Goal: Task Accomplishment & Management: Manage account settings

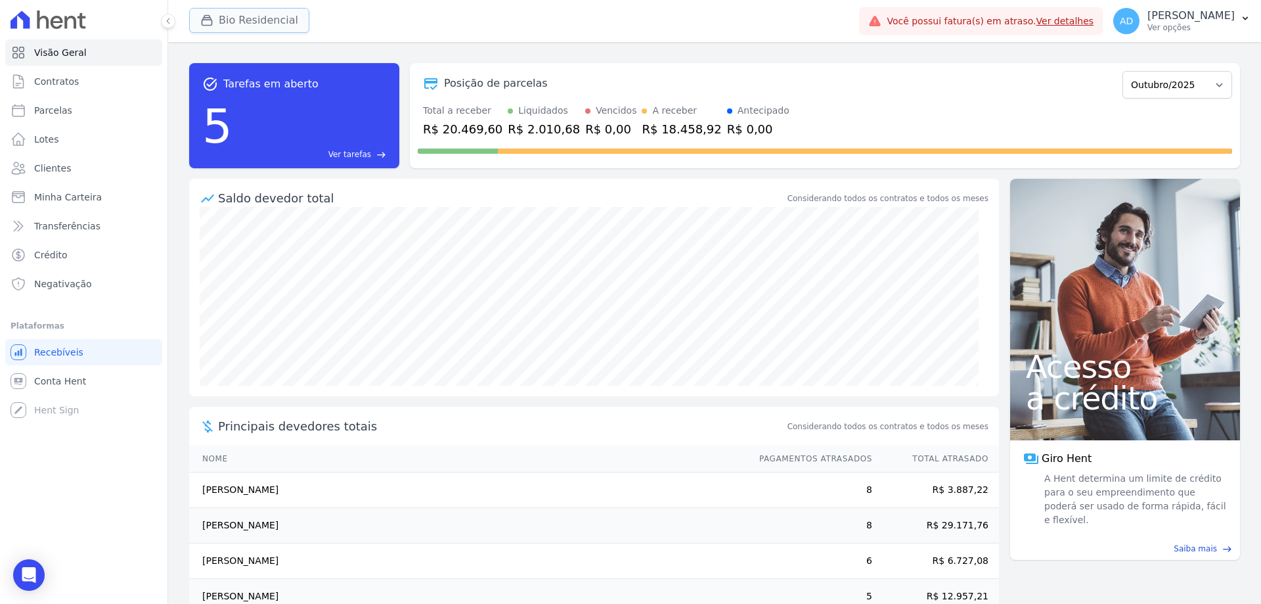
click at [227, 28] on button "Bio Residencial" at bounding box center [249, 20] width 120 height 25
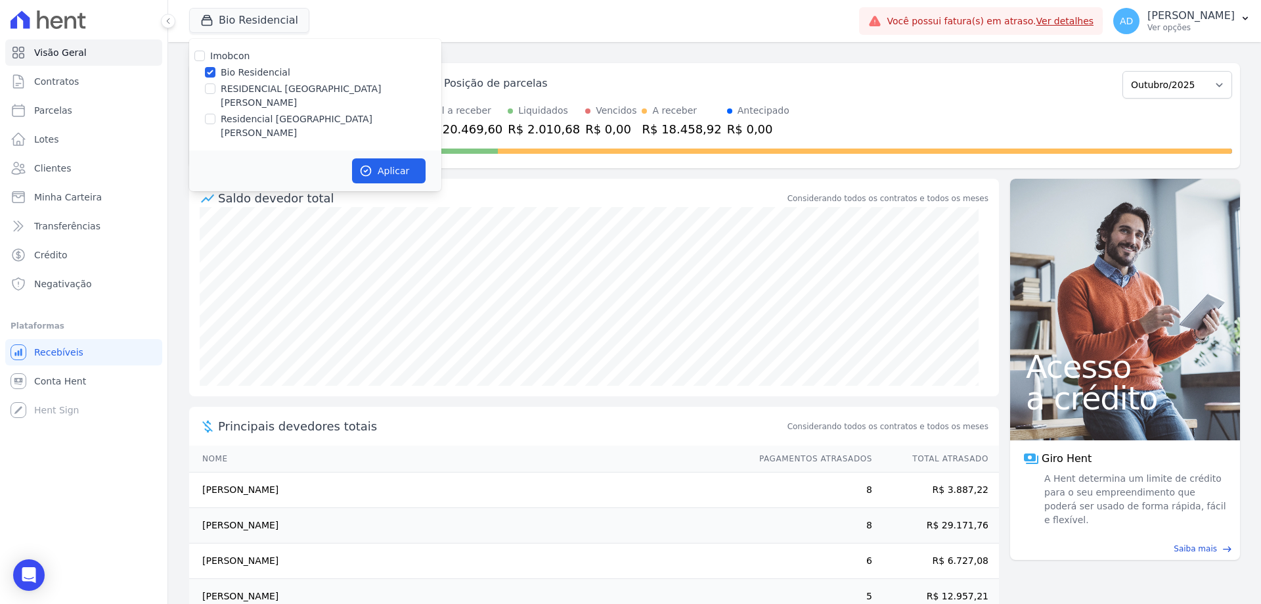
click at [204, 112] on div "Residencial [GEOGRAPHIC_DATA][PERSON_NAME]" at bounding box center [315, 126] width 252 height 28
click at [207, 114] on input "Residencial [GEOGRAPHIC_DATA][PERSON_NAME]" at bounding box center [210, 119] width 11 height 11
checkbox input "true"
click at [207, 68] on input "Bio Residencial" at bounding box center [210, 72] width 11 height 11
checkbox input "false"
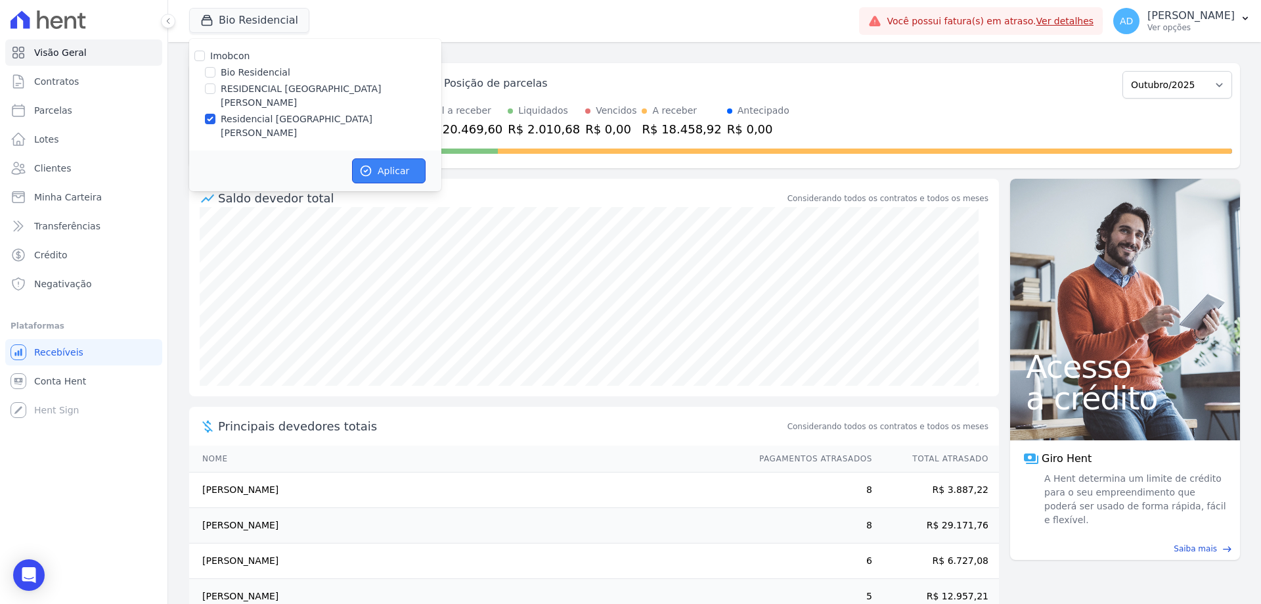
click at [366, 166] on icon "button" at bounding box center [366, 171] width 10 height 10
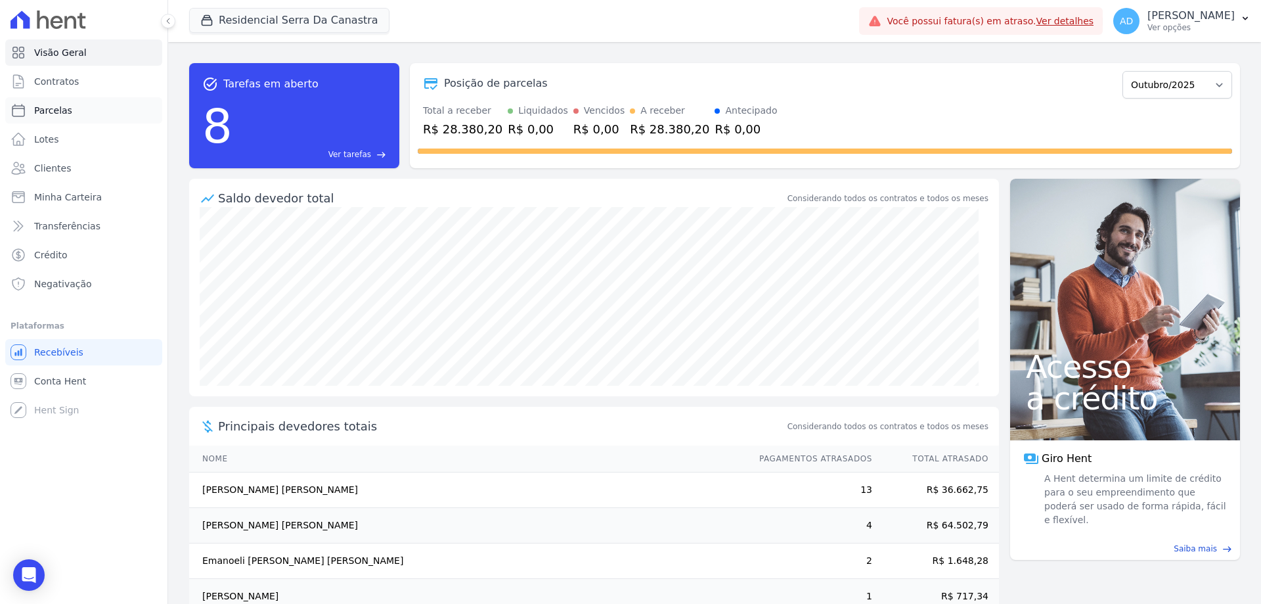
click at [35, 109] on span "Parcelas" at bounding box center [53, 110] width 38 height 13
select select
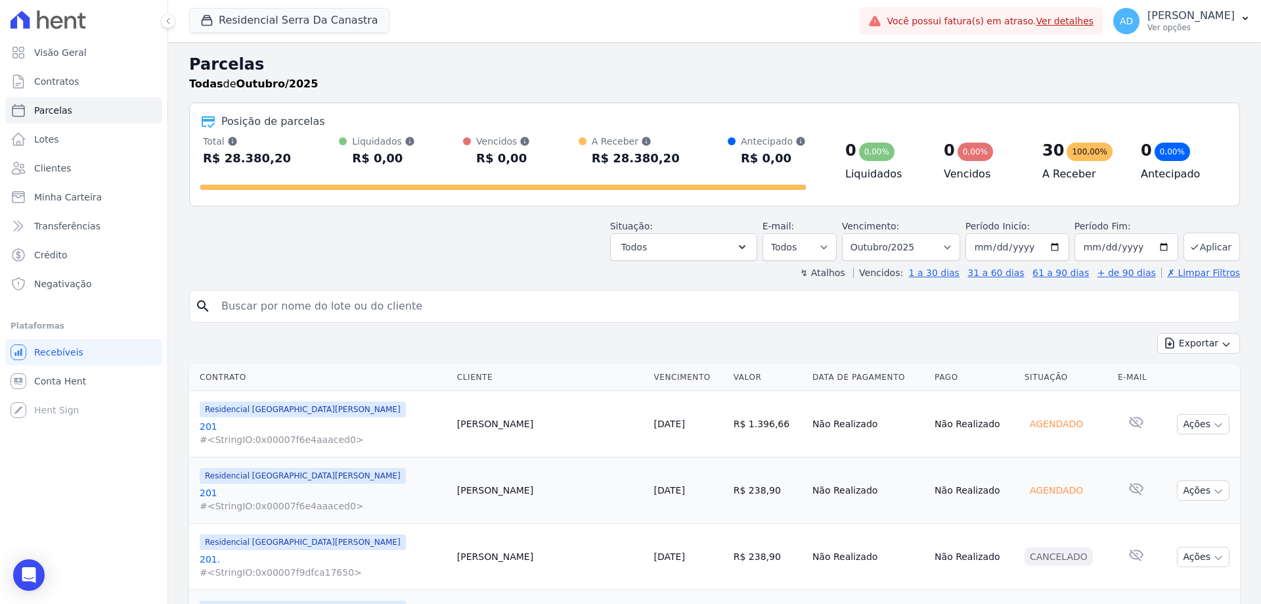
click at [248, 312] on input "search" at bounding box center [723, 306] width 1021 height 26
type input "fernanda"
select select
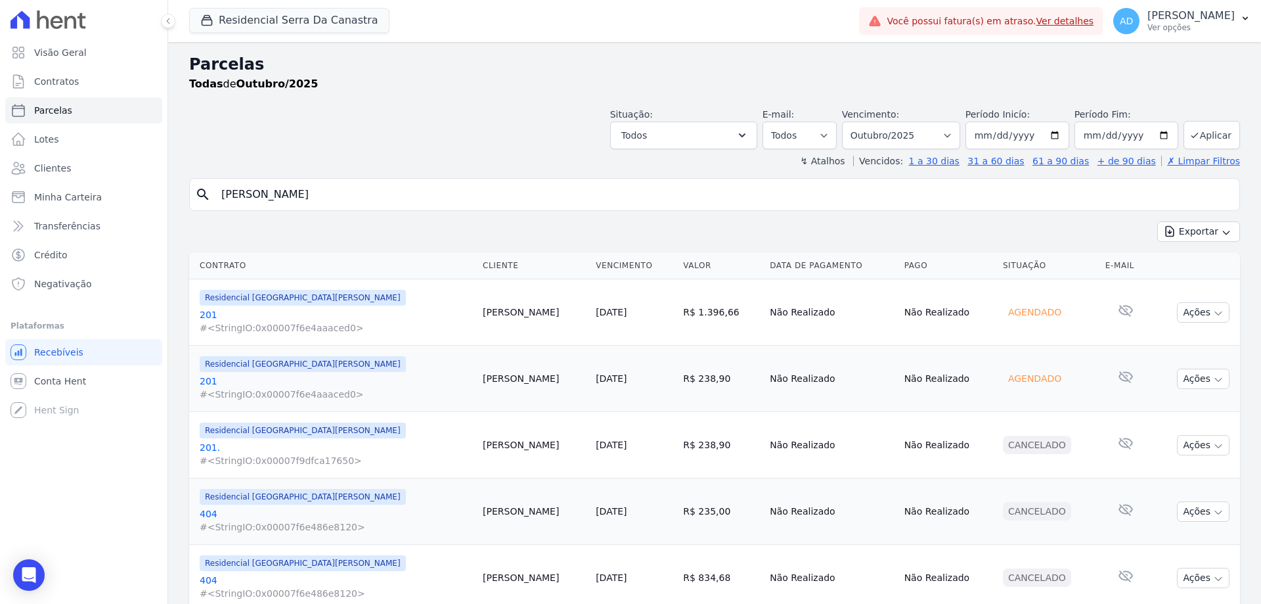
click at [596, 311] on link "[DATE]" at bounding box center [611, 312] width 31 height 11
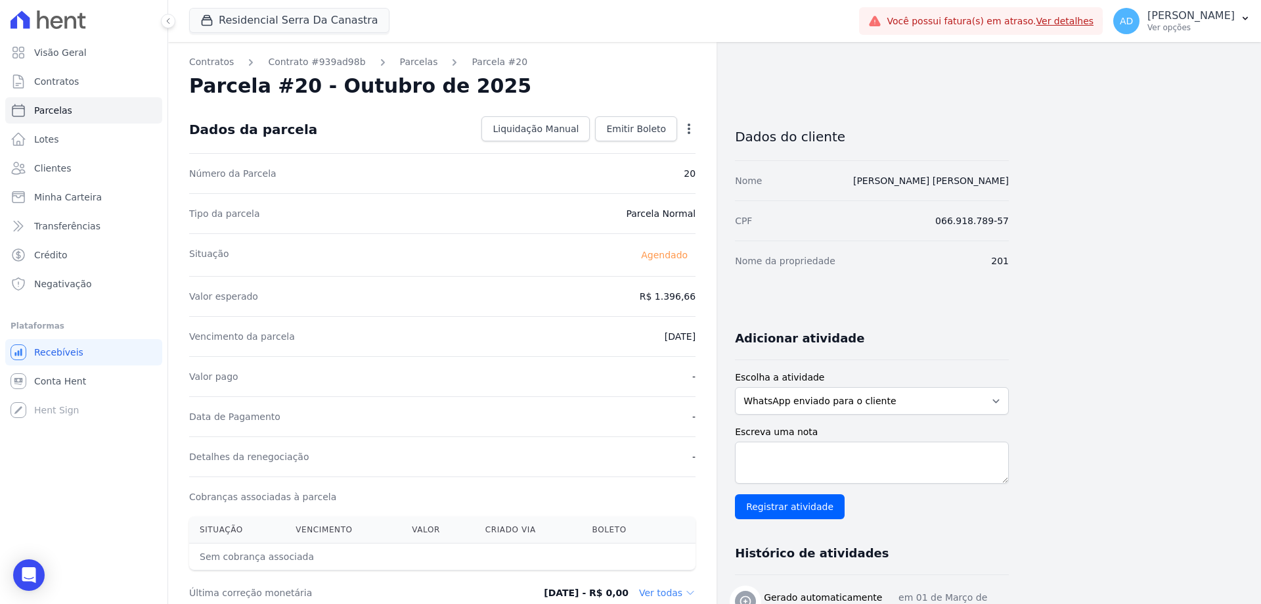
click at [688, 127] on icon "button" at bounding box center [688, 128] width 13 height 13
click at [600, 146] on link "Alterar" at bounding box center [633, 147] width 116 height 24
click at [615, 298] on input "1396.66" at bounding box center [632, 295] width 126 height 28
drag, startPoint x: 515, startPoint y: 116, endPoint x: 519, endPoint y: 123, distance: 8.8
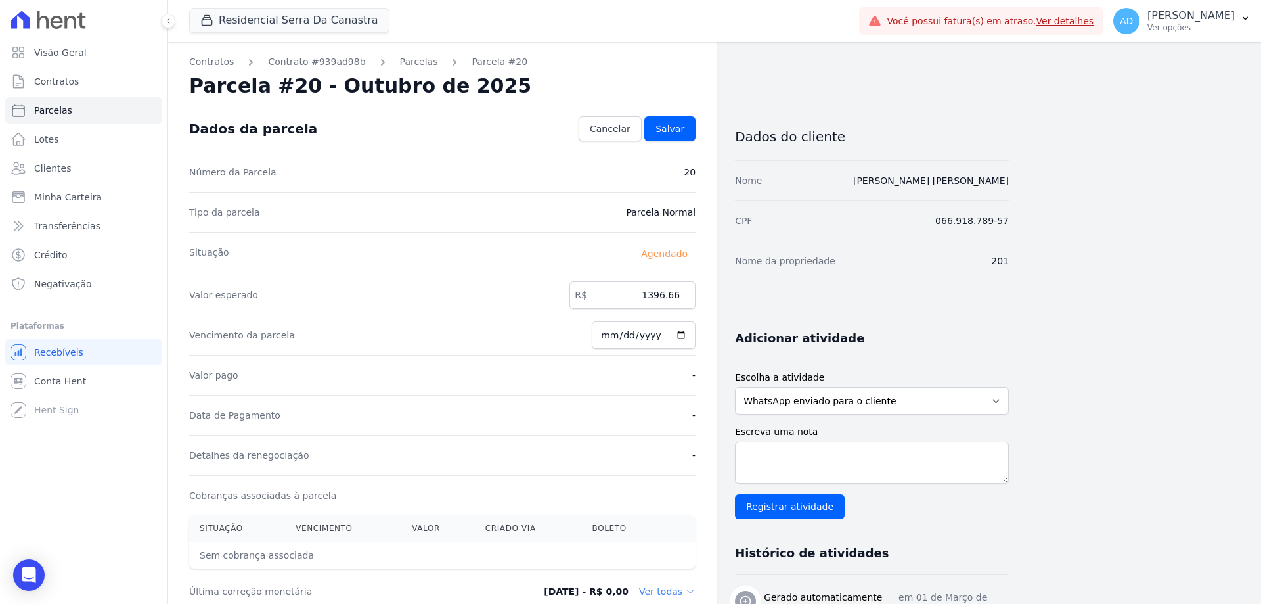
click at [515, 116] on div "Dados da parcela Cancelar Salvar" at bounding box center [442, 129] width 506 height 46
click at [643, 292] on input "1396.66" at bounding box center [632, 295] width 126 height 28
type input "2015.65"
click at [673, 123] on span "Salvar" at bounding box center [669, 128] width 29 height 13
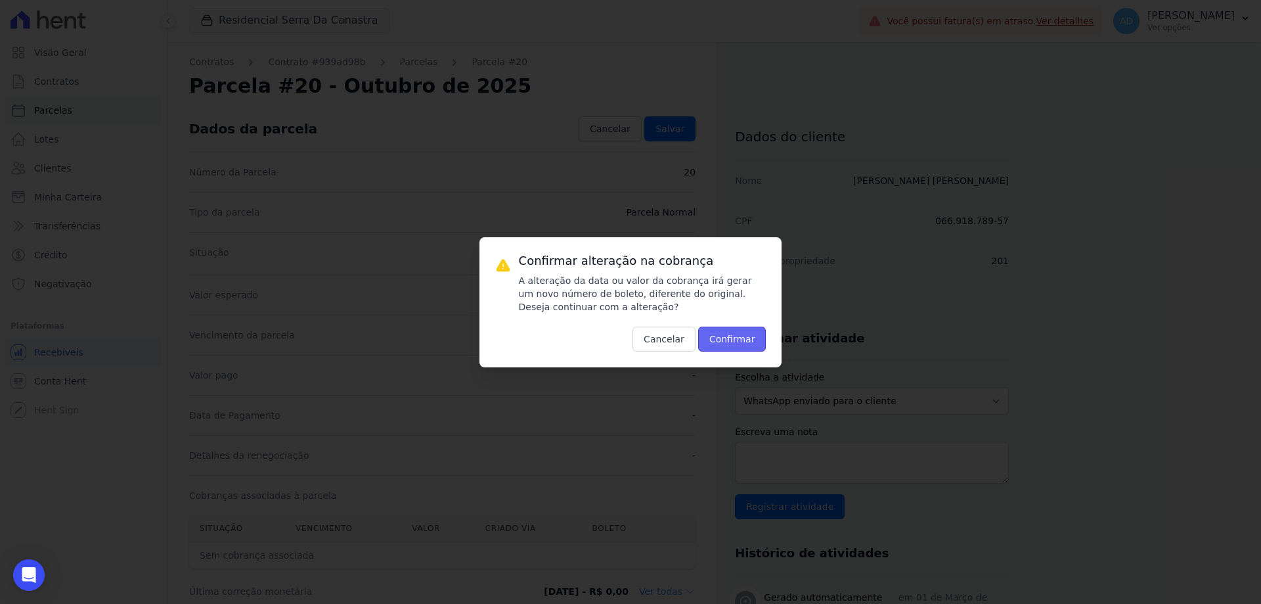
click at [712, 340] on button "Confirmar" at bounding box center [732, 338] width 68 height 25
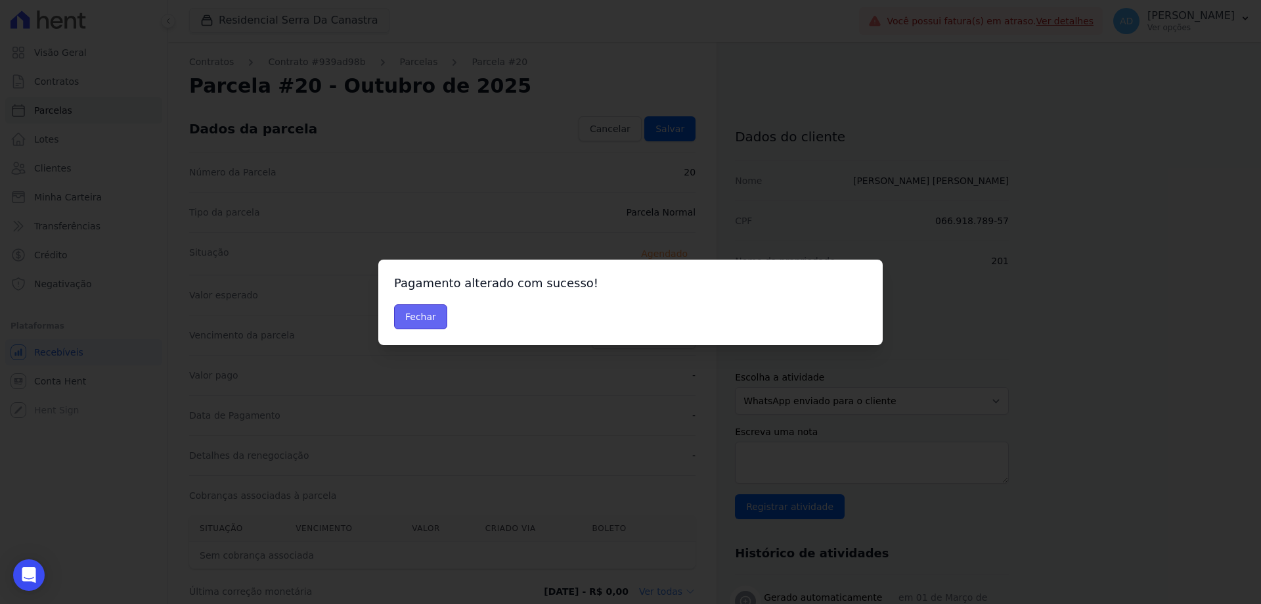
click at [408, 311] on button "Fechar" at bounding box center [420, 316] width 53 height 25
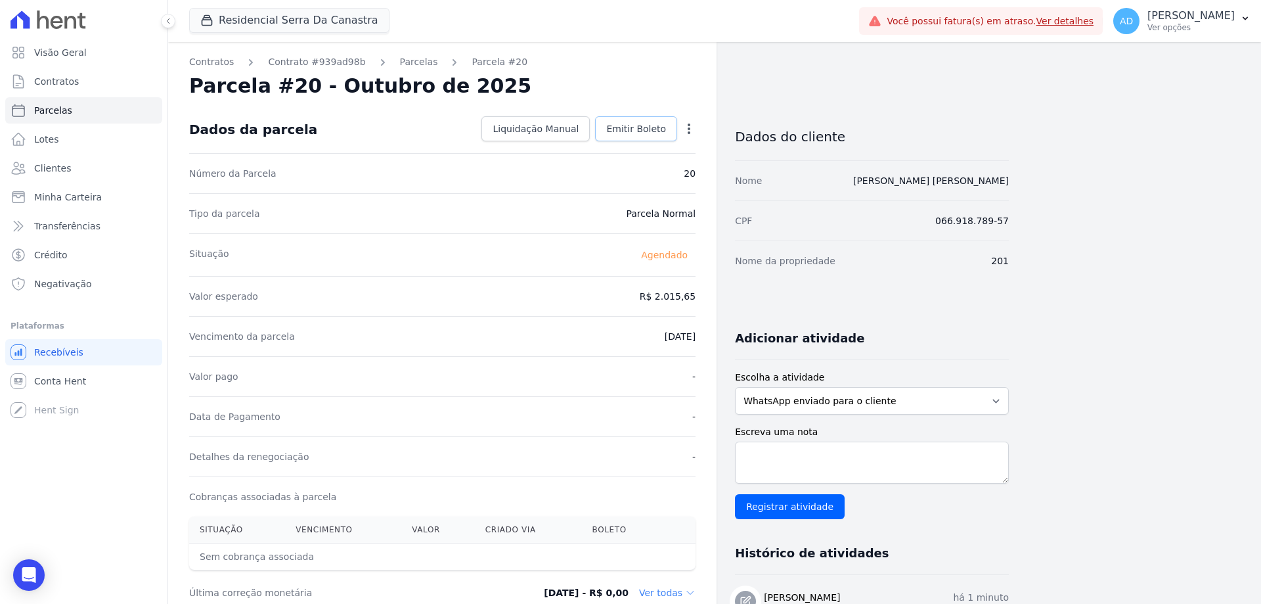
click at [615, 135] on span "Emitir Boleto" at bounding box center [636, 128] width 60 height 13
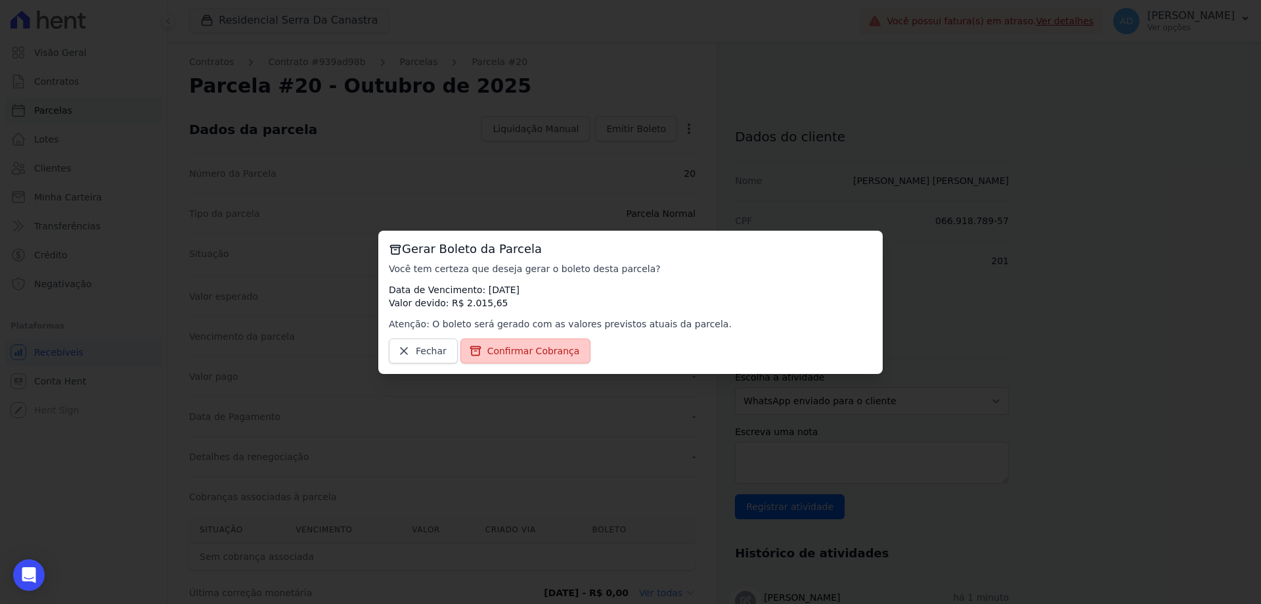
click at [543, 352] on span "Confirmar Cobrança" at bounding box center [533, 350] width 93 height 13
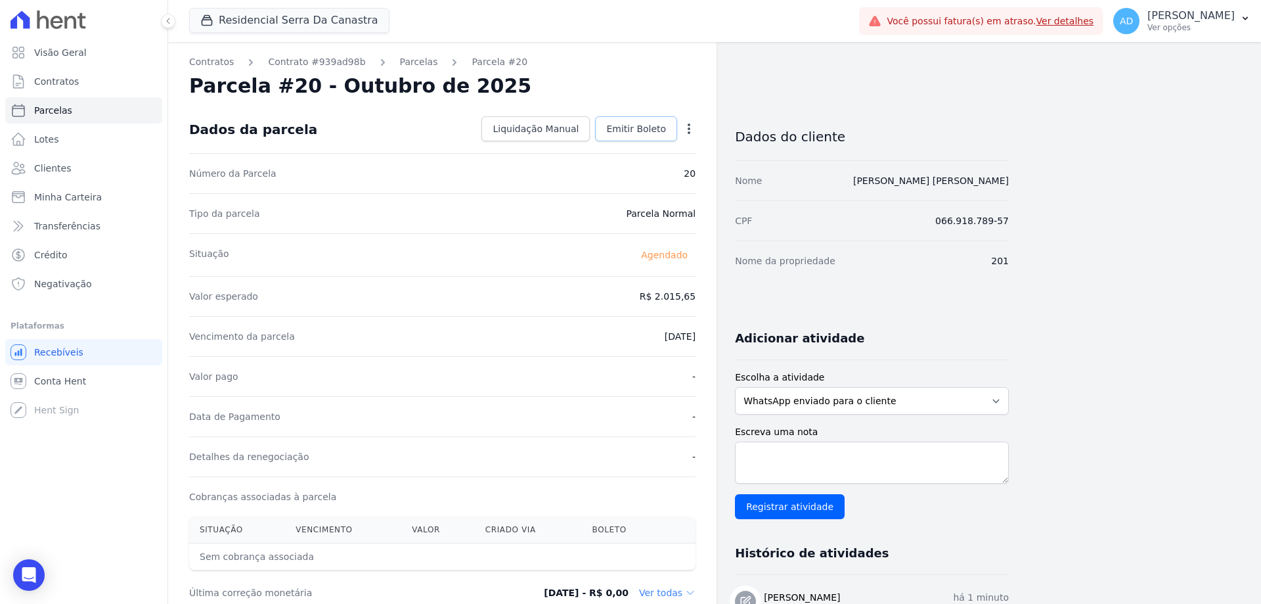
click at [629, 137] on link "Emitir Boleto" at bounding box center [636, 128] width 82 height 25
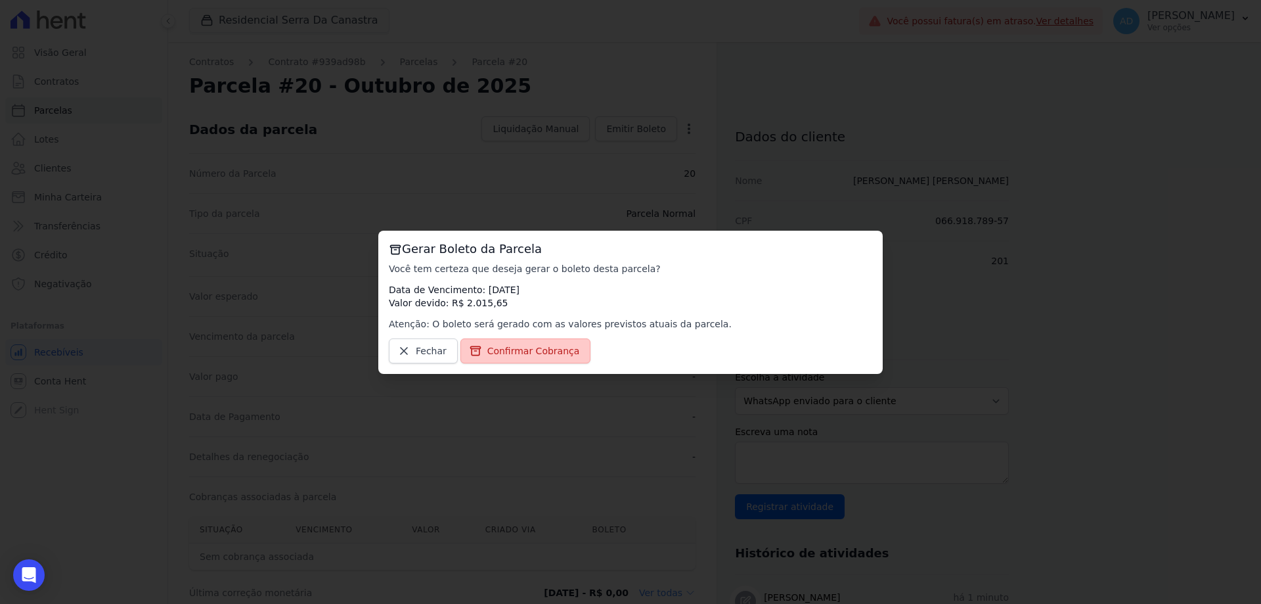
click at [526, 345] on span "Confirmar Cobrança" at bounding box center [533, 350] width 93 height 13
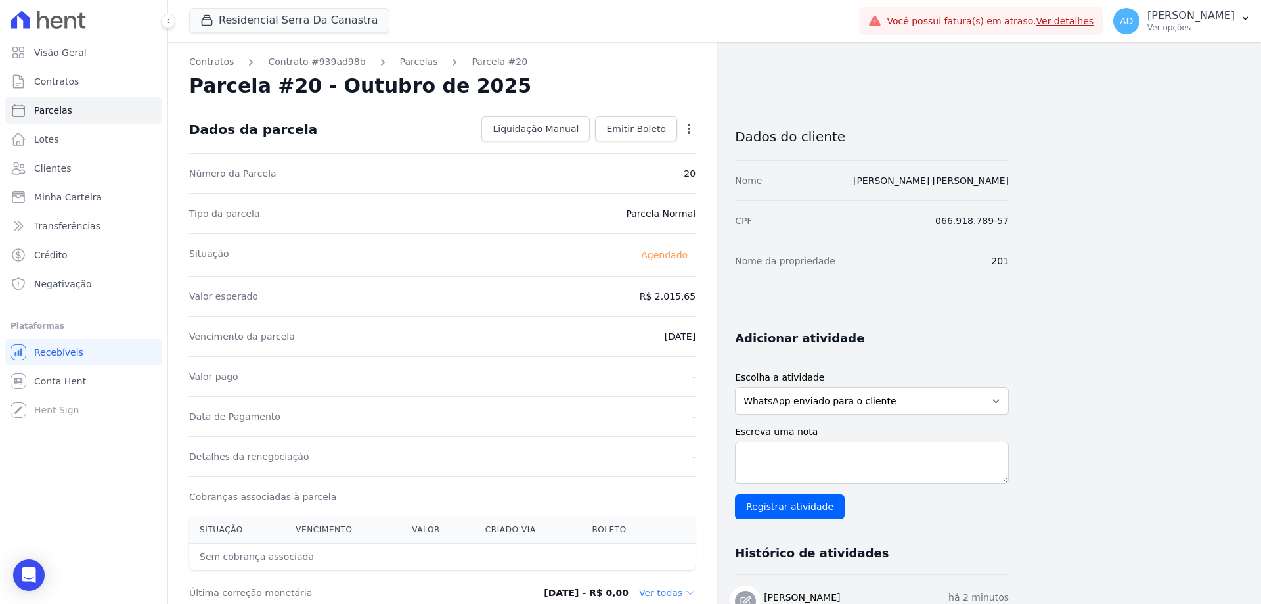
click at [690, 131] on icon "button" at bounding box center [688, 128] width 13 height 13
click at [643, 178] on link "Antecipar" at bounding box center [633, 170] width 116 height 24
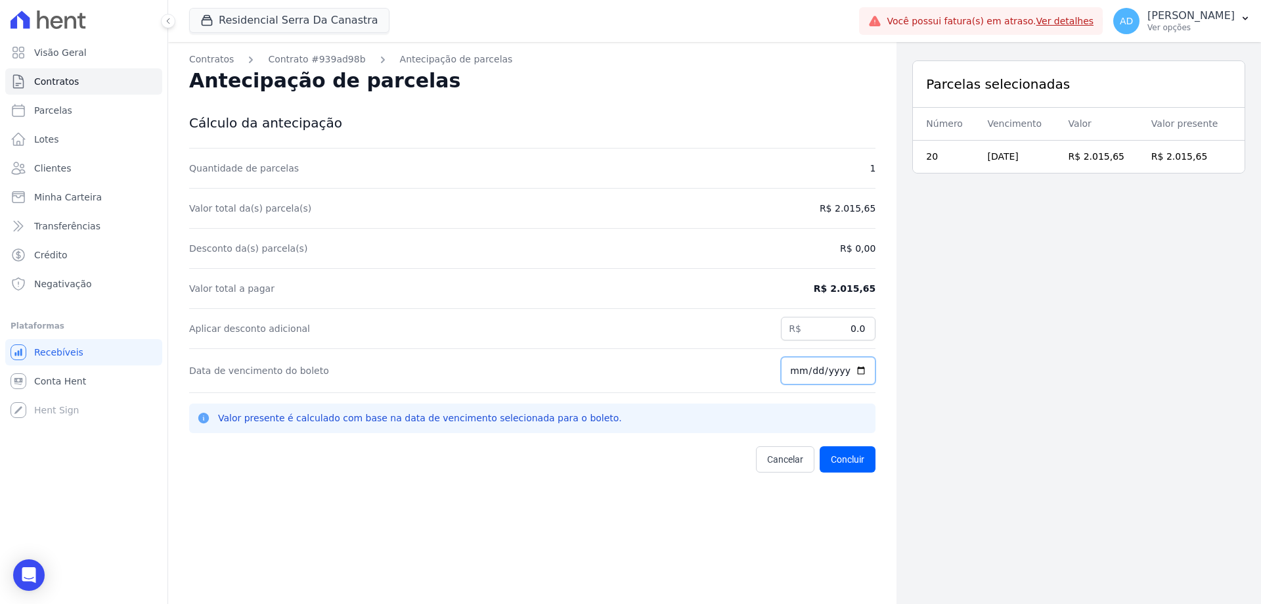
drag, startPoint x: 785, startPoint y: 367, endPoint x: 789, endPoint y: 378, distance: 11.2
click at [786, 367] on input "[DATE]" at bounding box center [828, 371] width 95 height 28
type input "[DATE]"
click at [851, 461] on button "Concluir" at bounding box center [848, 459] width 56 height 26
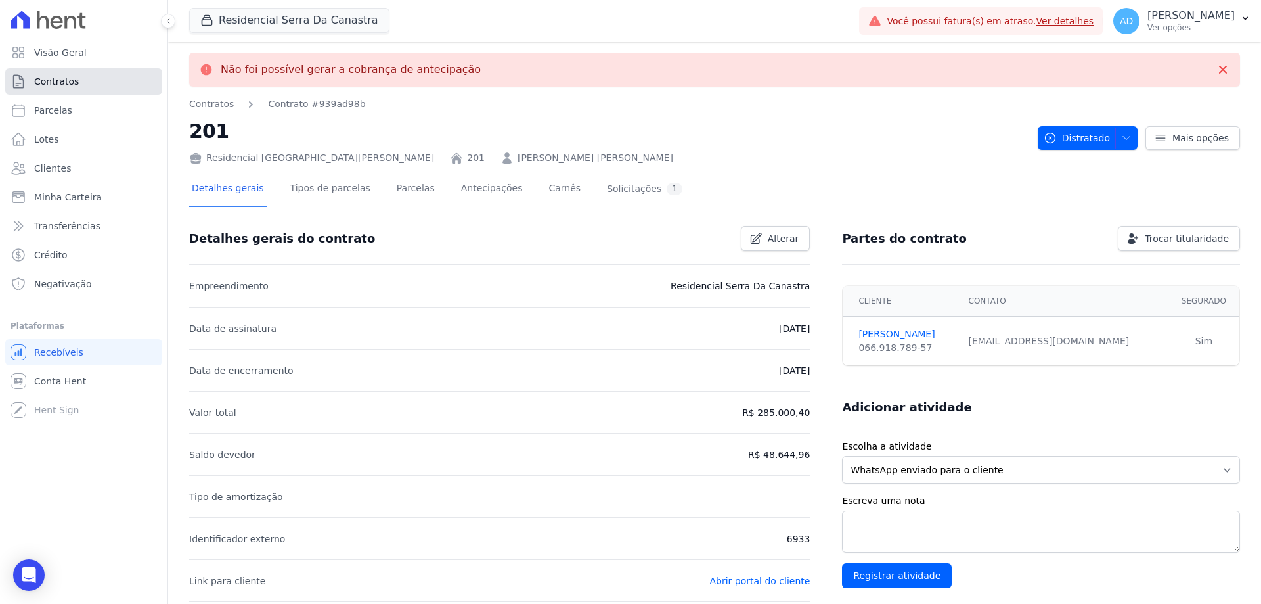
click at [85, 83] on link "Contratos" at bounding box center [83, 81] width 157 height 26
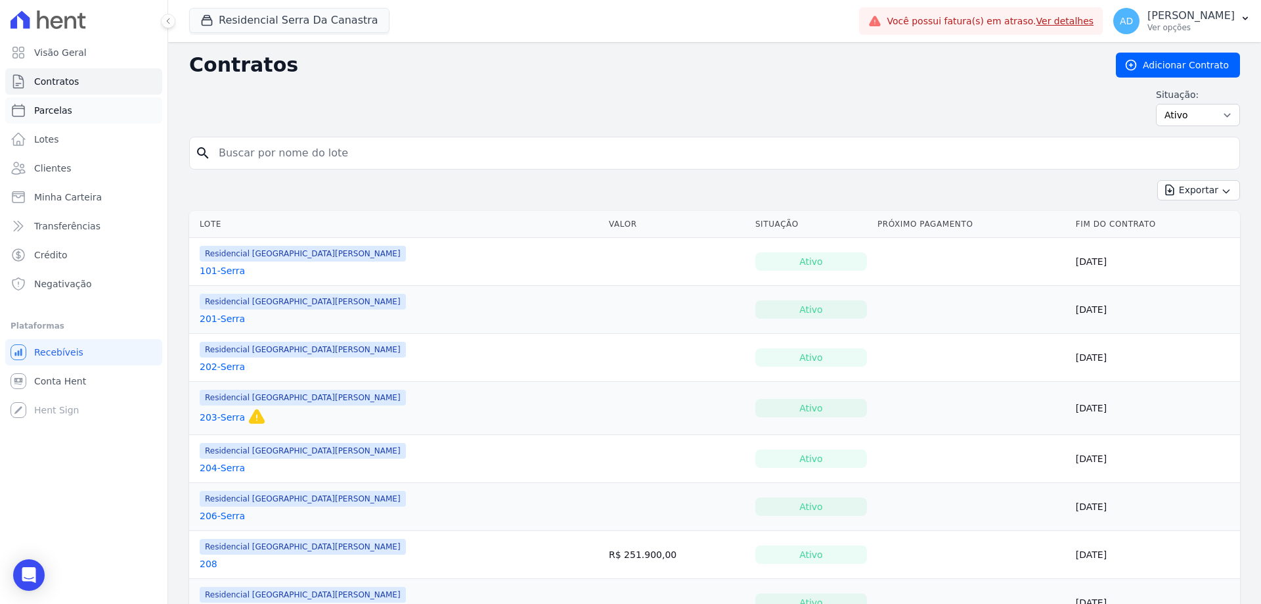
click at [68, 113] on span "Parcelas" at bounding box center [53, 110] width 38 height 13
select select
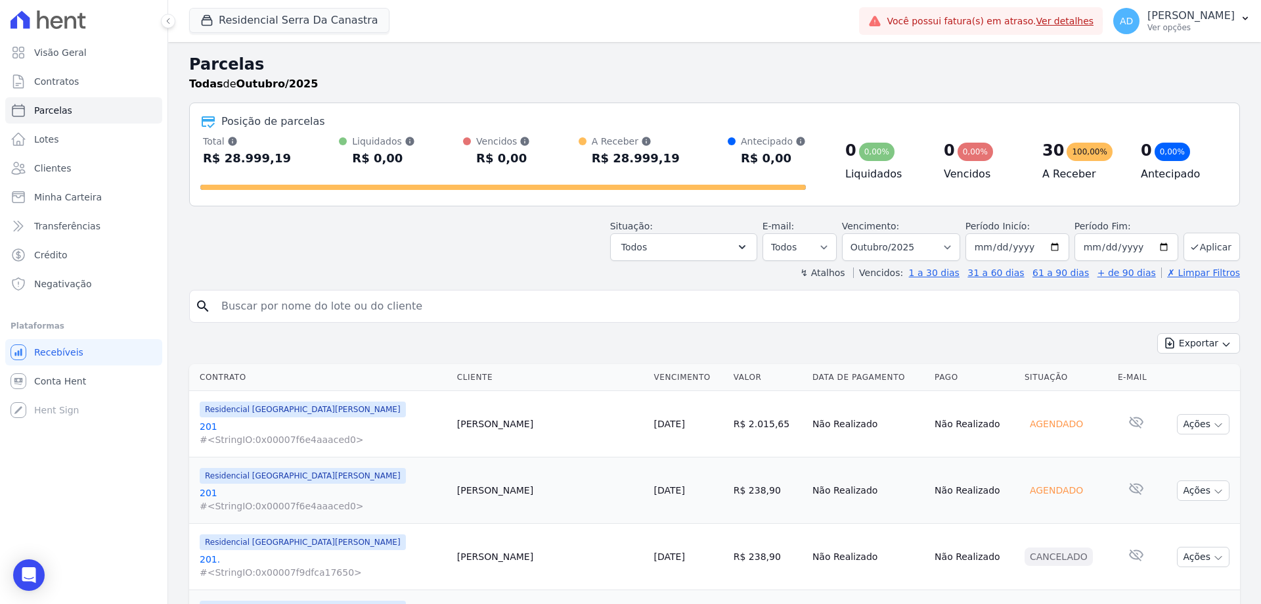
click at [421, 292] on div "search" at bounding box center [714, 306] width 1051 height 33
drag, startPoint x: 426, startPoint y: 300, endPoint x: 428, endPoint y: 291, distance: 9.6
click at [426, 300] on input "search" at bounding box center [723, 306] width 1021 height 26
type input "[PERSON_NAME]"
select select
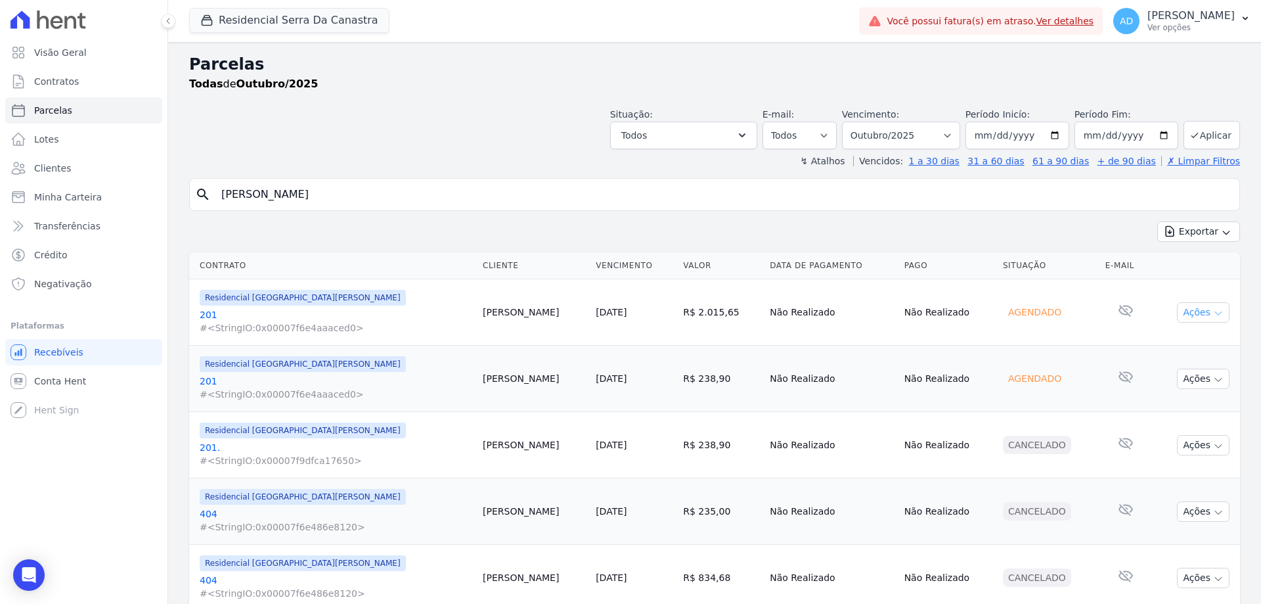
click at [1213, 311] on icon "button" at bounding box center [1218, 313] width 11 height 11
click at [596, 314] on link "[DATE]" at bounding box center [611, 312] width 31 height 11
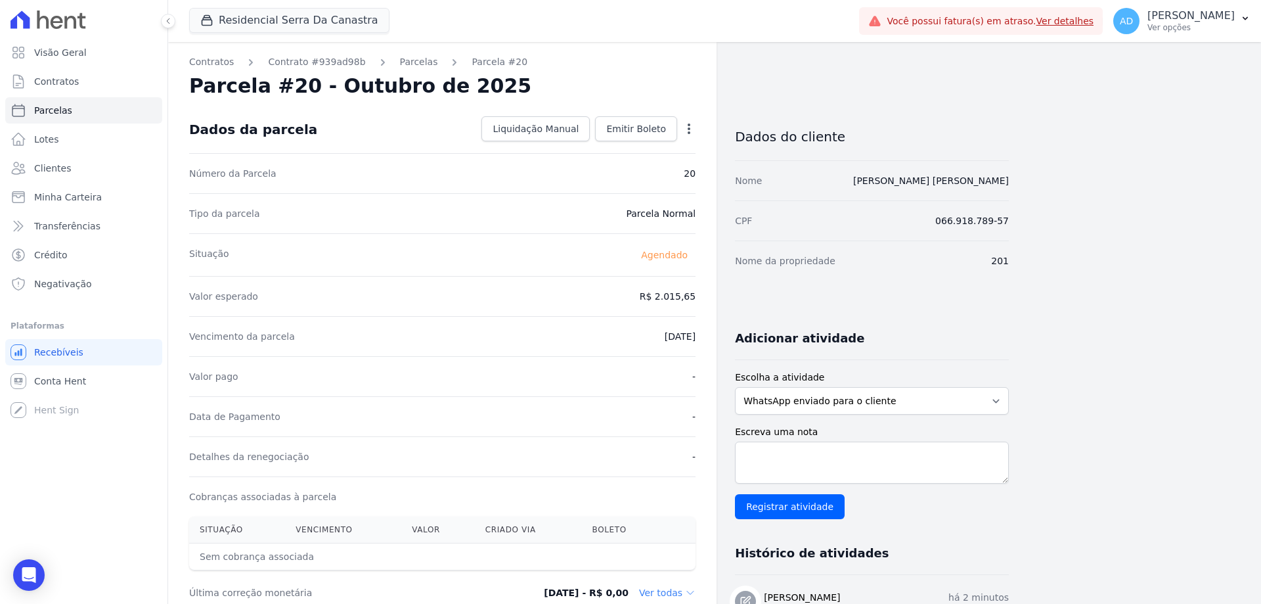
select select
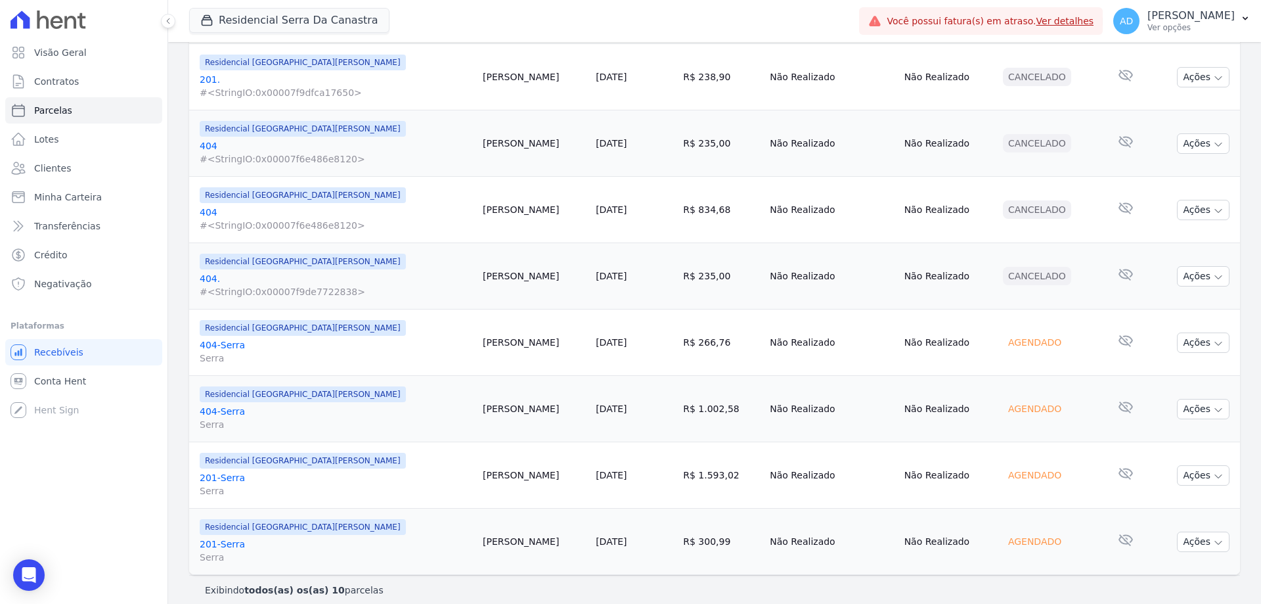
scroll to position [379, 0]
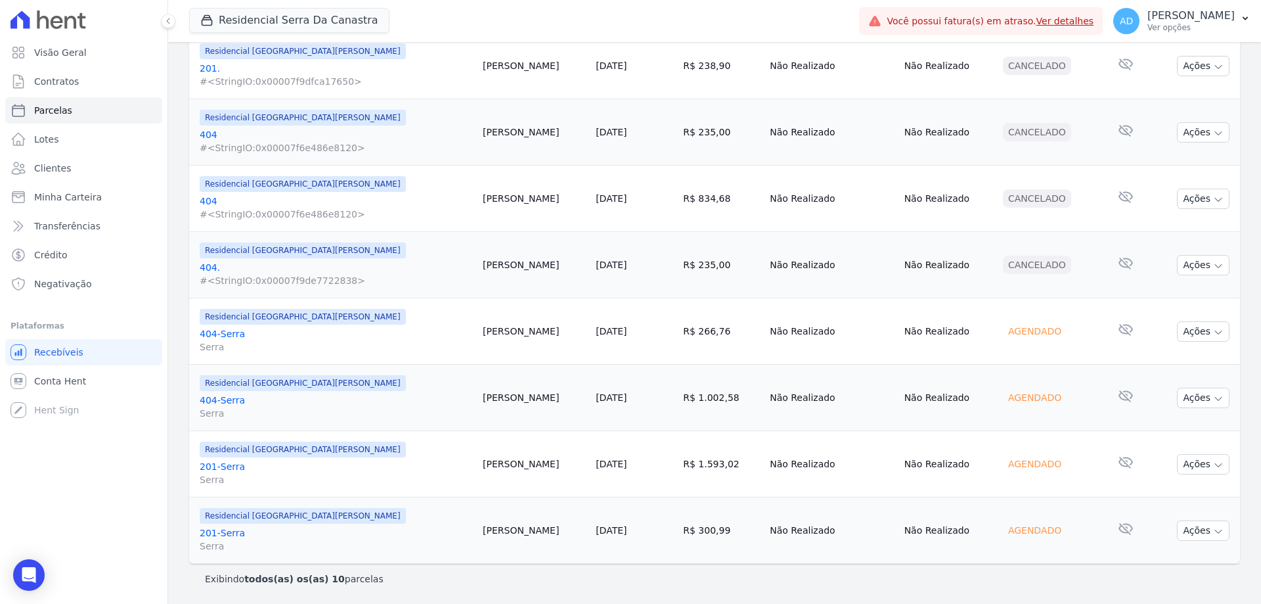
click at [596, 465] on link "[DATE]" at bounding box center [611, 463] width 31 height 11
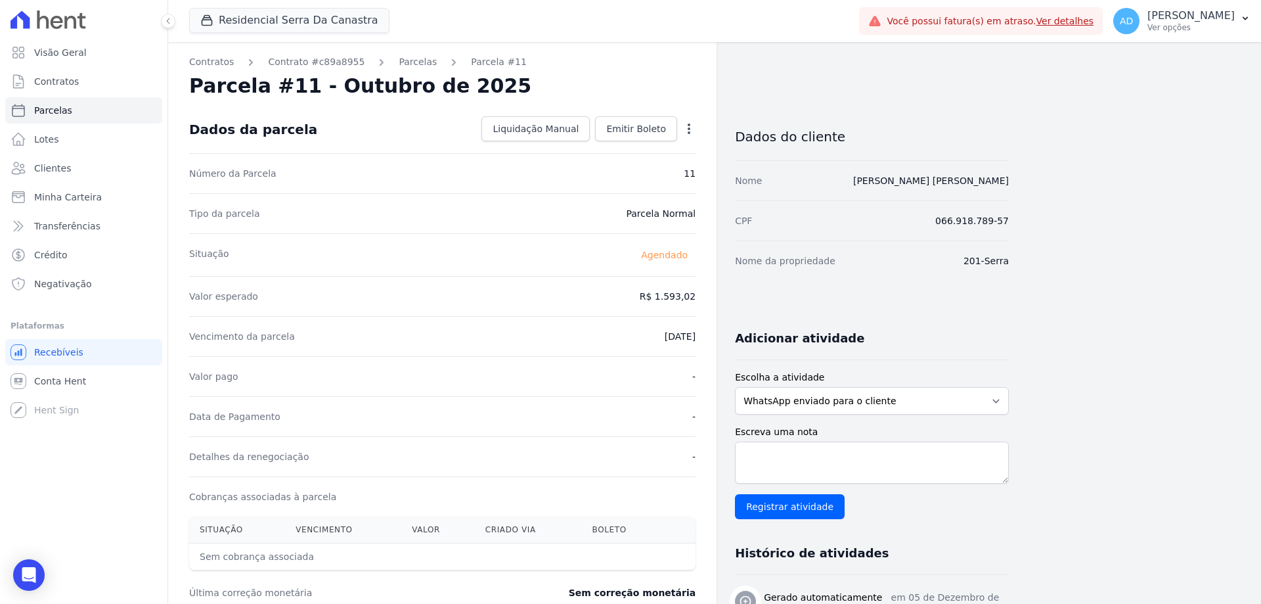
click at [692, 127] on icon "button" at bounding box center [688, 128] width 13 height 13
click at [640, 149] on link "Alterar" at bounding box center [633, 147] width 116 height 24
click at [637, 299] on input "1593.02" at bounding box center [632, 295] width 126 height 28
type input "2015.65"
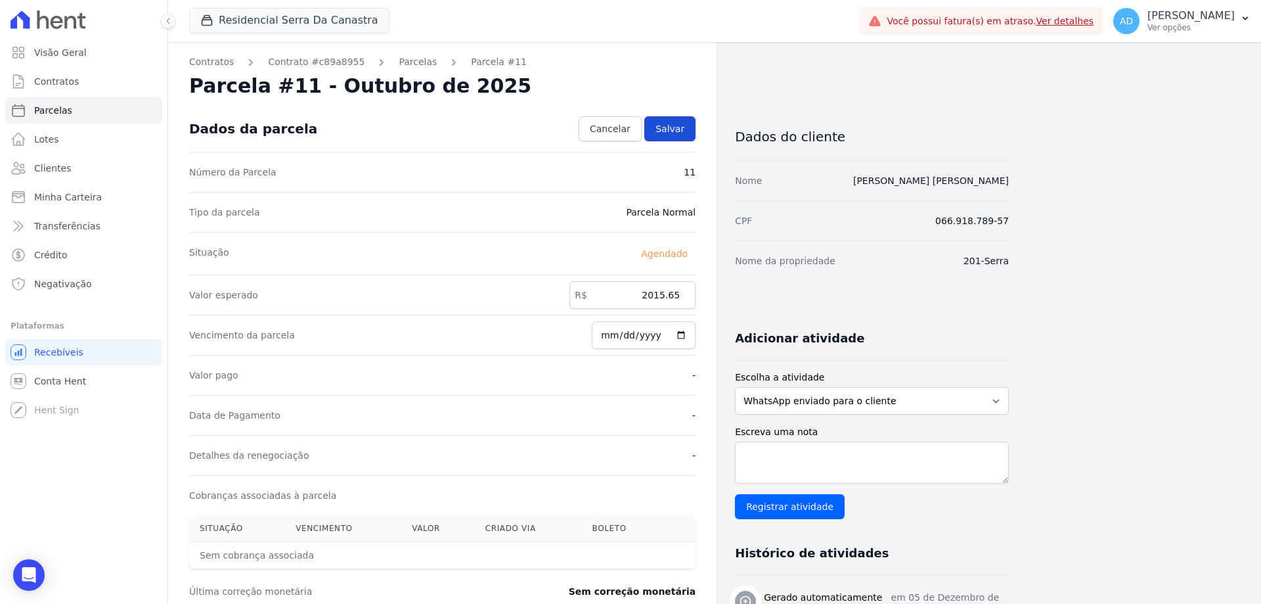
click at [672, 129] on span "Salvar" at bounding box center [669, 128] width 29 height 13
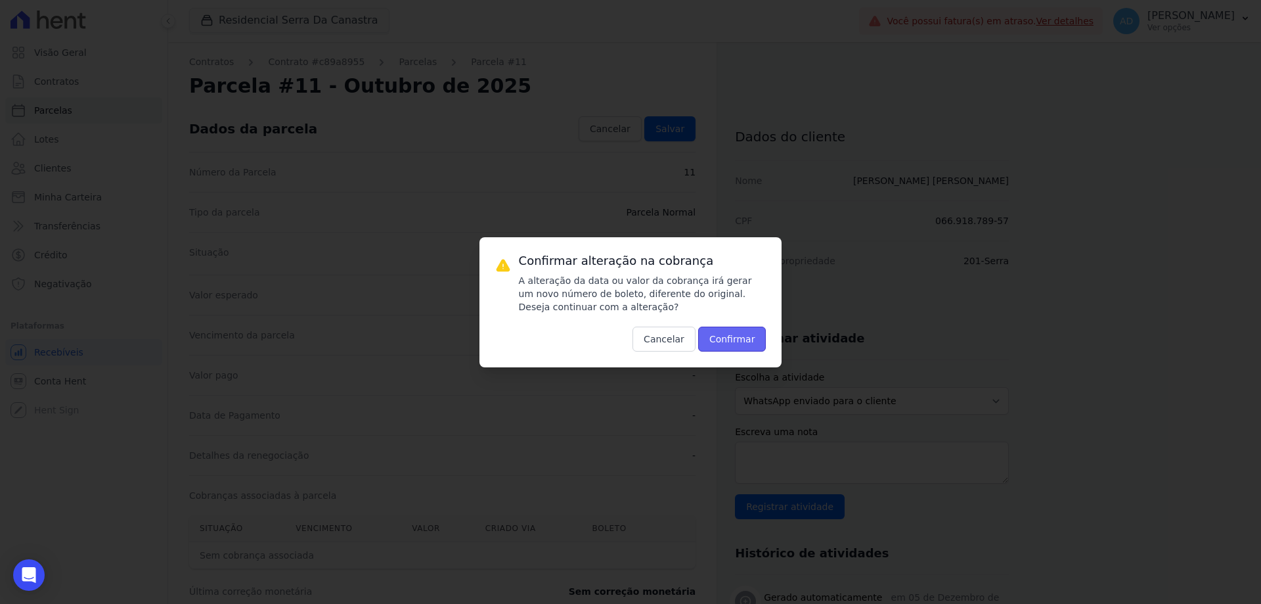
click at [748, 335] on button "Confirmar" at bounding box center [732, 338] width 68 height 25
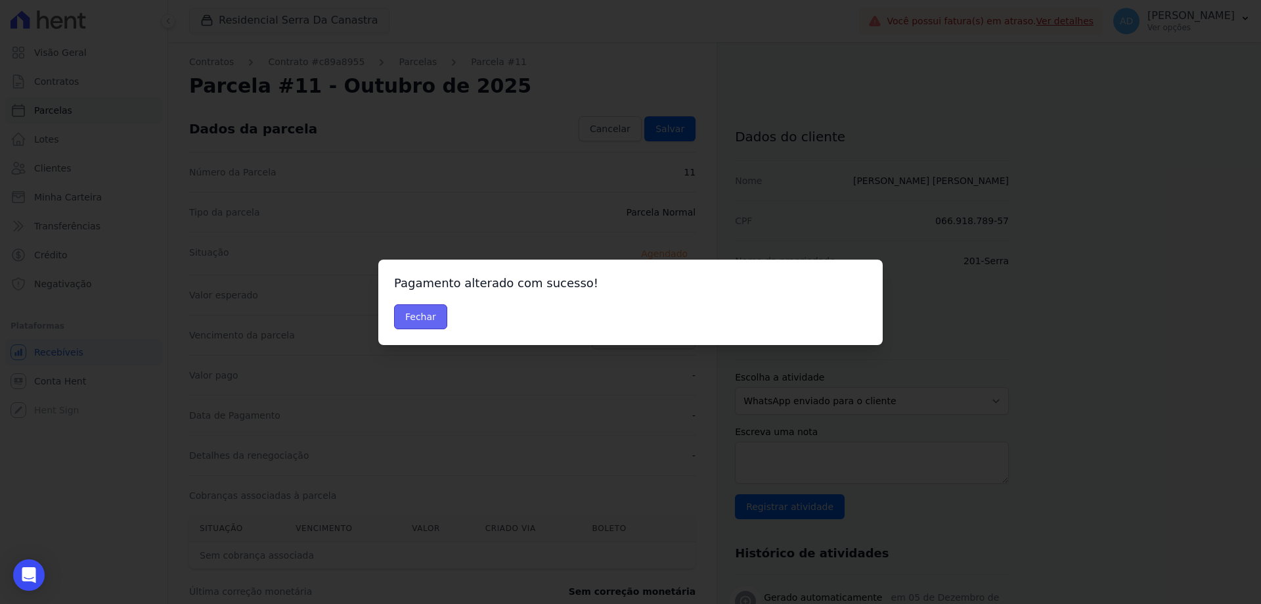
click at [423, 322] on button "Fechar" at bounding box center [420, 316] width 53 height 25
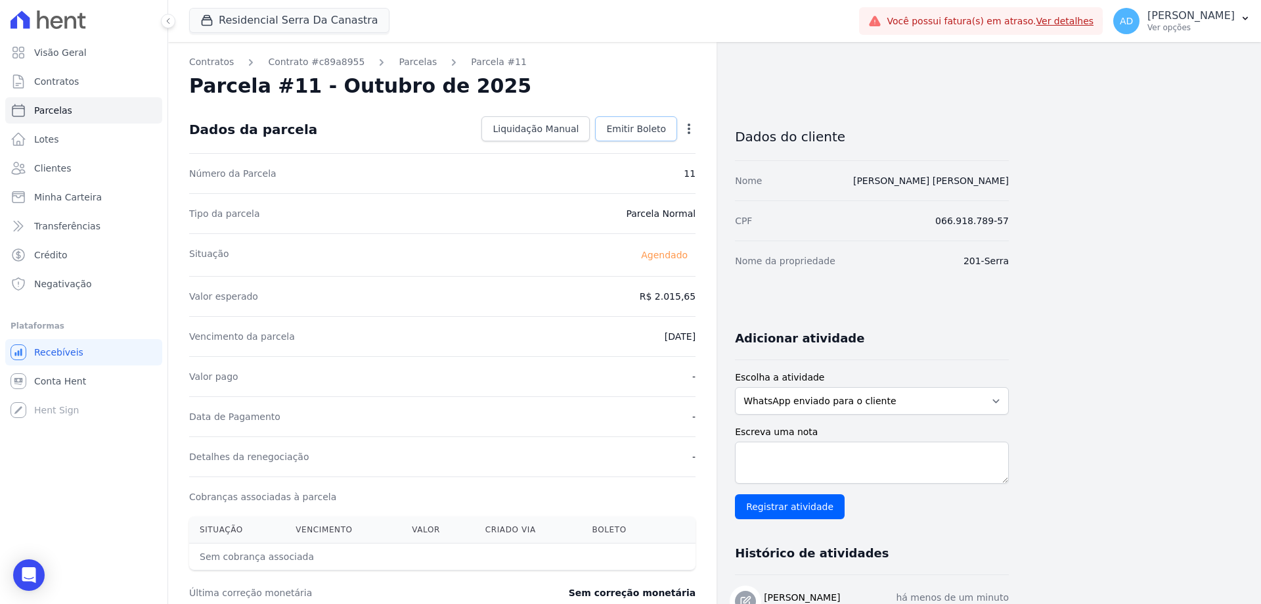
click at [638, 136] on link "Emitir Boleto" at bounding box center [636, 128] width 82 height 25
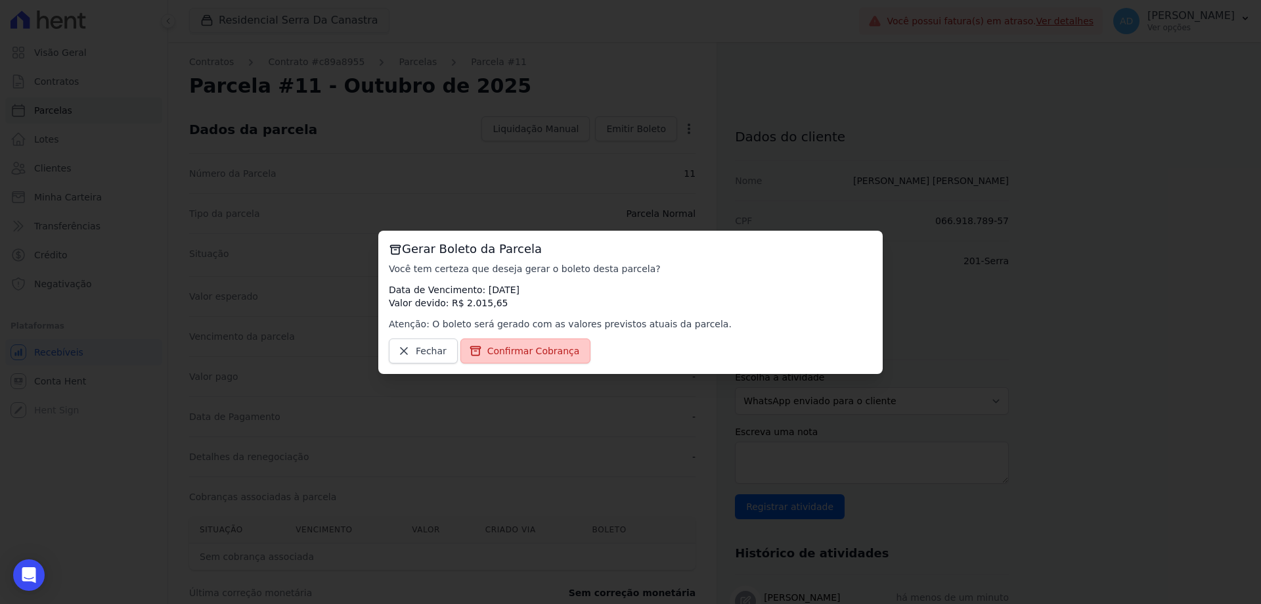
click at [532, 349] on span "Confirmar Cobrança" at bounding box center [533, 350] width 93 height 13
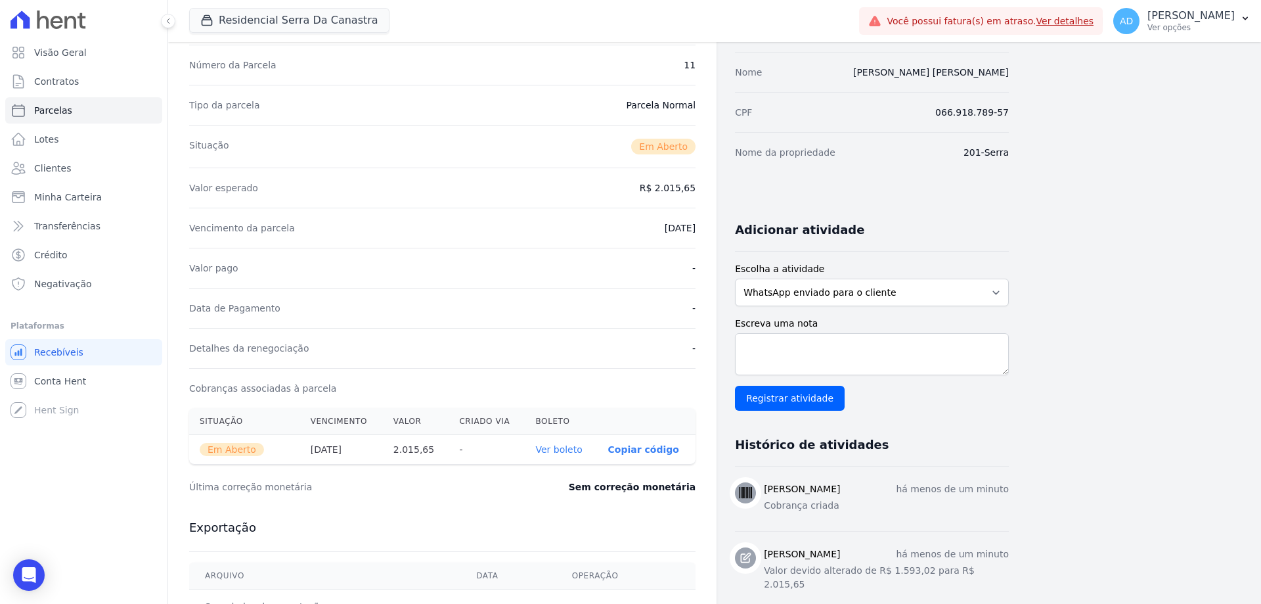
scroll to position [131, 0]
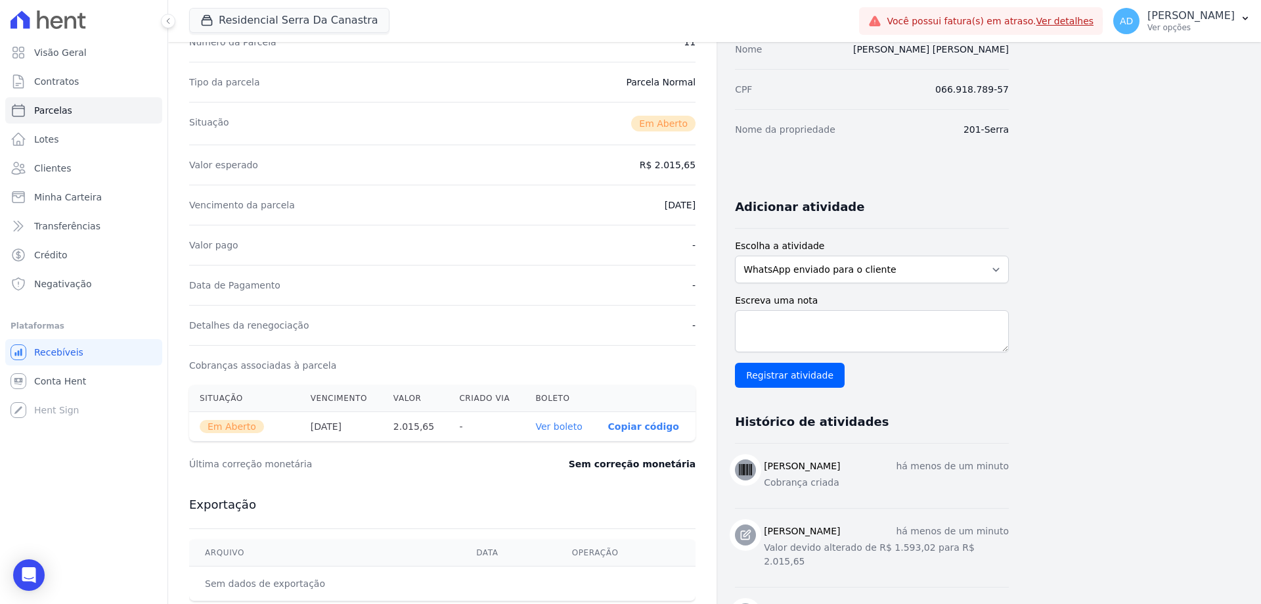
click at [642, 429] on p "Copiar código" at bounding box center [643, 426] width 71 height 11
click at [60, 105] on span "Parcelas" at bounding box center [53, 110] width 38 height 13
select select
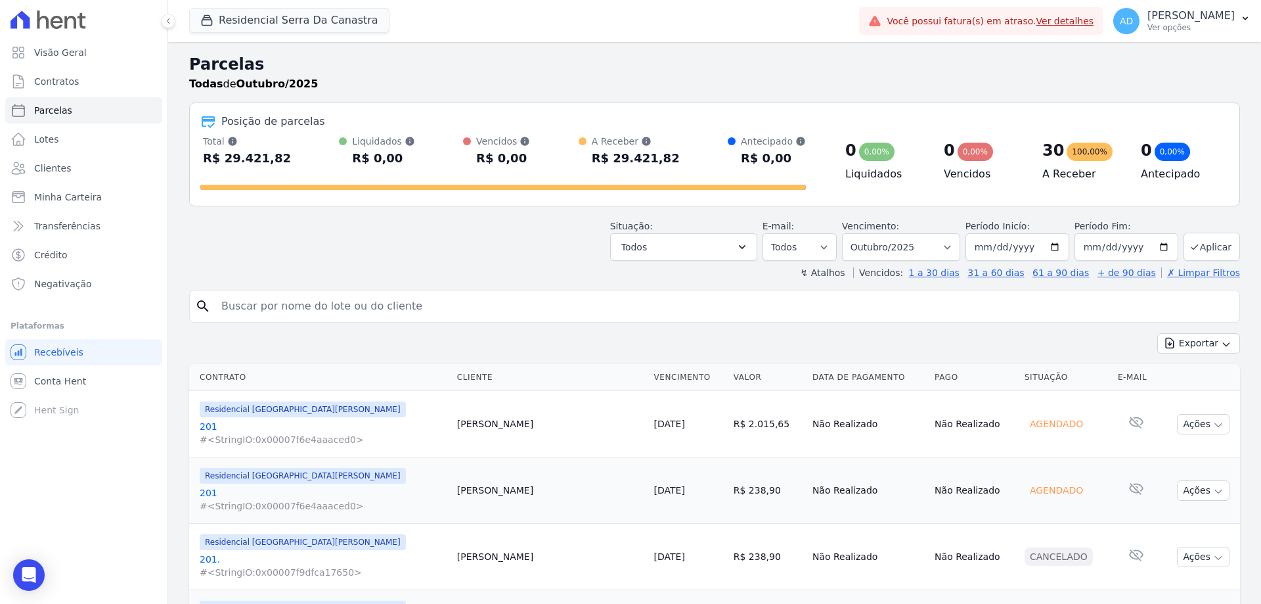
click at [342, 314] on input "search" at bounding box center [723, 306] width 1021 height 26
type input "alexandre"
select select
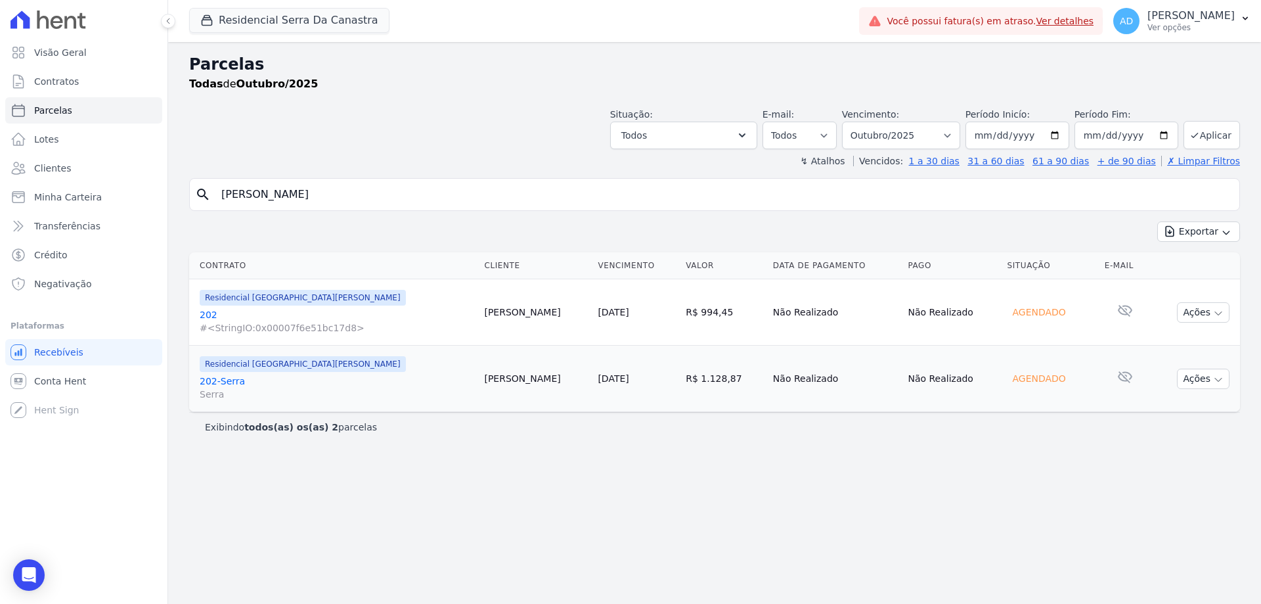
click at [598, 376] on link "[DATE]" at bounding box center [613, 378] width 31 height 11
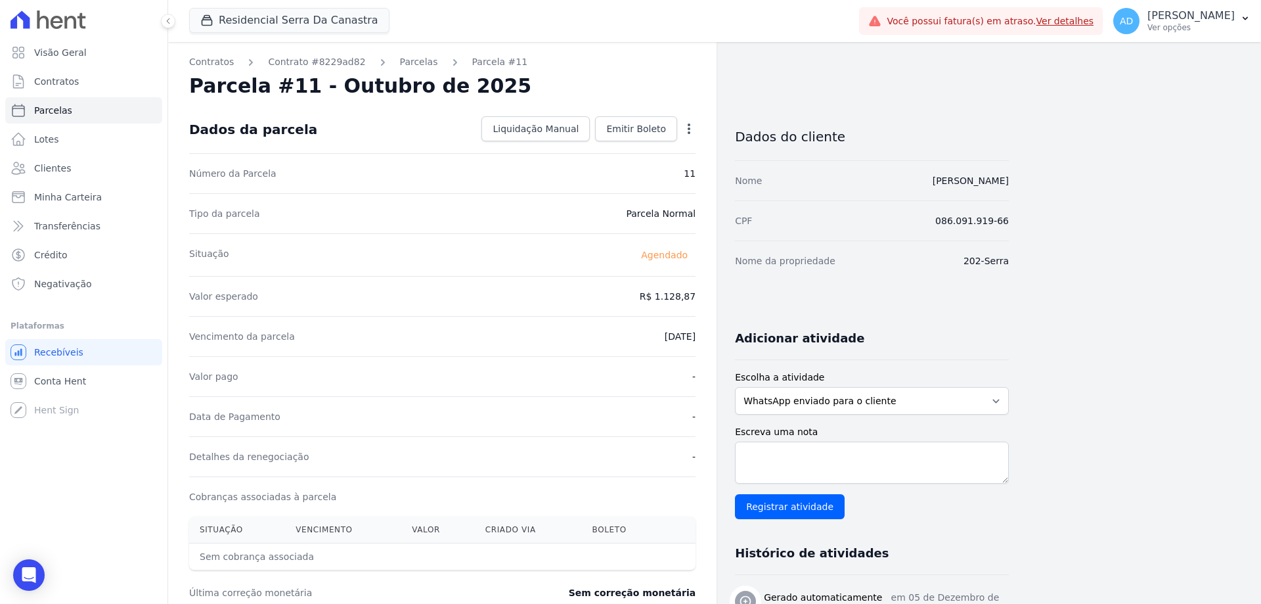
click at [688, 127] on icon "button" at bounding box center [689, 128] width 3 height 11
click at [666, 153] on link "Alterar" at bounding box center [633, 147] width 116 height 24
click at [625, 303] on input "1128.87" at bounding box center [632, 295] width 126 height 28
type input "1237.81"
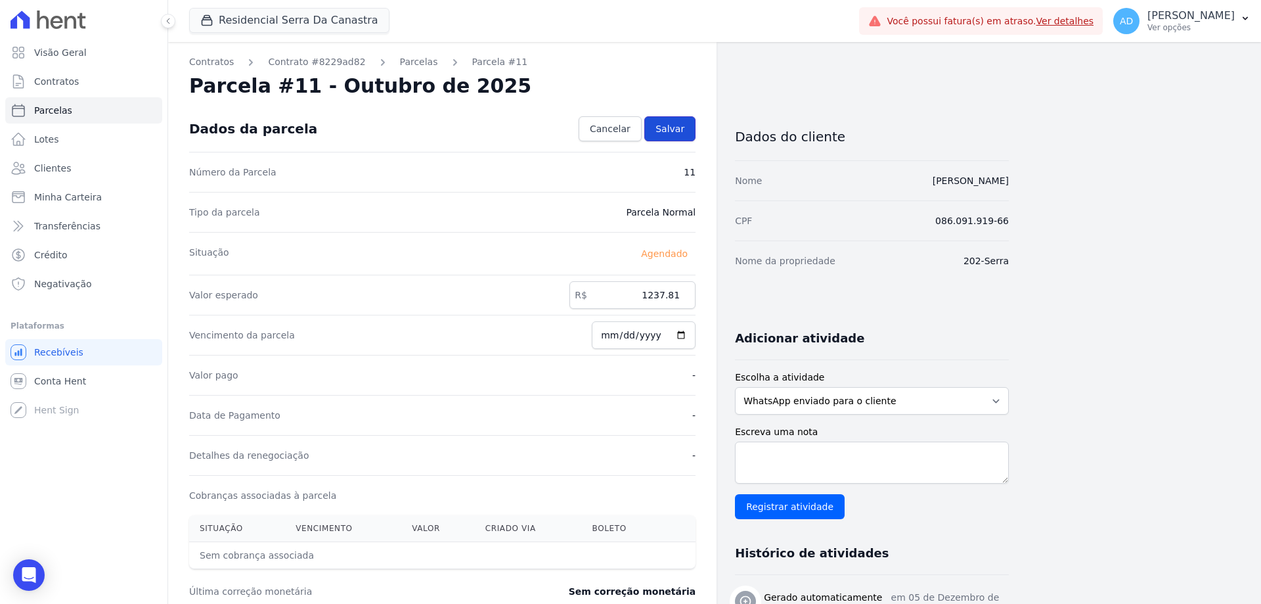
click at [670, 131] on span "Salvar" at bounding box center [669, 128] width 29 height 13
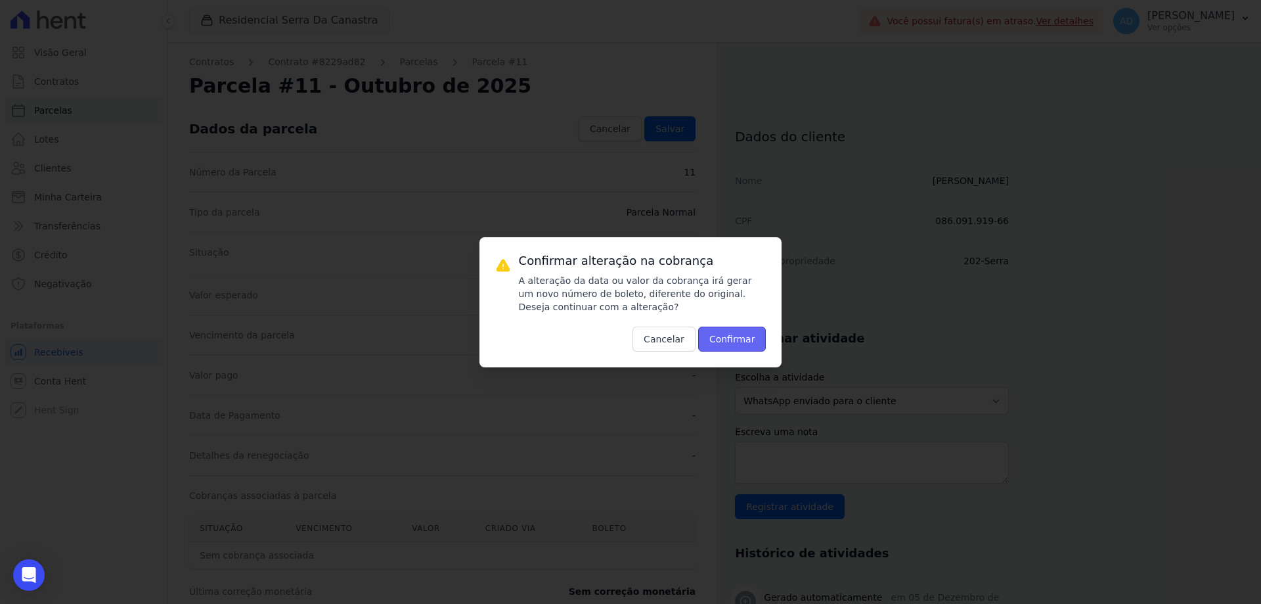
click at [729, 342] on button "Confirmar" at bounding box center [732, 338] width 68 height 25
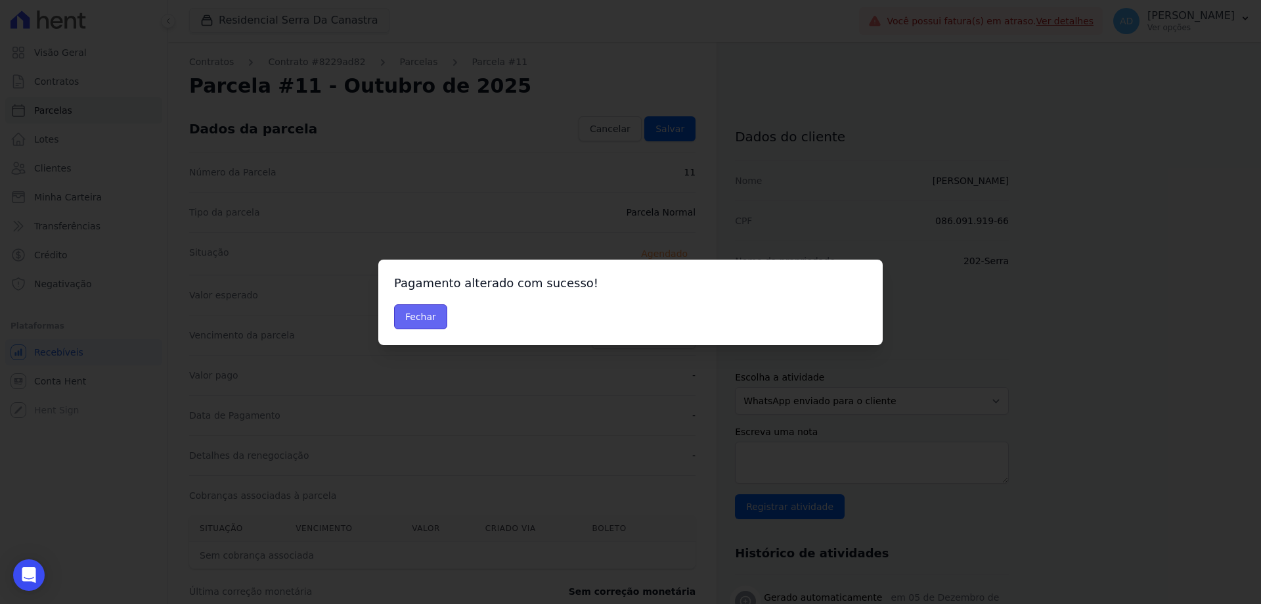
click at [413, 318] on button "Fechar" at bounding box center [420, 316] width 53 height 25
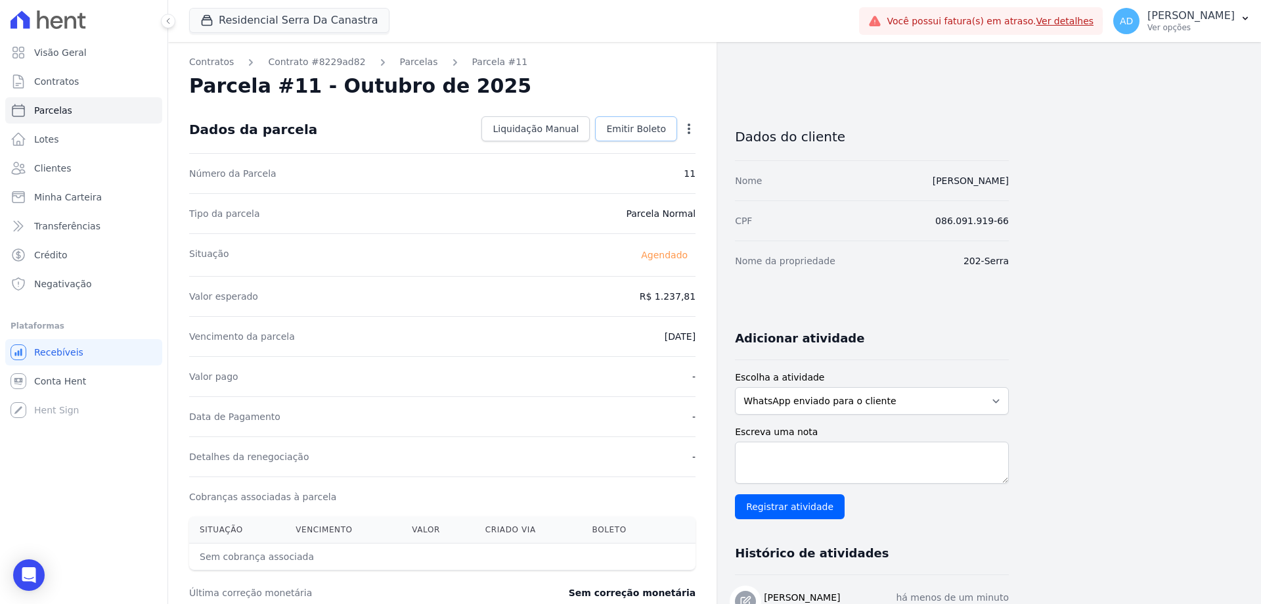
drag, startPoint x: 635, startPoint y: 133, endPoint x: 642, endPoint y: 162, distance: 29.2
click at [636, 133] on span "Emitir Boleto" at bounding box center [636, 128] width 60 height 13
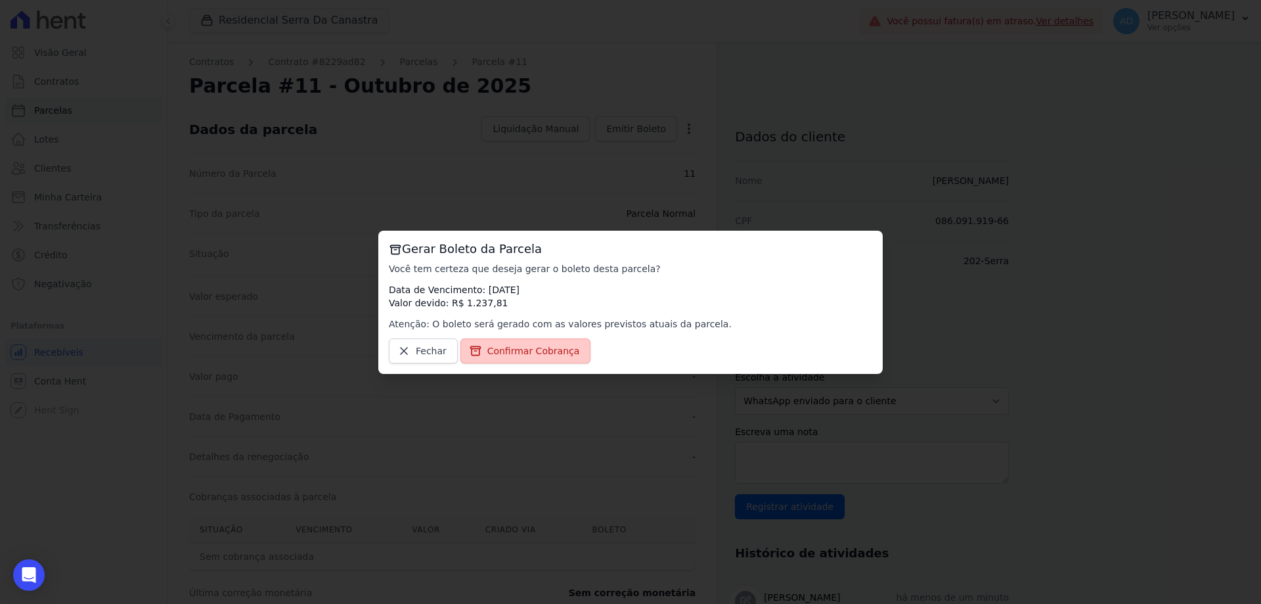
drag, startPoint x: 541, startPoint y: 346, endPoint x: 529, endPoint y: 344, distance: 12.1
click at [540, 346] on span "Confirmar Cobrança" at bounding box center [533, 350] width 93 height 13
click at [502, 353] on span "Confirmar Cobrança" at bounding box center [533, 350] width 93 height 13
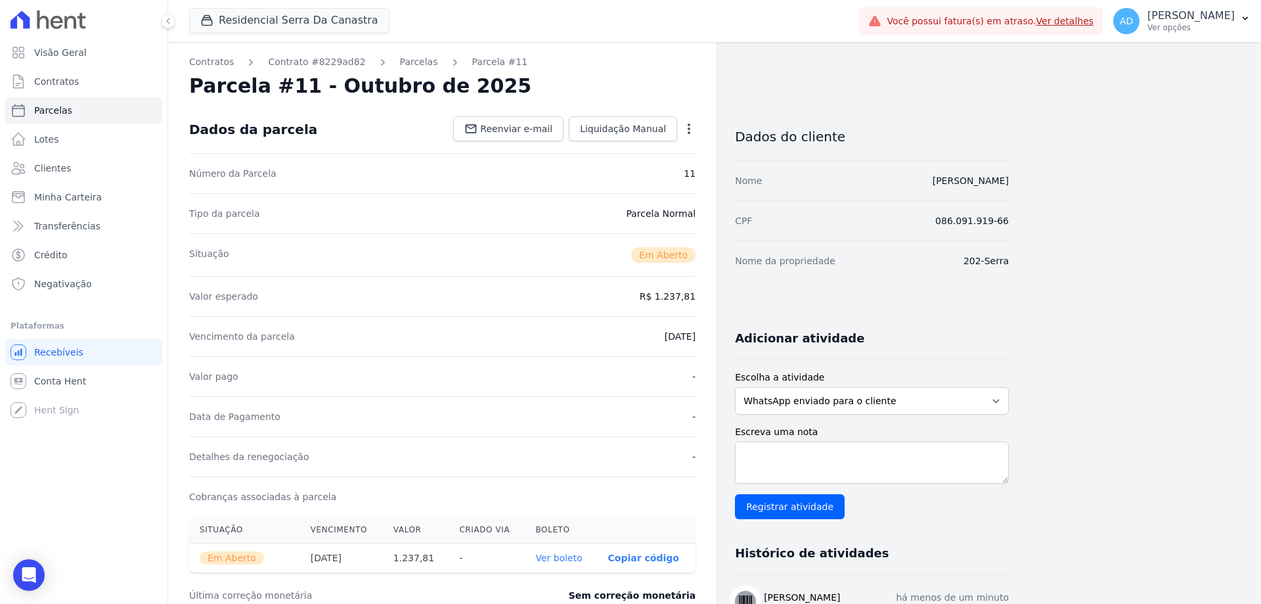
click at [646, 562] on p "Copiar código" at bounding box center [643, 557] width 71 height 11
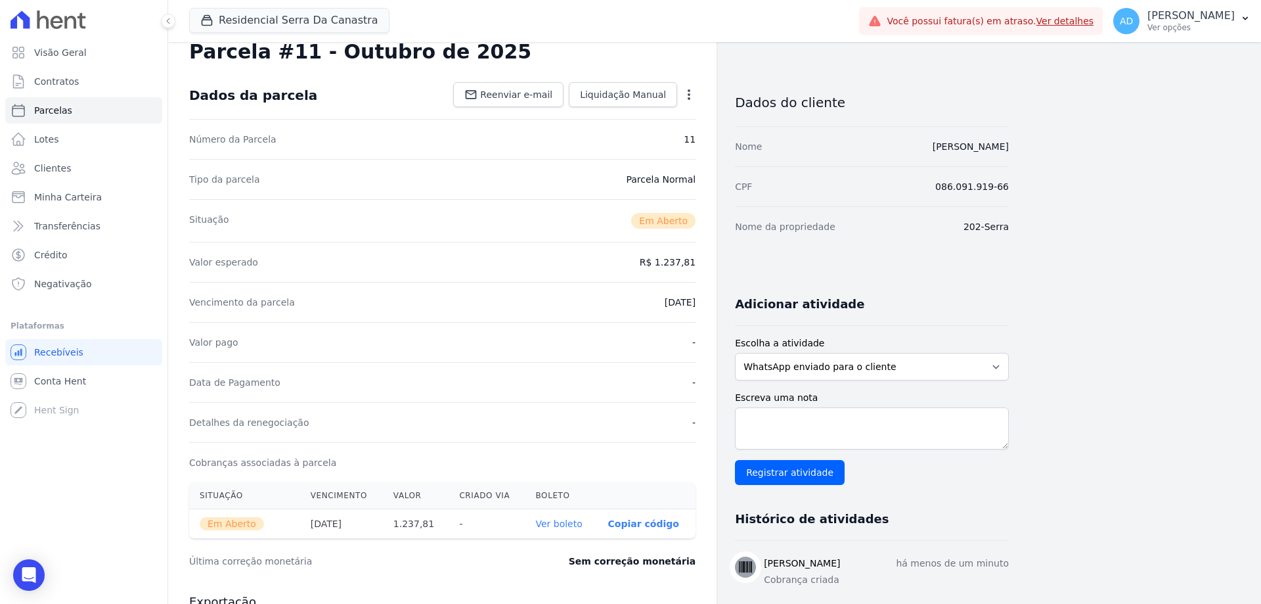
scroll to position [66, 0]
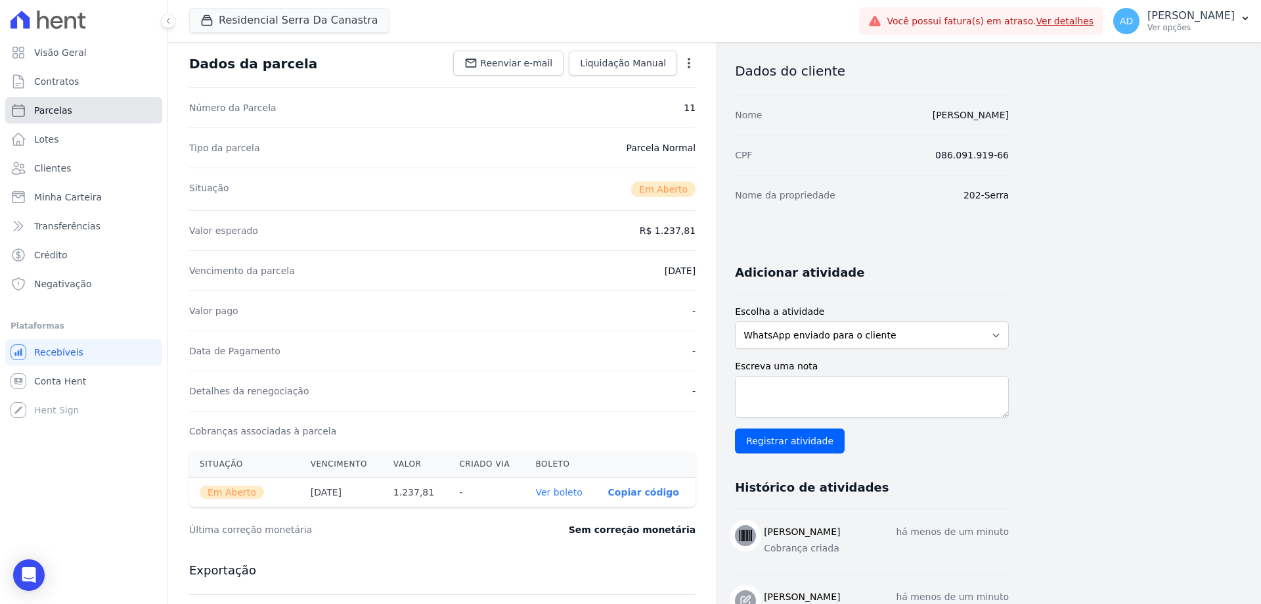
drag, startPoint x: 87, startPoint y: 108, endPoint x: 99, endPoint y: 102, distance: 13.5
click at [87, 108] on link "Parcelas" at bounding box center [83, 110] width 157 height 26
select select
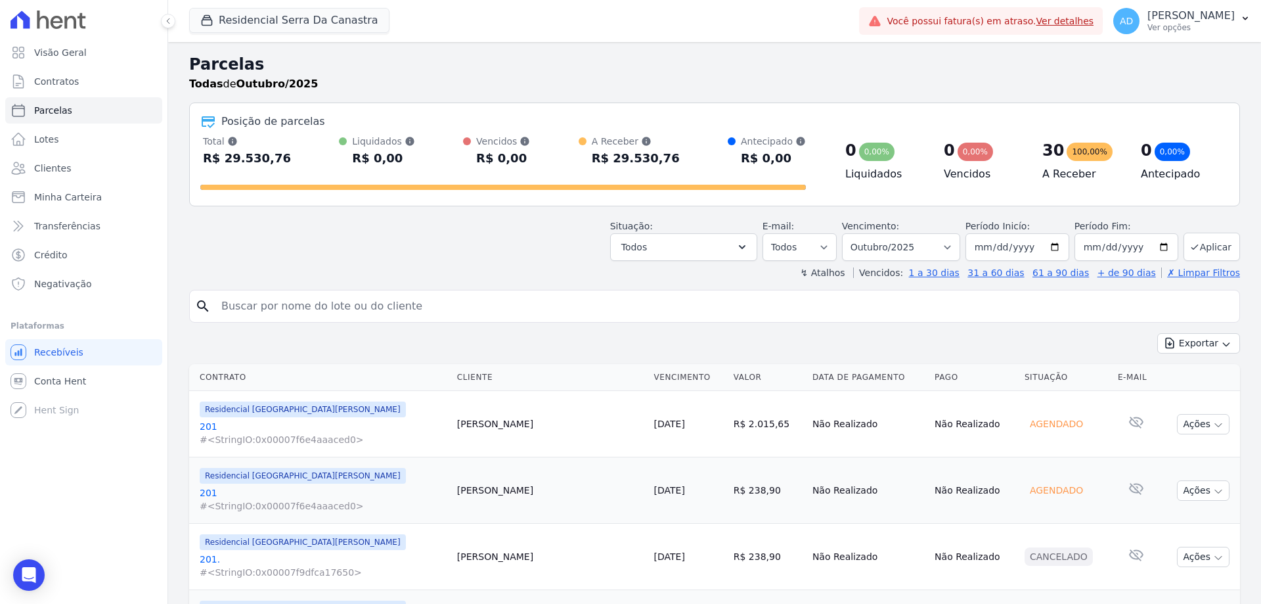
click at [332, 308] on input "search" at bounding box center [723, 306] width 1021 height 26
type input "sabrina"
select select
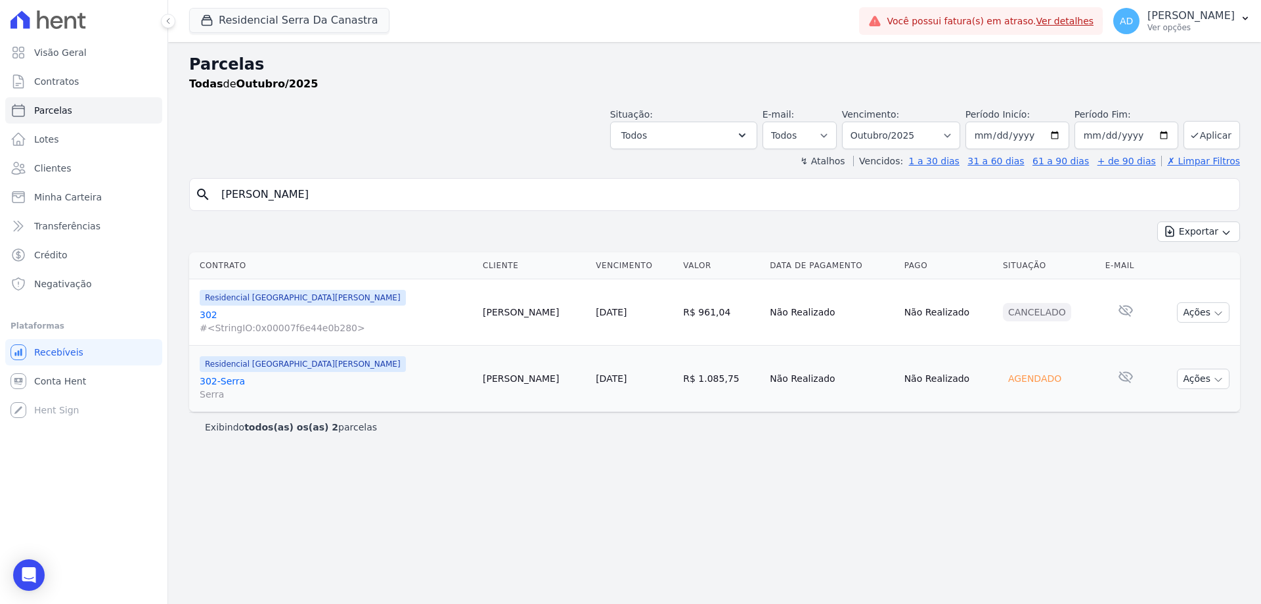
click at [596, 378] on link "[DATE]" at bounding box center [611, 378] width 31 height 11
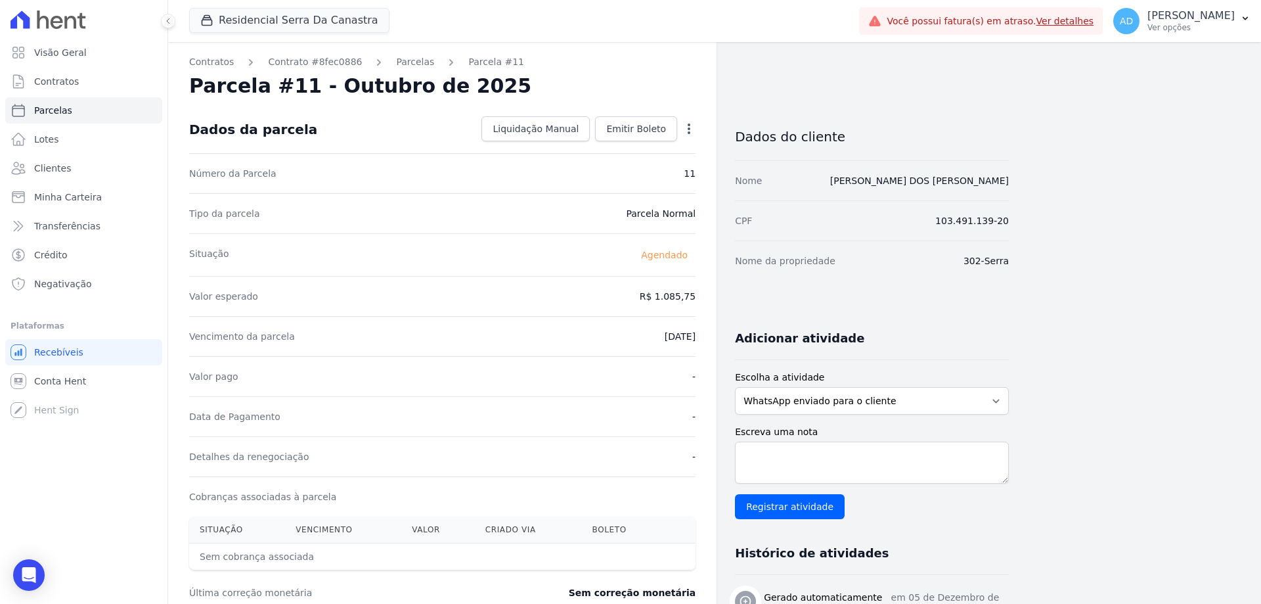
click at [689, 135] on icon "button" at bounding box center [688, 128] width 13 height 13
click at [658, 155] on link "Alterar" at bounding box center [633, 147] width 116 height 24
click at [636, 301] on input "1085.75" at bounding box center [632, 295] width 126 height 28
type input "1208.18"
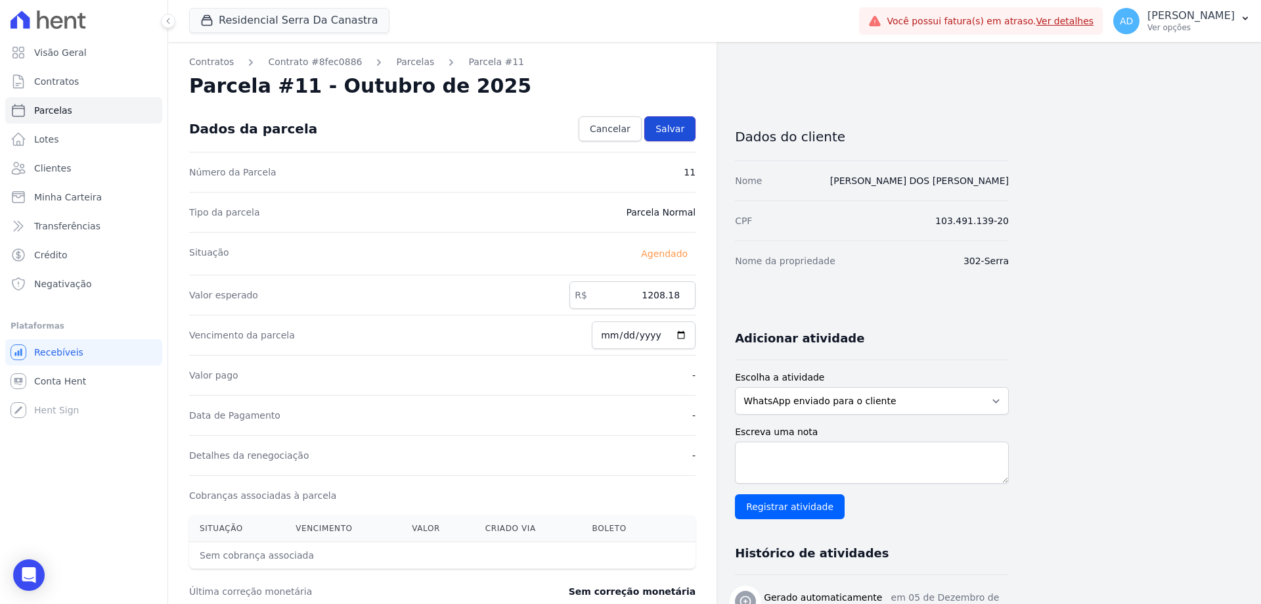
click at [675, 131] on span "Salvar" at bounding box center [669, 128] width 29 height 13
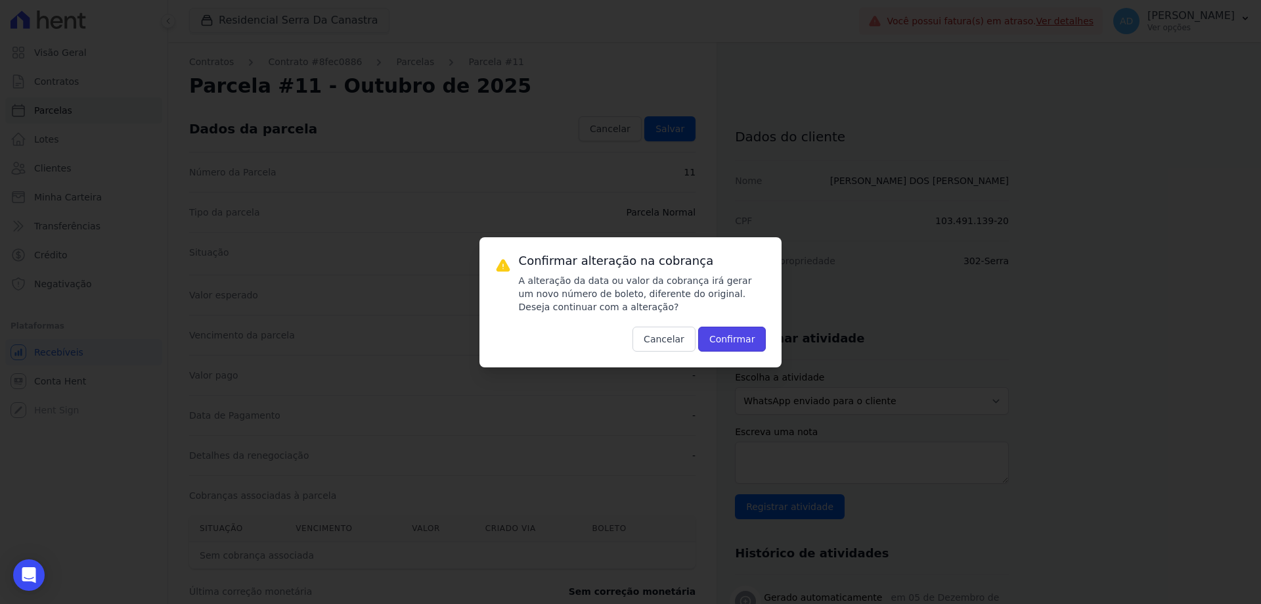
click at [733, 335] on button "Confirmar" at bounding box center [732, 338] width 68 height 25
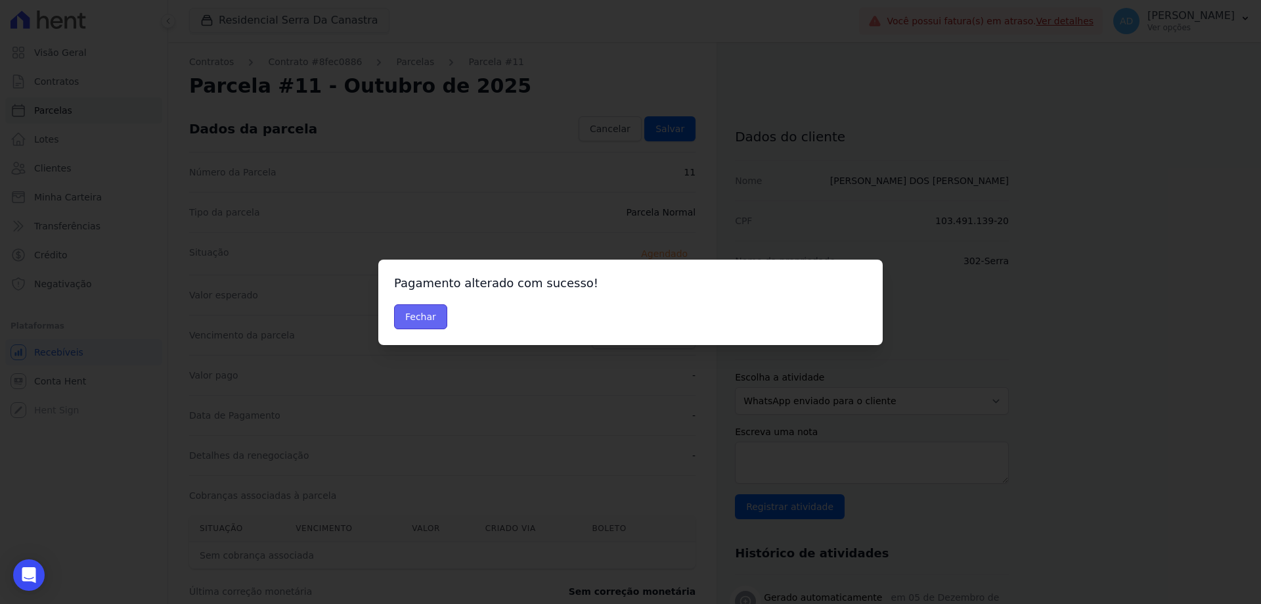
click at [411, 312] on button "Fechar" at bounding box center [420, 316] width 53 height 25
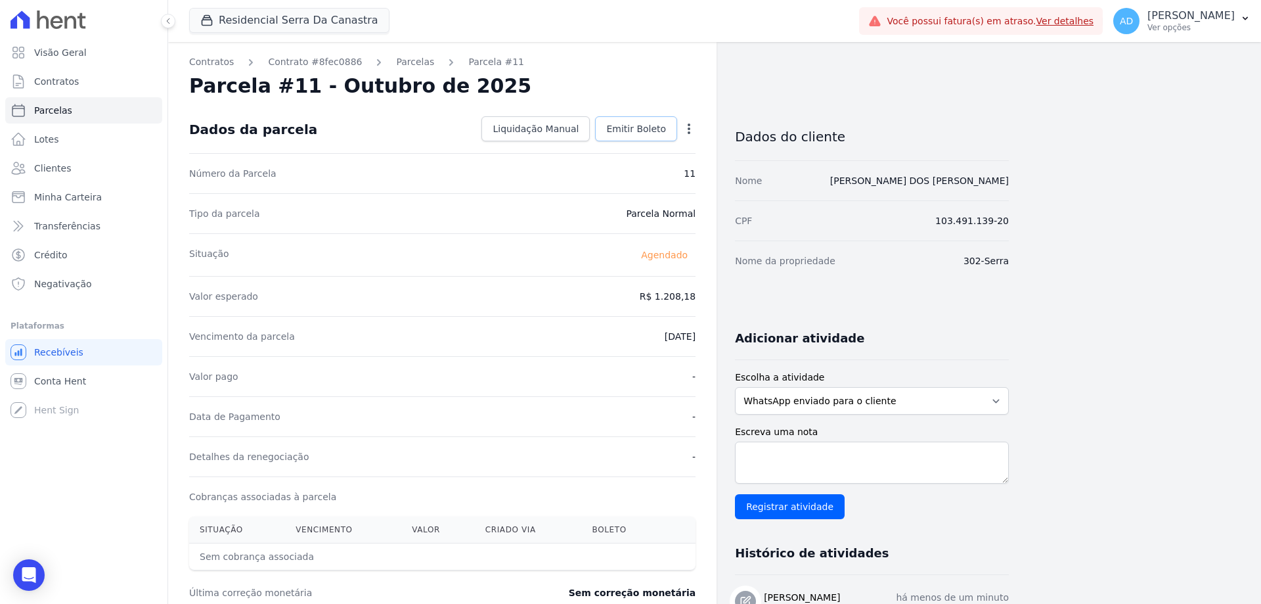
click at [647, 132] on span "Emitir Boleto" at bounding box center [636, 128] width 60 height 13
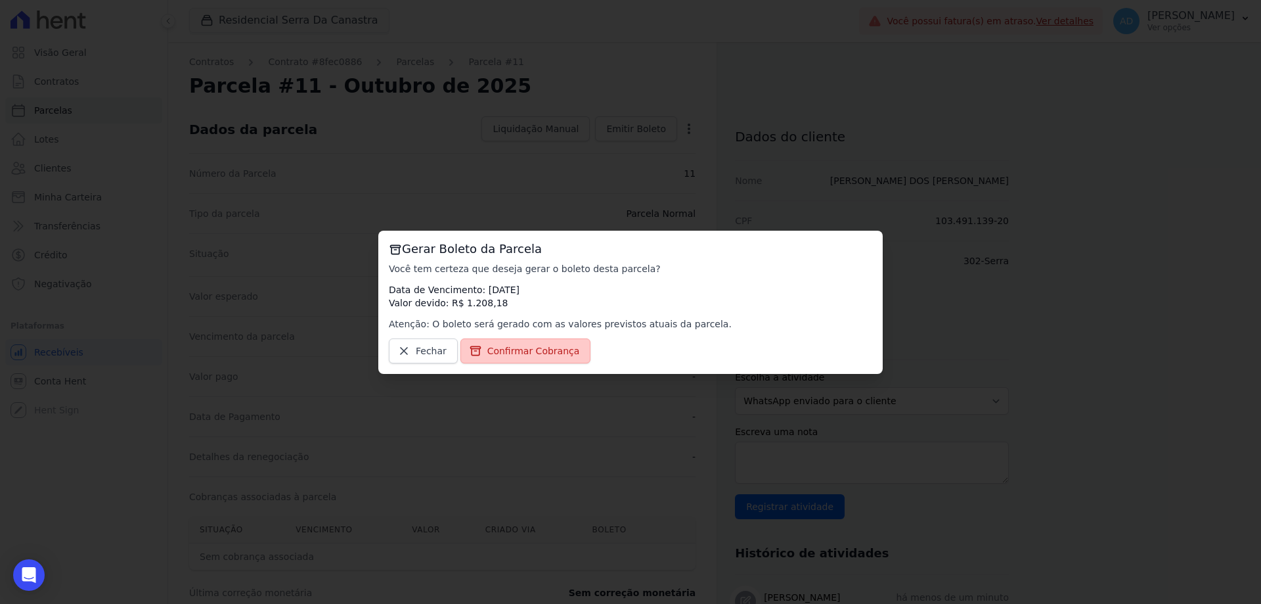
click at [521, 357] on link "Confirmar Cobrança" at bounding box center [525, 350] width 131 height 25
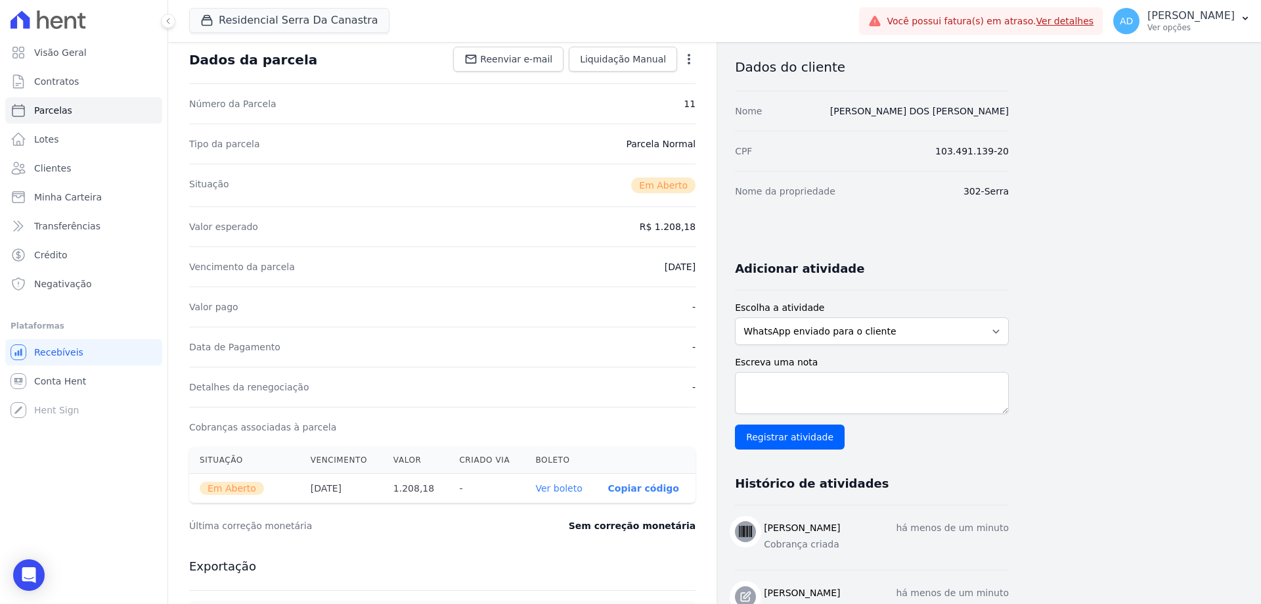
scroll to position [131, 0]
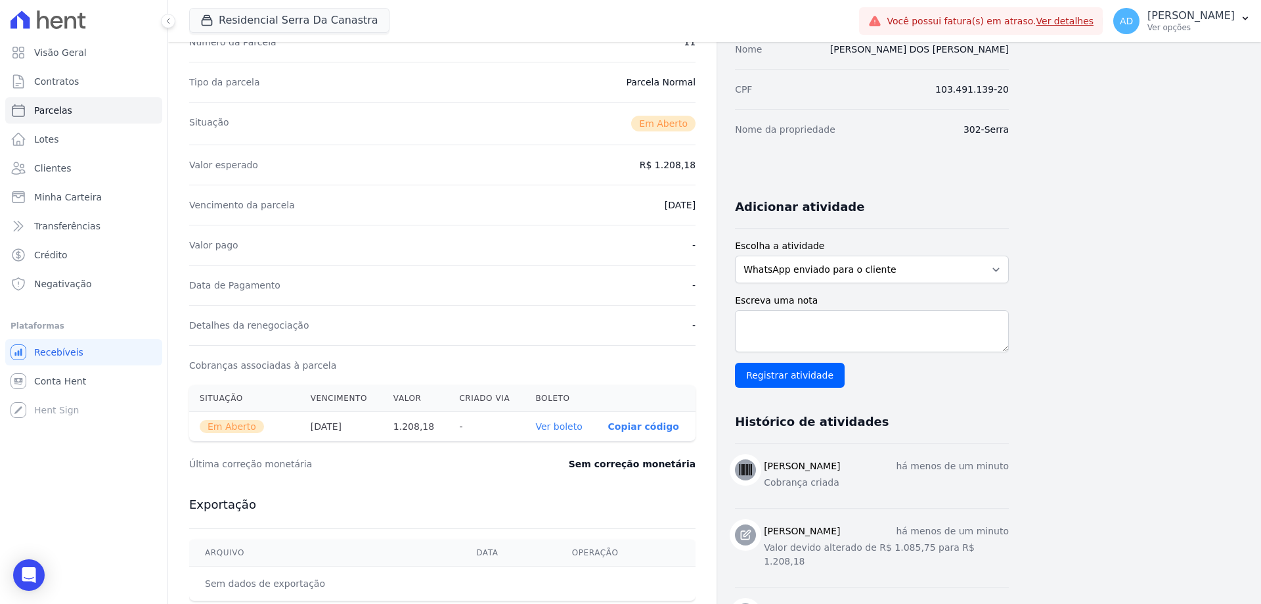
click at [652, 424] on p "Copiar código" at bounding box center [643, 426] width 71 height 11
click at [634, 424] on p "Copiar código" at bounding box center [643, 426] width 71 height 11
click at [70, 110] on link "Parcelas" at bounding box center [83, 110] width 157 height 26
select select
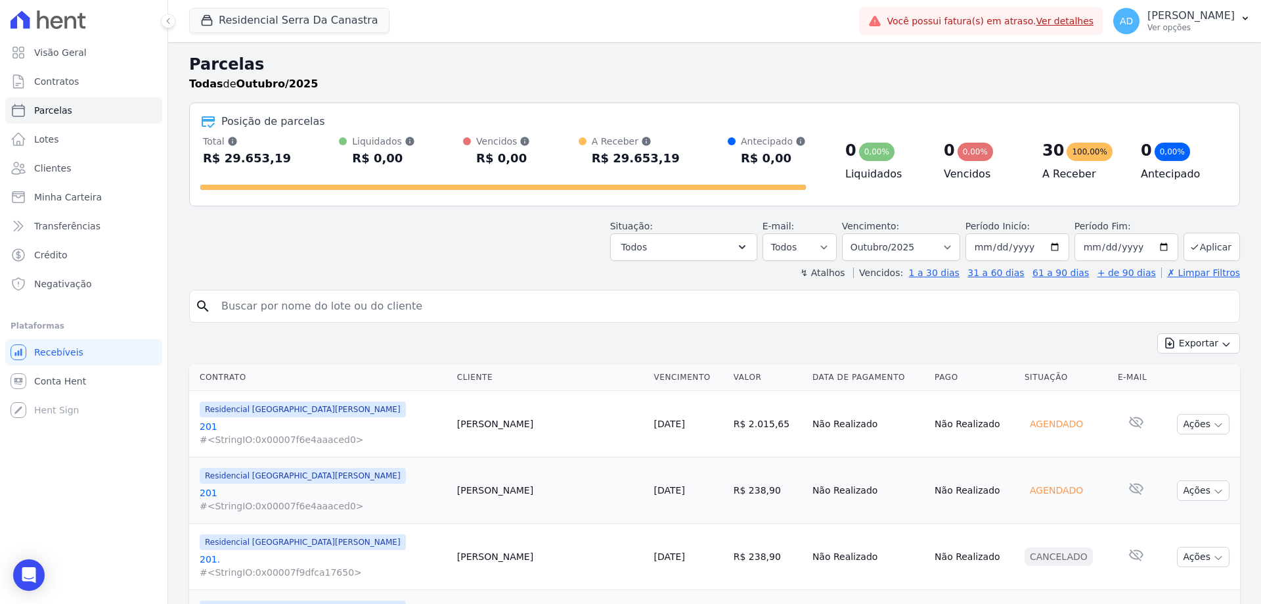
click at [393, 306] on input "search" at bounding box center [723, 306] width 1021 height 26
type input "eduardo"
select select
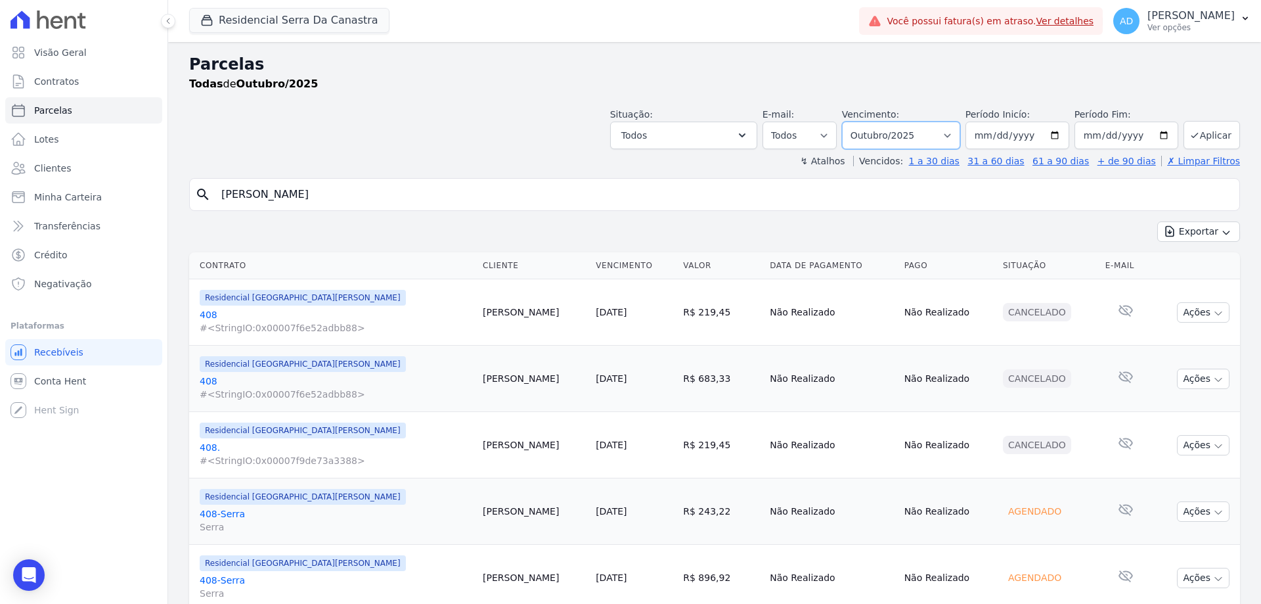
drag, startPoint x: 943, startPoint y: 131, endPoint x: 945, endPoint y: 138, distance: 6.9
click at [943, 131] on select "Filtrar por período ──────── Todos os meses Março/2024 Abril/2024 Maio/2024 Jun…" at bounding box center [901, 136] width 118 height 28
select select "09/2025"
click at [851, 122] on select "Filtrar por período ──────── Todos os meses Março/2024 Abril/2024 Maio/2024 Jun…" at bounding box center [901, 136] width 118 height 28
select select
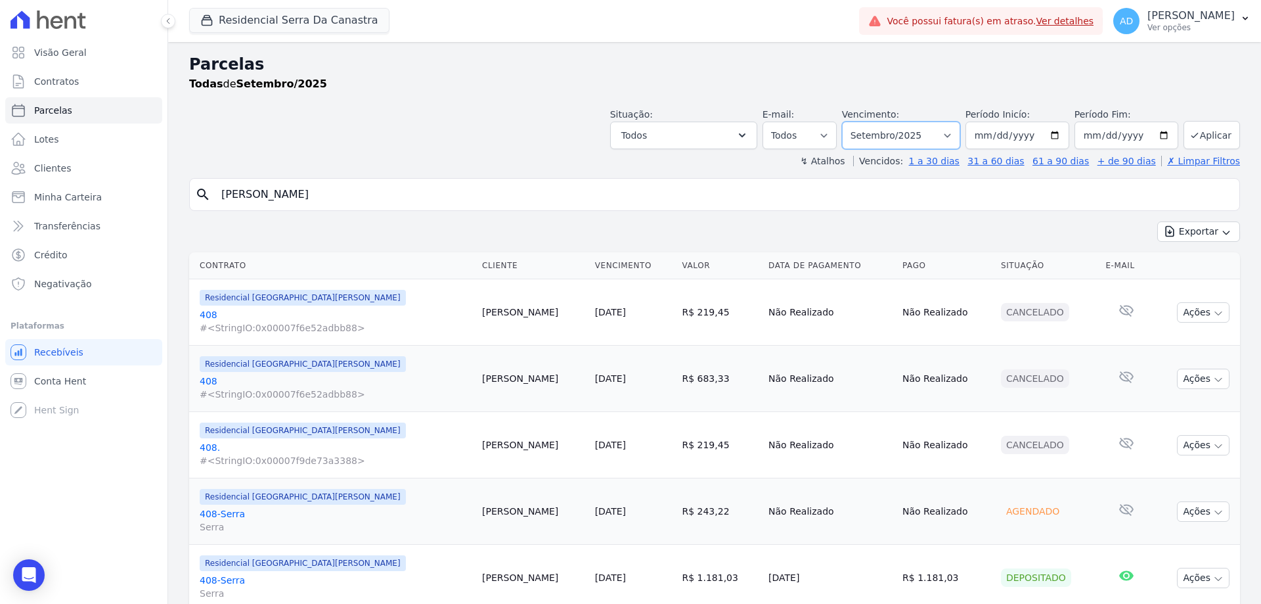
drag, startPoint x: 926, startPoint y: 134, endPoint x: 929, endPoint y: 146, distance: 12.3
click at [926, 134] on select "Filtrar por período ──────── Todos os meses Março/2024 Abril/2024 Maio/2024 Jun…" at bounding box center [901, 136] width 118 height 28
select select "10/2025"
click at [851, 122] on select "Filtrar por período ──────── Todos os meses Março/2024 Abril/2024 Maio/2024 Jun…" at bounding box center [901, 136] width 118 height 28
select select
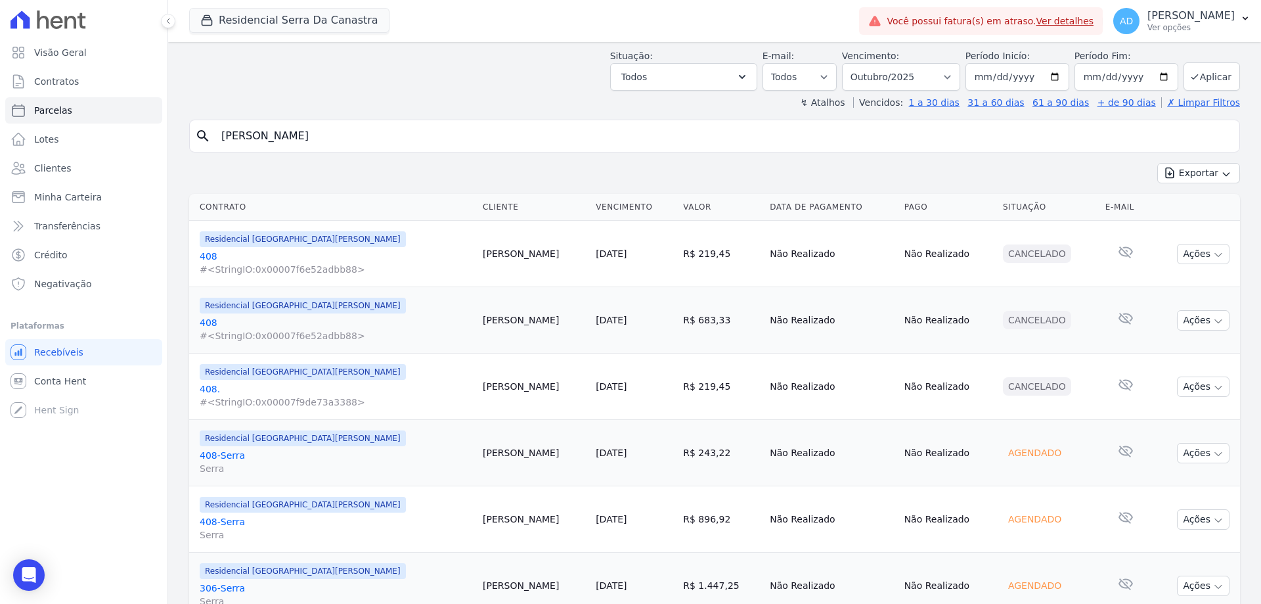
scroll to position [114, 0]
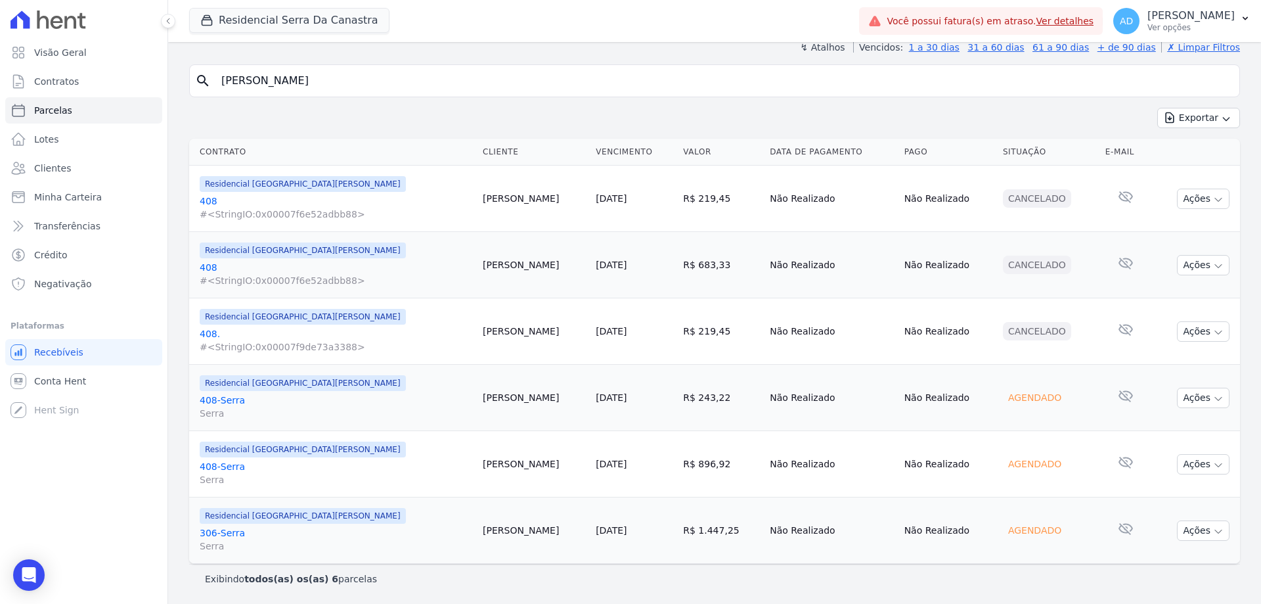
click at [678, 531] on td "R$ 1.447,25" at bounding box center [721, 530] width 87 height 66
click at [606, 532] on link "[DATE]" at bounding box center [611, 530] width 31 height 11
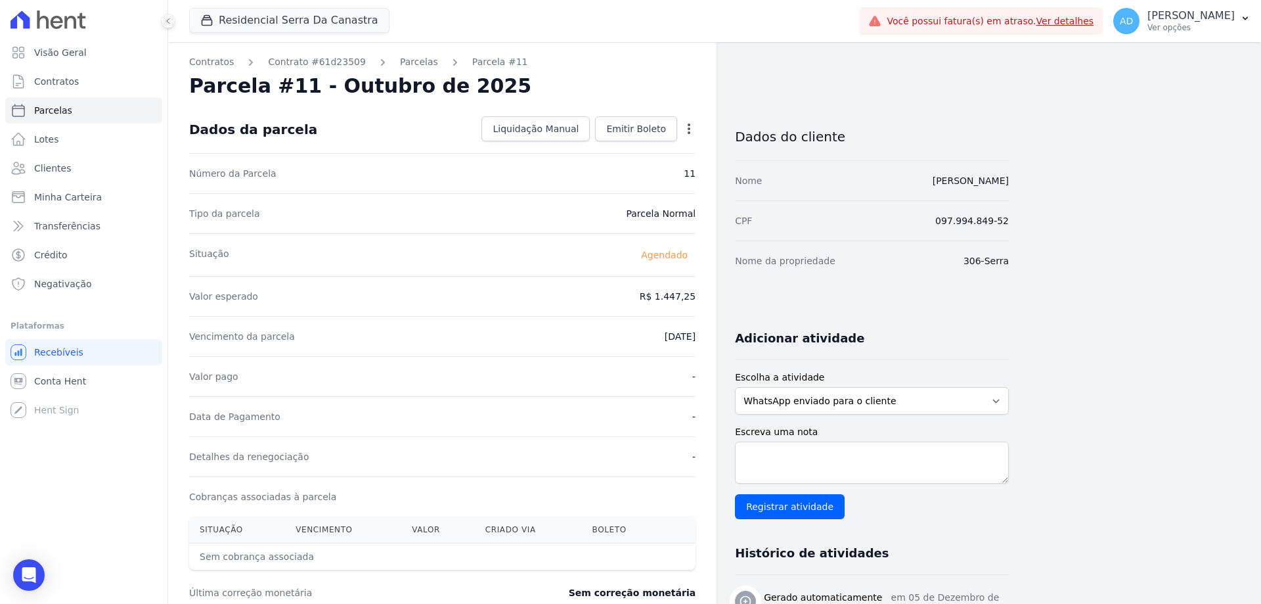
click at [686, 125] on icon "button" at bounding box center [688, 128] width 13 height 13
click at [652, 151] on link "Alterar" at bounding box center [633, 147] width 116 height 24
click at [642, 296] on input "1447.25" at bounding box center [632, 295] width 126 height 28
type input "1548.94"
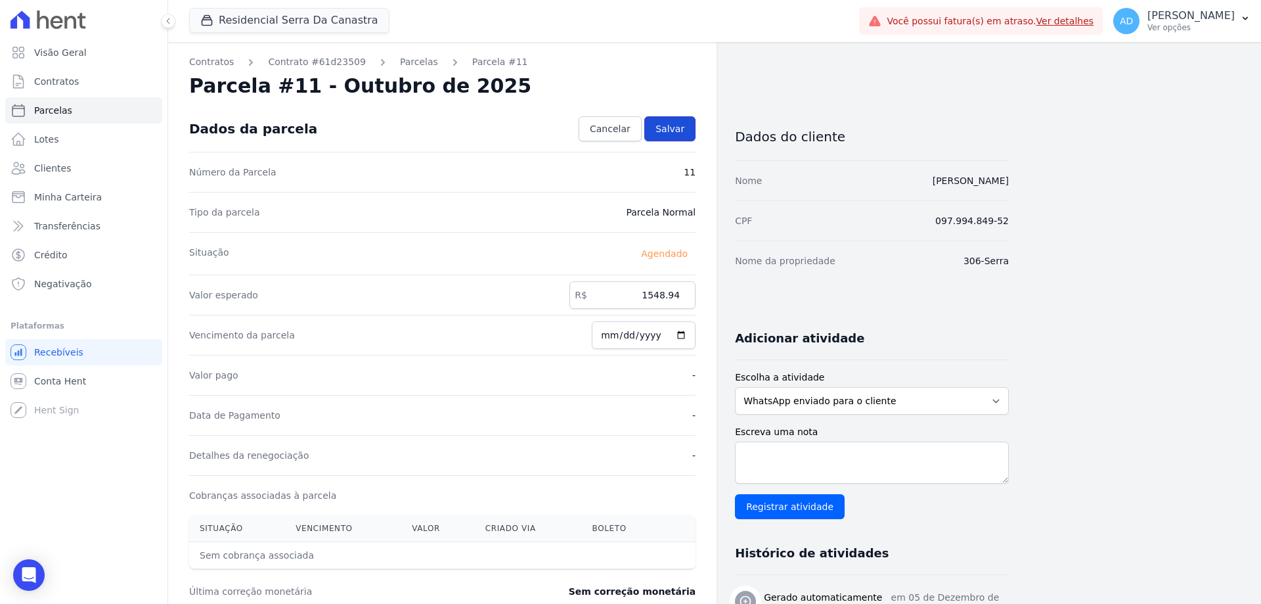
click at [677, 131] on span "Salvar" at bounding box center [669, 128] width 29 height 13
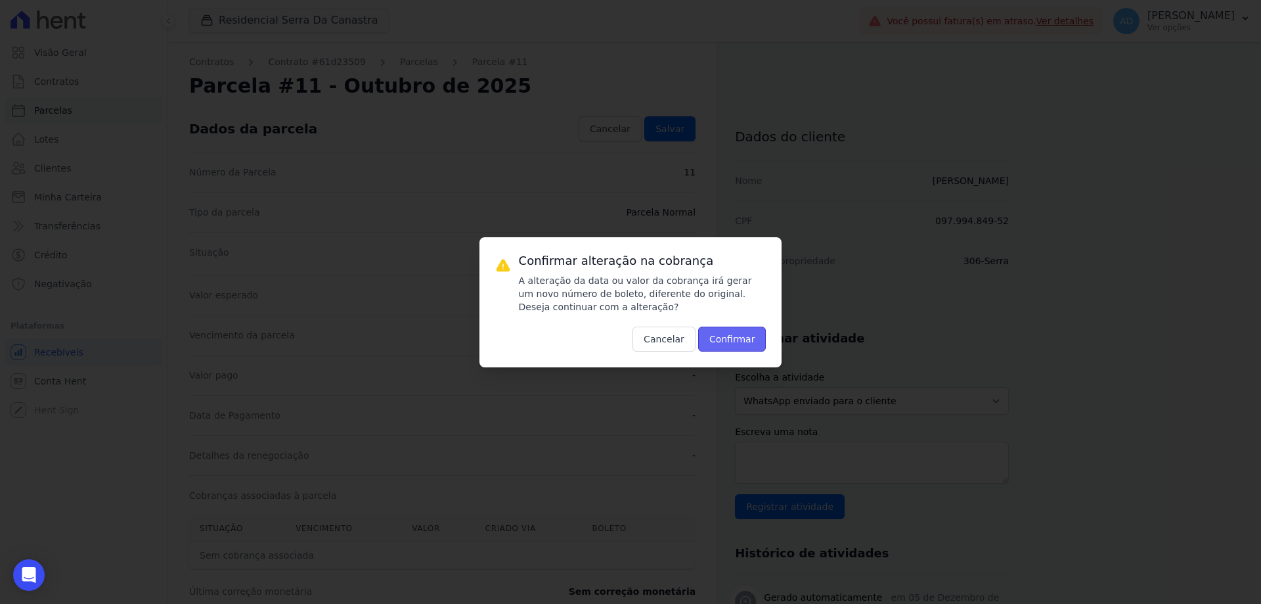
click at [716, 336] on button "Confirmar" at bounding box center [732, 338] width 68 height 25
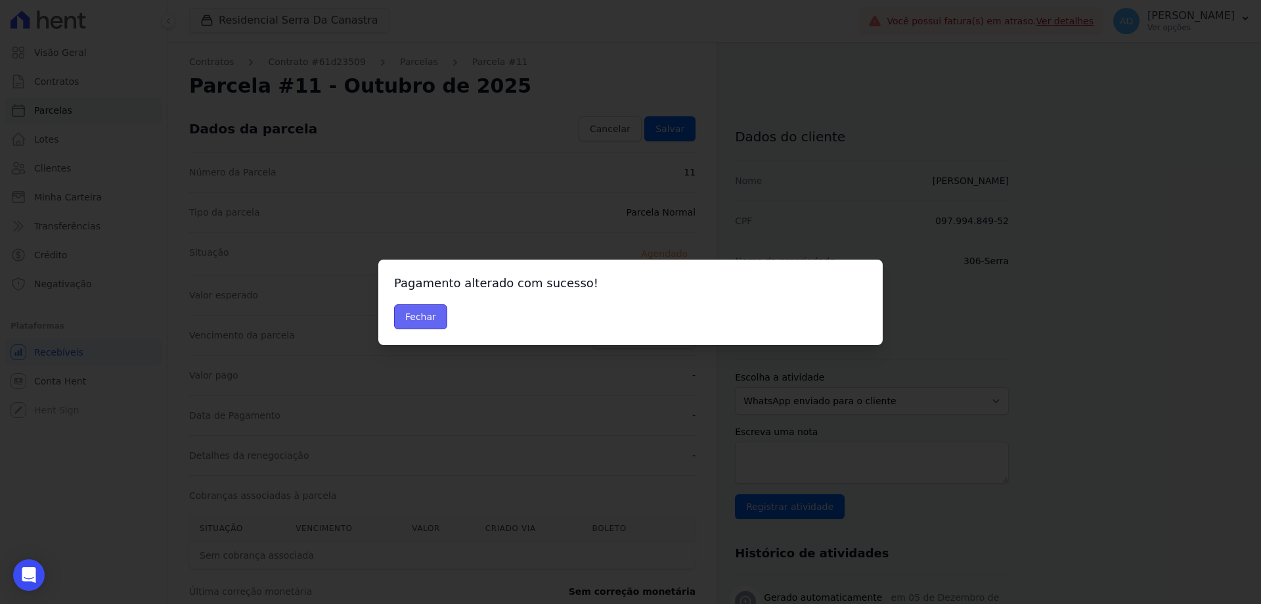
click at [410, 321] on button "Fechar" at bounding box center [420, 316] width 53 height 25
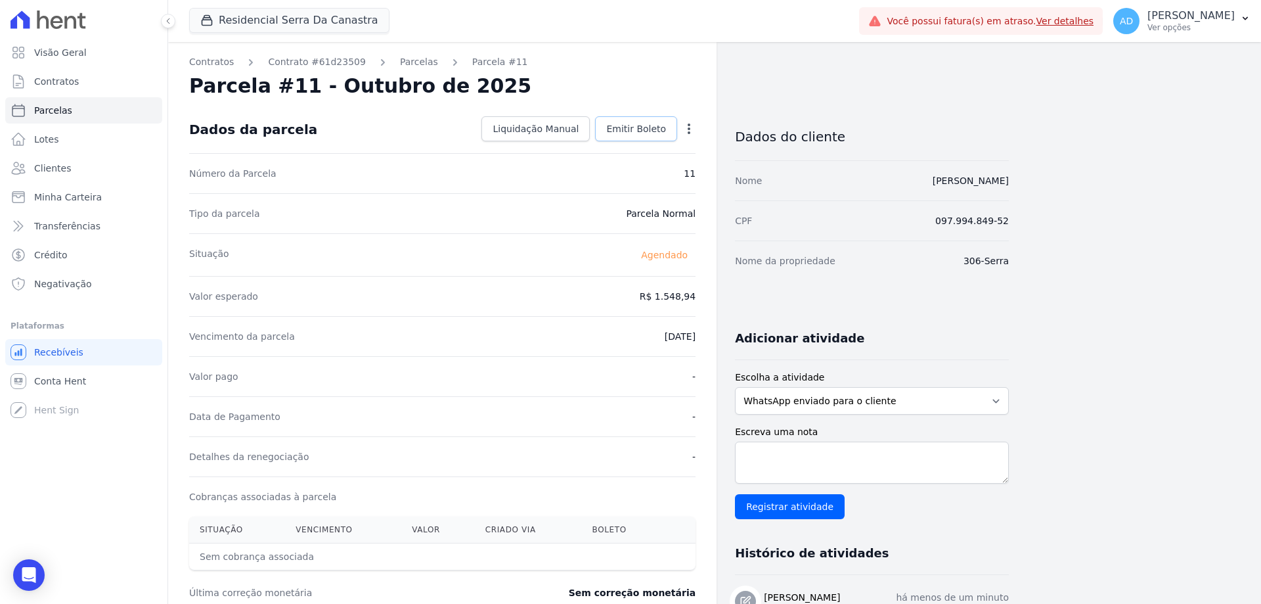
click at [629, 130] on span "Emitir Boleto" at bounding box center [636, 128] width 60 height 13
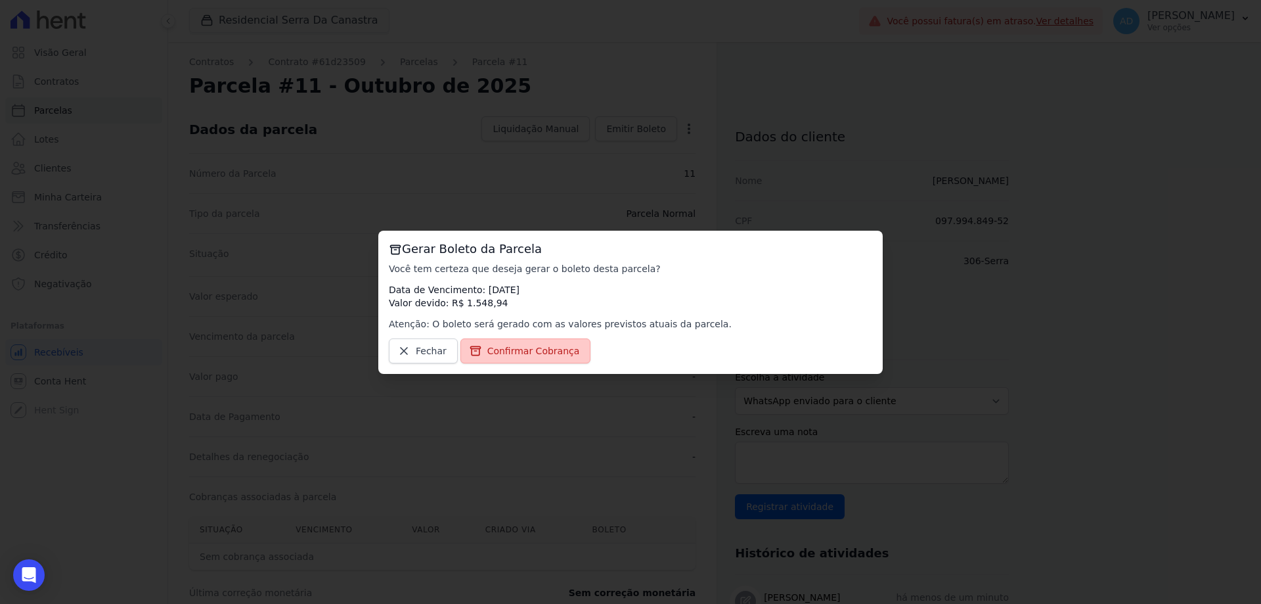
drag, startPoint x: 544, startPoint y: 349, endPoint x: 527, endPoint y: 349, distance: 17.1
click at [544, 350] on span "Confirmar Cobrança" at bounding box center [533, 350] width 93 height 13
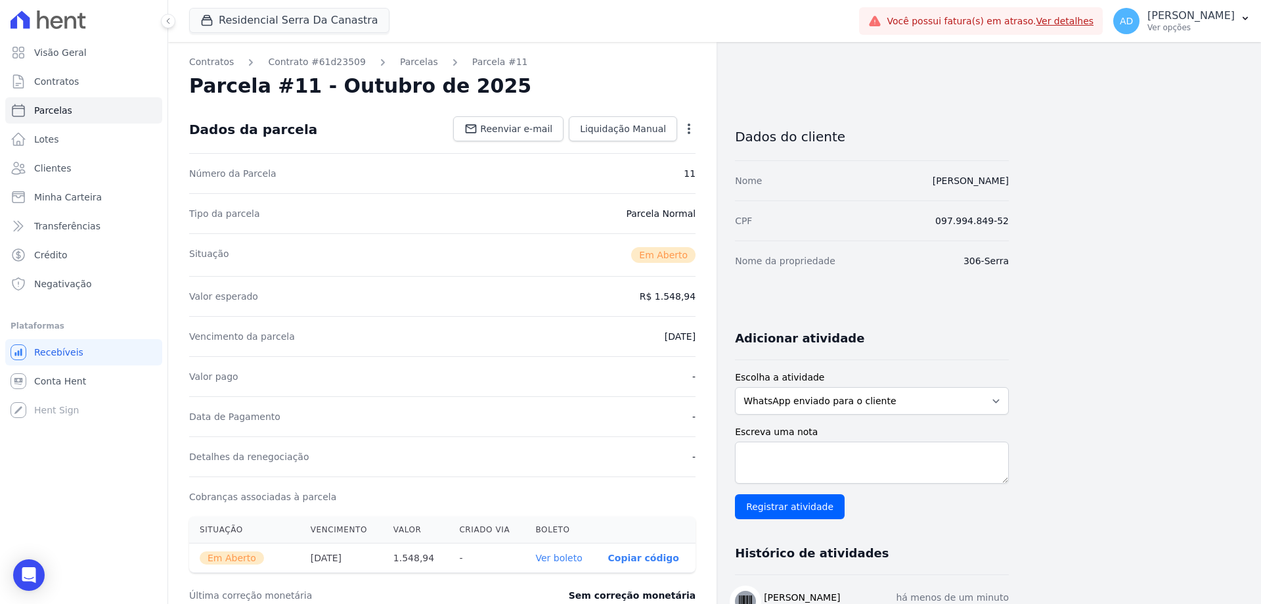
click at [644, 552] on p "Copiar código" at bounding box center [643, 557] width 71 height 11
click at [649, 553] on p "Copiar código" at bounding box center [643, 557] width 71 height 11
click at [101, 106] on link "Parcelas" at bounding box center [83, 110] width 157 height 26
select select
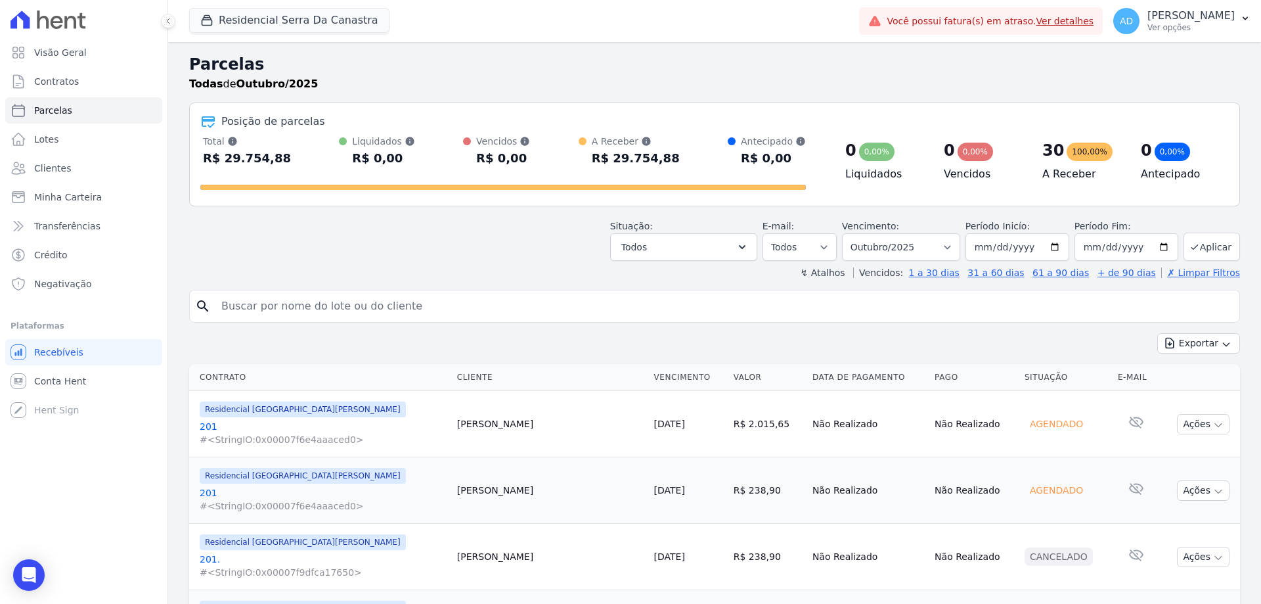
click at [396, 317] on input "search" at bounding box center [723, 306] width 1021 height 26
type input "andre"
select select
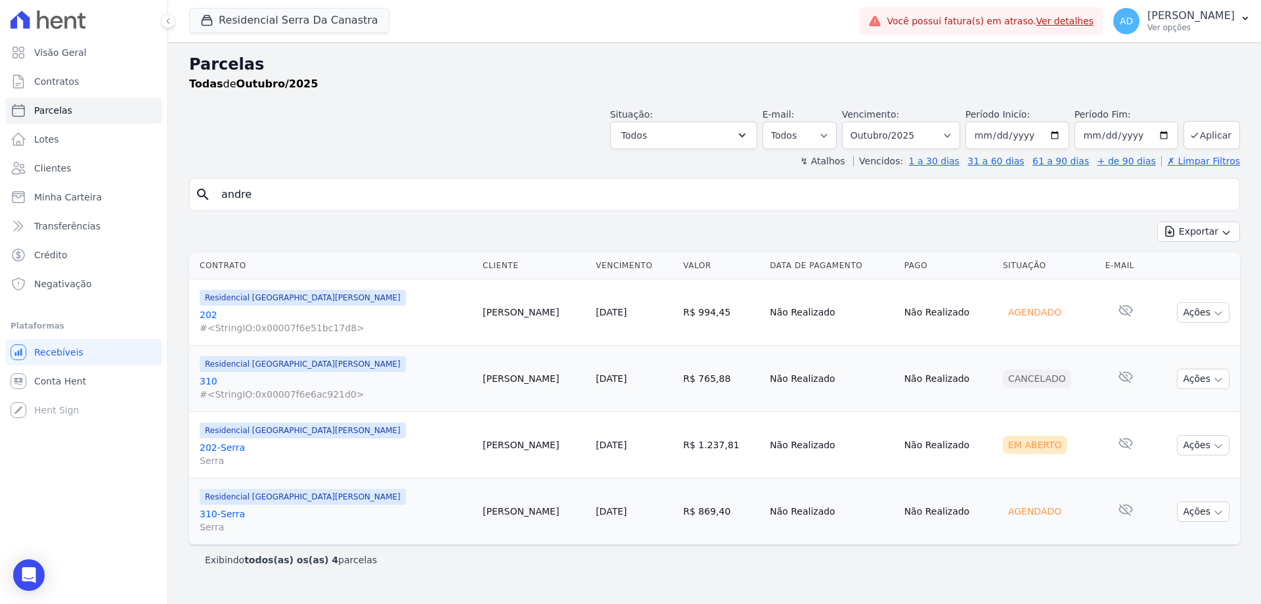
click at [596, 512] on link "[DATE]" at bounding box center [611, 511] width 31 height 11
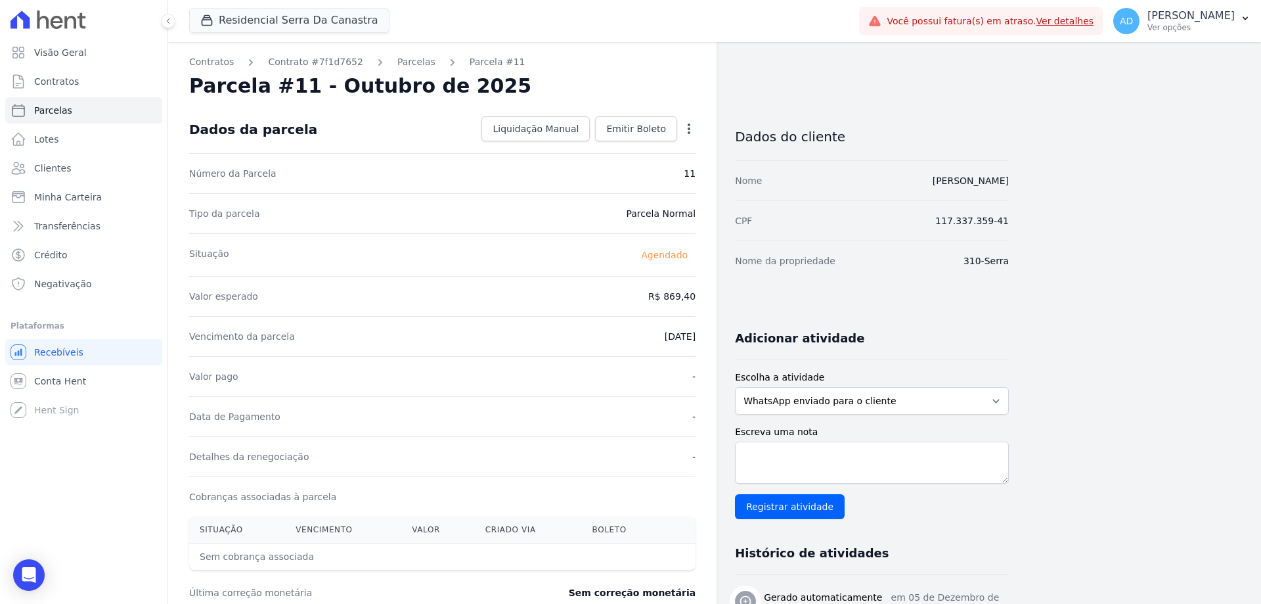
click at [692, 129] on icon "button" at bounding box center [688, 128] width 13 height 13
click at [669, 152] on link "Alterar" at bounding box center [633, 147] width 116 height 24
click at [642, 297] on input "869.4" at bounding box center [632, 295] width 126 height 28
type input "953.30"
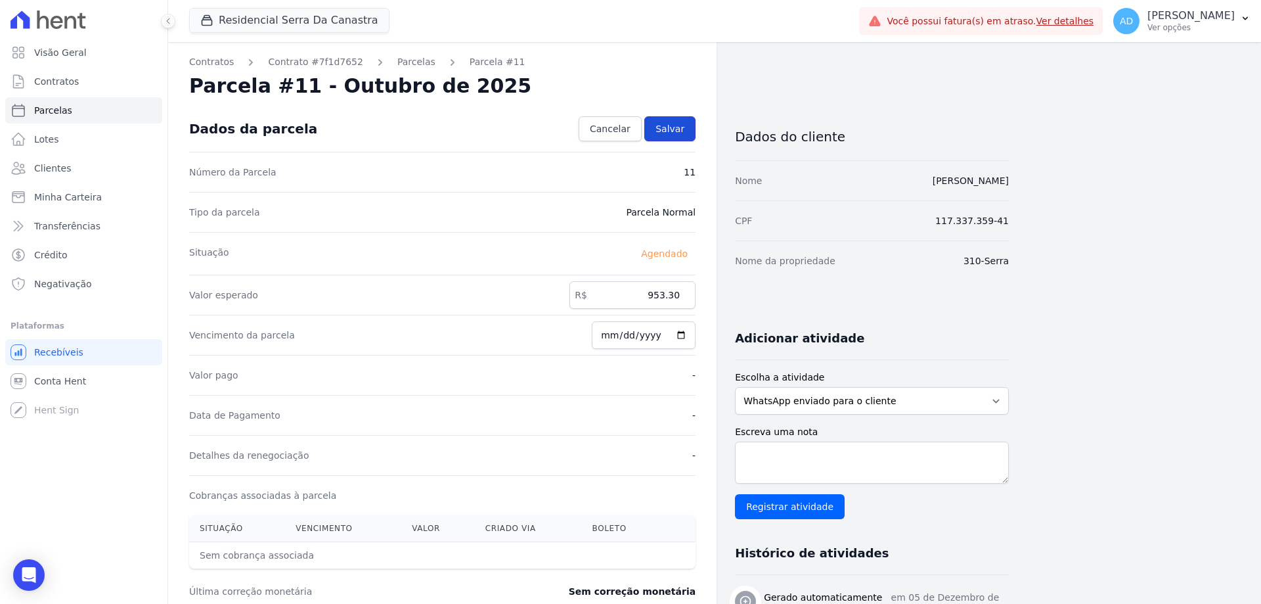
click at [682, 138] on link "Salvar" at bounding box center [669, 128] width 51 height 25
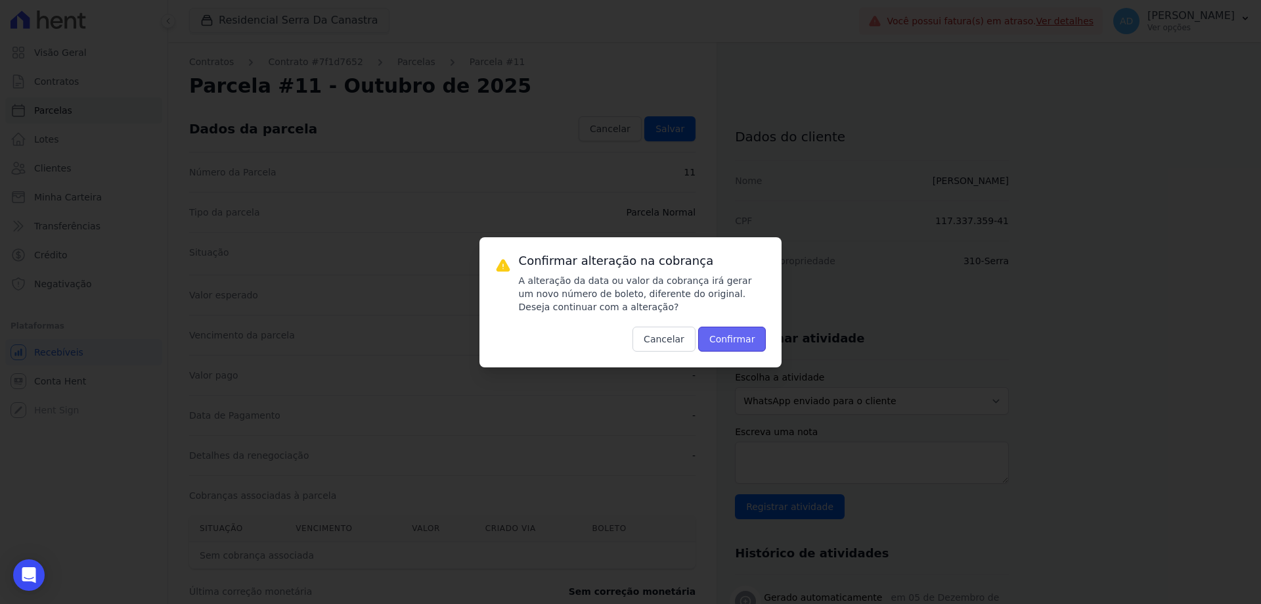
click at [726, 333] on button "Confirmar" at bounding box center [732, 338] width 68 height 25
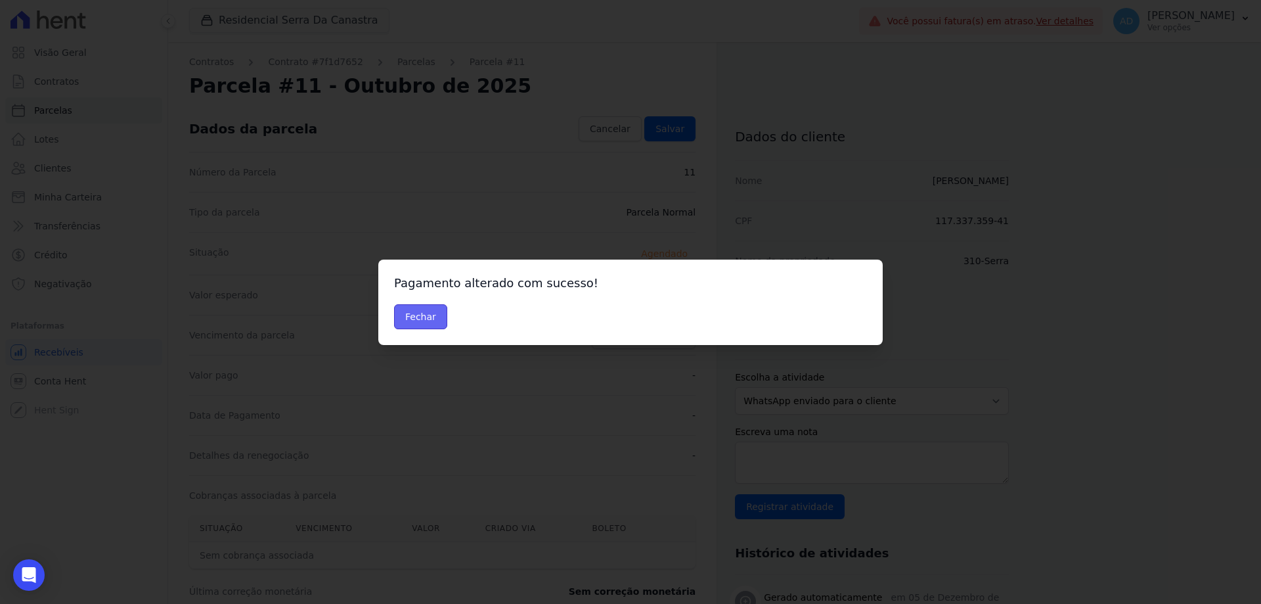
click at [413, 315] on button "Fechar" at bounding box center [420, 316] width 53 height 25
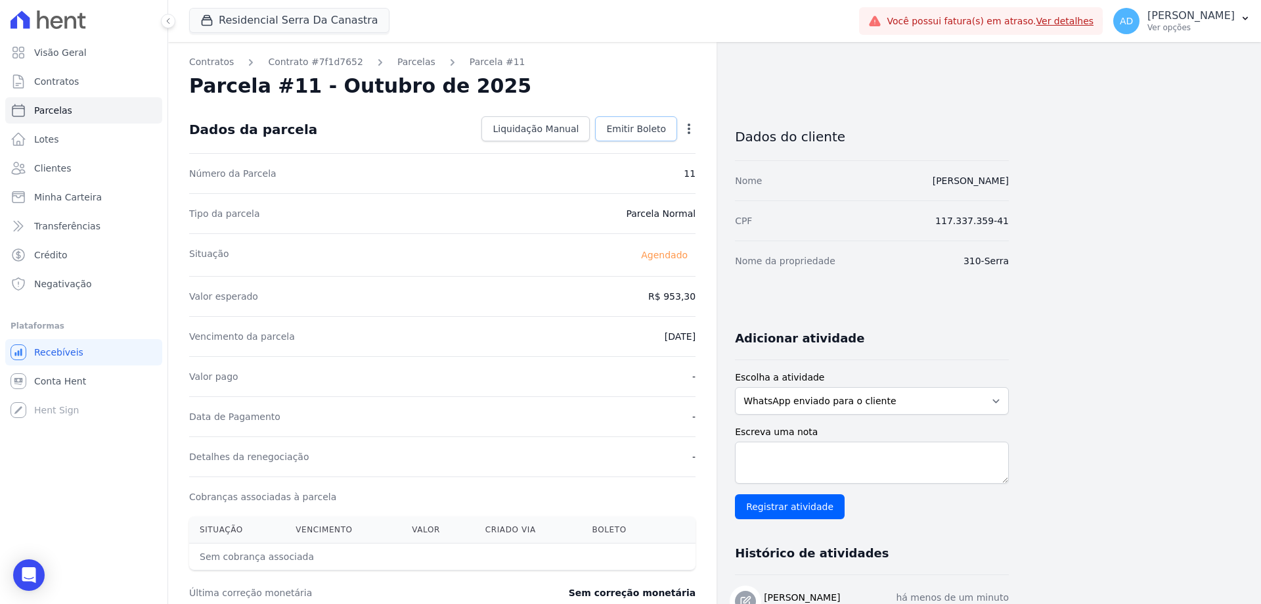
click at [662, 130] on span "Emitir Boleto" at bounding box center [636, 128] width 60 height 13
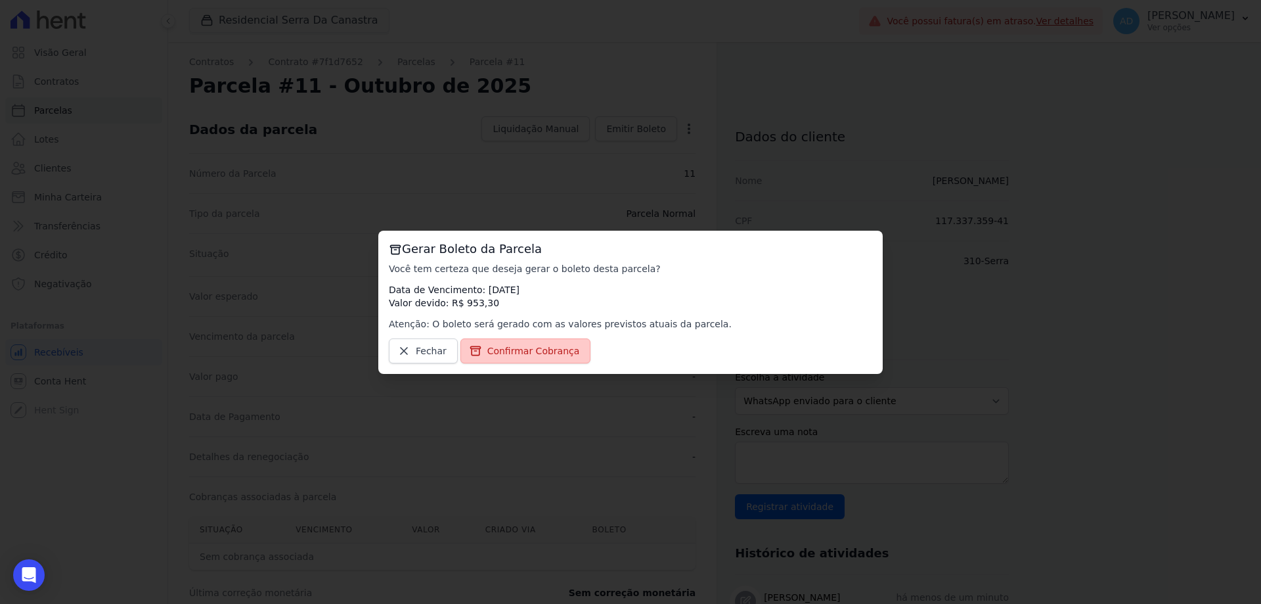
click at [521, 352] on span "Confirmar Cobrança" at bounding box center [533, 350] width 93 height 13
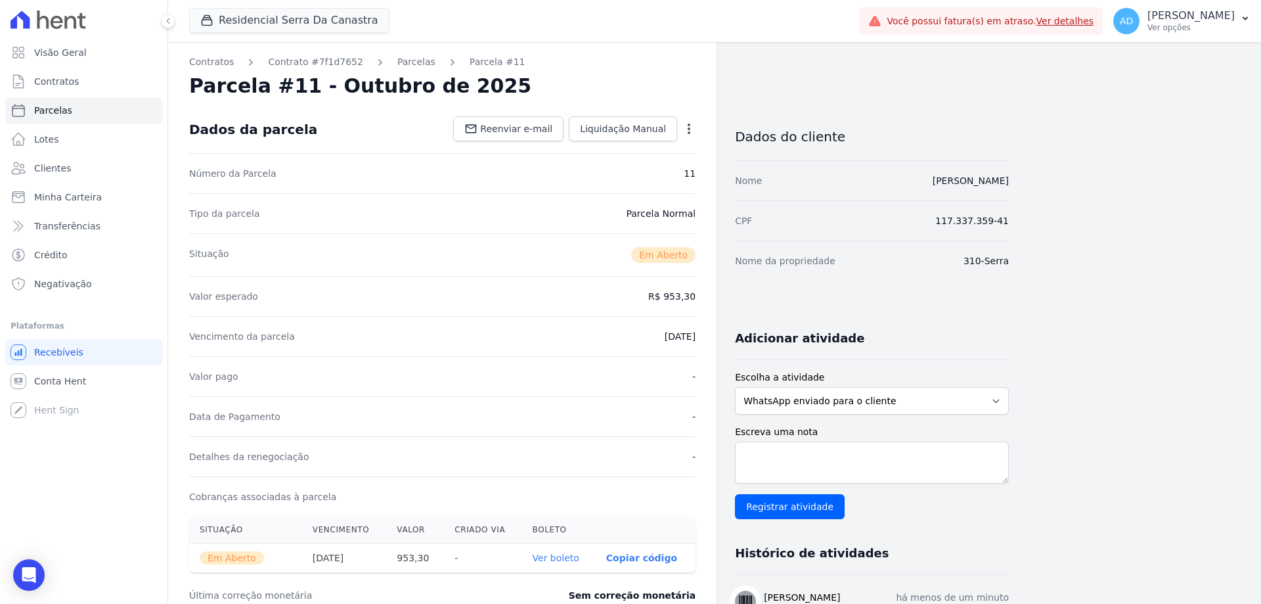
click at [661, 554] on p "Copiar código" at bounding box center [641, 557] width 71 height 11
drag, startPoint x: 537, startPoint y: 556, endPoint x: 549, endPoint y: 556, distance: 12.5
click at [74, 109] on link "Parcelas" at bounding box center [83, 110] width 157 height 26
select select
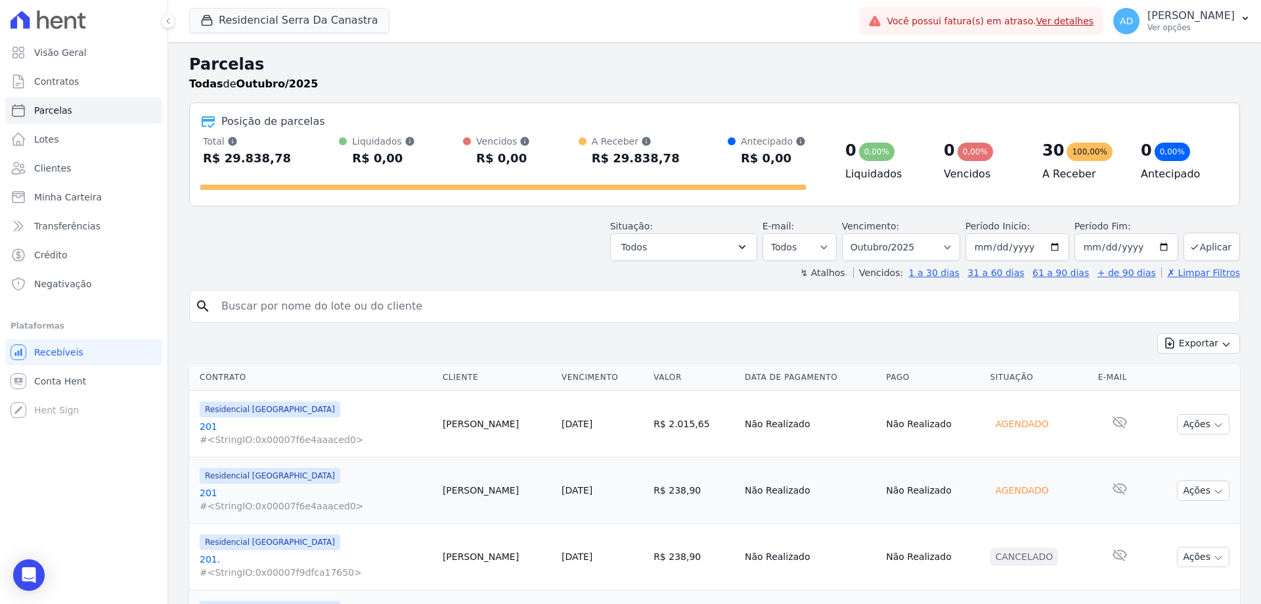
click at [382, 301] on input "search" at bounding box center [723, 306] width 1021 height 26
type input "fernanda"
select select
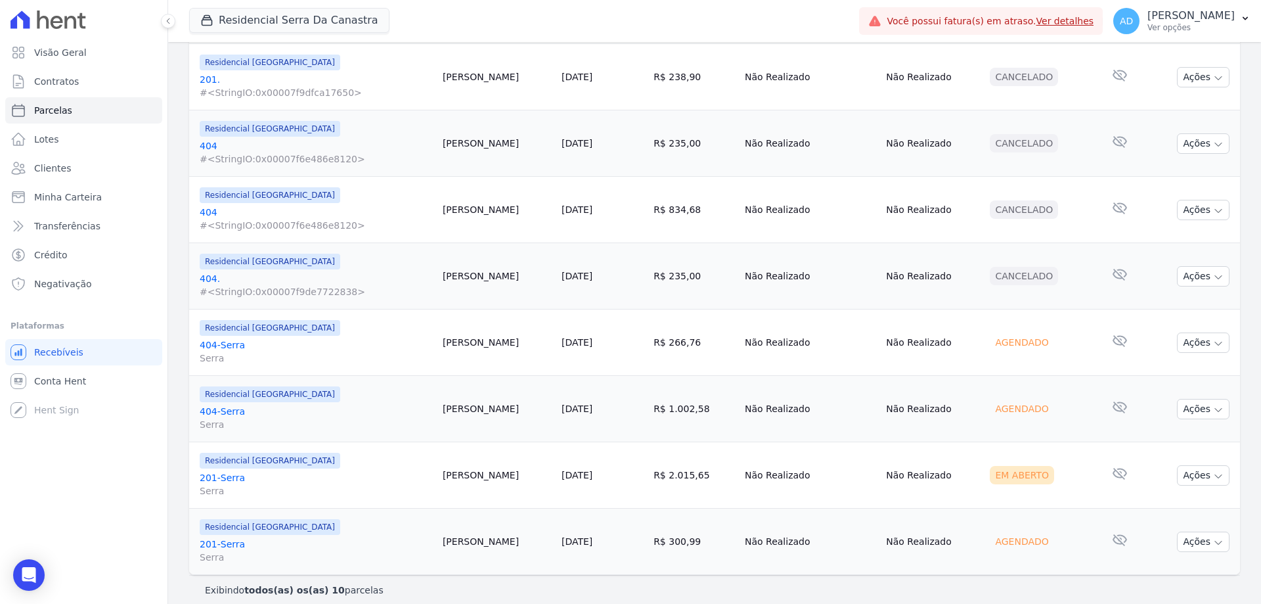
scroll to position [379, 0]
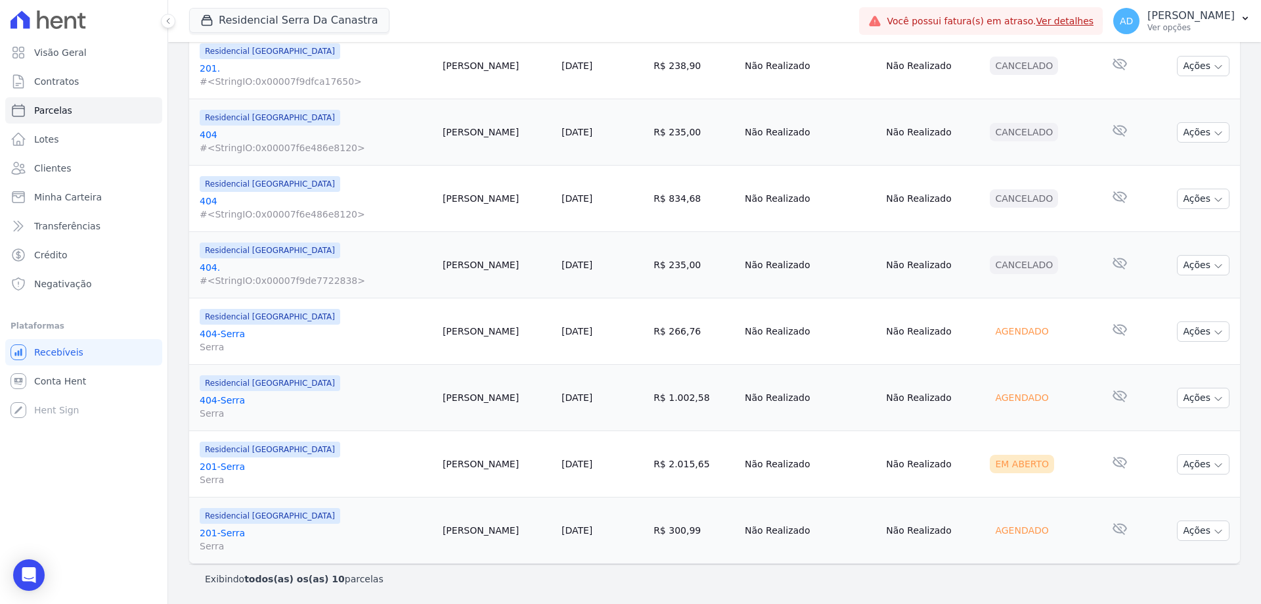
click at [577, 398] on link "[DATE]" at bounding box center [577, 397] width 31 height 11
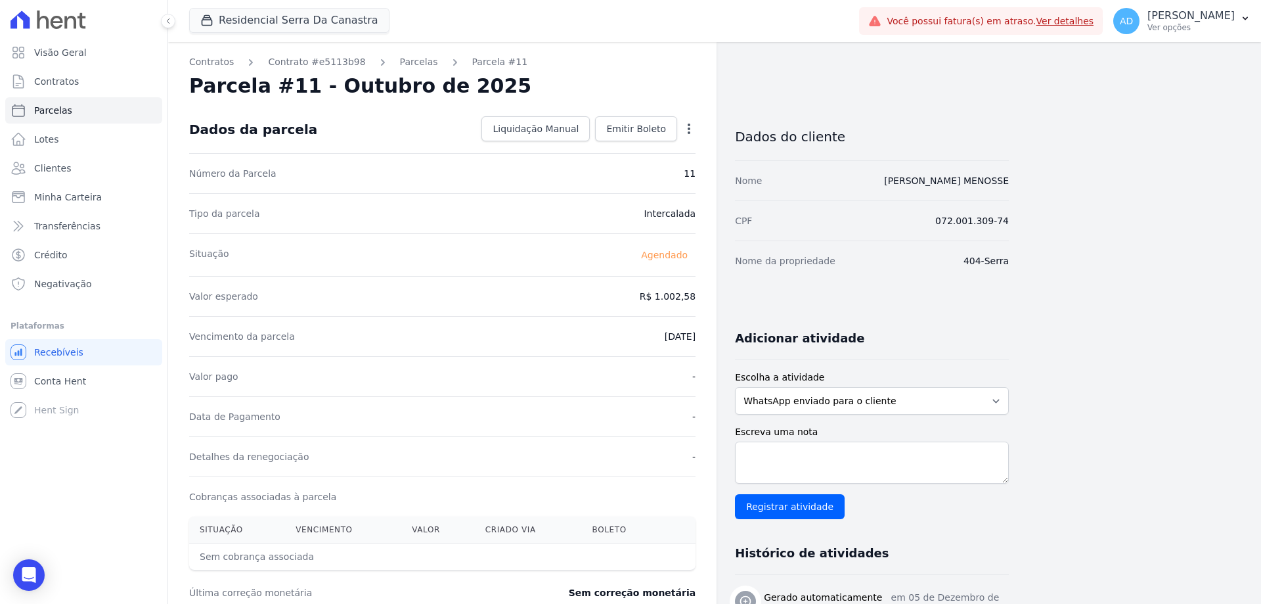
click at [686, 136] on div "Open options" at bounding box center [688, 130] width 13 height 16
click at [688, 131] on icon "button" at bounding box center [688, 128] width 13 height 13
click at [657, 153] on link "Alterar" at bounding box center [633, 147] width 116 height 24
click at [610, 294] on input "1002.58" at bounding box center [632, 295] width 126 height 28
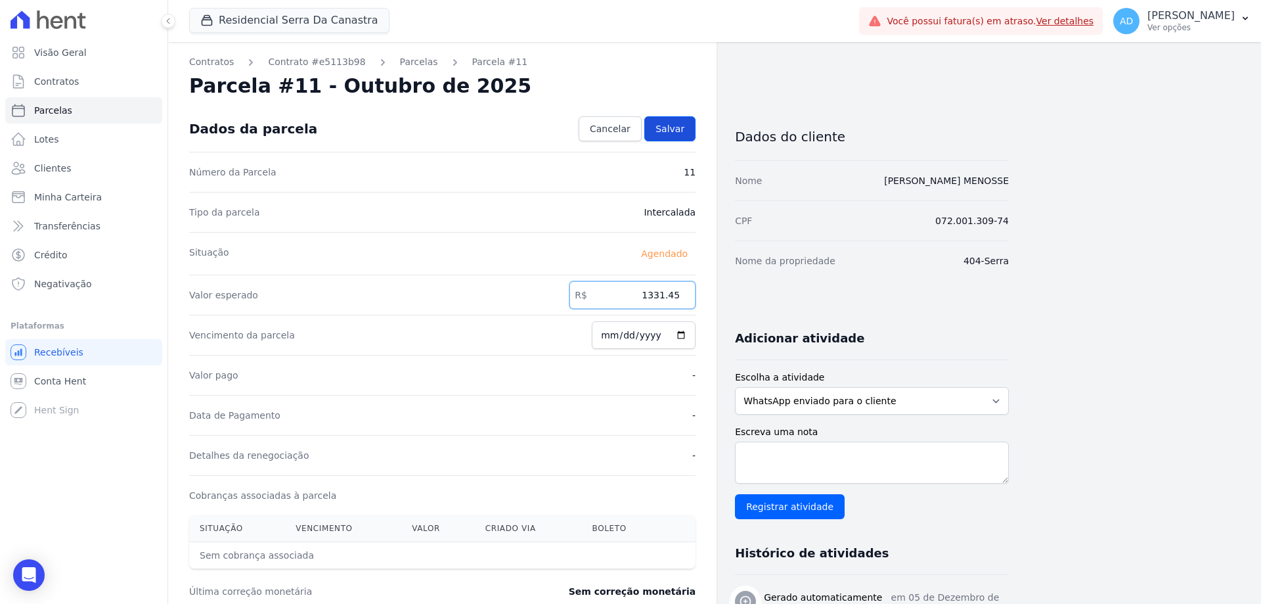
type input "1331.45"
click at [663, 122] on link "Salvar" at bounding box center [669, 128] width 51 height 25
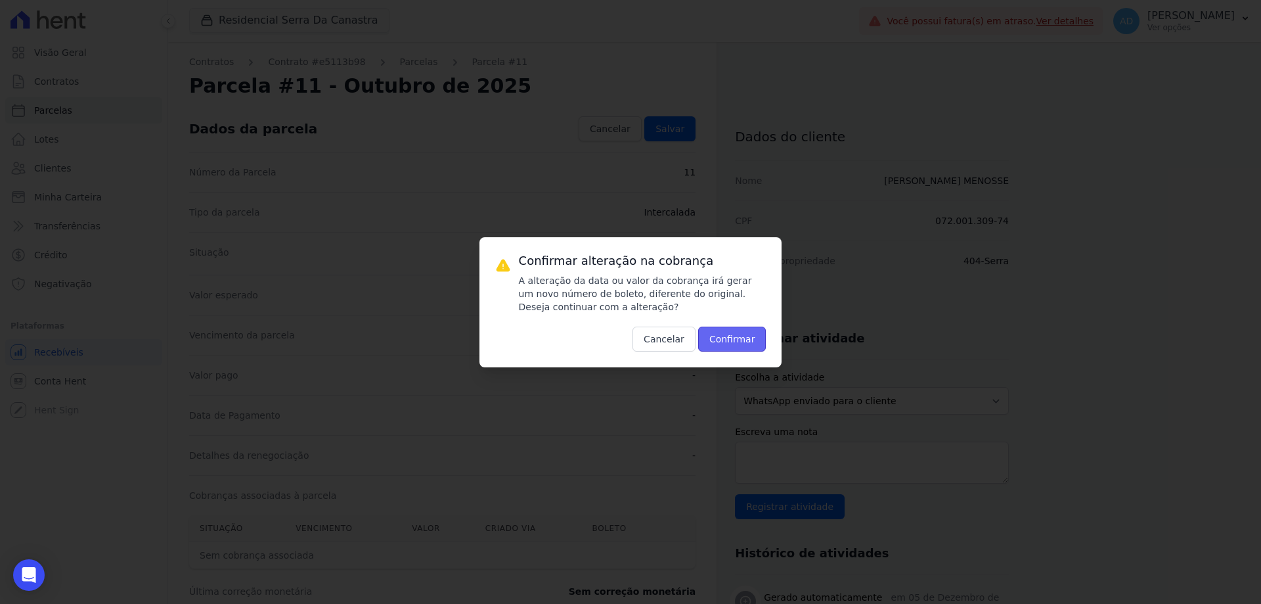
drag, startPoint x: 722, startPoint y: 332, endPoint x: 701, endPoint y: 330, distance: 21.1
click at [722, 331] on button "Confirmar" at bounding box center [732, 338] width 68 height 25
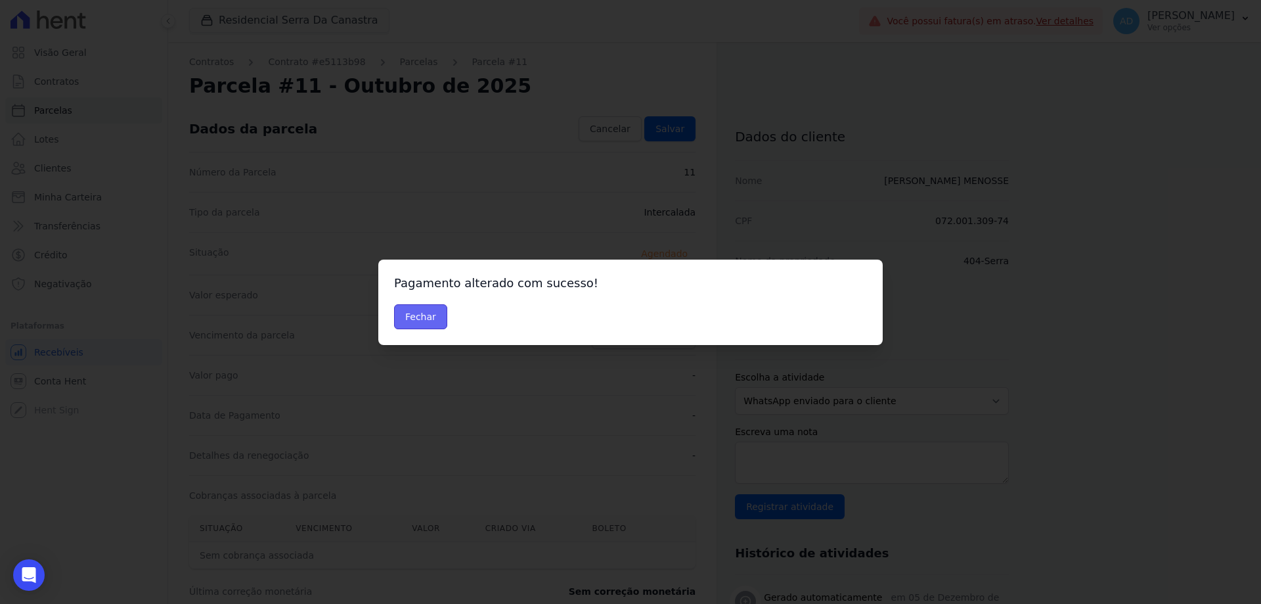
click at [431, 318] on button "Fechar" at bounding box center [420, 316] width 53 height 25
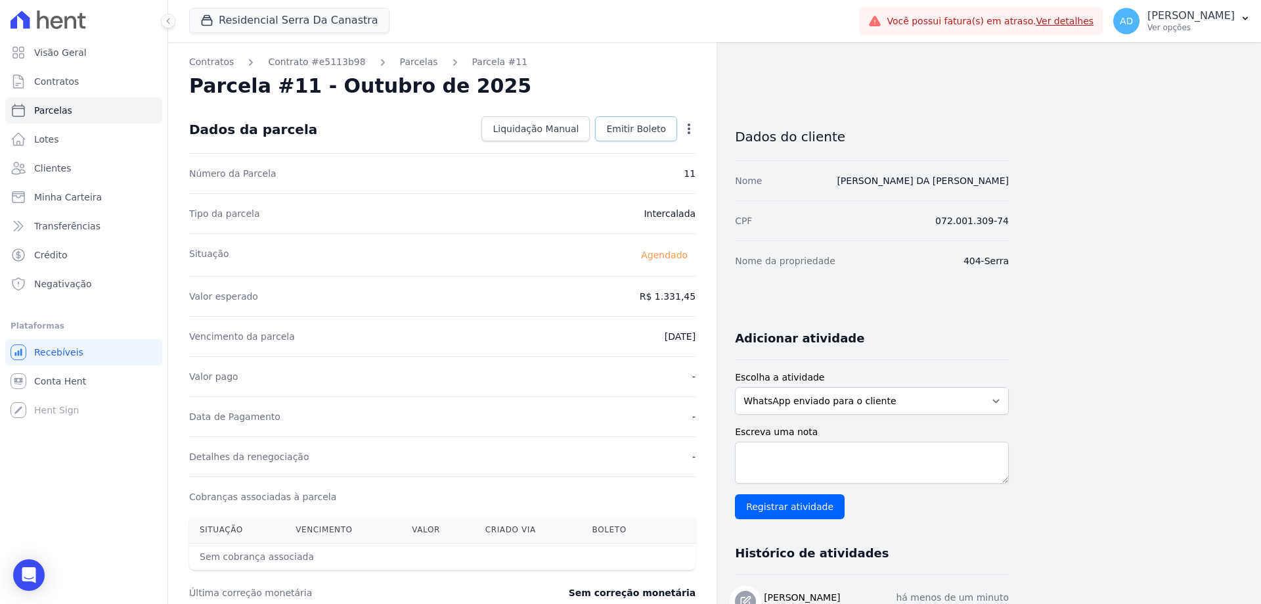
click at [638, 129] on span "Emitir Boleto" at bounding box center [636, 128] width 60 height 13
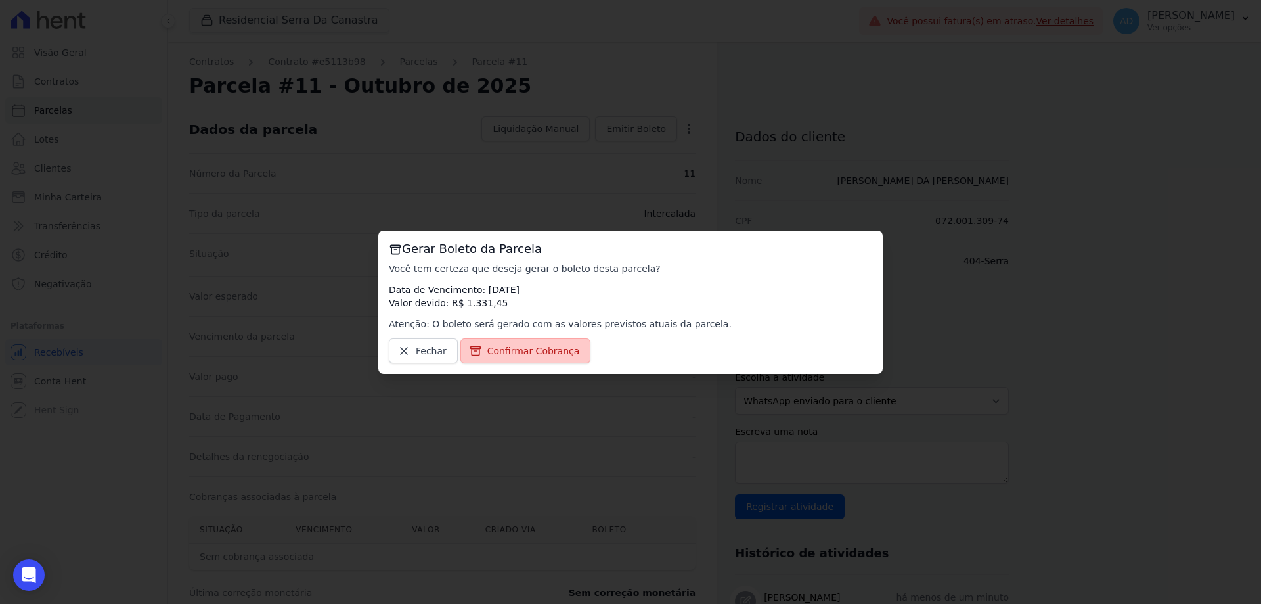
click at [546, 357] on link "Confirmar Cobrança" at bounding box center [525, 350] width 131 height 25
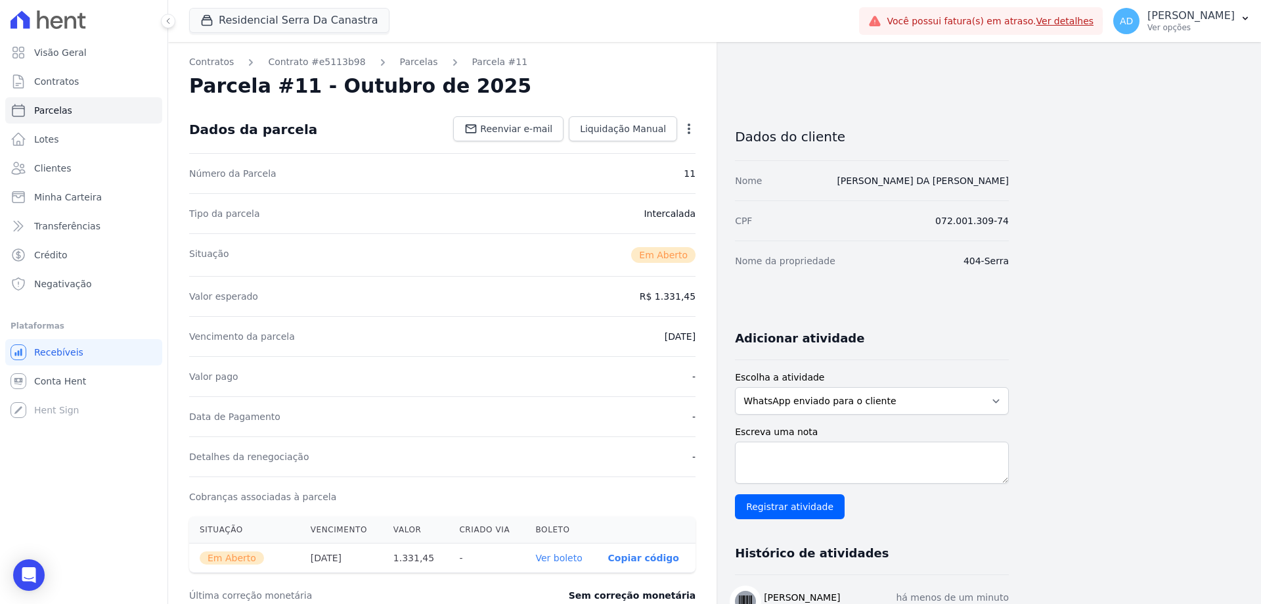
click at [656, 558] on p "Copiar código" at bounding box center [643, 557] width 71 height 11
click at [89, 114] on link "Parcelas" at bounding box center [83, 110] width 157 height 26
select select
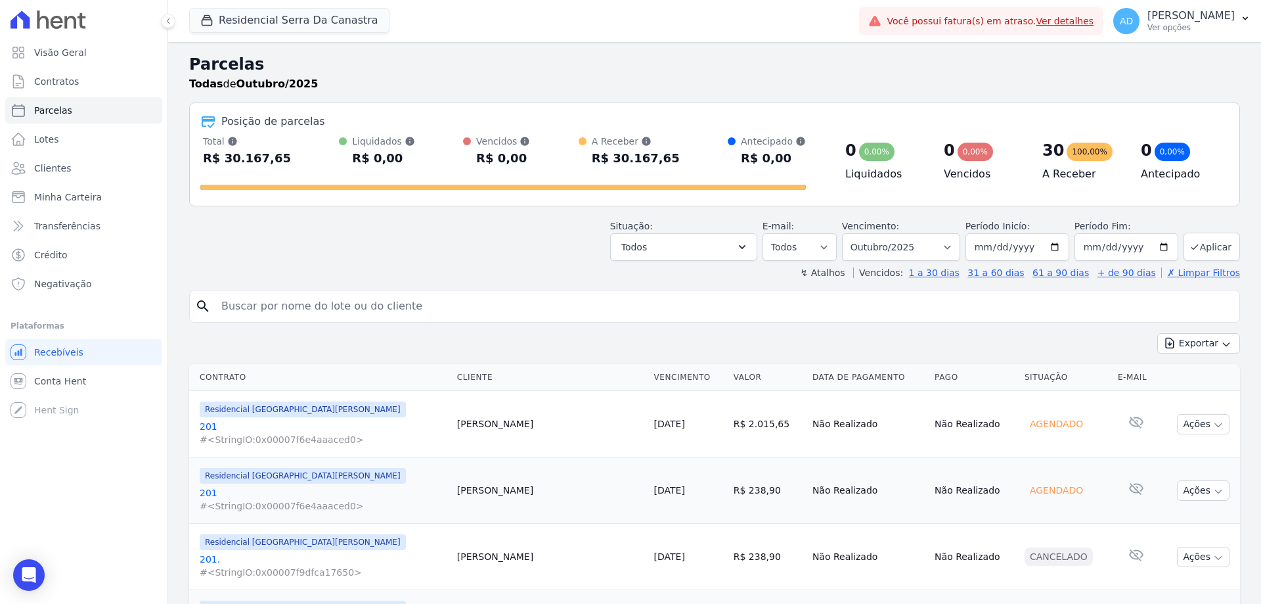
click at [351, 301] on input "search" at bounding box center [723, 306] width 1021 height 26
type input "ana paula"
select select
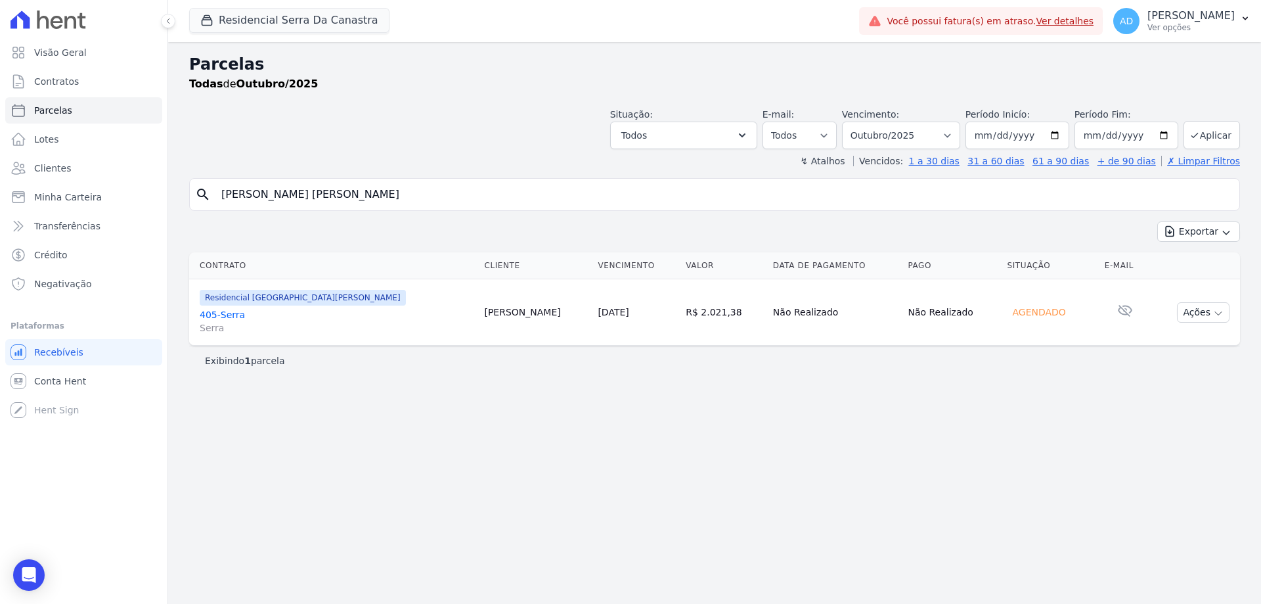
click at [598, 309] on link "[DATE]" at bounding box center [613, 312] width 31 height 11
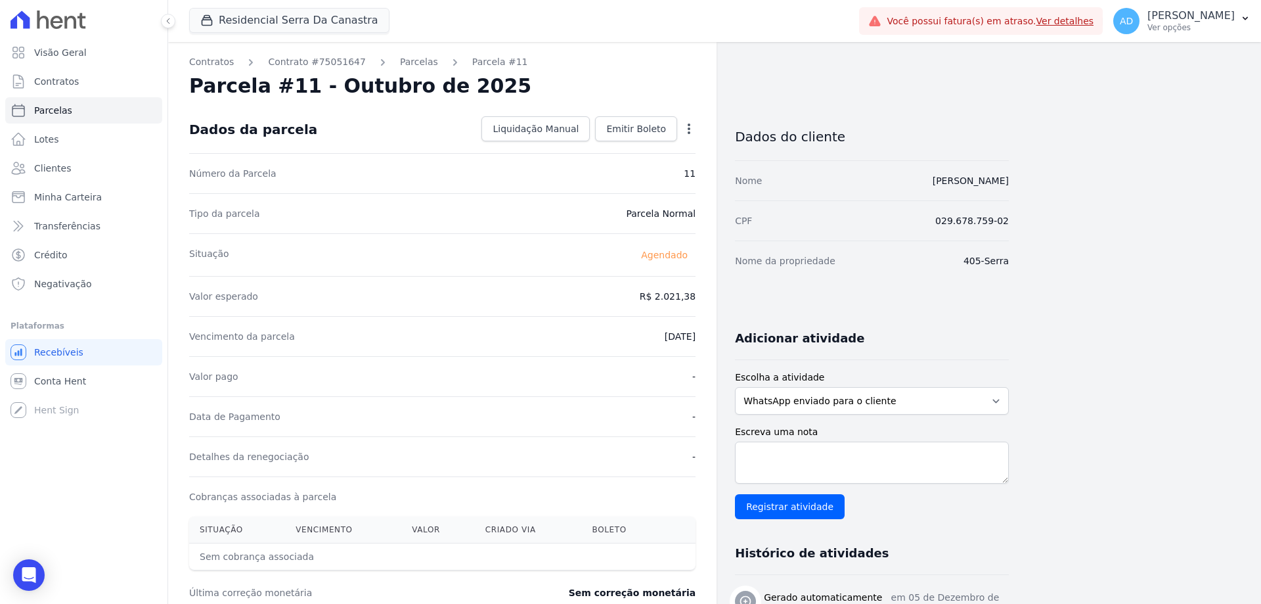
click at [690, 128] on icon "button" at bounding box center [689, 128] width 3 height 11
click at [659, 155] on link "Alterar" at bounding box center [633, 147] width 116 height 24
click at [646, 290] on input "2021.38" at bounding box center [632, 295] width 126 height 28
type input "2184.07"
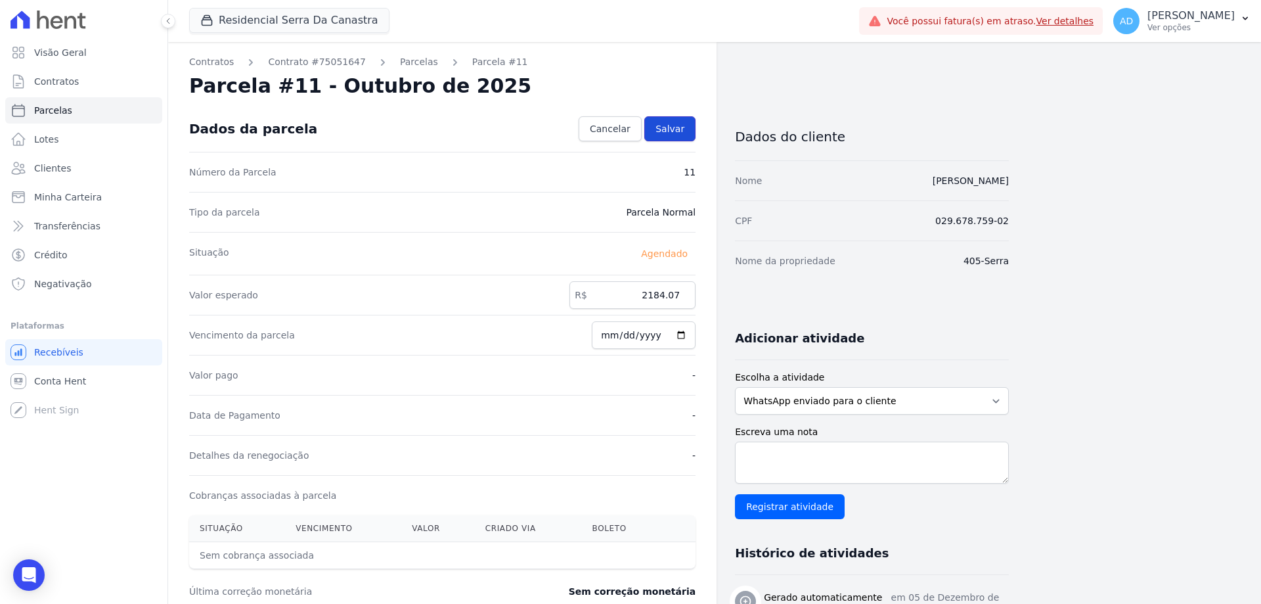
click at [669, 120] on link "Salvar" at bounding box center [669, 128] width 51 height 25
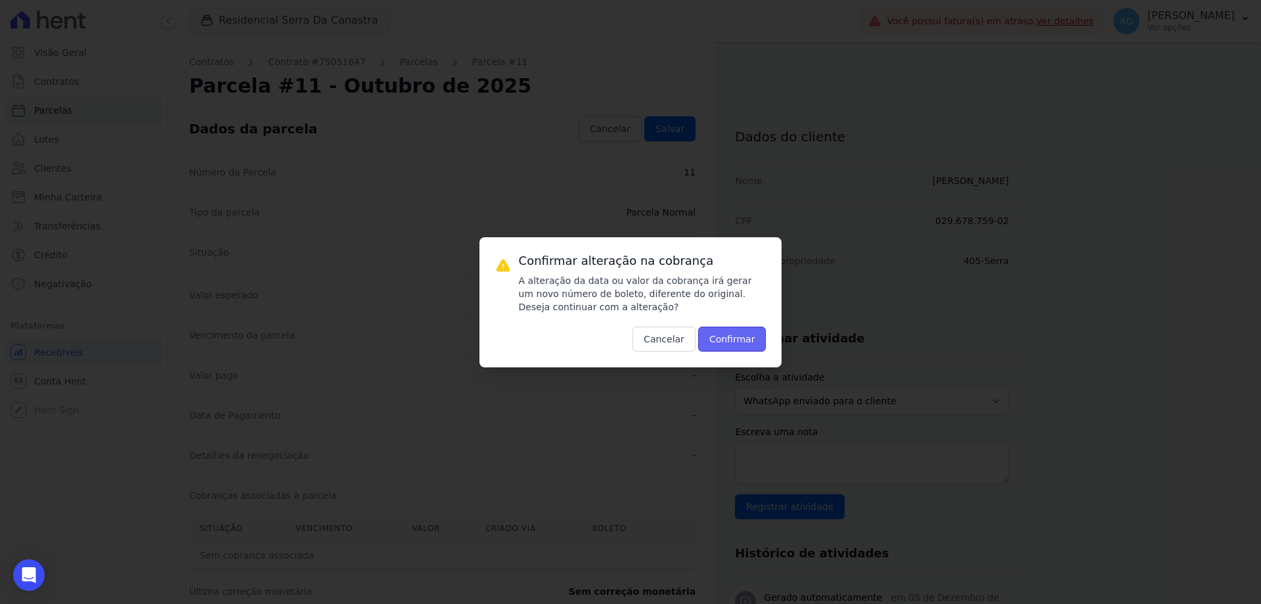
click at [730, 341] on button "Confirmar" at bounding box center [732, 338] width 68 height 25
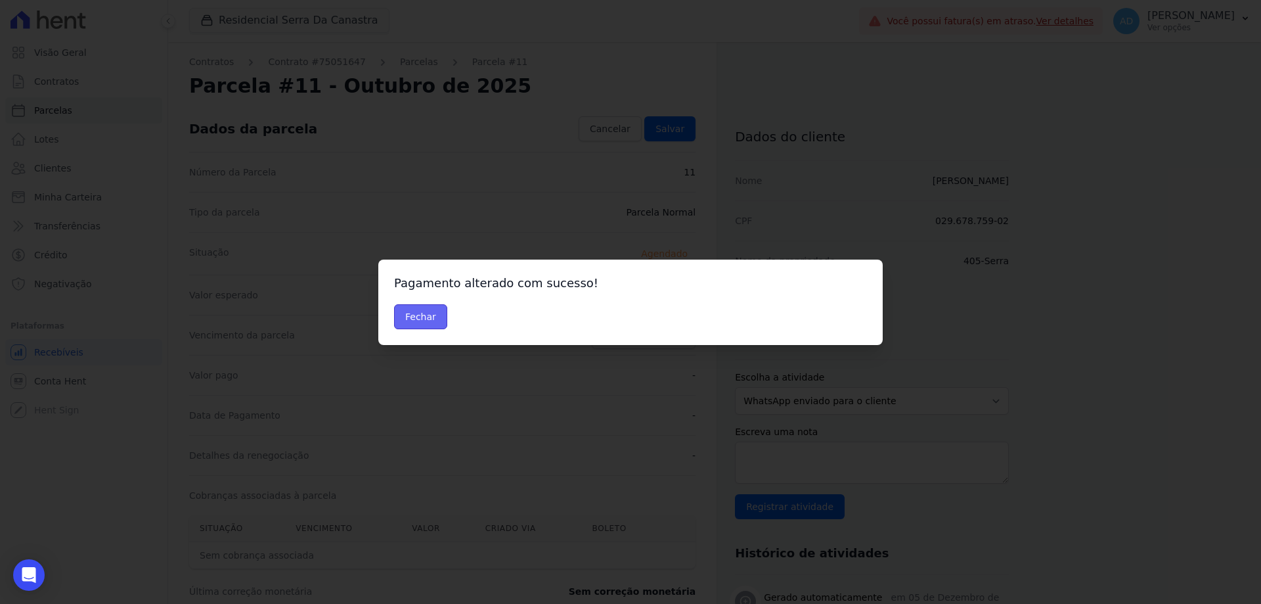
click at [430, 315] on button "Fechar" at bounding box center [420, 316] width 53 height 25
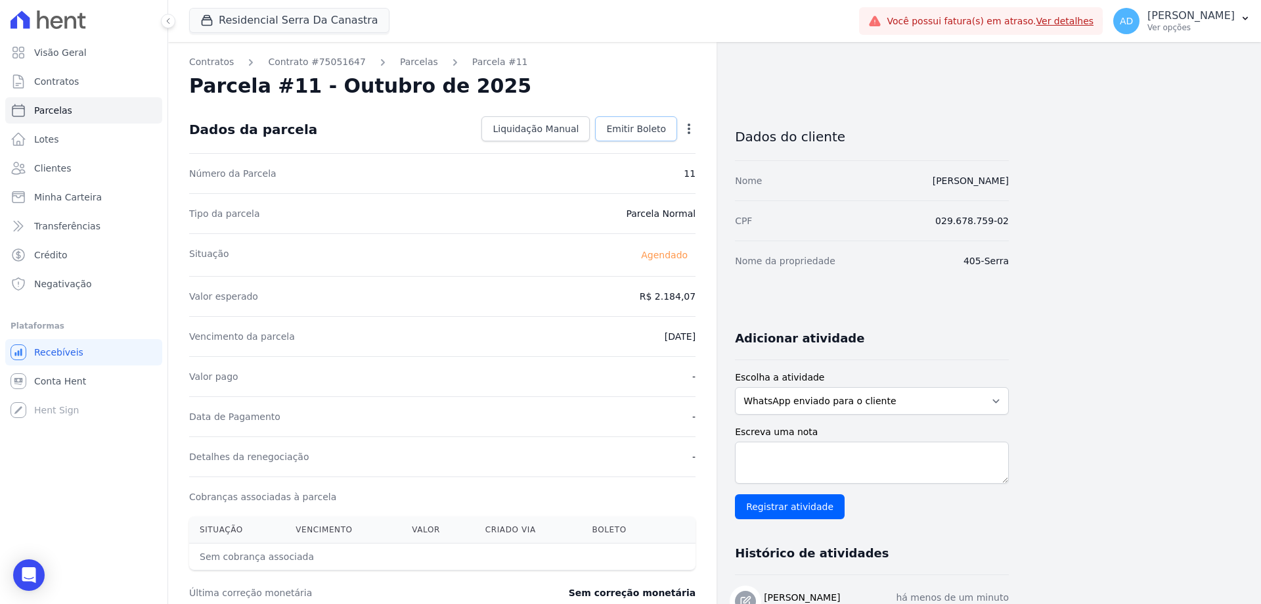
click at [661, 129] on span "Emitir Boleto" at bounding box center [636, 128] width 60 height 13
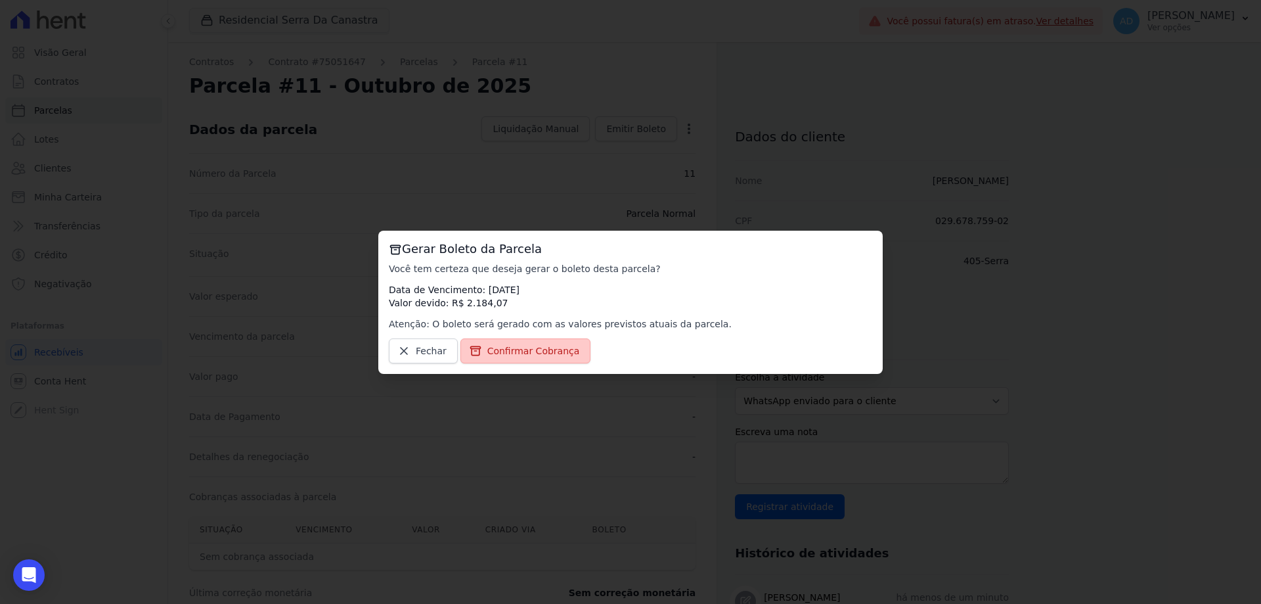
click at [558, 345] on span "Confirmar Cobrança" at bounding box center [533, 350] width 93 height 13
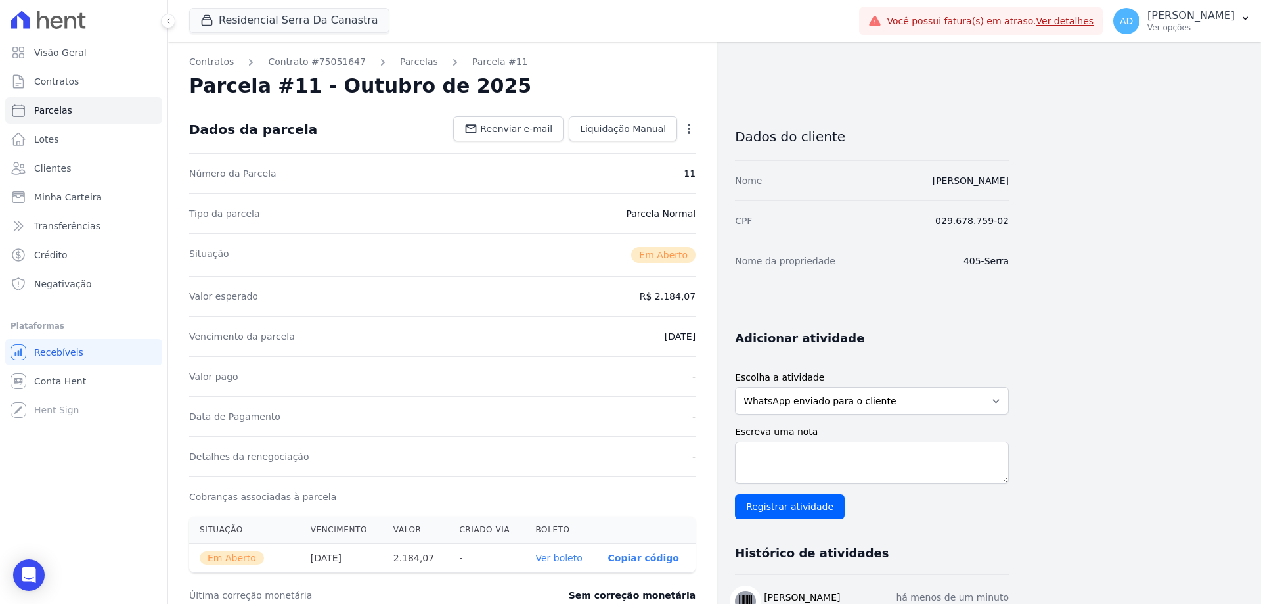
click at [654, 560] on p "Copiar código" at bounding box center [643, 557] width 71 height 11
drag, startPoint x: 84, startPoint y: 114, endPoint x: 123, endPoint y: 143, distance: 48.9
click at [84, 114] on link "Parcelas" at bounding box center [83, 110] width 157 height 26
select select
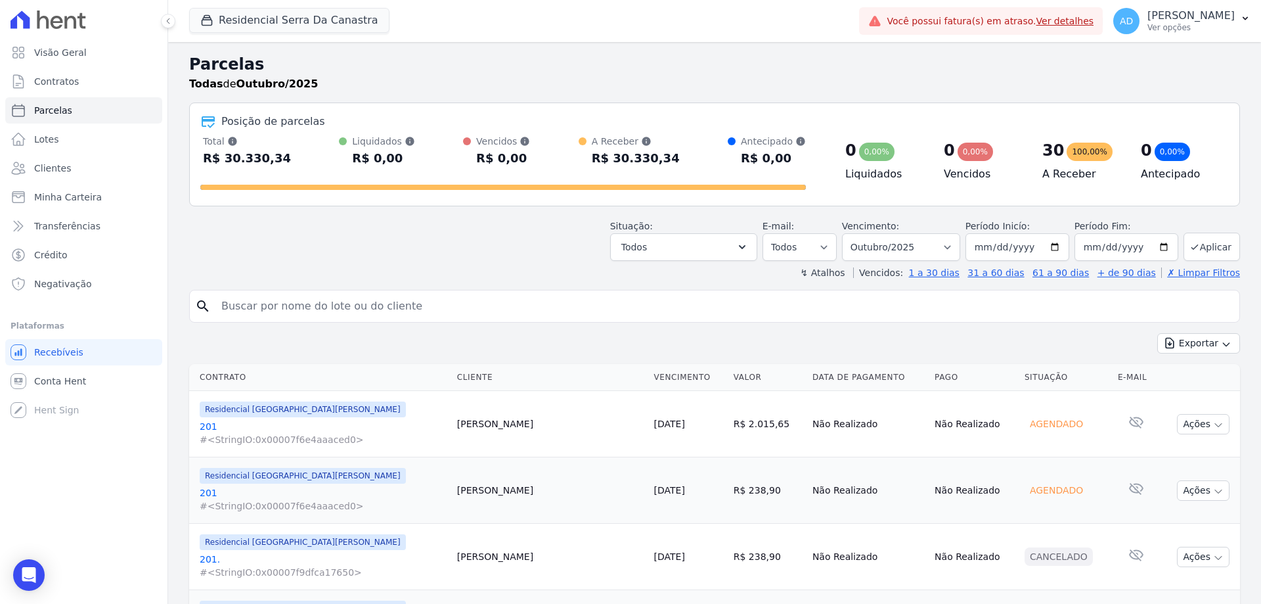
click at [278, 305] on input "search" at bounding box center [723, 306] width 1021 height 26
type input "victor"
select select
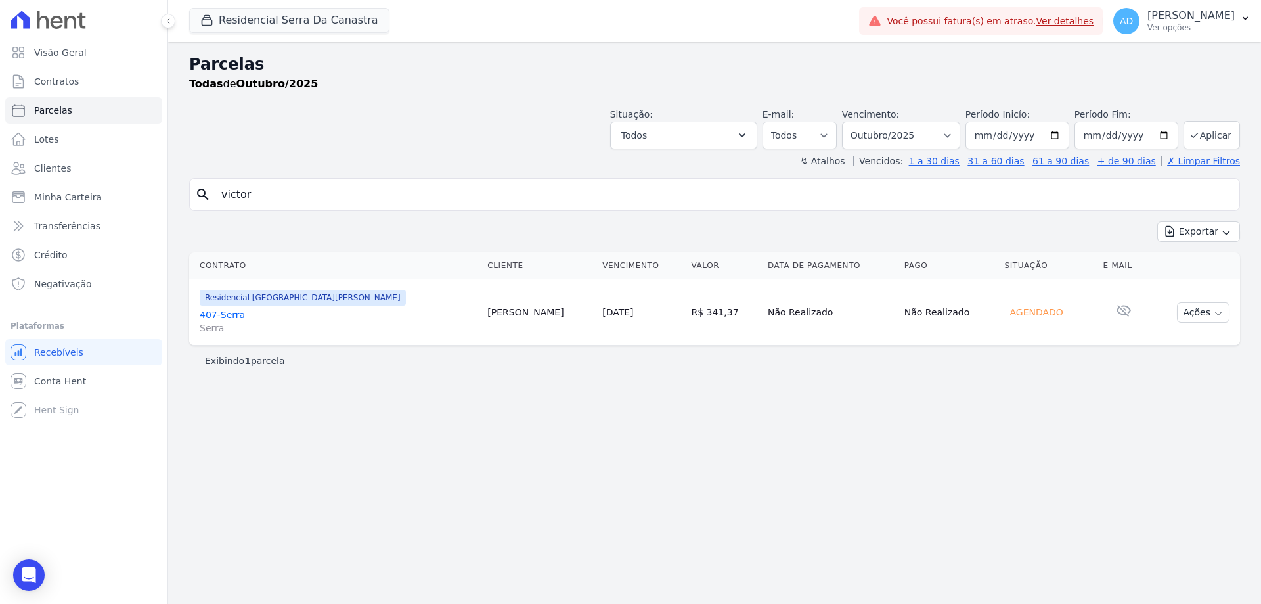
click at [602, 313] on link "[DATE]" at bounding box center [617, 312] width 31 height 11
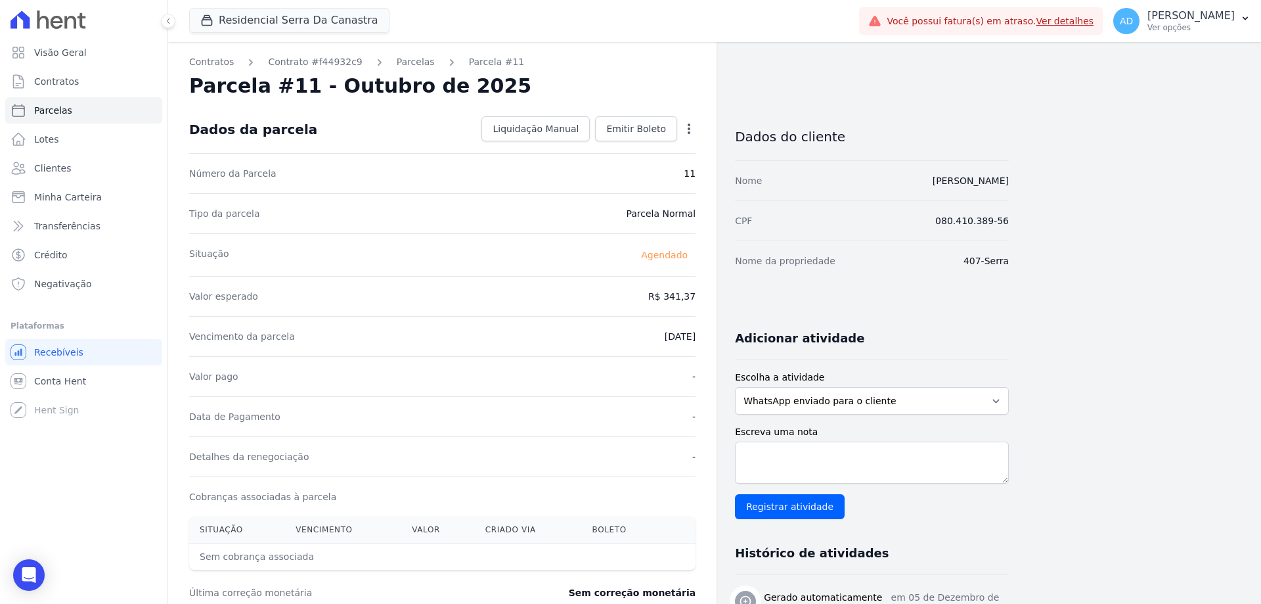
click at [684, 128] on icon "button" at bounding box center [688, 128] width 13 height 13
click at [651, 148] on link "Alterar" at bounding box center [633, 147] width 116 height 24
click at [654, 294] on input "341.37" at bounding box center [632, 295] width 126 height 28
type input "373.80"
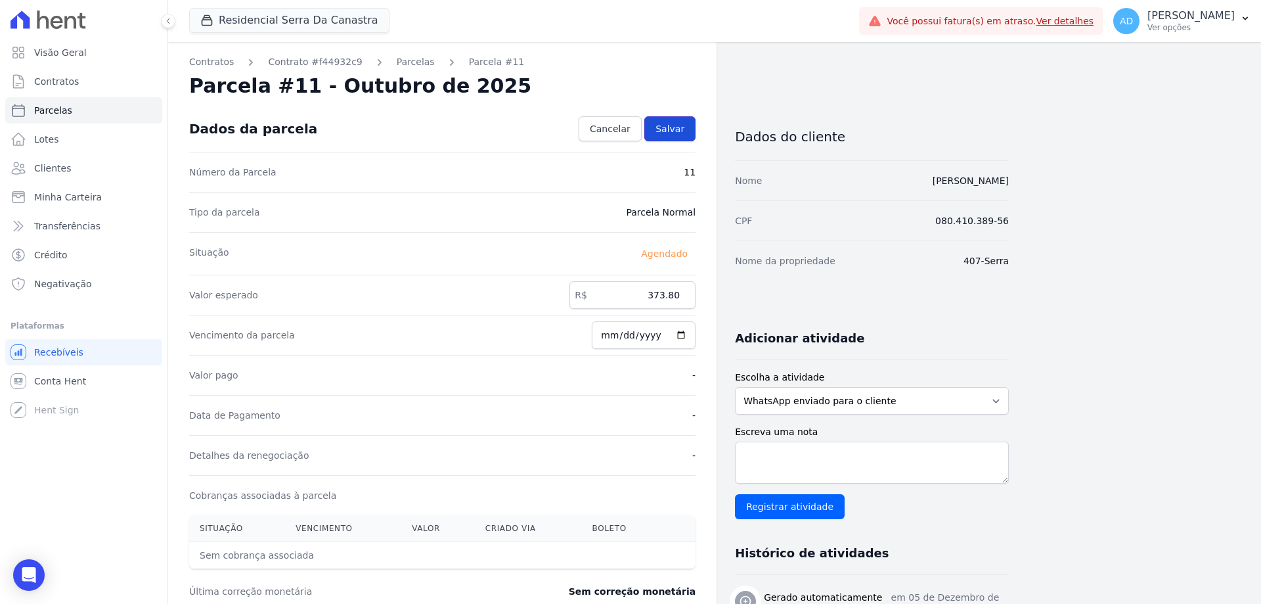
click at [674, 123] on span "Salvar" at bounding box center [669, 128] width 29 height 13
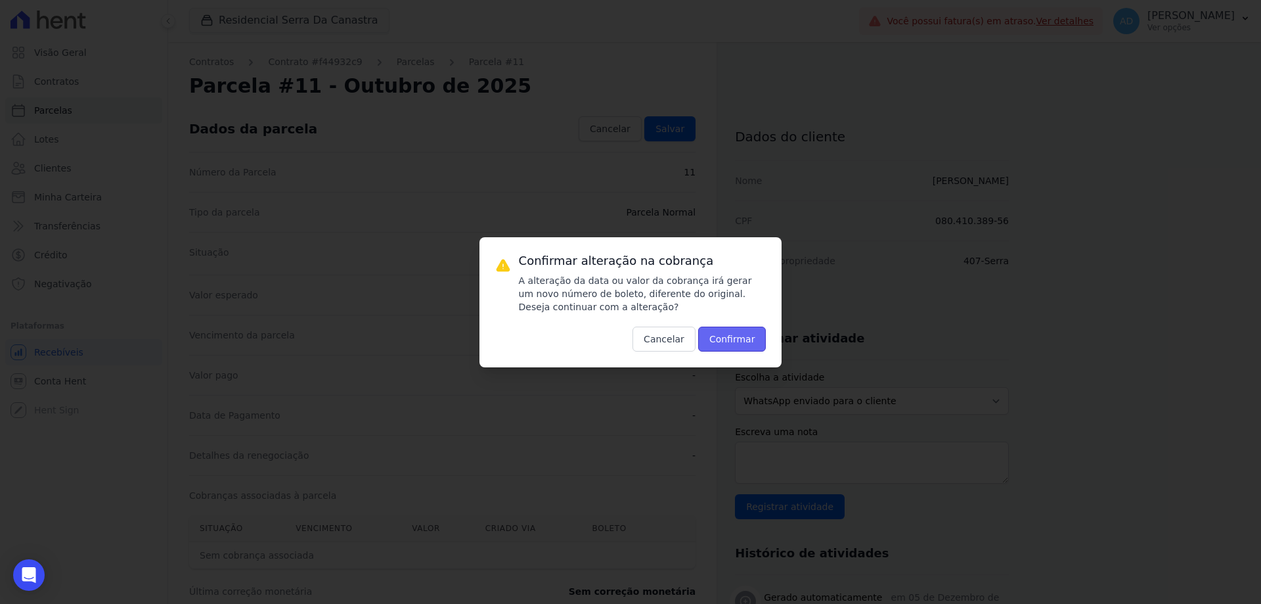
click at [731, 334] on button "Confirmar" at bounding box center [732, 338] width 68 height 25
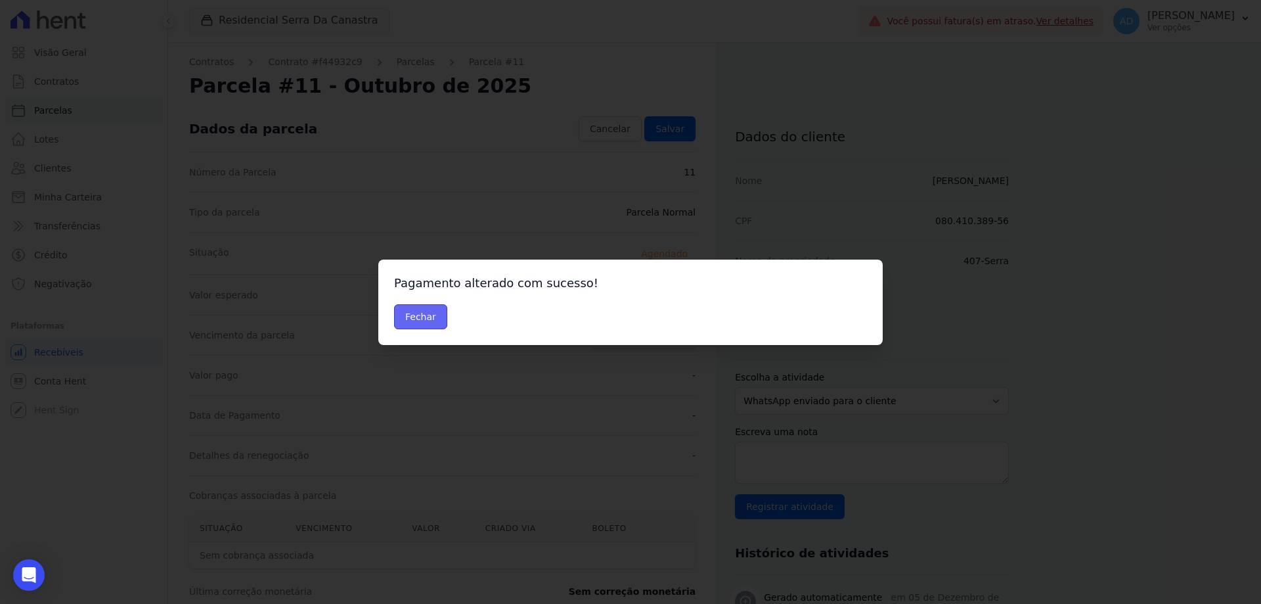
click at [437, 313] on button "Fechar" at bounding box center [420, 316] width 53 height 25
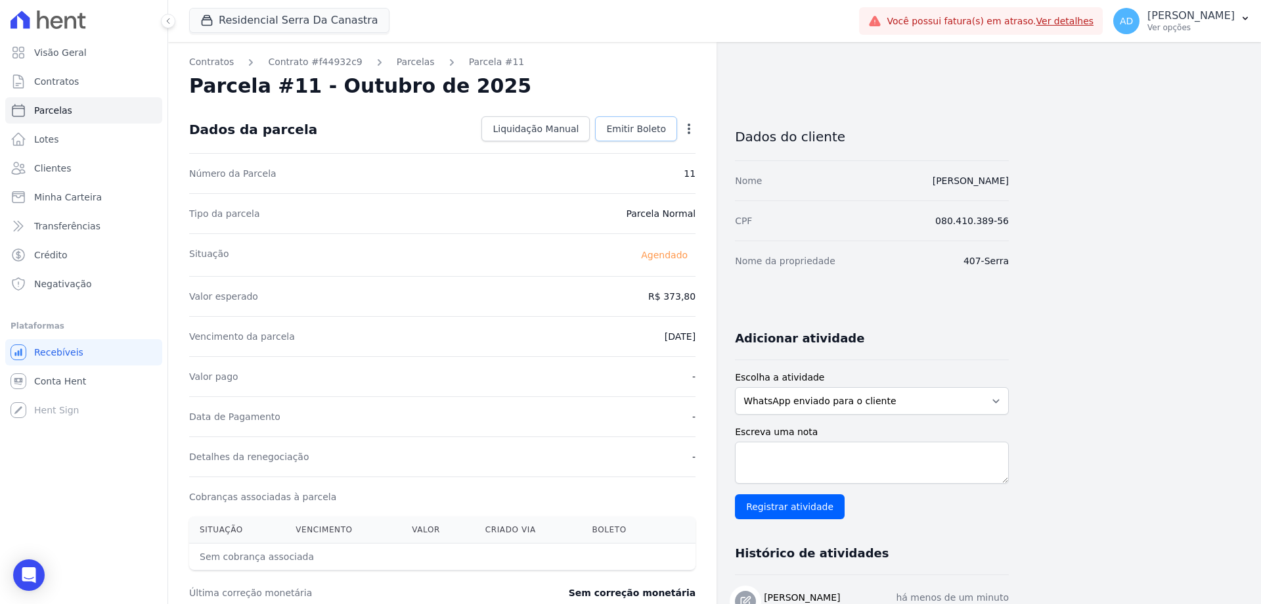
click at [633, 121] on link "Emitir Boleto" at bounding box center [636, 128] width 82 height 25
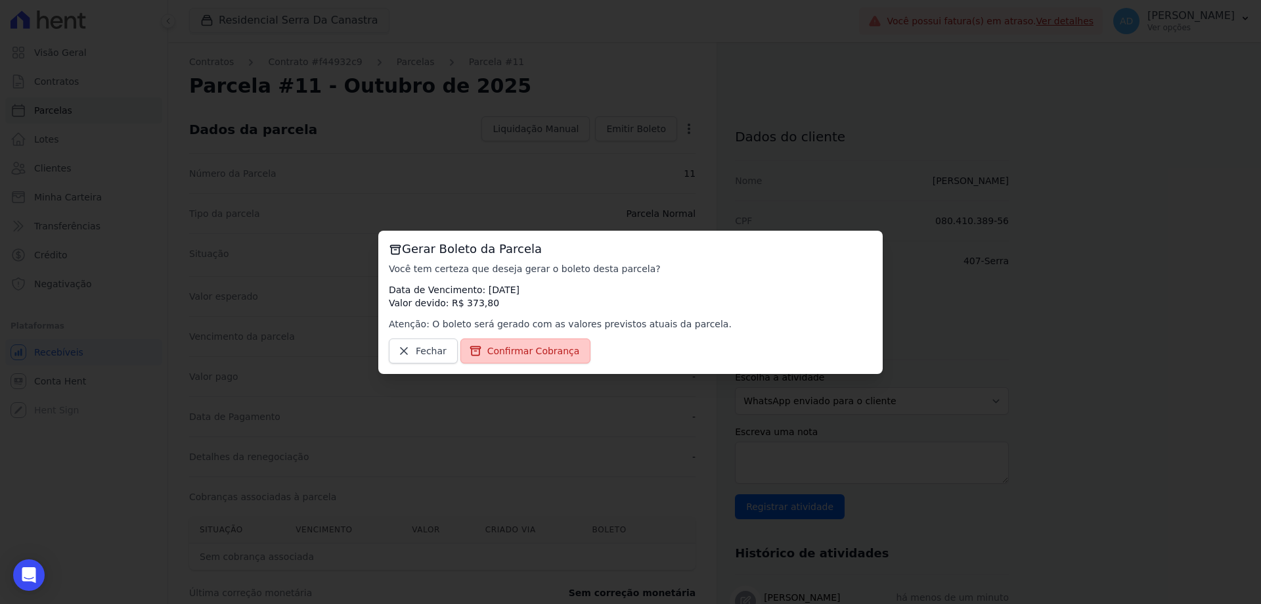
click at [543, 344] on span "Confirmar Cobrança" at bounding box center [533, 350] width 93 height 13
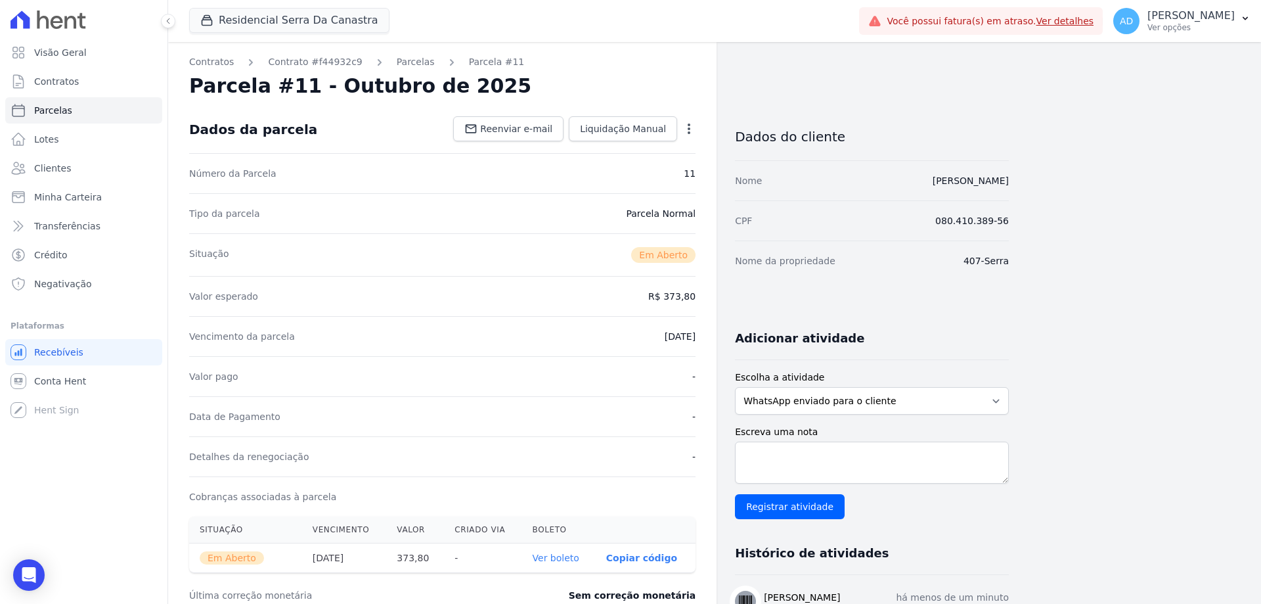
click at [623, 554] on p "Copiar código" at bounding box center [641, 557] width 71 height 11
click at [76, 110] on link "Parcelas" at bounding box center [83, 110] width 157 height 26
select select
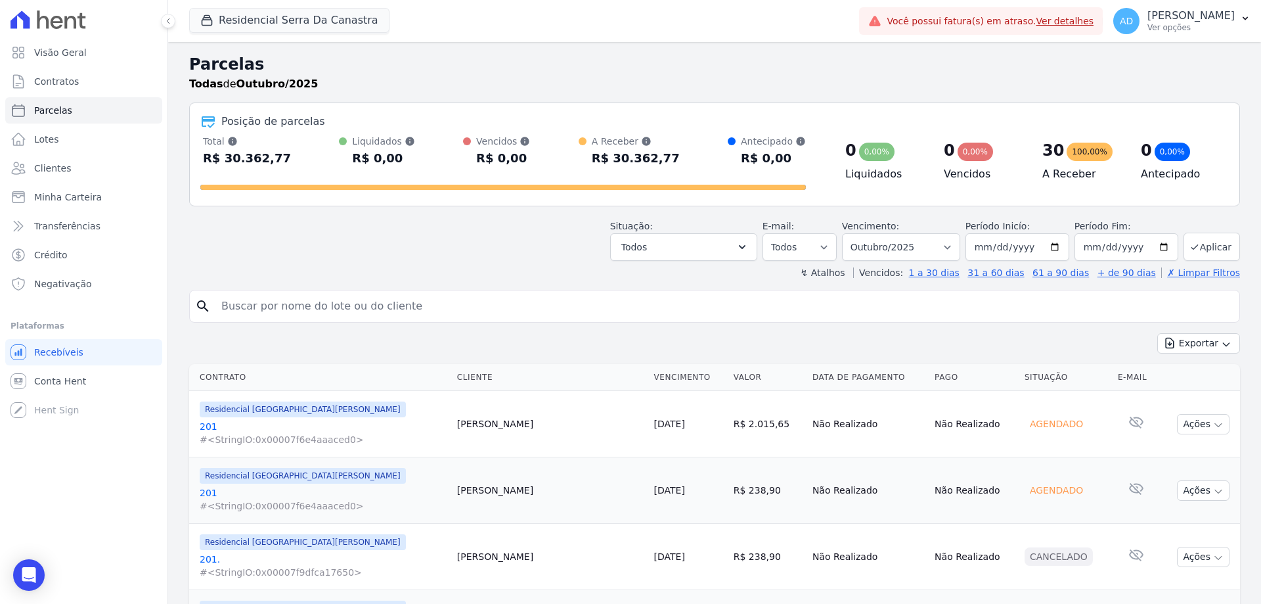
click at [298, 305] on input "search" at bounding box center [723, 306] width 1021 height 26
type input "adrian"
select select
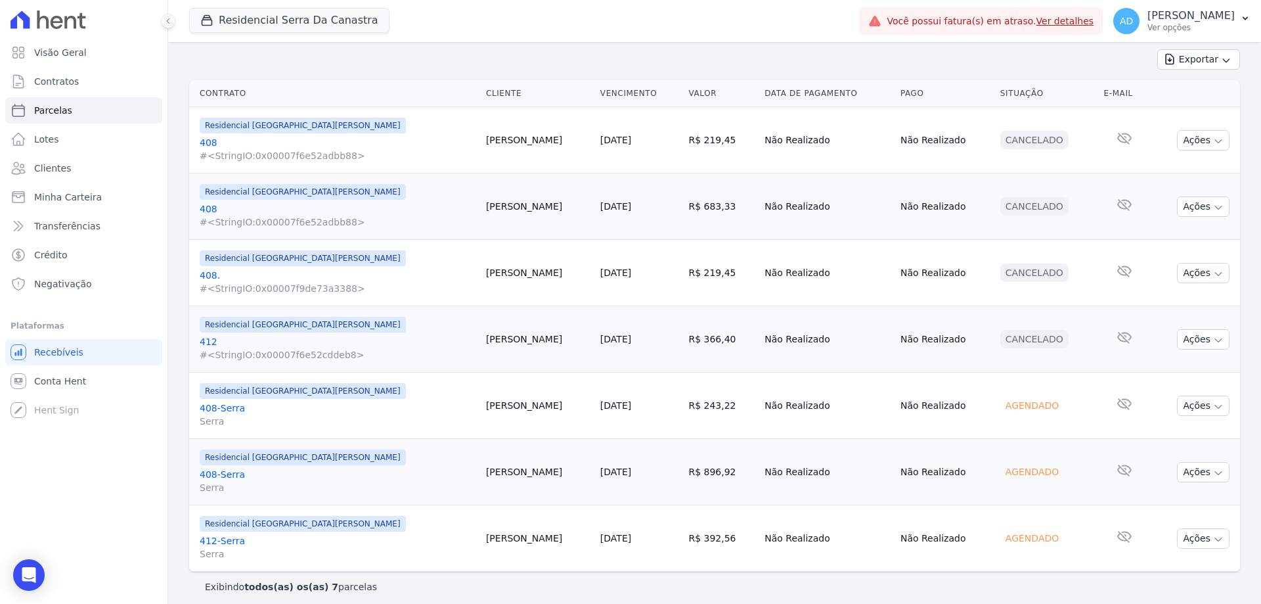
scroll to position [180, 0]
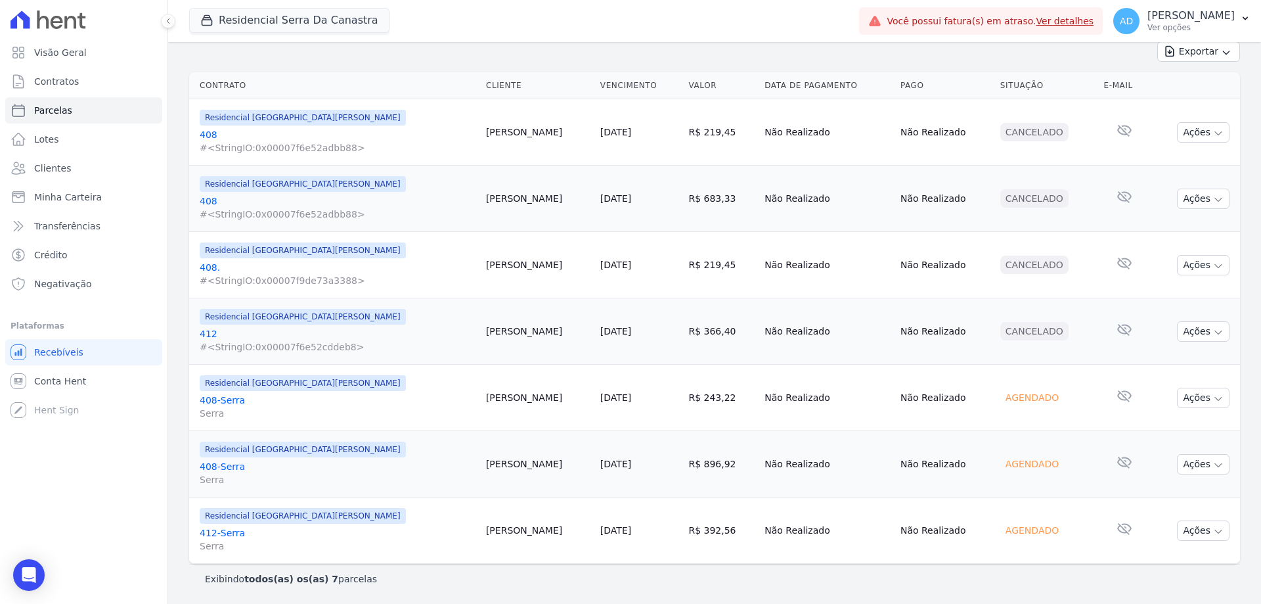
click at [602, 461] on link "[DATE]" at bounding box center [615, 463] width 31 height 11
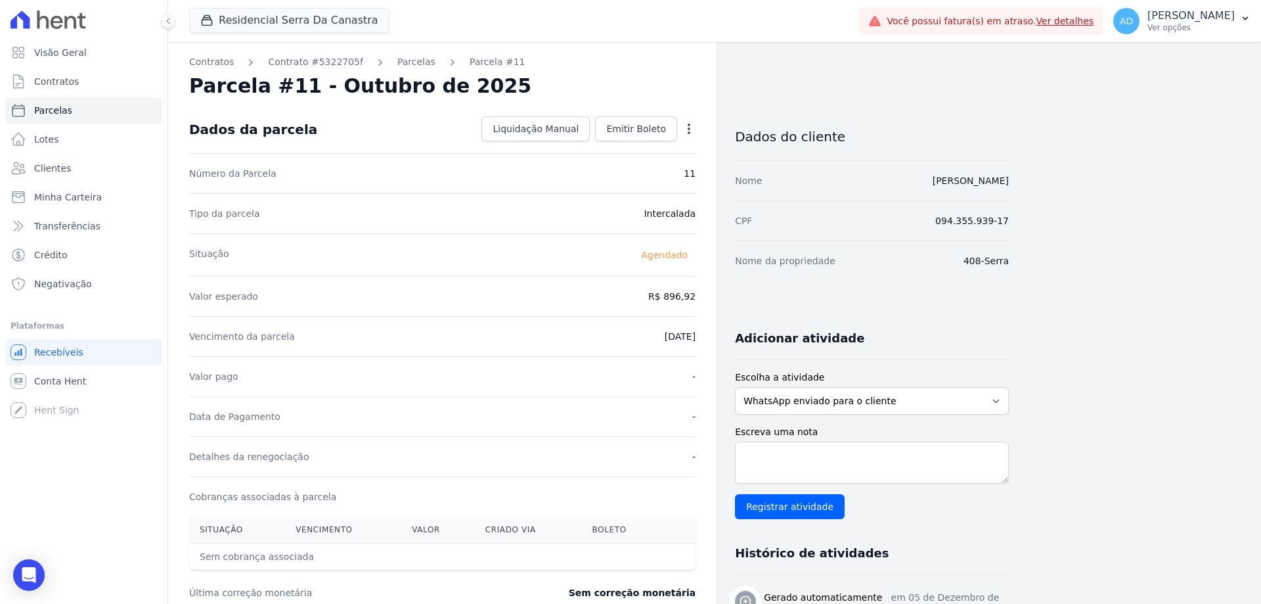
click at [690, 124] on icon "button" at bounding box center [689, 128] width 3 height 11
click at [649, 145] on link "Alterar" at bounding box center [633, 147] width 116 height 24
click at [626, 299] on input "896.92" at bounding box center [632, 295] width 126 height 28
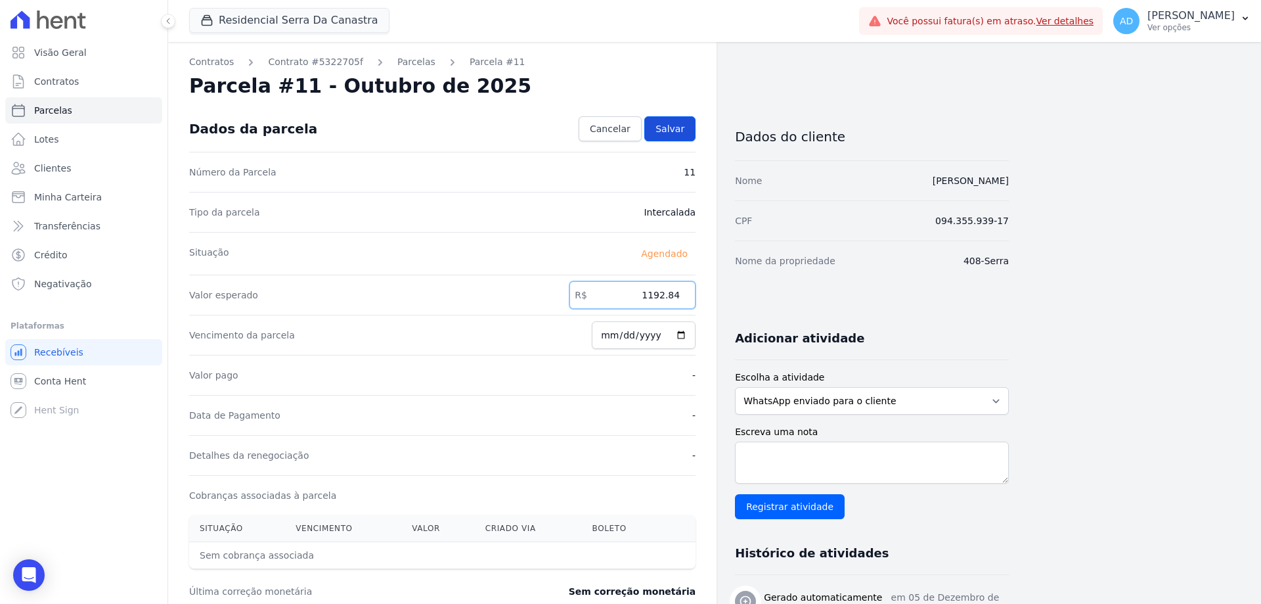
type input "1192.84"
click at [674, 134] on span "Salvar" at bounding box center [669, 128] width 29 height 13
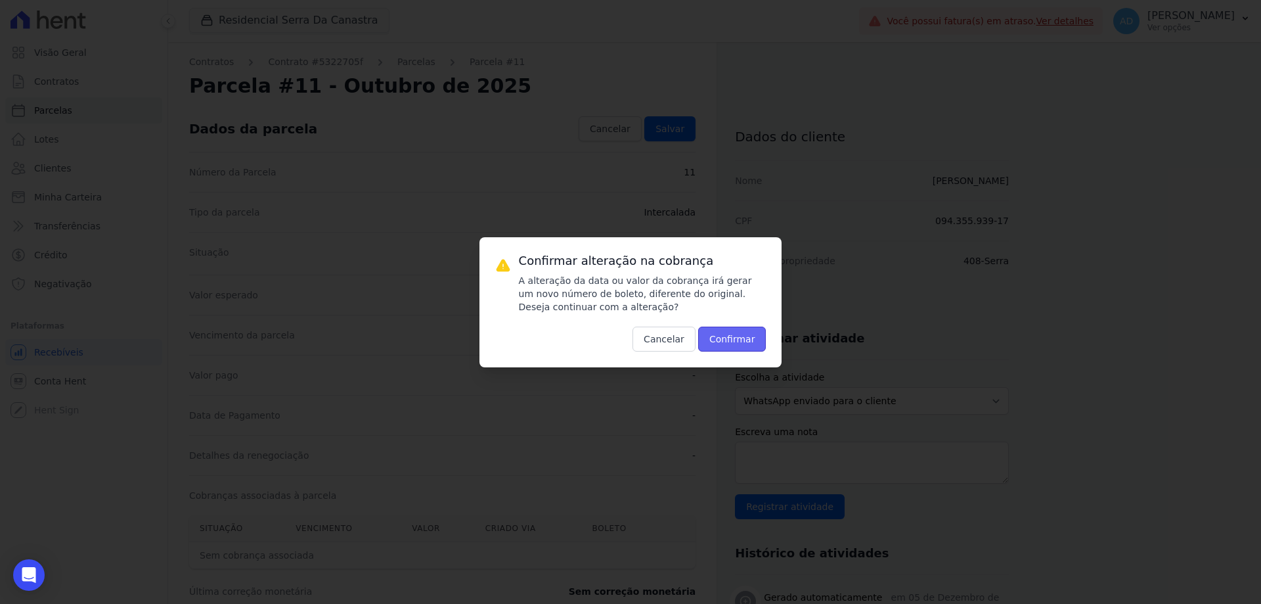
click at [719, 344] on button "Confirmar" at bounding box center [732, 338] width 68 height 25
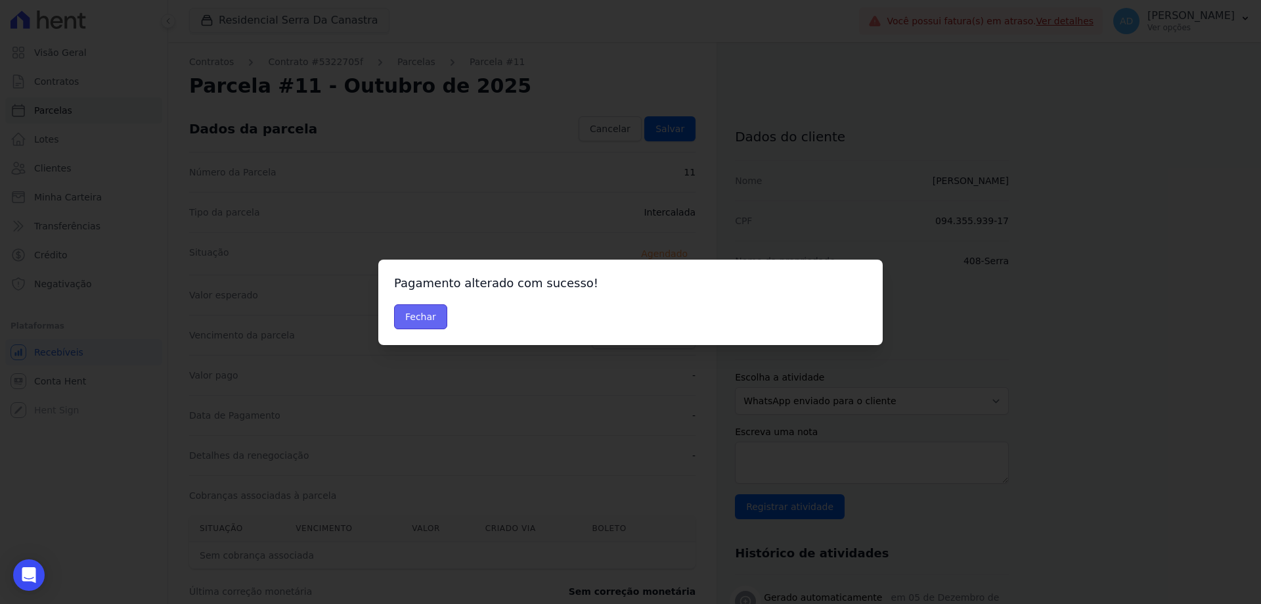
click at [415, 317] on button "Fechar" at bounding box center [420, 316] width 53 height 25
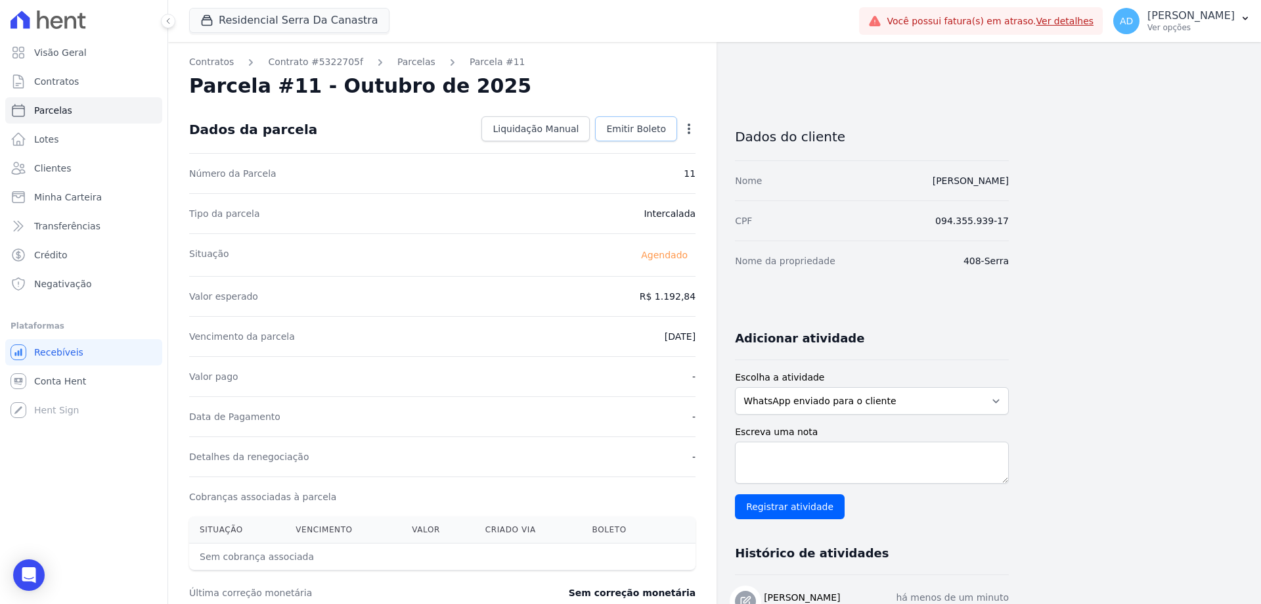
click at [649, 131] on span "Emitir Boleto" at bounding box center [636, 128] width 60 height 13
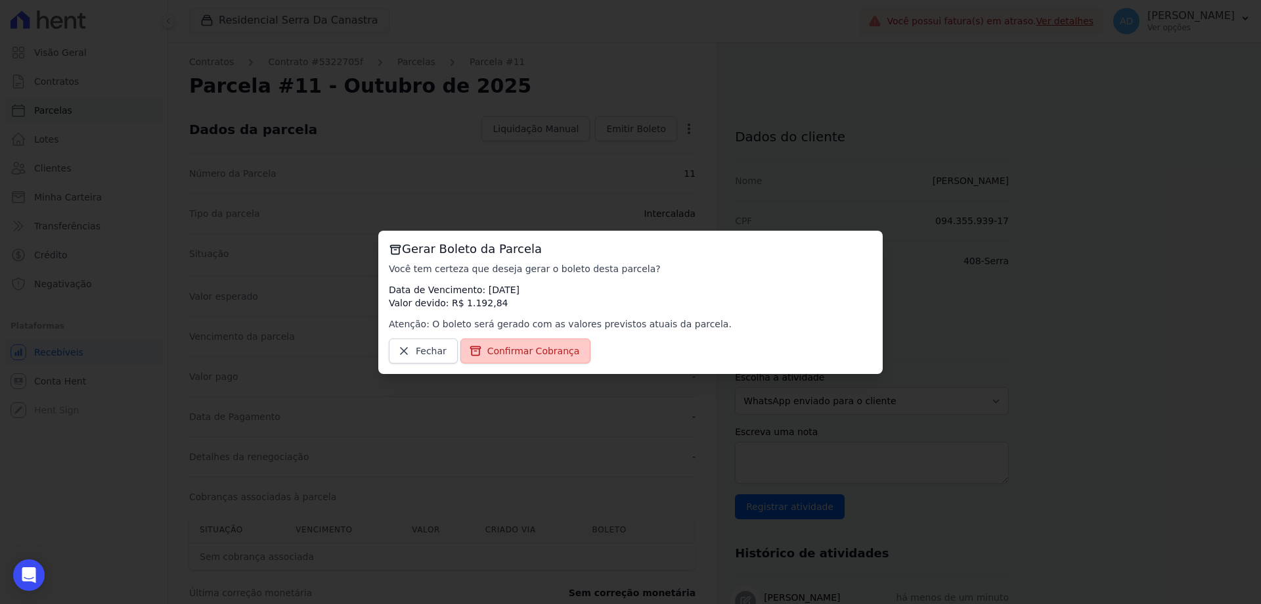
click at [534, 352] on span "Confirmar Cobrança" at bounding box center [533, 350] width 93 height 13
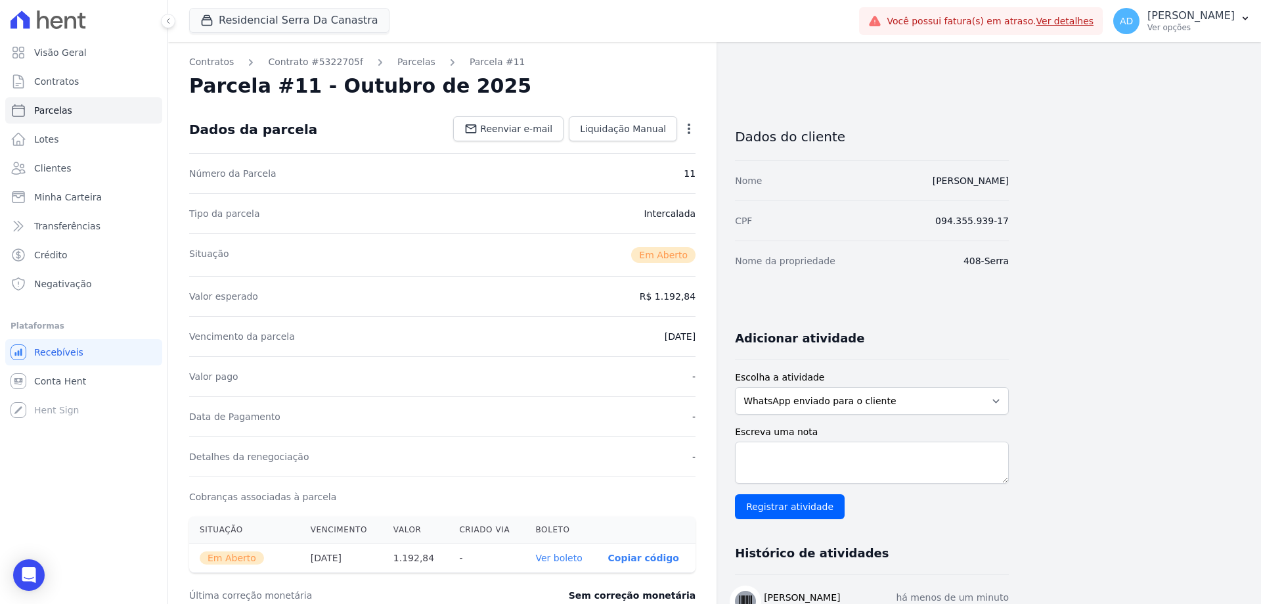
click at [636, 557] on p "Copiar código" at bounding box center [643, 557] width 71 height 11
drag, startPoint x: 42, startPoint y: 110, endPoint x: 87, endPoint y: 139, distance: 54.1
click at [42, 110] on span "Parcelas" at bounding box center [53, 110] width 38 height 13
select select
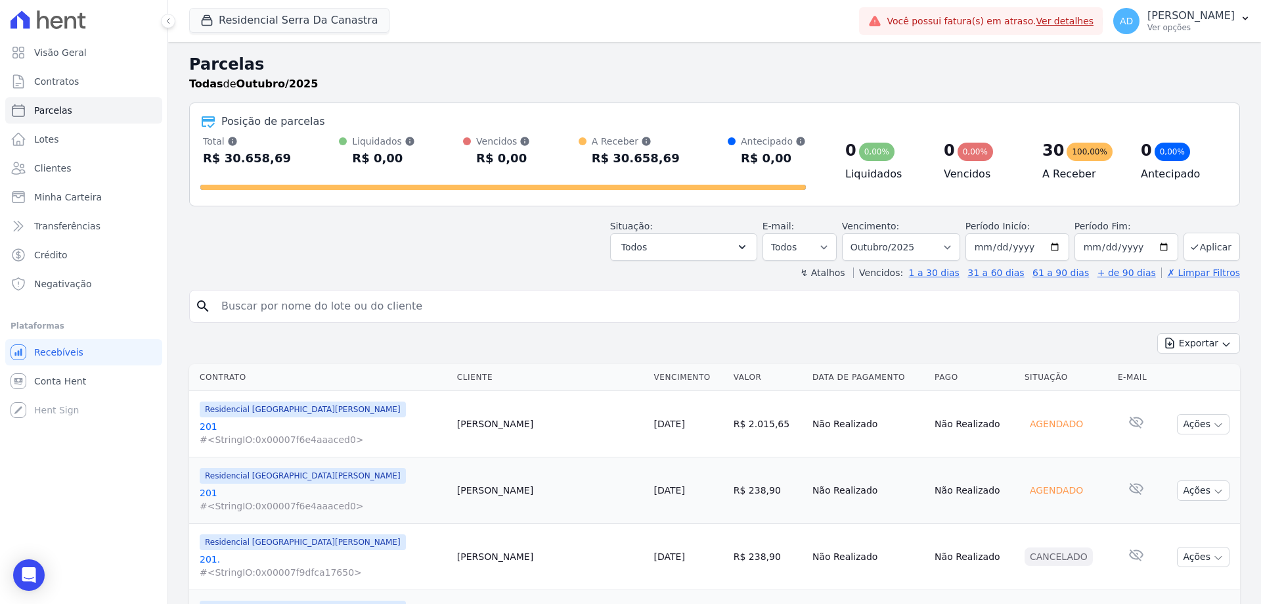
click at [410, 308] on input "search" at bounding box center [723, 306] width 1021 height 26
type input "[PERSON_NAME]"
select select
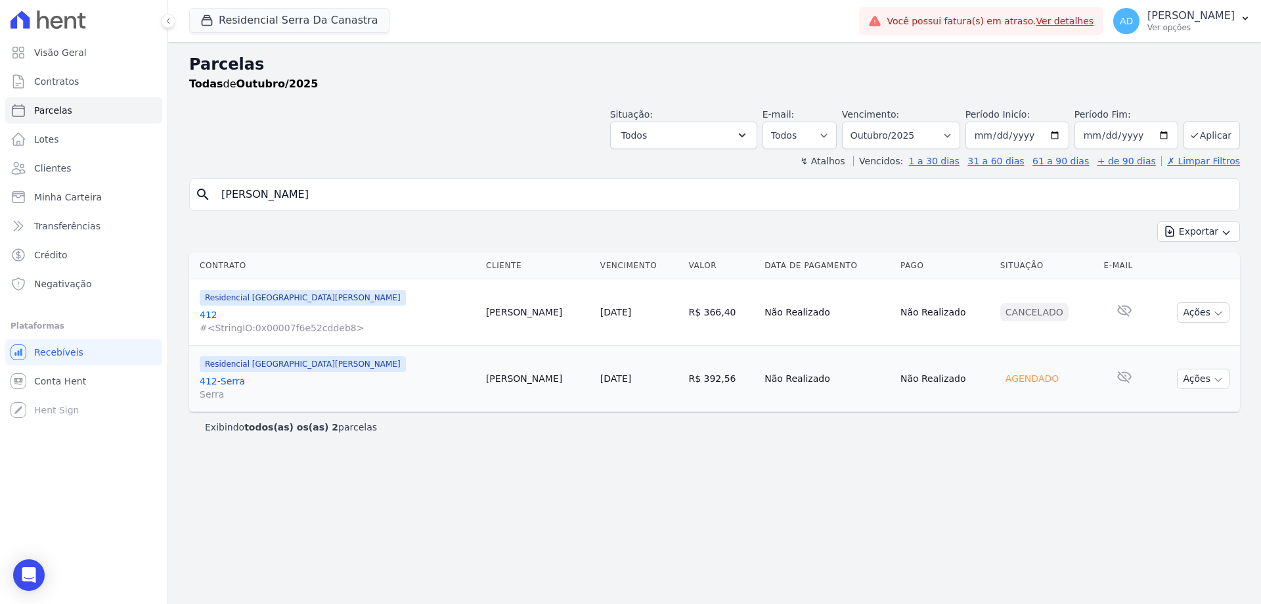
click at [600, 376] on link "[DATE]" at bounding box center [615, 378] width 31 height 11
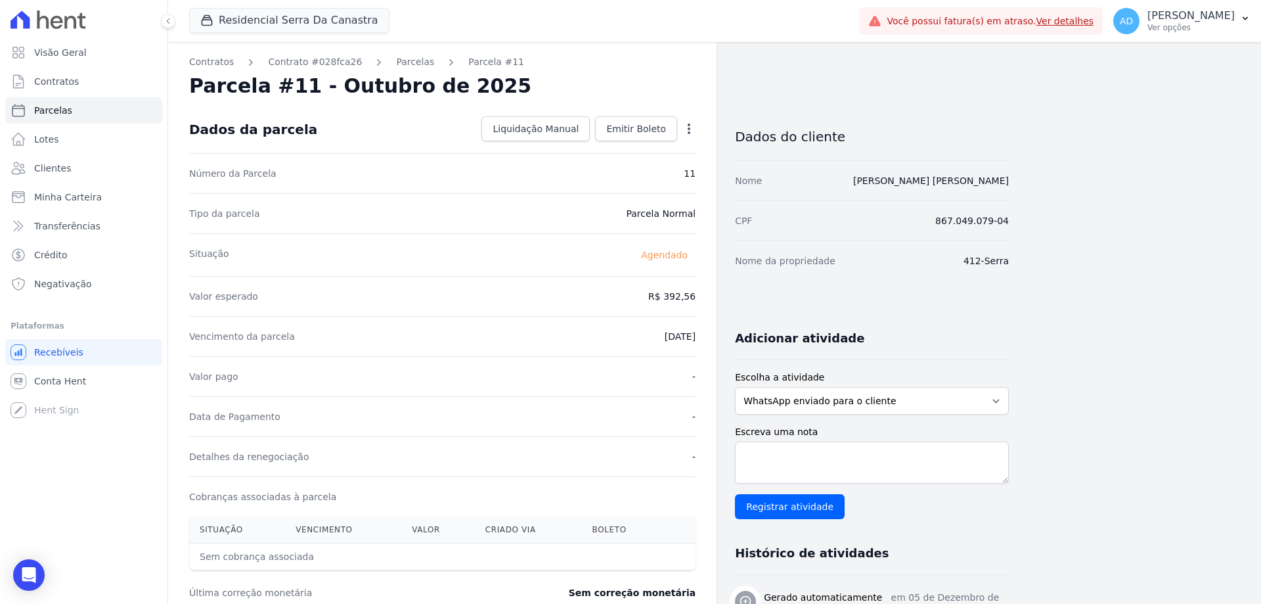
click at [689, 123] on icon "button" at bounding box center [689, 128] width 3 height 11
click at [649, 143] on link "Alterar" at bounding box center [633, 147] width 116 height 24
click at [642, 299] on input "392.56" at bounding box center [632, 295] width 126 height 28
type input "3"
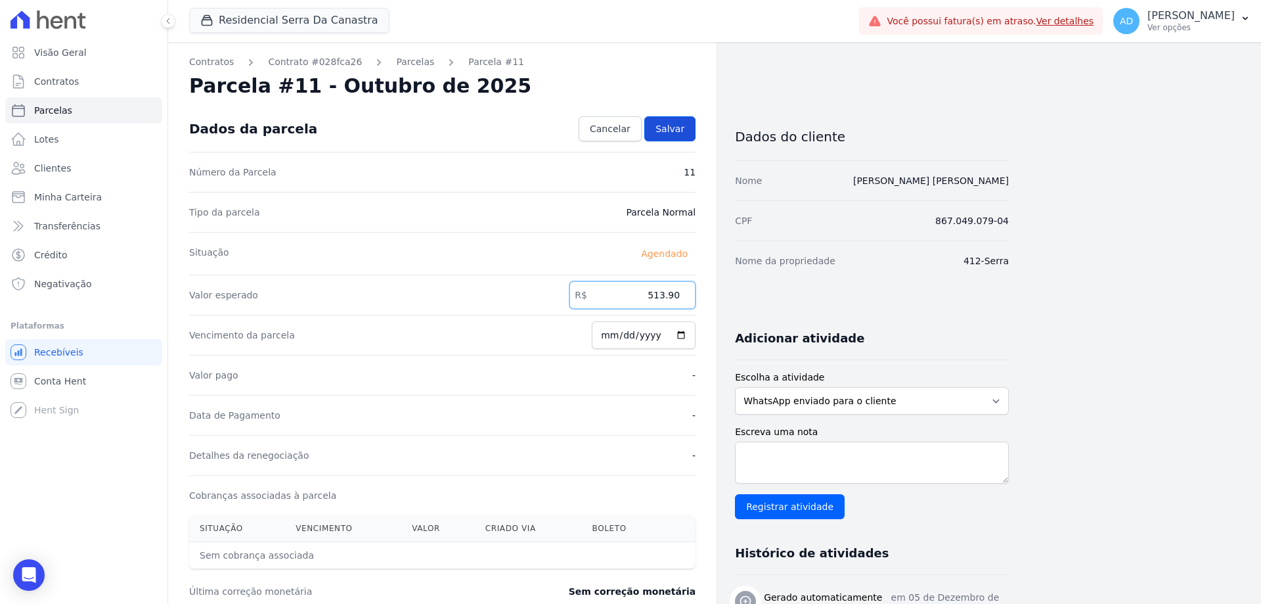
type input "513.90"
click at [657, 135] on link "Salvar" at bounding box center [669, 128] width 51 height 25
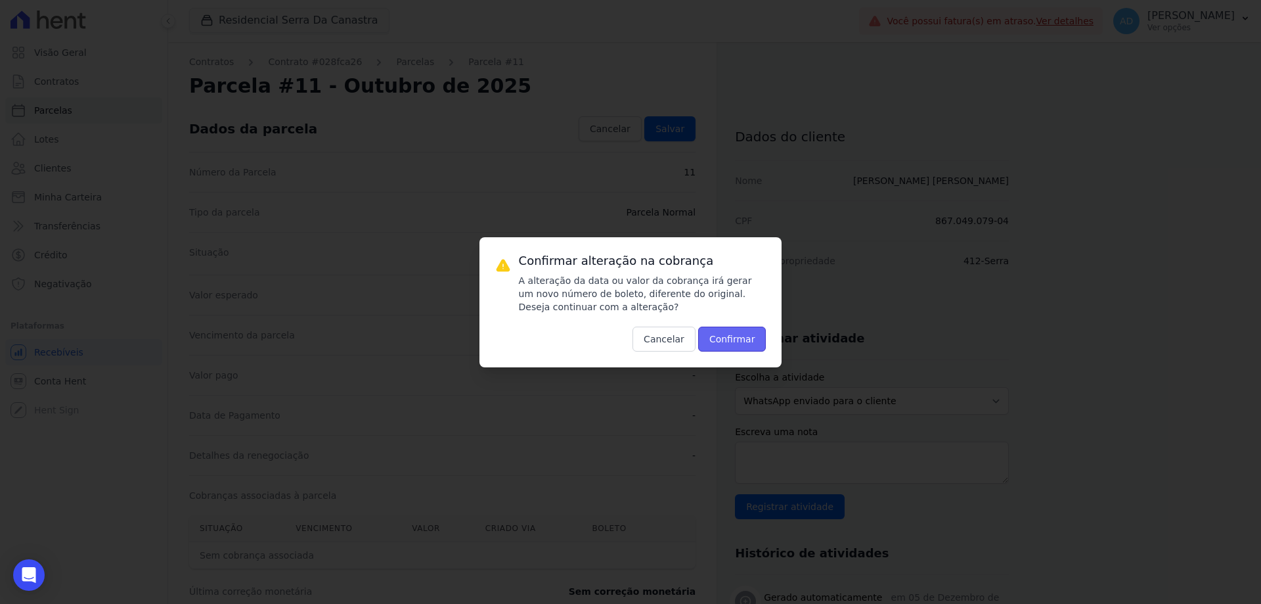
drag, startPoint x: 736, startPoint y: 338, endPoint x: 728, endPoint y: 332, distance: 8.9
click at [734, 336] on button "Confirmar" at bounding box center [732, 338] width 68 height 25
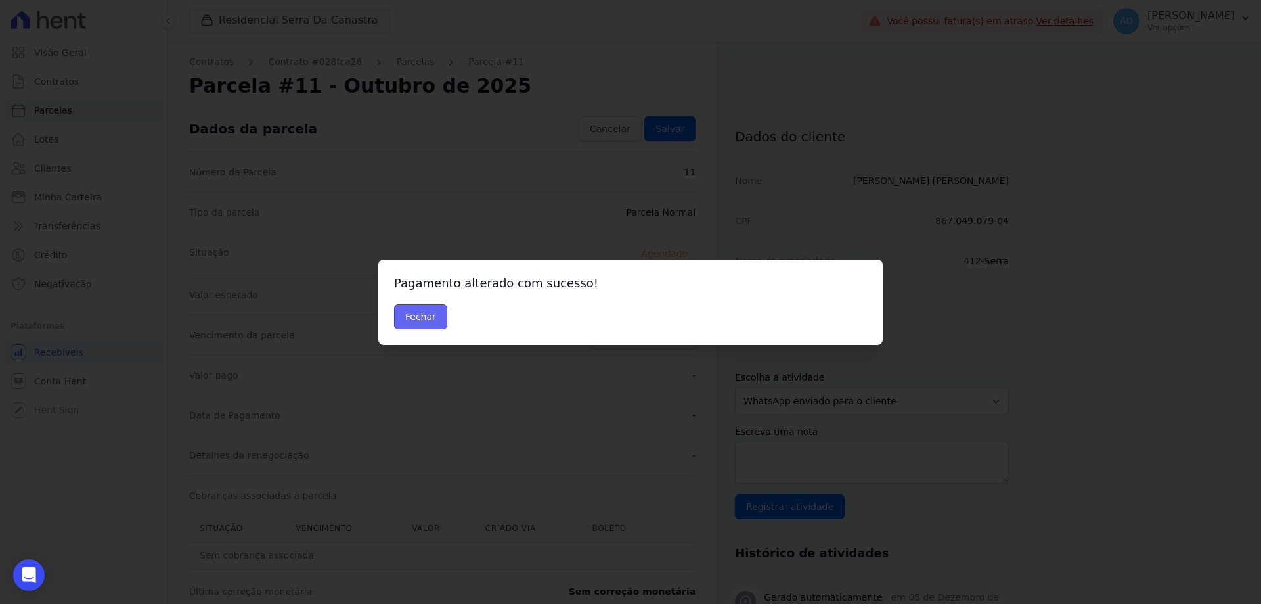
click at [432, 321] on button "Fechar" at bounding box center [420, 316] width 53 height 25
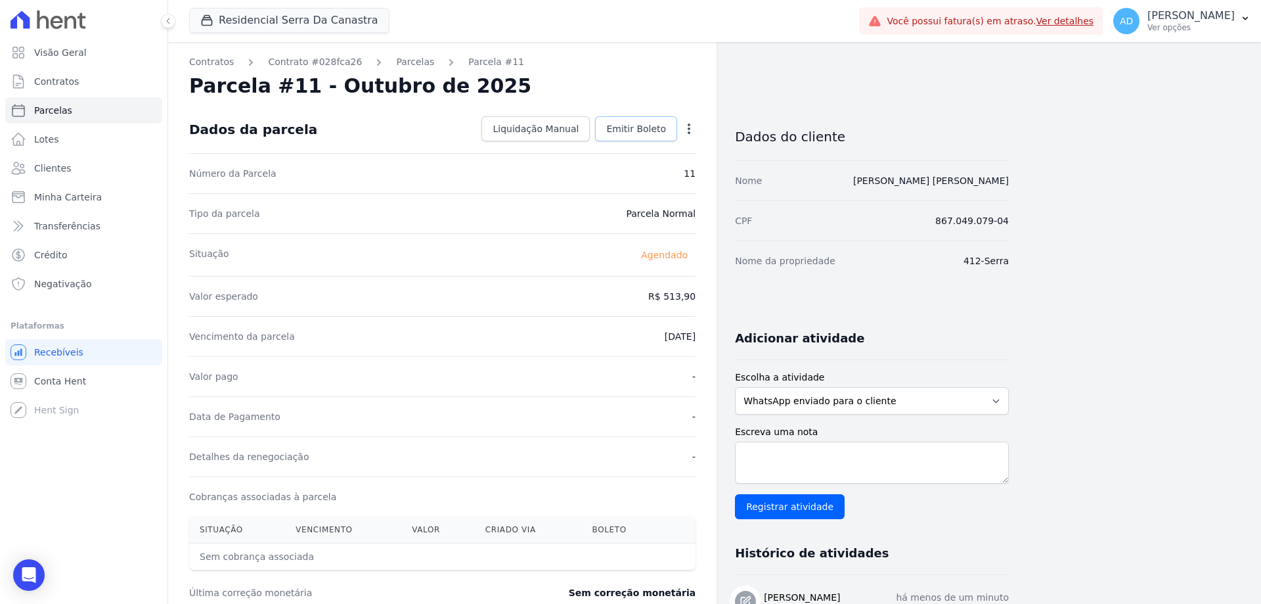
click at [633, 125] on span "Emitir Boleto" at bounding box center [636, 128] width 60 height 13
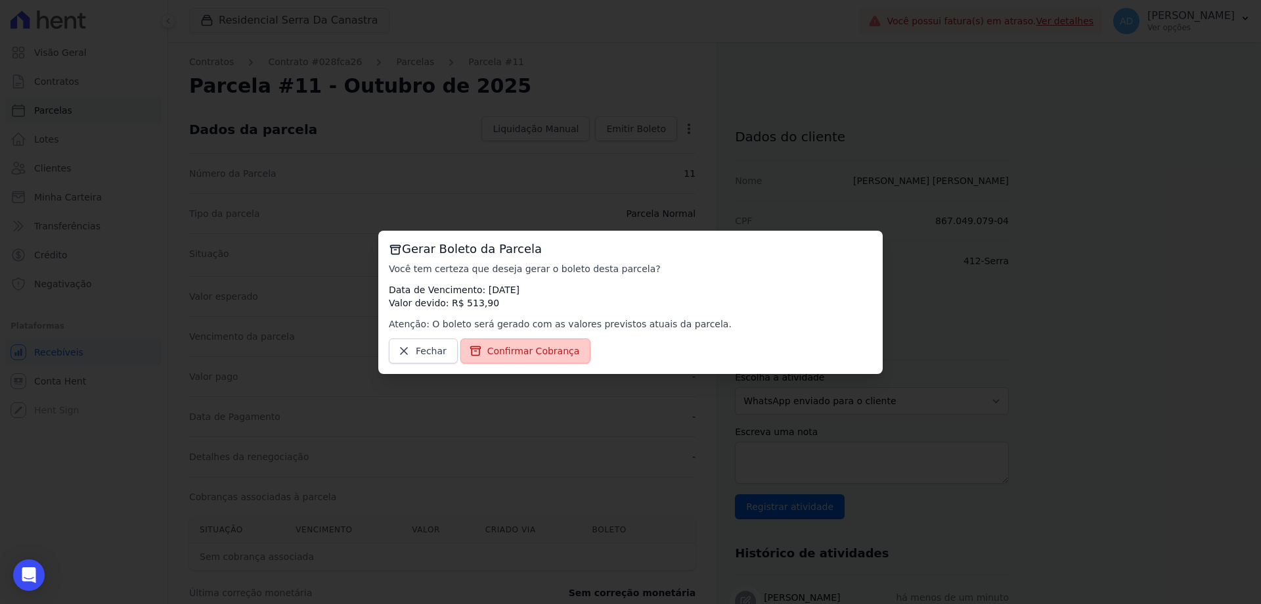
click at [489, 350] on span "Confirmar Cobrança" at bounding box center [533, 350] width 93 height 13
click at [519, 351] on span "Confirmar Cobrança" at bounding box center [533, 350] width 93 height 13
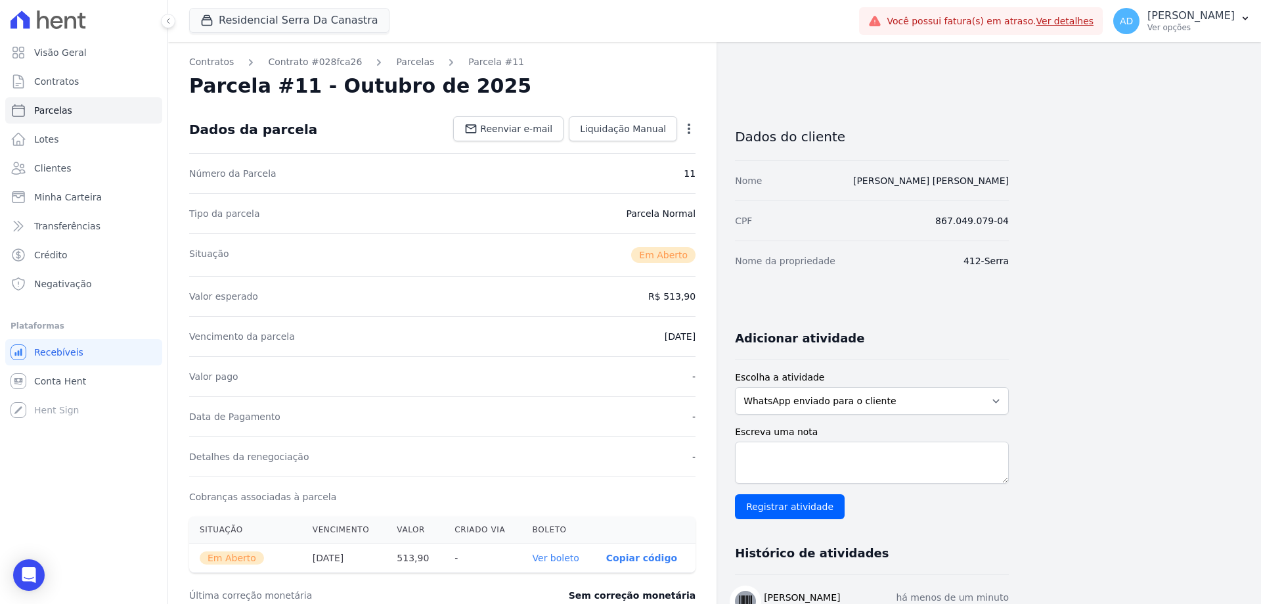
click at [642, 556] on p "Copiar código" at bounding box center [641, 557] width 71 height 11
drag, startPoint x: 47, startPoint y: 108, endPoint x: 60, endPoint y: 112, distance: 13.7
click at [47, 106] on span "Parcelas" at bounding box center [53, 110] width 38 height 13
select select
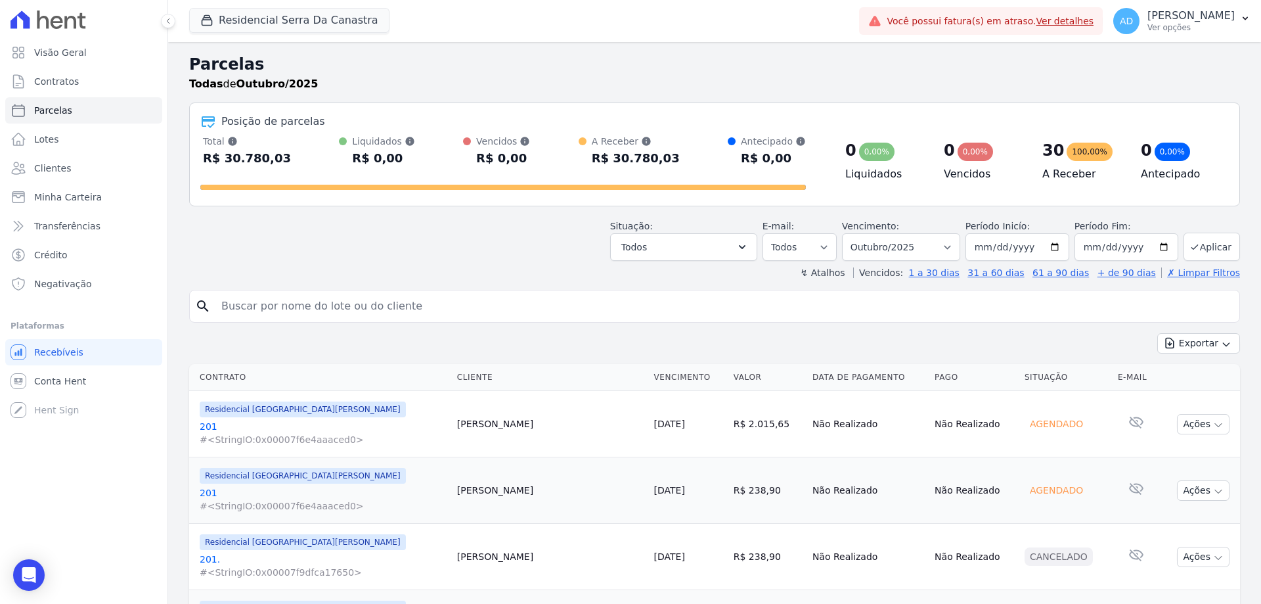
click at [411, 309] on input "search" at bounding box center [723, 306] width 1021 height 26
type input "anderson"
select select
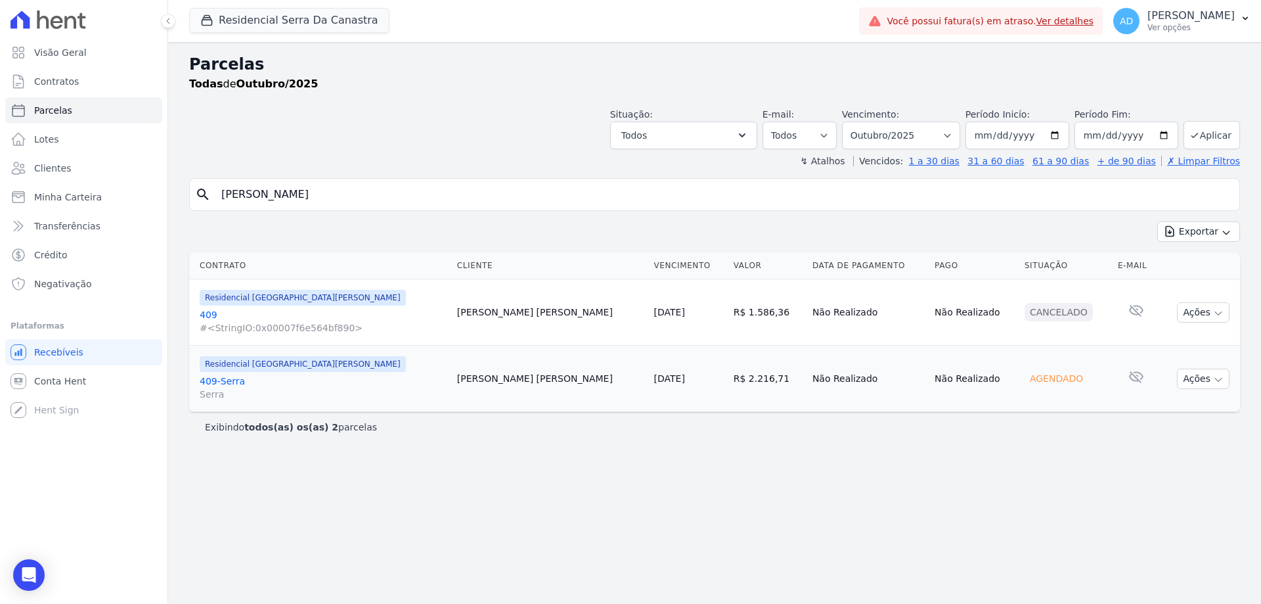
click at [382, 202] on input "anderson" at bounding box center [723, 194] width 1021 height 26
click at [654, 376] on link "[DATE]" at bounding box center [669, 378] width 31 height 11
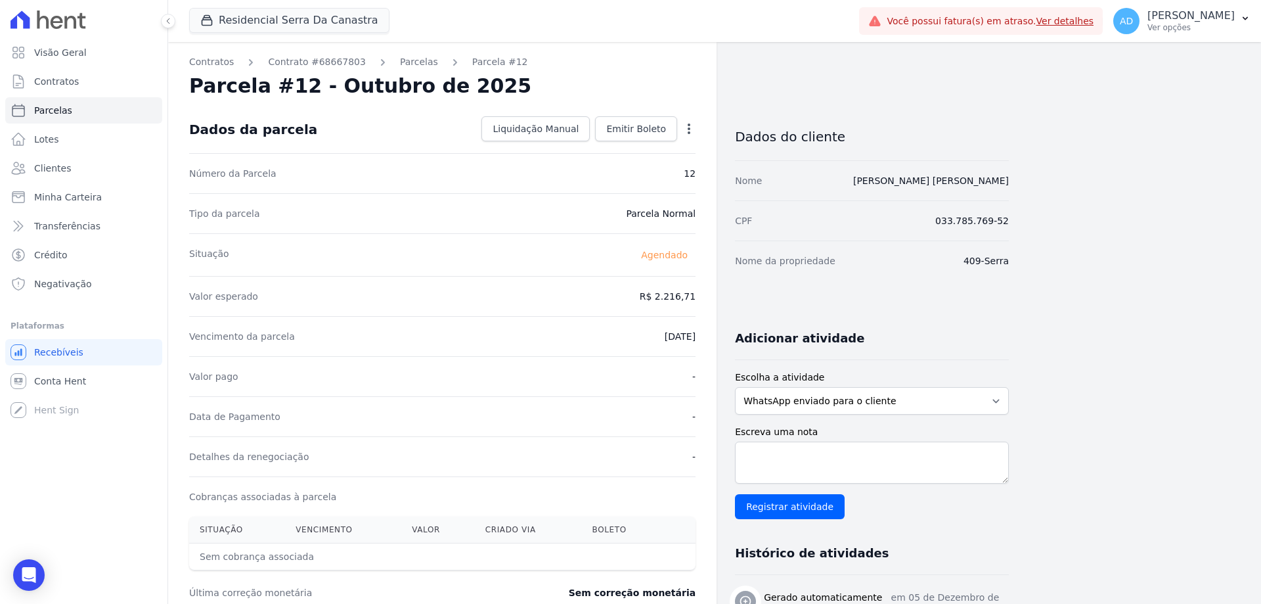
click at [691, 125] on icon "button" at bounding box center [688, 128] width 13 height 13
click at [643, 152] on link "Alterar" at bounding box center [633, 147] width 116 height 24
click at [611, 290] on input "2216.71" at bounding box center [632, 295] width 126 height 28
type input "2138.17"
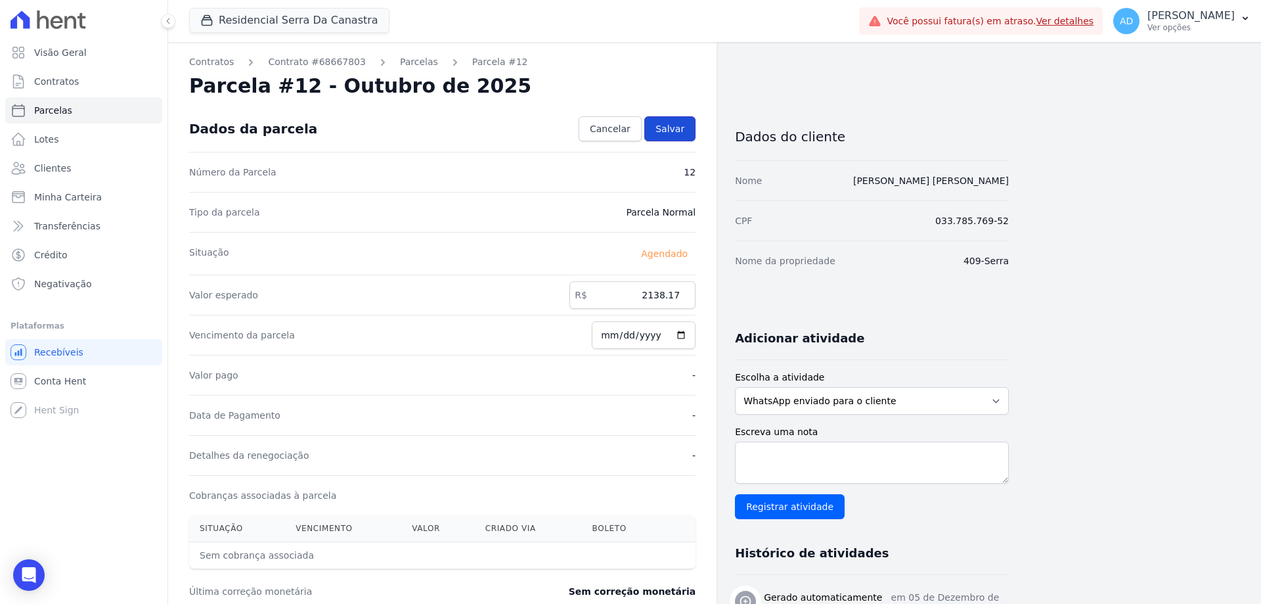
click at [679, 135] on span "Salvar" at bounding box center [669, 128] width 29 height 13
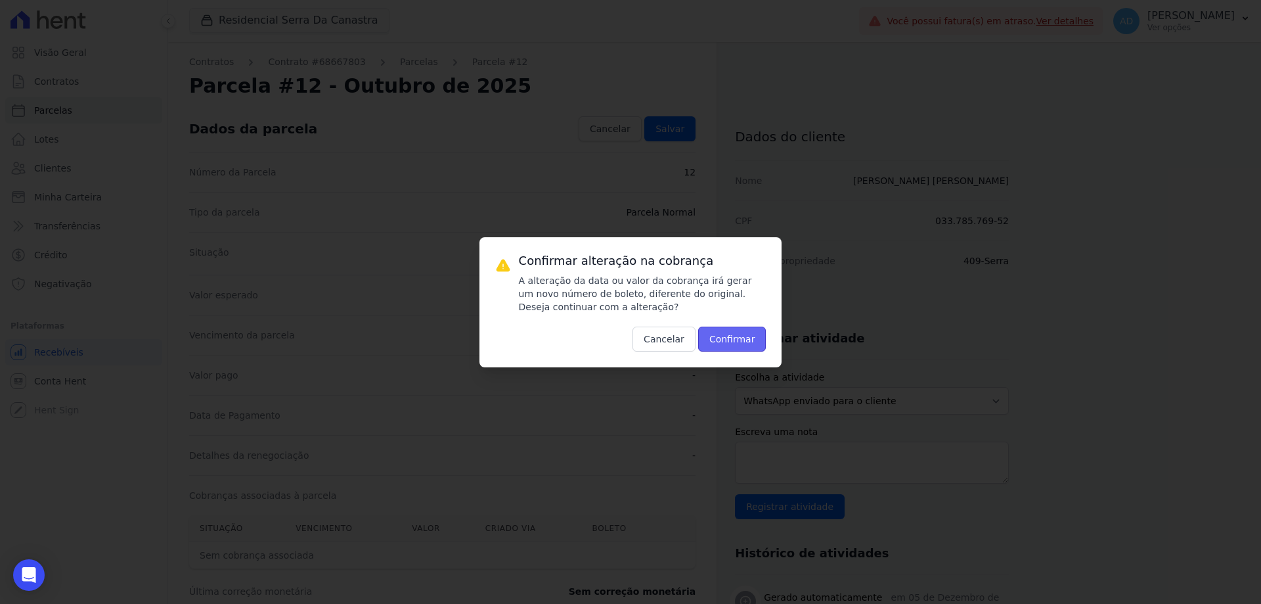
click at [721, 339] on button "Confirmar" at bounding box center [732, 338] width 68 height 25
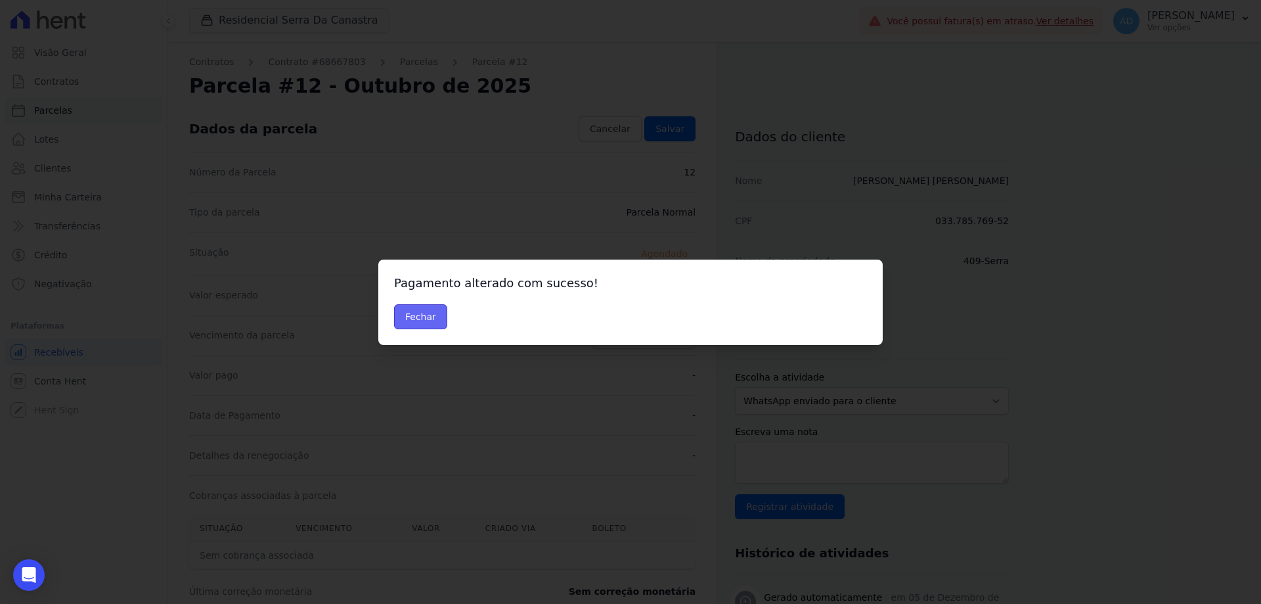
click at [419, 317] on button "Fechar" at bounding box center [420, 316] width 53 height 25
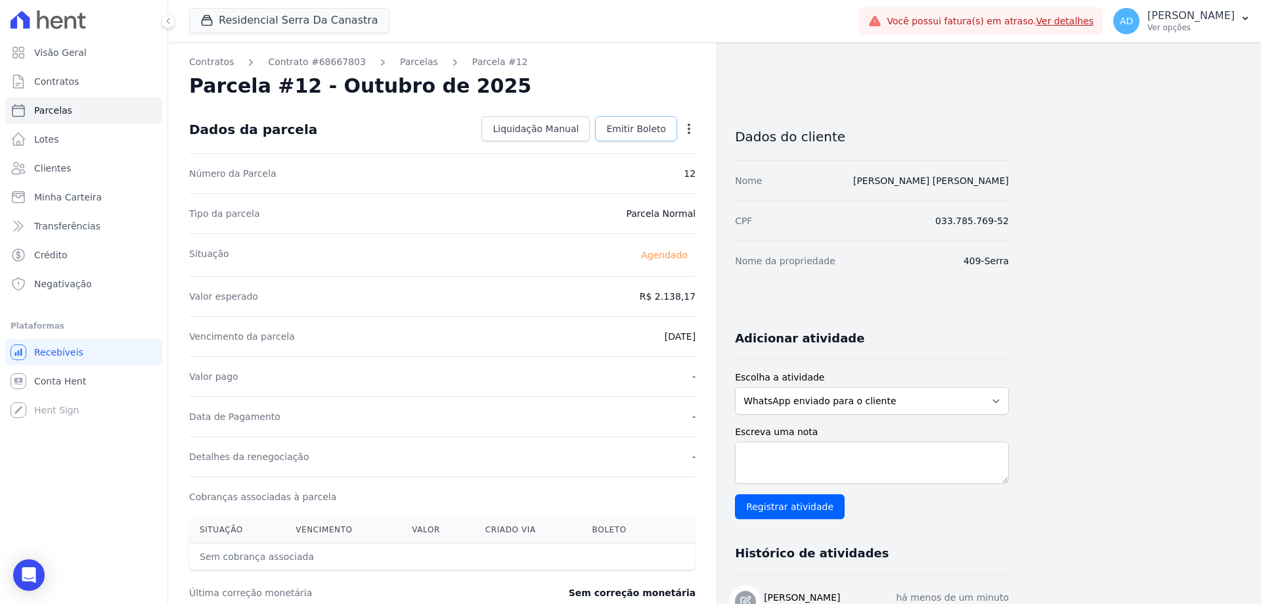
click at [659, 135] on link "Emitir Boleto" at bounding box center [636, 128] width 82 height 25
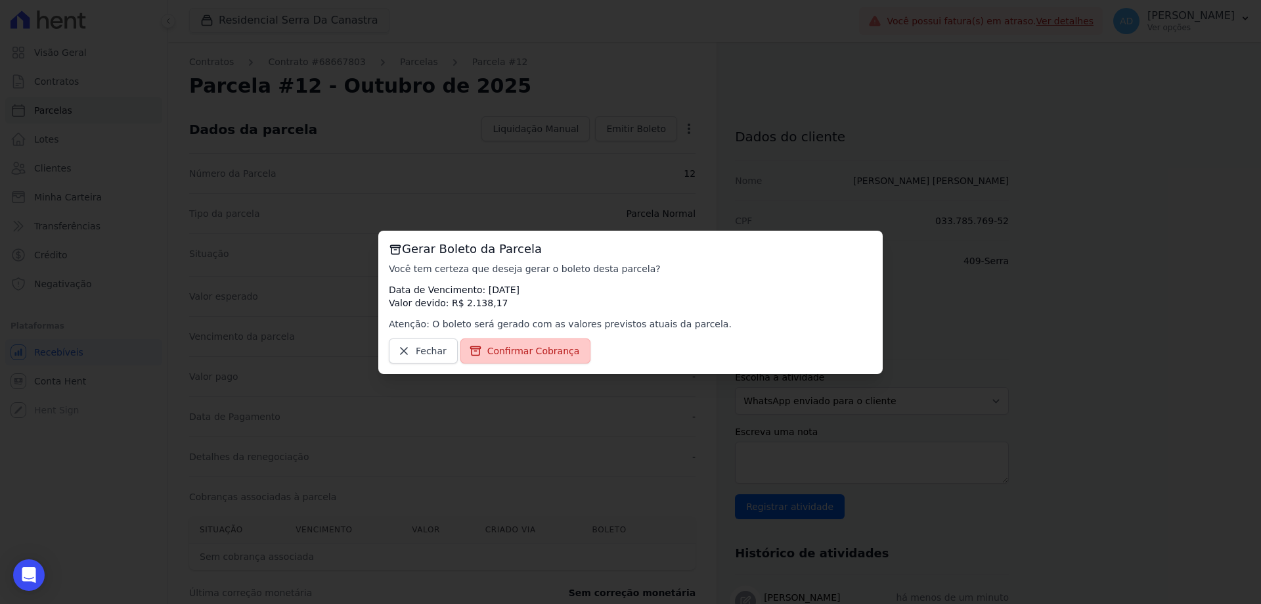
click at [524, 347] on span "Confirmar Cobrança" at bounding box center [533, 350] width 93 height 13
click at [526, 345] on span "Confirmar Cobrança" at bounding box center [533, 350] width 93 height 13
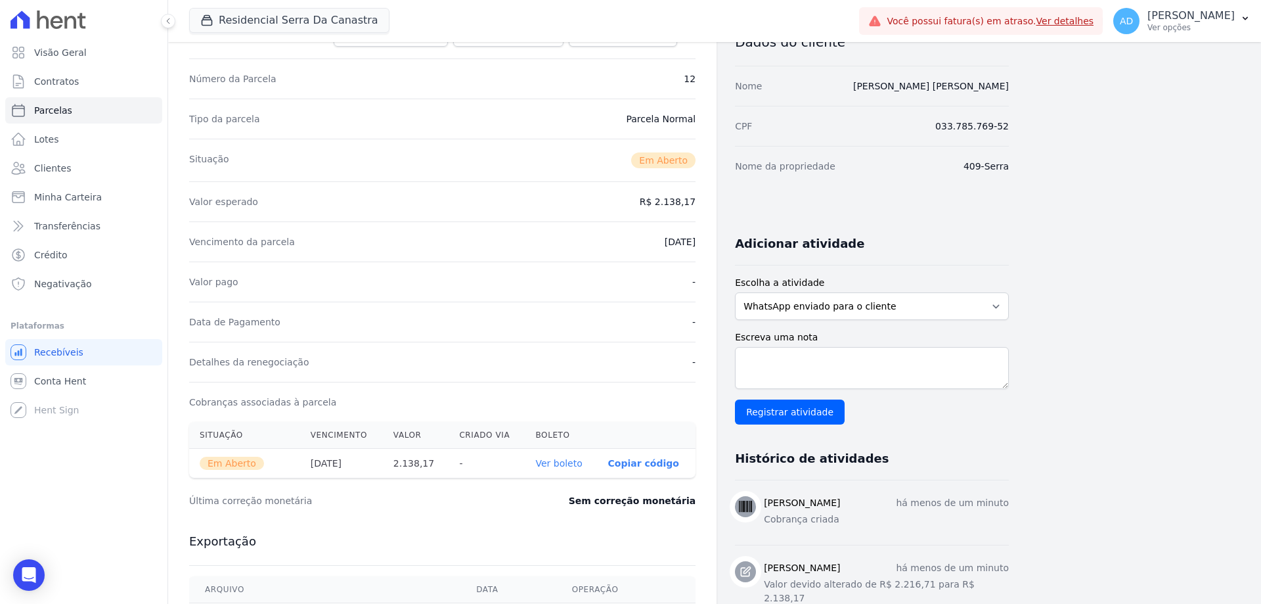
scroll to position [131, 0]
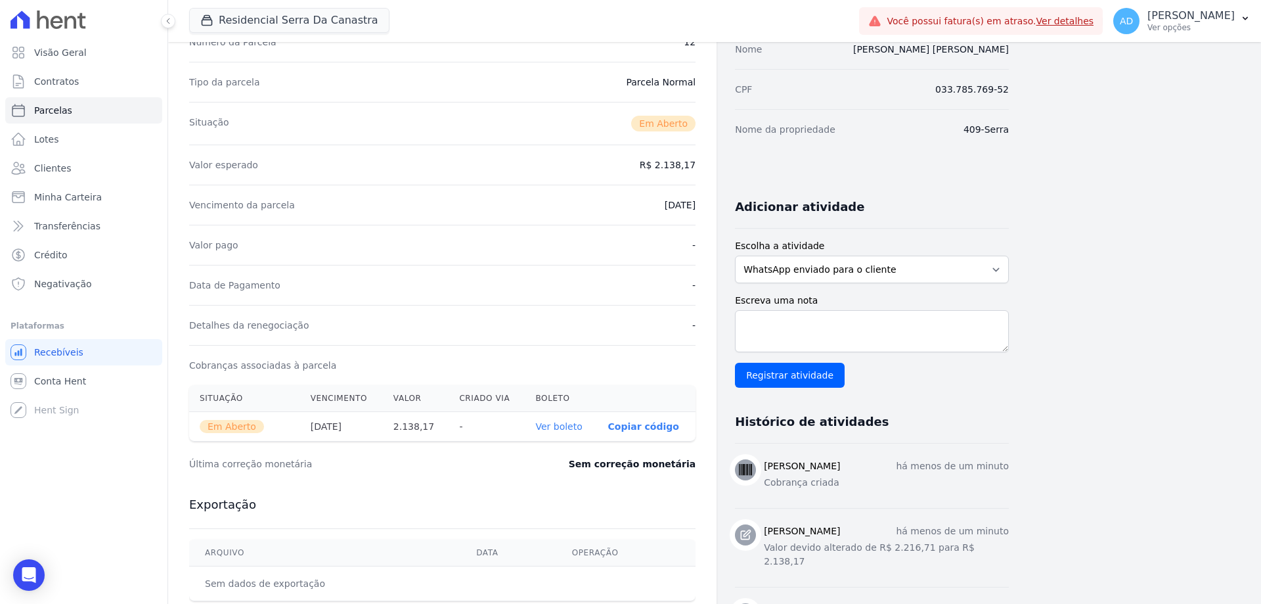
click at [566, 424] on link "Ver boleto" at bounding box center [558, 426] width 47 height 11
click at [632, 427] on p "Copiar código" at bounding box center [643, 426] width 71 height 11
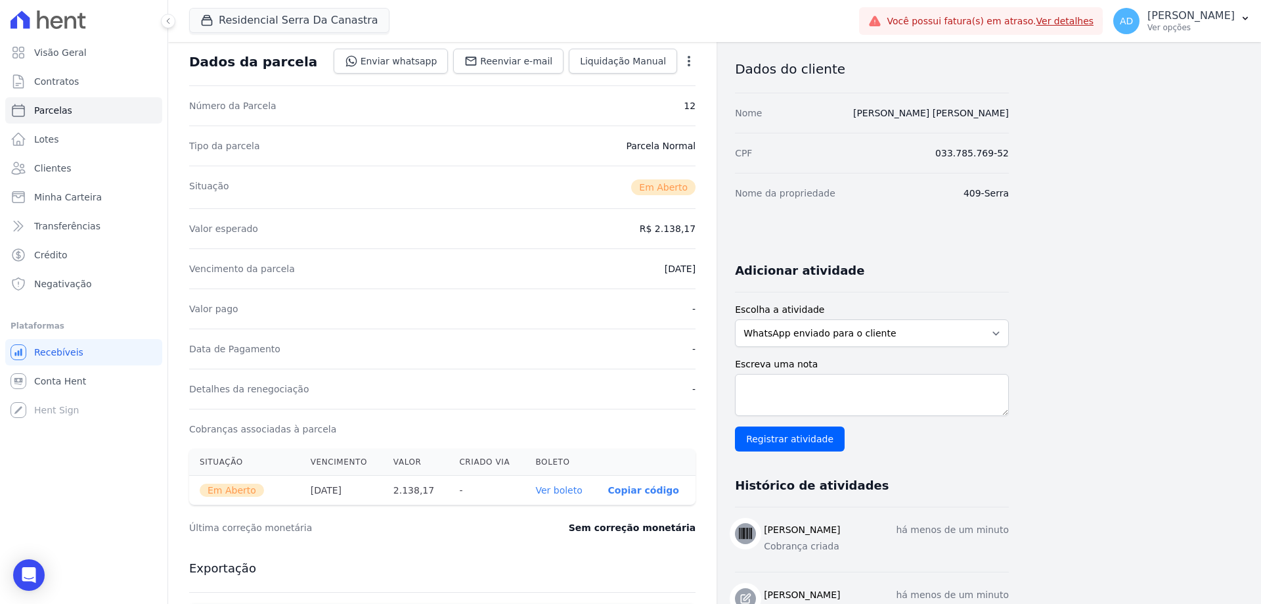
scroll to position [0, 0]
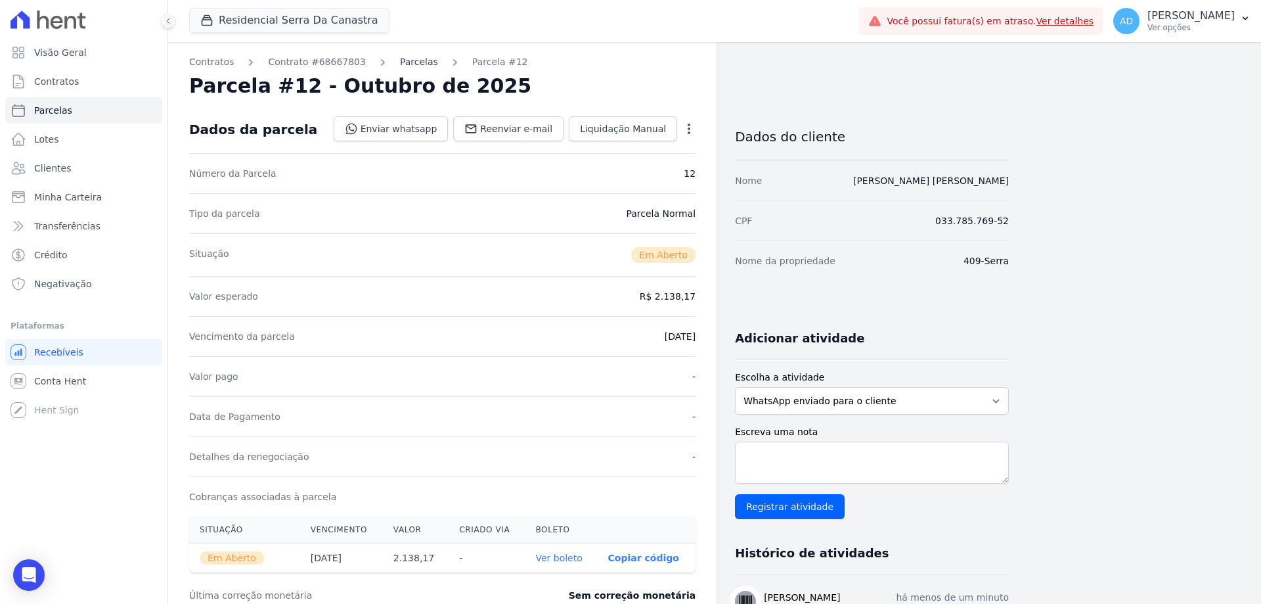
click at [400, 68] on link "Parcelas" at bounding box center [419, 62] width 38 height 14
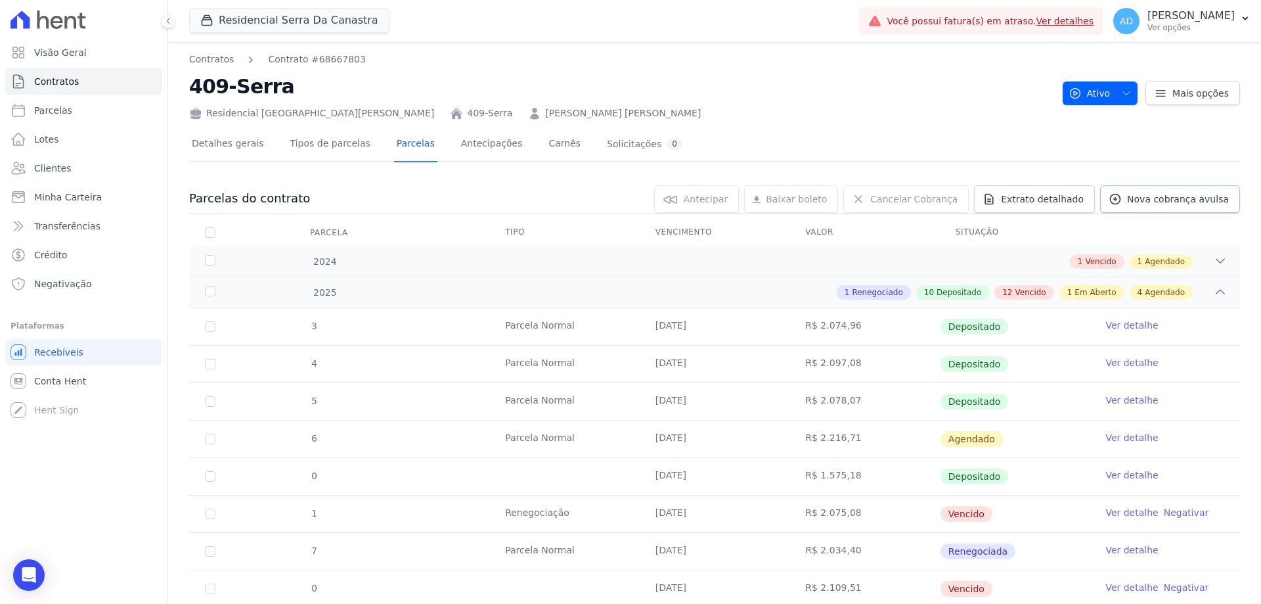
click at [1130, 202] on span "Nova cobrança avulsa" at bounding box center [1178, 198] width 102 height 13
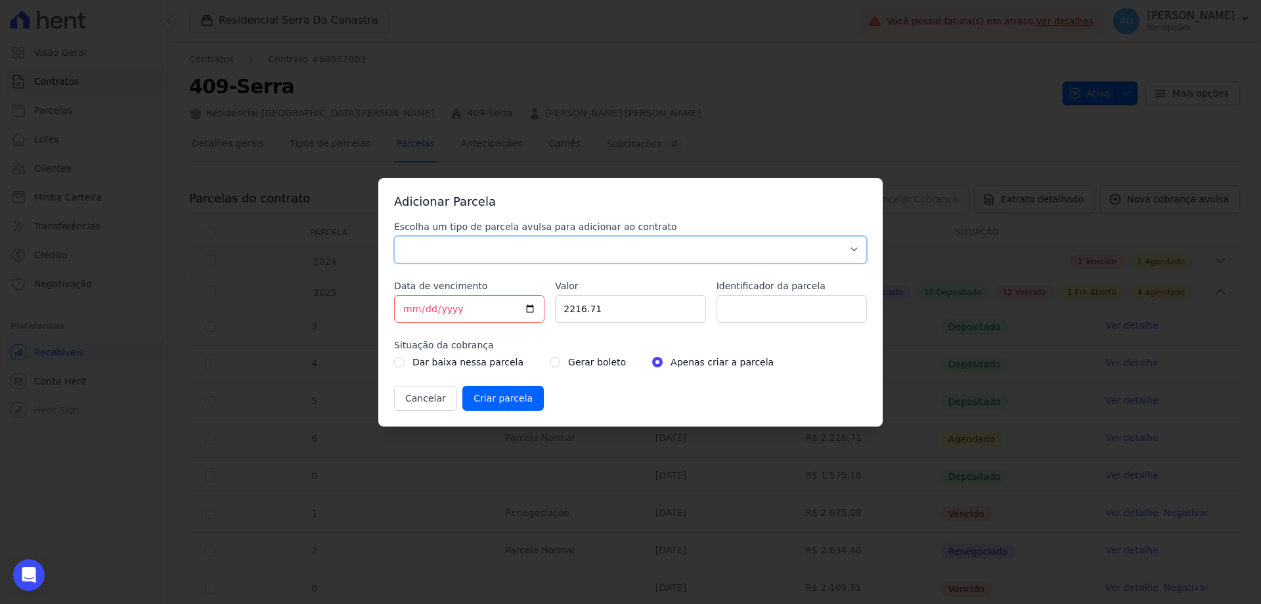
click at [516, 248] on select "Parcela Normal Sinal Caução Intercalada Chaves Pré Chaves Pós Chaves Taxas Quit…" at bounding box center [630, 250] width 473 height 28
click at [394, 236] on select "Parcela Normal Sinal Caução Intercalada Chaves Pré Chaves Pós Chaves Taxas Quit…" at bounding box center [630, 250] width 473 height 28
drag, startPoint x: 465, startPoint y: 254, endPoint x: 463, endPoint y: 262, distance: 8.8
click at [465, 254] on select "Parcela Normal Sinal Caução Intercalada Chaves Pré Chaves Pós Chaves Taxas Quit…" at bounding box center [630, 250] width 473 height 28
select select "settling"
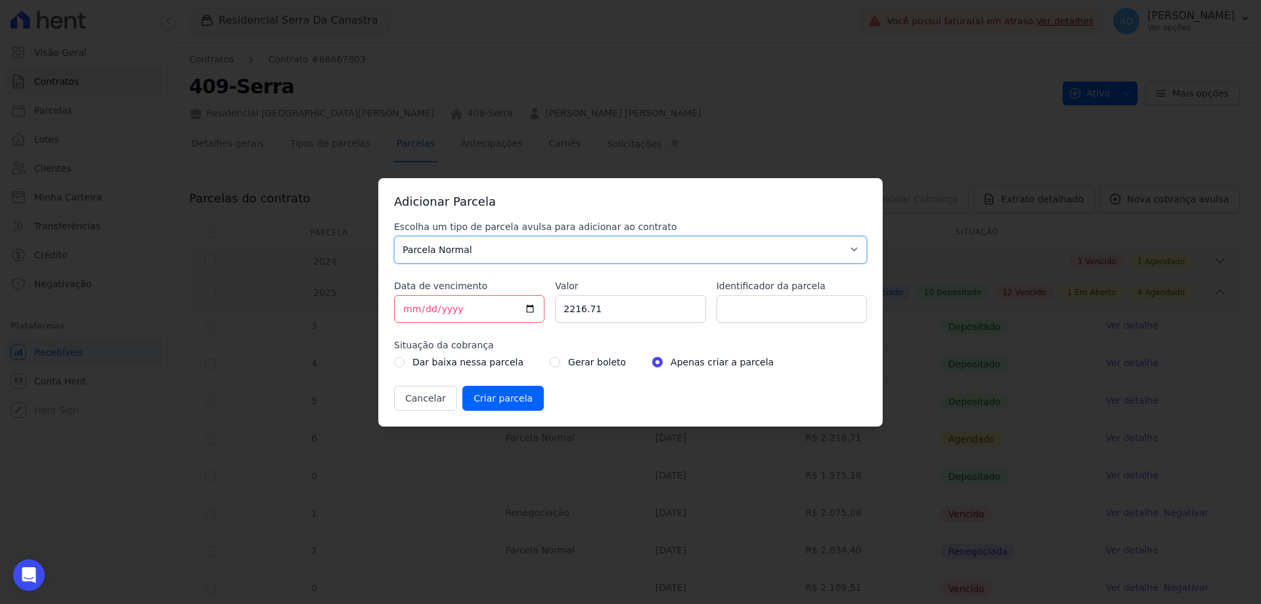
click at [394, 236] on select "Parcela Normal Sinal Caução Intercalada Chaves Pré Chaves Pós Chaves Taxas Quit…" at bounding box center [630, 250] width 473 height 28
click at [403, 313] on input "[DATE]" at bounding box center [469, 309] width 150 height 28
type input "[DATE]"
click at [584, 313] on input "2216.71" at bounding box center [630, 309] width 150 height 28
drag, startPoint x: 610, startPoint y: 309, endPoint x: 526, endPoint y: 309, distance: 83.4
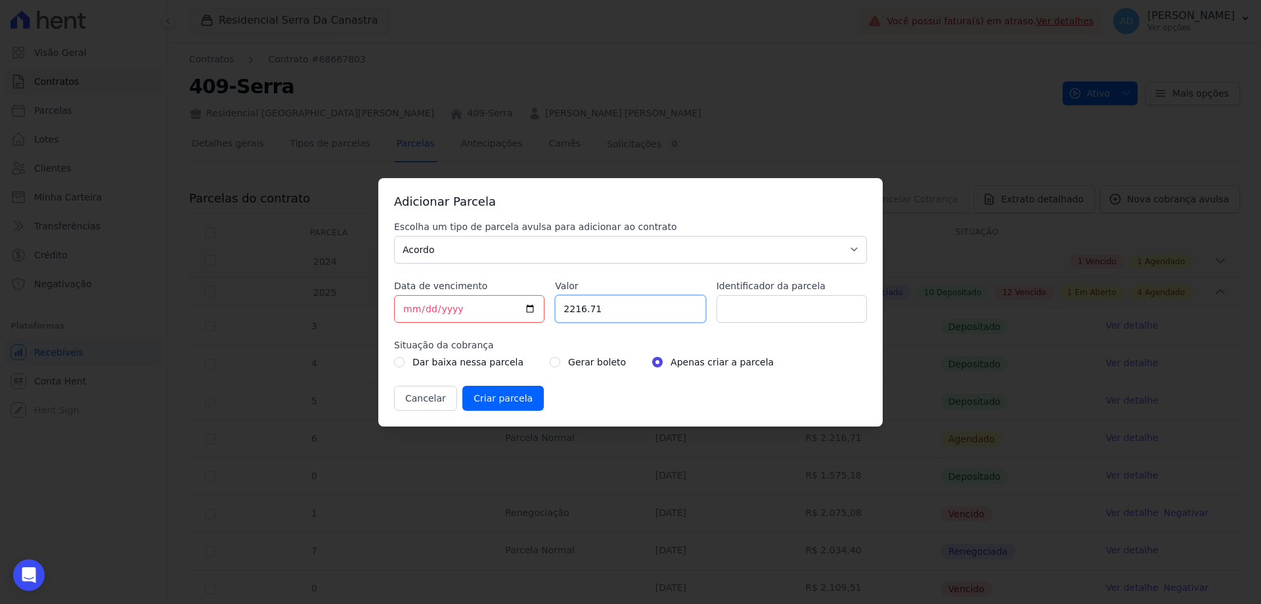
click at [526, 309] on div "Escolha um tipo de parcela avulsa para adicionar ao contrato Parcela Normal Sin…" at bounding box center [630, 315] width 473 height 190
type input "1639.13"
type input "Outubro/2025"
click at [550, 365] on input "radio" at bounding box center [555, 362] width 11 height 11
radio input "true"
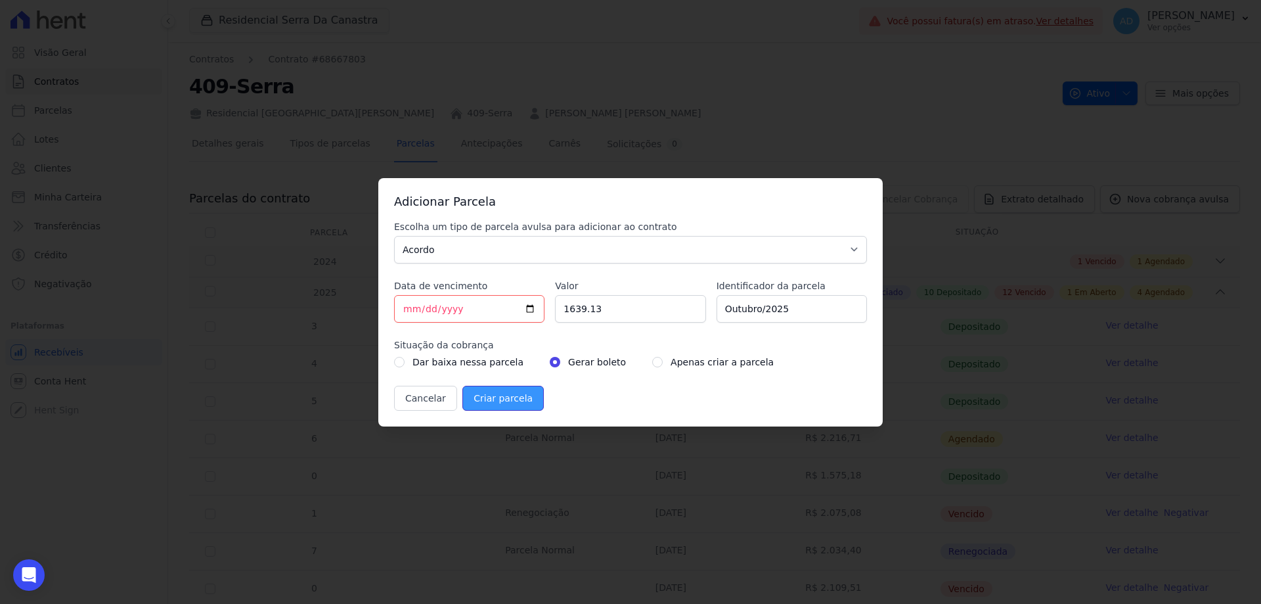
click at [508, 401] on input "Criar parcela" at bounding box center [502, 398] width 81 height 25
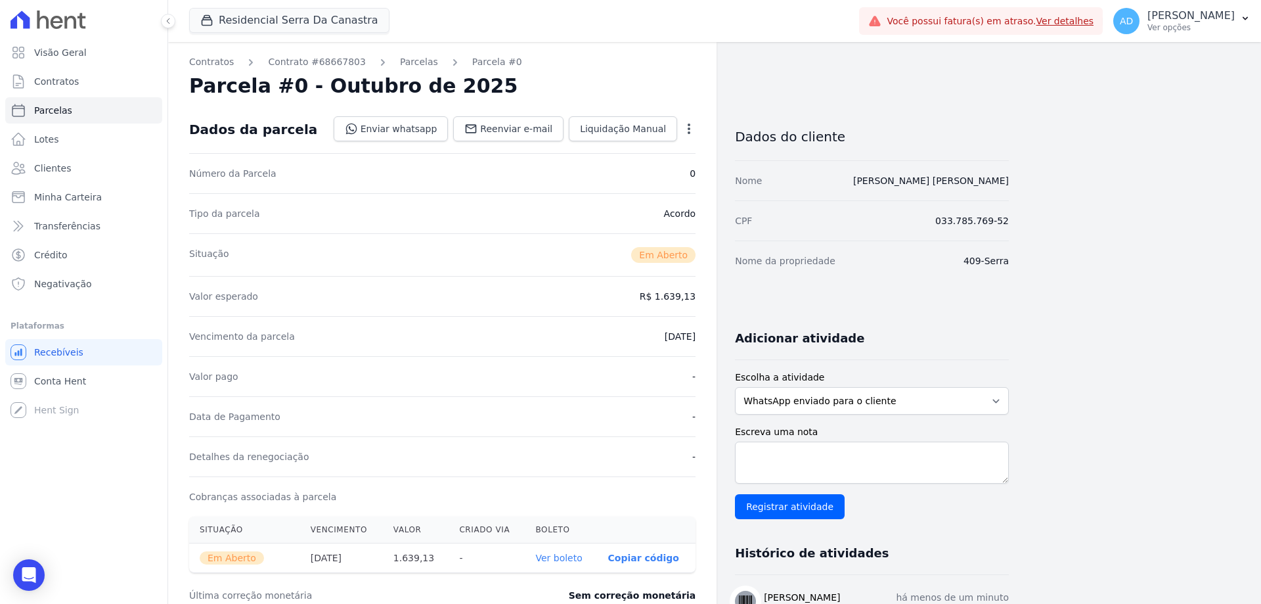
click at [643, 557] on p "Copiar código" at bounding box center [643, 557] width 71 height 11
click at [63, 113] on span "Parcelas" at bounding box center [53, 110] width 38 height 13
select select
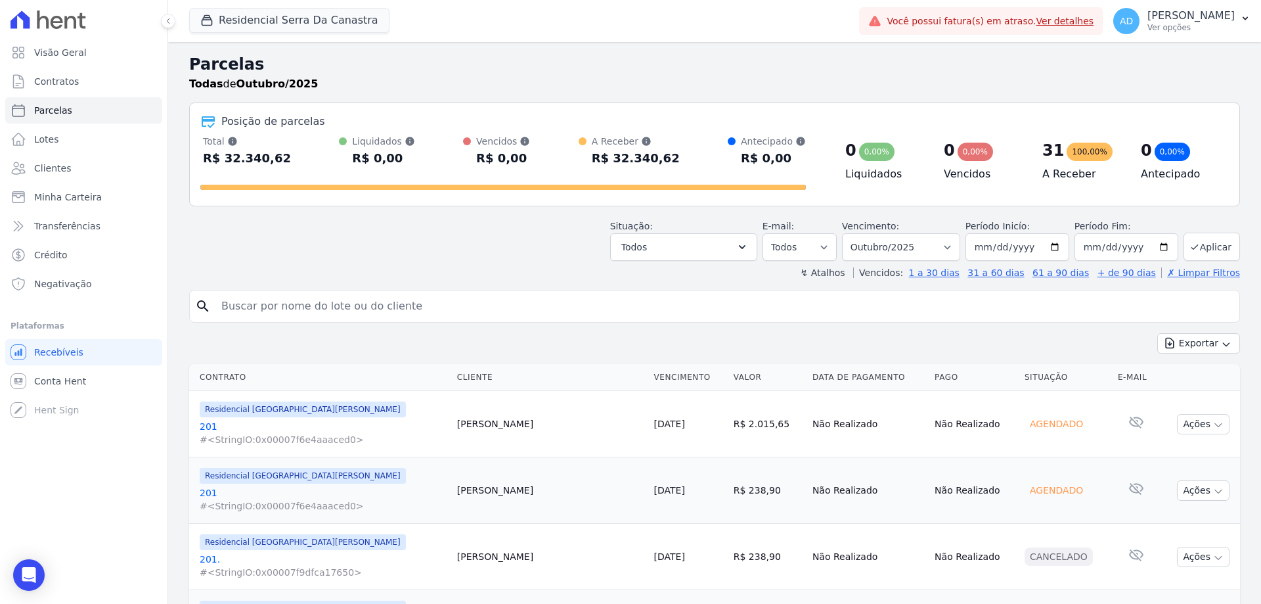
click at [281, 307] on input "search" at bounding box center [723, 306] width 1021 height 26
type input "michele"
select select
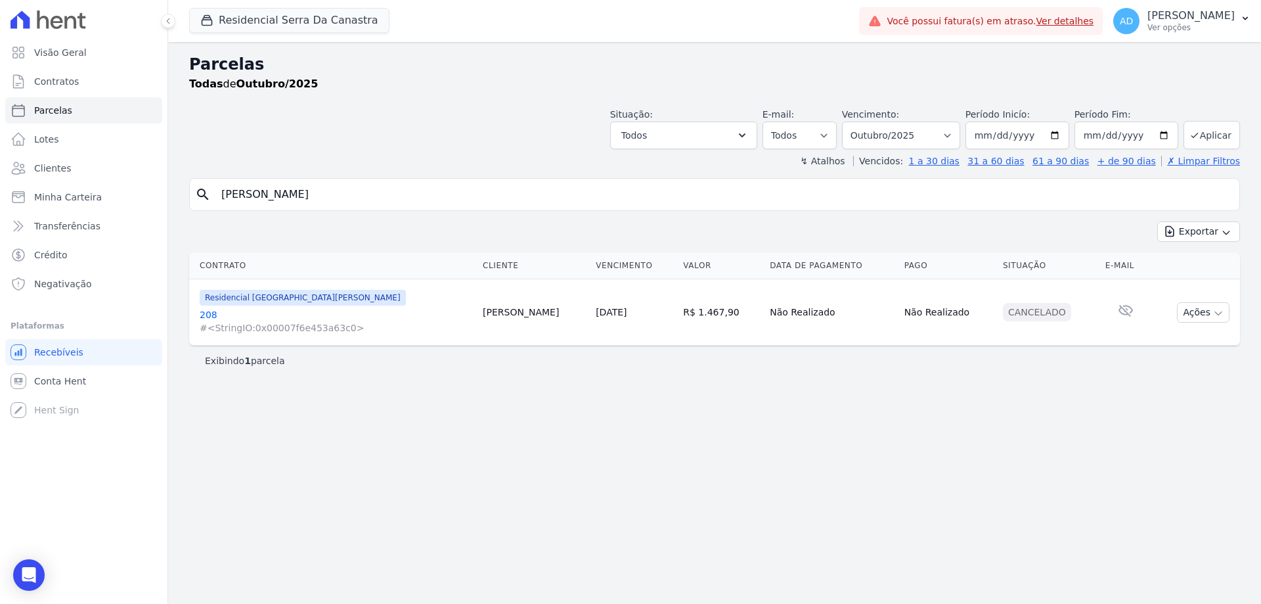
click at [596, 313] on link "[DATE]" at bounding box center [611, 312] width 31 height 11
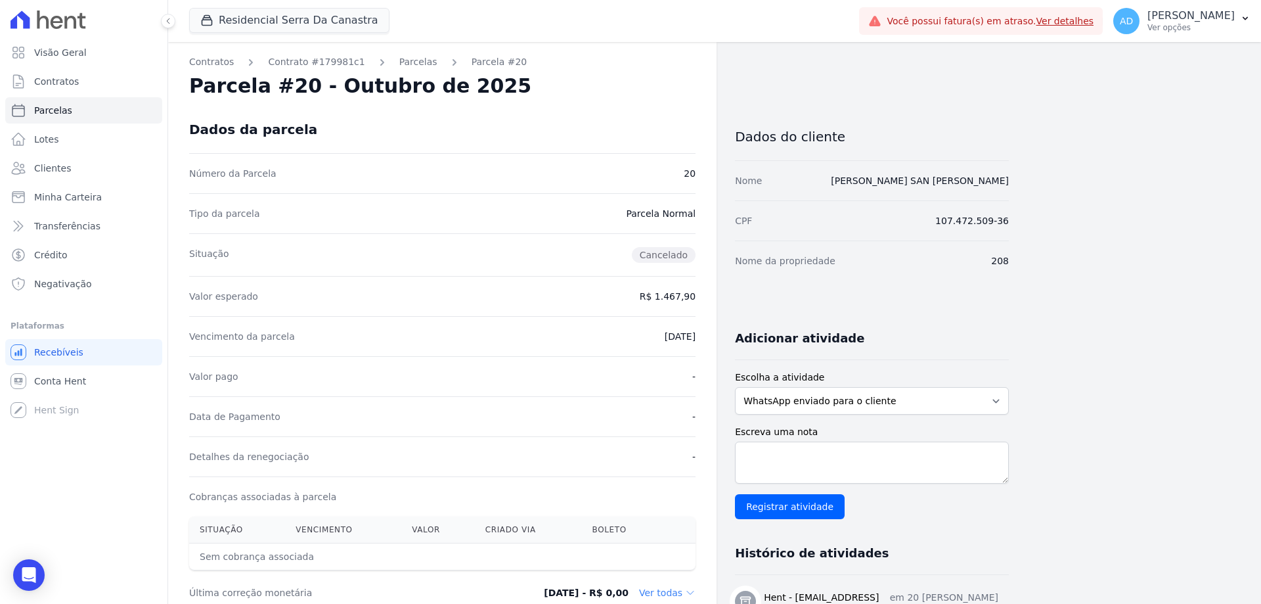
select select
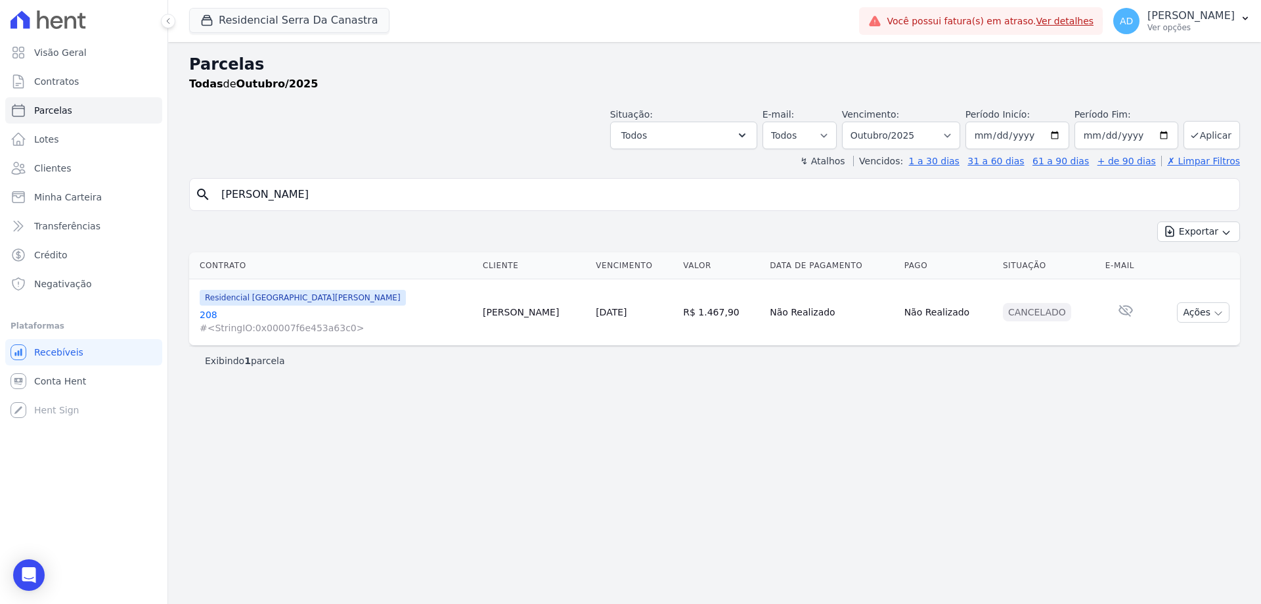
click at [208, 315] on link "208 #<StringIO:0x00007f6e453a63c0>" at bounding box center [336, 321] width 273 height 26
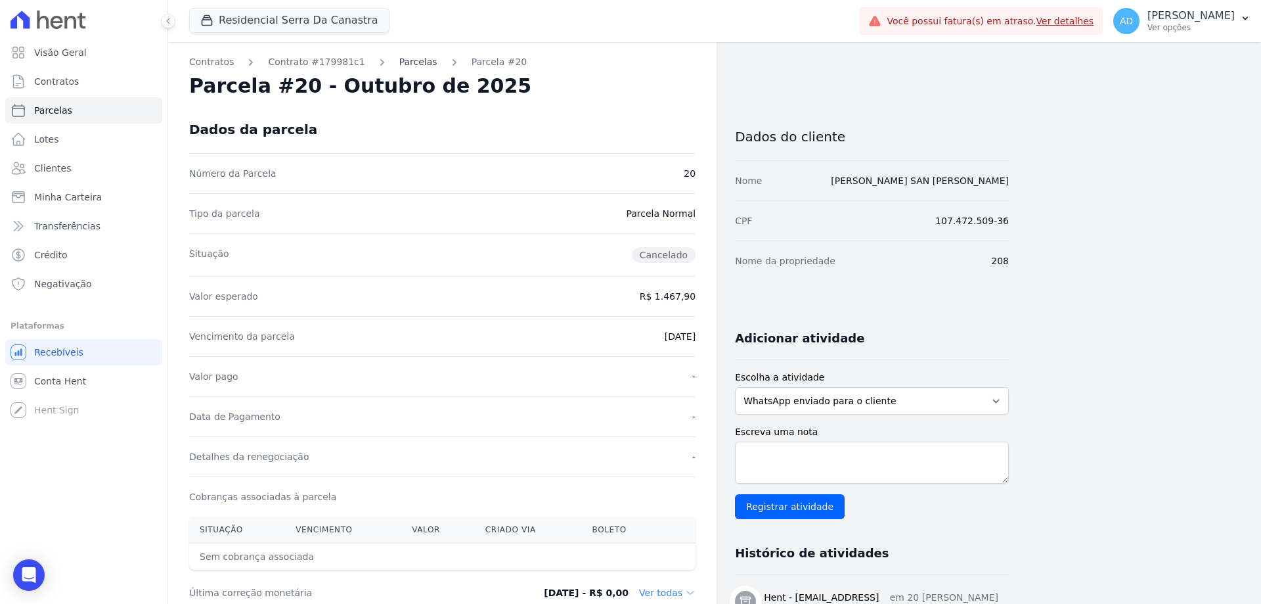
click at [399, 62] on link "Parcelas" at bounding box center [418, 62] width 38 height 14
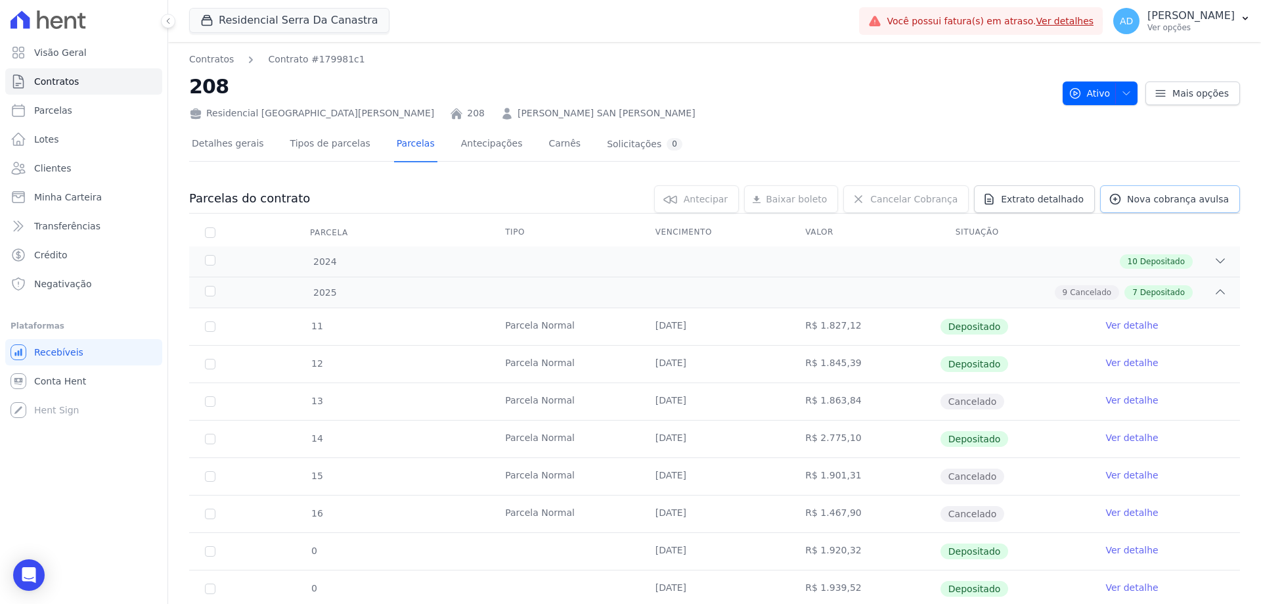
click at [1145, 198] on span "Nova cobrança avulsa" at bounding box center [1178, 198] width 102 height 13
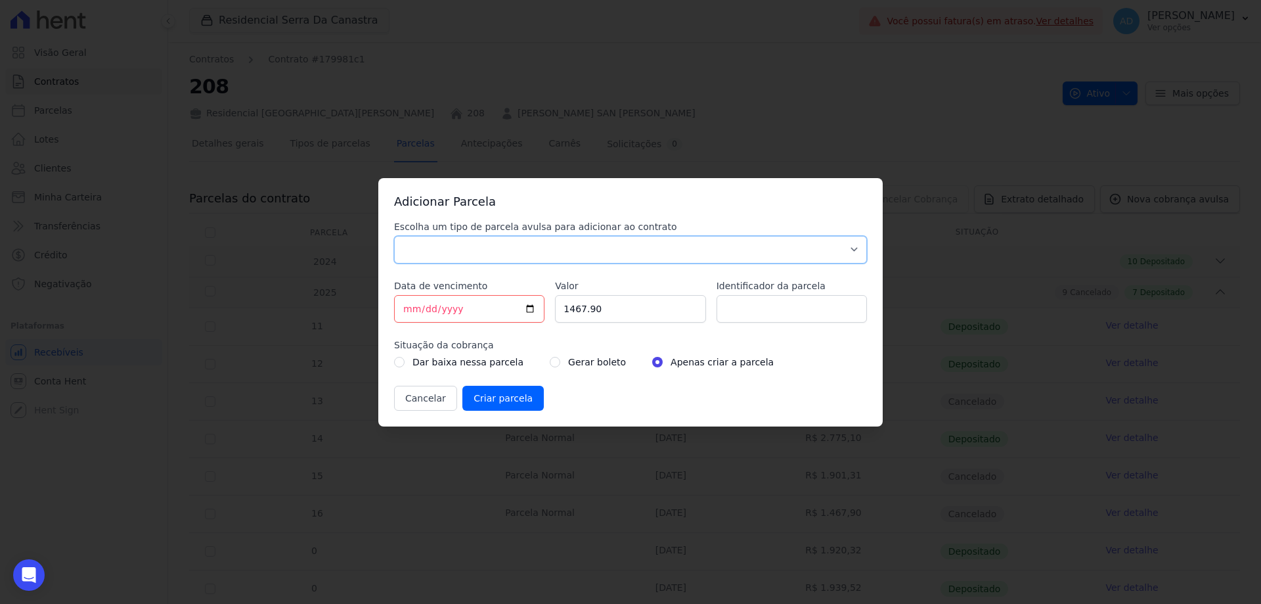
click at [468, 246] on select "Parcela Normal Sinal Caução Intercalada Chaves Pré Chaves Pós Chaves Taxas Quit…" at bounding box center [630, 250] width 473 height 28
select select "standard"
click at [394, 236] on select "Parcela Normal Sinal Caução Intercalada Chaves Pré Chaves Pós Chaves Taxas Quit…" at bounding box center [630, 250] width 473 height 28
drag, startPoint x: 407, startPoint y: 304, endPoint x: 405, endPoint y: 322, distance: 17.8
click at [407, 307] on input "[DATE]" at bounding box center [469, 309] width 150 height 28
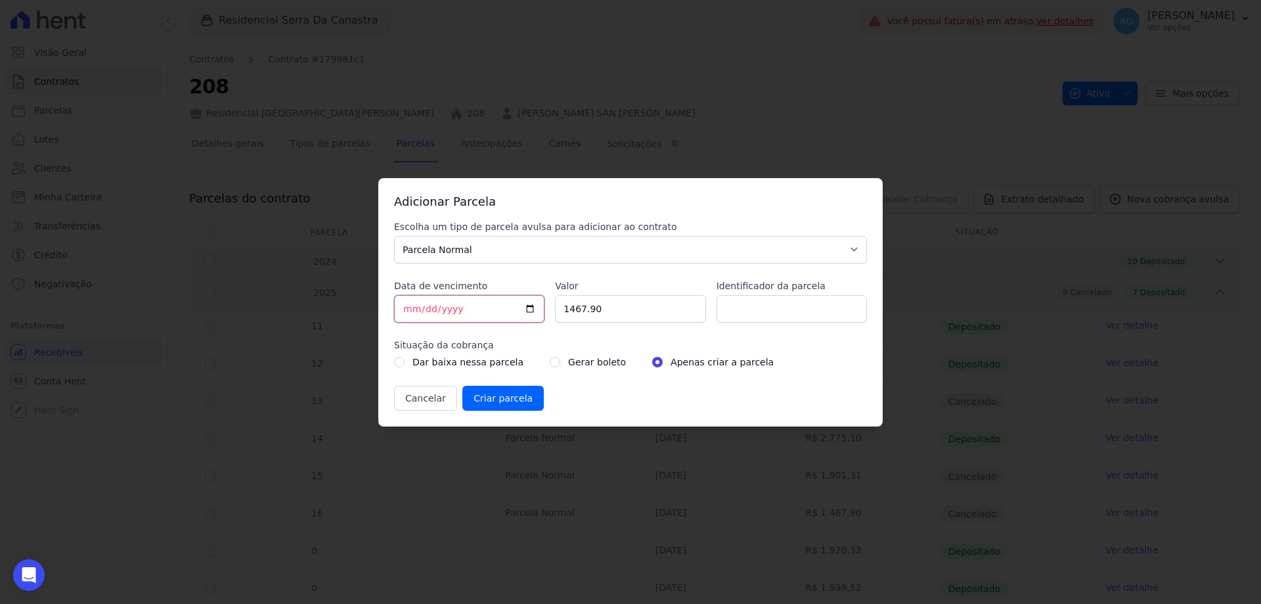
type input "[DATE]"
type input "1998"
click input "Criar parcela" at bounding box center [502, 398] width 81 height 25
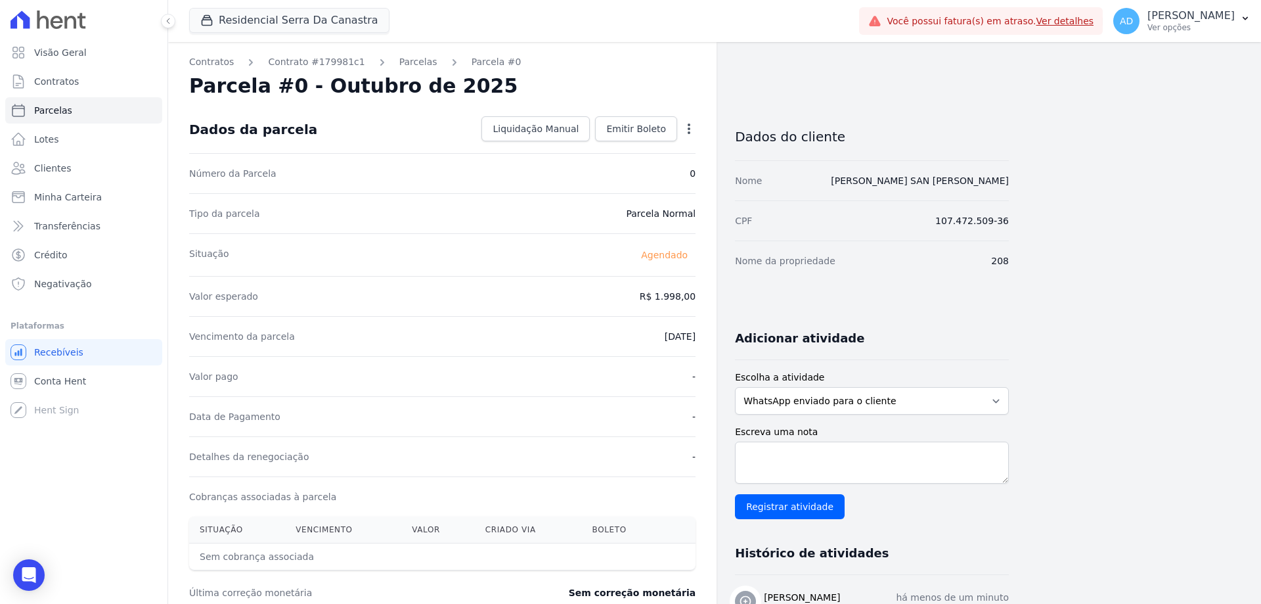
click at [688, 134] on icon "button" at bounding box center [688, 128] width 13 height 13
click at [646, 152] on link "Alterar" at bounding box center [633, 147] width 116 height 24
click at [676, 296] on input "1998.0" at bounding box center [632, 295] width 126 height 28
type input "1998.29"
click at [673, 134] on span "Salvar" at bounding box center [669, 128] width 29 height 13
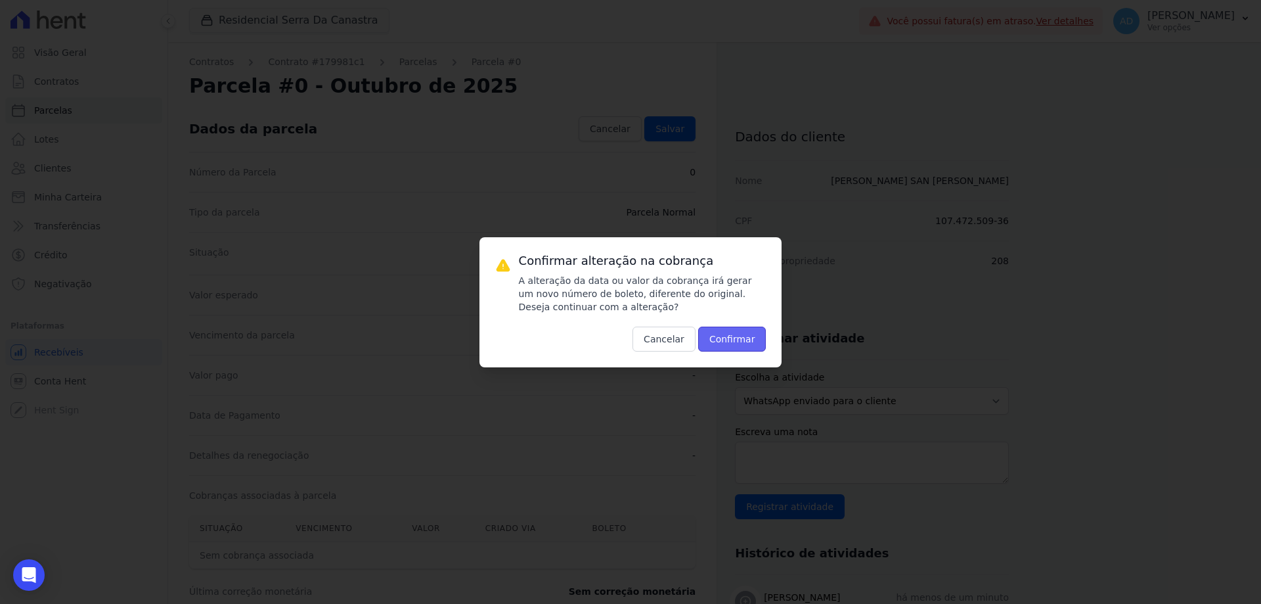
click at [717, 342] on button "Confirmar" at bounding box center [732, 338] width 68 height 25
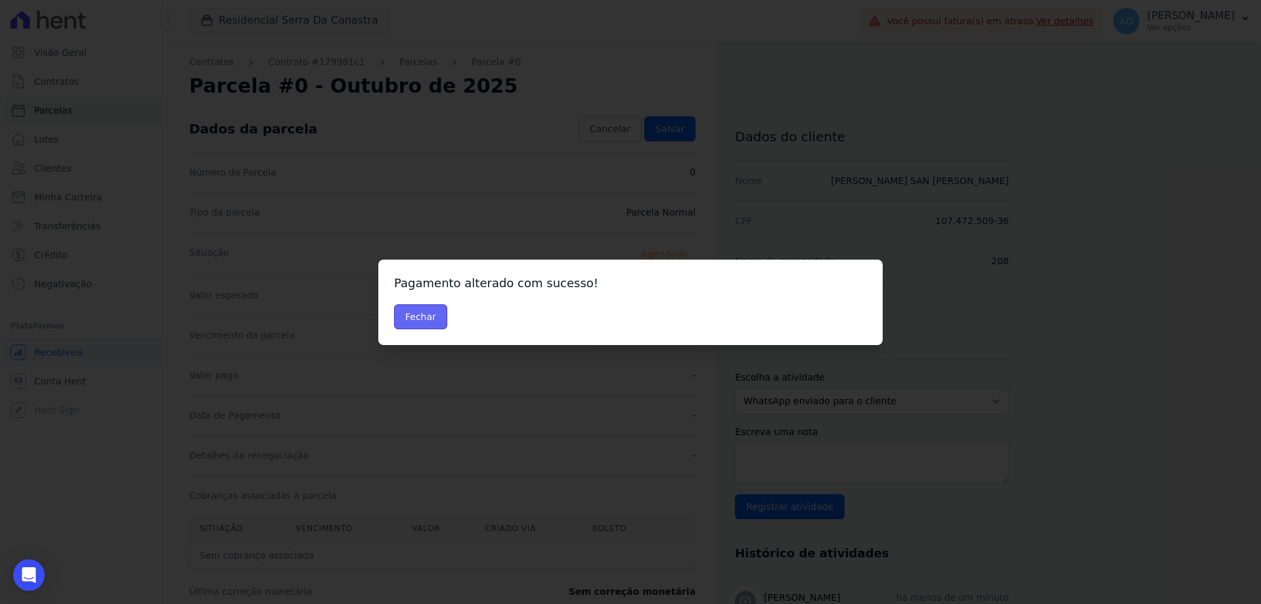
click at [420, 318] on button "Fechar" at bounding box center [420, 316] width 53 height 25
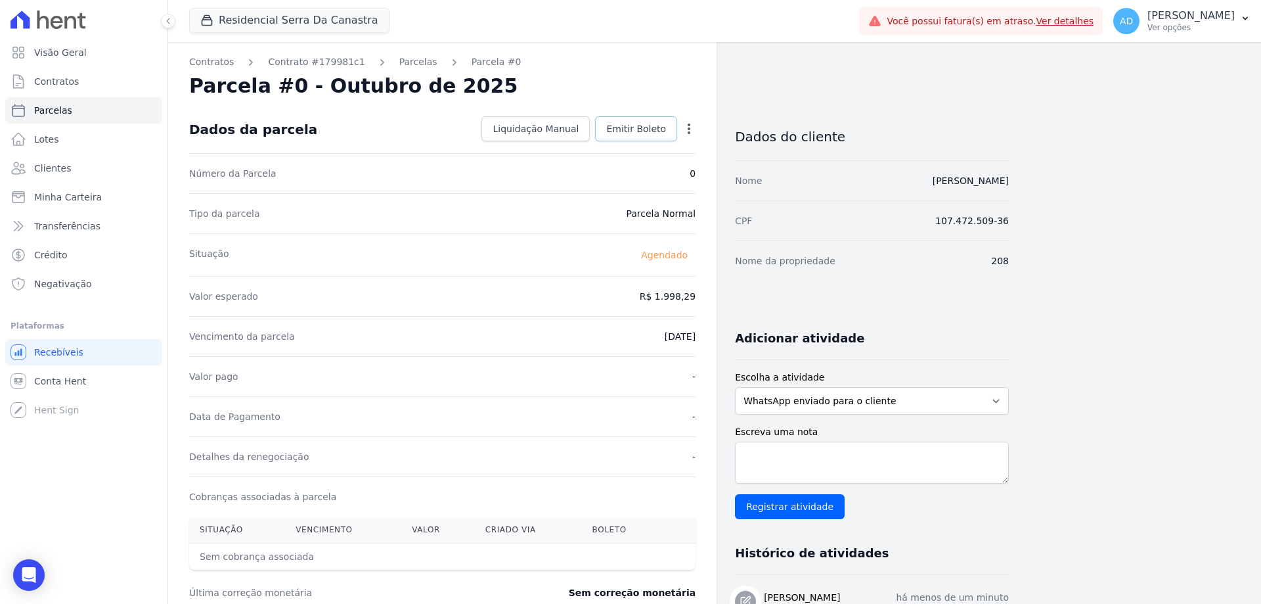
click at [632, 124] on span "Emitir Boleto" at bounding box center [636, 128] width 60 height 13
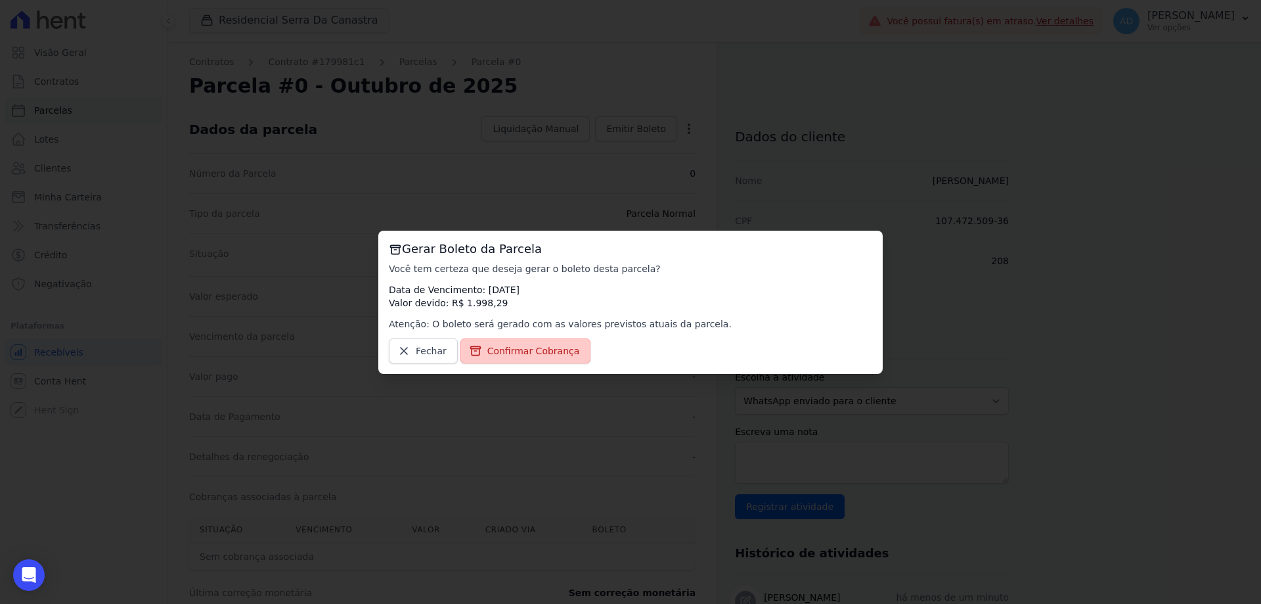
click at [544, 349] on span "Confirmar Cobrança" at bounding box center [533, 350] width 93 height 13
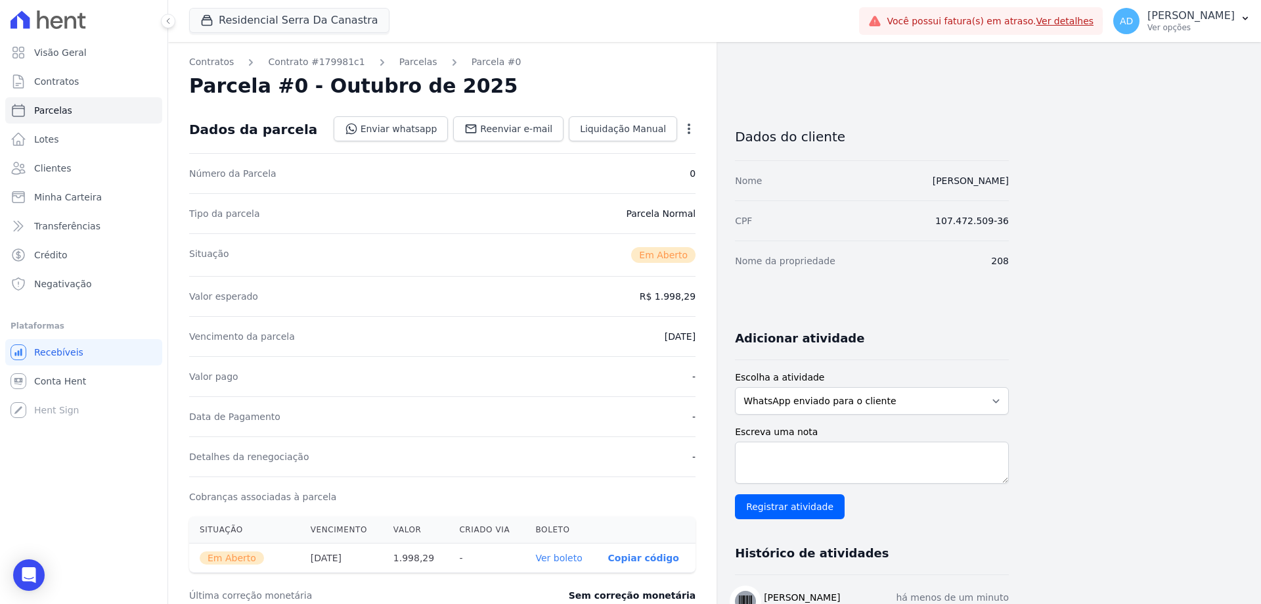
click at [639, 558] on p "Copiar código" at bounding box center [643, 557] width 71 height 11
click at [68, 112] on span "Parcelas" at bounding box center [53, 110] width 38 height 13
select select
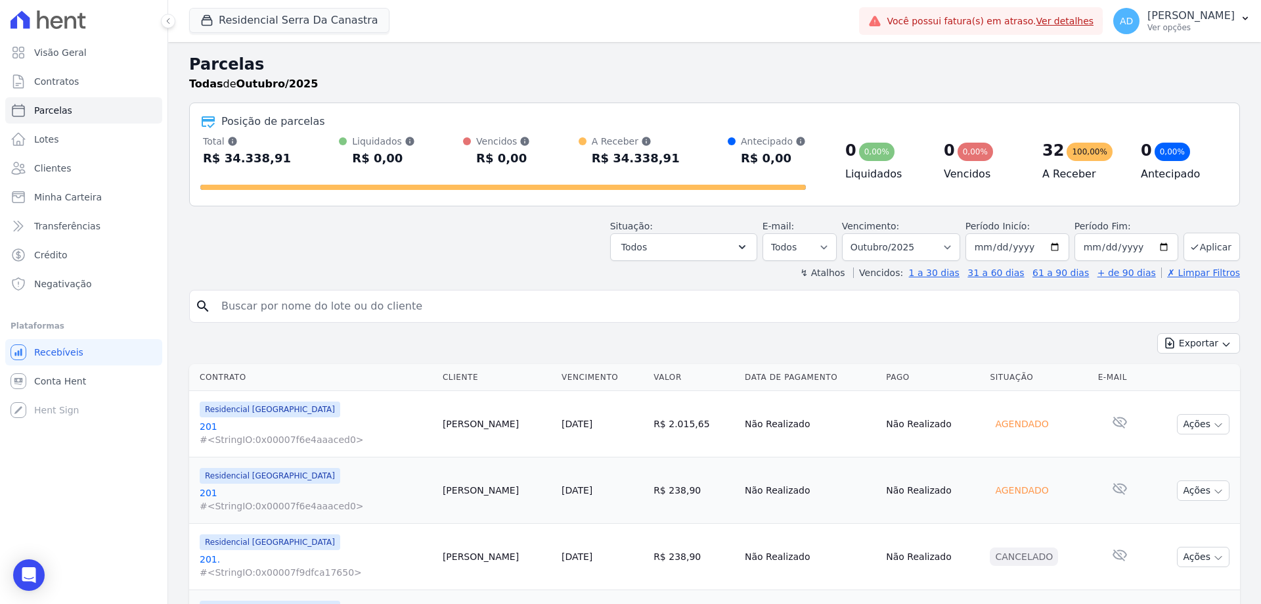
click at [434, 313] on input "search" at bounding box center [723, 306] width 1021 height 26
type input "mel"
select select
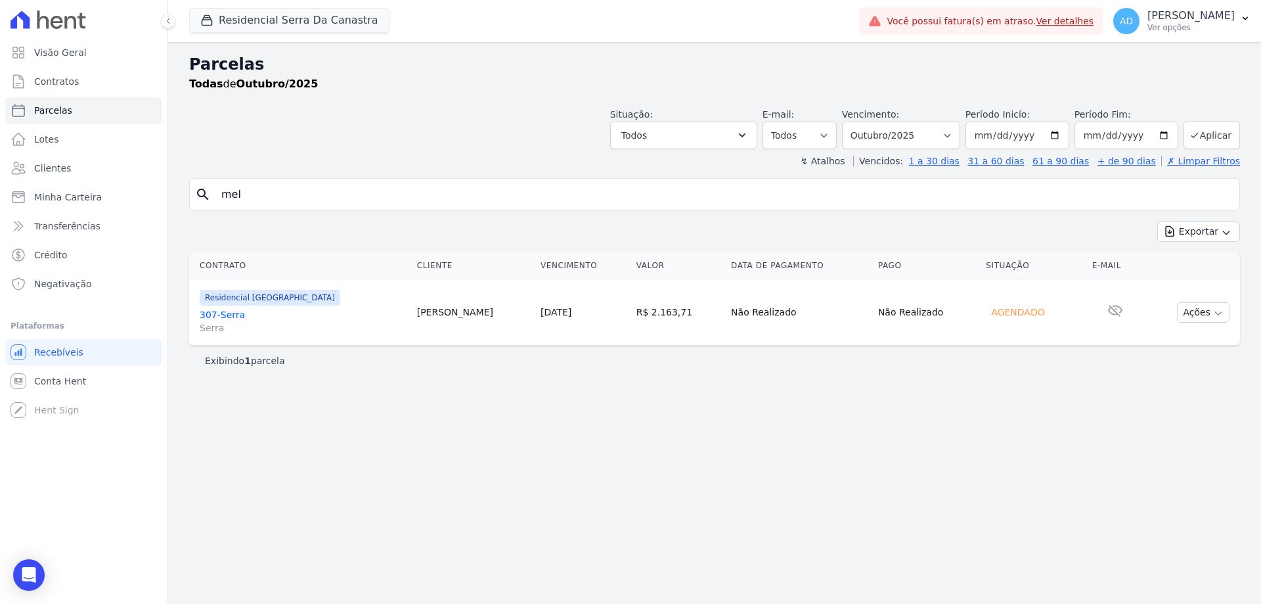
click at [541, 309] on link "[DATE]" at bounding box center [556, 312] width 31 height 11
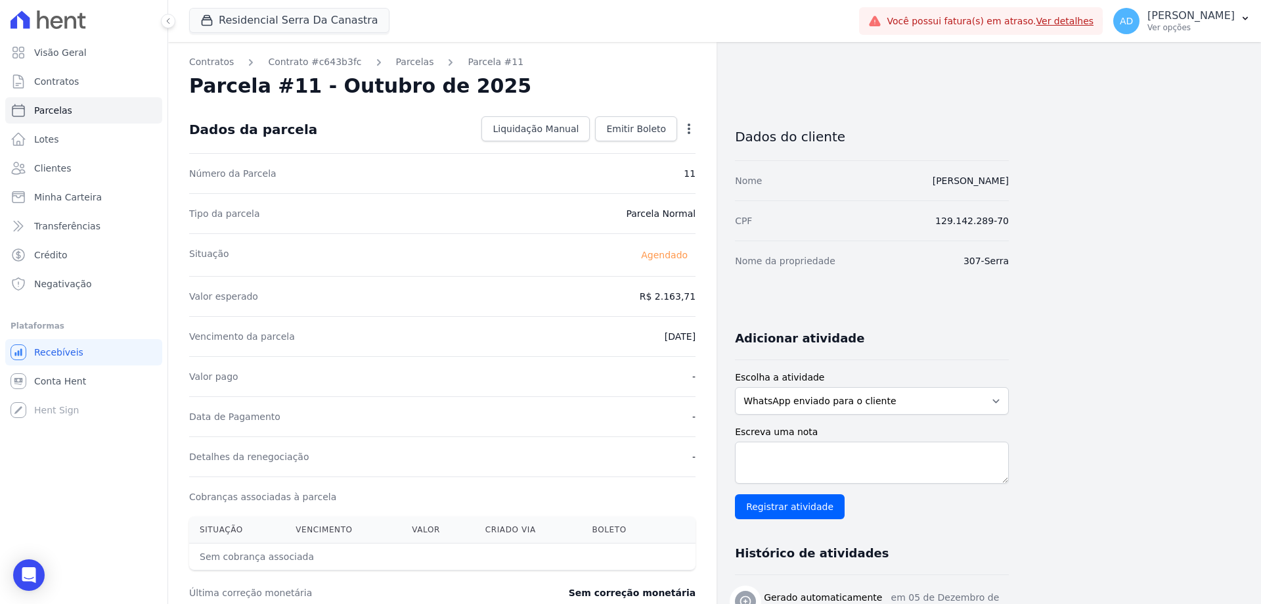
click at [685, 131] on icon "button" at bounding box center [688, 128] width 13 height 13
click at [651, 150] on link "Alterar" at bounding box center [633, 147] width 116 height 24
click at [636, 299] on input "2163.71" at bounding box center [632, 295] width 126 height 28
type input "2440.38"
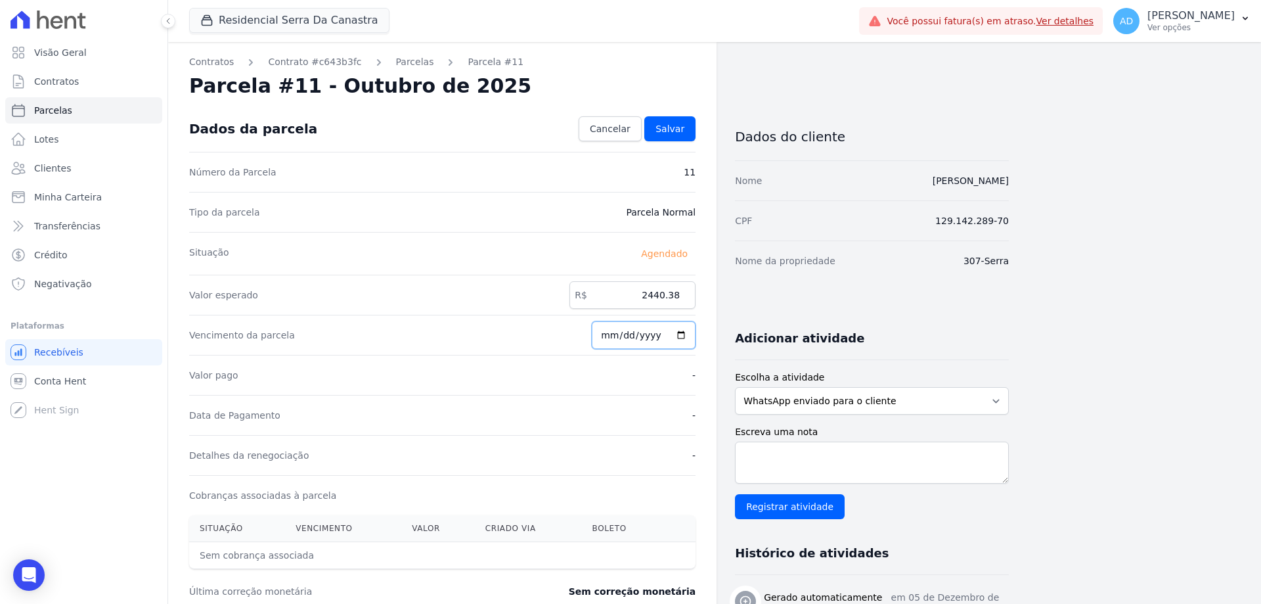
click at [607, 336] on input "[DATE]" at bounding box center [644, 335] width 104 height 28
type input "[DATE]"
click at [681, 129] on span "Salvar" at bounding box center [669, 128] width 29 height 13
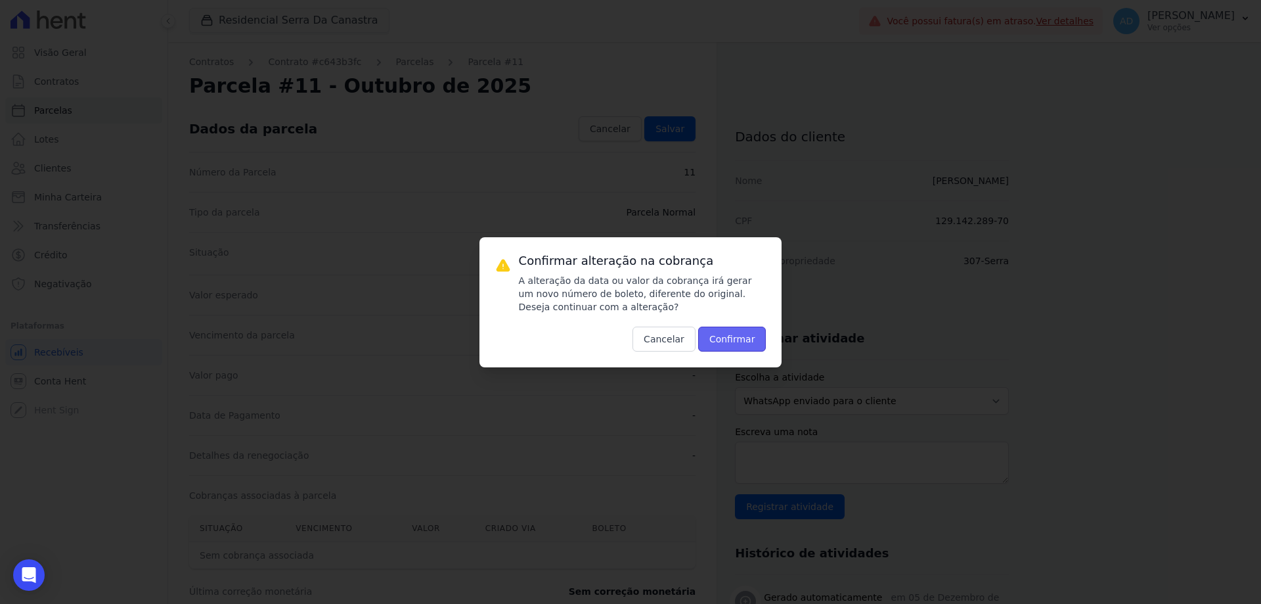
click at [722, 336] on button "Confirmar" at bounding box center [732, 338] width 68 height 25
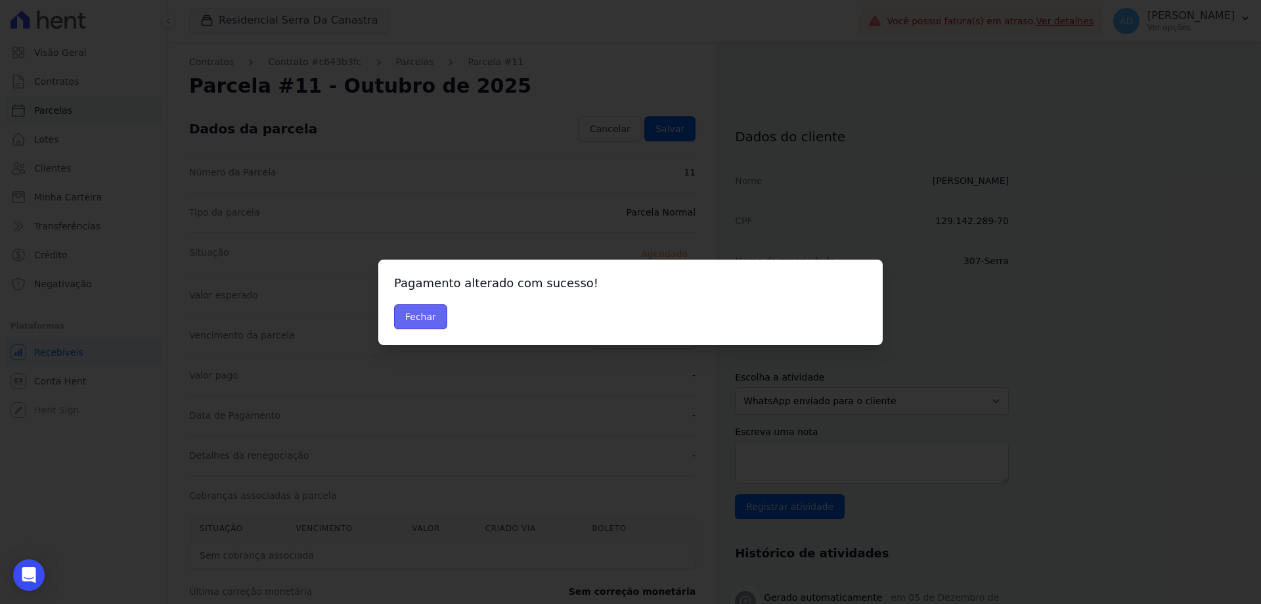
click at [427, 317] on button "Fechar" at bounding box center [420, 316] width 53 height 25
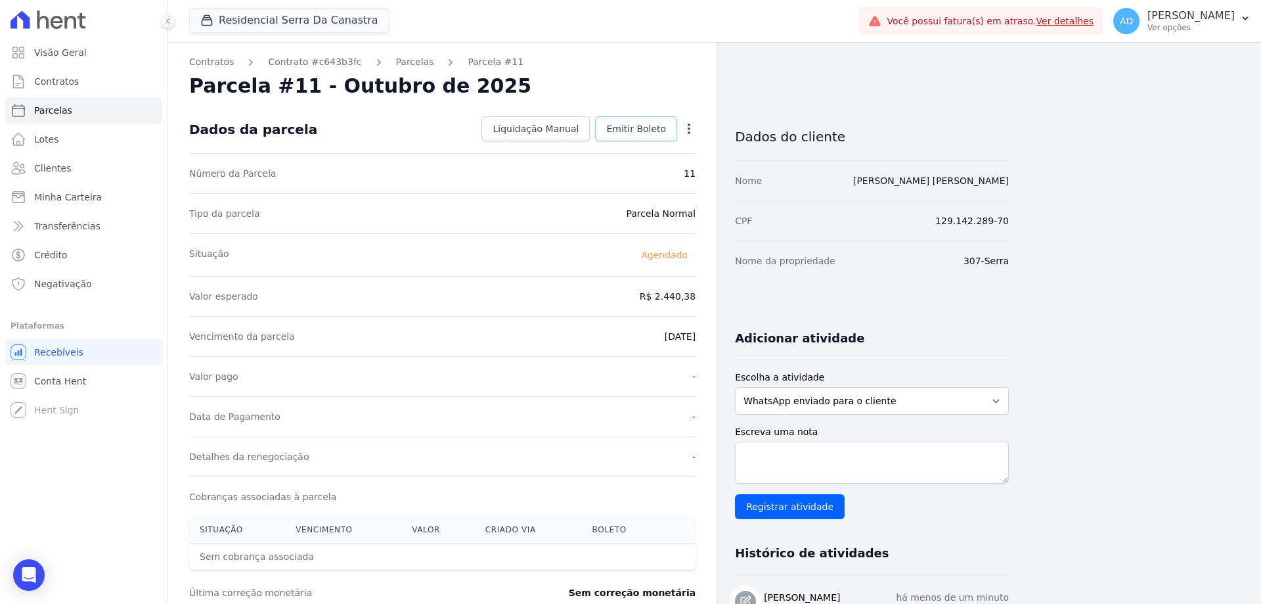
click at [631, 135] on link "Emitir Boleto" at bounding box center [636, 128] width 82 height 25
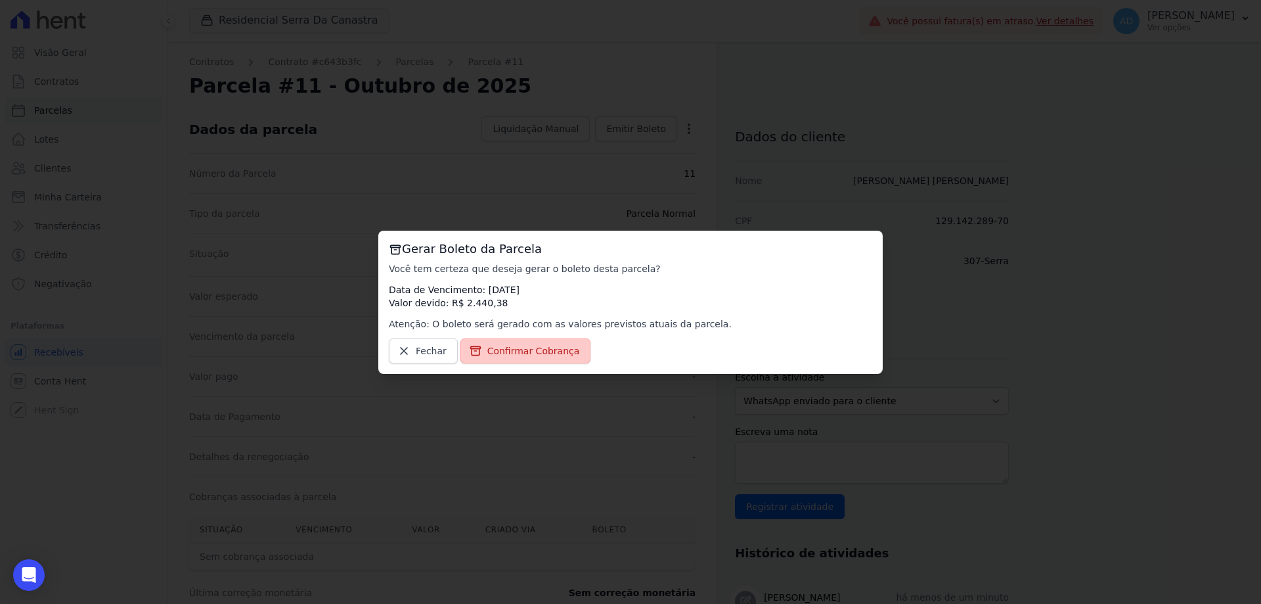
click at [526, 350] on span "Confirmar Cobrança" at bounding box center [533, 350] width 93 height 13
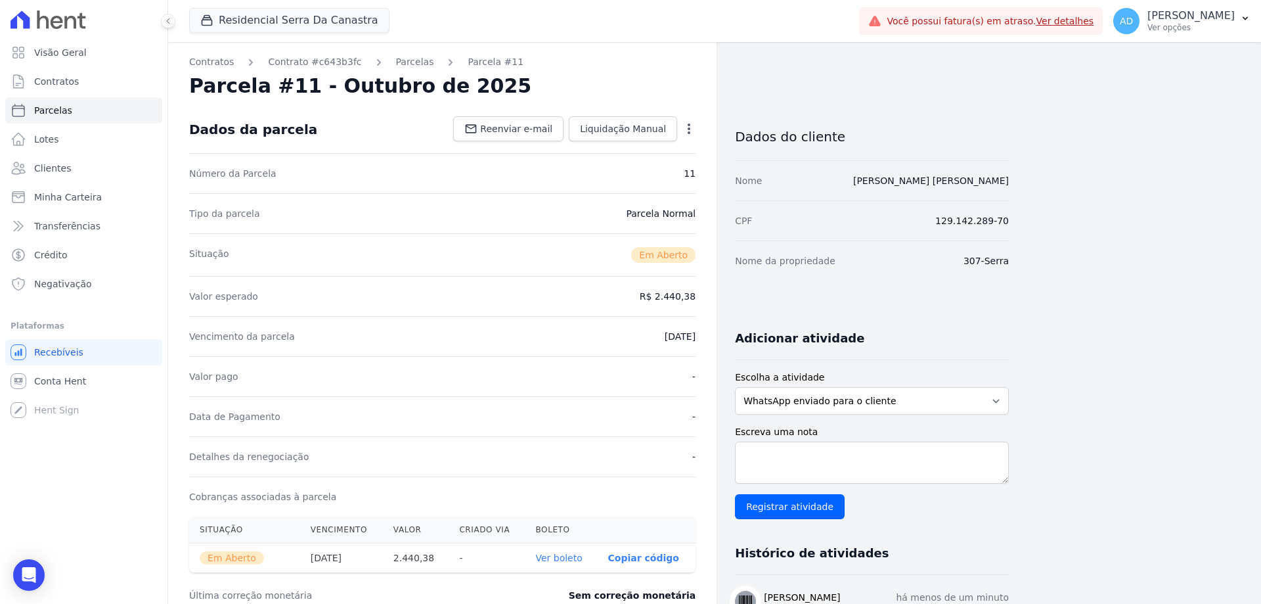
click at [634, 559] on p "Copiar código" at bounding box center [643, 557] width 71 height 11
click at [294, 69] on div "Contratos Contrato #c643b3fc Parcelas Parcela #11 Parcela #11 - Outubro de 2025…" at bounding box center [442, 465] width 548 height 847
click at [291, 58] on link "Contrato #c643b3fc" at bounding box center [314, 62] width 93 height 14
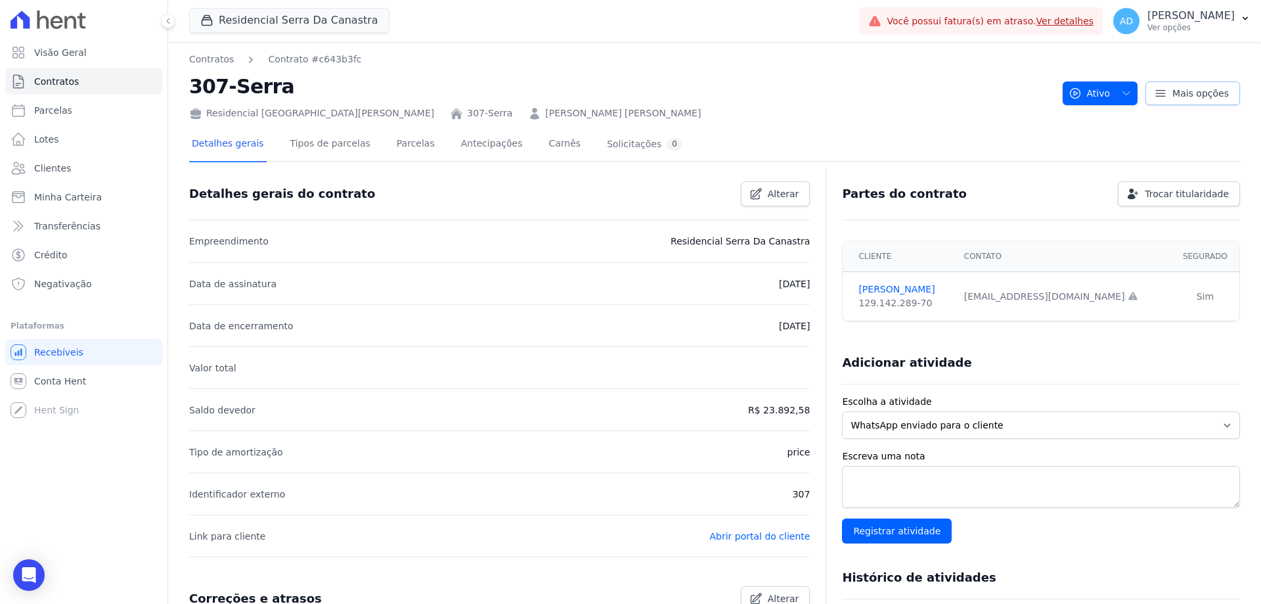
click at [1172, 95] on span "Mais opções" at bounding box center [1200, 93] width 56 height 13
click at [992, 145] on div "Detalhes gerais Tipos de parcelas Parcelas Antecipações Carnês Solicitações 0" at bounding box center [714, 144] width 1051 height 33
click at [772, 191] on span "Alterar" at bounding box center [784, 193] width 32 height 13
click at [692, 189] on span "Cancelar" at bounding box center [706, 193] width 41 height 13
click at [345, 142] on link "Tipos de parcelas" at bounding box center [330, 144] width 85 height 35
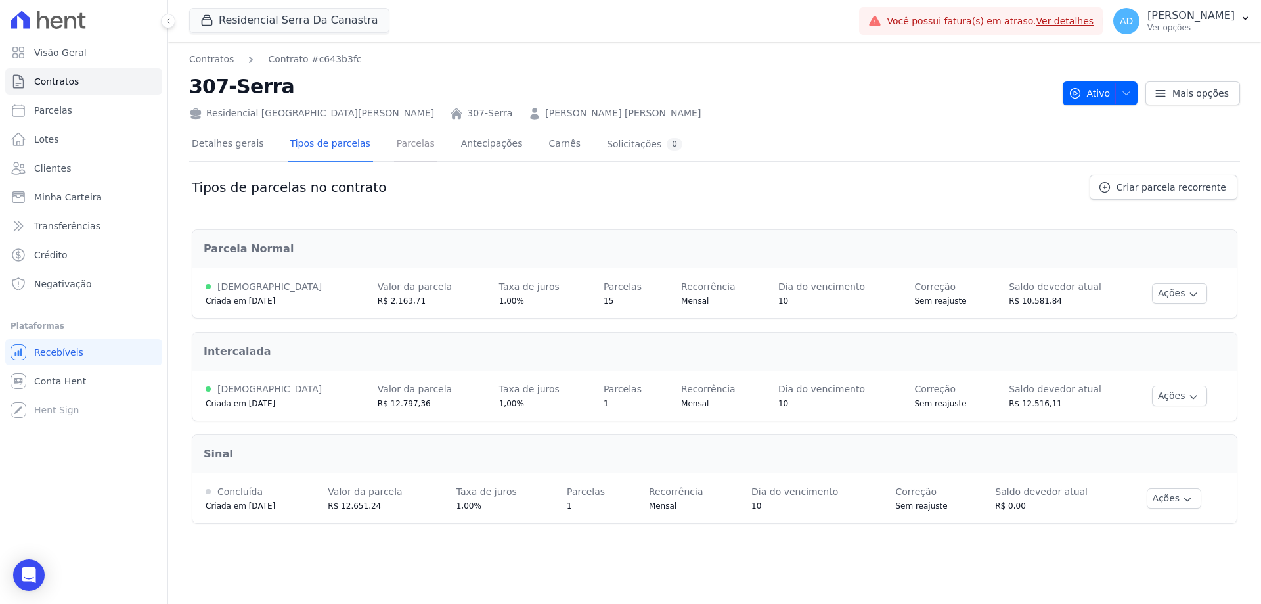
click at [394, 143] on link "Parcelas" at bounding box center [415, 144] width 43 height 35
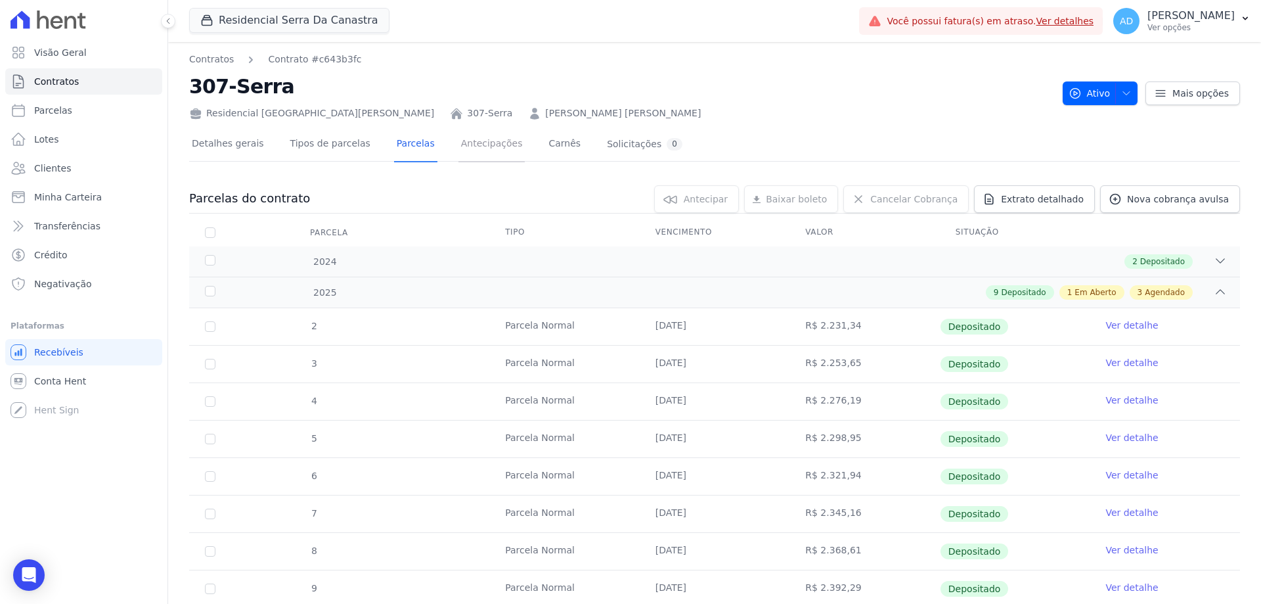
click at [472, 150] on link "Antecipações" at bounding box center [491, 144] width 67 height 35
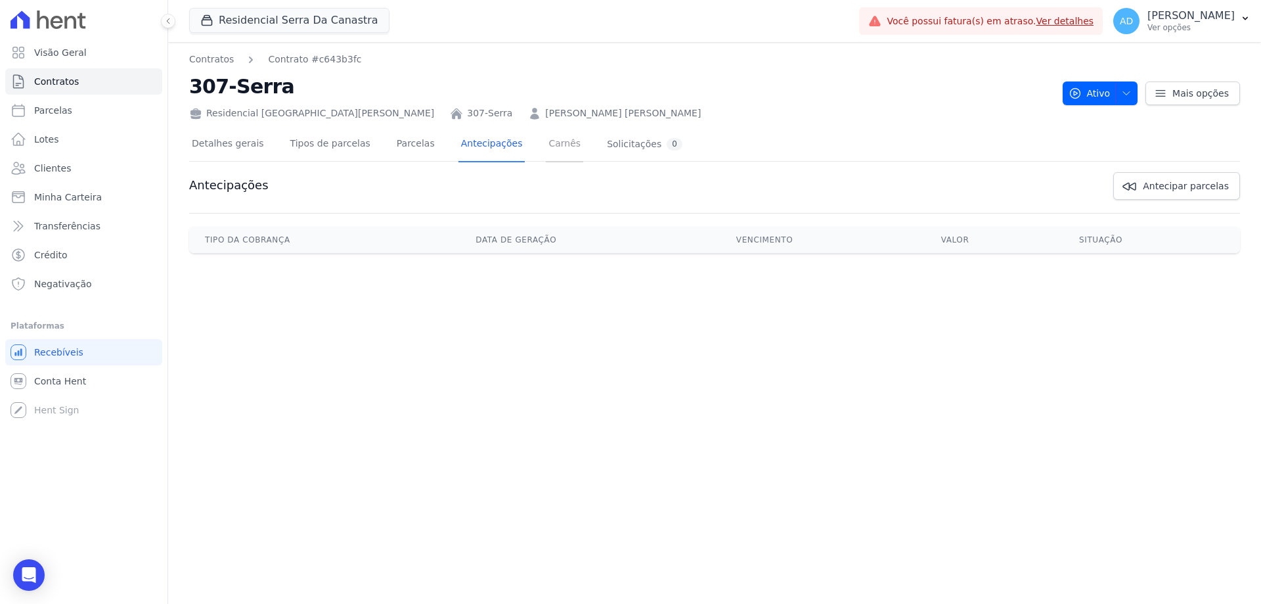
click at [546, 147] on link "Carnês" at bounding box center [564, 144] width 37 height 35
click at [607, 148] on div "Solicitações 0" at bounding box center [645, 144] width 76 height 12
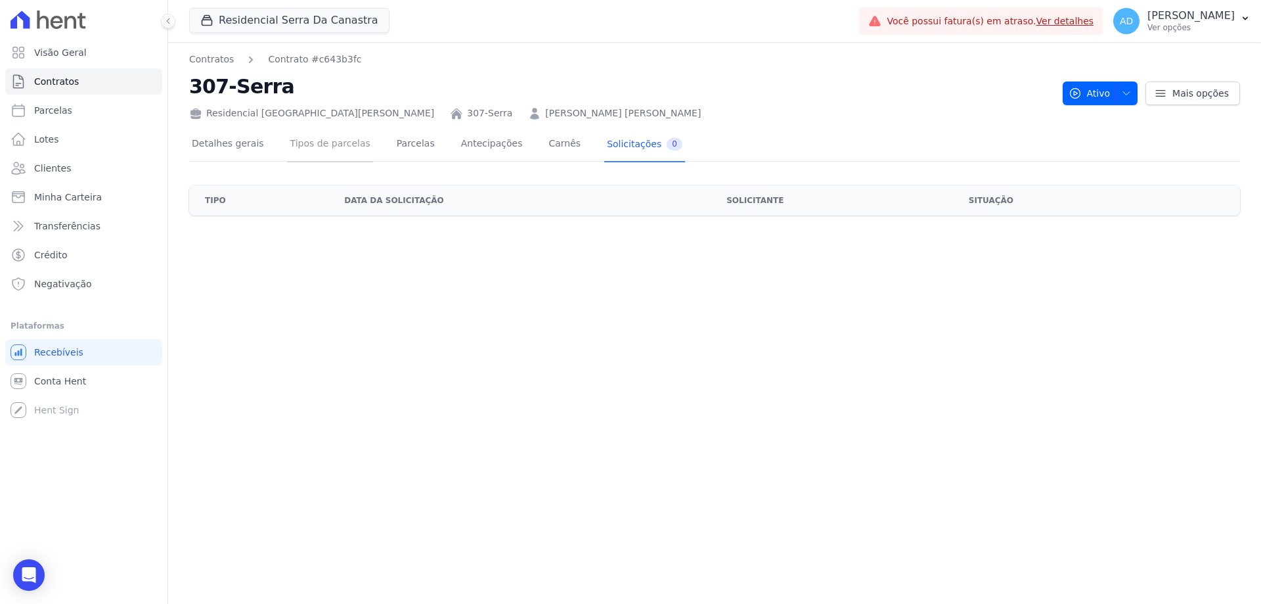
click at [328, 138] on link "Tipos de parcelas" at bounding box center [330, 144] width 85 height 35
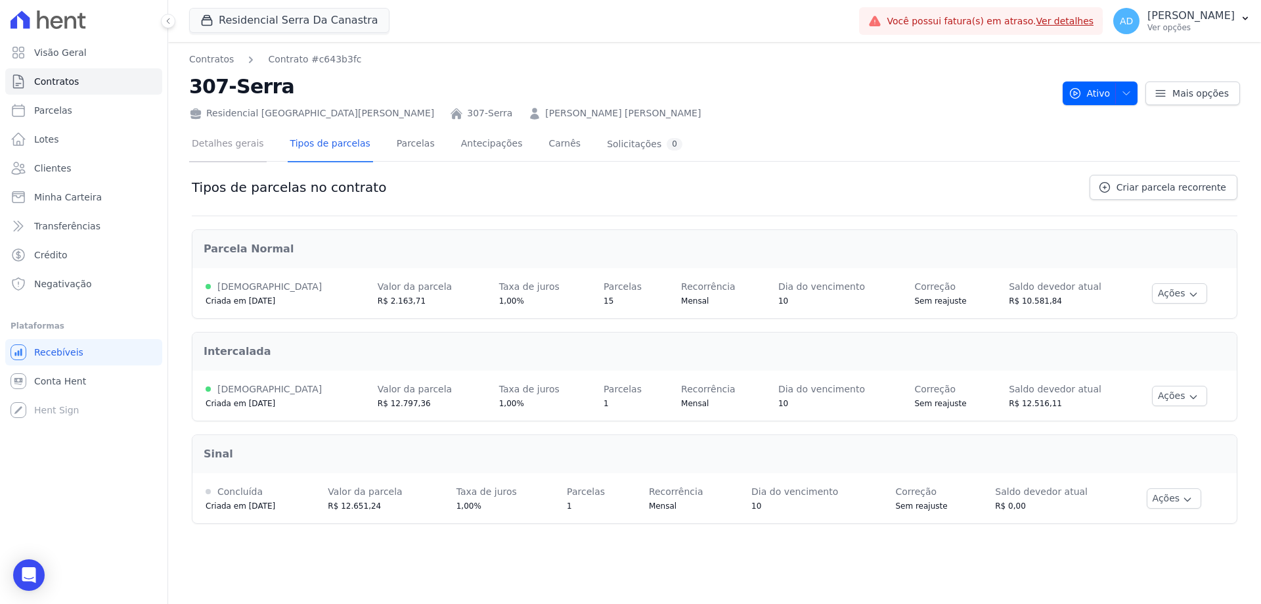
click at [223, 141] on link "Detalhes gerais" at bounding box center [228, 144] width 78 height 35
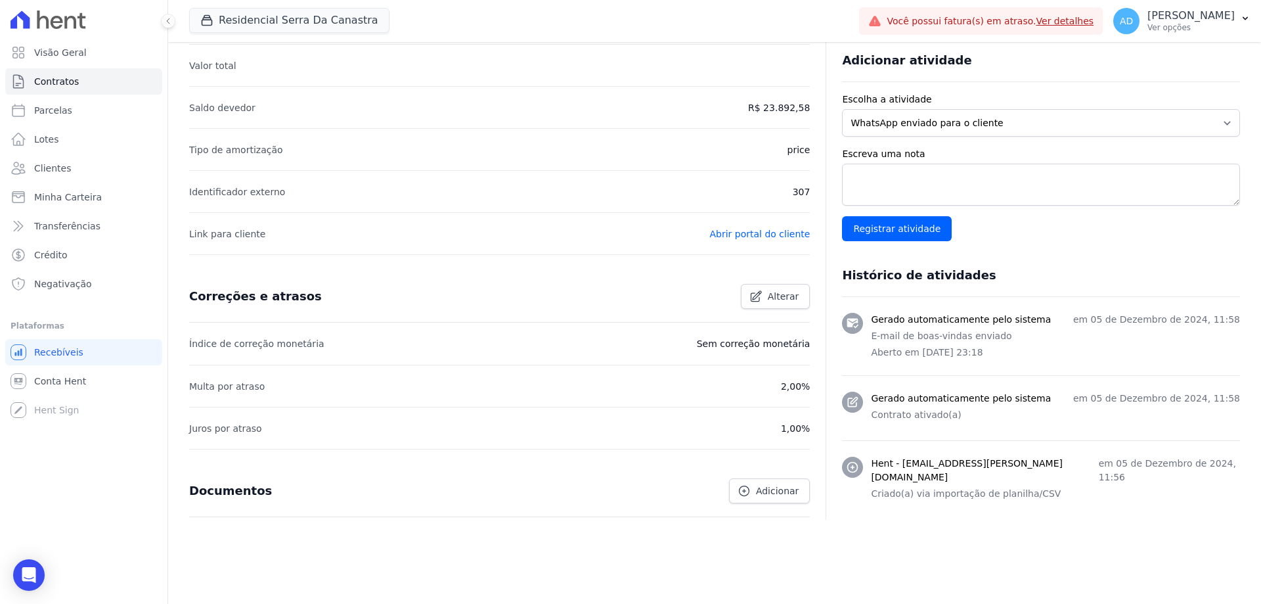
scroll to position [310, 0]
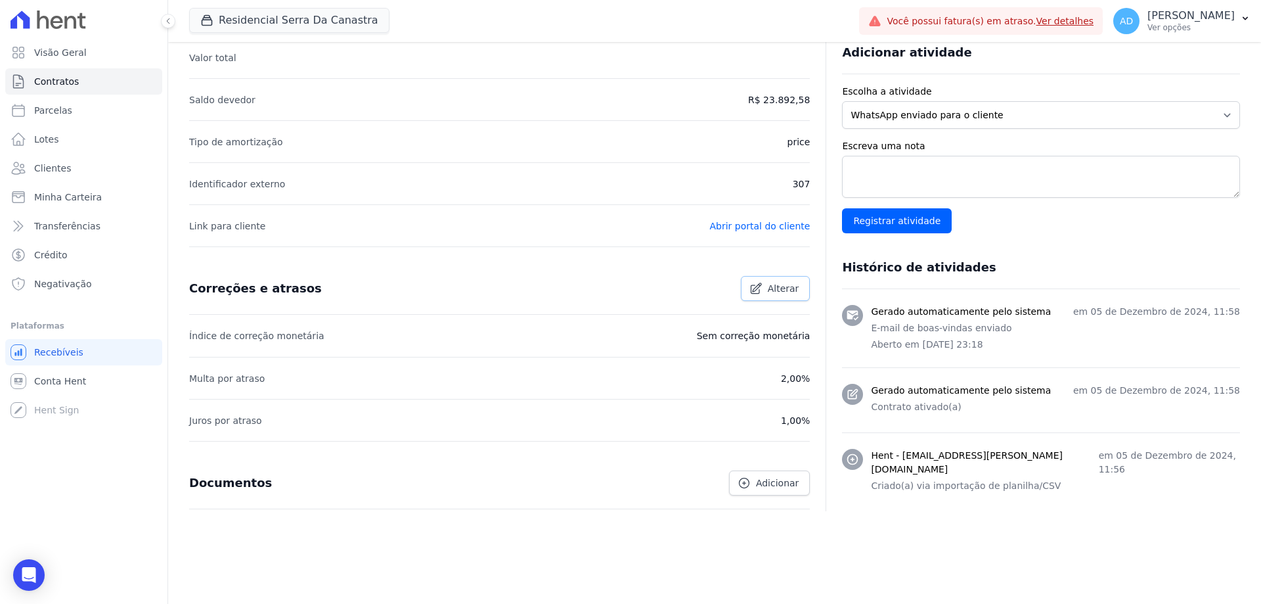
click at [746, 298] on link "Alterar" at bounding box center [776, 288] width 70 height 25
click at [696, 280] on link "Cancelar" at bounding box center [698, 288] width 79 height 25
click at [772, 477] on span "Adicionar" at bounding box center [777, 482] width 43 height 13
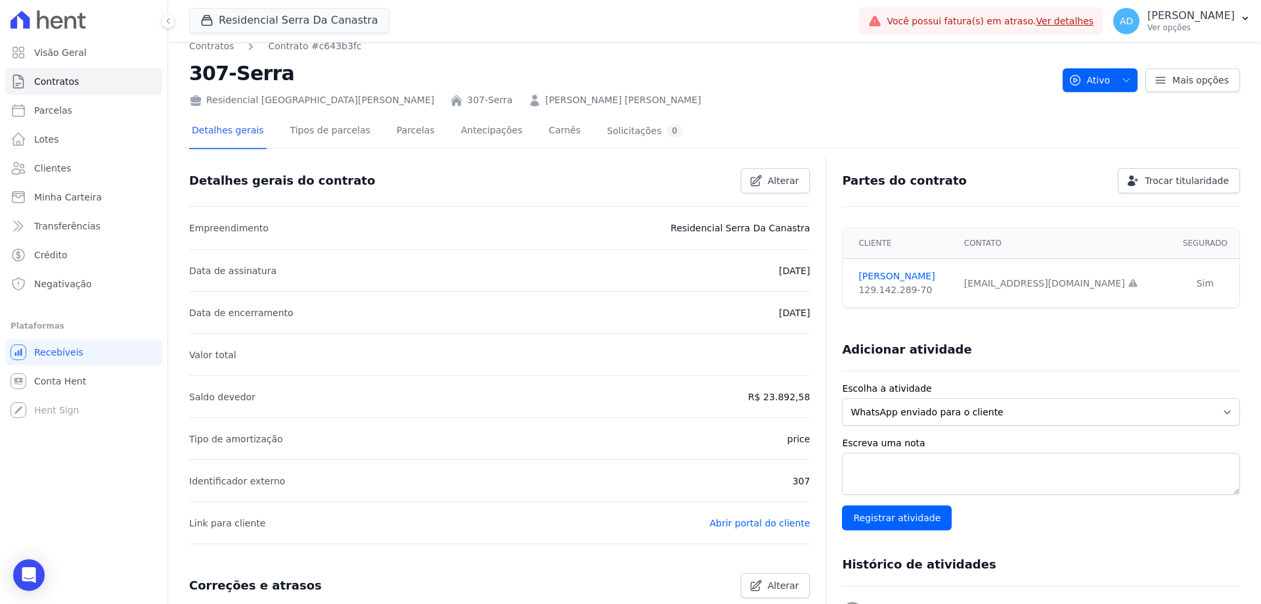
scroll to position [0, 0]
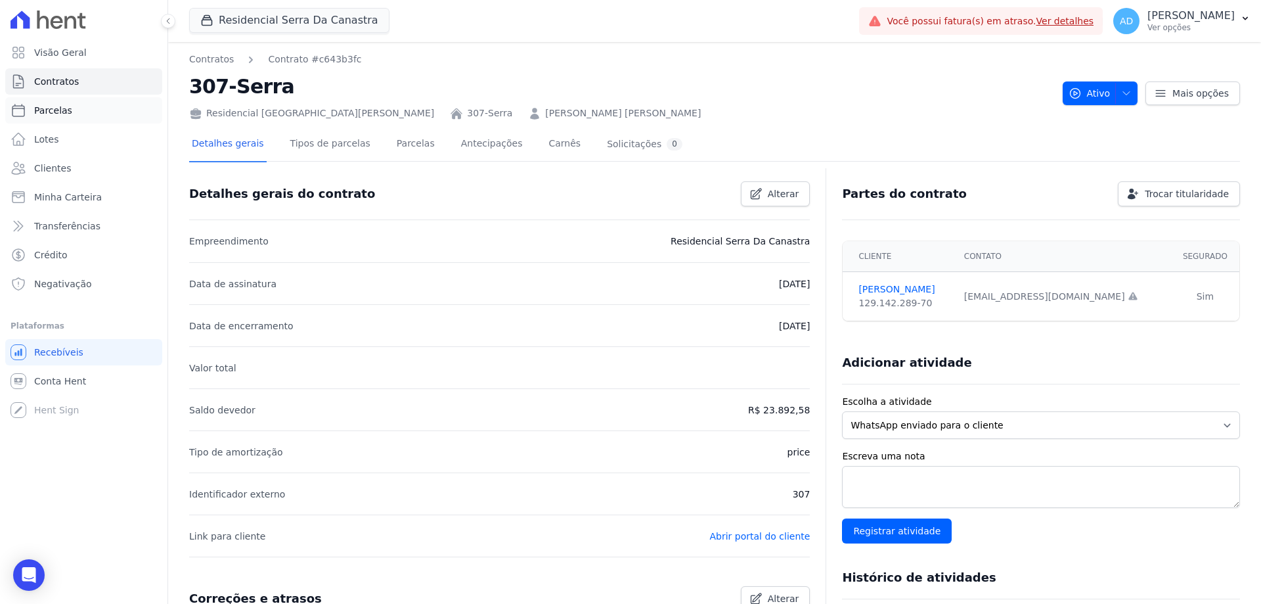
click at [115, 117] on link "Parcelas" at bounding box center [83, 110] width 157 height 26
select select
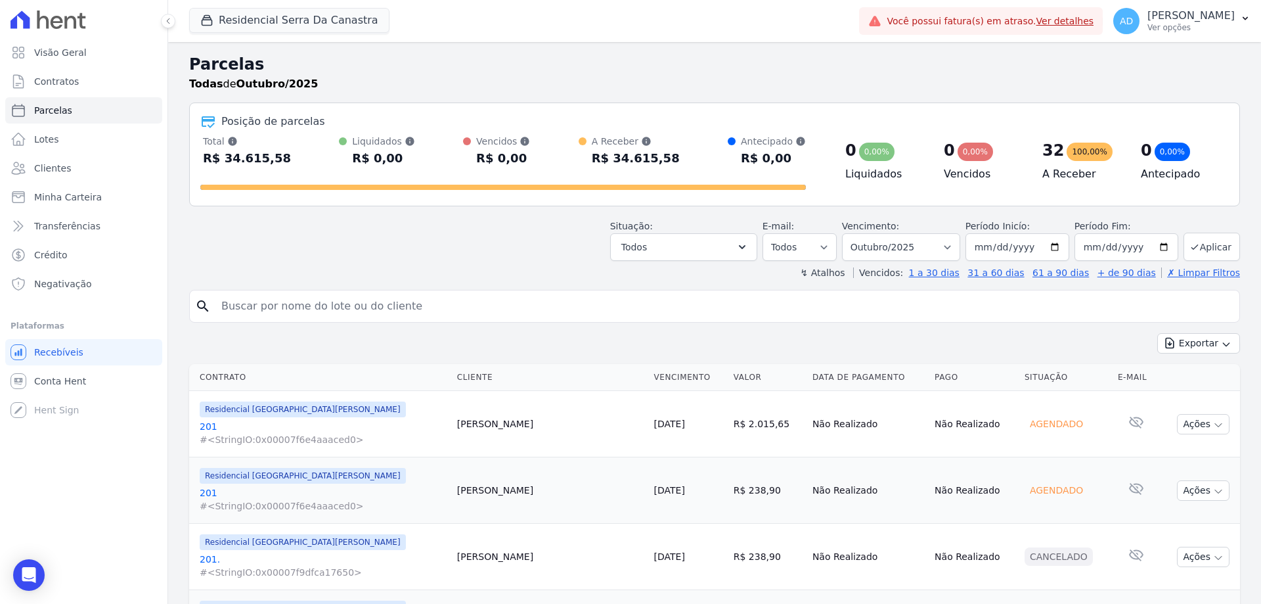
click at [257, 314] on input "search" at bounding box center [723, 306] width 1021 height 26
type input "emanoeli"
select select
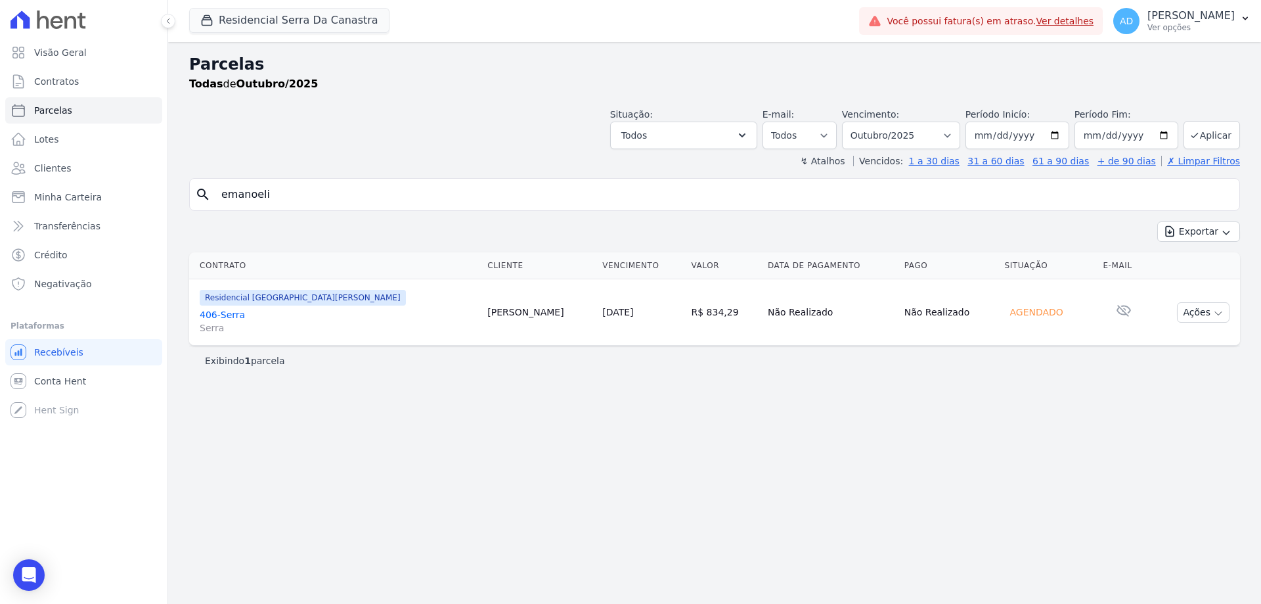
click at [602, 313] on link "20/10/2025" at bounding box center [617, 312] width 31 height 11
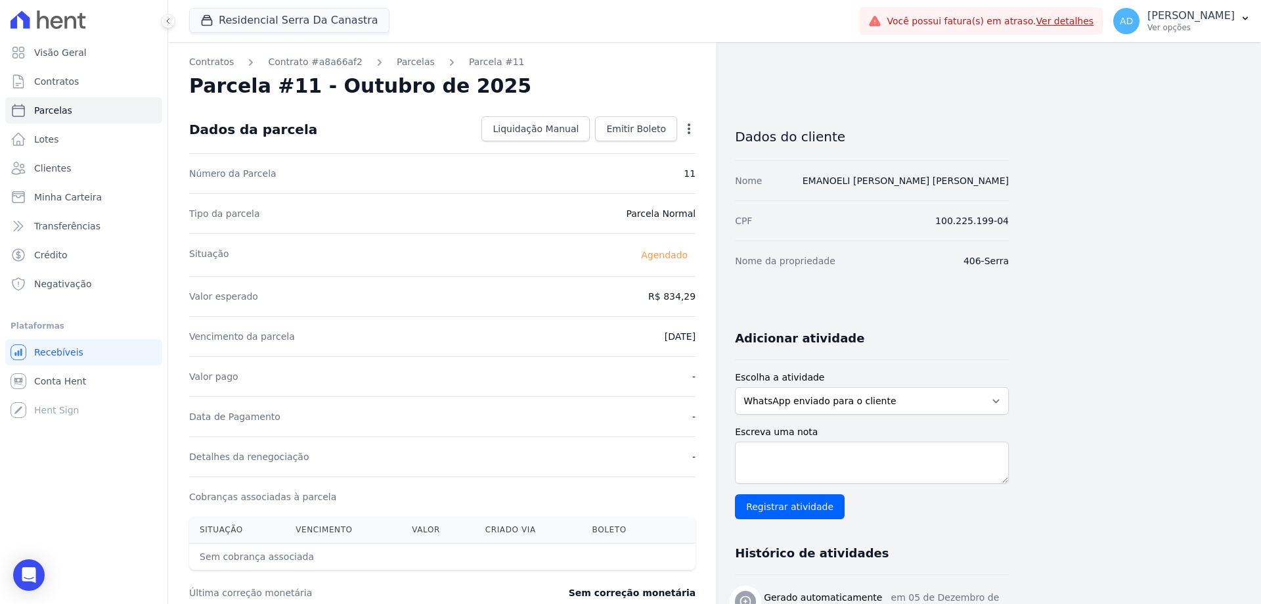
click at [688, 126] on icon "button" at bounding box center [688, 128] width 13 height 13
click at [667, 150] on link "Alterar" at bounding box center [633, 147] width 116 height 24
click at [633, 299] on input "834.29" at bounding box center [632, 295] width 126 height 28
click at [634, 299] on input "834.29" at bounding box center [632, 295] width 126 height 28
type input "887.90"
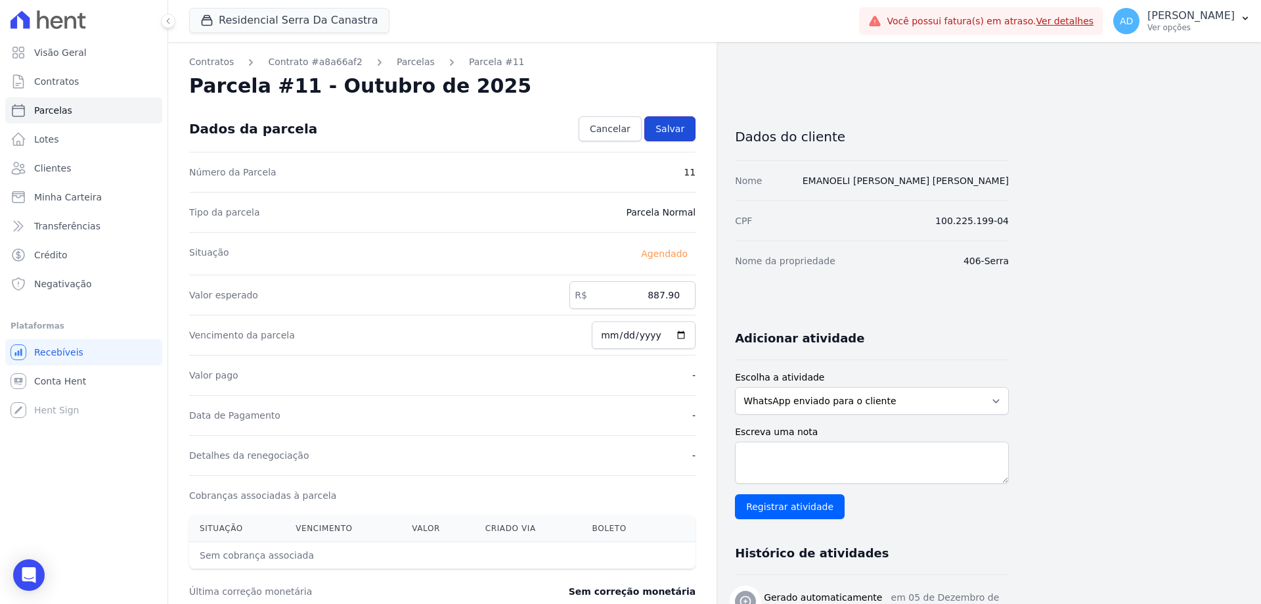
click at [674, 137] on link "Salvar" at bounding box center [669, 128] width 51 height 25
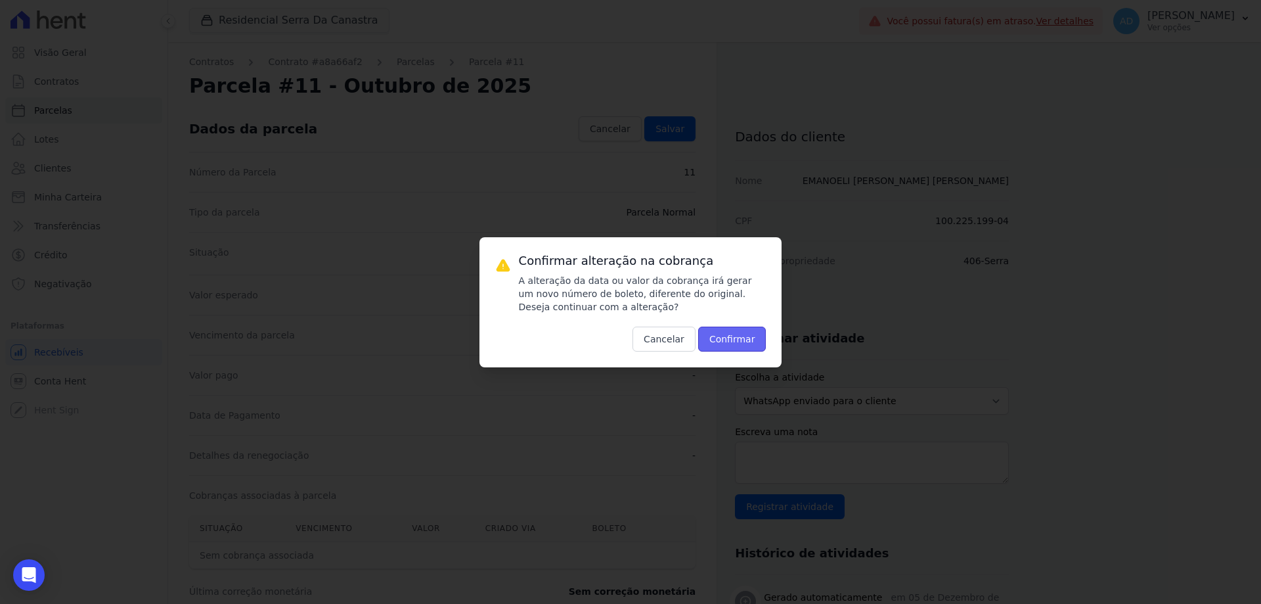
click at [726, 340] on button "Confirmar" at bounding box center [732, 338] width 68 height 25
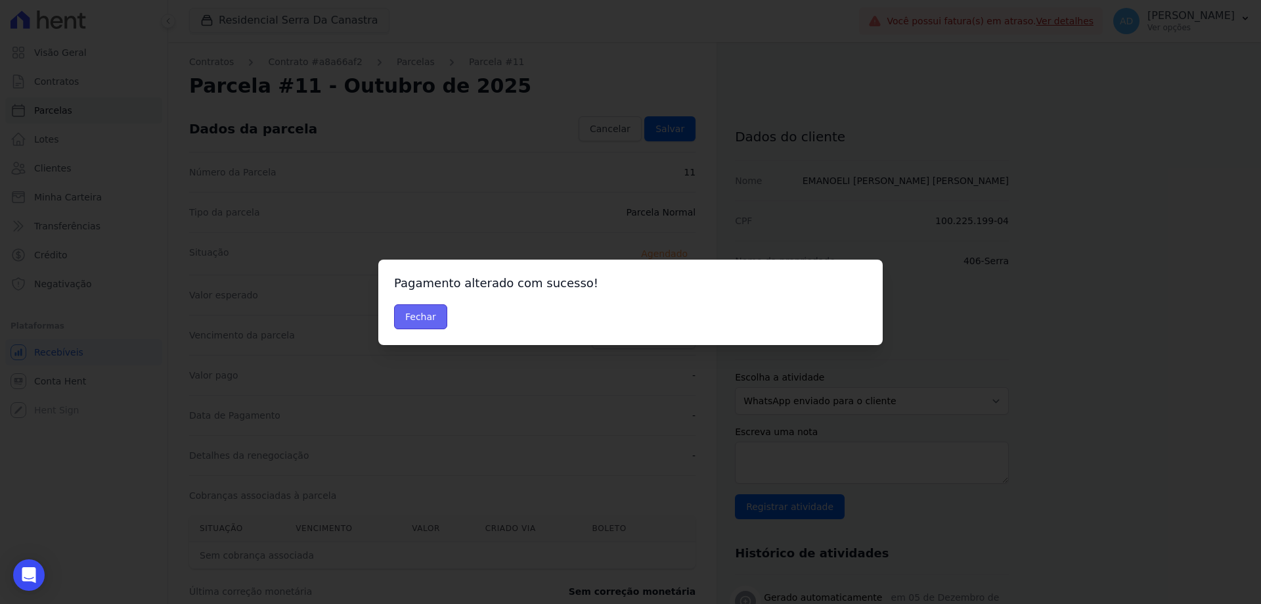
click at [414, 318] on button "Fechar" at bounding box center [420, 316] width 53 height 25
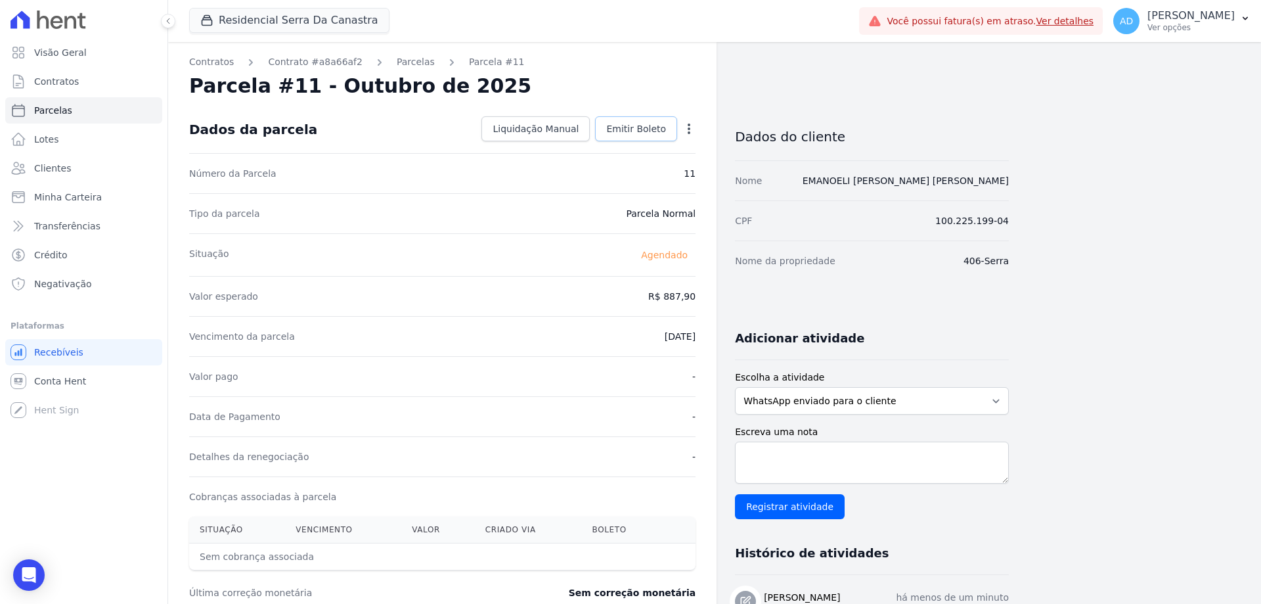
click at [618, 133] on span "Emitir Boleto" at bounding box center [636, 128] width 60 height 13
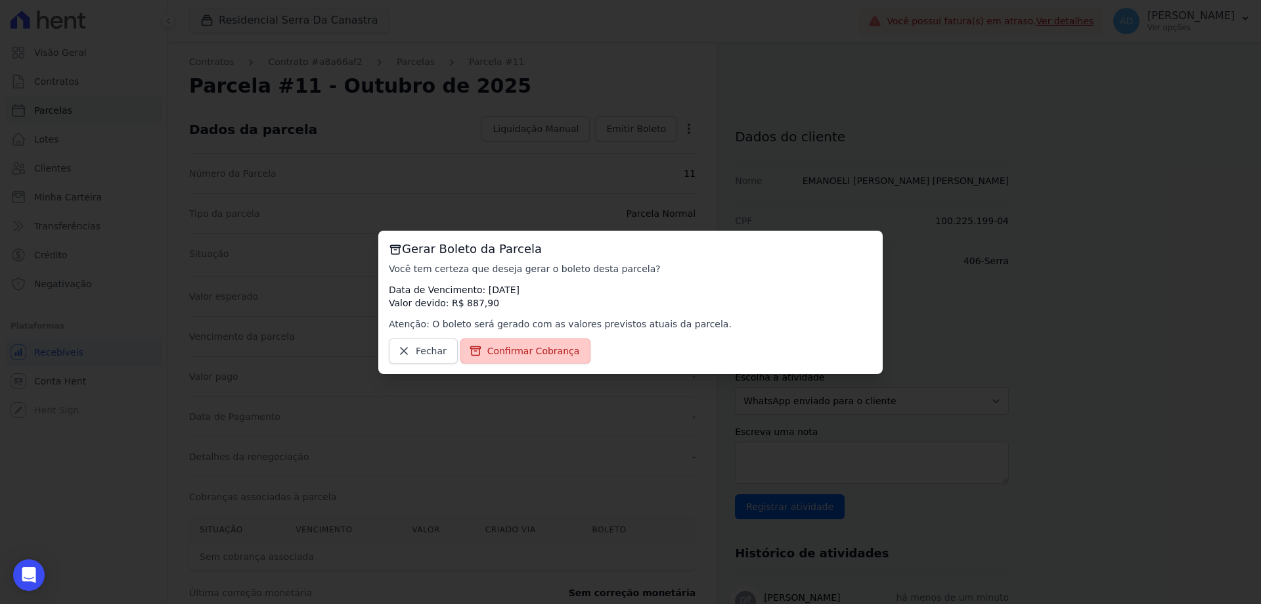
click at [546, 345] on span "Confirmar Cobrança" at bounding box center [533, 350] width 93 height 13
click at [537, 339] on link "Confirmar Cobrança" at bounding box center [525, 350] width 131 height 25
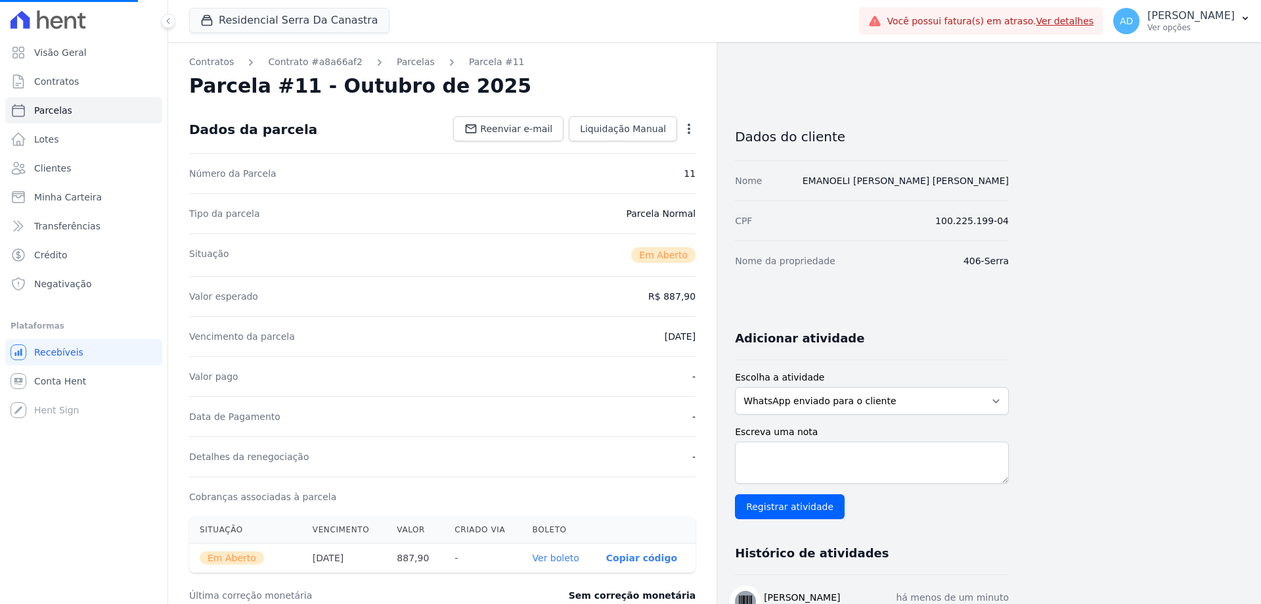
click at [638, 558] on p "Copiar código" at bounding box center [641, 557] width 71 height 11
click at [652, 553] on p "Copiar código" at bounding box center [641, 557] width 71 height 11
click at [74, 112] on link "Parcelas" at bounding box center [83, 110] width 157 height 26
select select
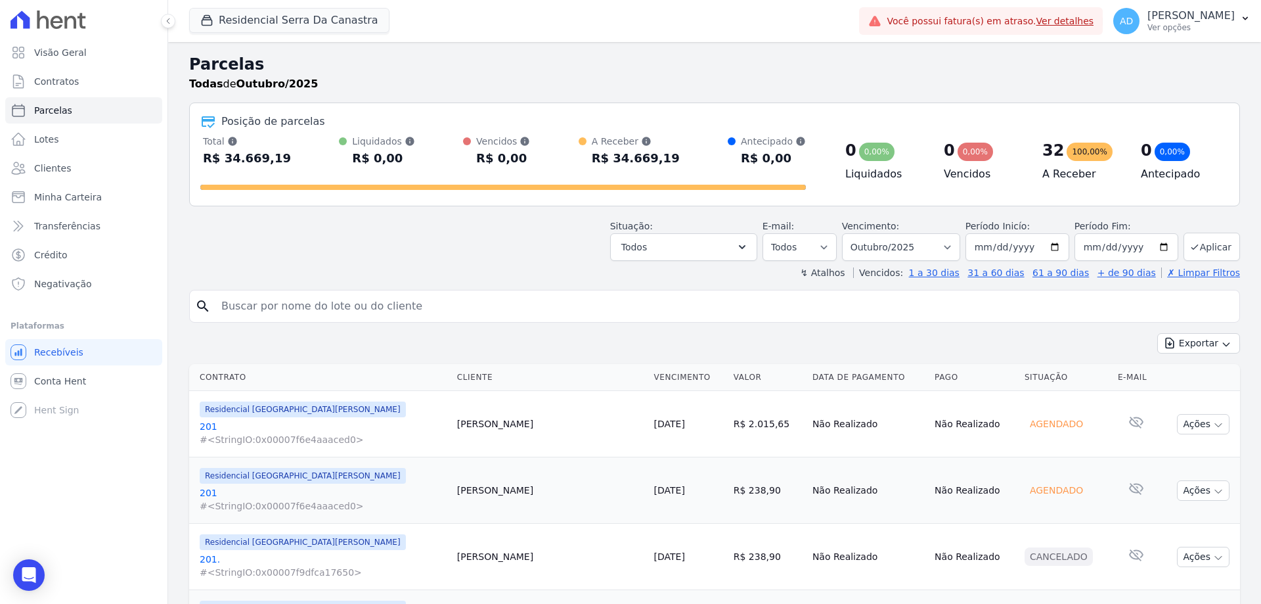
click at [334, 310] on input "search" at bounding box center [723, 306] width 1021 height 26
type input "[PERSON_NAME]"
select select
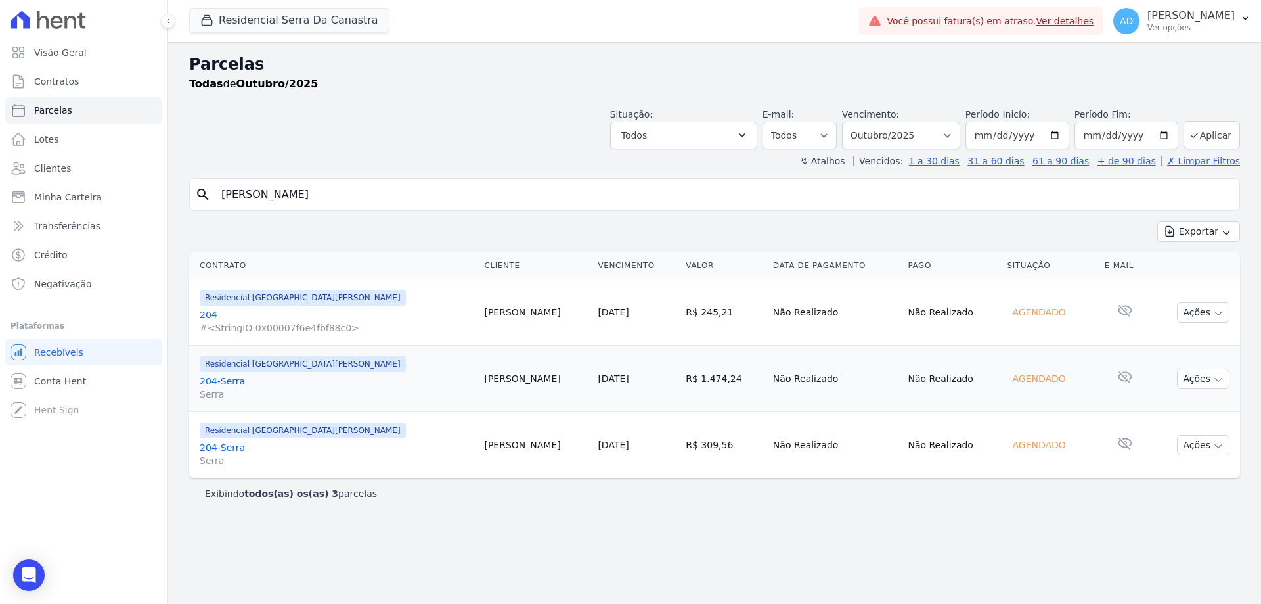
click at [598, 374] on link "[DATE]" at bounding box center [613, 378] width 31 height 11
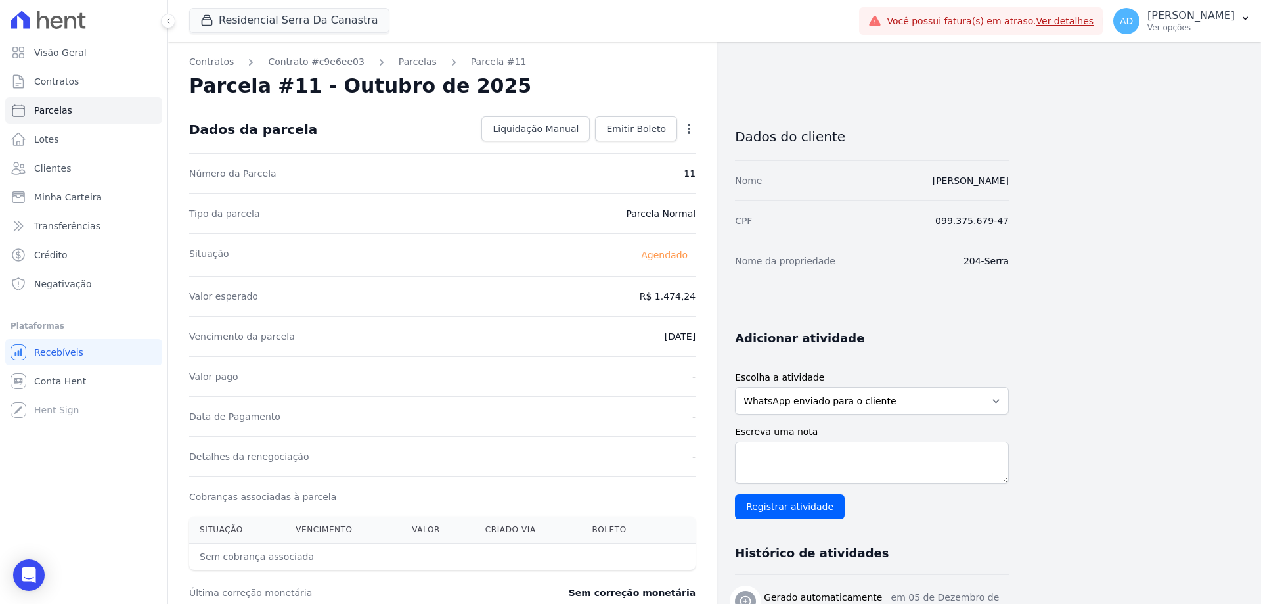
click at [688, 123] on icon "button" at bounding box center [688, 128] width 13 height 13
click at [648, 150] on link "Alterar" at bounding box center [633, 147] width 116 height 24
click at [642, 298] on input "1474.24" at bounding box center [632, 295] width 126 height 28
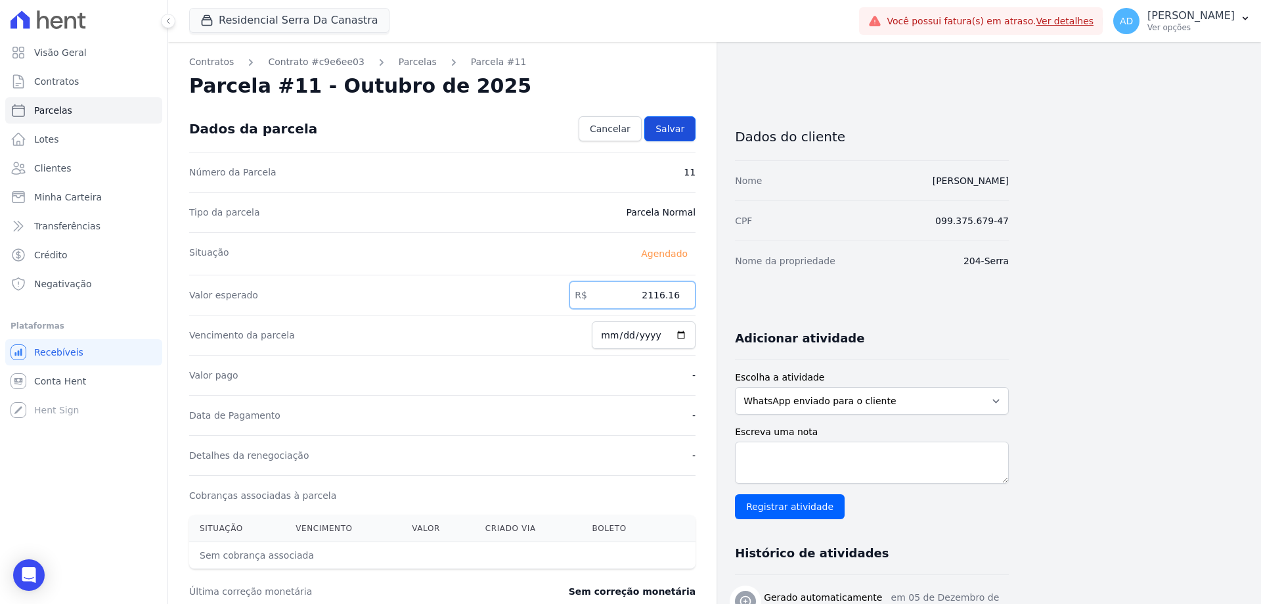
type input "2116.16"
click at [666, 129] on span "Salvar" at bounding box center [669, 128] width 29 height 13
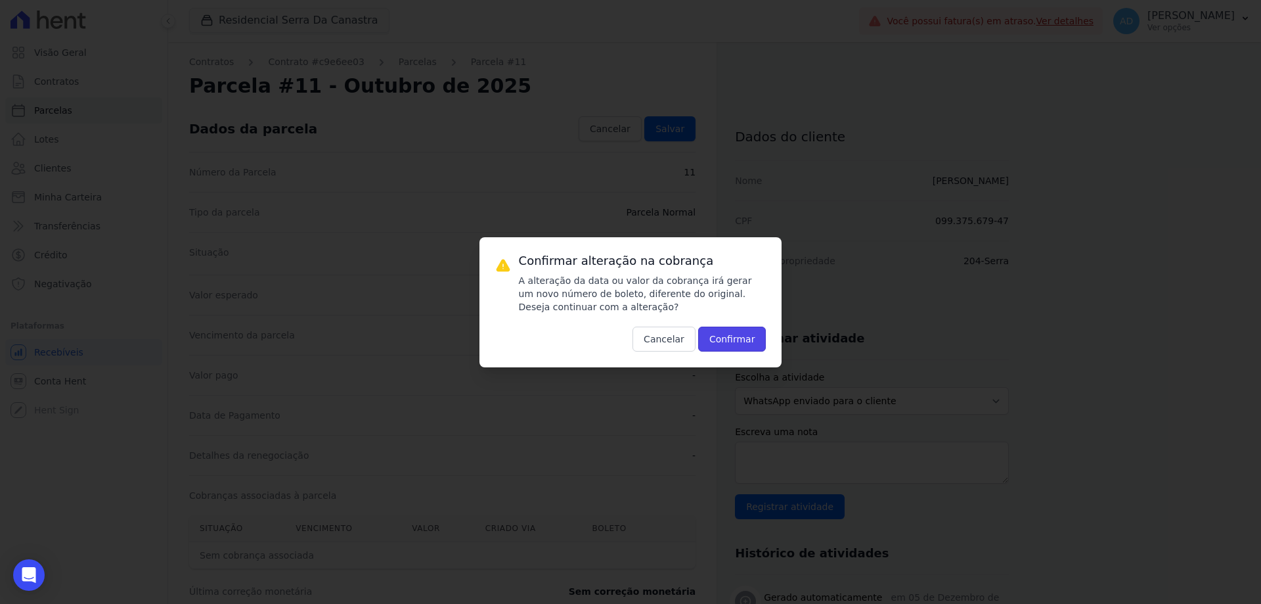
click at [733, 342] on button "Confirmar" at bounding box center [732, 338] width 68 height 25
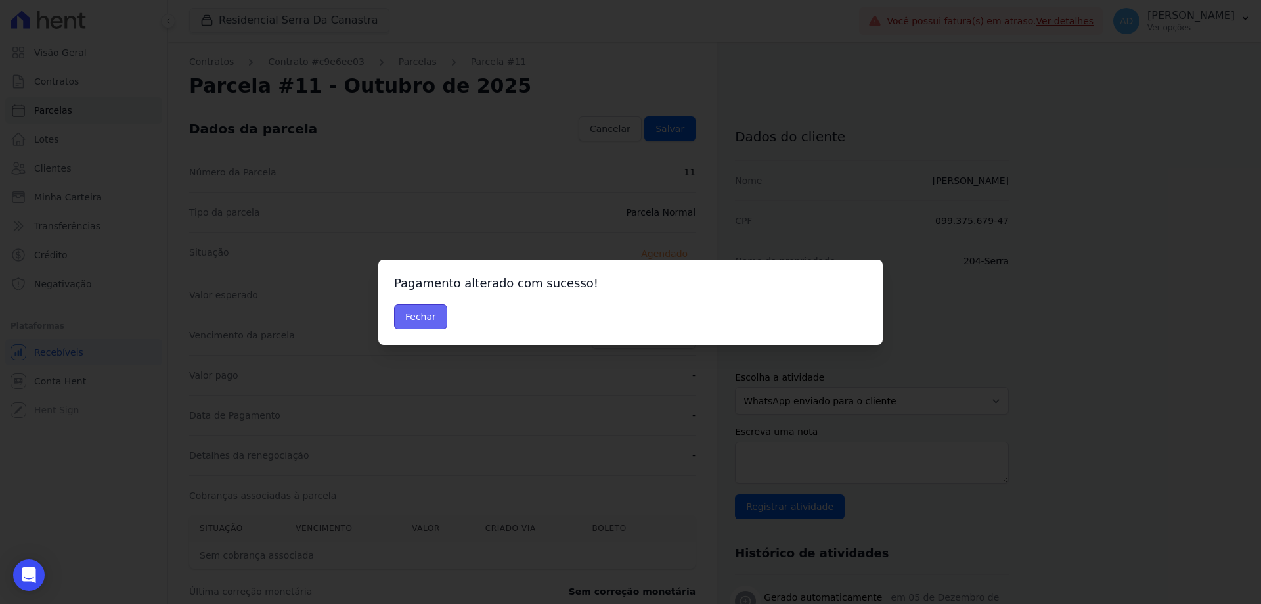
click at [424, 316] on button "Fechar" at bounding box center [420, 316] width 53 height 25
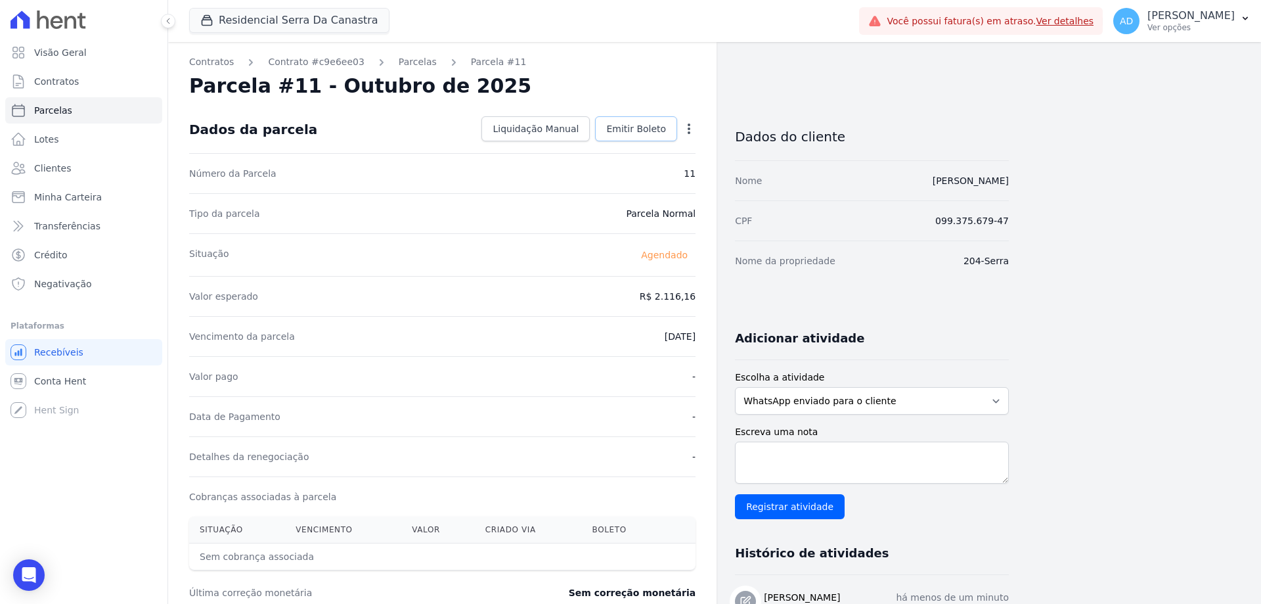
click at [650, 130] on span "Emitir Boleto" at bounding box center [636, 128] width 60 height 13
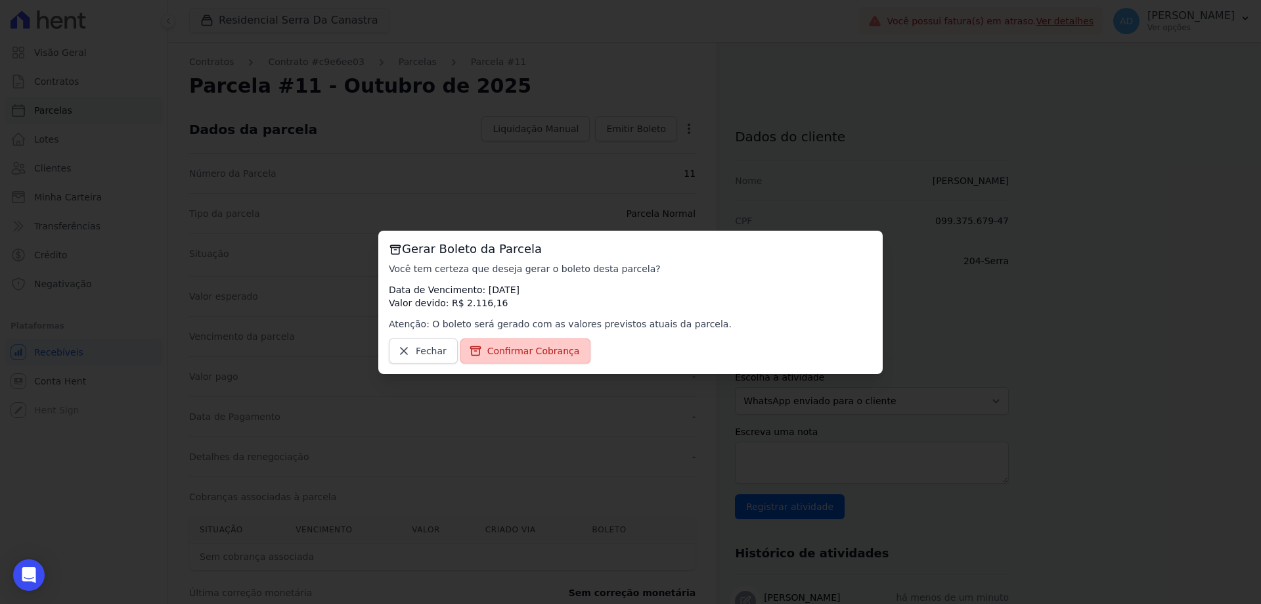
click at [541, 352] on span "Confirmar Cobrança" at bounding box center [533, 350] width 93 height 13
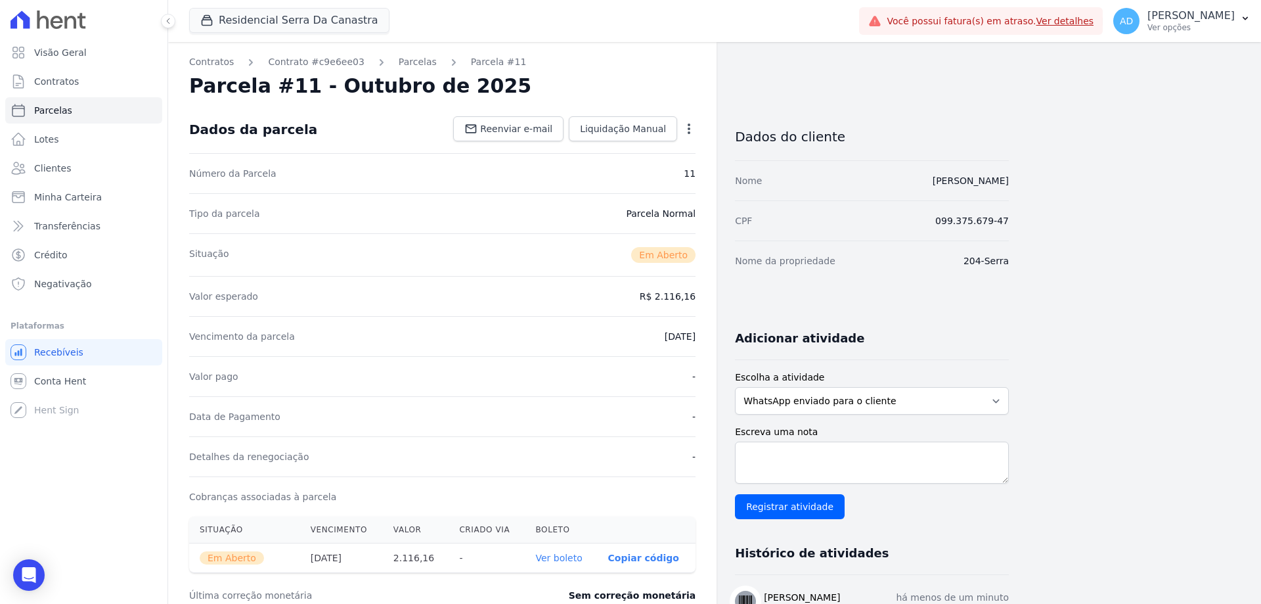
click at [646, 556] on p "Copiar código" at bounding box center [643, 557] width 71 height 11
click at [689, 127] on icon "button" at bounding box center [688, 128] width 13 height 13
click at [558, 556] on link "Ver boleto" at bounding box center [558, 557] width 47 height 11
click at [661, 554] on p "Copiar código" at bounding box center [643, 557] width 71 height 11
drag, startPoint x: 56, startPoint y: 114, endPoint x: 49, endPoint y: 108, distance: 8.4
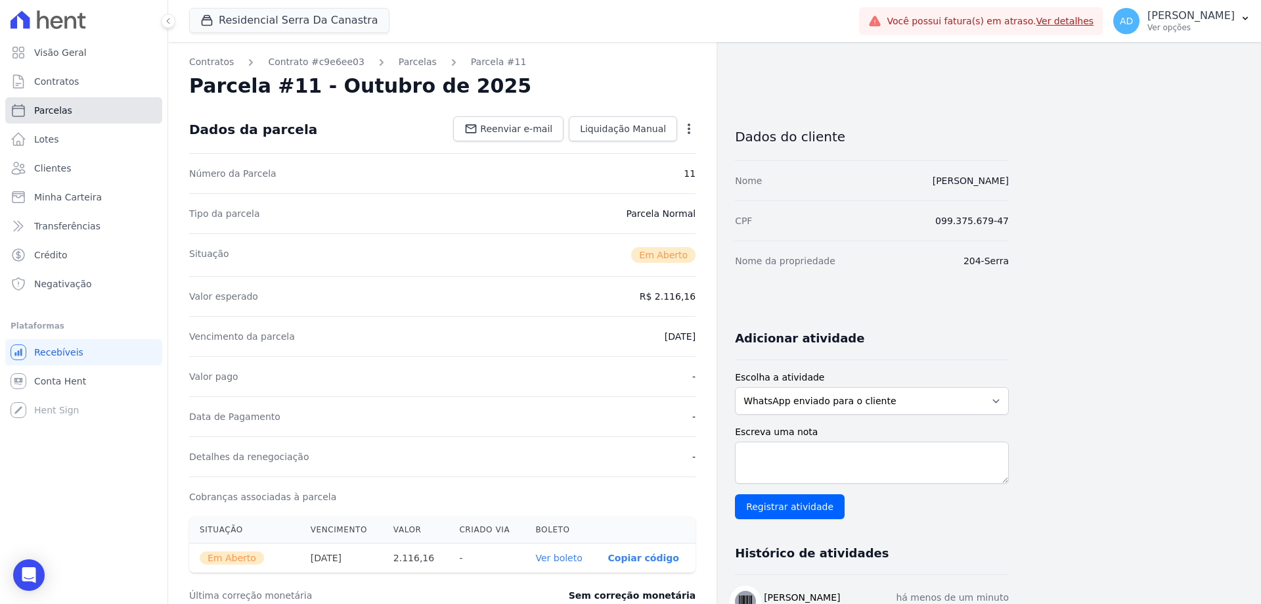
click at [56, 114] on span "Parcelas" at bounding box center [53, 110] width 38 height 13
select select
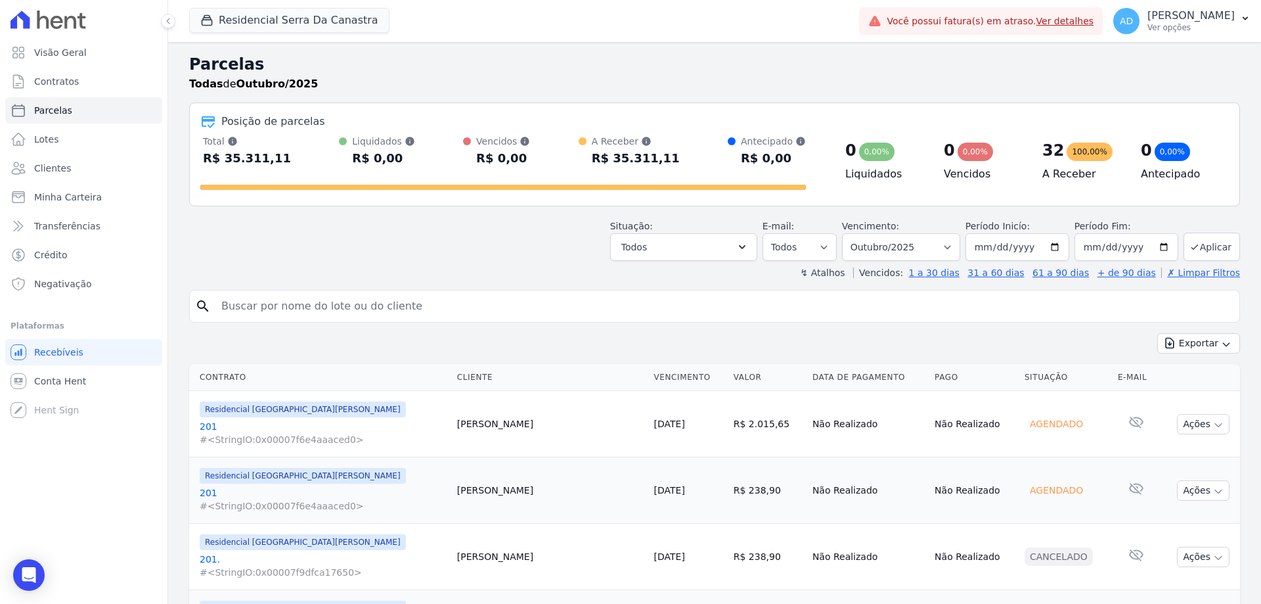
click at [294, 316] on input "search" at bounding box center [723, 306] width 1021 height 26
type input "franciellen"
select select
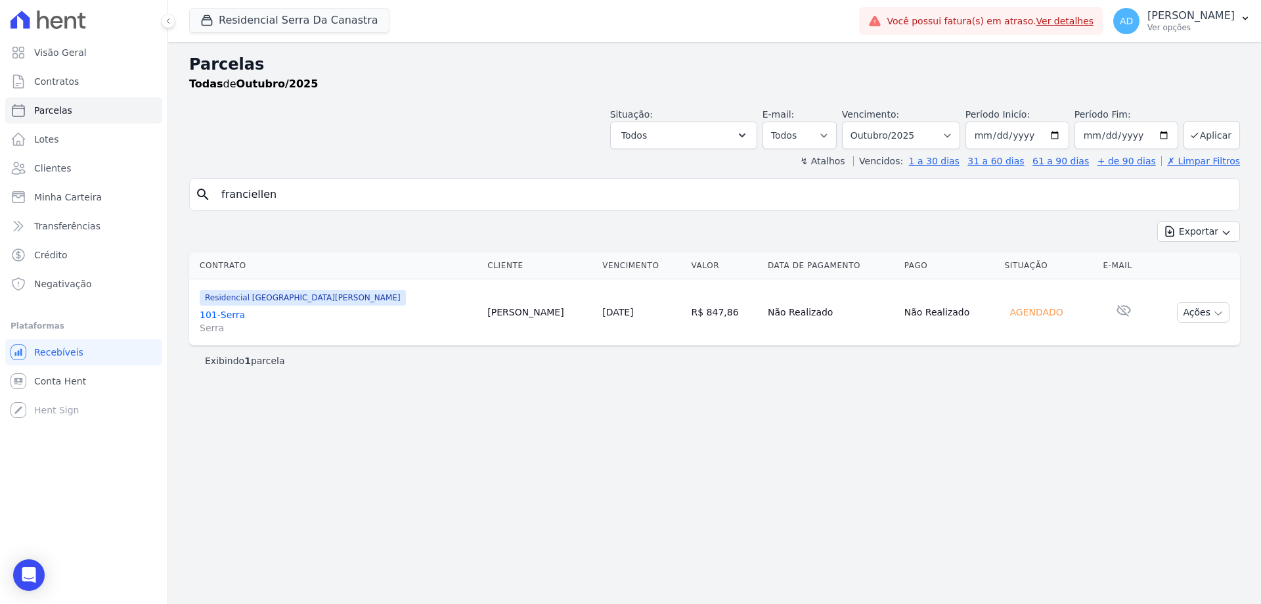
click at [602, 311] on link "[DATE]" at bounding box center [617, 312] width 31 height 11
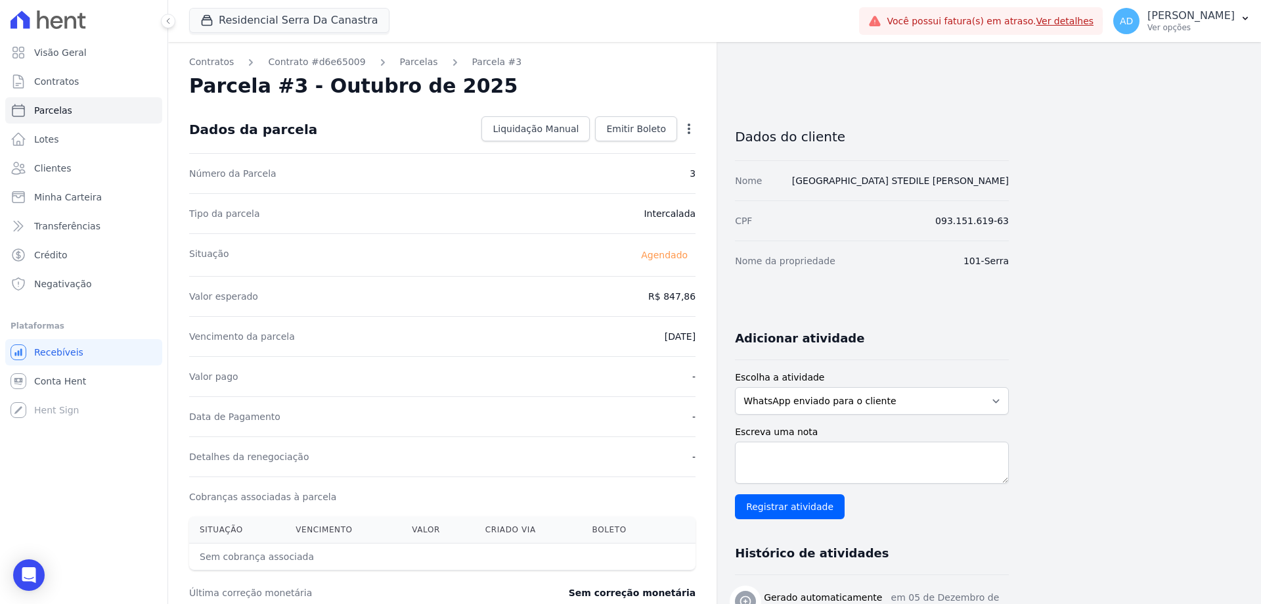
click at [684, 128] on icon "button" at bounding box center [688, 128] width 13 height 13
click at [659, 148] on link "Alterar" at bounding box center [633, 147] width 116 height 24
click at [645, 301] on input "847.86" at bounding box center [632, 295] width 126 height 28
type input "887.21"
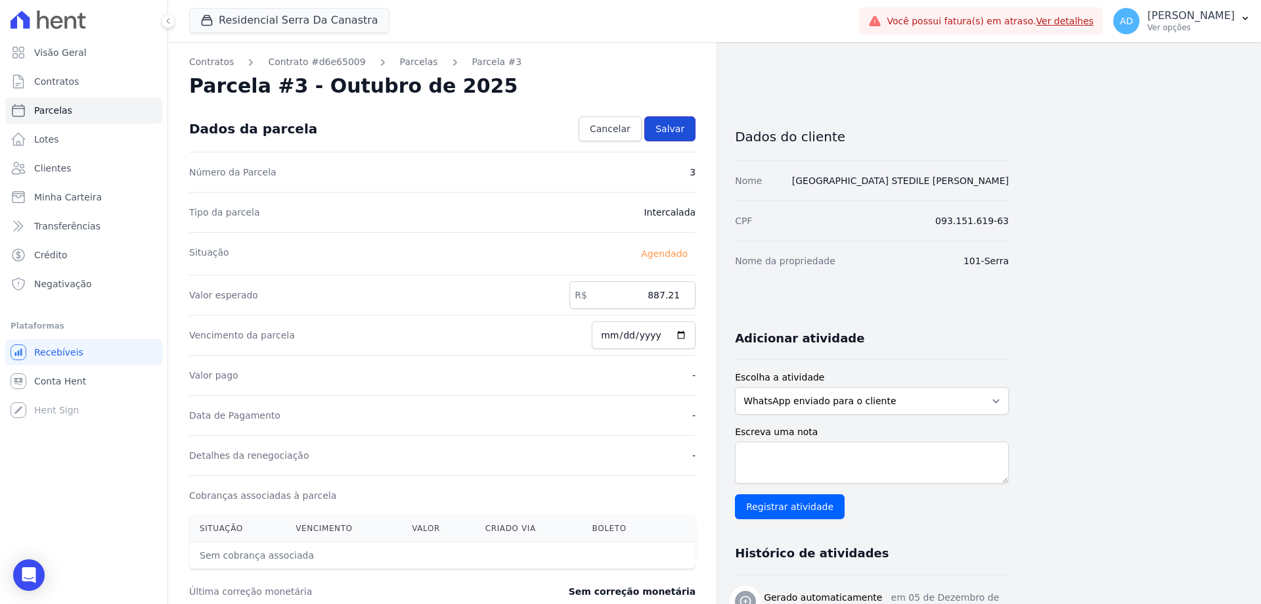
click at [669, 135] on span "Salvar" at bounding box center [669, 128] width 29 height 13
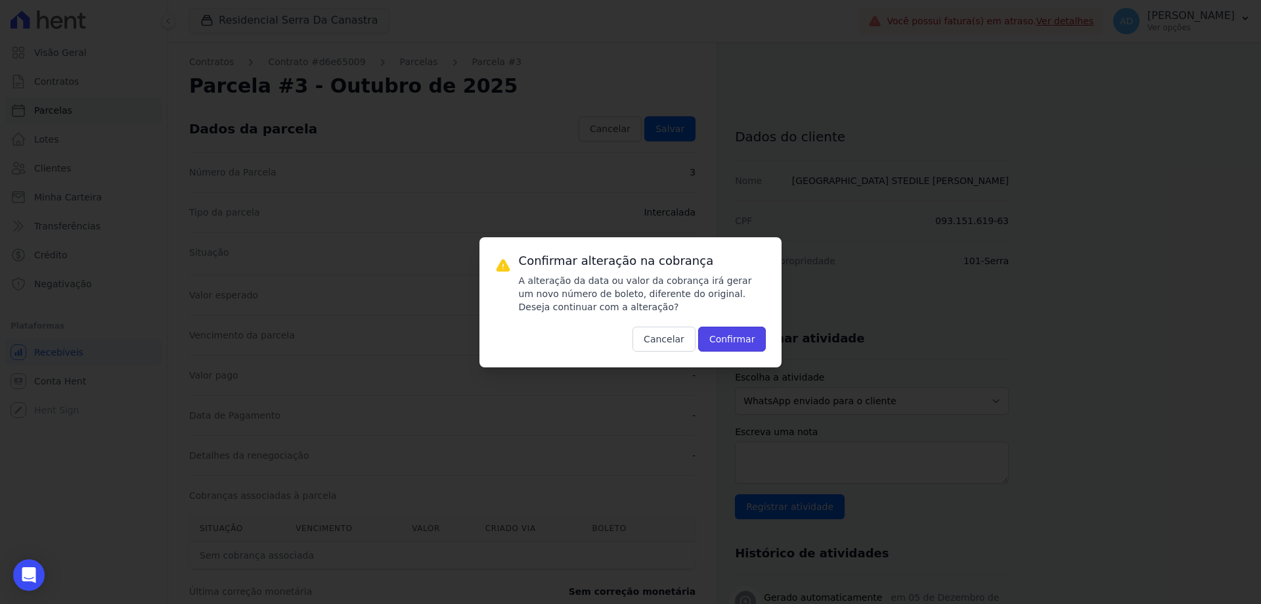
click at [718, 338] on button "Confirmar" at bounding box center [732, 338] width 68 height 25
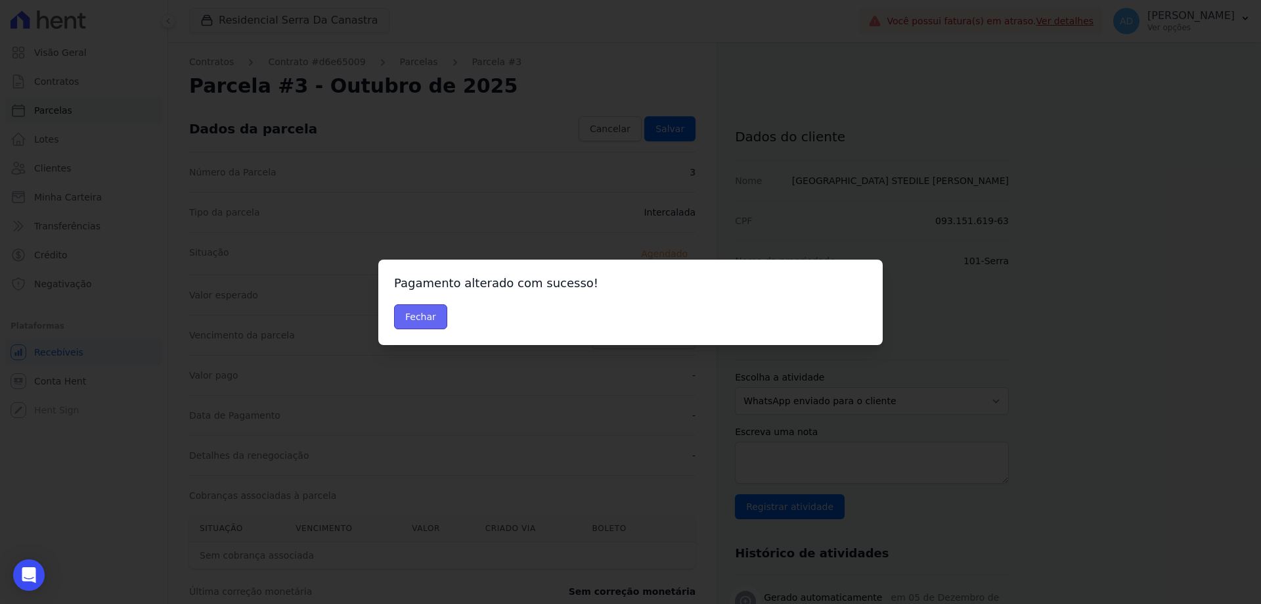
click at [433, 315] on button "Fechar" at bounding box center [420, 316] width 53 height 25
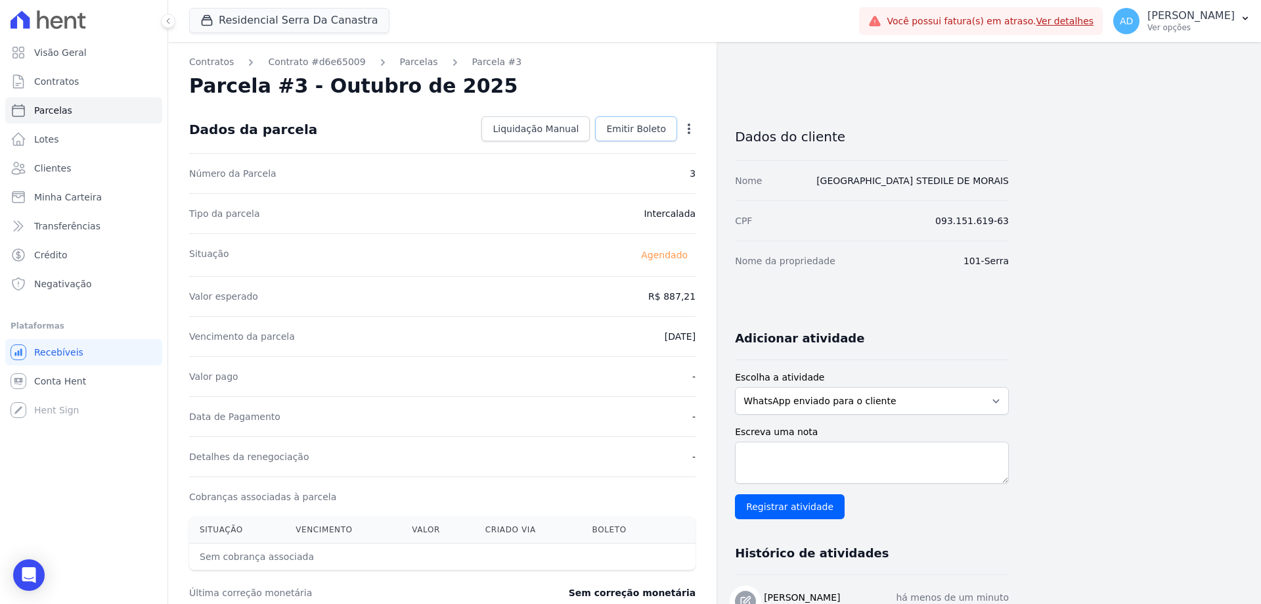
click at [641, 125] on span "Emitir Boleto" at bounding box center [636, 128] width 60 height 13
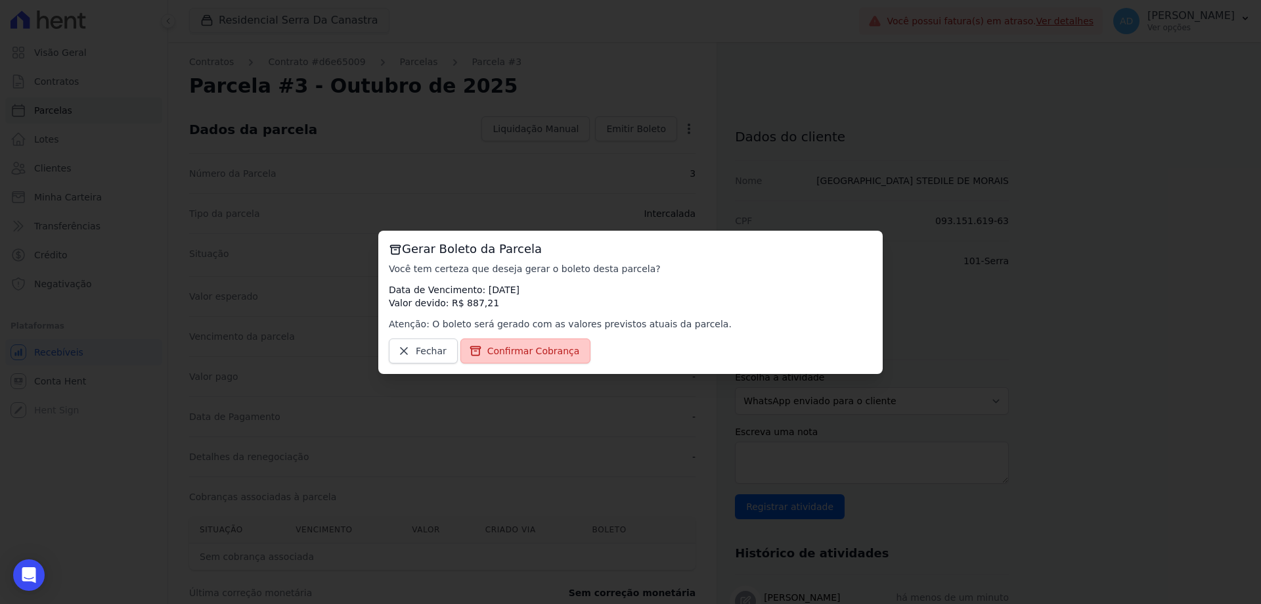
click at [536, 347] on span "Confirmar Cobrança" at bounding box center [533, 350] width 93 height 13
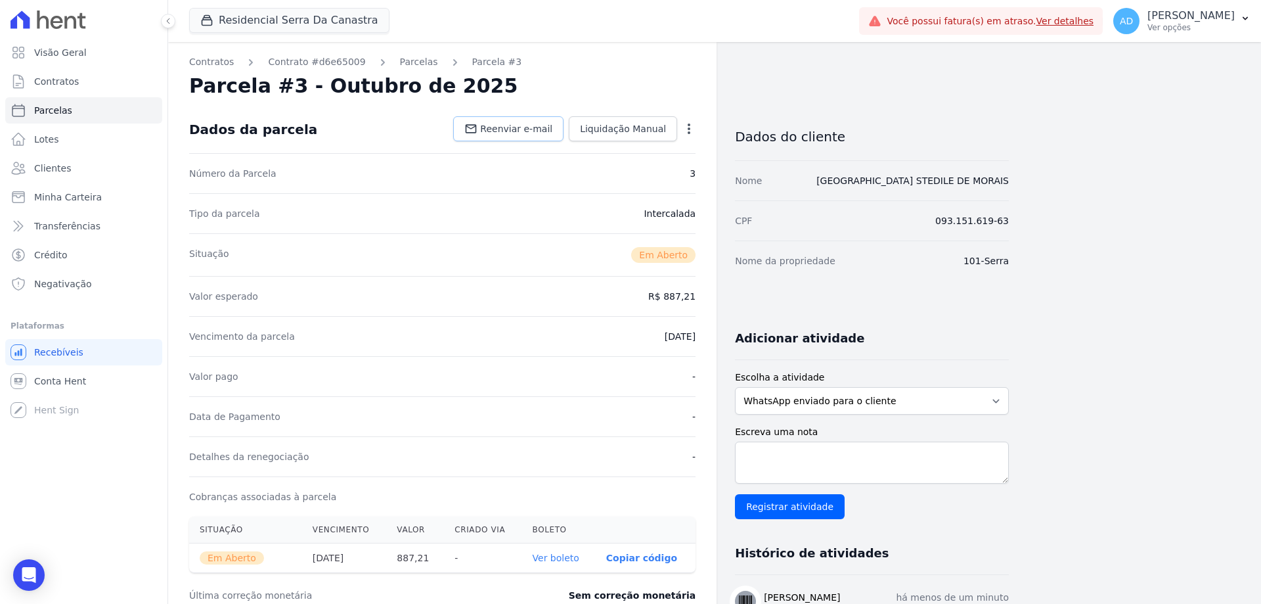
click at [522, 133] on span "Reenviar e-mail" at bounding box center [516, 128] width 72 height 13
click at [690, 135] on div "Open options" at bounding box center [688, 130] width 13 height 16
click at [690, 129] on icon "button" at bounding box center [688, 128] width 13 height 13
click at [716, 122] on div "Contratos Contrato #d6e65009 Parcelas Parcela #3 Parcela #3 - Outubro de 2025 D…" at bounding box center [442, 465] width 548 height 847
click at [294, 15] on button "Residencial Serra Da Canastra" at bounding box center [289, 20] width 200 height 25
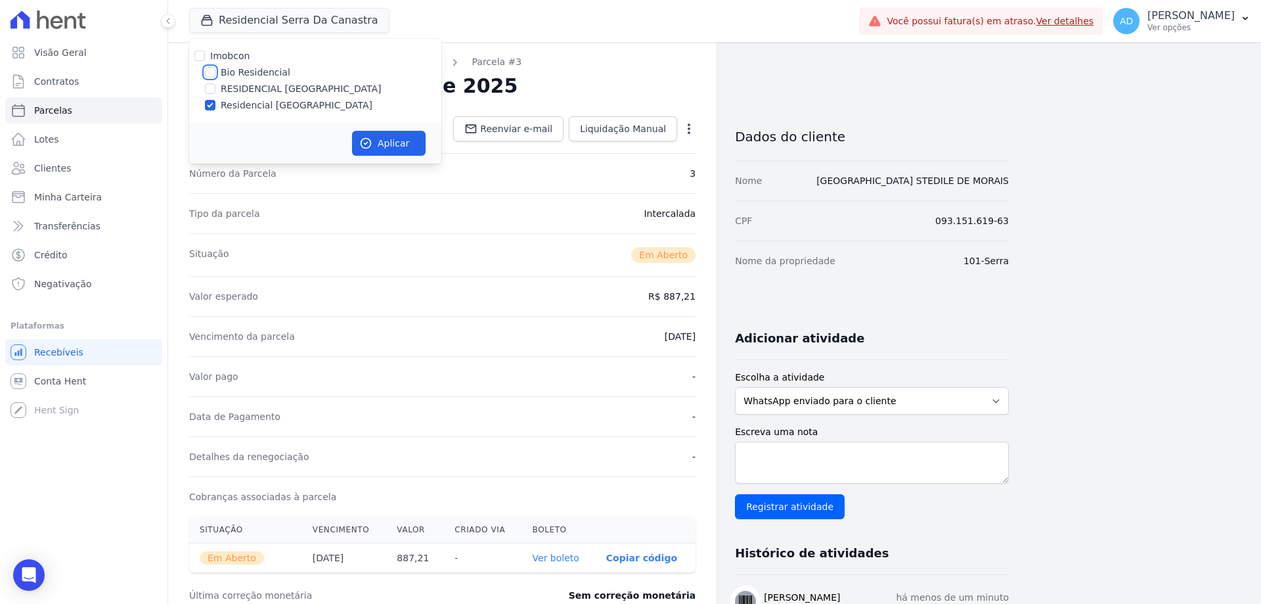
drag, startPoint x: 211, startPoint y: 70, endPoint x: 207, endPoint y: 92, distance: 22.0
click at [211, 71] on input "Bio Residencial" at bounding box center [210, 72] width 11 height 11
checkbox input "true"
click at [206, 108] on input "Residencial [GEOGRAPHIC_DATA][PERSON_NAME]" at bounding box center [210, 105] width 11 height 11
checkbox input "false"
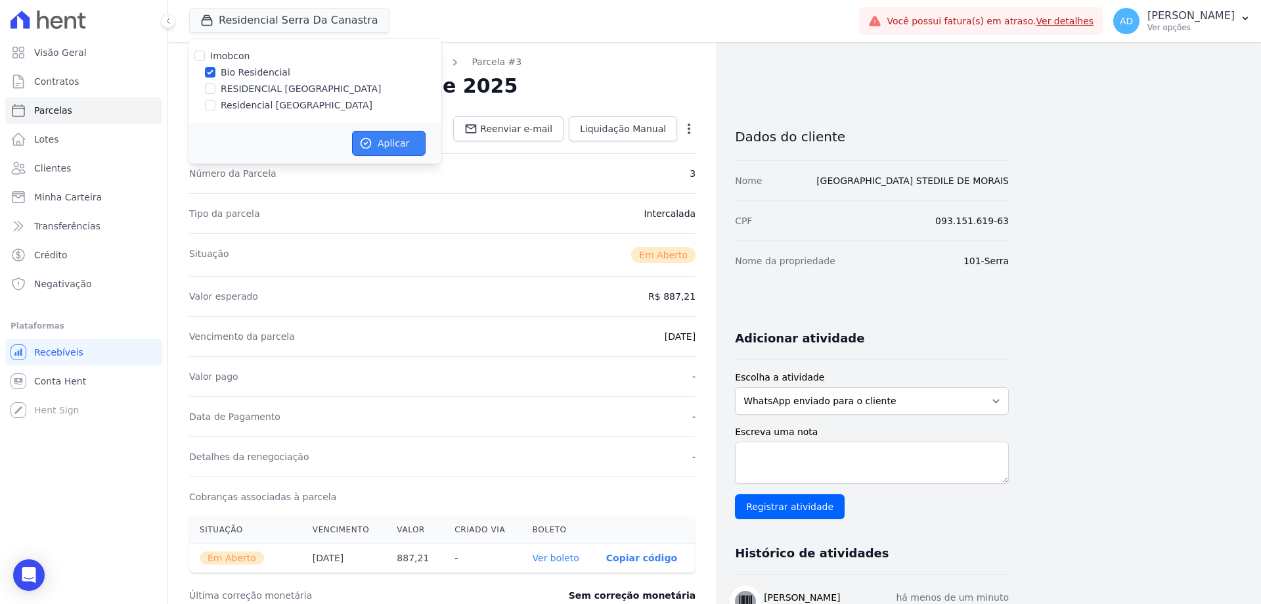
click at [370, 142] on icon "button" at bounding box center [365, 143] width 13 height 13
click at [38, 108] on span "Parcelas" at bounding box center [53, 110] width 38 height 13
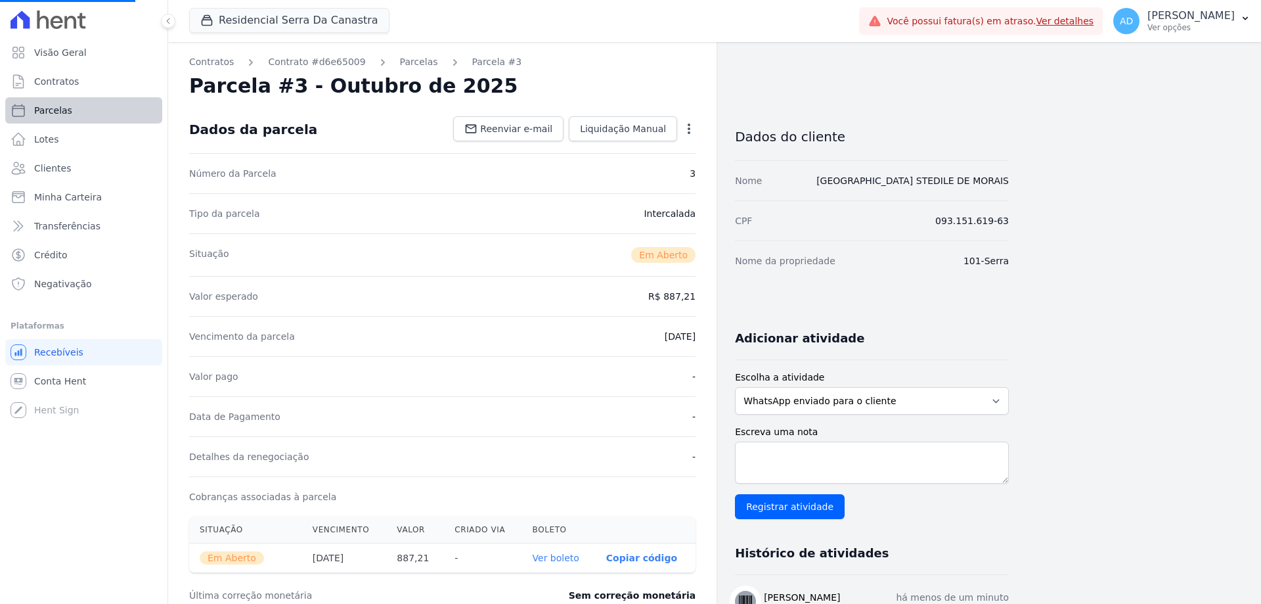
select select
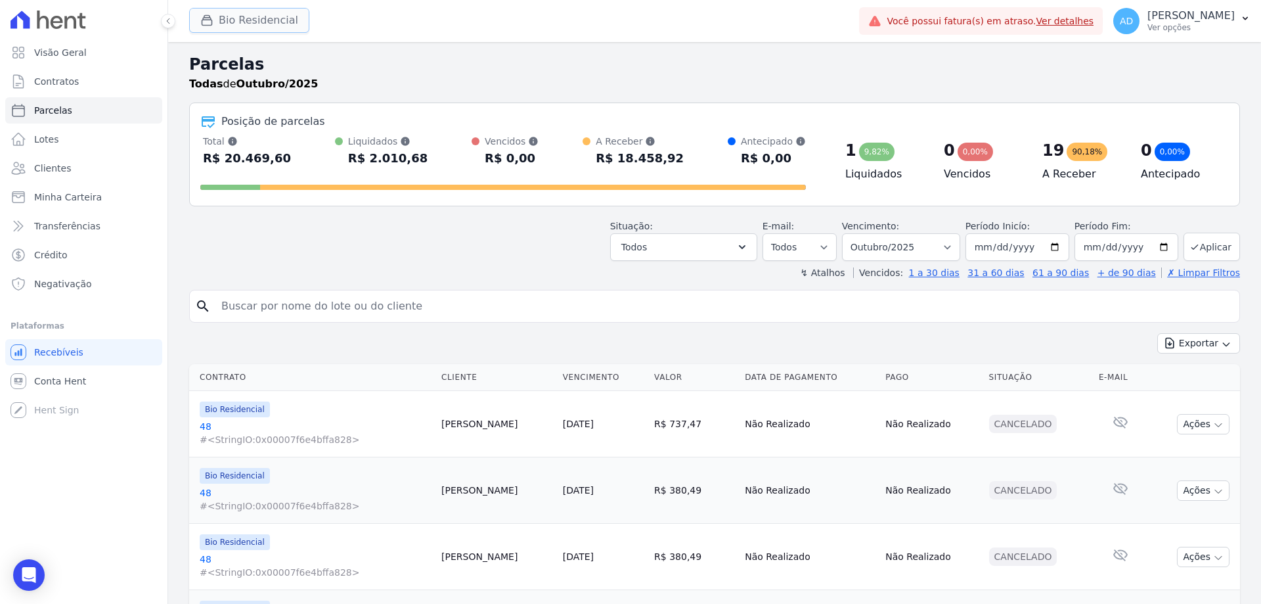
click at [226, 24] on button "Bio Residencial" at bounding box center [249, 20] width 120 height 25
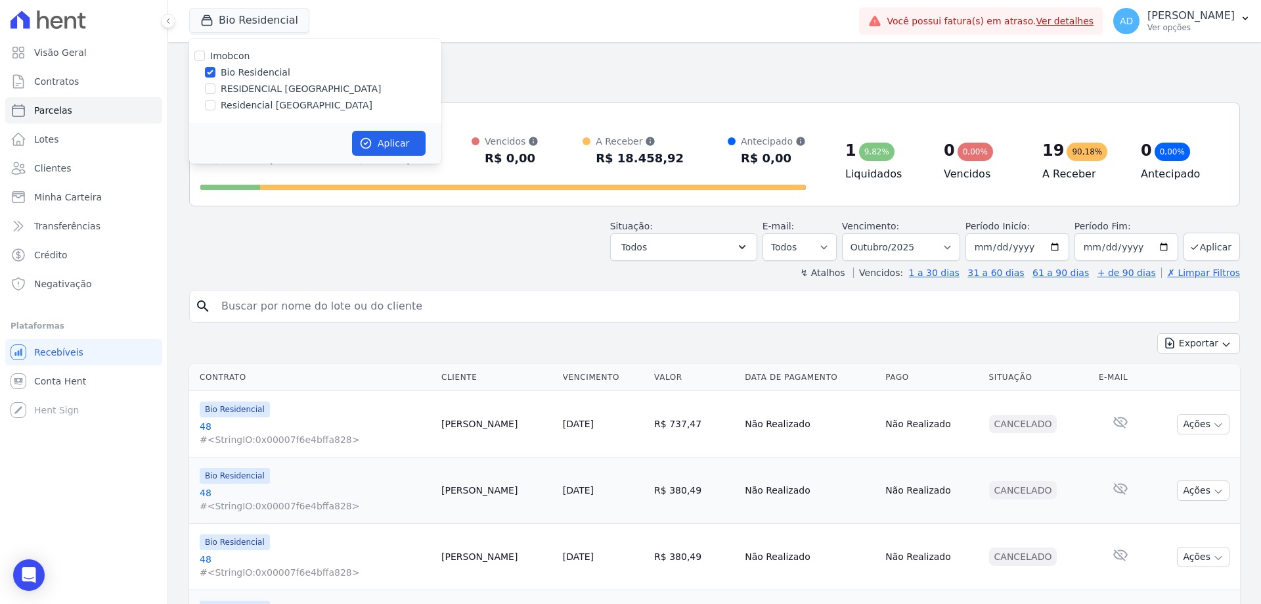
click at [482, 73] on h2 "Parcelas" at bounding box center [714, 65] width 1051 height 24
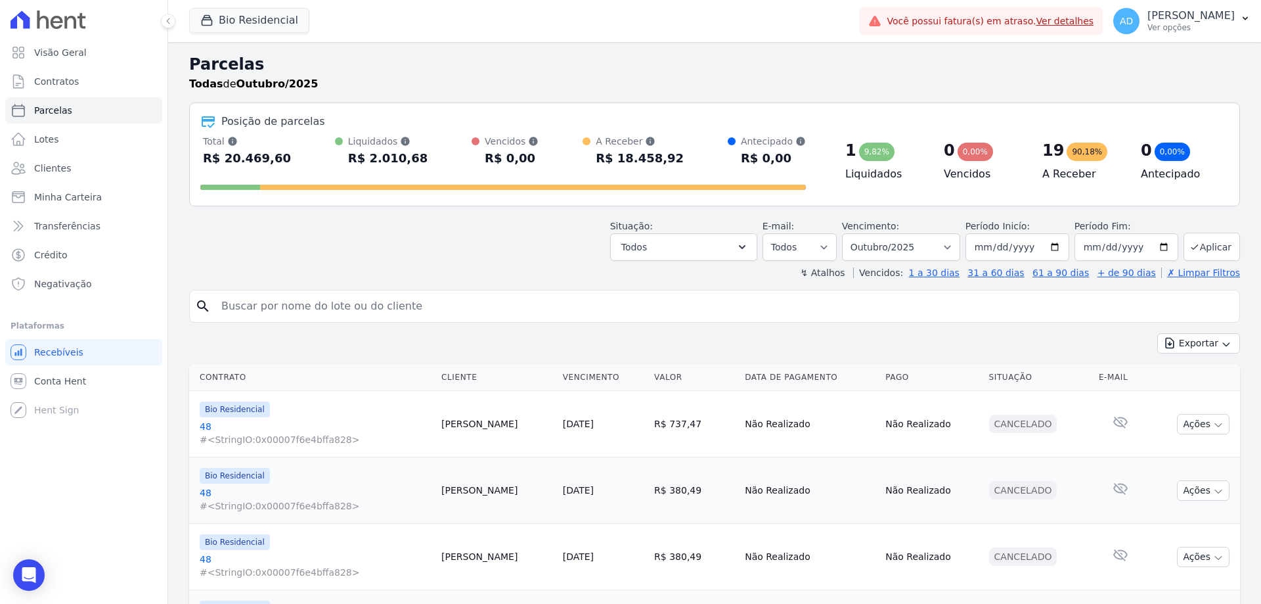
click at [340, 311] on input "search" at bounding box center [723, 306] width 1021 height 26
type input "gabriel"
select select
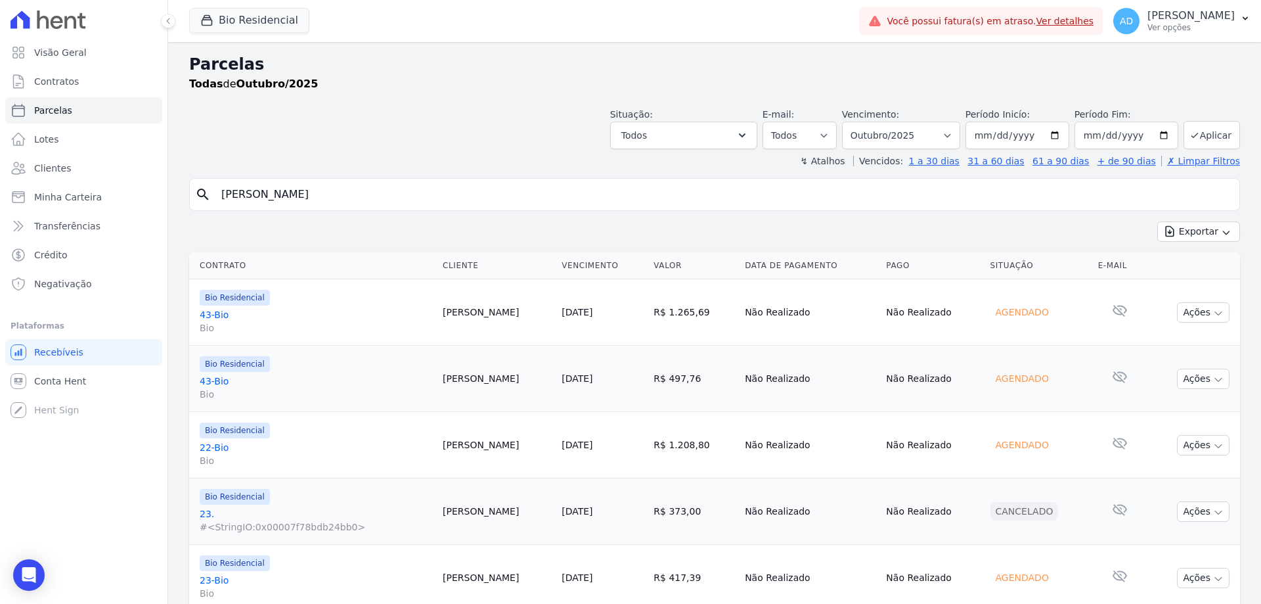
scroll to position [47, 0]
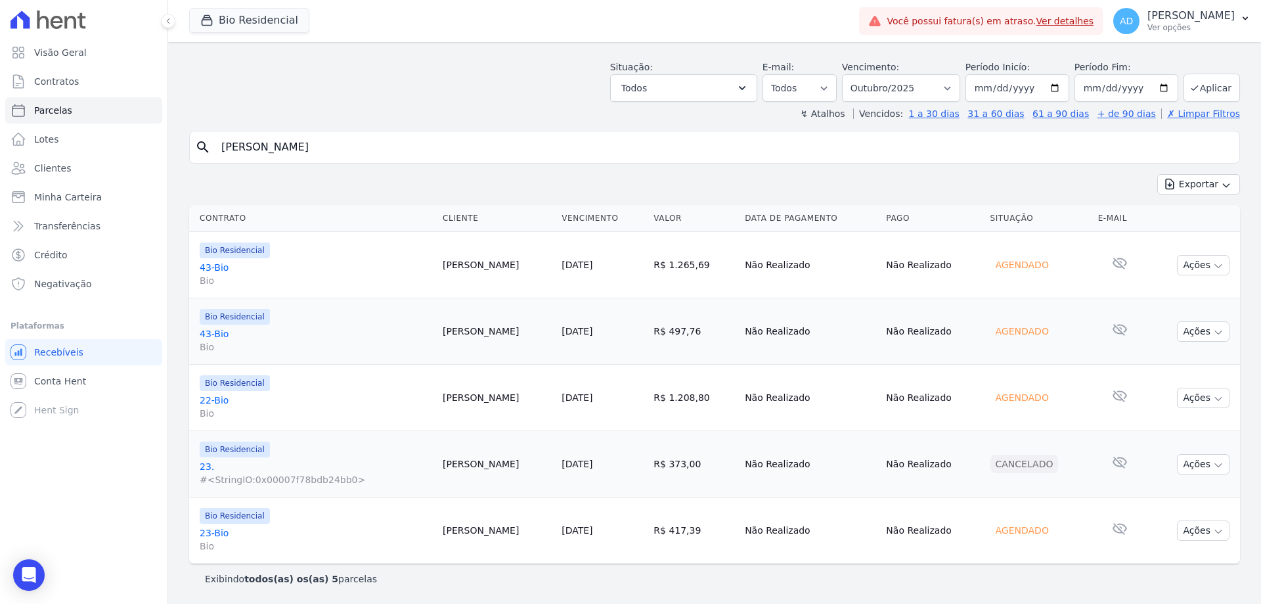
click at [573, 401] on link "[DATE]" at bounding box center [577, 397] width 31 height 11
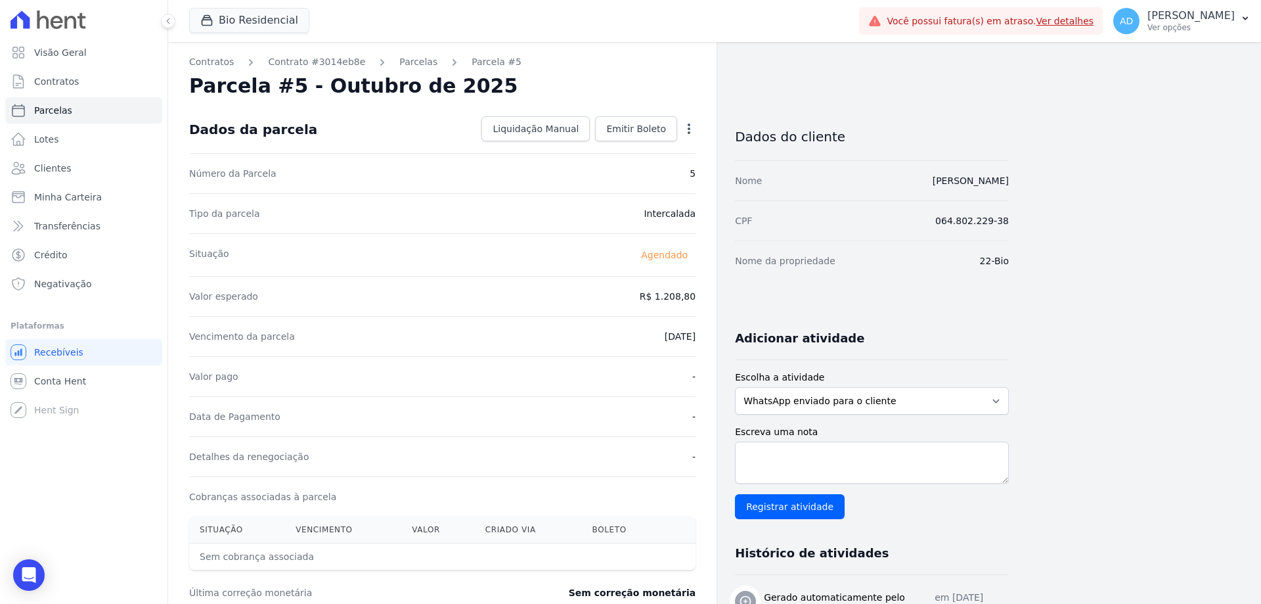
click at [687, 127] on icon "button" at bounding box center [688, 128] width 13 height 13
click at [654, 154] on link "Alterar" at bounding box center [633, 147] width 116 height 24
click at [645, 293] on input "1208.8" at bounding box center [632, 295] width 126 height 28
click at [646, 294] on input "1208.8" at bounding box center [632, 295] width 126 height 28
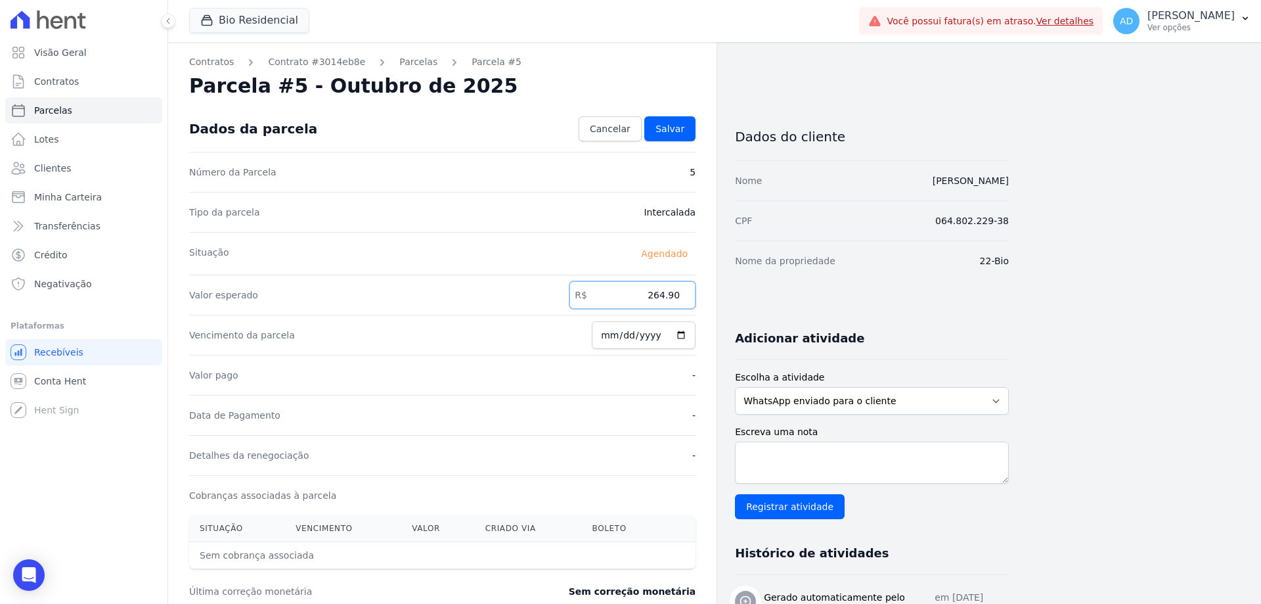
click at [646, 294] on input "264.90" at bounding box center [632, 295] width 126 height 28
type input "1264.90"
click at [675, 137] on link "Salvar" at bounding box center [669, 128] width 51 height 25
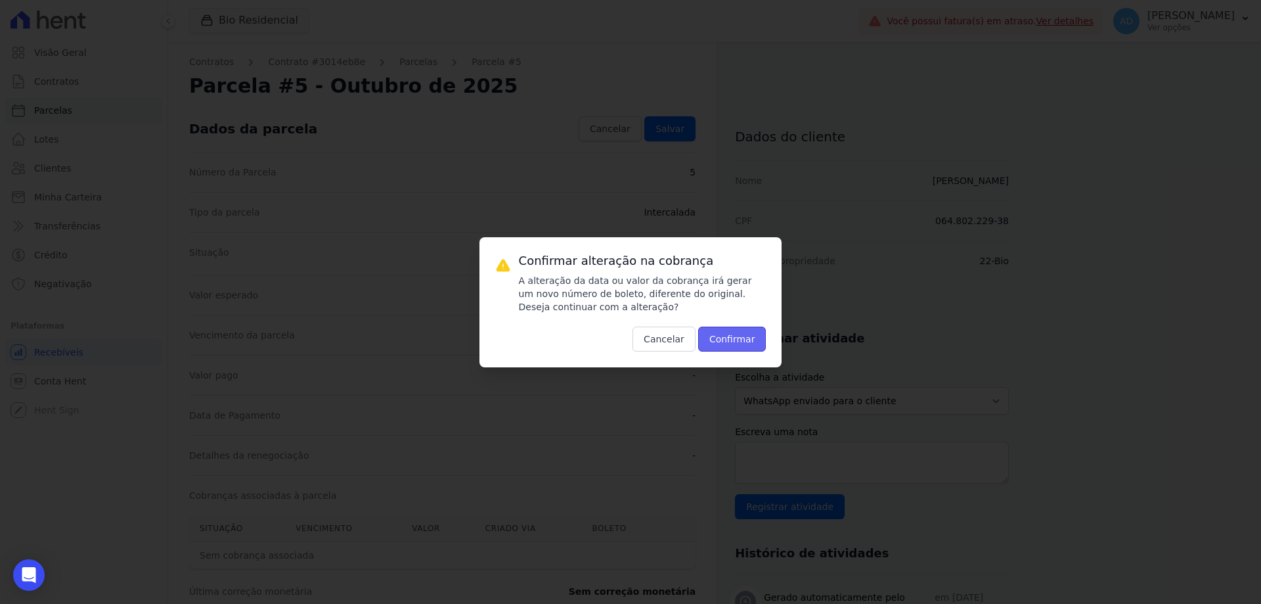
click at [723, 341] on button "Confirmar" at bounding box center [732, 338] width 68 height 25
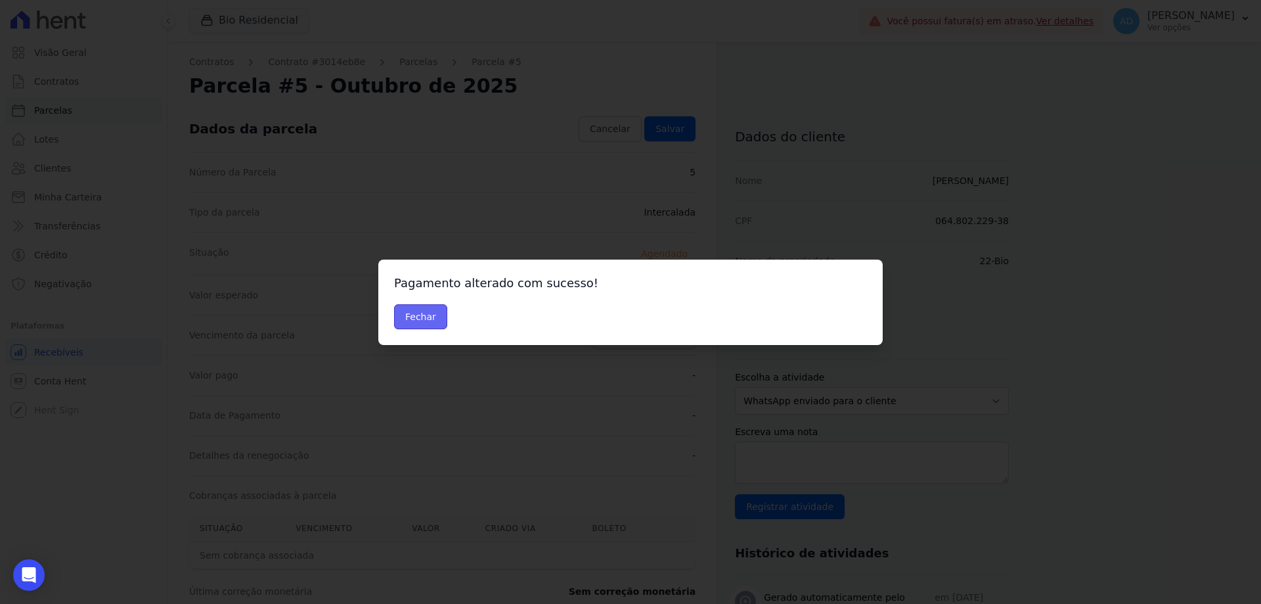
click at [413, 317] on button "Fechar" at bounding box center [420, 316] width 53 height 25
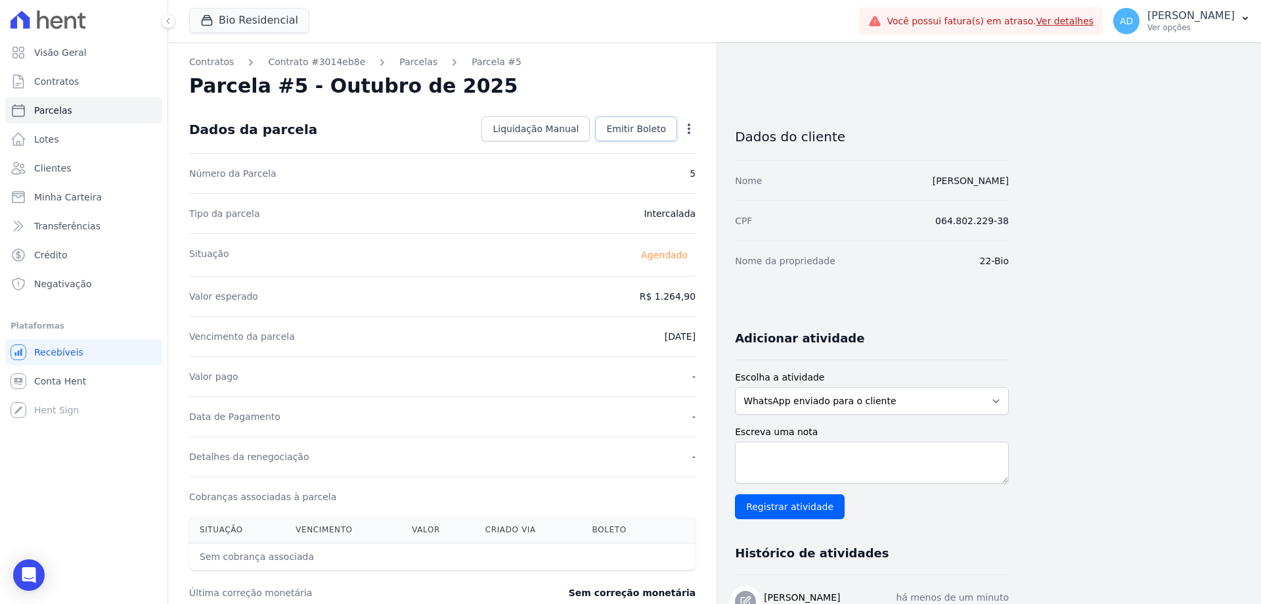
click at [651, 127] on span "Emitir Boleto" at bounding box center [636, 128] width 60 height 13
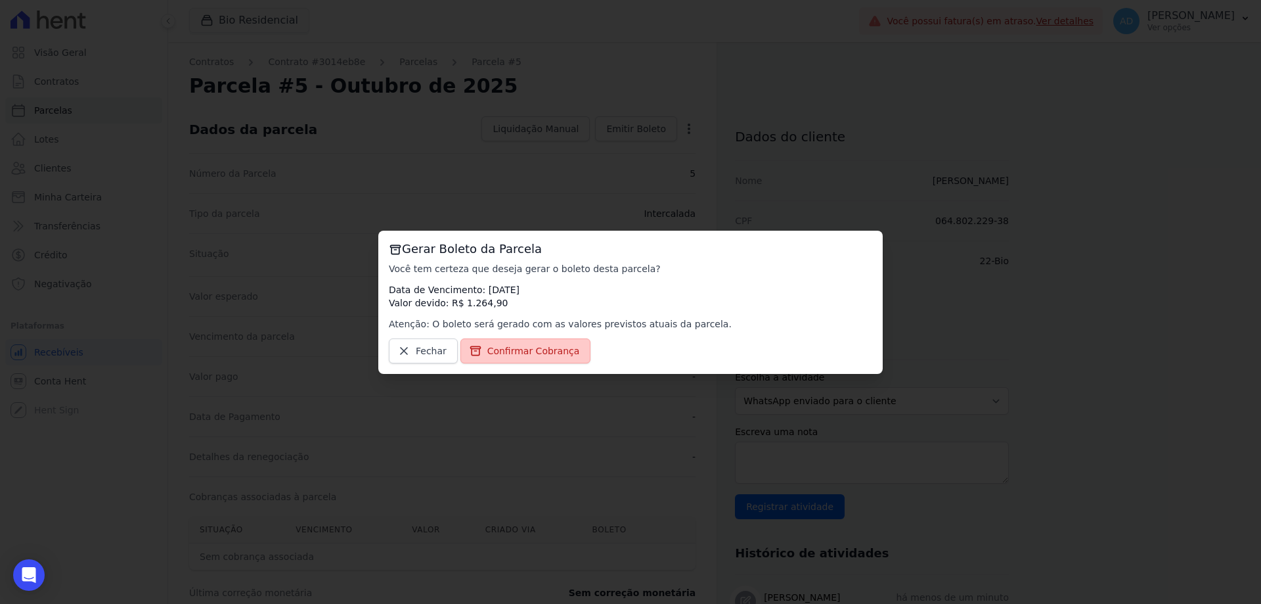
click at [528, 353] on span "Confirmar Cobrança" at bounding box center [533, 350] width 93 height 13
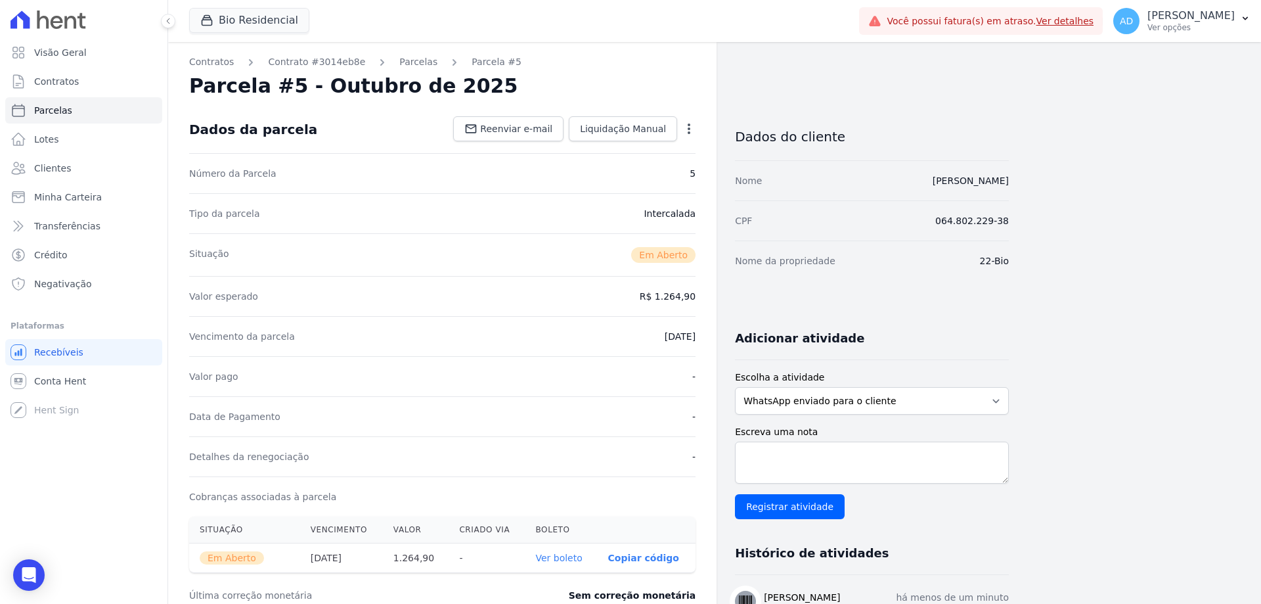
click at [637, 554] on p "Copiar código" at bounding box center [643, 557] width 71 height 11
click at [53, 104] on span "Parcelas" at bounding box center [53, 110] width 38 height 13
select select
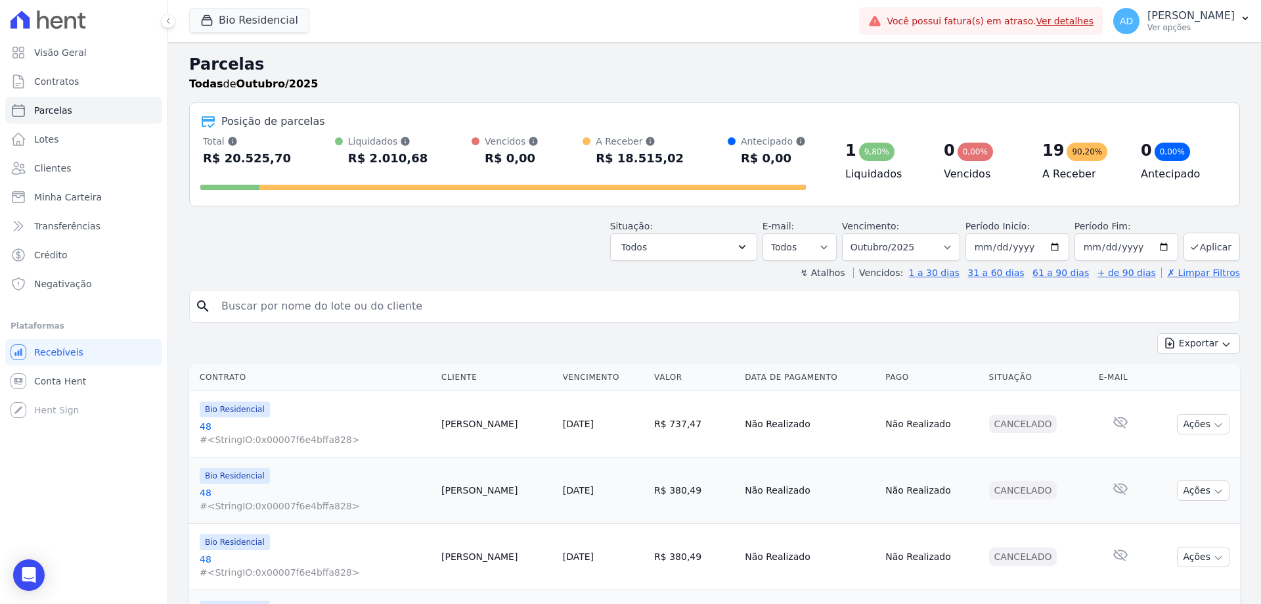
click at [414, 309] on input "search" at bounding box center [723, 306] width 1021 height 26
type input "[PERSON_NAME]"
select select
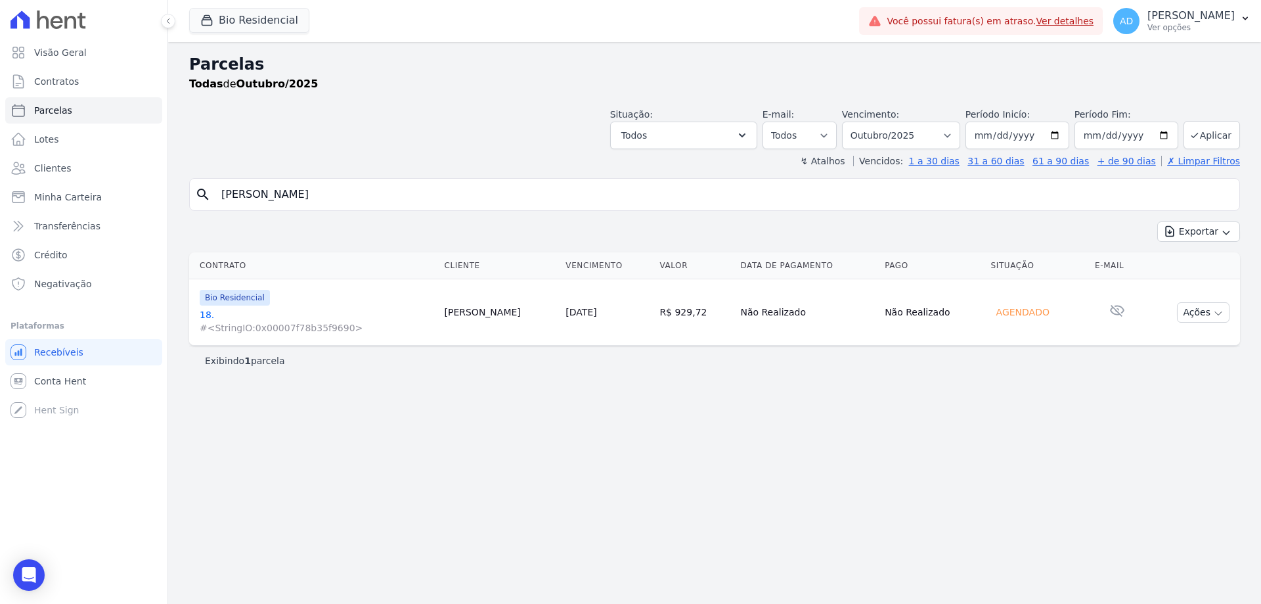
click at [566, 316] on link "[DATE]" at bounding box center [581, 312] width 31 height 11
click at [566, 311] on link "[DATE]" at bounding box center [581, 312] width 31 height 11
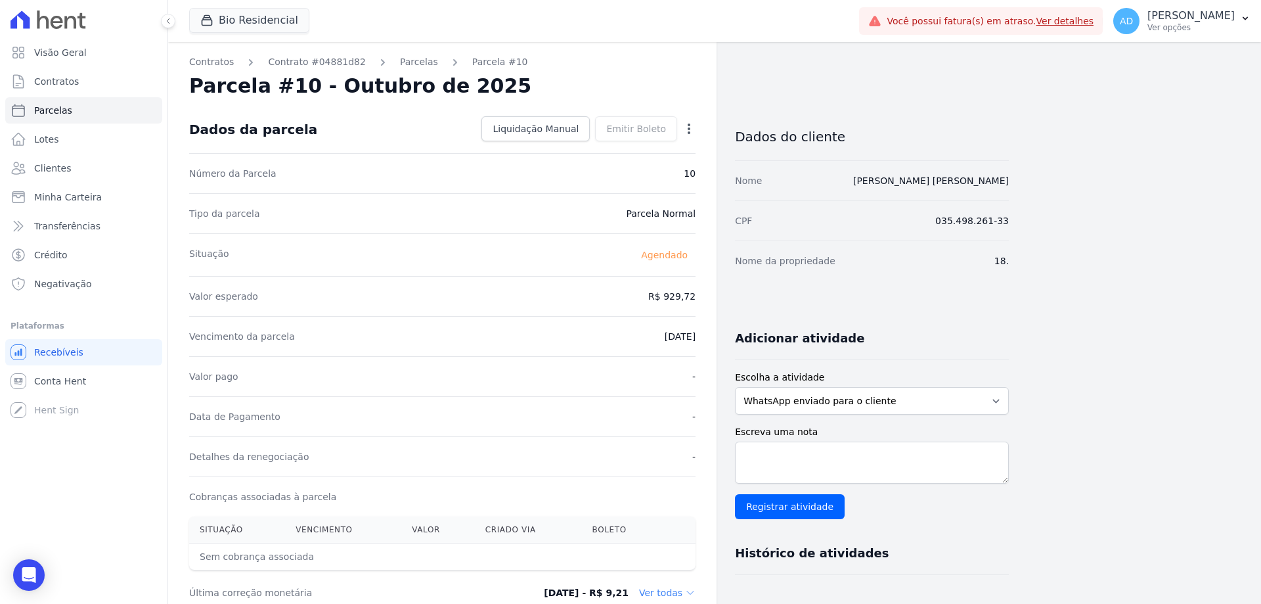
click at [686, 130] on icon "button" at bounding box center [688, 128] width 13 height 13
click at [636, 173] on link "Antecipar" at bounding box center [633, 170] width 116 height 24
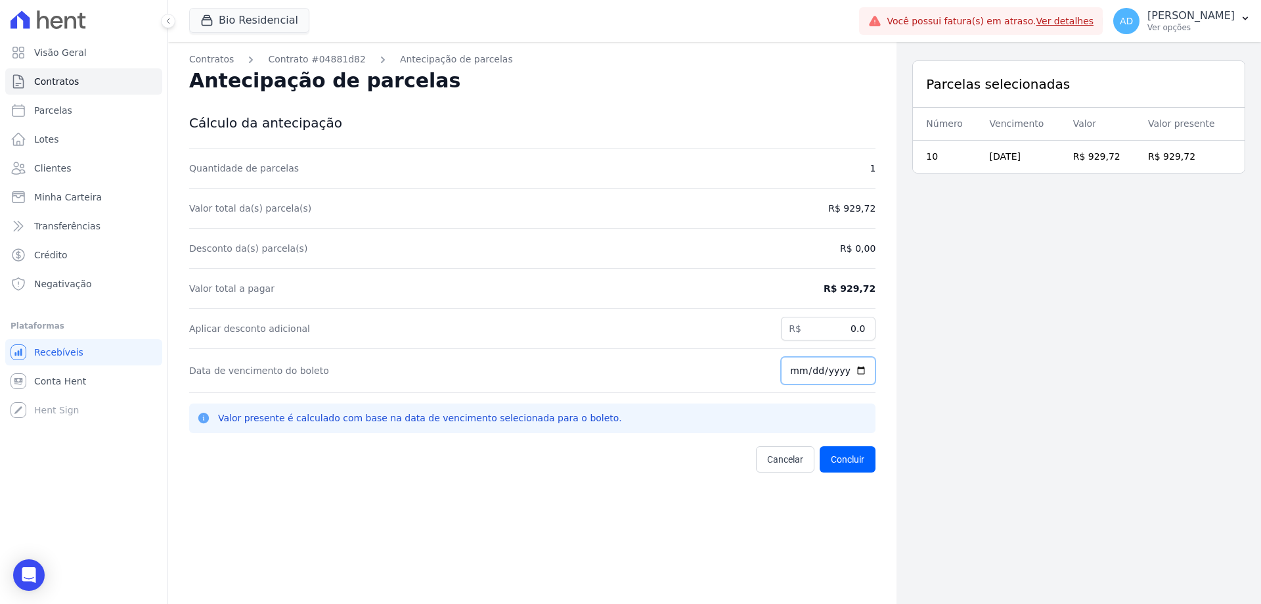
click at [784, 374] on input "[DATE]" at bounding box center [828, 371] width 95 height 28
type input "[DATE]"
click at [840, 465] on button "Concluir" at bounding box center [848, 459] width 56 height 26
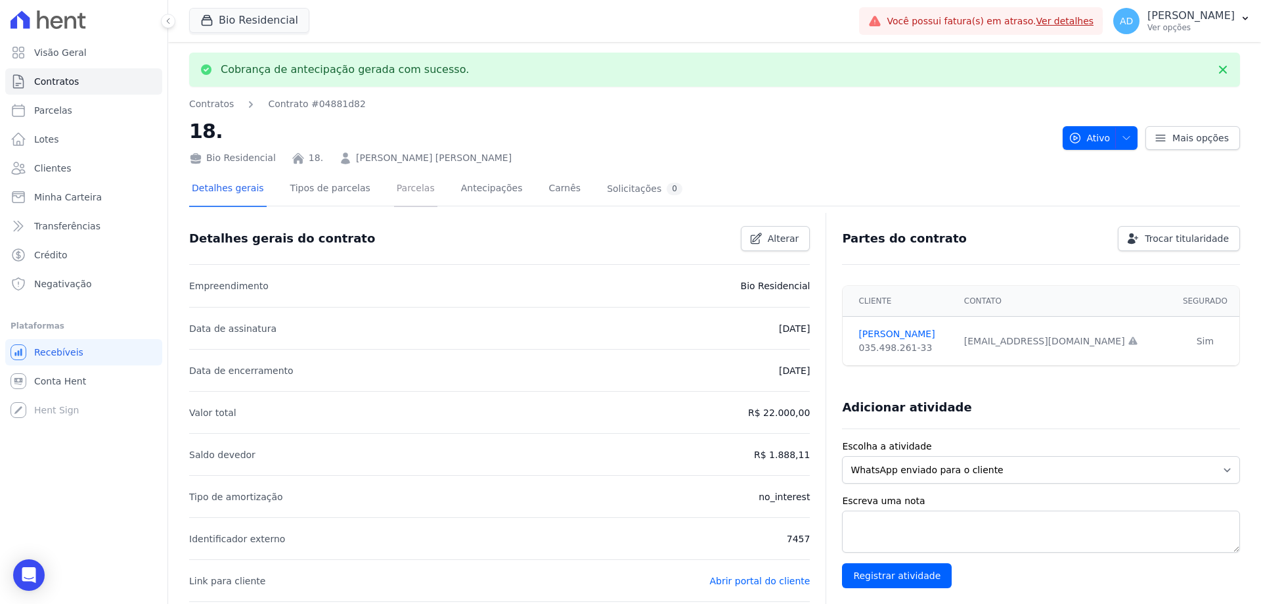
click at [399, 188] on link "Parcelas" at bounding box center [415, 189] width 43 height 35
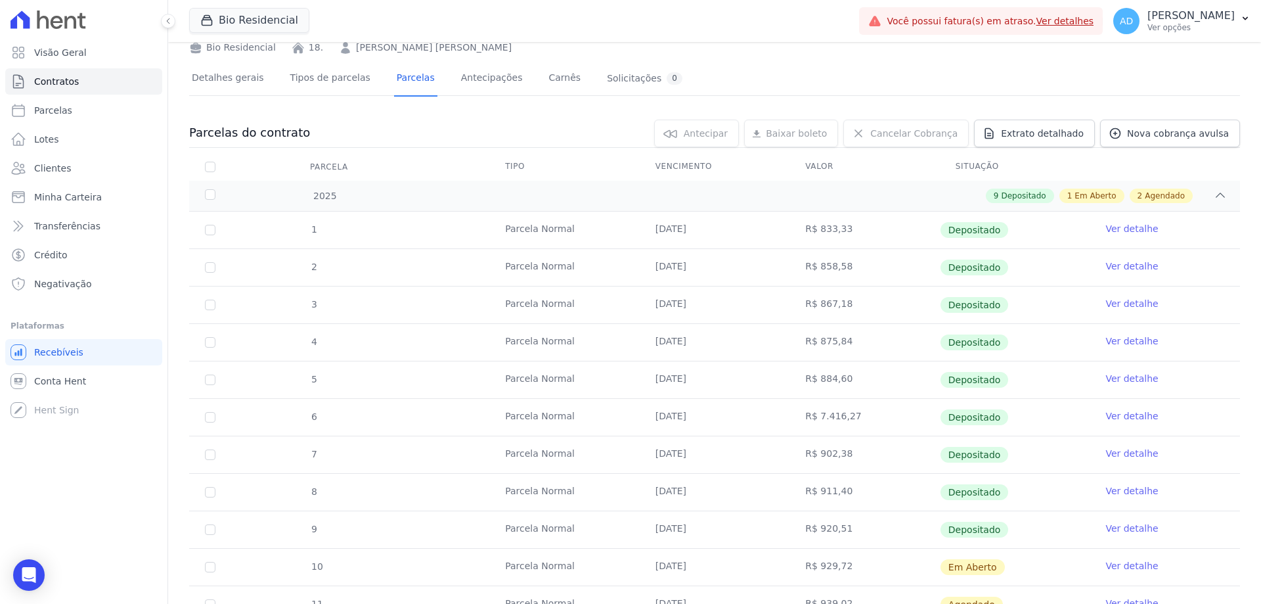
scroll to position [162, 0]
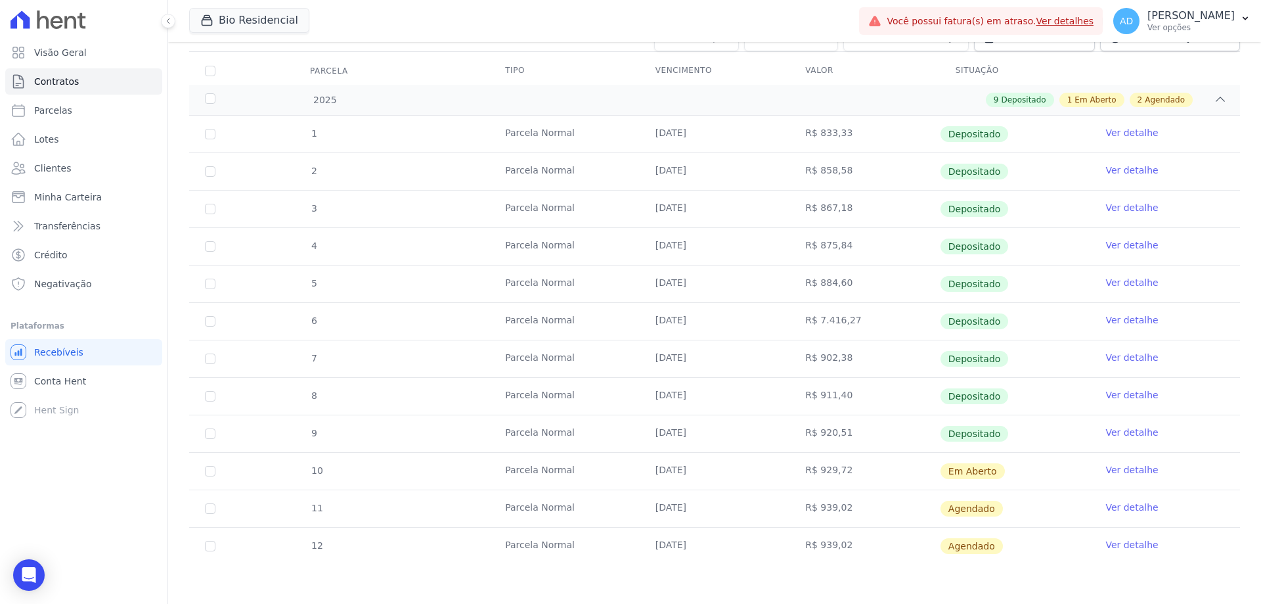
click at [1117, 430] on link "Ver detalhe" at bounding box center [1131, 432] width 53 height 13
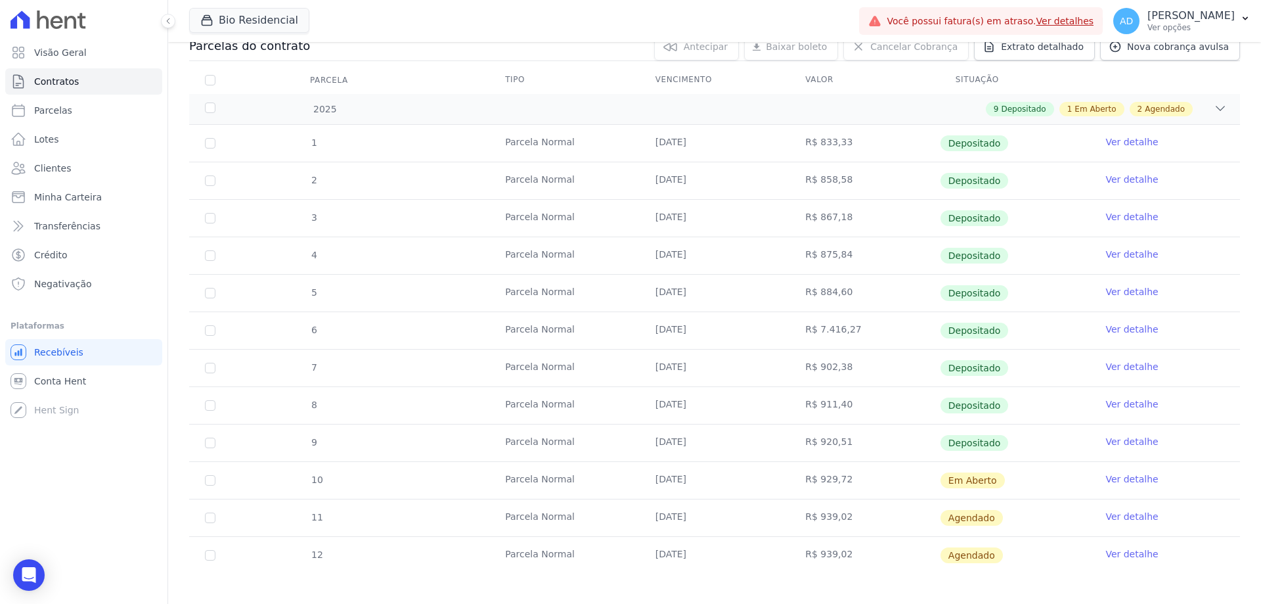
scroll to position [162, 0]
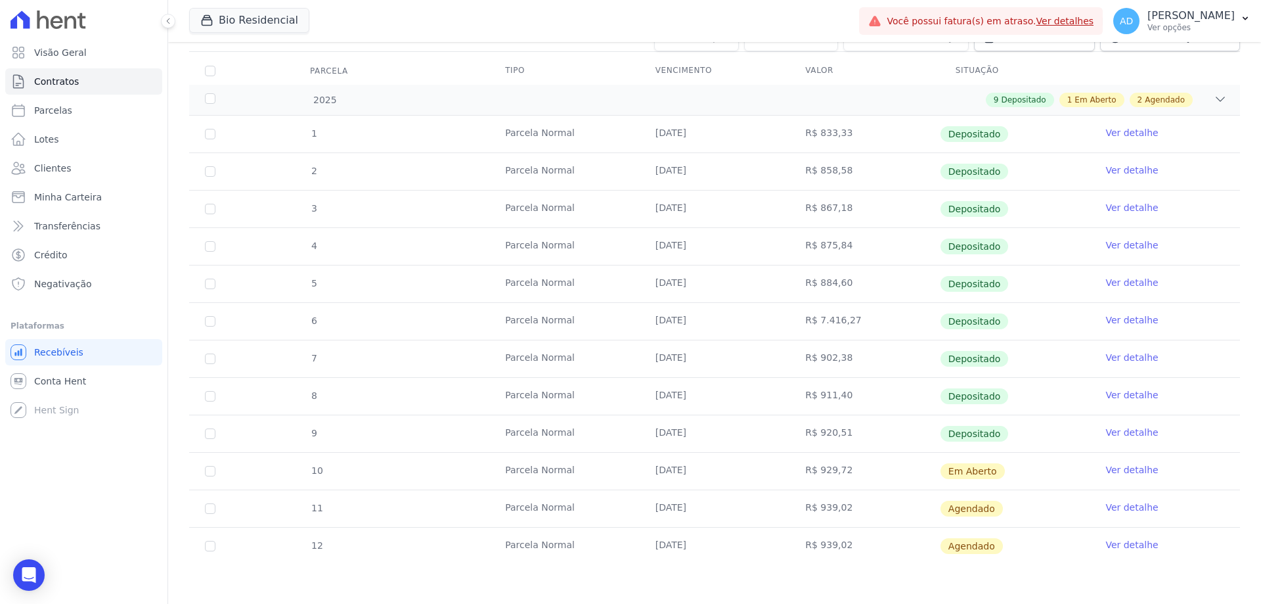
click at [1110, 470] on link "Ver detalhe" at bounding box center [1131, 469] width 53 height 13
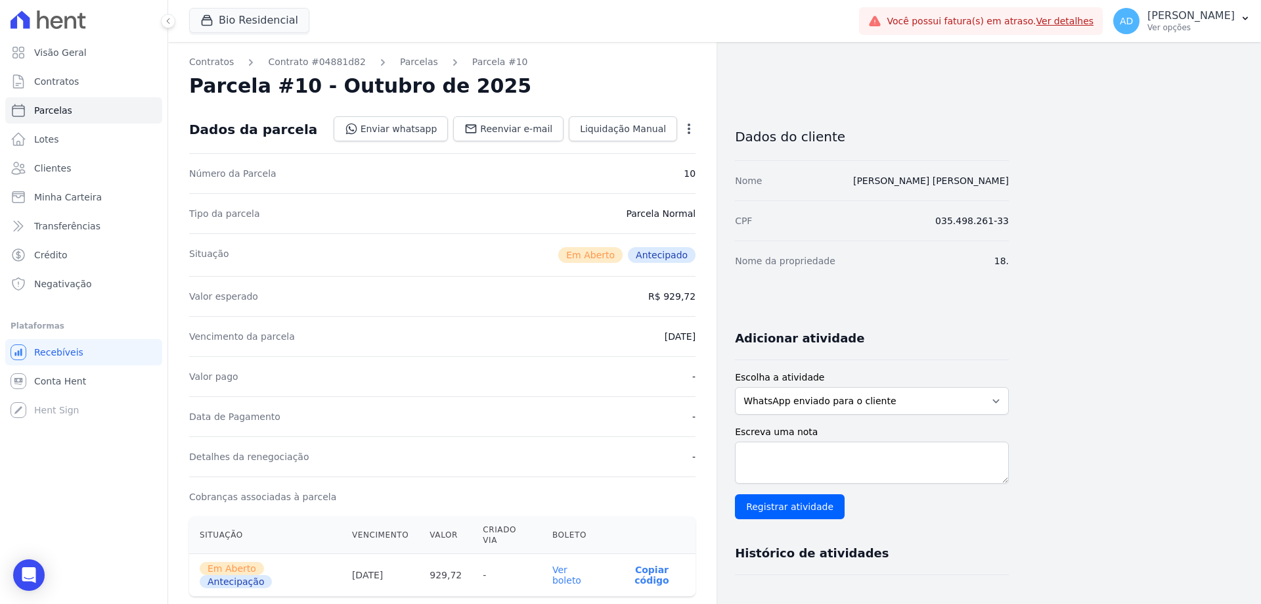
click at [691, 131] on icon "button" at bounding box center [688, 128] width 13 height 13
click at [630, 96] on div "Parcela #10 - Outubro de 2025" at bounding box center [442, 86] width 506 height 24
click at [640, 564] on p "Copiar código" at bounding box center [652, 574] width 66 height 21
click at [85, 110] on link "Parcelas" at bounding box center [83, 110] width 157 height 26
select select
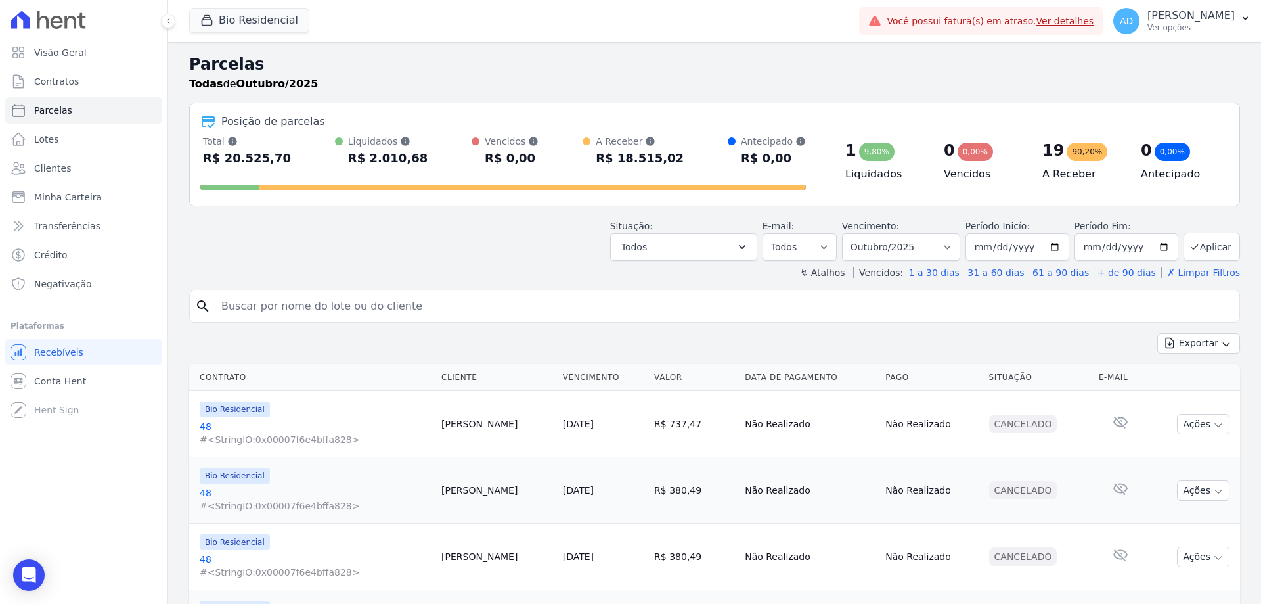
click at [389, 312] on input "search" at bounding box center [723, 306] width 1021 height 26
type input "caio"
select select
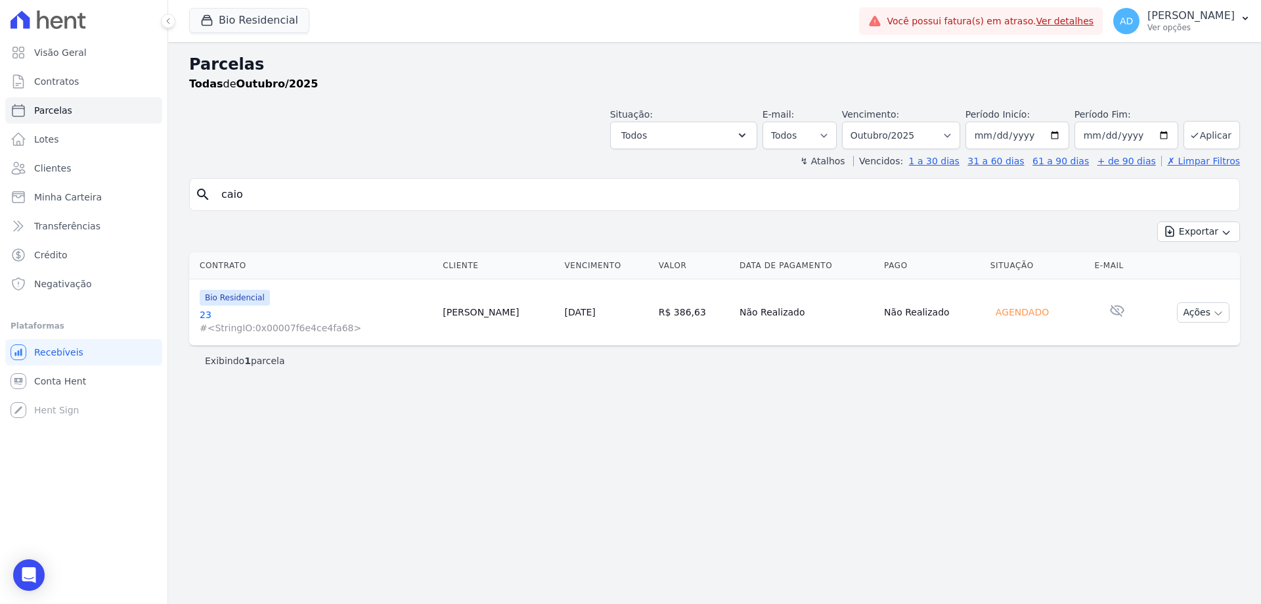
click at [564, 312] on link "[DATE]" at bounding box center [579, 312] width 31 height 11
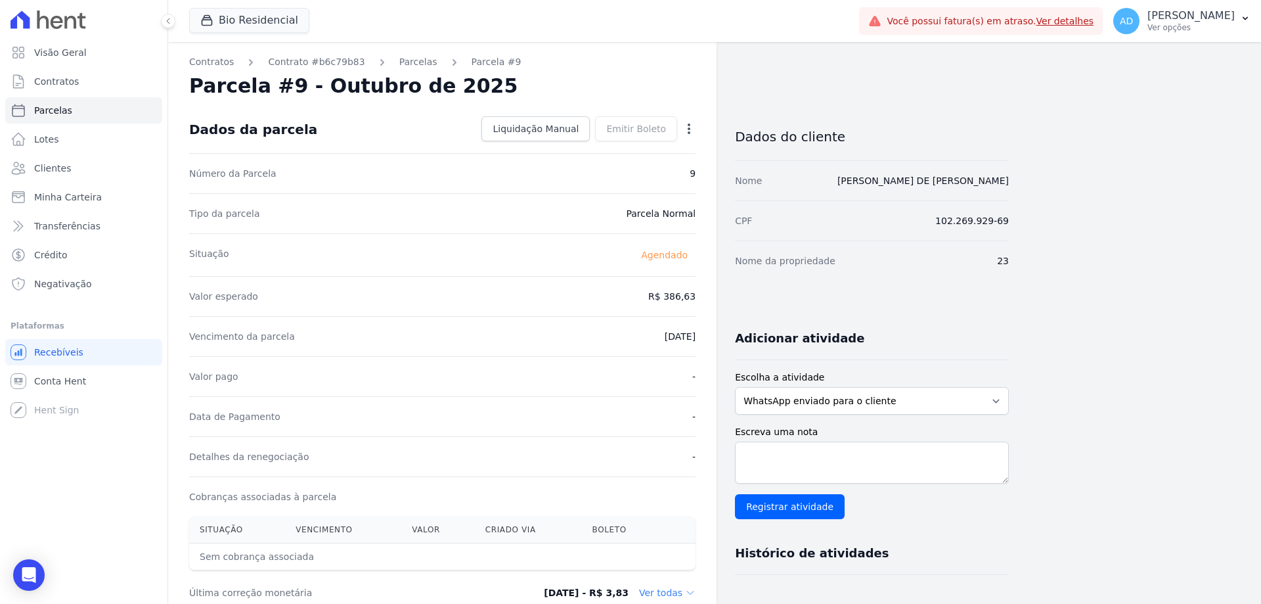
click at [688, 129] on icon "button" at bounding box center [688, 128] width 13 height 13
click at [640, 173] on link "Antecipar" at bounding box center [633, 170] width 116 height 24
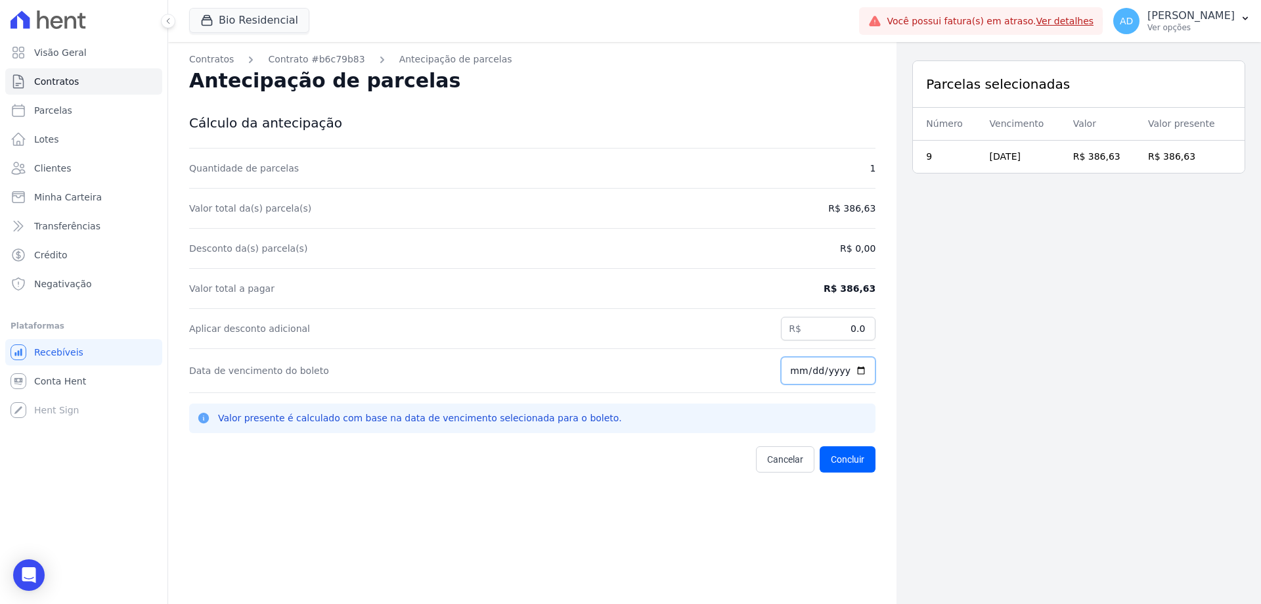
drag, startPoint x: 790, startPoint y: 373, endPoint x: 786, endPoint y: 382, distance: 9.4
click at [789, 374] on input "[DATE]" at bounding box center [828, 371] width 95 height 28
type input "2025-10-10"
click at [837, 456] on button "Concluir" at bounding box center [848, 459] width 56 height 26
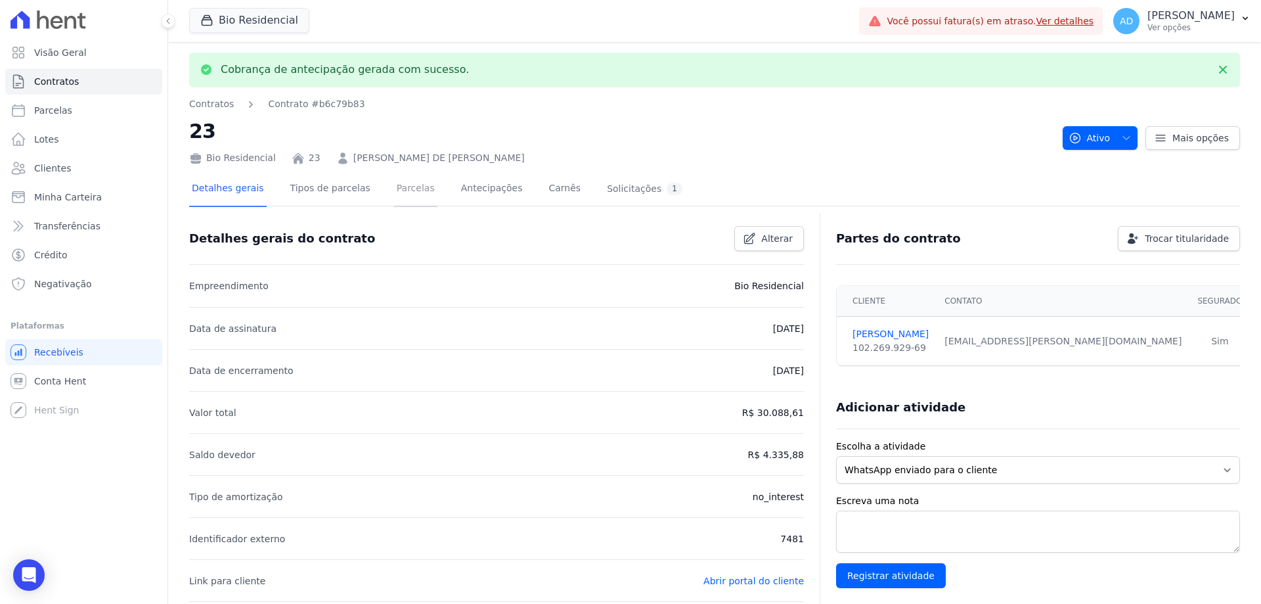
click at [394, 185] on link "Parcelas" at bounding box center [415, 189] width 43 height 35
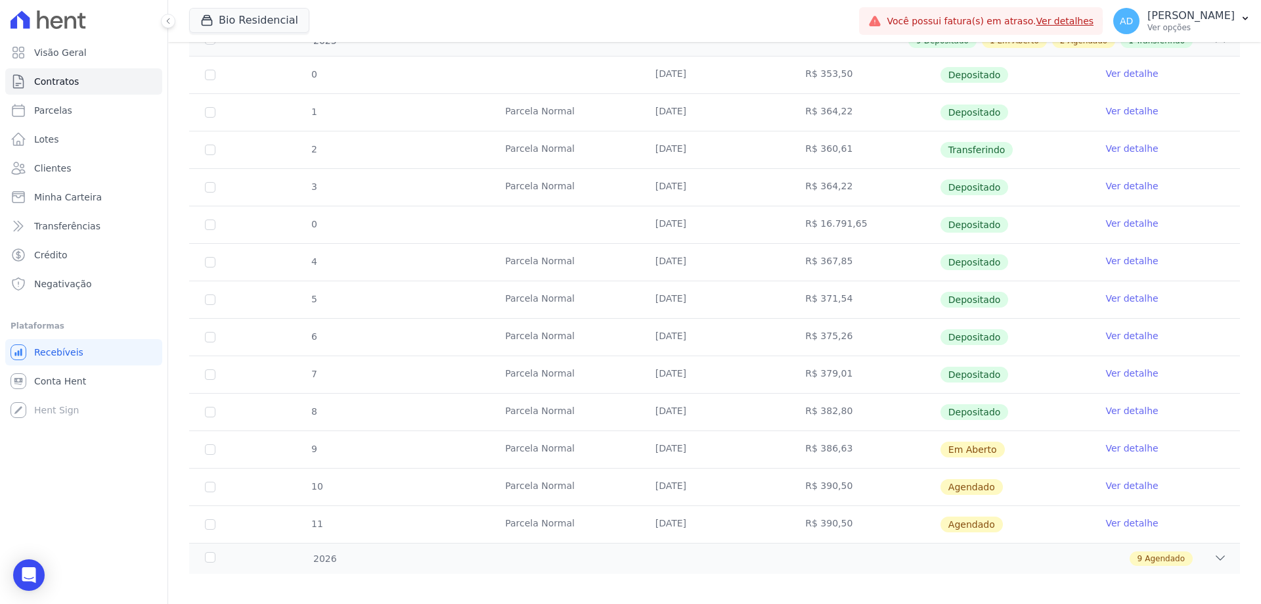
scroll to position [230, 0]
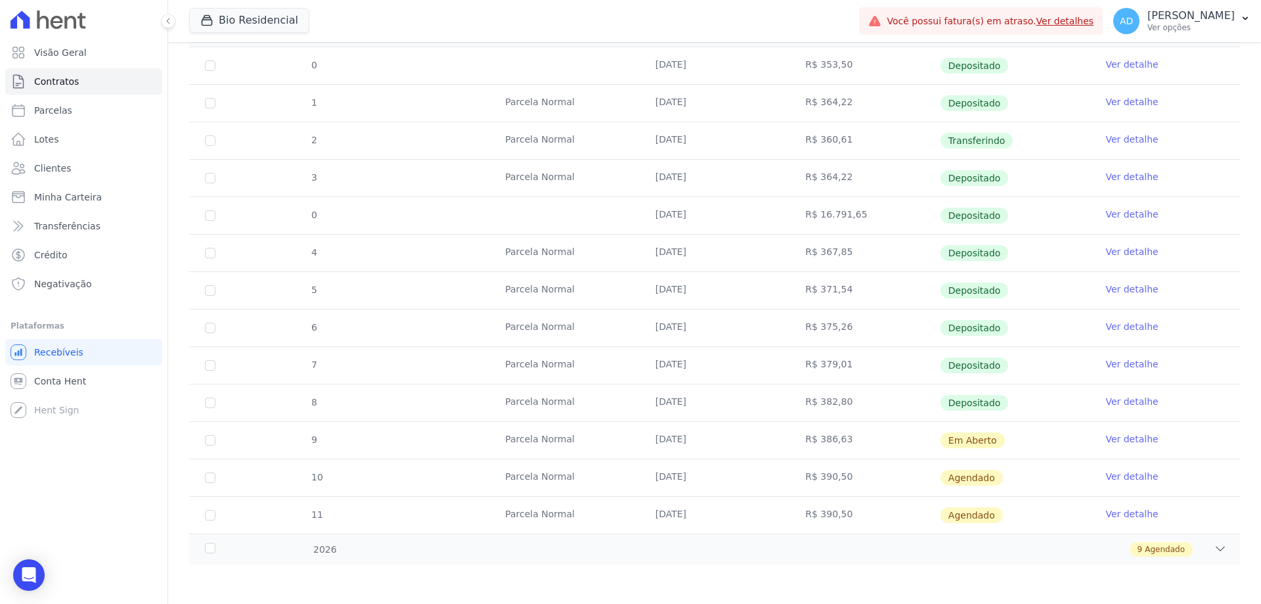
click at [1124, 439] on link "Ver detalhe" at bounding box center [1131, 438] width 53 height 13
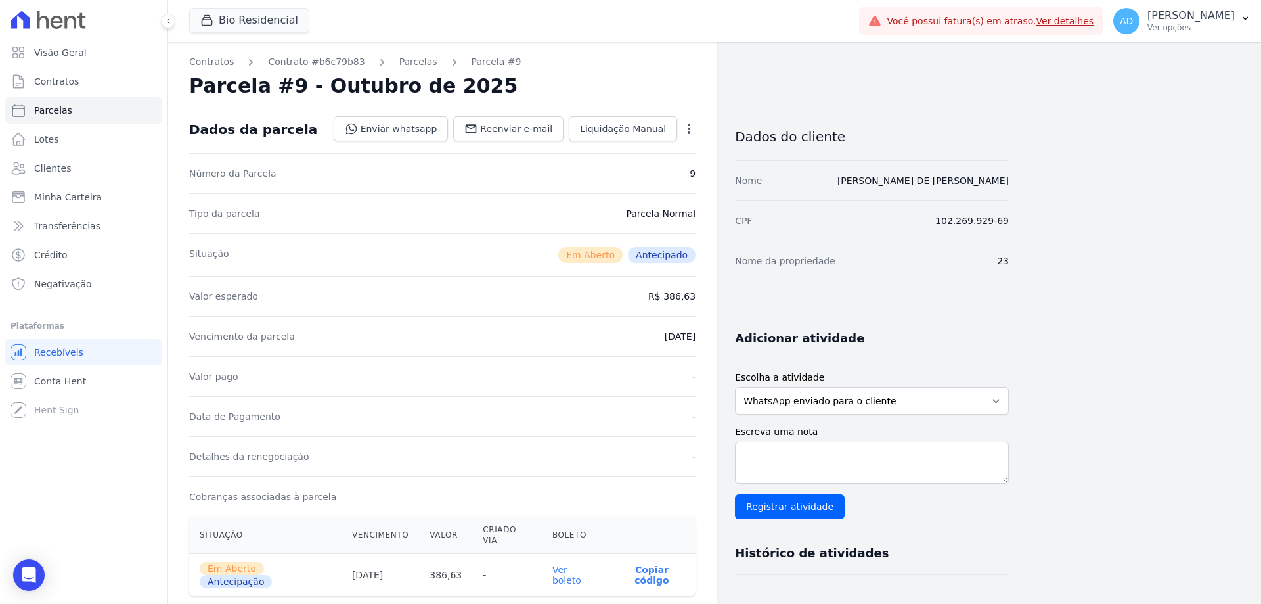
click at [646, 564] on p "Copiar código" at bounding box center [652, 574] width 66 height 21
click at [76, 110] on link "Parcelas" at bounding box center [83, 110] width 157 height 26
select select
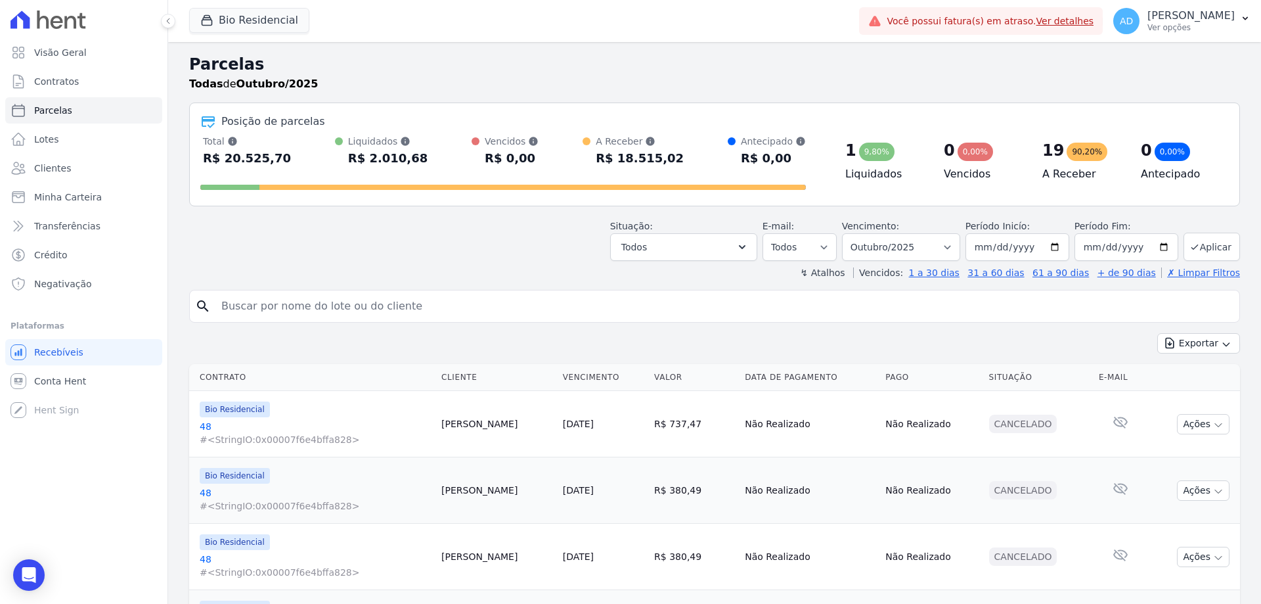
click at [278, 299] on input "search" at bounding box center [723, 306] width 1021 height 26
type input "samuel"
select select
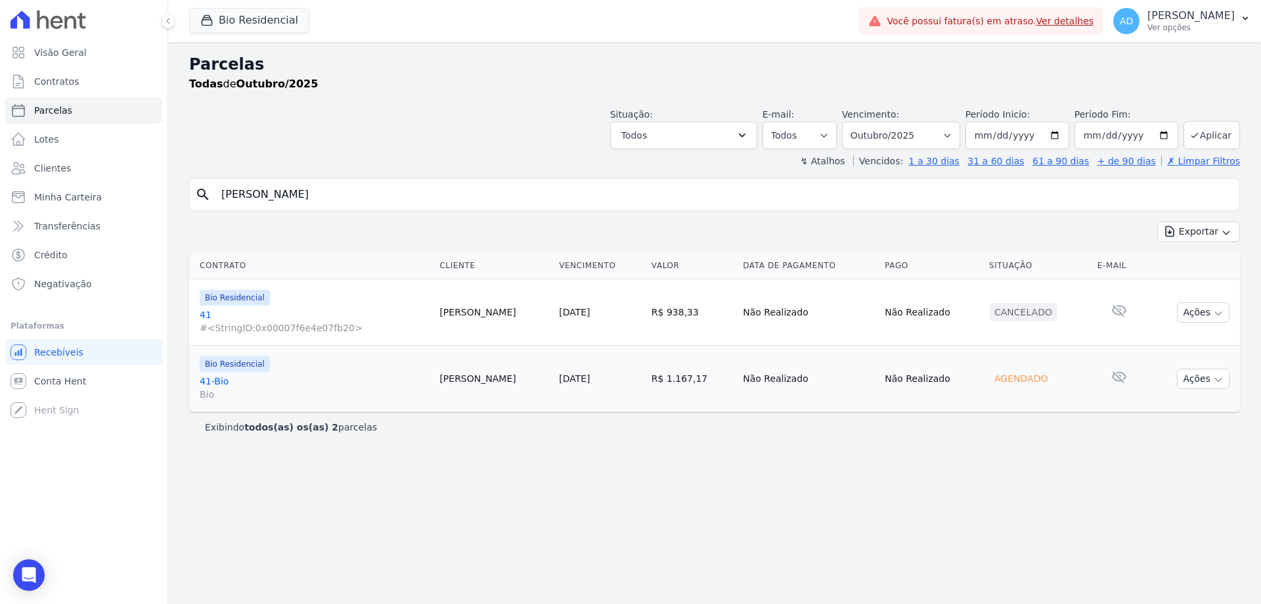
click at [584, 378] on link "[DATE]" at bounding box center [574, 378] width 31 height 11
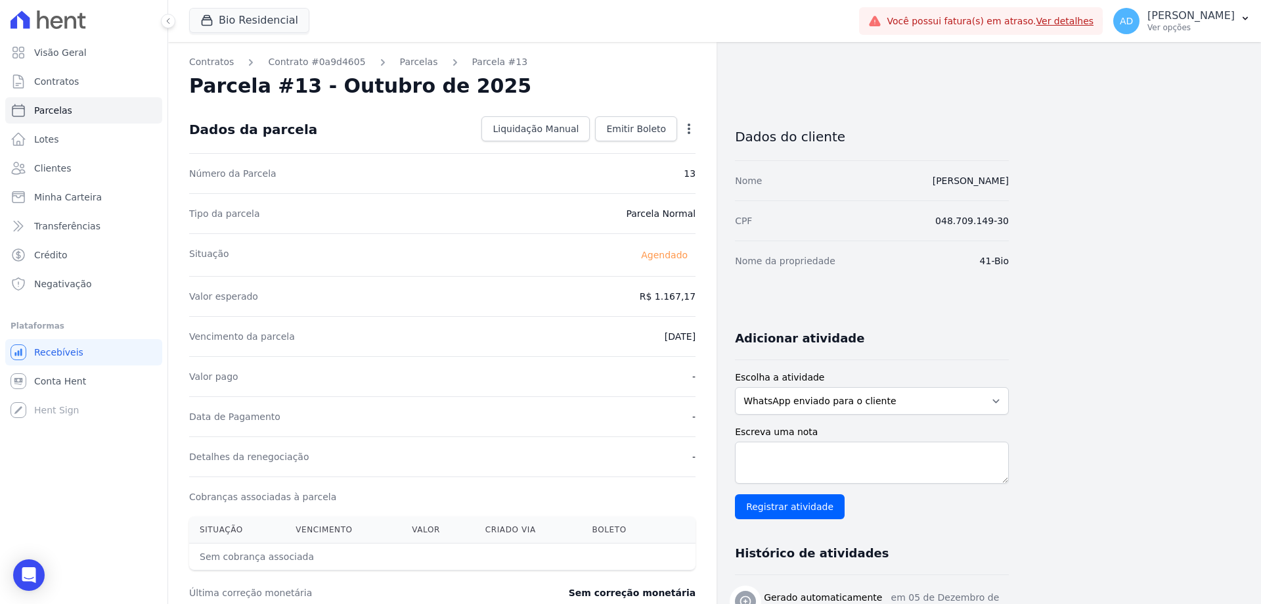
click at [684, 128] on icon "button" at bounding box center [688, 128] width 13 height 13
click at [666, 143] on link "Alterar" at bounding box center [633, 147] width 116 height 24
click at [646, 298] on input "1167.17" at bounding box center [632, 295] width 126 height 28
type input "1191.43"
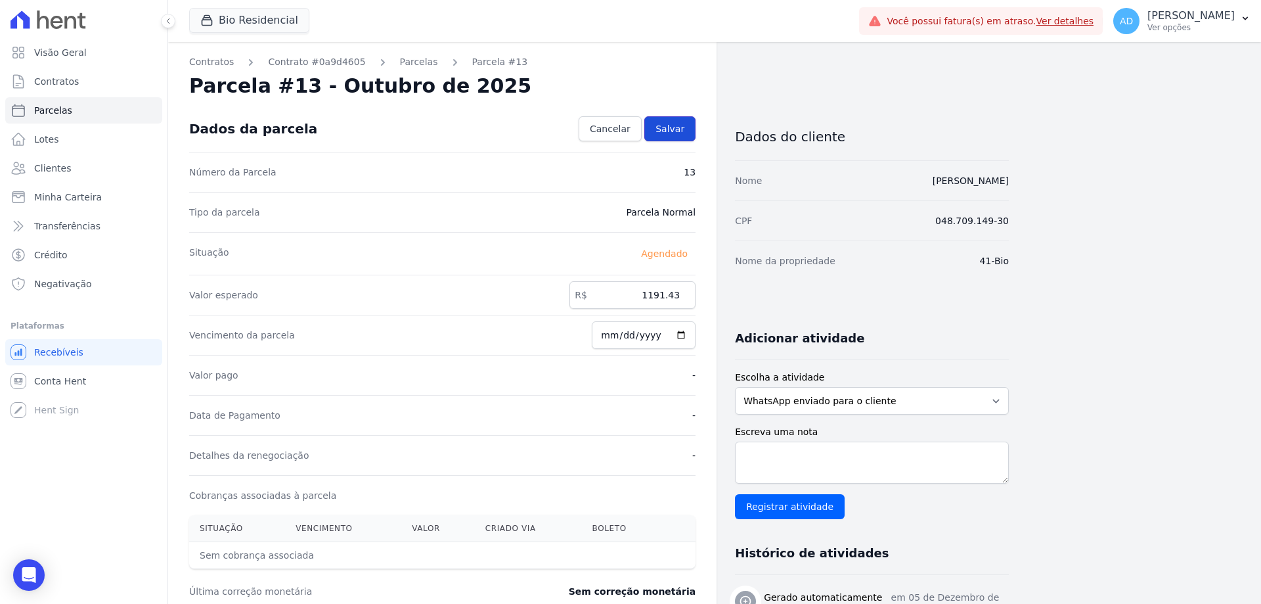
click at [669, 135] on span "Salvar" at bounding box center [669, 128] width 29 height 13
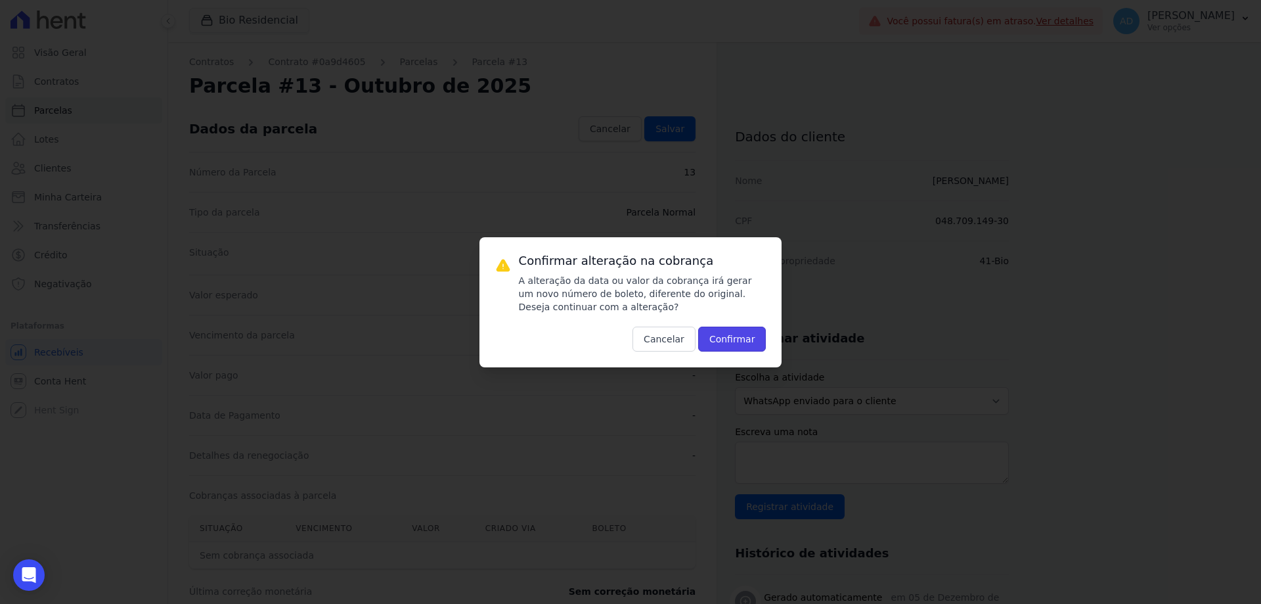
click at [728, 336] on button "Confirmar" at bounding box center [732, 338] width 68 height 25
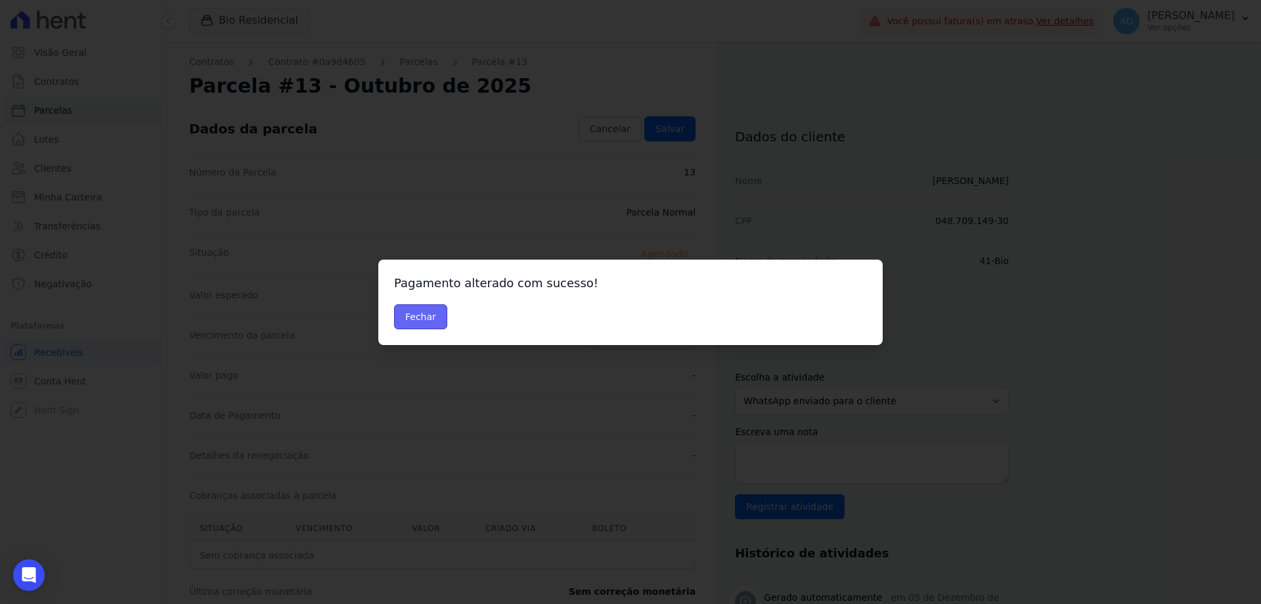
click at [424, 314] on button "Fechar" at bounding box center [420, 316] width 53 height 25
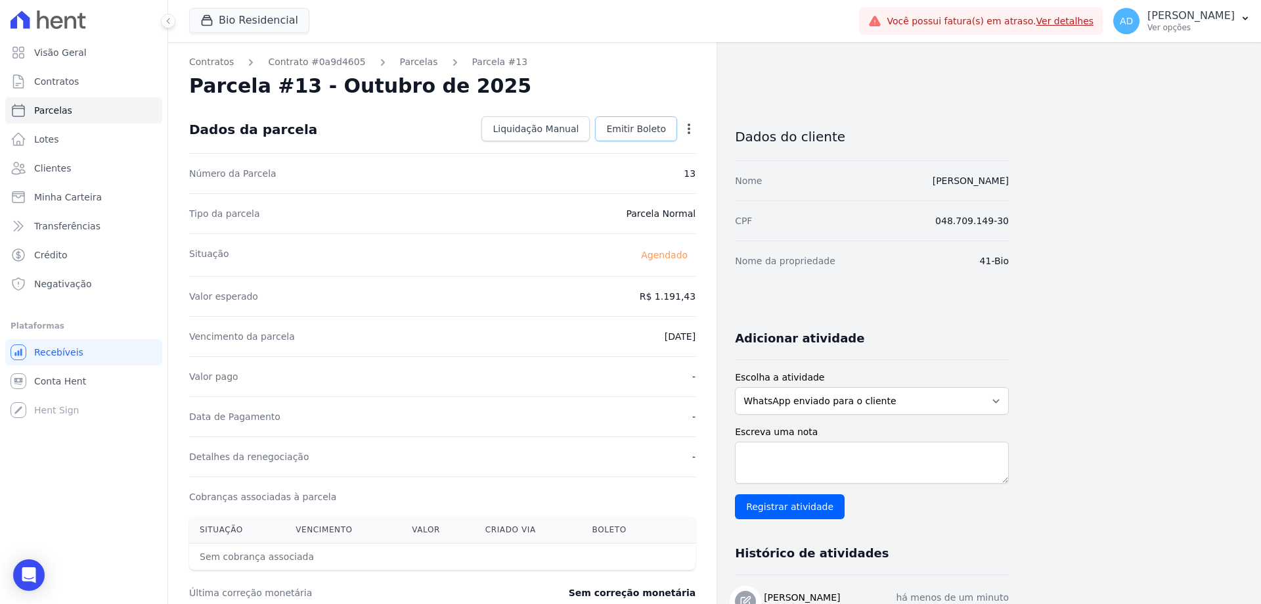
click at [655, 133] on span "Emitir Boleto" at bounding box center [636, 128] width 60 height 13
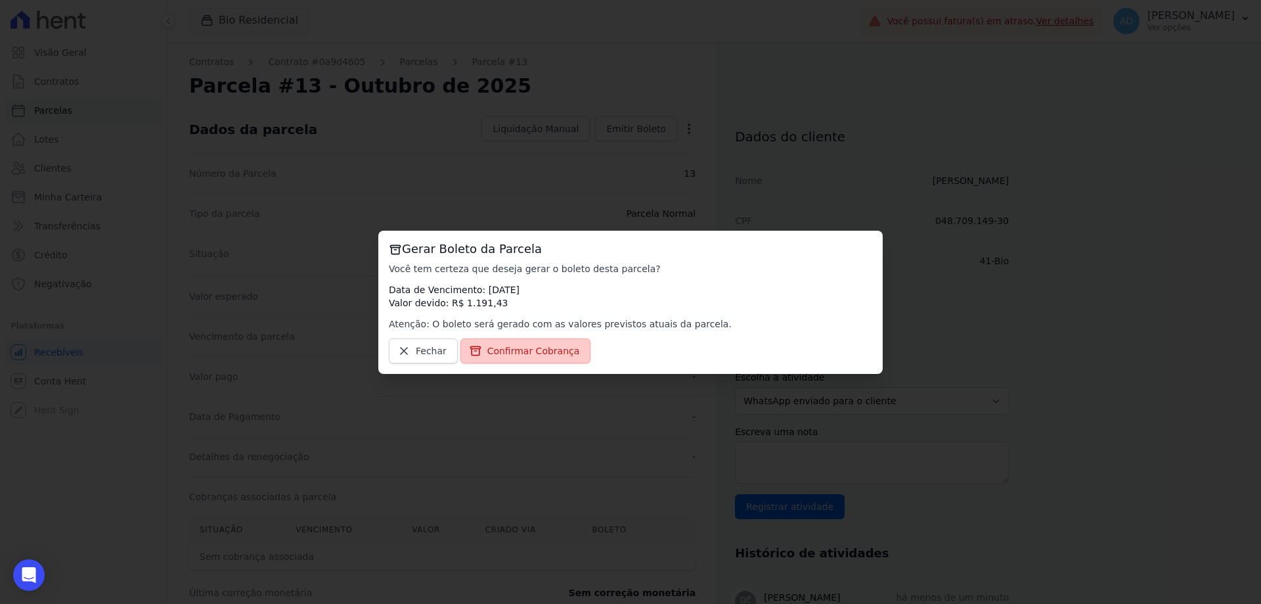
click at [555, 344] on span "Confirmar Cobrança" at bounding box center [533, 350] width 93 height 13
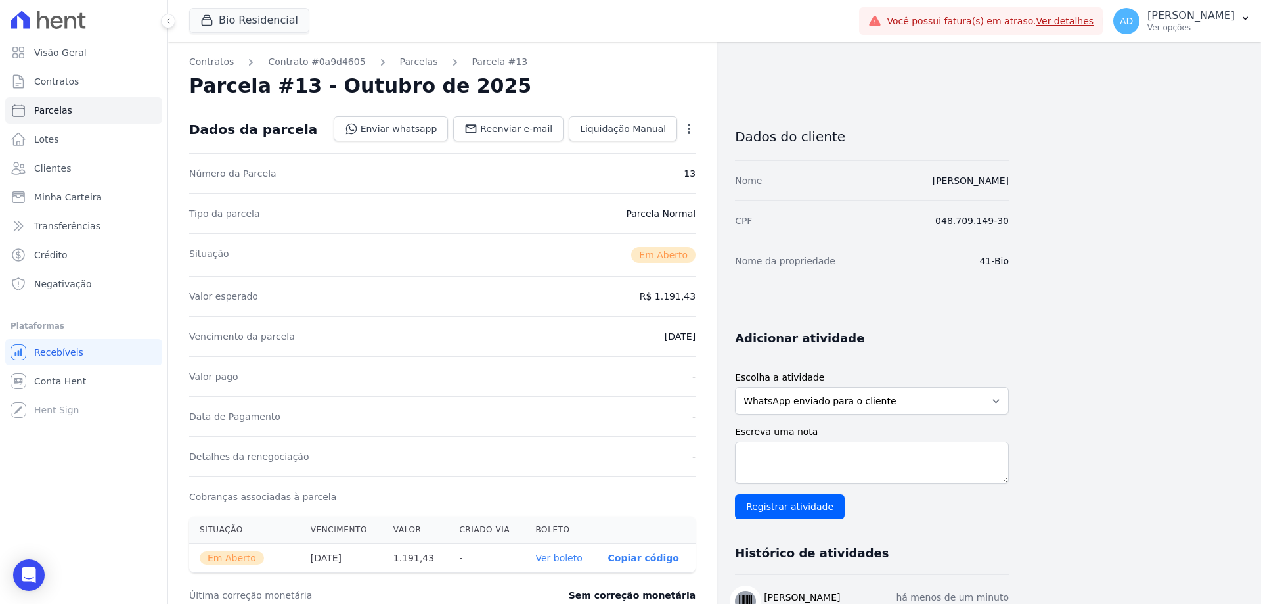
click at [642, 560] on p "Copiar código" at bounding box center [643, 557] width 71 height 11
drag, startPoint x: 62, startPoint y: 111, endPoint x: 73, endPoint y: 127, distance: 19.3
click at [62, 111] on span "Parcelas" at bounding box center [53, 110] width 38 height 13
select select
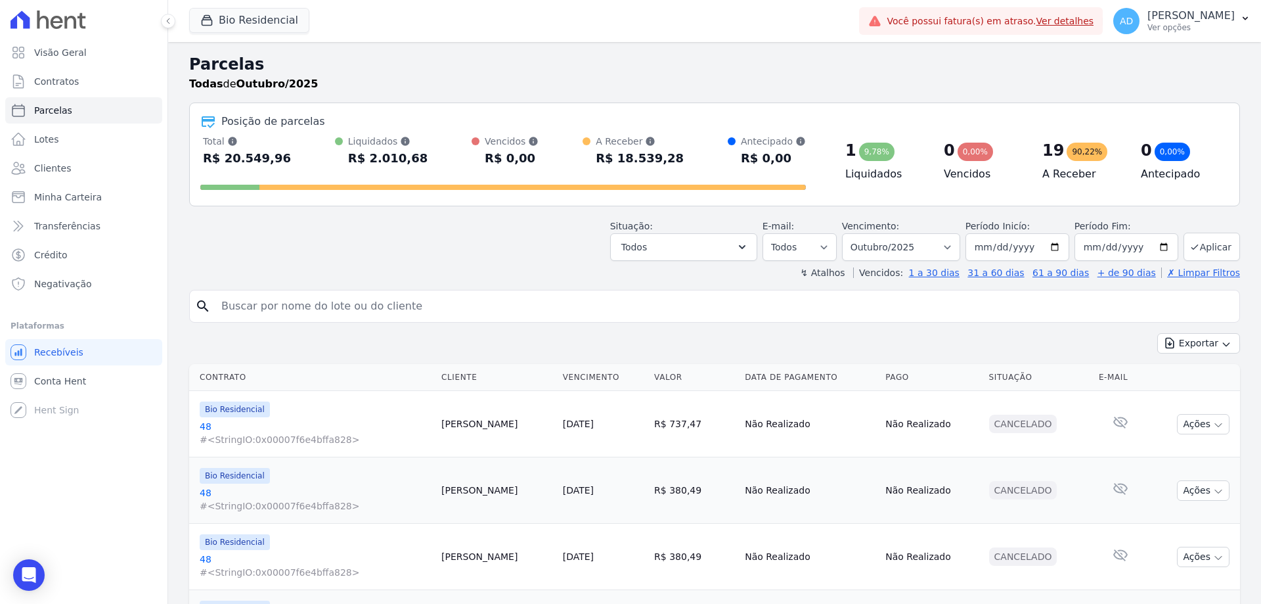
click at [308, 307] on input "search" at bounding box center [723, 306] width 1021 height 26
type input "saiane"
select select
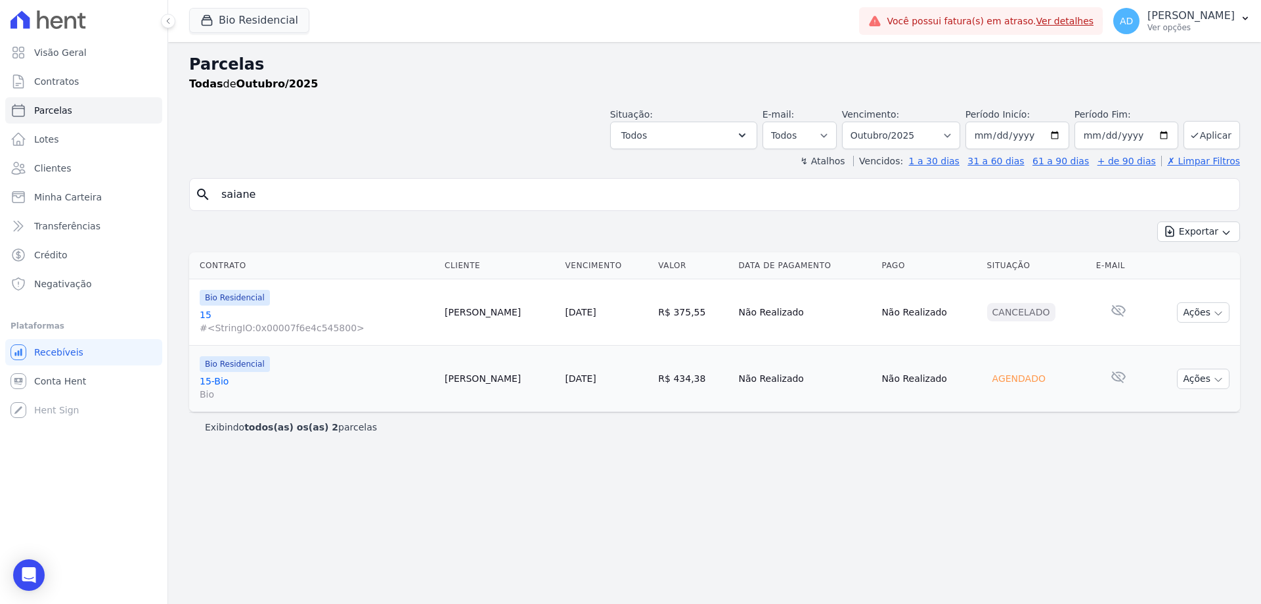
click at [571, 379] on link "[DATE]" at bounding box center [580, 378] width 31 height 11
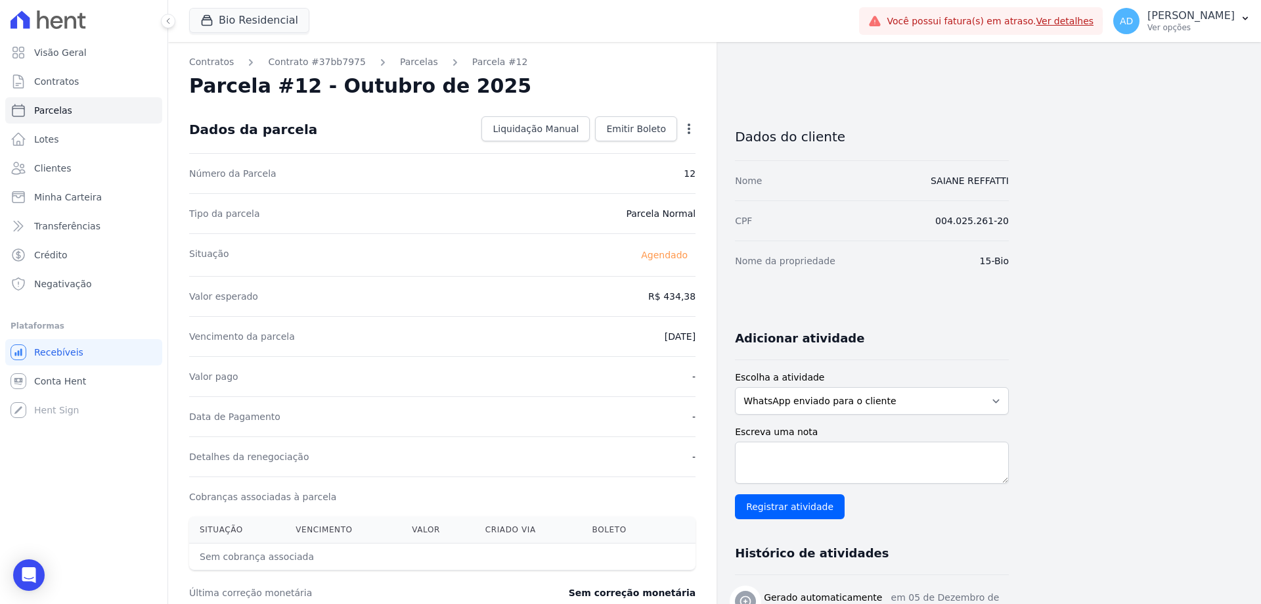
click at [688, 132] on icon "button" at bounding box center [688, 128] width 13 height 13
click at [667, 151] on link "Alterar" at bounding box center [633, 147] width 116 height 24
click at [653, 296] on input "434.38" at bounding box center [632, 295] width 126 height 28
type input "511.25"
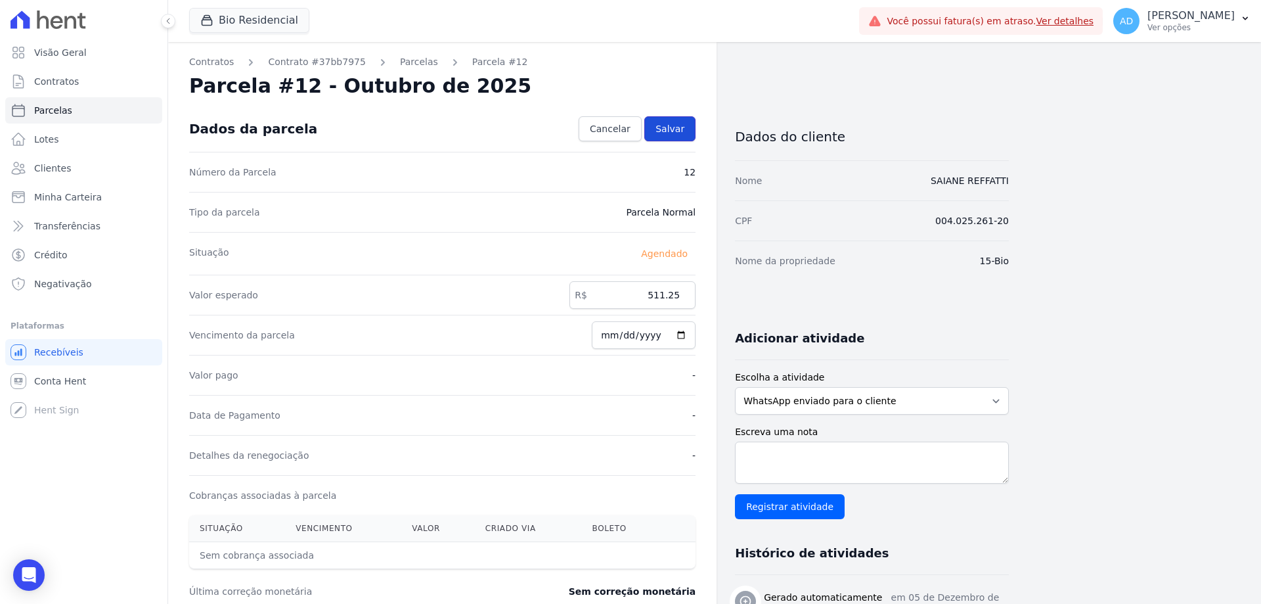
click at [652, 129] on link "Salvar" at bounding box center [669, 128] width 51 height 25
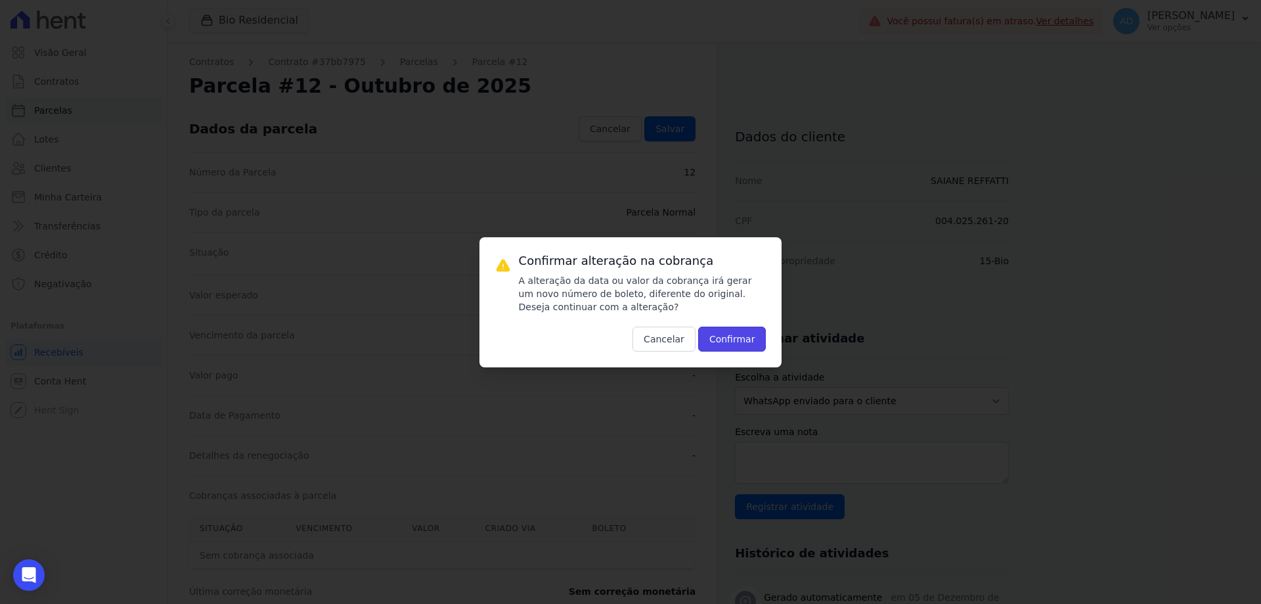
drag, startPoint x: 715, startPoint y: 339, endPoint x: 705, endPoint y: 335, distance: 11.2
click at [716, 339] on button "Confirmar" at bounding box center [732, 338] width 68 height 25
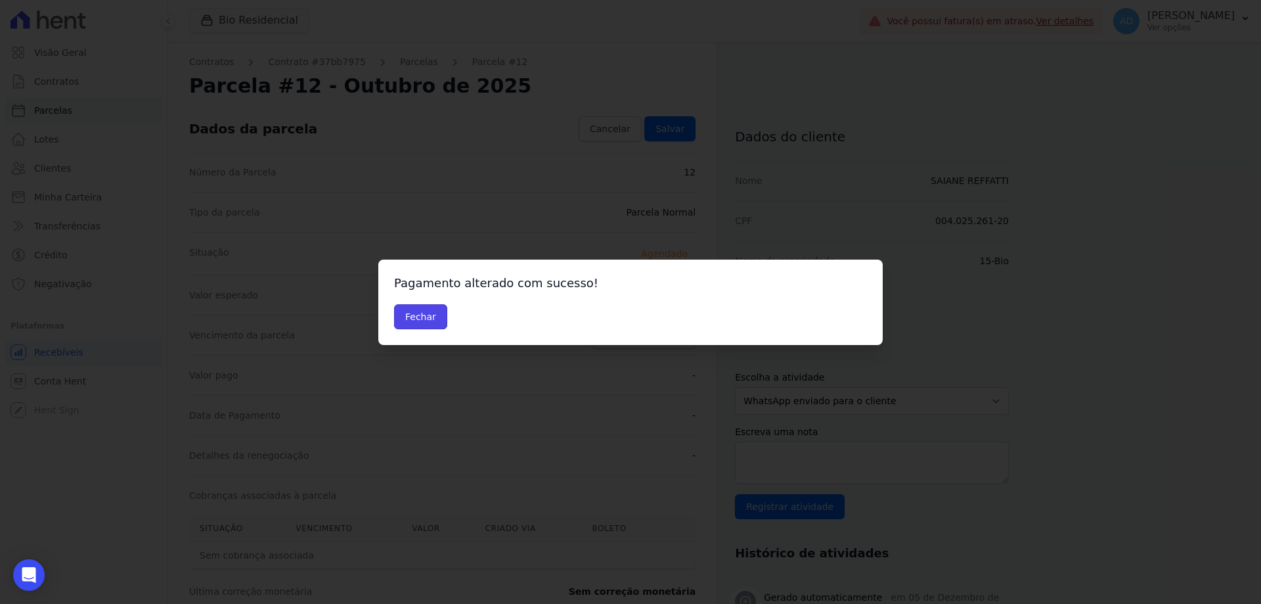
drag, startPoint x: 426, startPoint y: 309, endPoint x: 426, endPoint y: 293, distance: 16.4
click at [425, 310] on button "Fechar" at bounding box center [420, 316] width 53 height 25
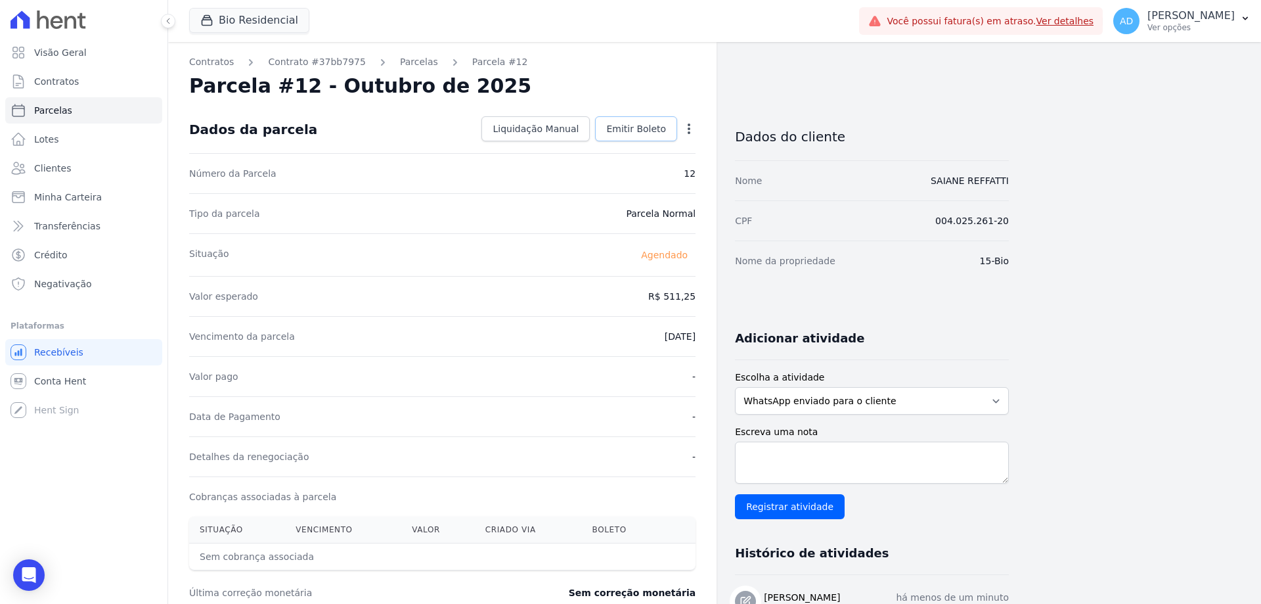
click at [625, 134] on span "Emitir Boleto" at bounding box center [636, 128] width 60 height 13
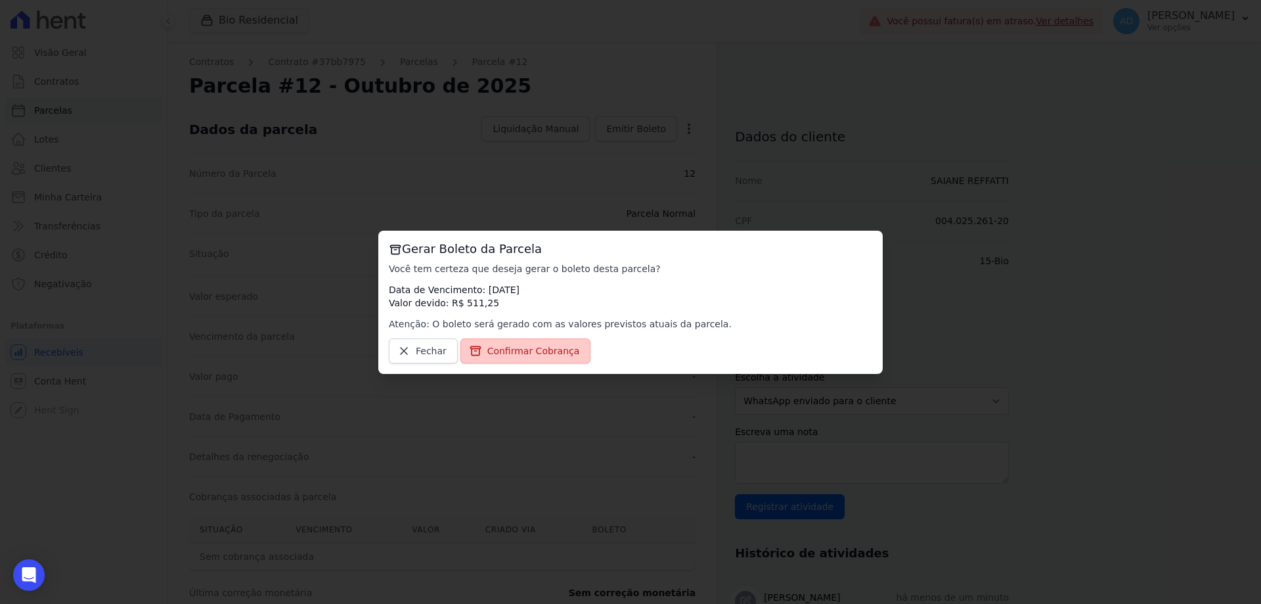
click at [531, 356] on span "Confirmar Cobrança" at bounding box center [533, 350] width 93 height 13
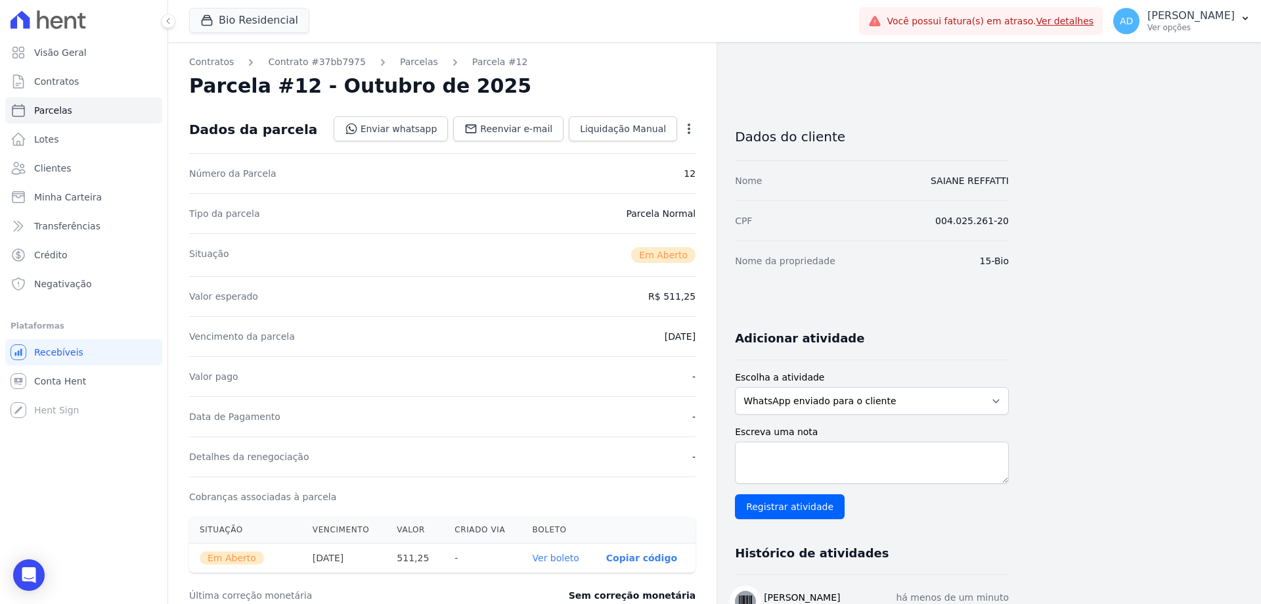
click at [640, 556] on p "Copiar código" at bounding box center [641, 557] width 71 height 11
click at [42, 109] on span "Parcelas" at bounding box center [53, 110] width 38 height 13
select select
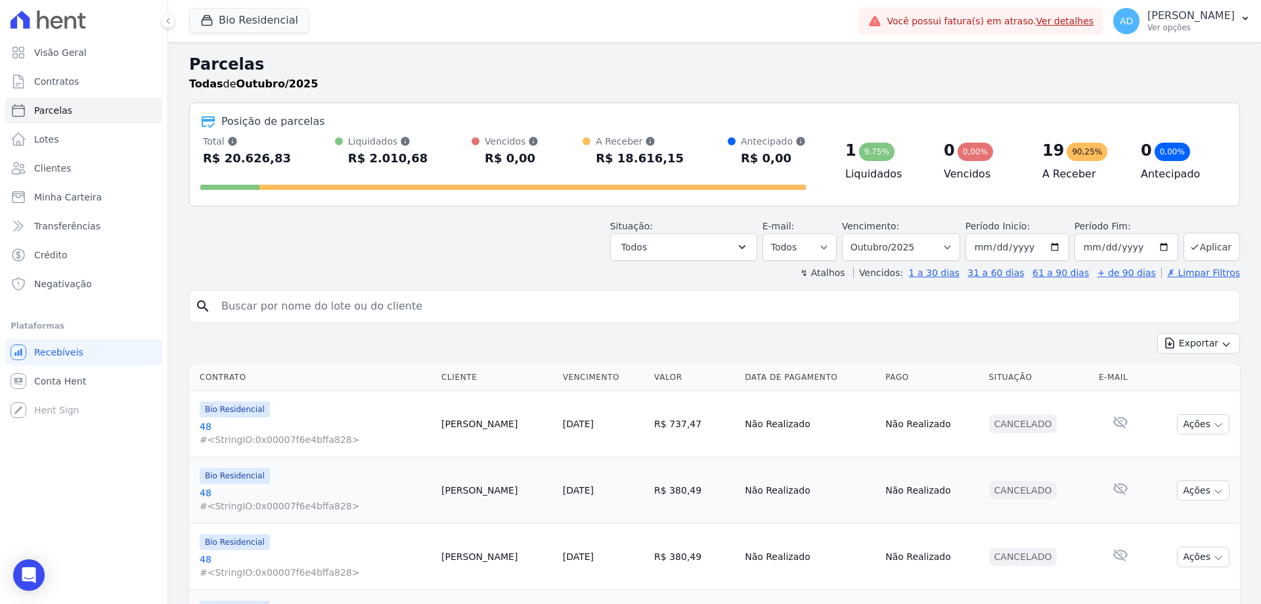
click at [349, 303] on input "search" at bounding box center [723, 306] width 1021 height 26
type input "ivankio"
select select
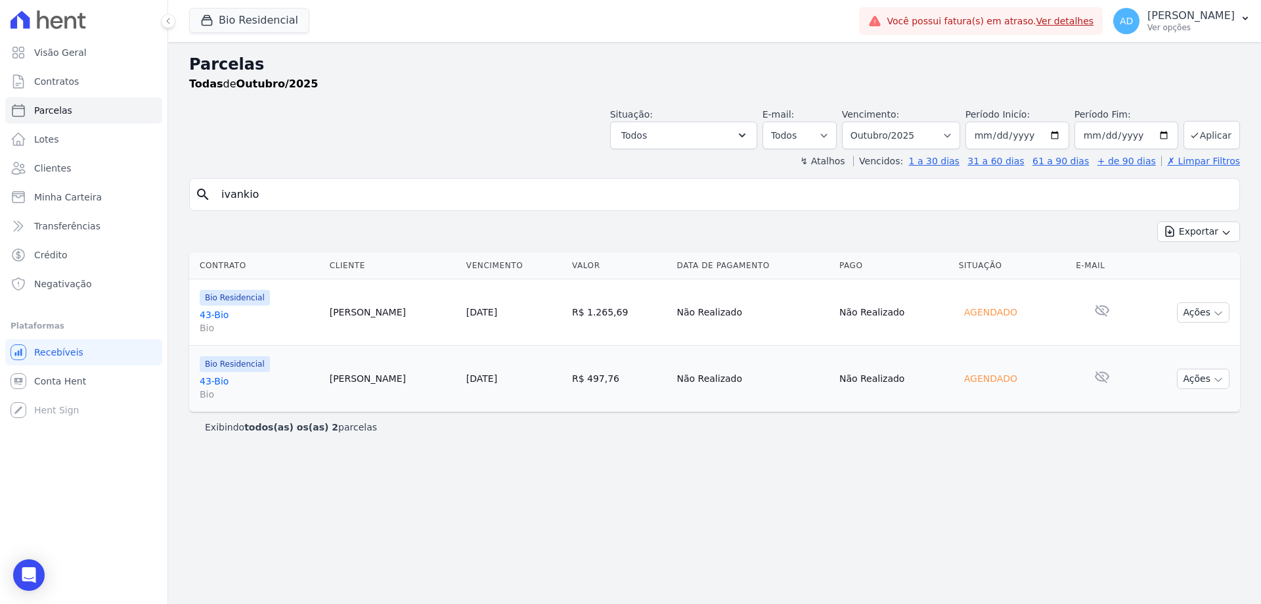
click at [486, 373] on link "[DATE]" at bounding box center [481, 378] width 31 height 11
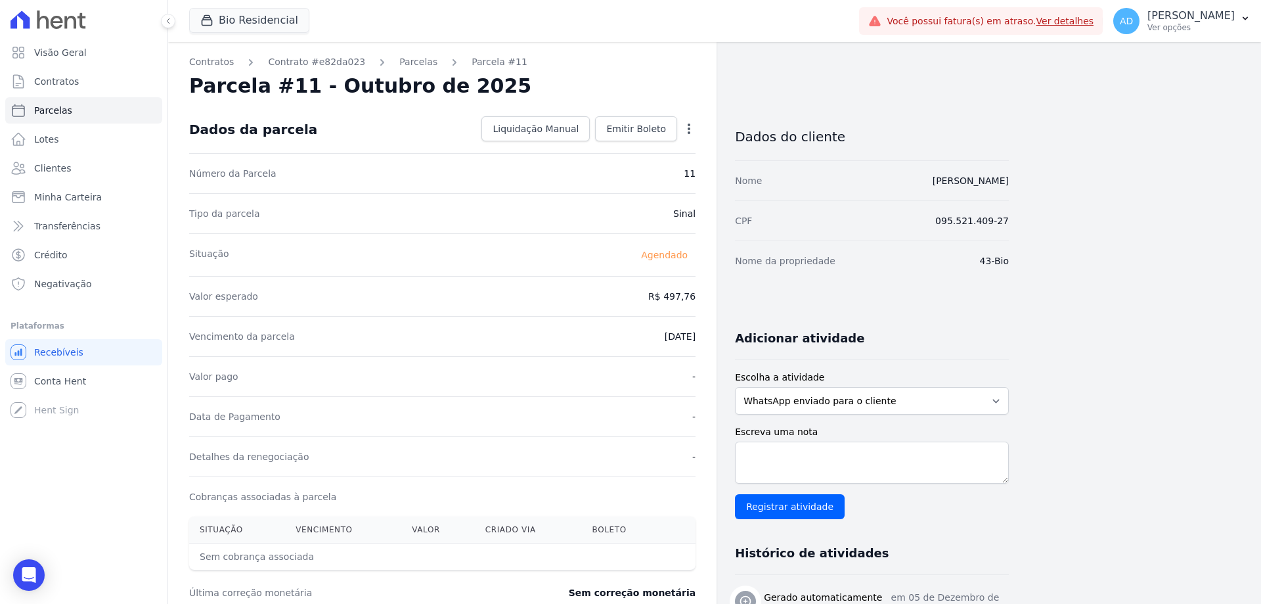
click at [687, 133] on icon "button" at bounding box center [688, 128] width 13 height 13
click at [645, 150] on link "Alterar" at bounding box center [633, 147] width 116 height 24
click at [644, 303] on input "497.76" at bounding box center [632, 295] width 126 height 28
type input "1935.08"
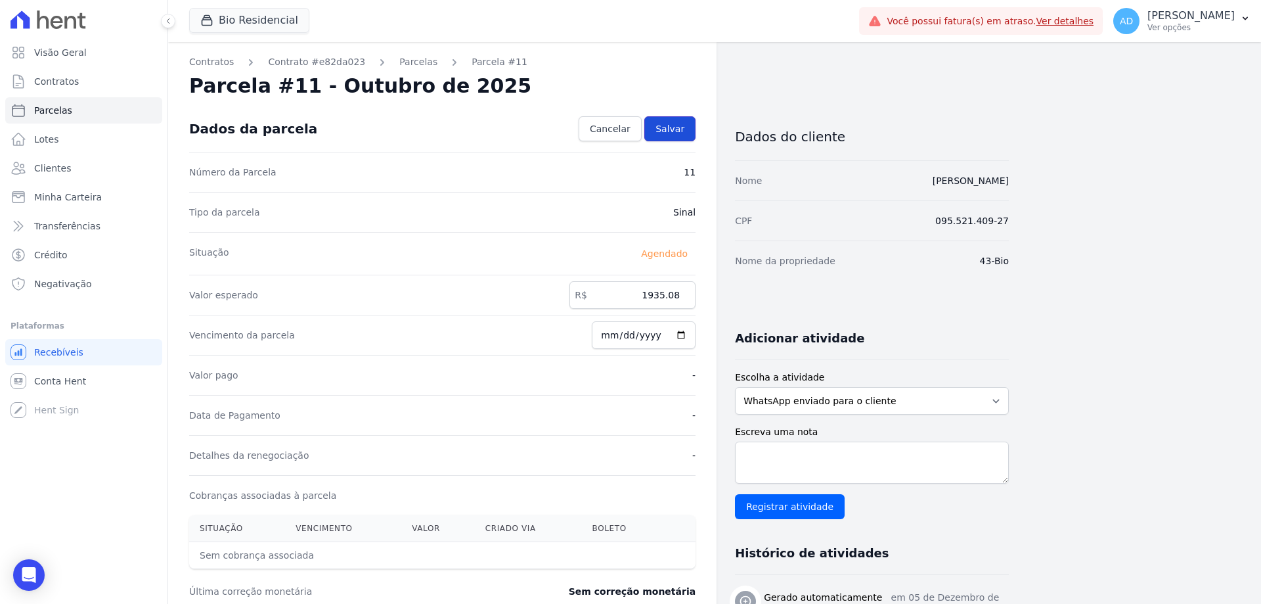
click at [669, 128] on span "Salvar" at bounding box center [669, 128] width 29 height 13
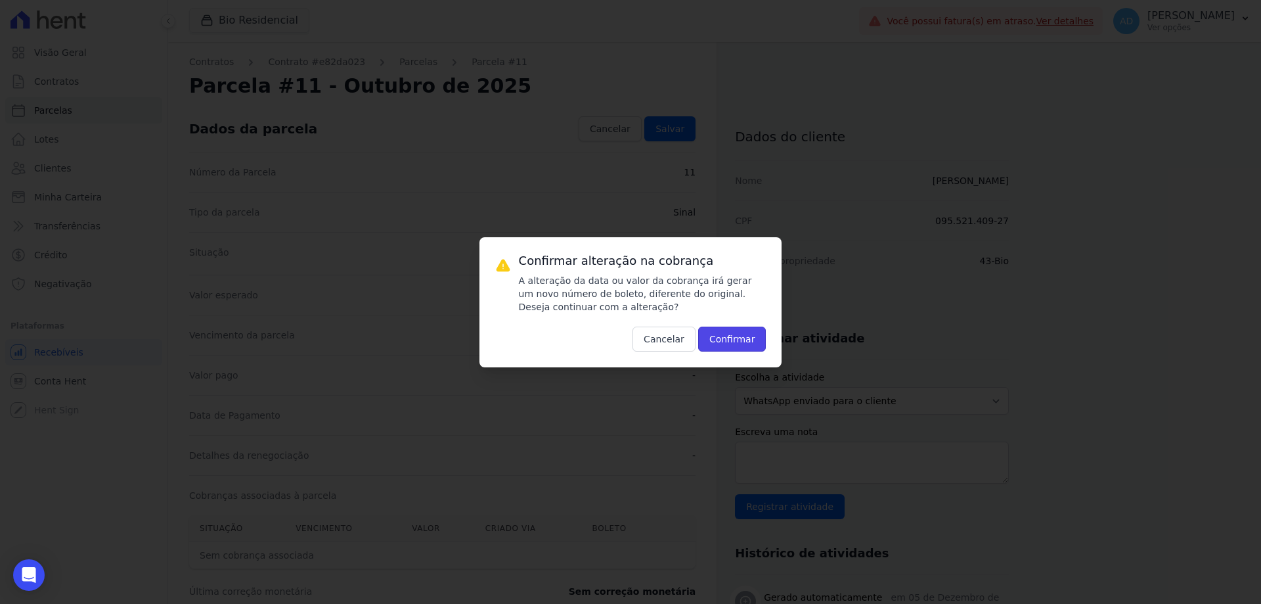
drag, startPoint x: 719, startPoint y: 333, endPoint x: 682, endPoint y: 314, distance: 41.4
click at [719, 332] on button "Confirmar" at bounding box center [732, 338] width 68 height 25
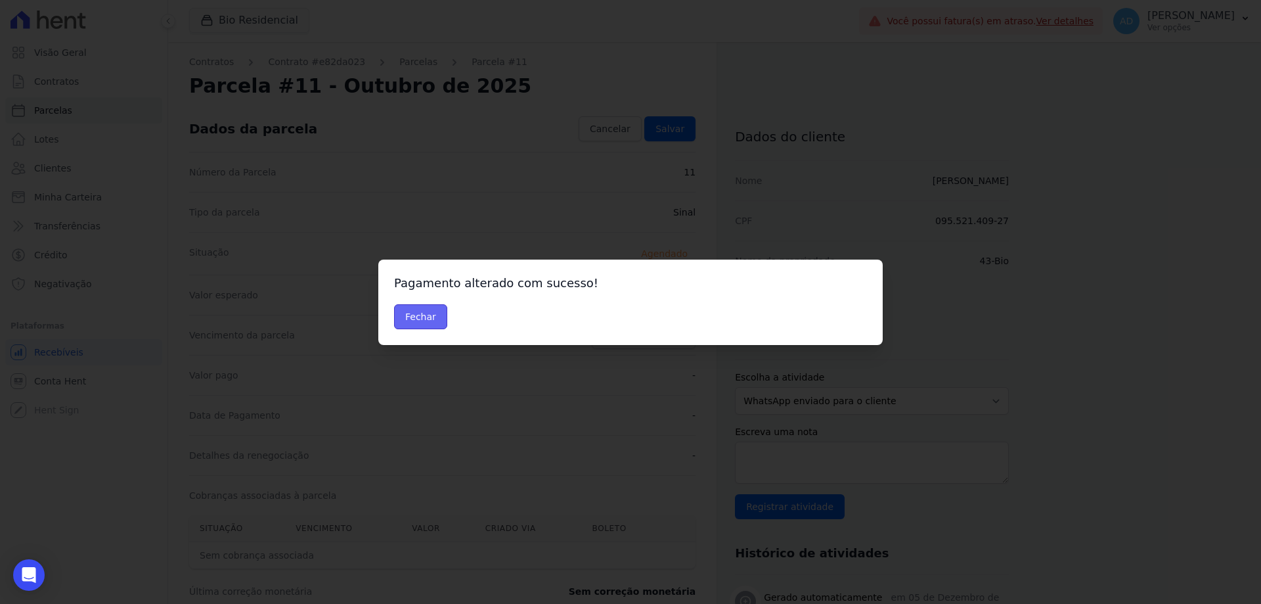
click at [426, 317] on button "Fechar" at bounding box center [420, 316] width 53 height 25
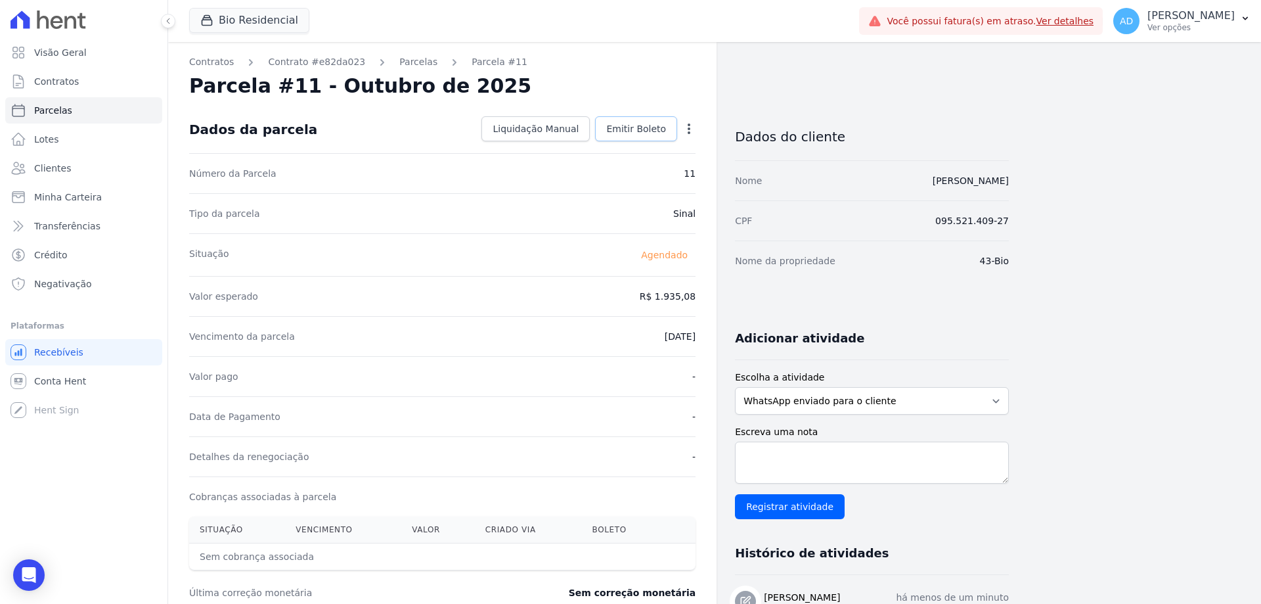
click at [656, 129] on span "Emitir Boleto" at bounding box center [636, 128] width 60 height 13
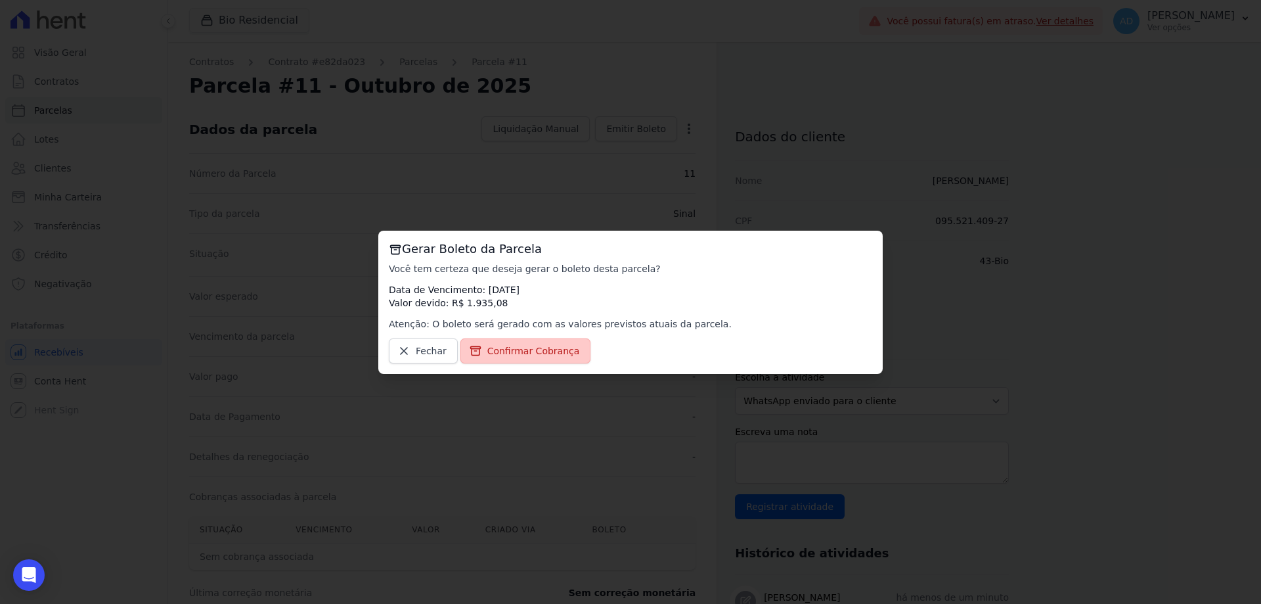
click at [542, 355] on span "Confirmar Cobrança" at bounding box center [533, 350] width 93 height 13
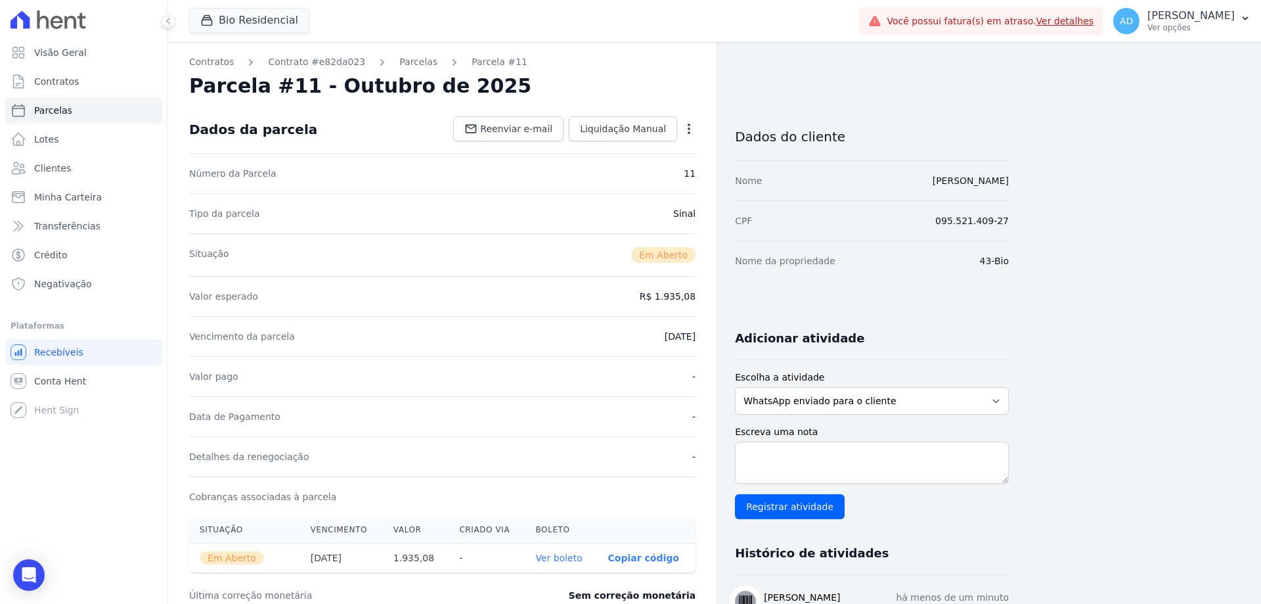
click at [633, 556] on p "Copiar código" at bounding box center [643, 557] width 71 height 11
click at [66, 112] on span "Parcelas" at bounding box center [53, 110] width 38 height 13
select select
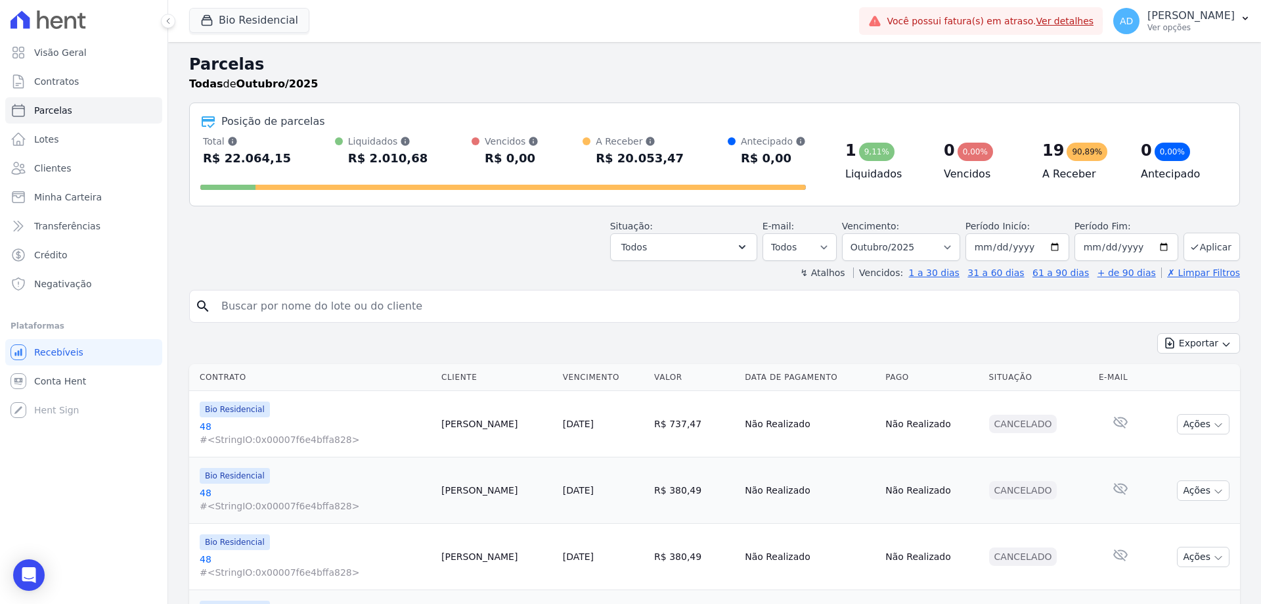
click at [294, 307] on input "search" at bounding box center [723, 306] width 1021 height 26
type input "[PERSON_NAME]"
select select
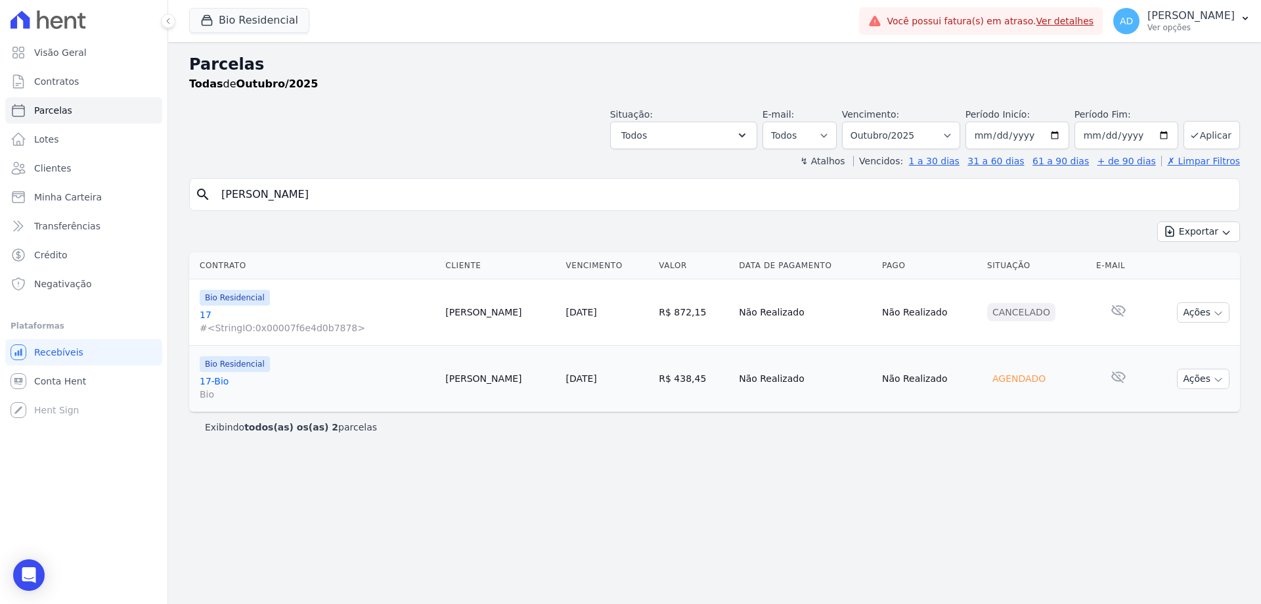
click at [586, 376] on link "[DATE]" at bounding box center [581, 378] width 31 height 11
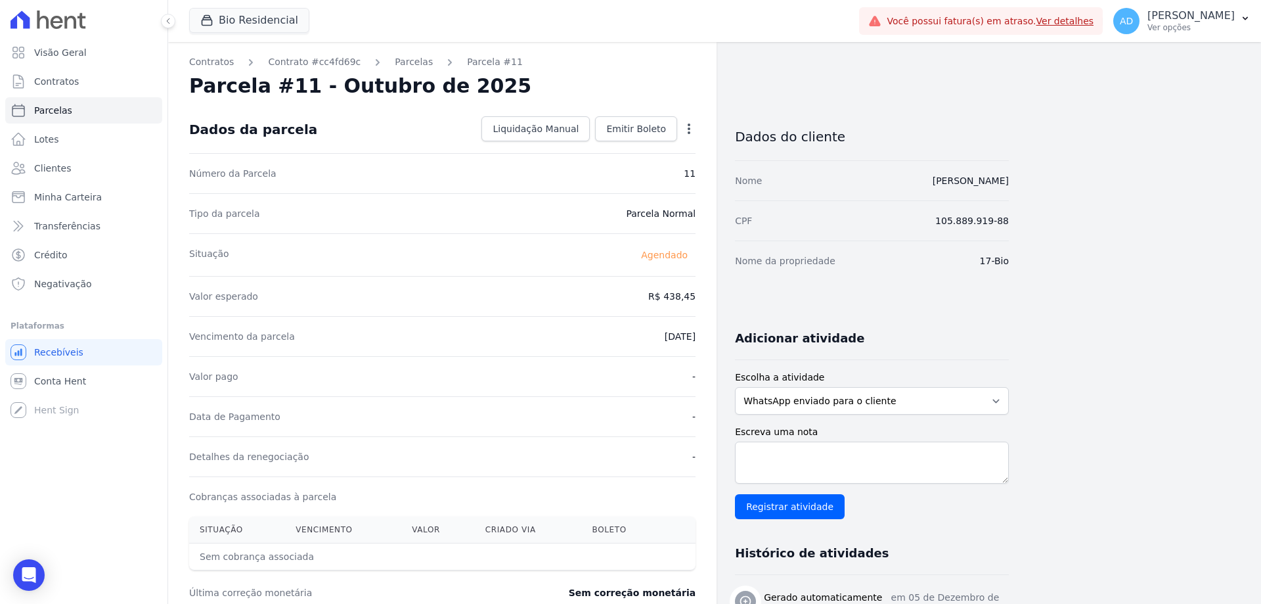
click at [692, 126] on icon "button" at bounding box center [688, 128] width 13 height 13
drag, startPoint x: 657, startPoint y: 137, endPoint x: 654, endPoint y: 146, distance: 9.8
click at [657, 137] on link "Alterar" at bounding box center [633, 147] width 116 height 24
click at [644, 298] on input "438.45" at bounding box center [632, 295] width 126 height 28
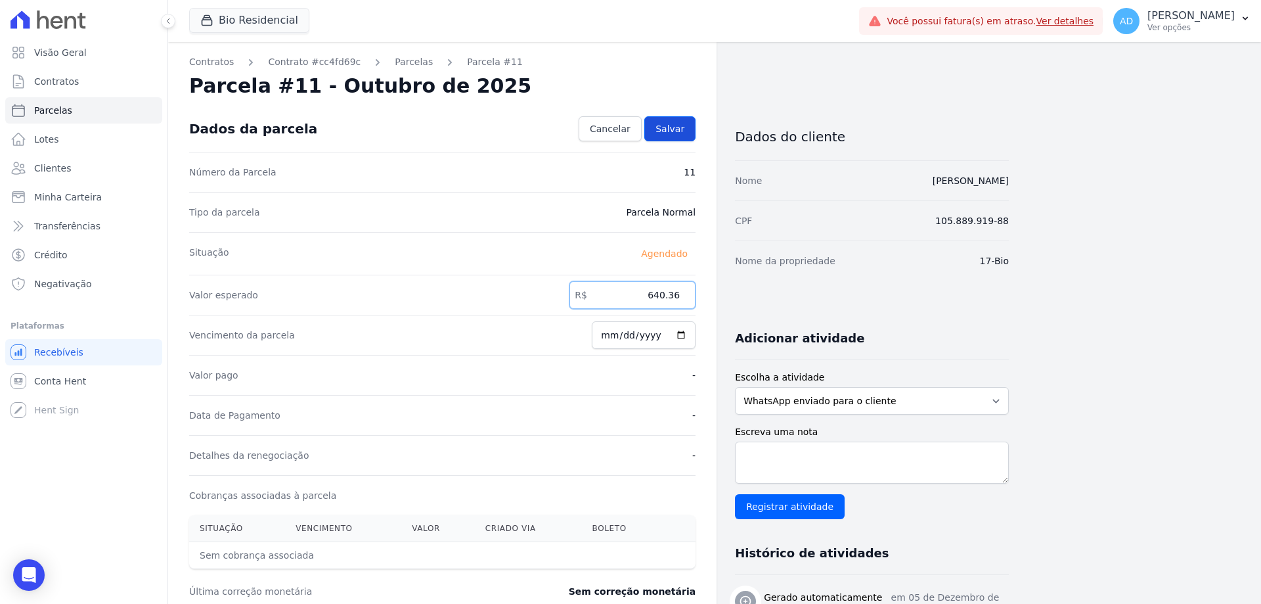
type input "640.36"
click at [685, 129] on link "Salvar" at bounding box center [669, 128] width 51 height 25
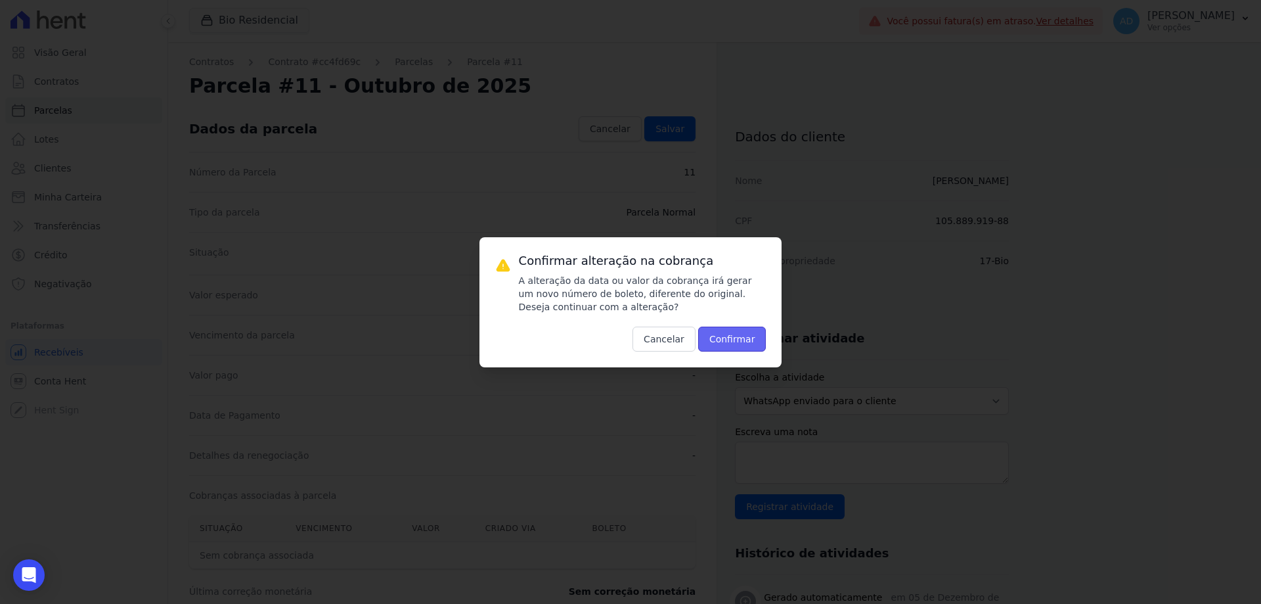
click at [730, 339] on button "Confirmar" at bounding box center [732, 338] width 68 height 25
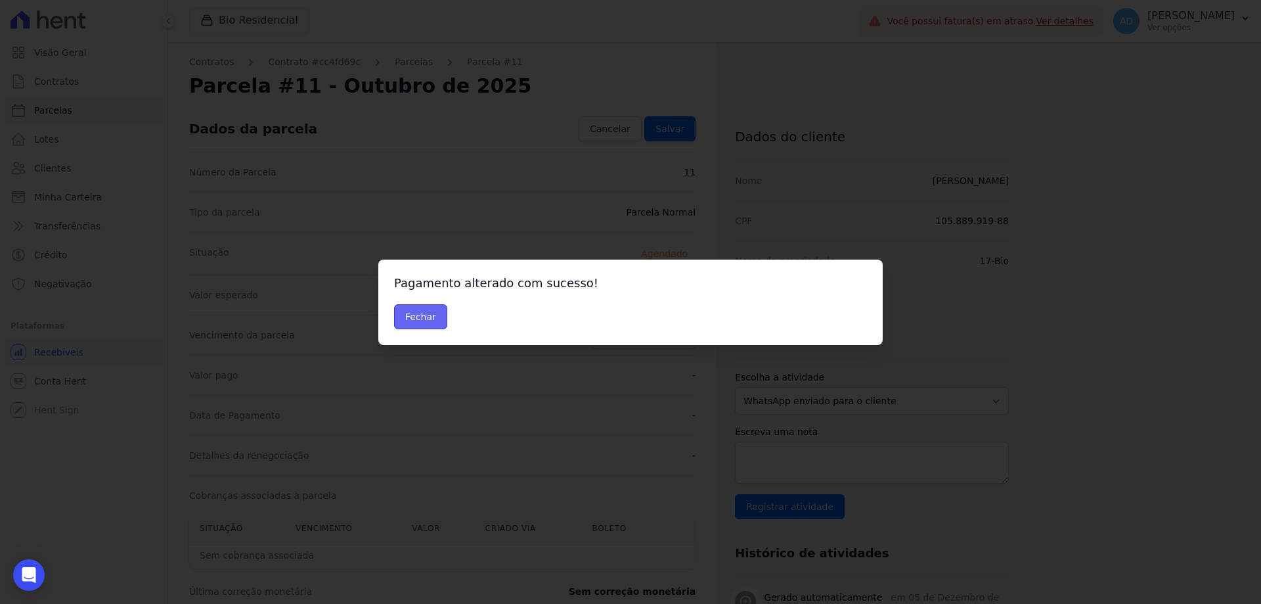
click at [429, 313] on button "Fechar" at bounding box center [420, 316] width 53 height 25
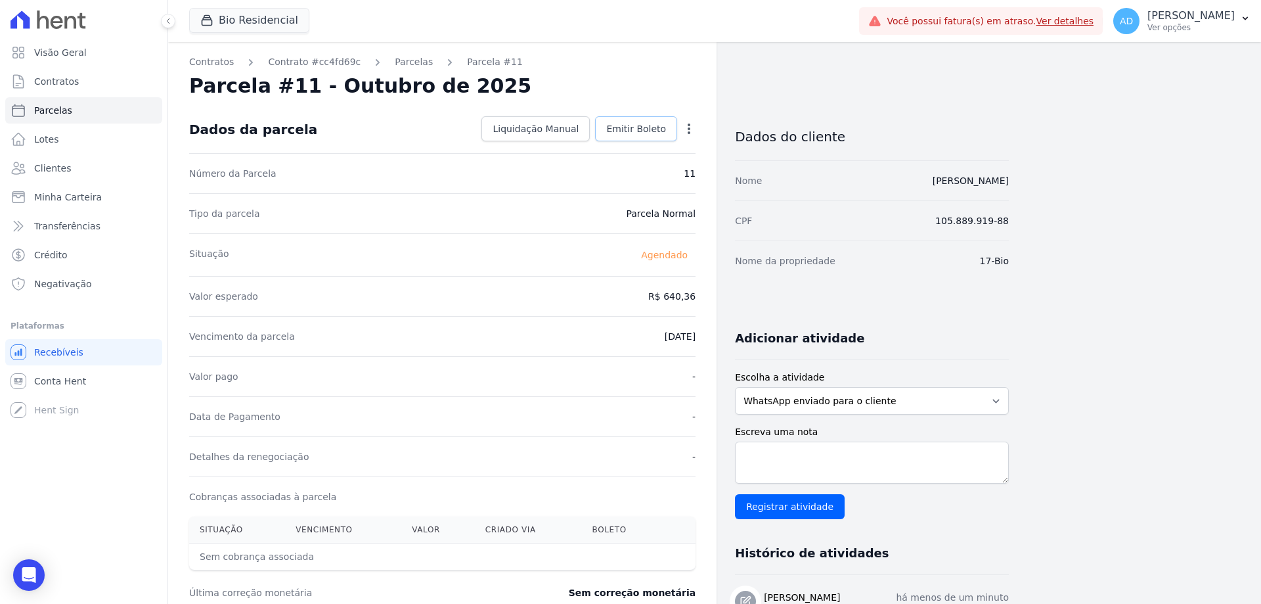
click at [625, 126] on span "Emitir Boleto" at bounding box center [636, 128] width 60 height 13
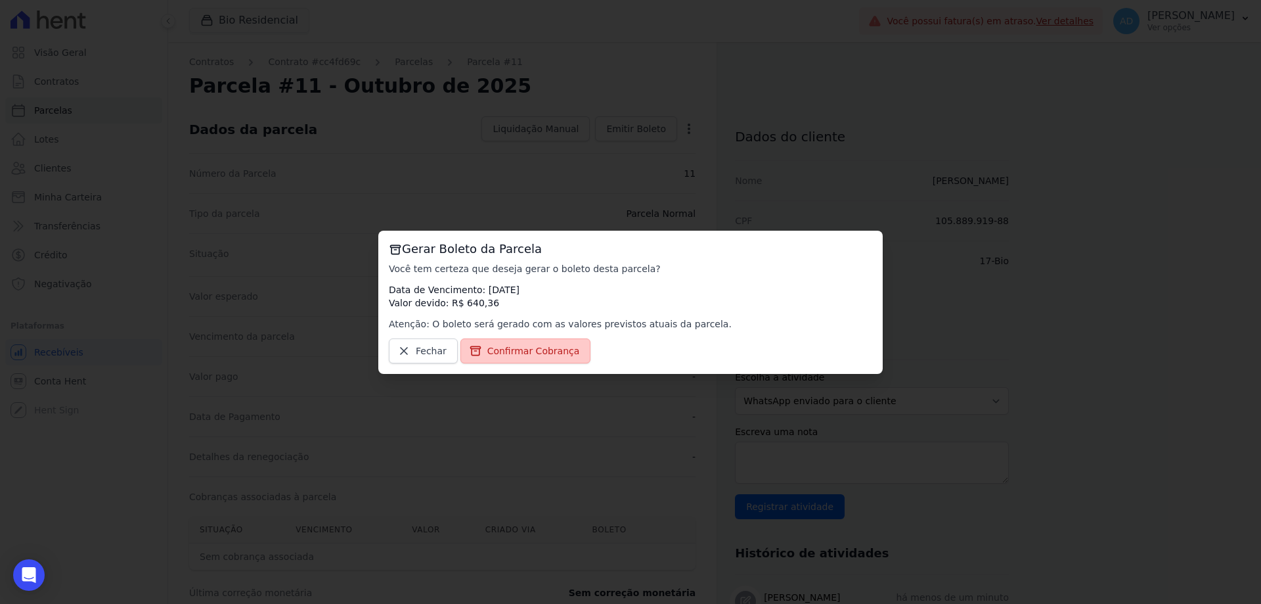
click at [522, 354] on span "Confirmar Cobrança" at bounding box center [533, 350] width 93 height 13
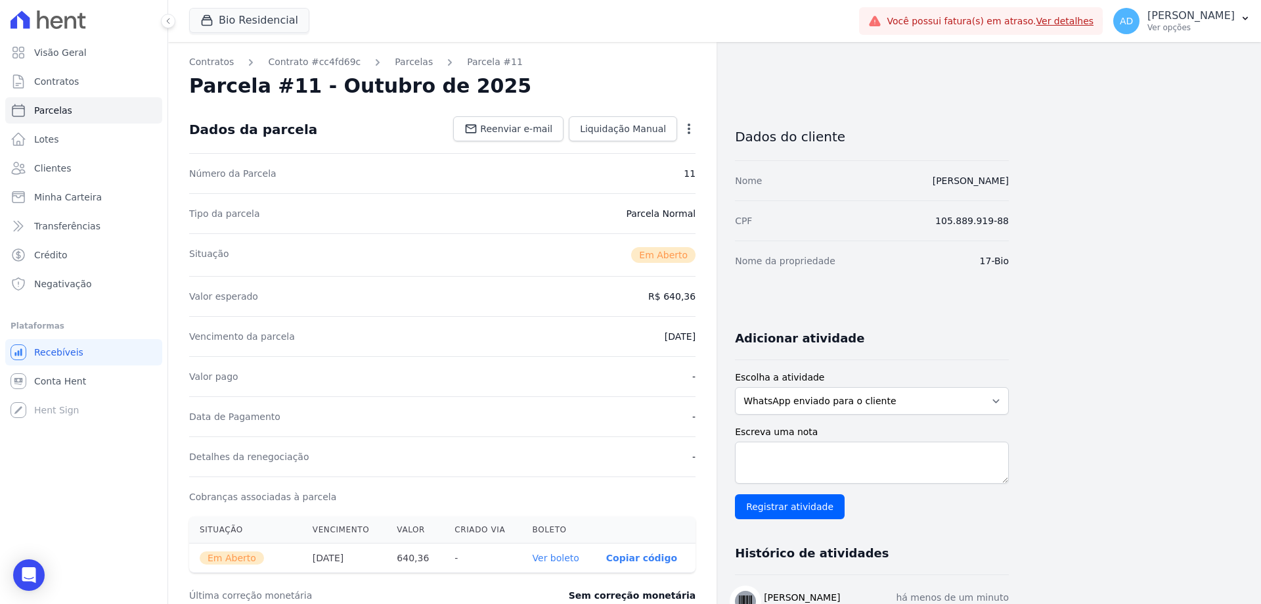
click at [657, 555] on p "Copiar código" at bounding box center [641, 557] width 71 height 11
click at [72, 113] on link "Parcelas" at bounding box center [83, 110] width 157 height 26
select select
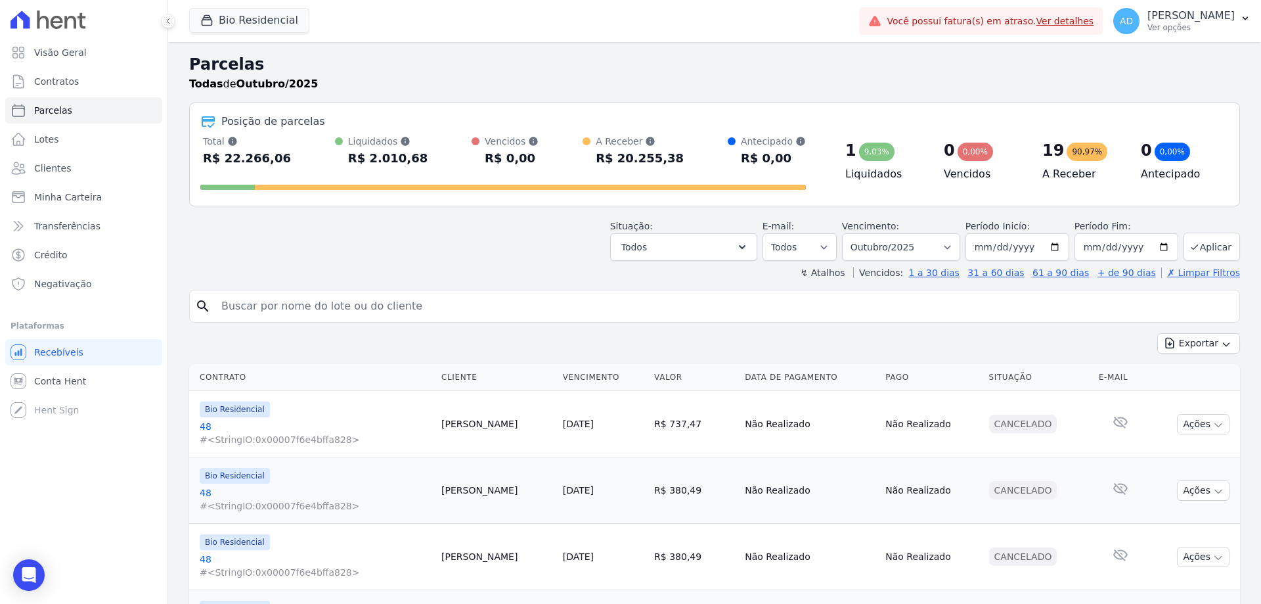
click at [330, 306] on input "search" at bounding box center [723, 306] width 1021 height 26
type input "erica"
select select
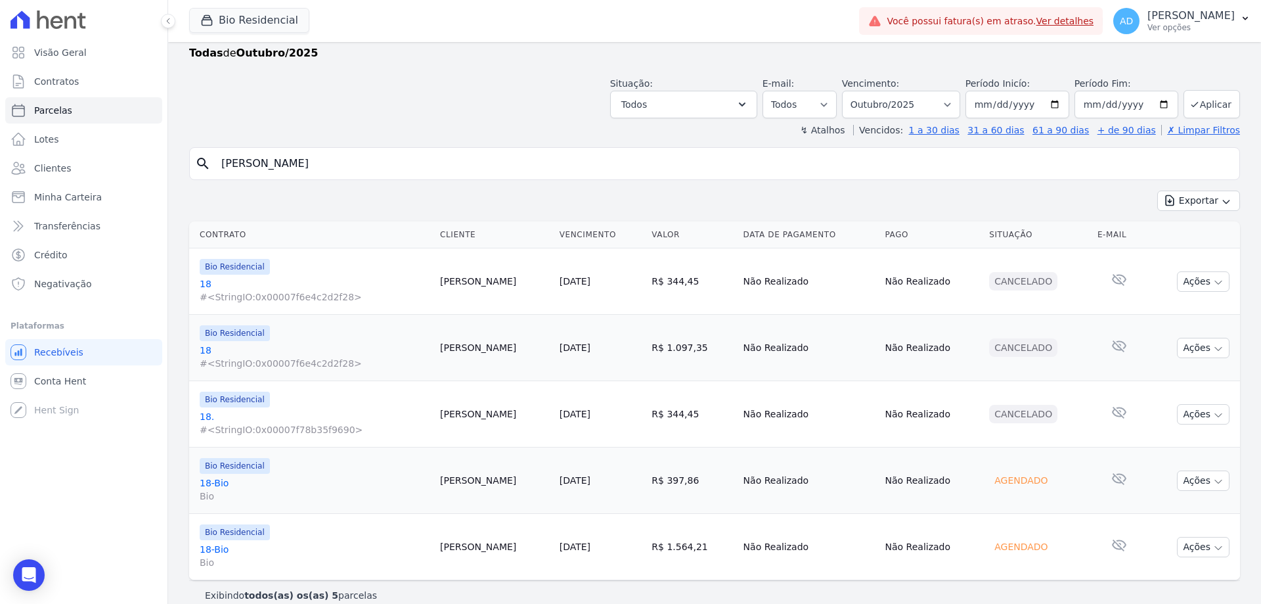
scroll to position [47, 0]
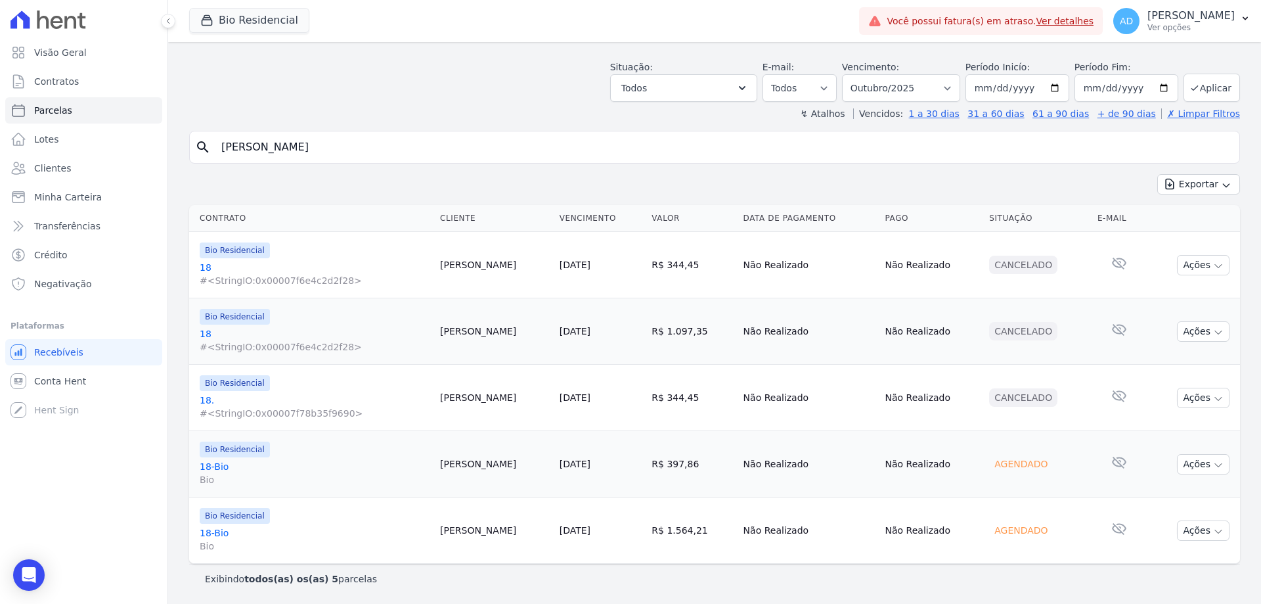
click at [560, 529] on link "[DATE]" at bounding box center [575, 530] width 31 height 11
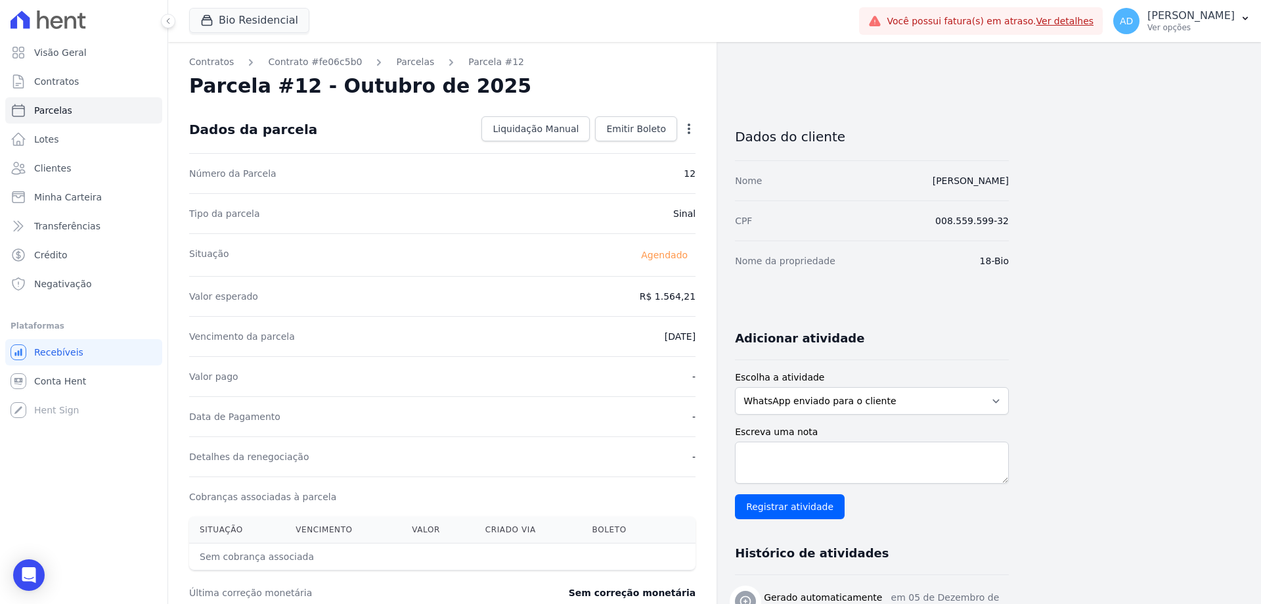
click at [687, 133] on icon "button" at bounding box center [688, 128] width 13 height 13
click at [657, 139] on link "Alterar" at bounding box center [633, 147] width 116 height 24
click at [623, 294] on input "1564.21" at bounding box center [632, 295] width 126 height 28
type input "1982.39"
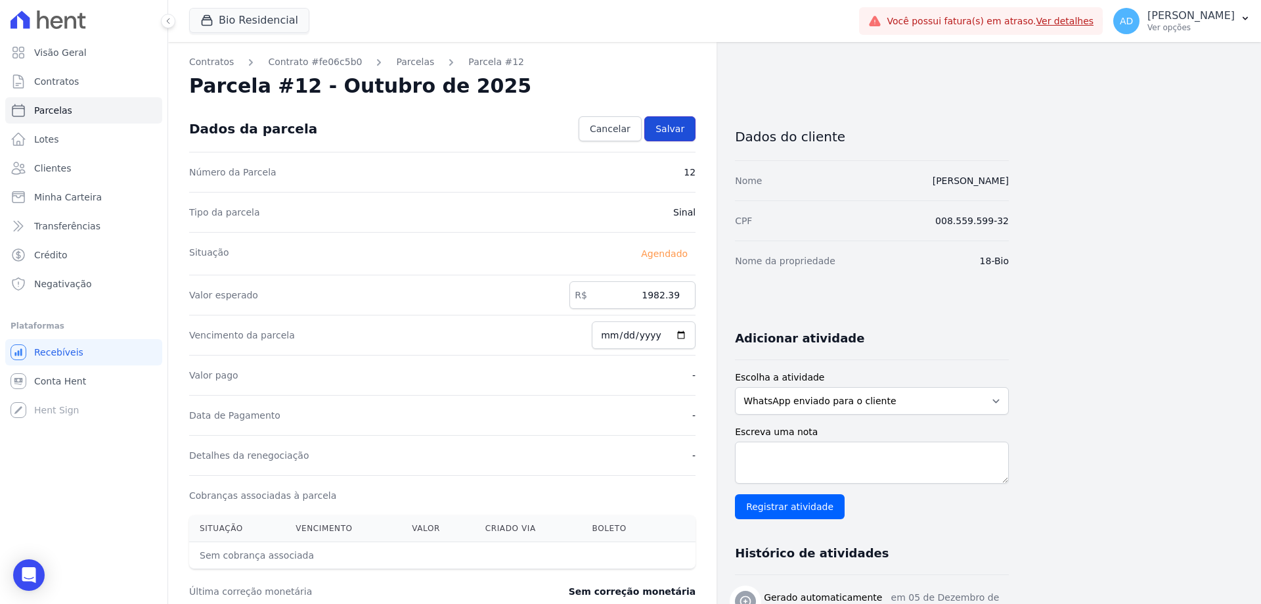
click at [682, 129] on span "Salvar" at bounding box center [669, 128] width 29 height 13
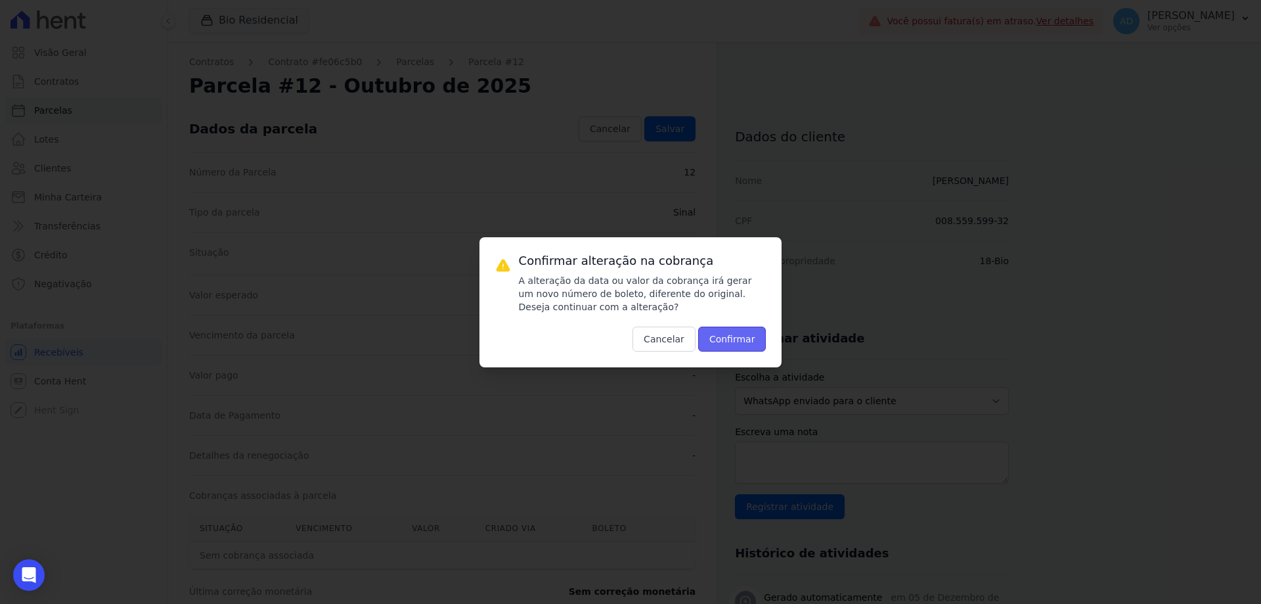
click at [720, 338] on button "Confirmar" at bounding box center [732, 338] width 68 height 25
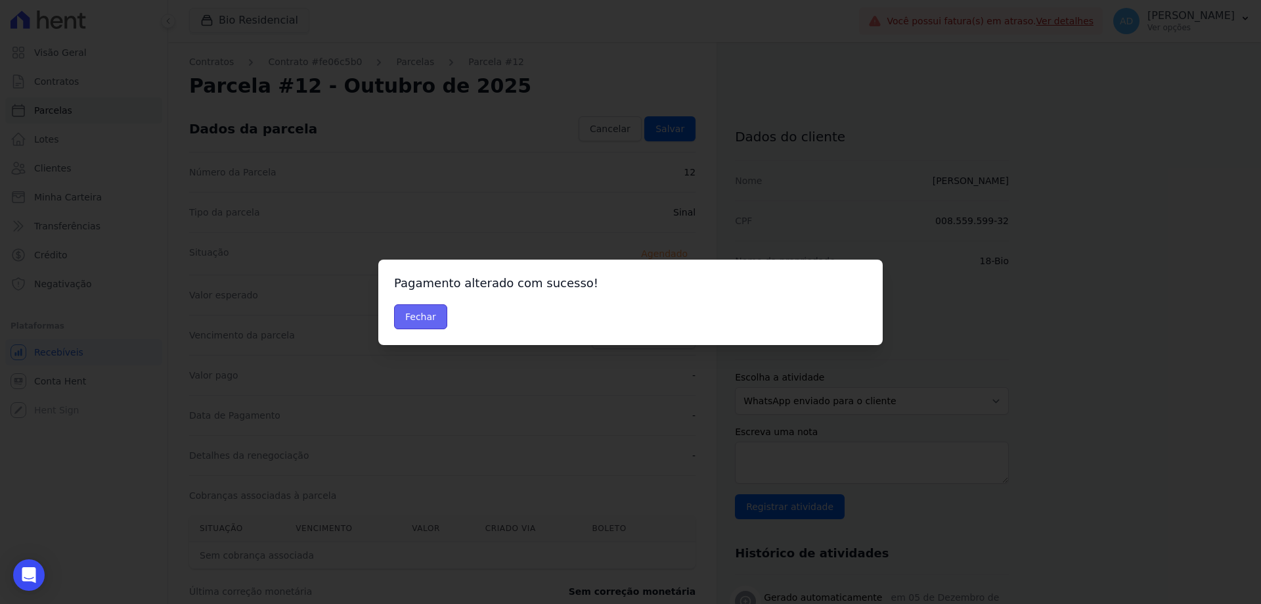
click at [423, 321] on button "Fechar" at bounding box center [420, 316] width 53 height 25
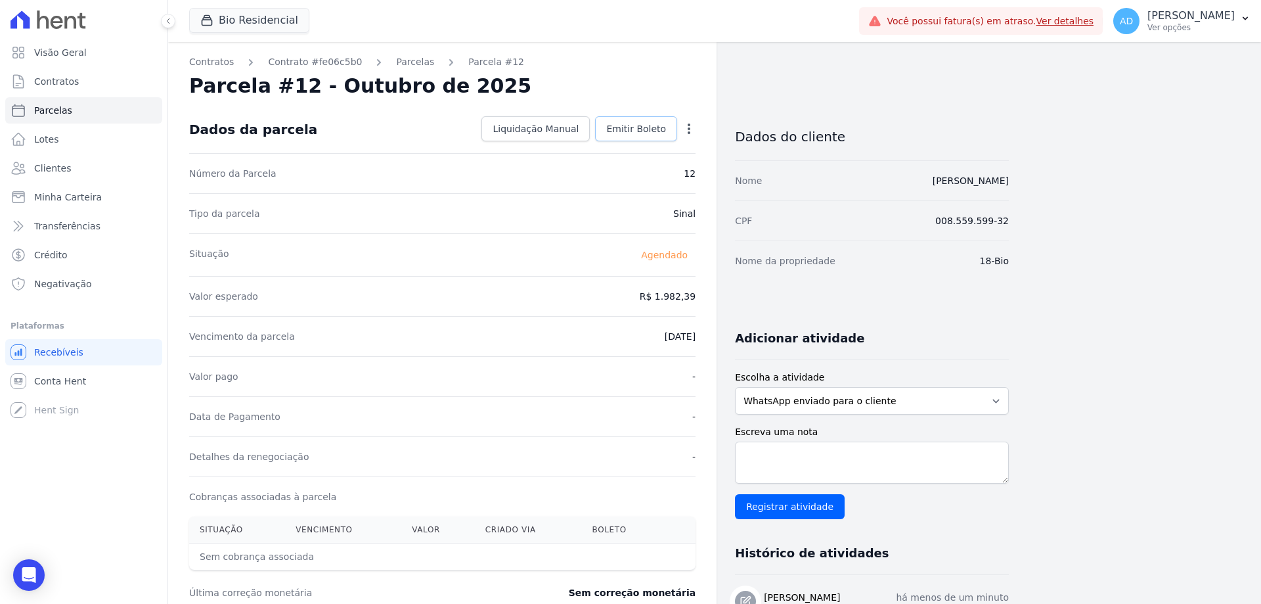
click at [625, 136] on link "Emitir Boleto" at bounding box center [636, 128] width 82 height 25
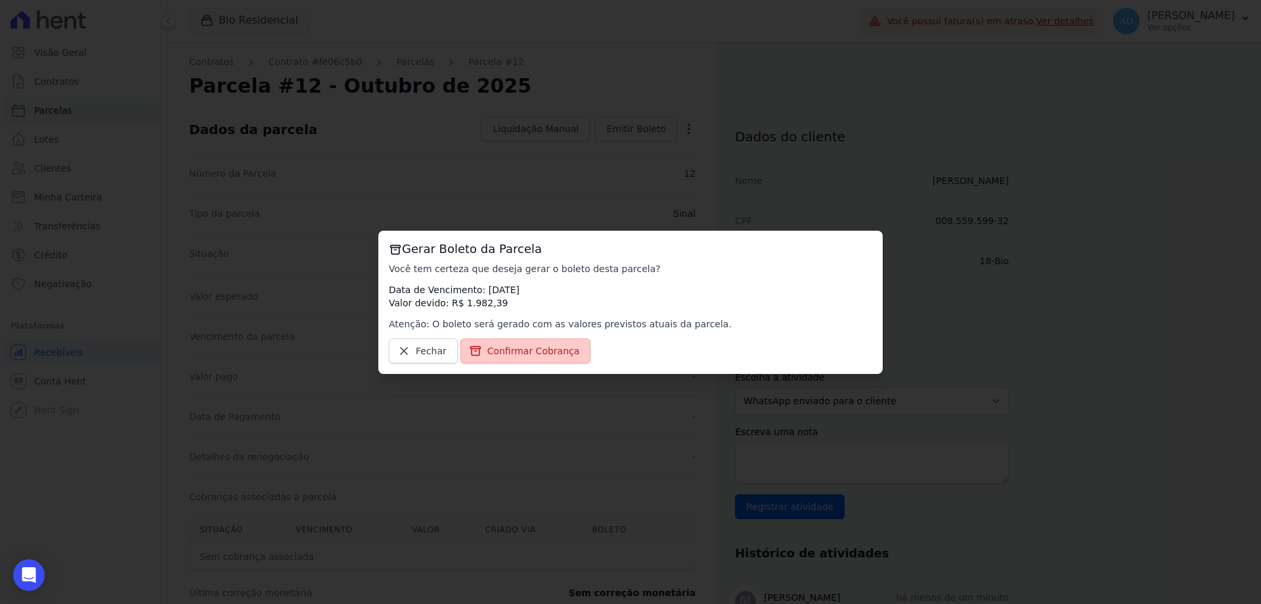
click at [522, 359] on link "Confirmar Cobrança" at bounding box center [525, 350] width 131 height 25
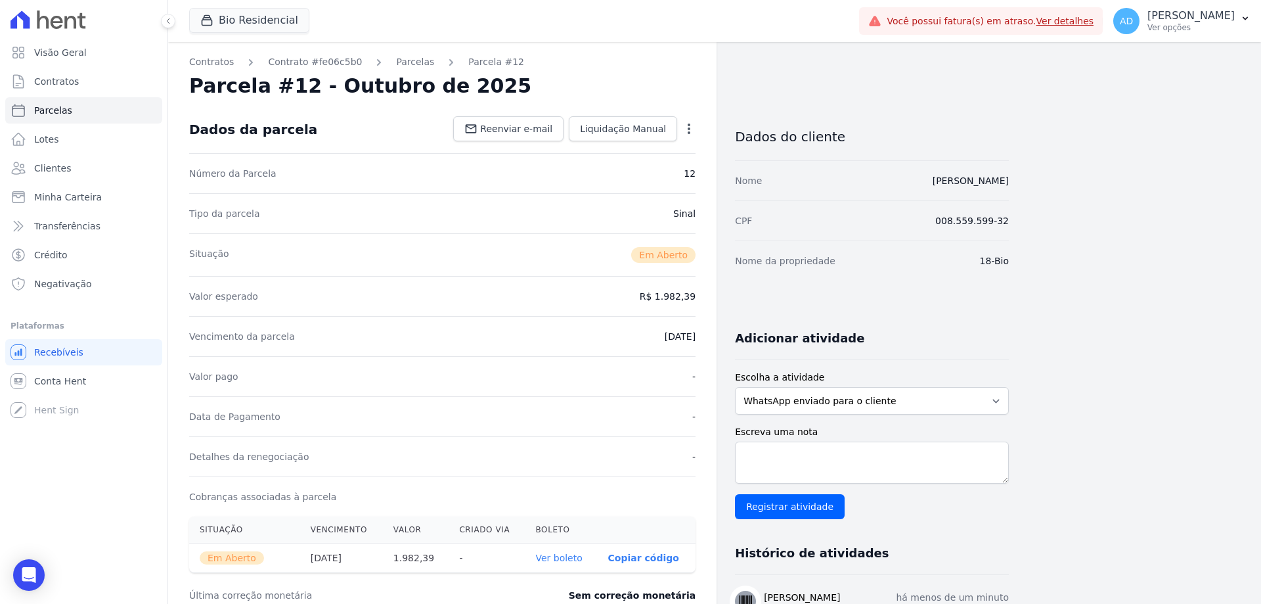
click at [629, 555] on p "Copiar código" at bounding box center [643, 557] width 71 height 11
click at [64, 106] on span "Parcelas" at bounding box center [53, 110] width 38 height 13
select select
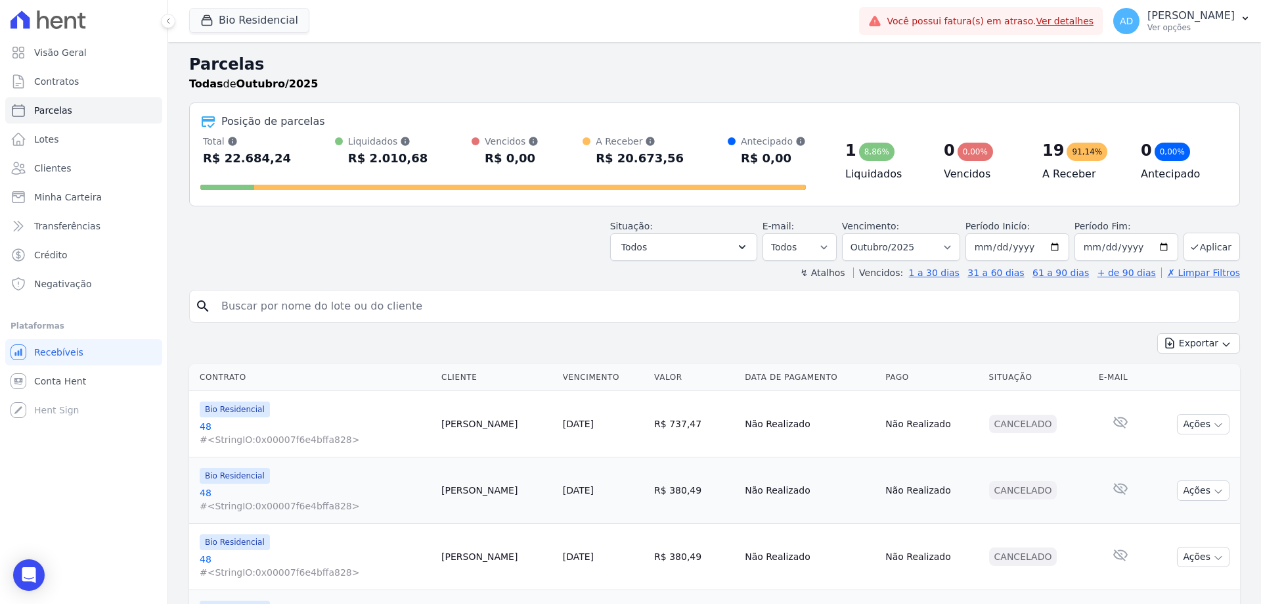
click at [319, 296] on input "search" at bounding box center [723, 306] width 1021 height 26
type input "klins"
select select
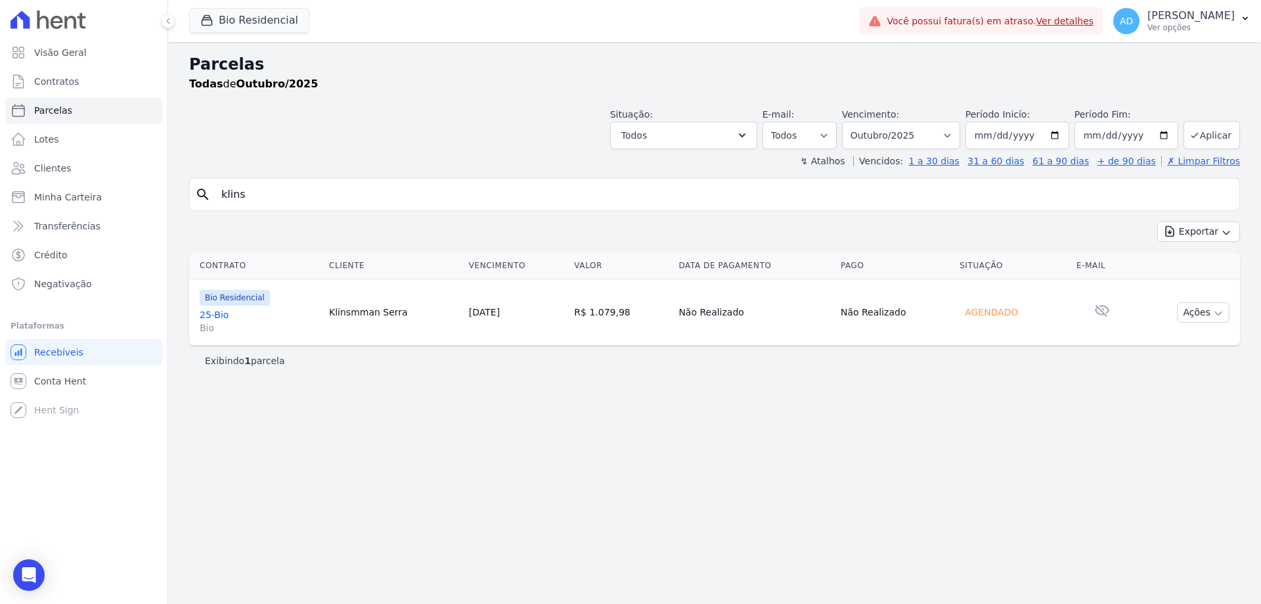
click at [500, 315] on link "[DATE]" at bounding box center [484, 312] width 31 height 11
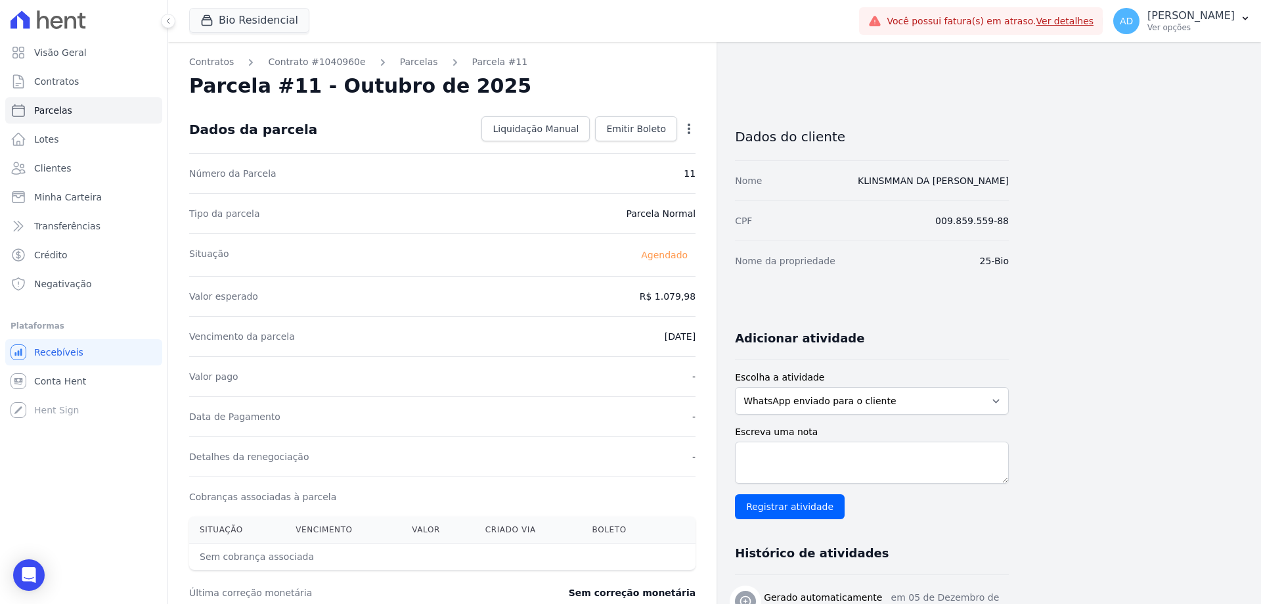
click at [688, 130] on icon "button" at bounding box center [688, 128] width 13 height 13
click at [635, 154] on link "Alterar" at bounding box center [633, 147] width 116 height 24
click at [644, 299] on input "1079.98" at bounding box center [632, 295] width 126 height 28
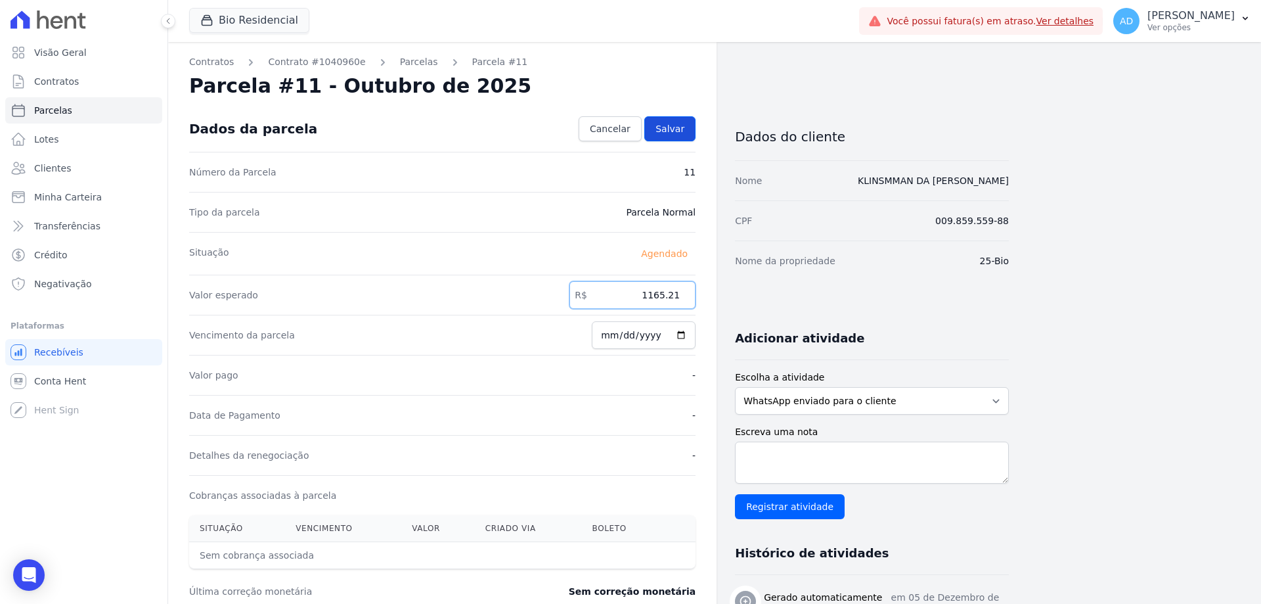
type input "1165.21"
click at [666, 127] on span "Salvar" at bounding box center [669, 128] width 29 height 13
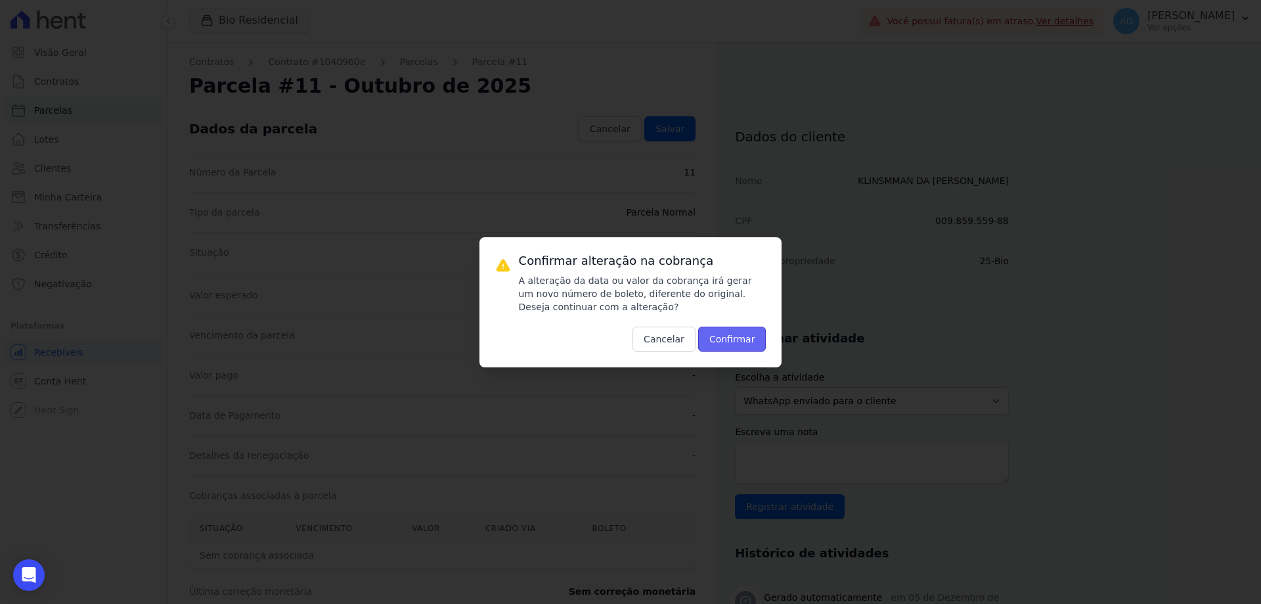
click at [726, 336] on button "Confirmar" at bounding box center [732, 338] width 68 height 25
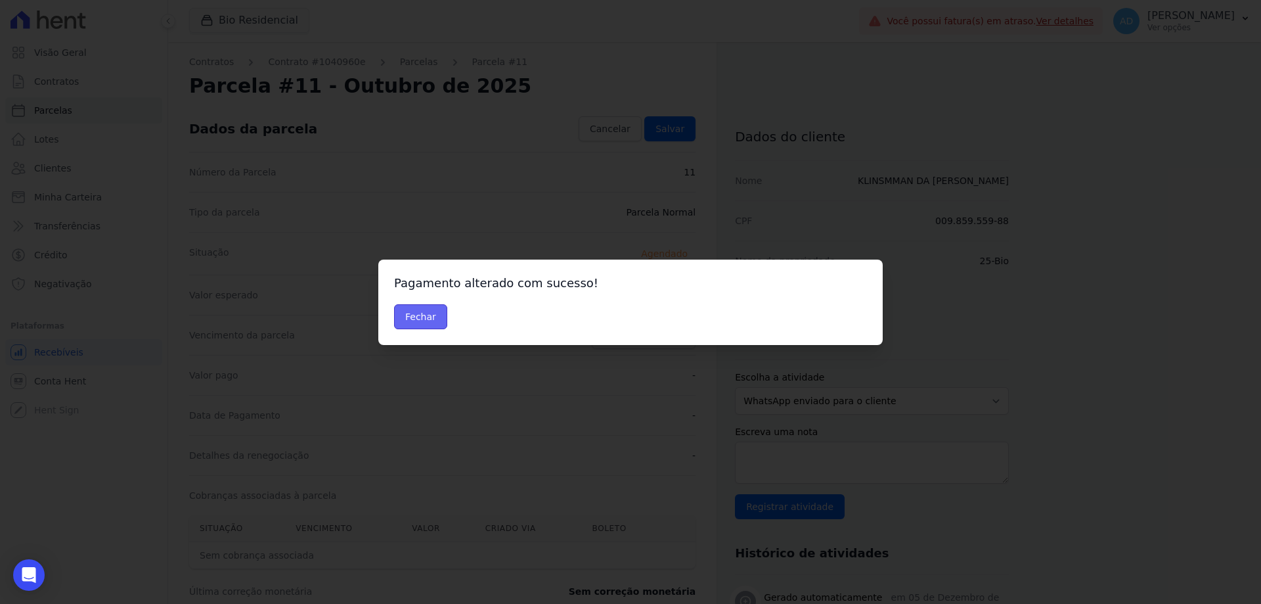
drag, startPoint x: 405, startPoint y: 322, endPoint x: 425, endPoint y: 325, distance: 19.9
click at [405, 322] on button "Fechar" at bounding box center [420, 316] width 53 height 25
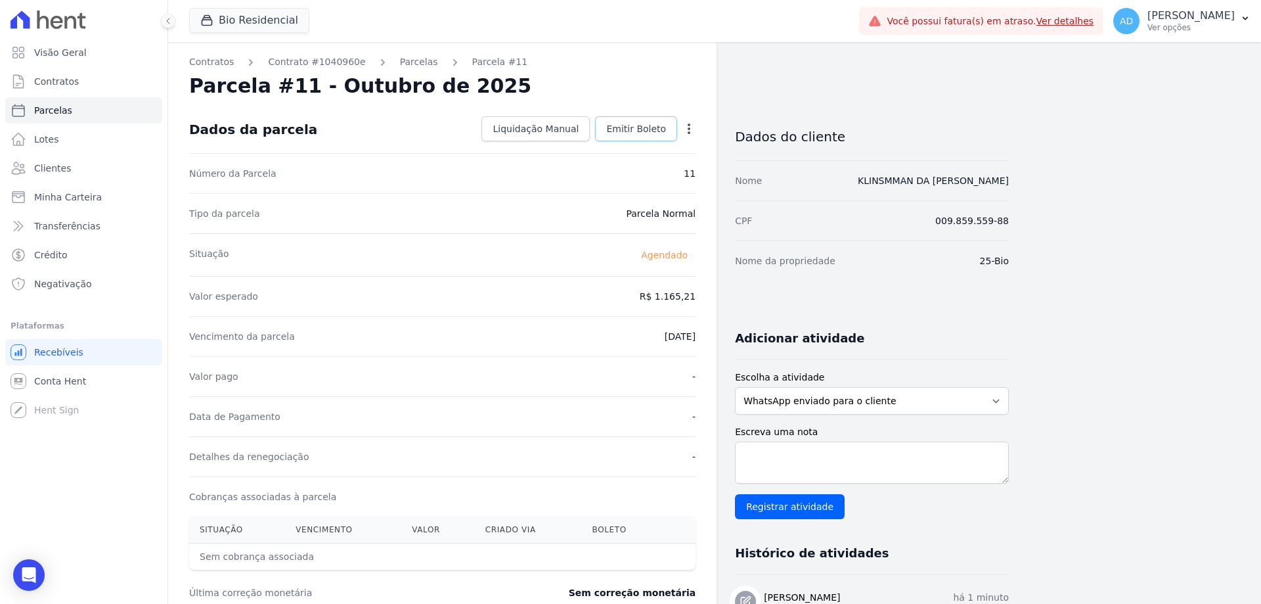
click at [621, 131] on span "Emitir Boleto" at bounding box center [636, 128] width 60 height 13
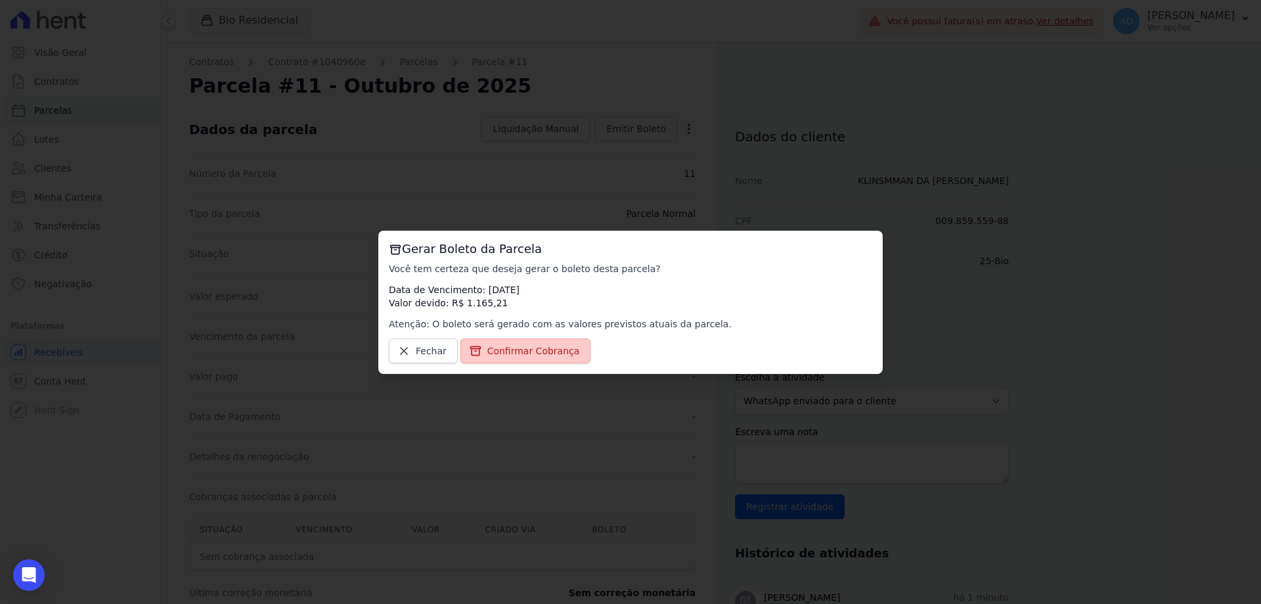
click at [557, 345] on span "Confirmar Cobrança" at bounding box center [533, 350] width 93 height 13
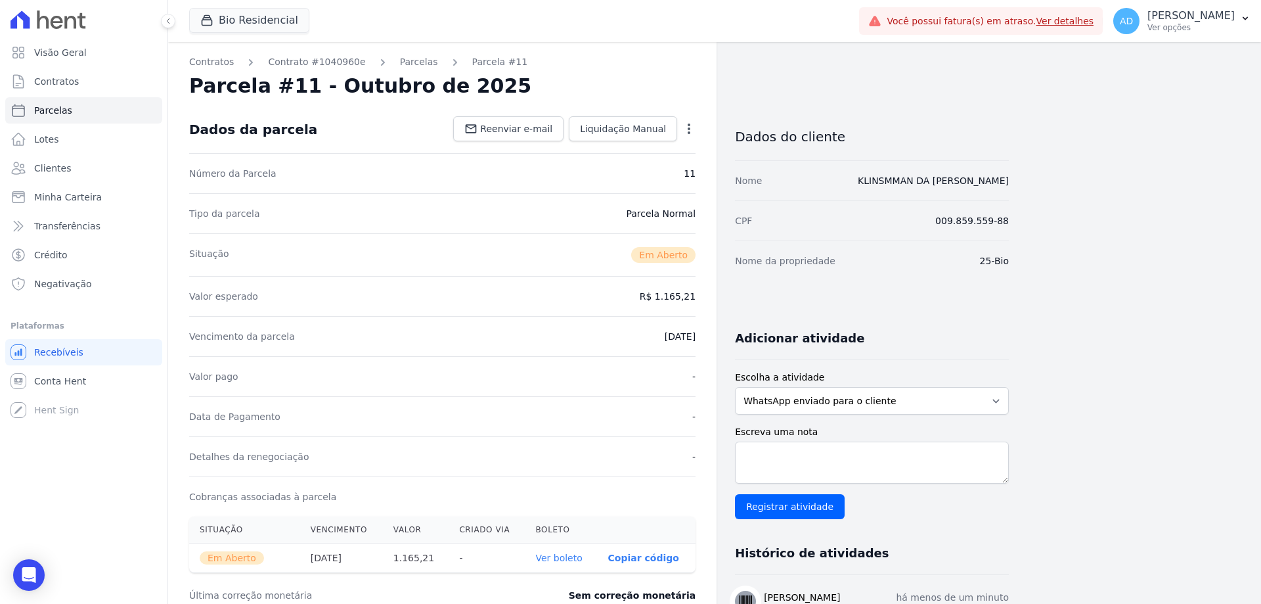
click at [644, 558] on p "Copiar código" at bounding box center [643, 557] width 71 height 11
click at [65, 143] on link "Lotes" at bounding box center [83, 139] width 157 height 26
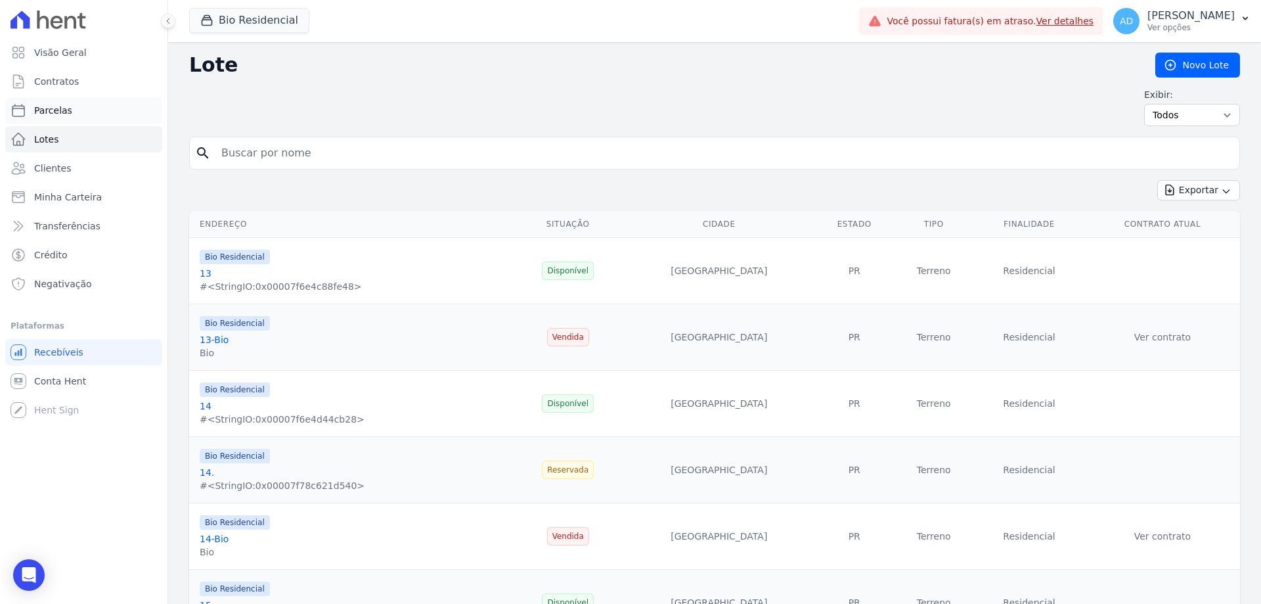
click at [76, 108] on link "Parcelas" at bounding box center [83, 110] width 157 height 26
select select
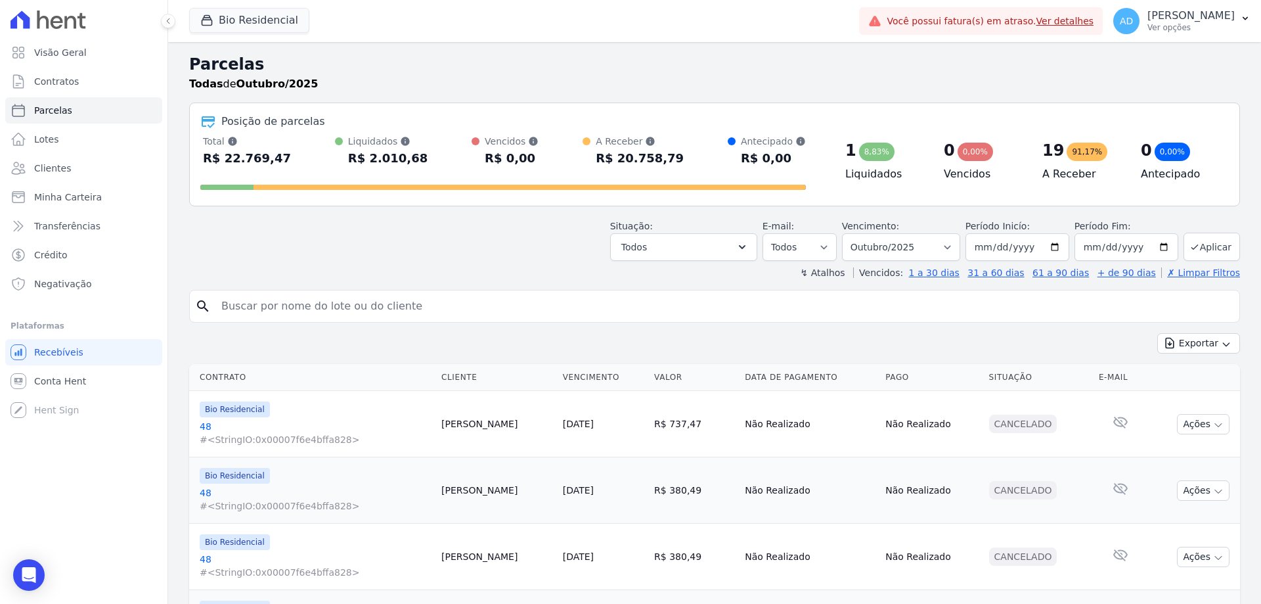
click at [470, 316] on input "search" at bounding box center [723, 306] width 1021 height 26
type input "[PERSON_NAME]"
select select
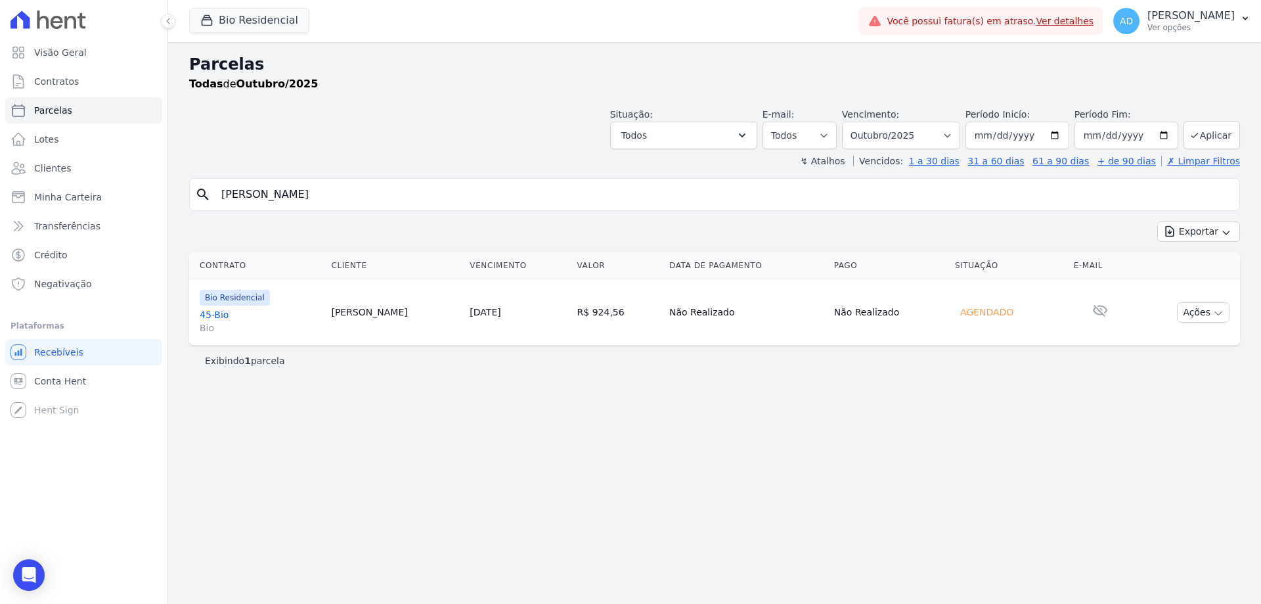
click at [500, 315] on link "[DATE]" at bounding box center [485, 312] width 31 height 11
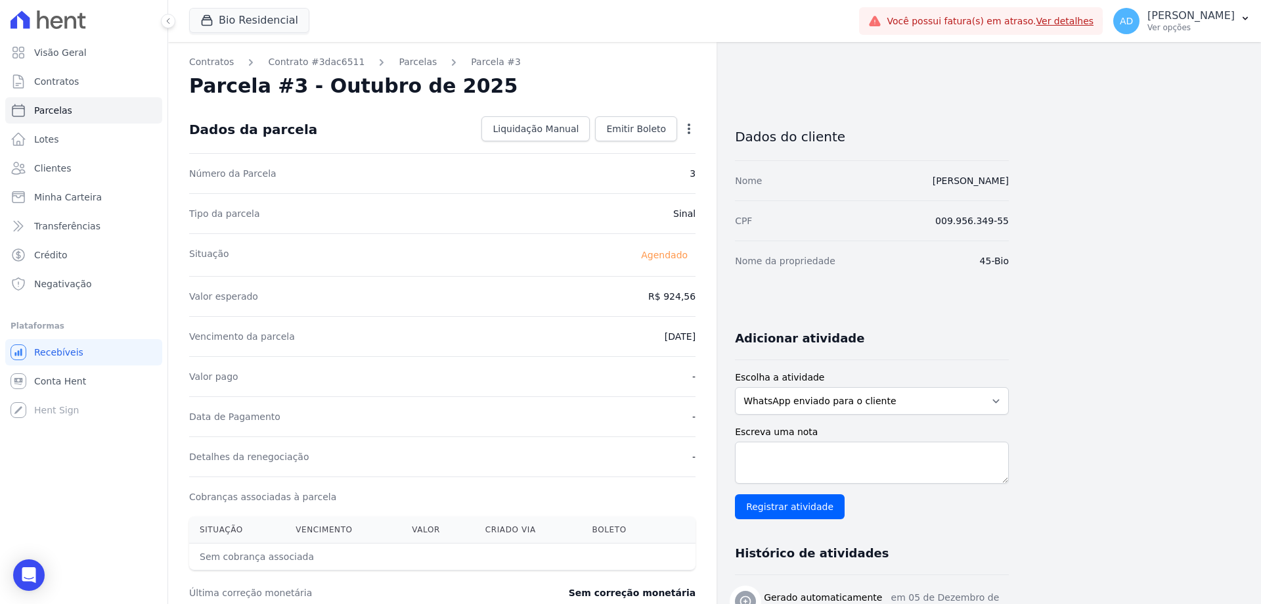
drag, startPoint x: 693, startPoint y: 126, endPoint x: 667, endPoint y: 136, distance: 28.1
click at [692, 126] on icon "button" at bounding box center [688, 128] width 13 height 13
click at [636, 147] on link "Alterar" at bounding box center [633, 147] width 116 height 24
click at [642, 291] on input "924.56" at bounding box center [632, 295] width 126 height 28
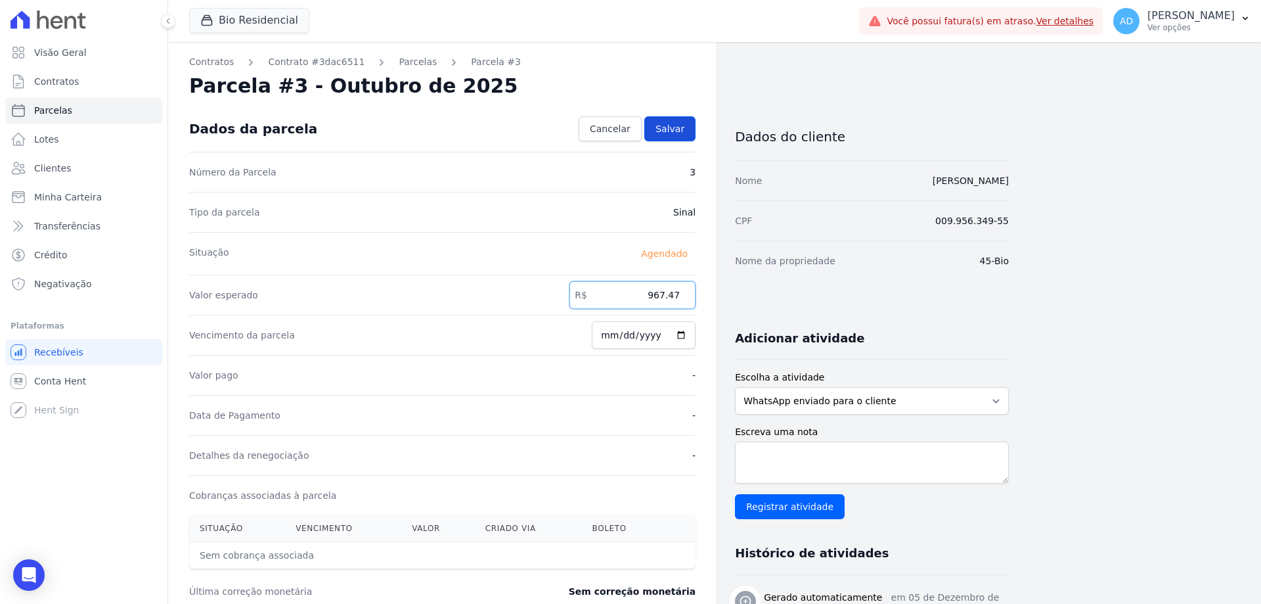
type input "967.47"
click at [677, 120] on link "Salvar" at bounding box center [669, 128] width 51 height 25
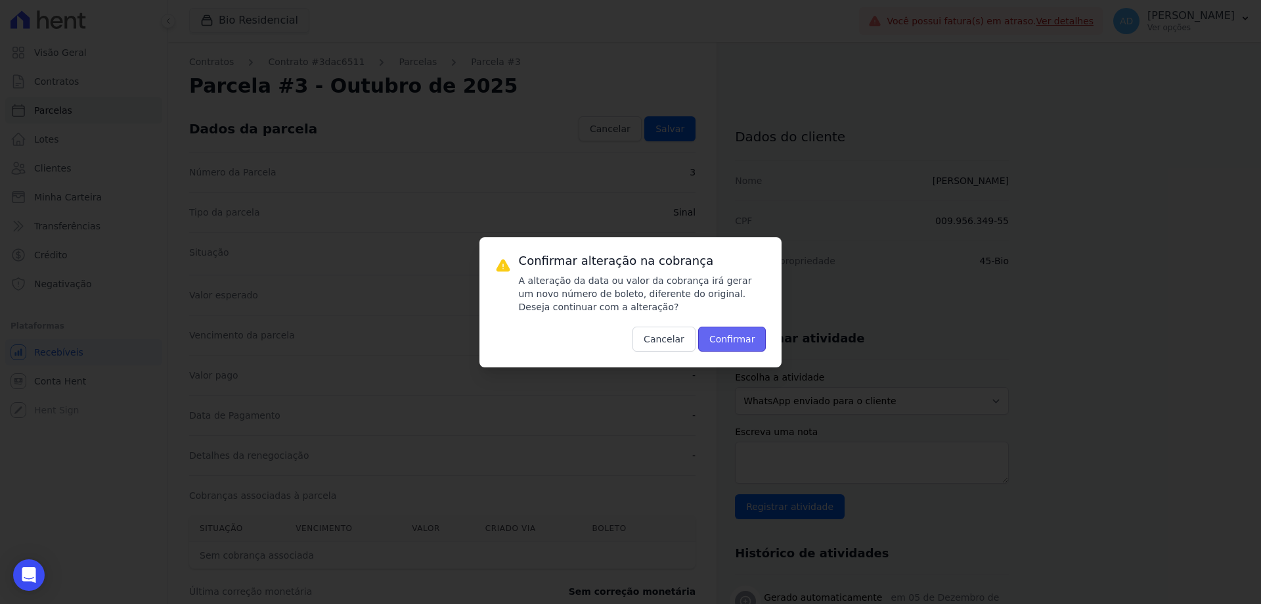
click at [725, 344] on button "Confirmar" at bounding box center [732, 338] width 68 height 25
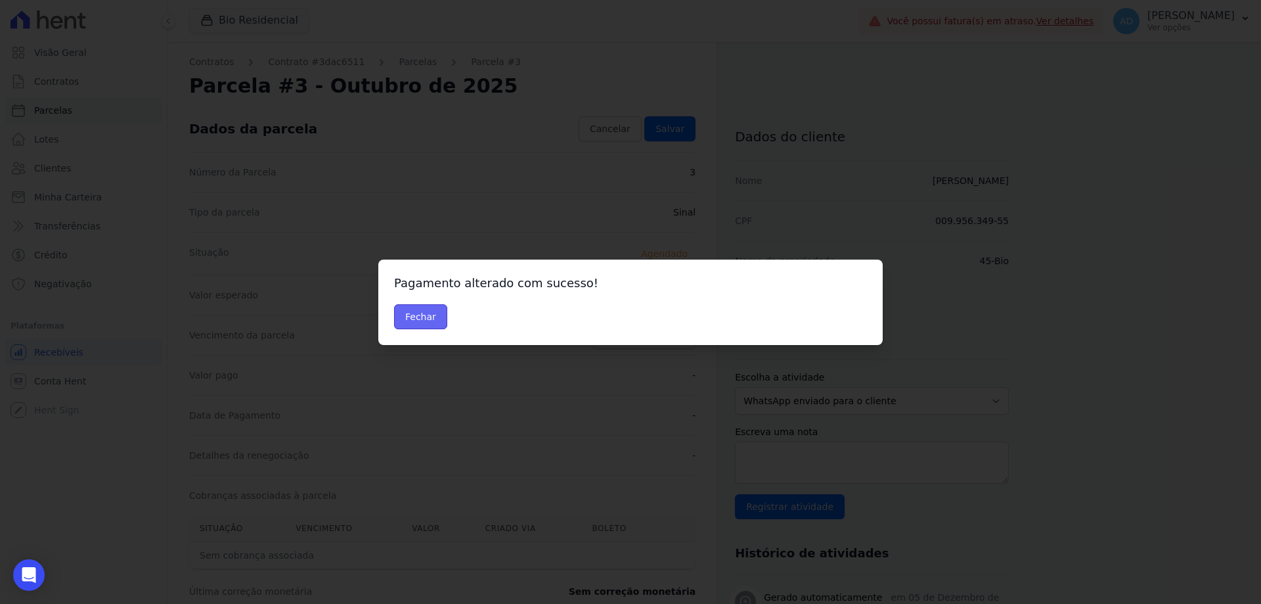
click at [426, 319] on button "Fechar" at bounding box center [420, 316] width 53 height 25
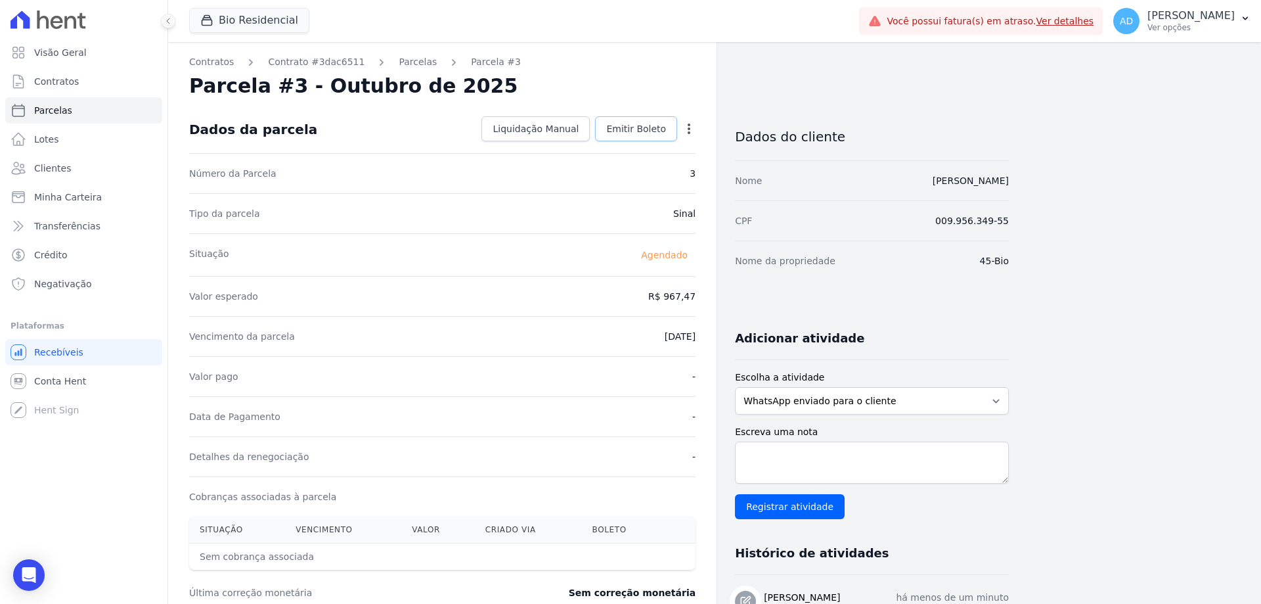
click at [648, 123] on span "Emitir Boleto" at bounding box center [636, 128] width 60 height 13
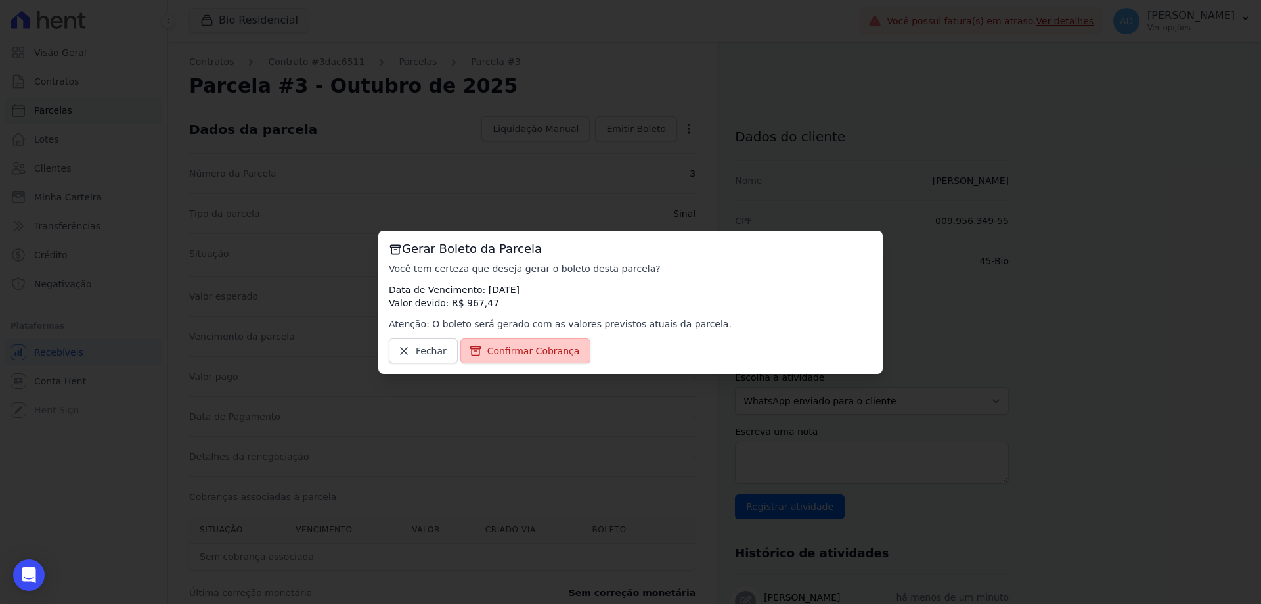
click at [552, 353] on span "Confirmar Cobrança" at bounding box center [533, 350] width 93 height 13
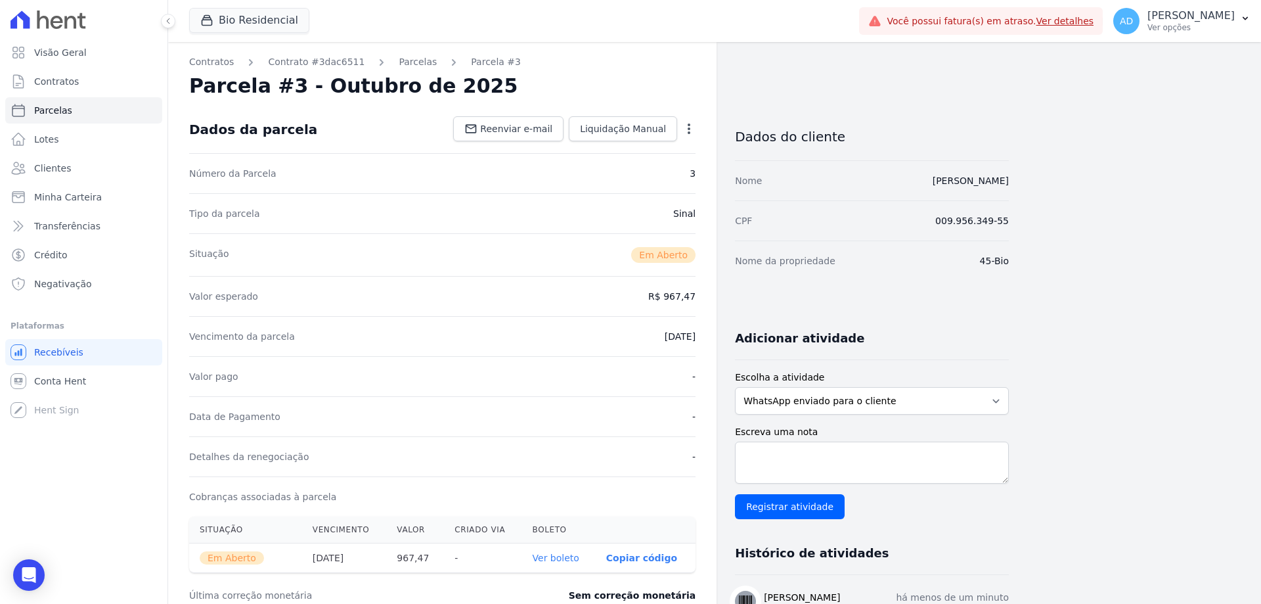
click at [649, 560] on p "Copiar código" at bounding box center [641, 557] width 71 height 11
click at [62, 111] on span "Parcelas" at bounding box center [53, 110] width 38 height 13
select select
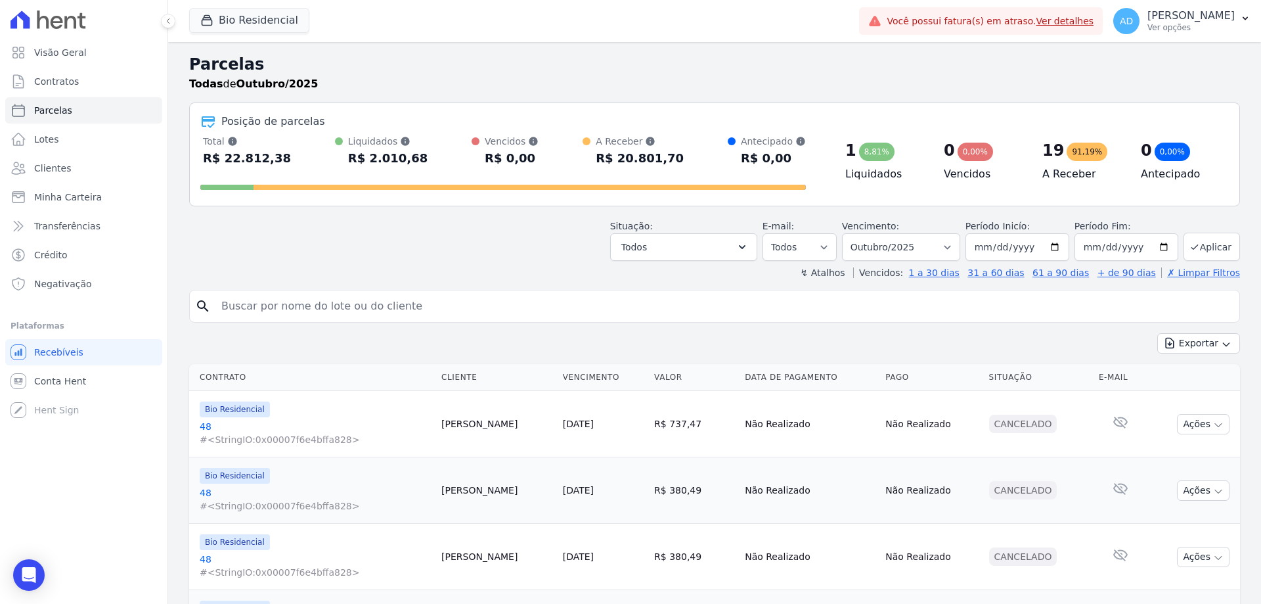
click at [277, 312] on input "search" at bounding box center [723, 306] width 1021 height 26
type input "alex"
select select
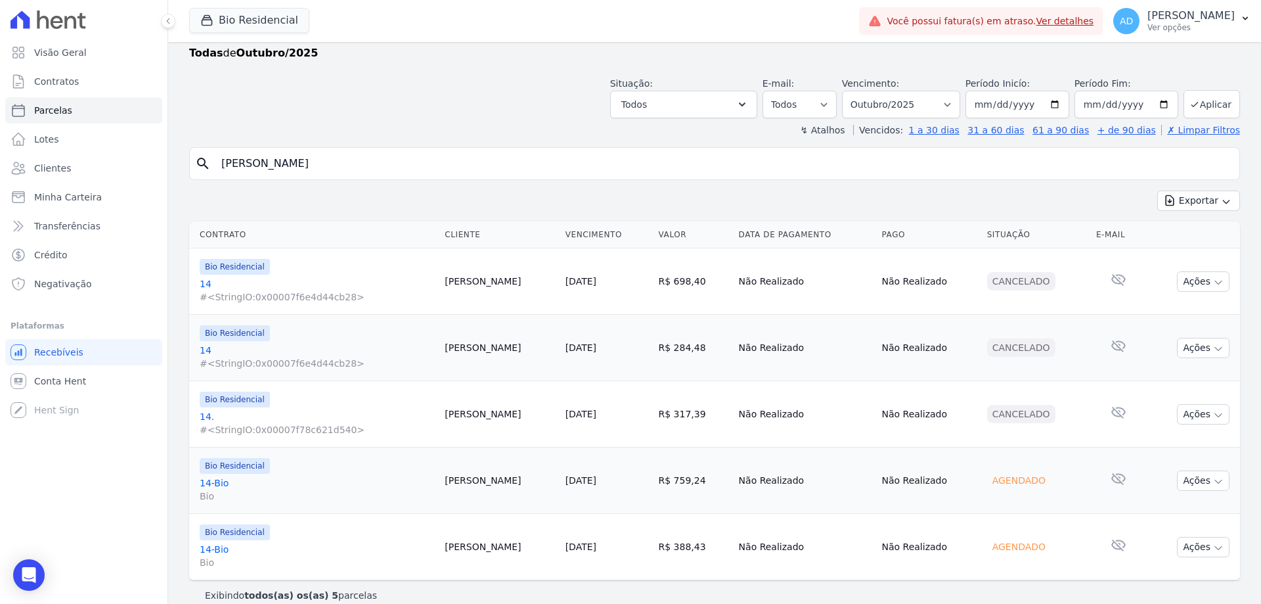
scroll to position [47, 0]
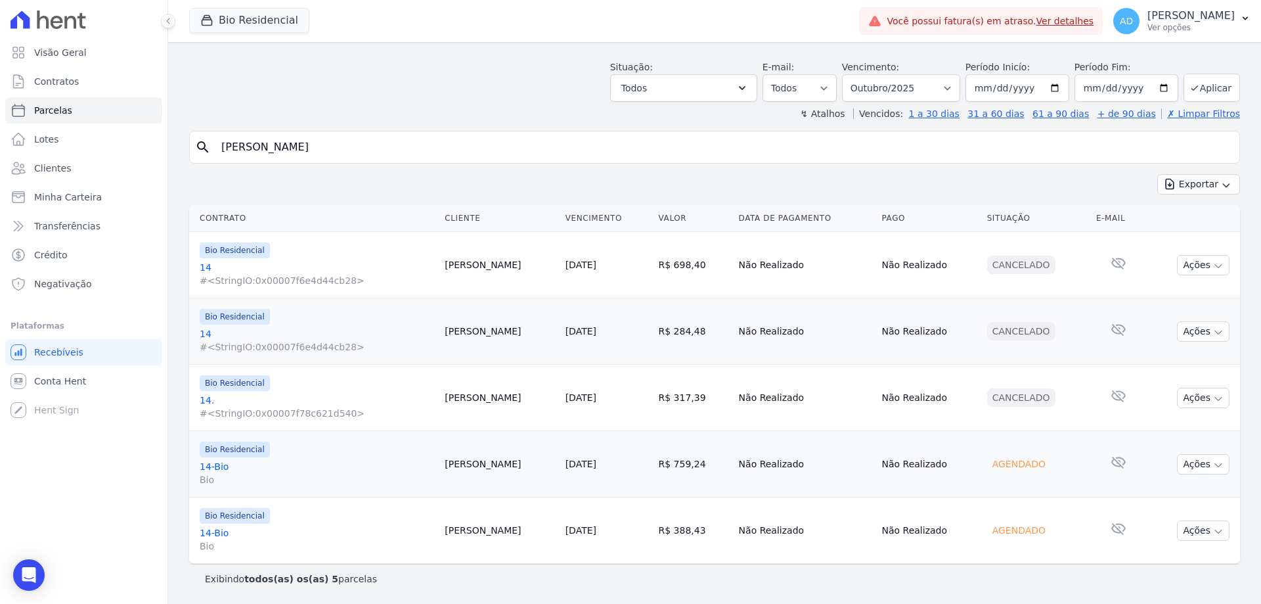
click at [566, 462] on link "[DATE]" at bounding box center [581, 463] width 31 height 11
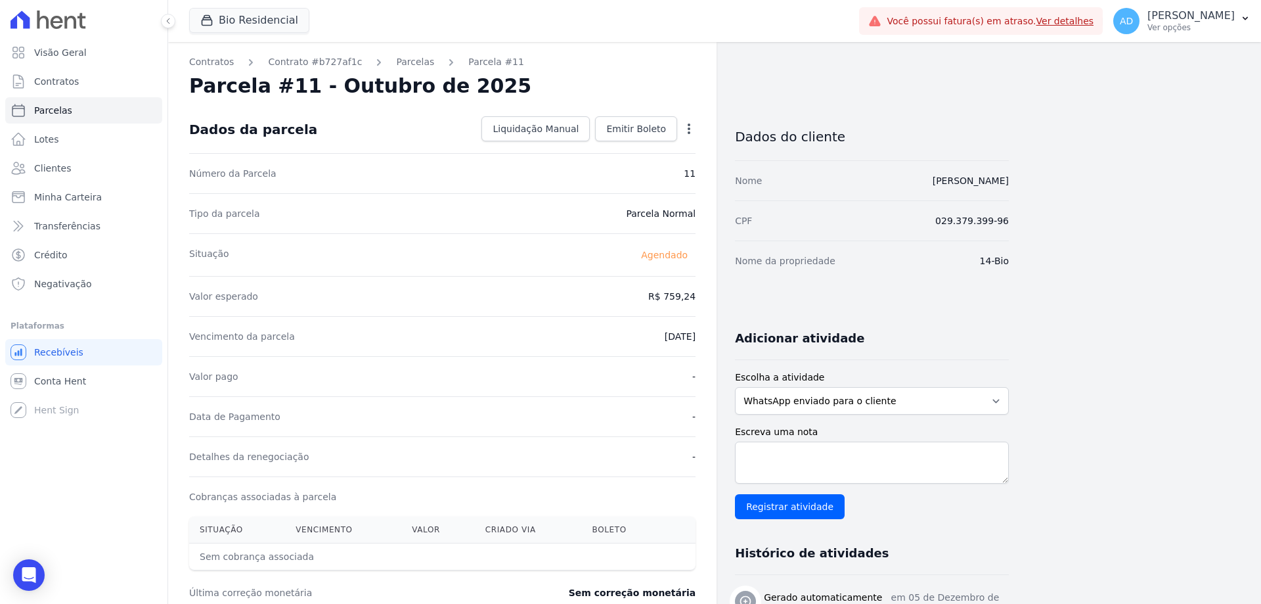
click at [686, 135] on icon "button" at bounding box center [688, 128] width 13 height 13
click at [673, 143] on link "Alterar" at bounding box center [633, 147] width 116 height 24
click at [650, 294] on input "759.24" at bounding box center [632, 295] width 126 height 28
click at [626, 296] on input "759.24" at bounding box center [632, 295] width 126 height 28
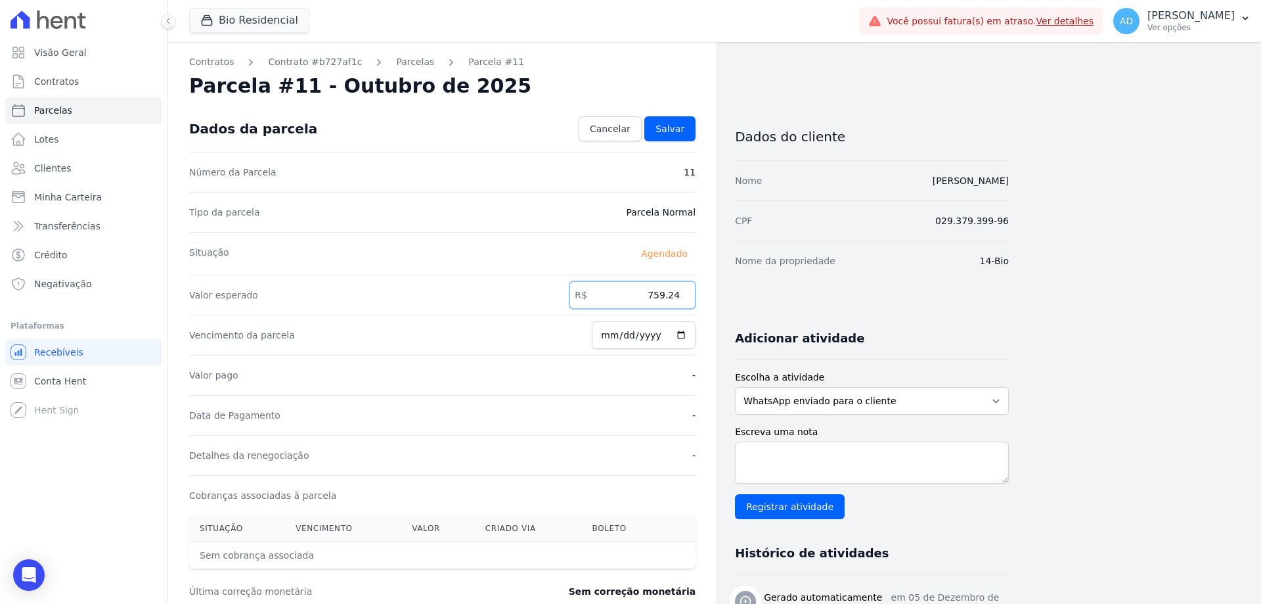
drag, startPoint x: 634, startPoint y: 298, endPoint x: 698, endPoint y: 284, distance: 65.0
click at [698, 284] on div "Contratos Contrato #b727af1c Parcelas Parcela #11 Parcela #11 - Outubro de 2025…" at bounding box center [442, 463] width 548 height 843
type input "1324.78"
click at [677, 124] on span "Salvar" at bounding box center [669, 128] width 29 height 13
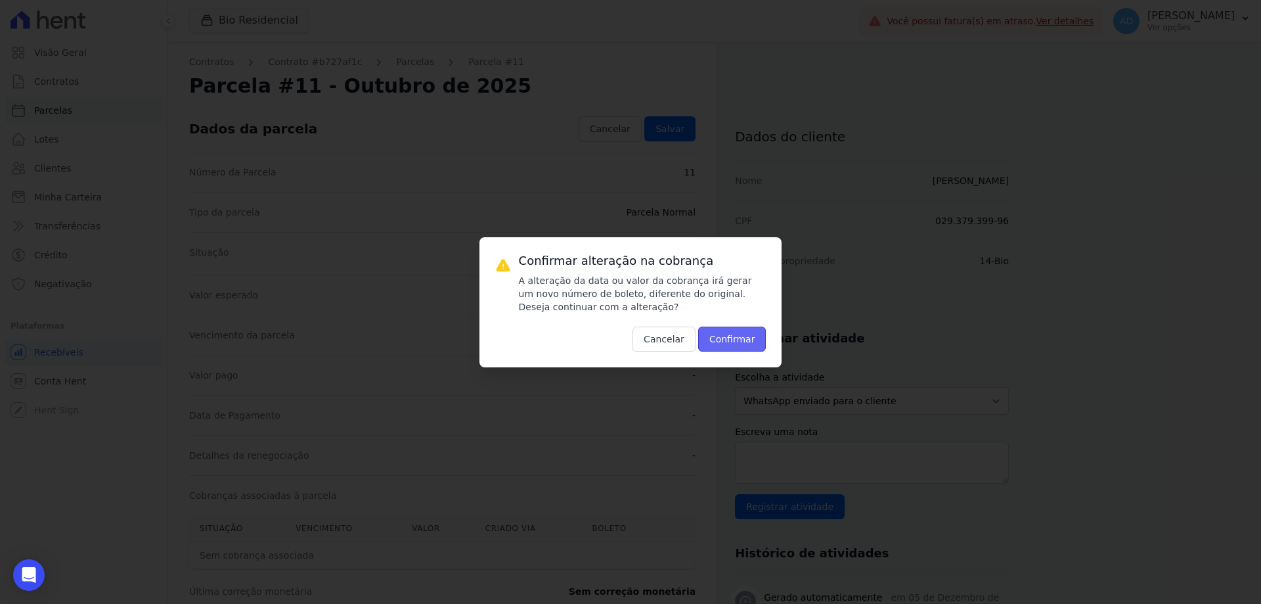
click at [740, 340] on button "Confirmar" at bounding box center [732, 338] width 68 height 25
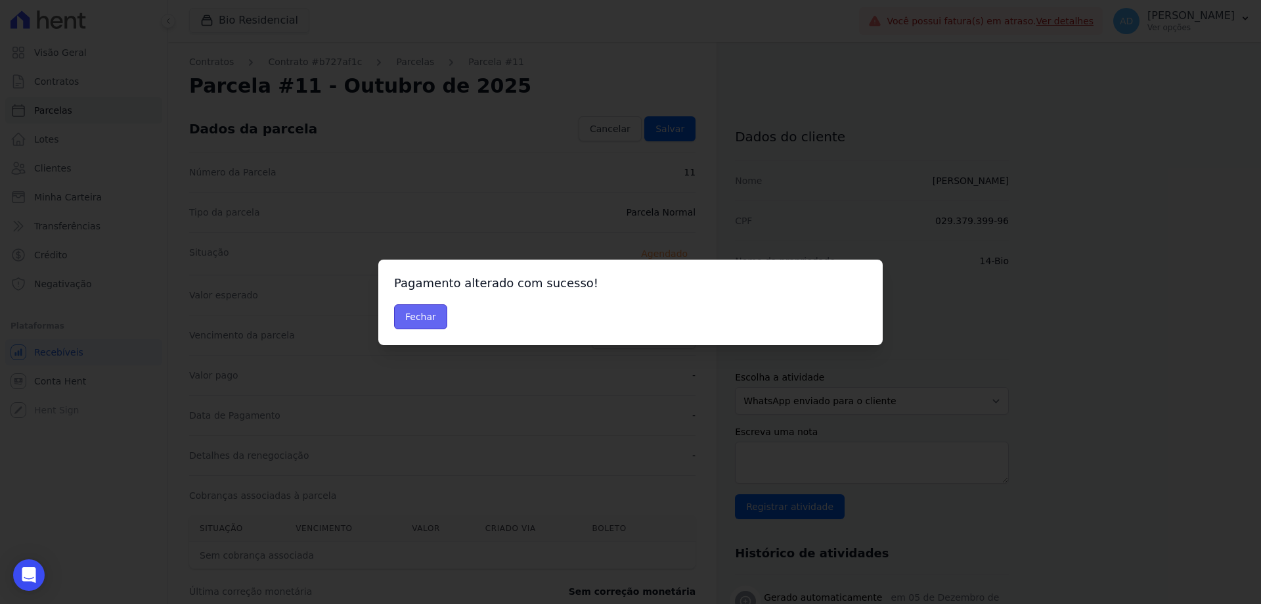
click at [423, 320] on button "Fechar" at bounding box center [420, 316] width 53 height 25
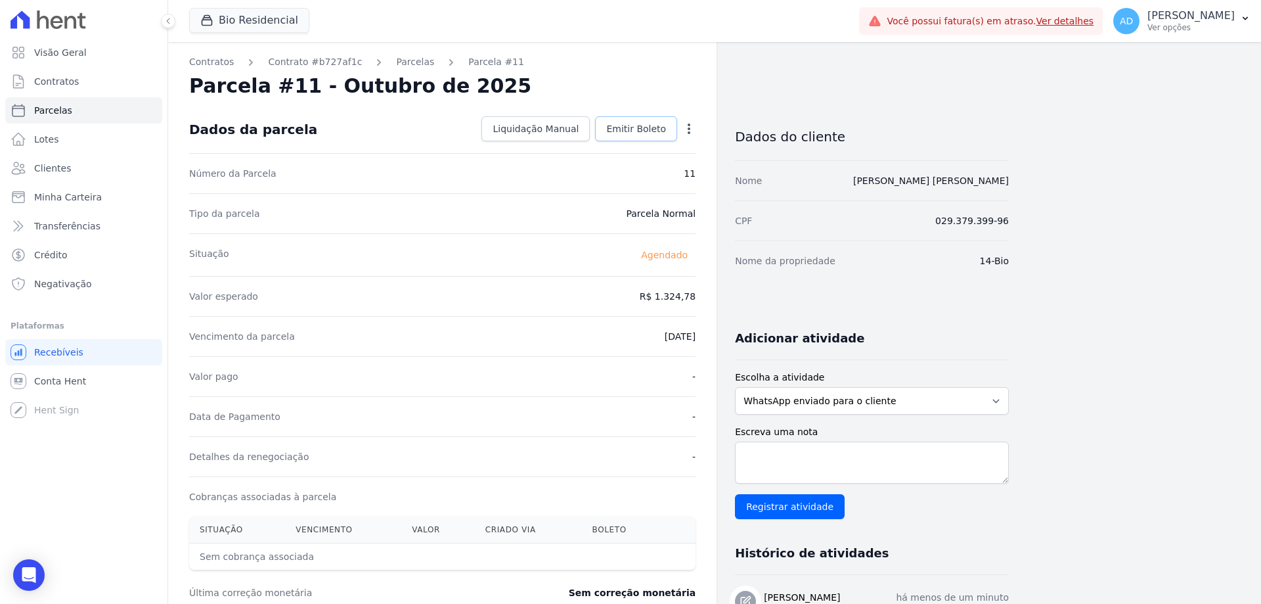
click at [621, 127] on span "Emitir Boleto" at bounding box center [636, 128] width 60 height 13
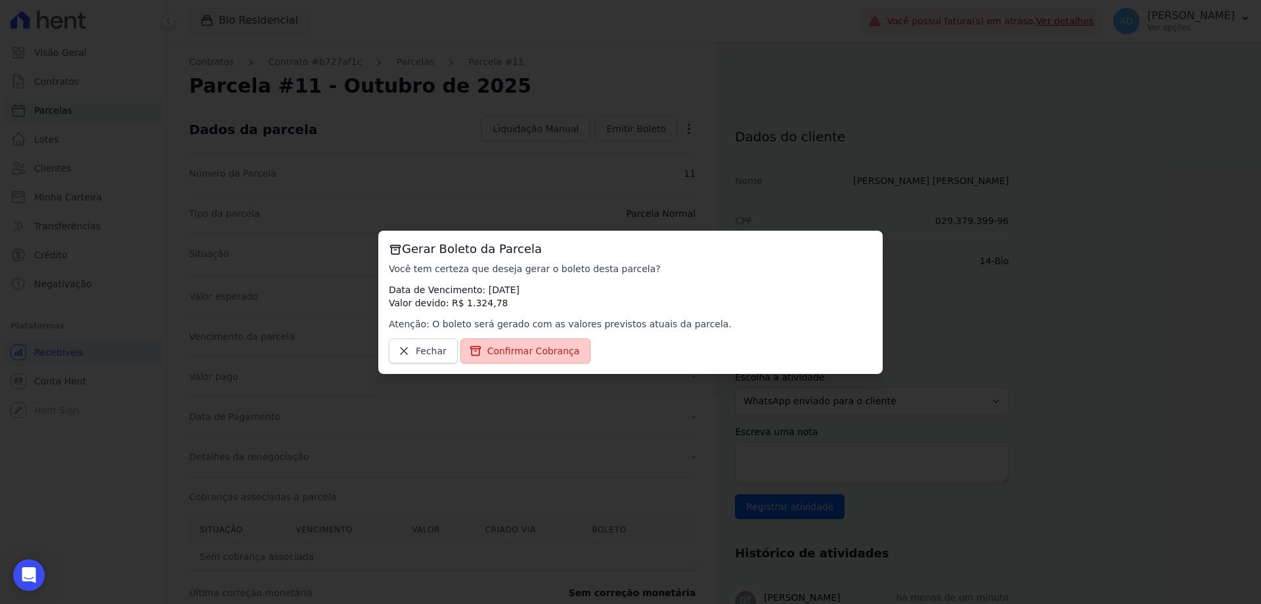
click at [544, 348] on span "Confirmar Cobrança" at bounding box center [533, 350] width 93 height 13
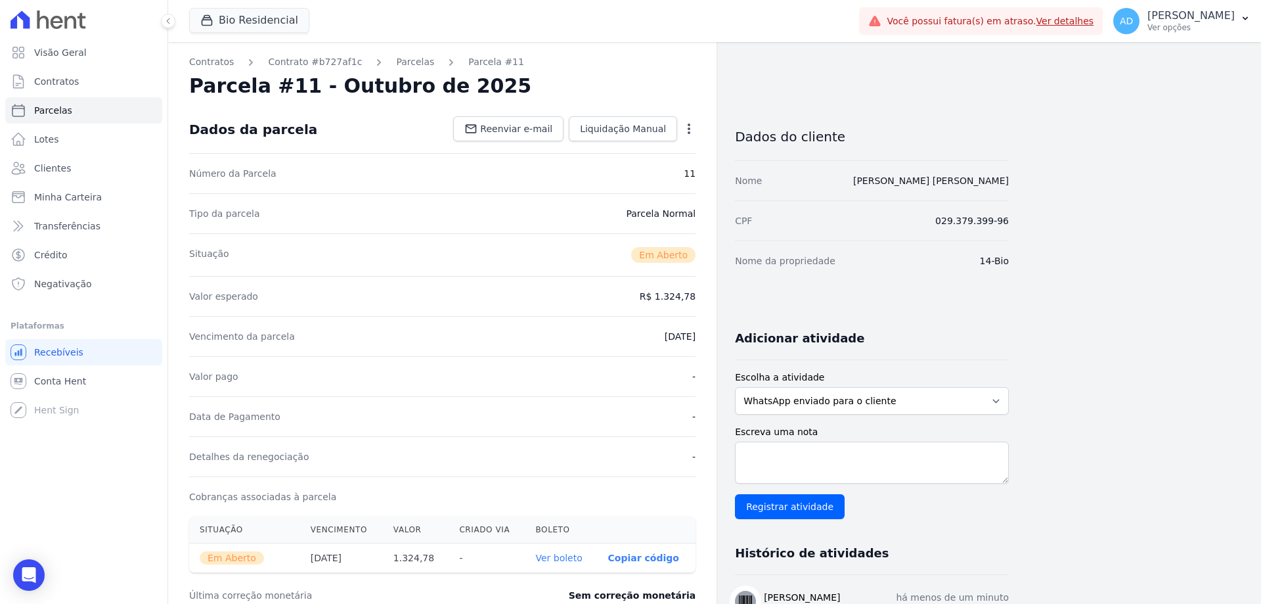
click at [634, 553] on p "Copiar código" at bounding box center [643, 557] width 71 height 11
click at [49, 115] on span "Parcelas" at bounding box center [53, 110] width 38 height 13
select select
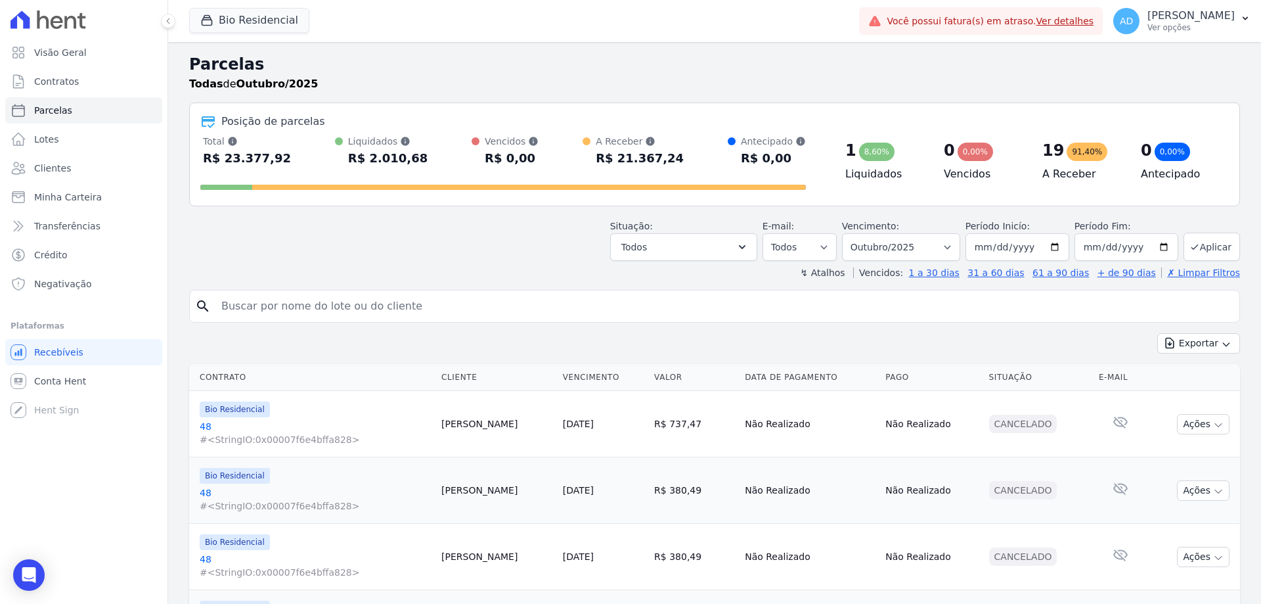
click at [371, 295] on input "search" at bounding box center [723, 306] width 1021 height 26
type input "antonio"
select select
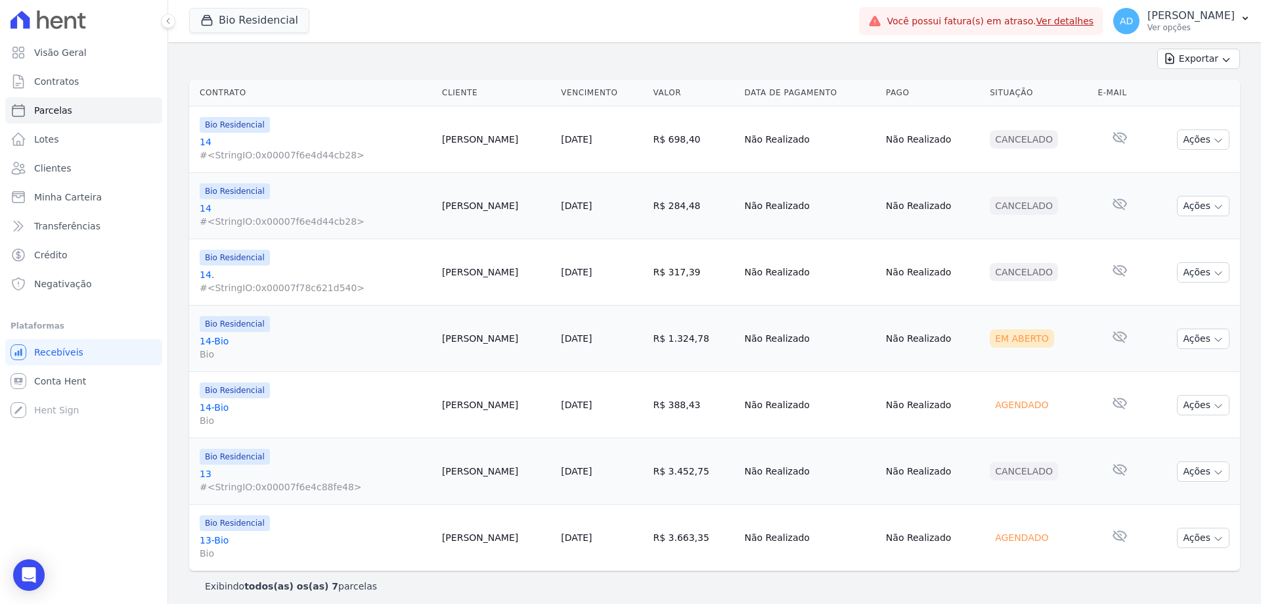
scroll to position [180, 0]
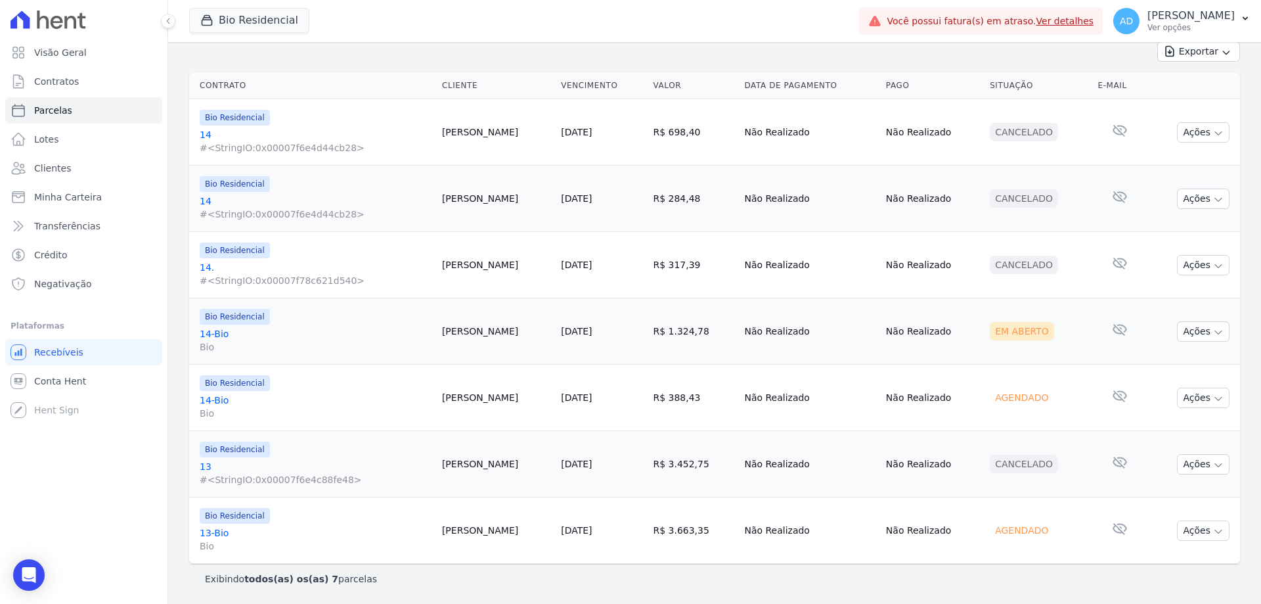
click at [561, 467] on link "[DATE]" at bounding box center [576, 463] width 31 height 11
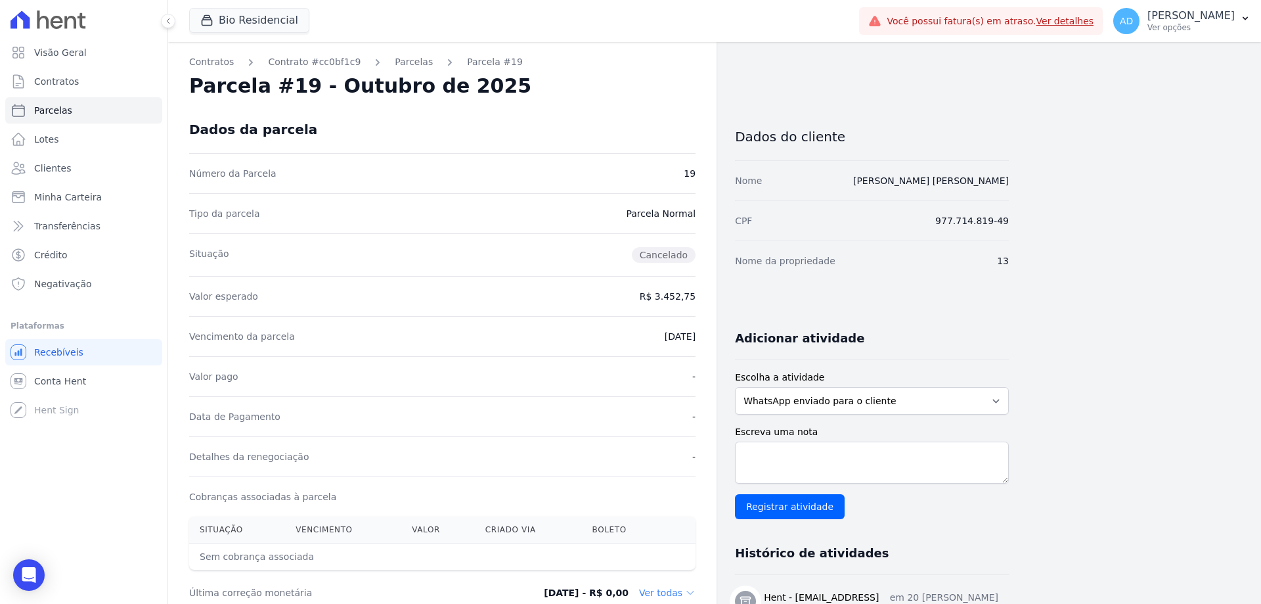
select select
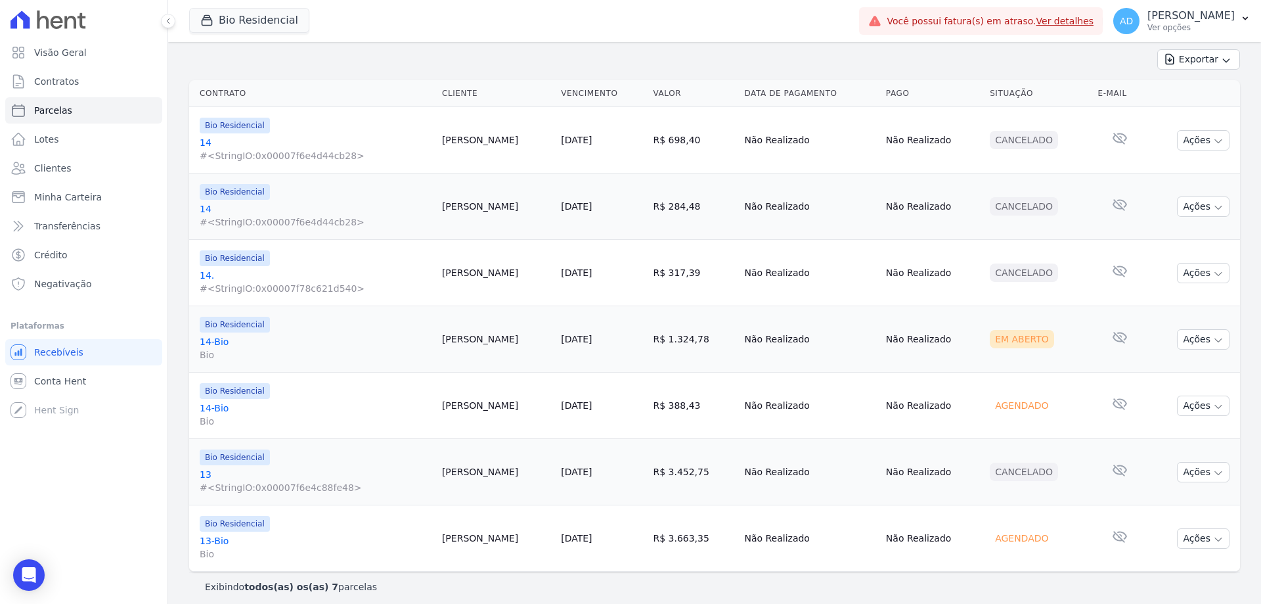
scroll to position [180, 0]
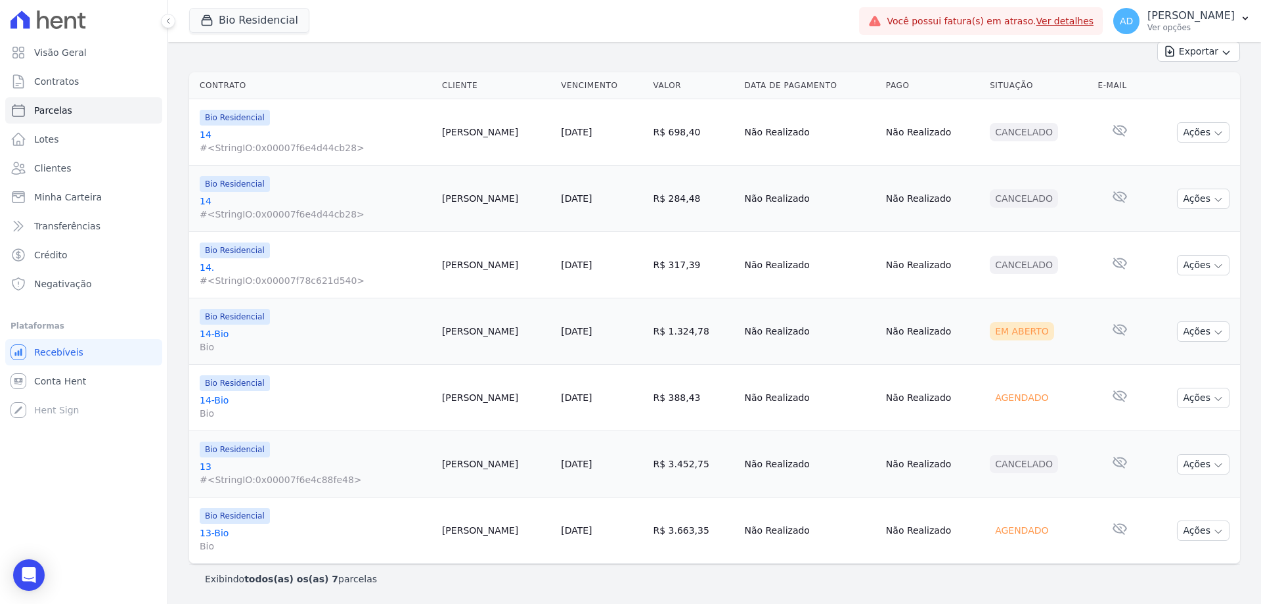
click at [567, 529] on link "[DATE]" at bounding box center [576, 530] width 31 height 11
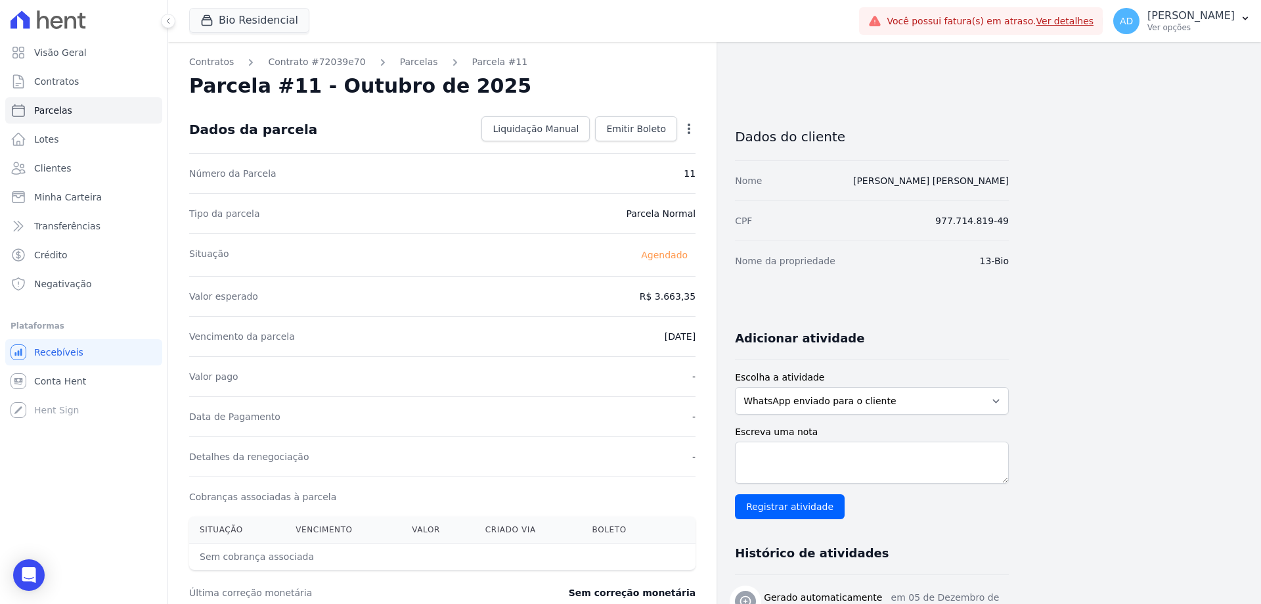
click at [692, 123] on icon "button" at bounding box center [688, 128] width 13 height 13
click at [656, 143] on link "Alterar" at bounding box center [633, 147] width 116 height 24
click at [646, 298] on input "3663.35" at bounding box center [632, 295] width 126 height 28
type input "4940.09"
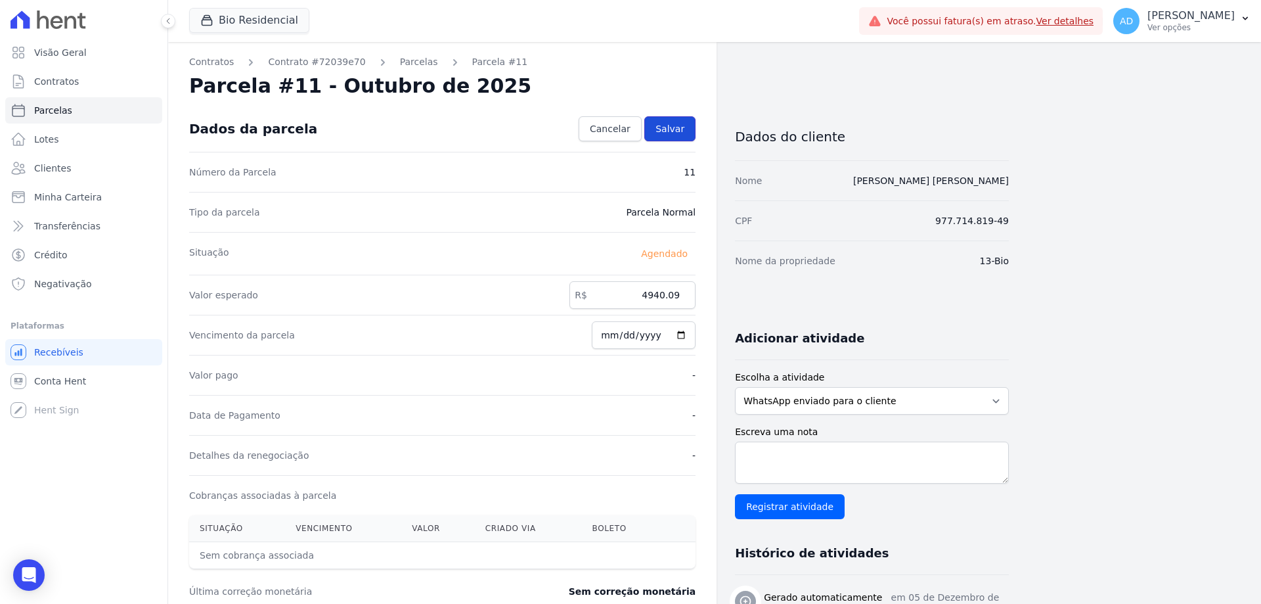
click at [672, 127] on span "Salvar" at bounding box center [669, 128] width 29 height 13
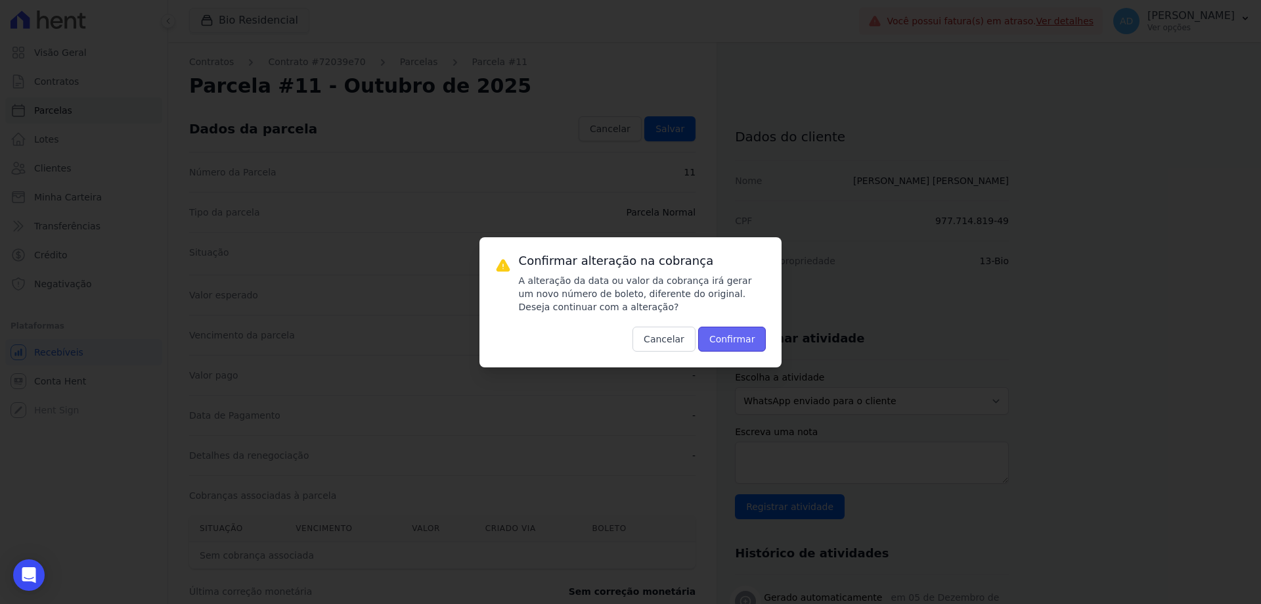
click at [744, 342] on button "Confirmar" at bounding box center [732, 338] width 68 height 25
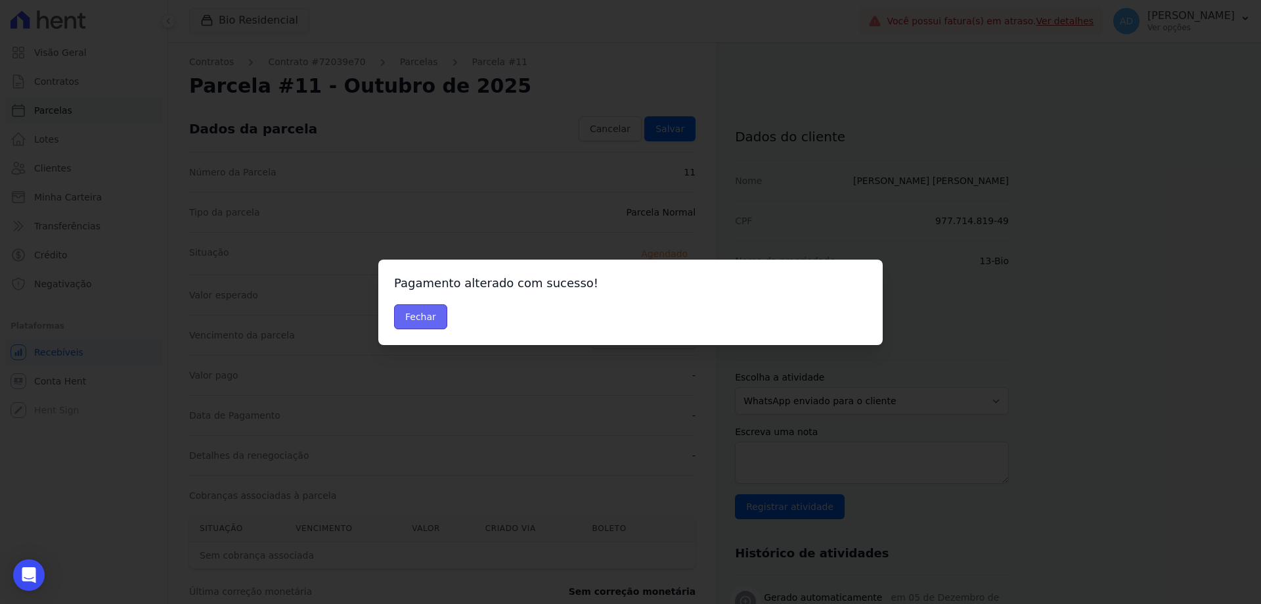
drag, startPoint x: 427, startPoint y: 322, endPoint x: 452, endPoint y: 319, distance: 25.2
click at [426, 322] on button "Fechar" at bounding box center [420, 316] width 53 height 25
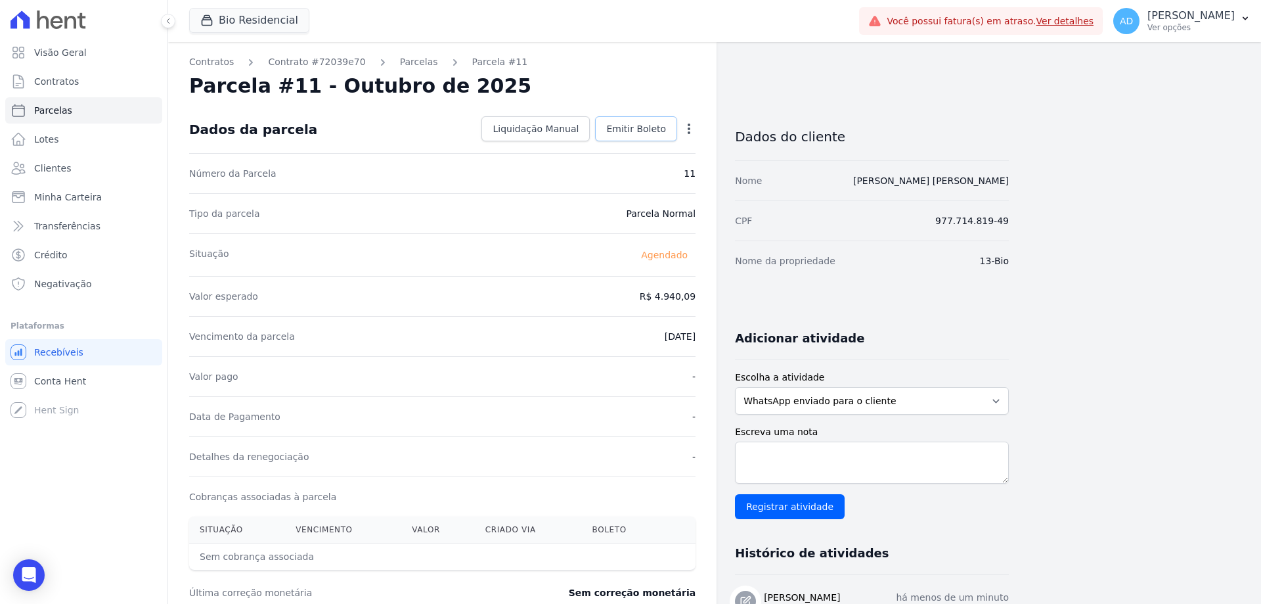
click at [637, 133] on span "Emitir Boleto" at bounding box center [636, 128] width 60 height 13
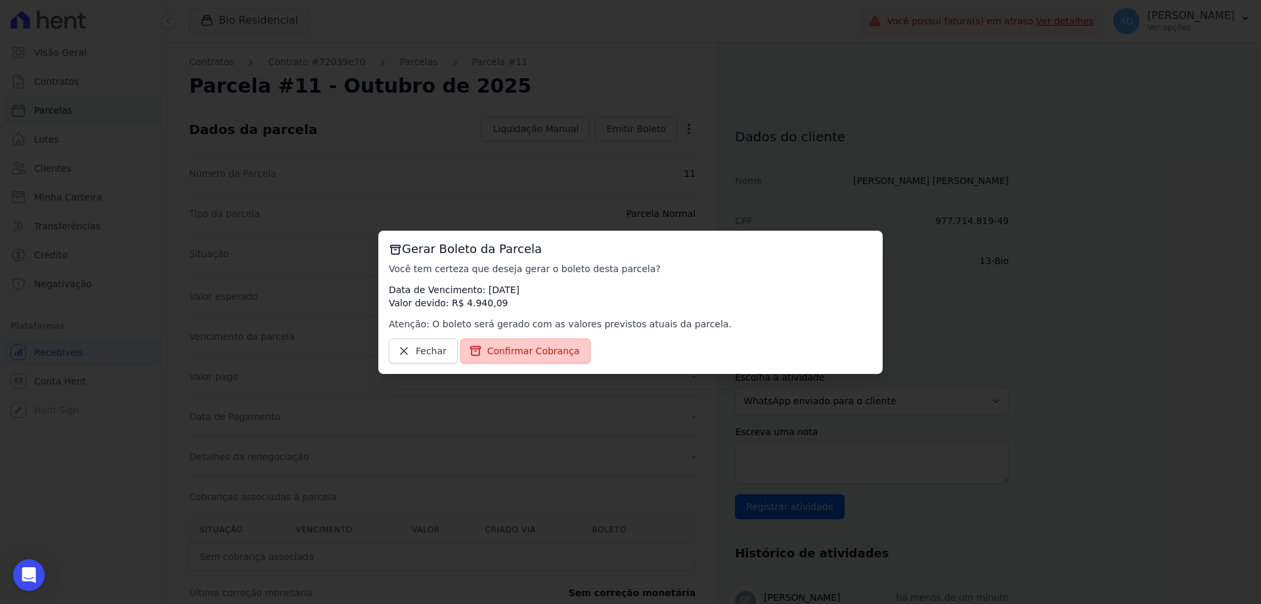
click at [549, 346] on span "Confirmar Cobrança" at bounding box center [533, 350] width 93 height 13
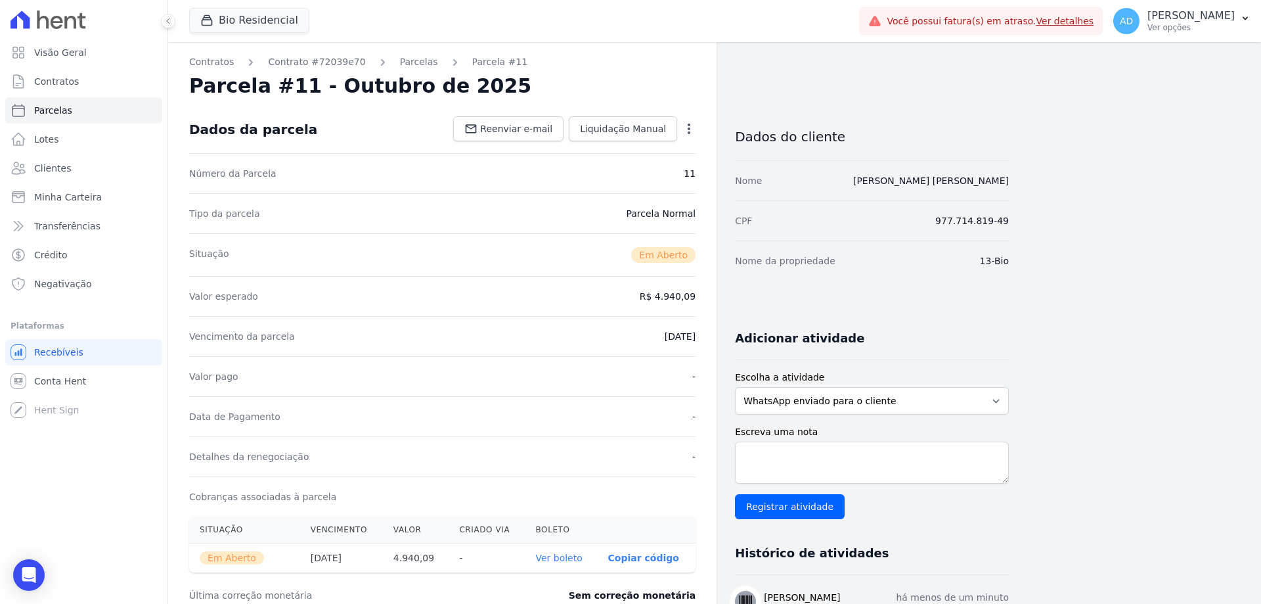
click at [634, 559] on p "Copiar código" at bounding box center [643, 557] width 71 height 11
click at [66, 111] on span "Parcelas" at bounding box center [53, 110] width 38 height 13
select select
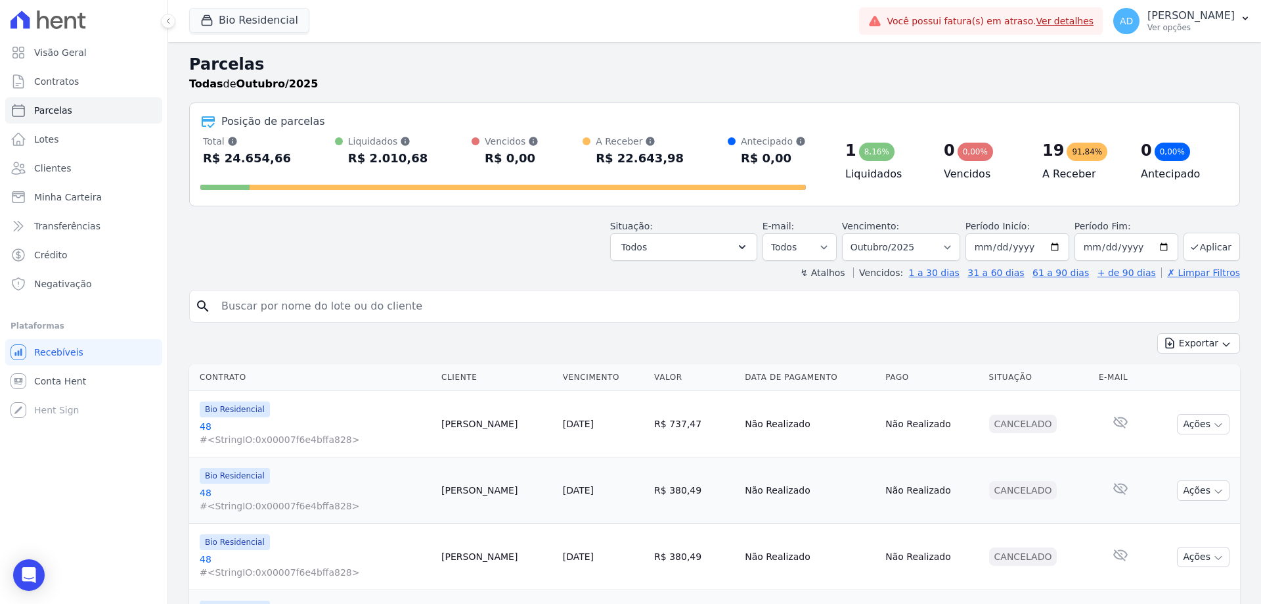
click at [457, 313] on input "search" at bounding box center [723, 306] width 1021 height 26
type input "[PERSON_NAME]"
select select
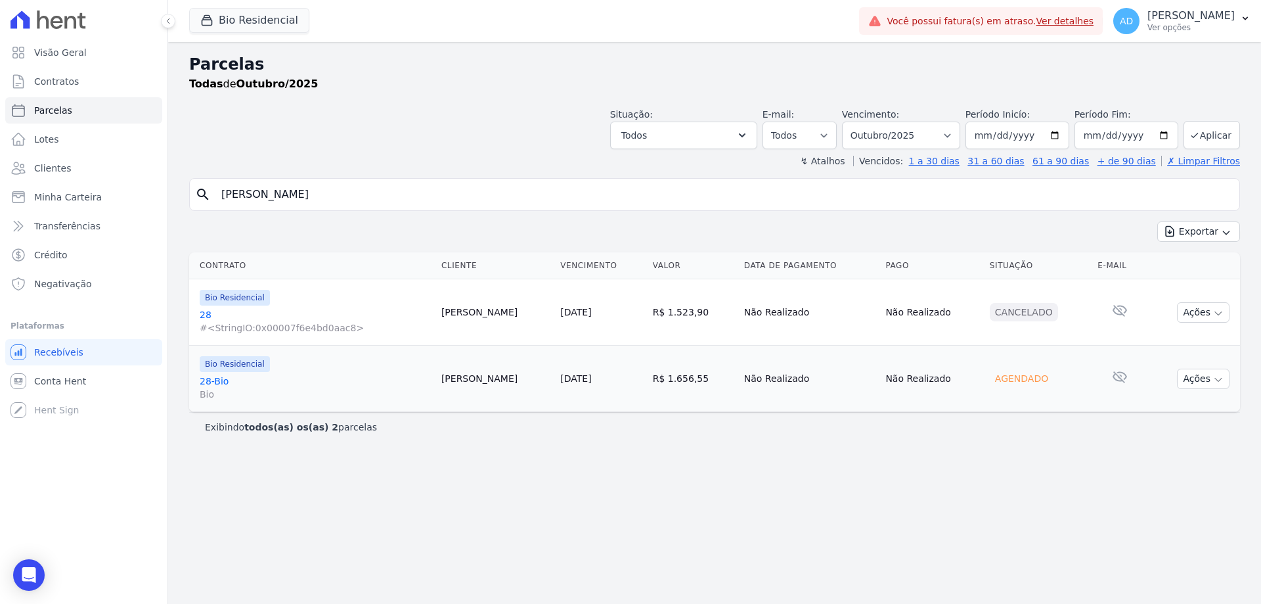
drag, startPoint x: 554, startPoint y: 378, endPoint x: 544, endPoint y: 379, distance: 9.2
click at [560, 378] on link "[DATE]" at bounding box center [575, 378] width 31 height 11
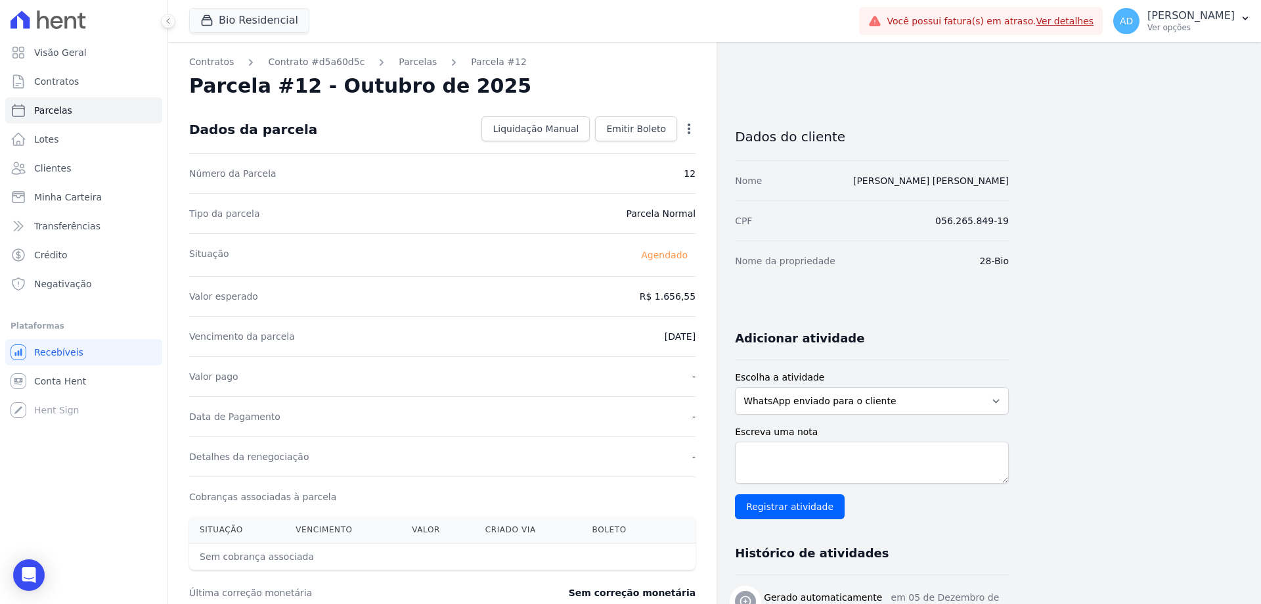
click at [690, 127] on icon "button" at bounding box center [688, 128] width 13 height 13
click at [641, 144] on link "Alterar" at bounding box center [633, 147] width 116 height 24
click at [636, 298] on input "1656.55" at bounding box center [632, 295] width 126 height 28
type input "1754.79"
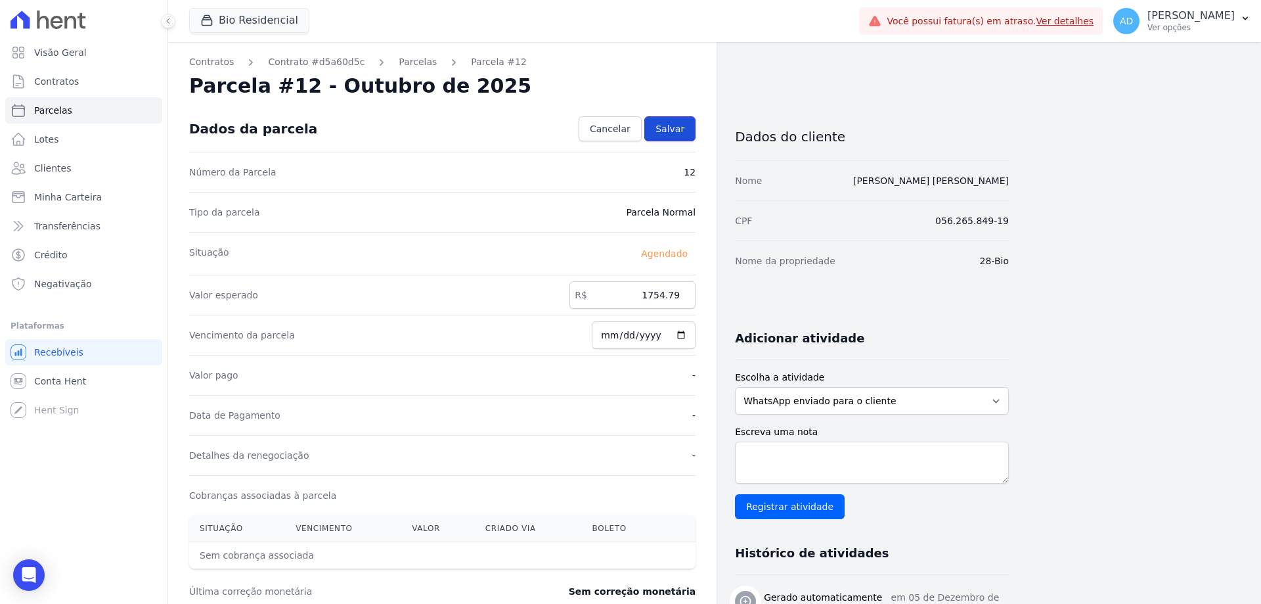
click at [662, 120] on link "Salvar" at bounding box center [669, 128] width 51 height 25
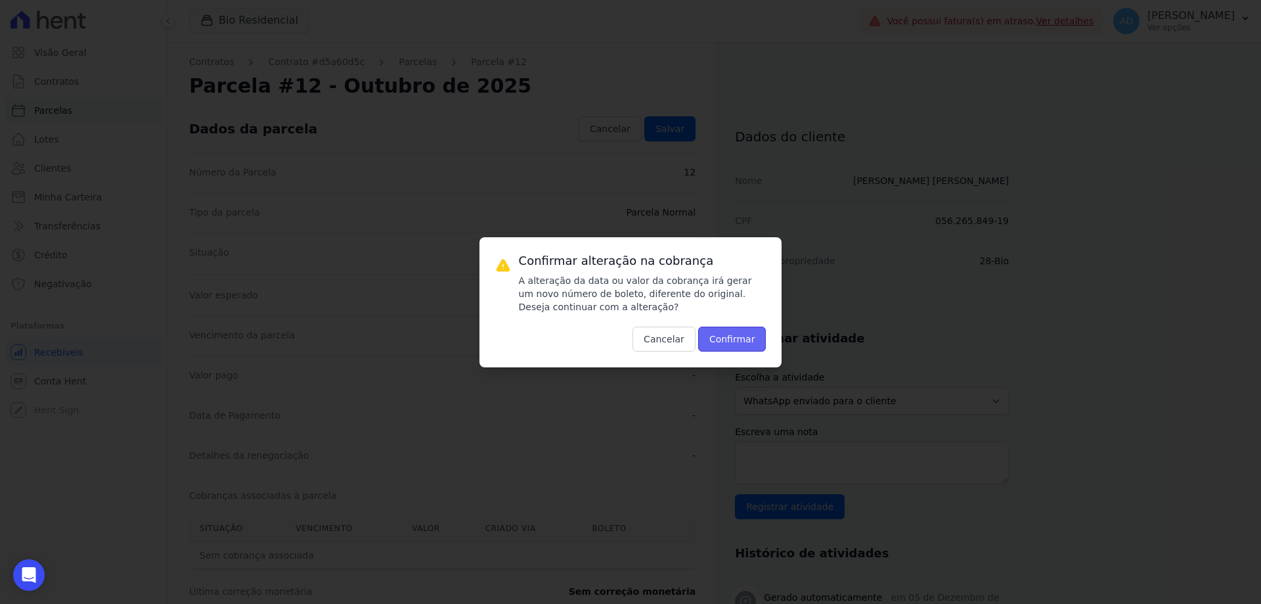
click at [751, 339] on button "Confirmar" at bounding box center [732, 338] width 68 height 25
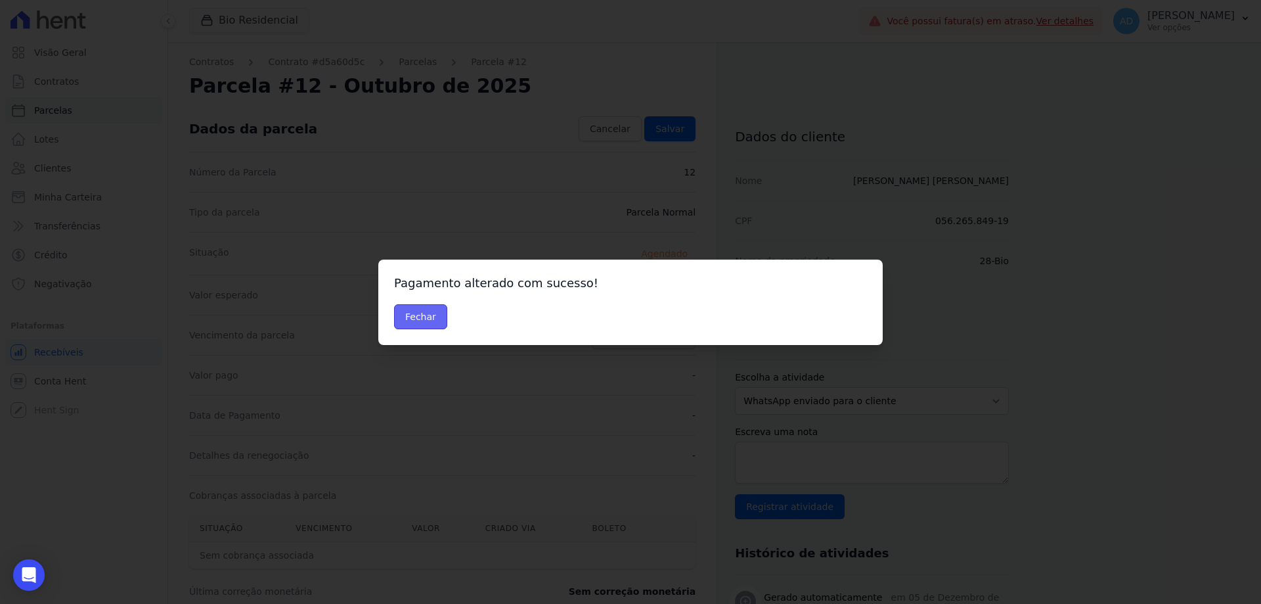
click at [425, 316] on button "Fechar" at bounding box center [420, 316] width 53 height 25
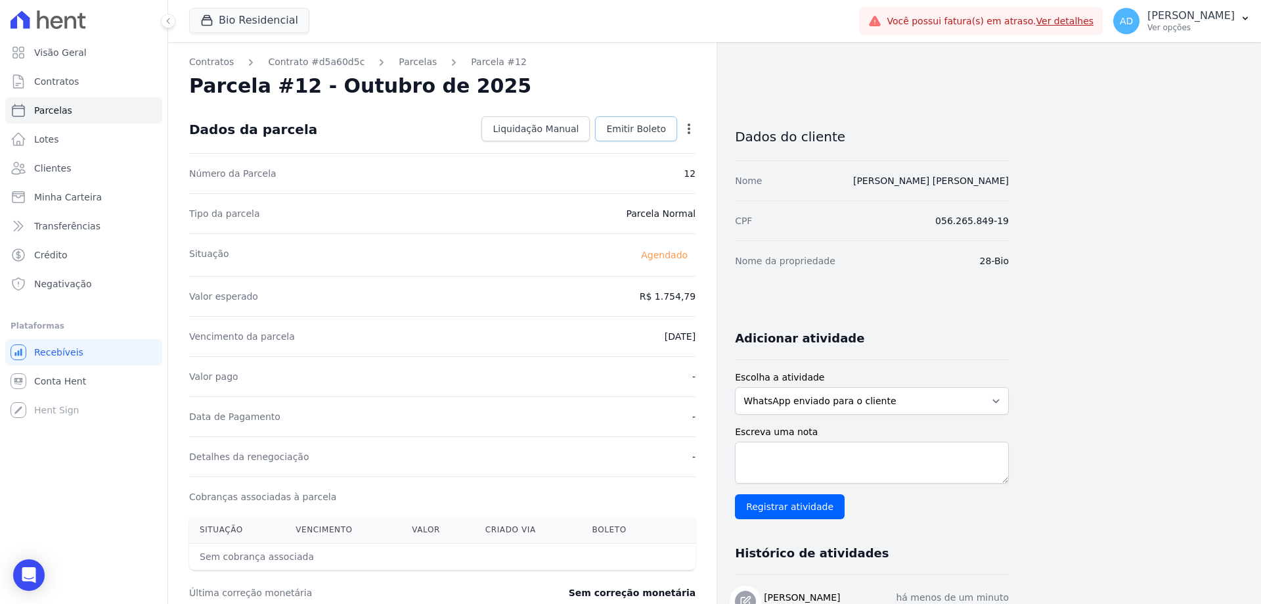
click at [623, 132] on span "Emitir Boleto" at bounding box center [636, 128] width 60 height 13
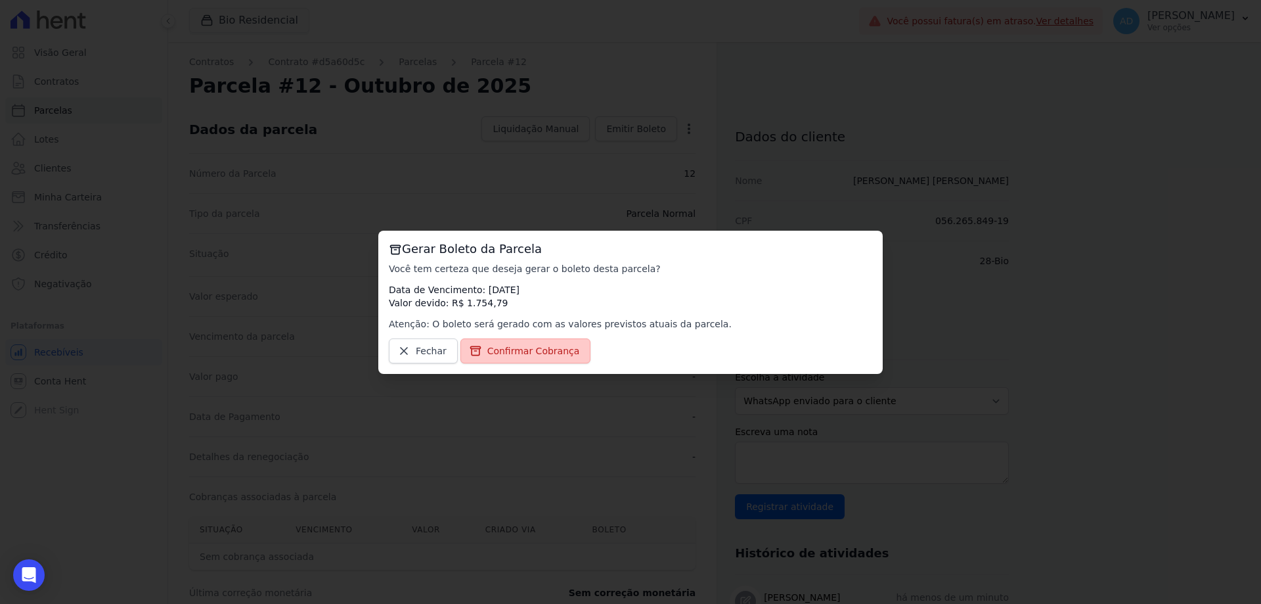
click at [529, 355] on span "Confirmar Cobrança" at bounding box center [533, 350] width 93 height 13
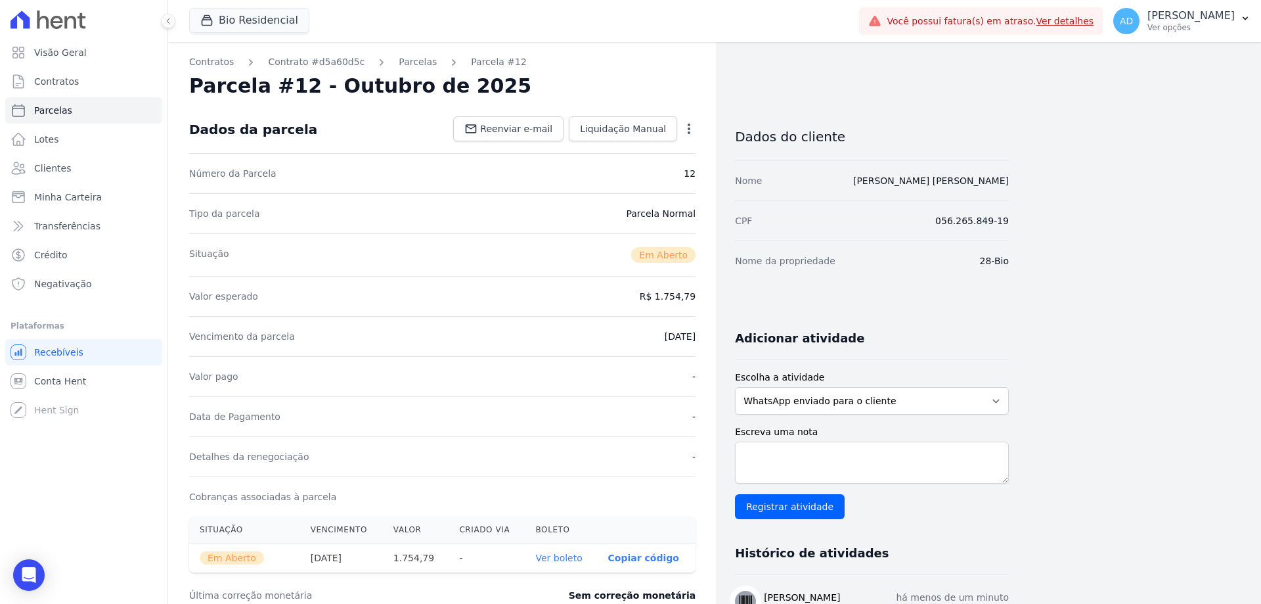
click at [634, 556] on p "Copiar código" at bounding box center [643, 557] width 71 height 11
click at [51, 118] on link "Parcelas" at bounding box center [83, 110] width 157 height 26
select select
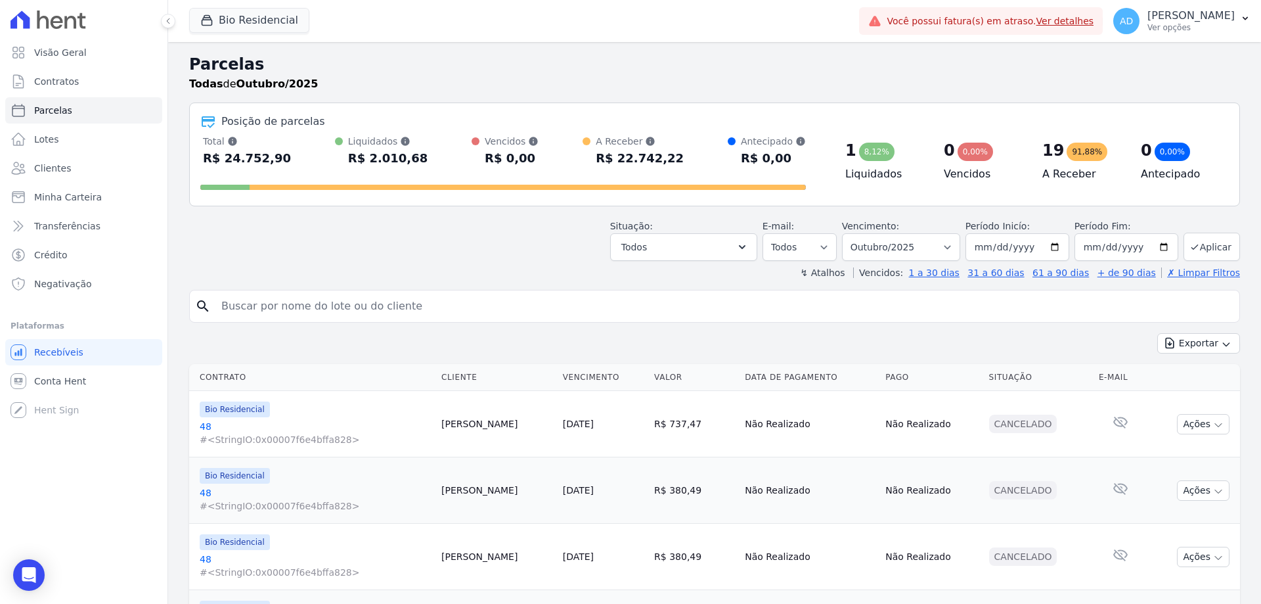
click at [393, 295] on input "search" at bounding box center [723, 306] width 1021 height 26
type input "guilherme"
select select
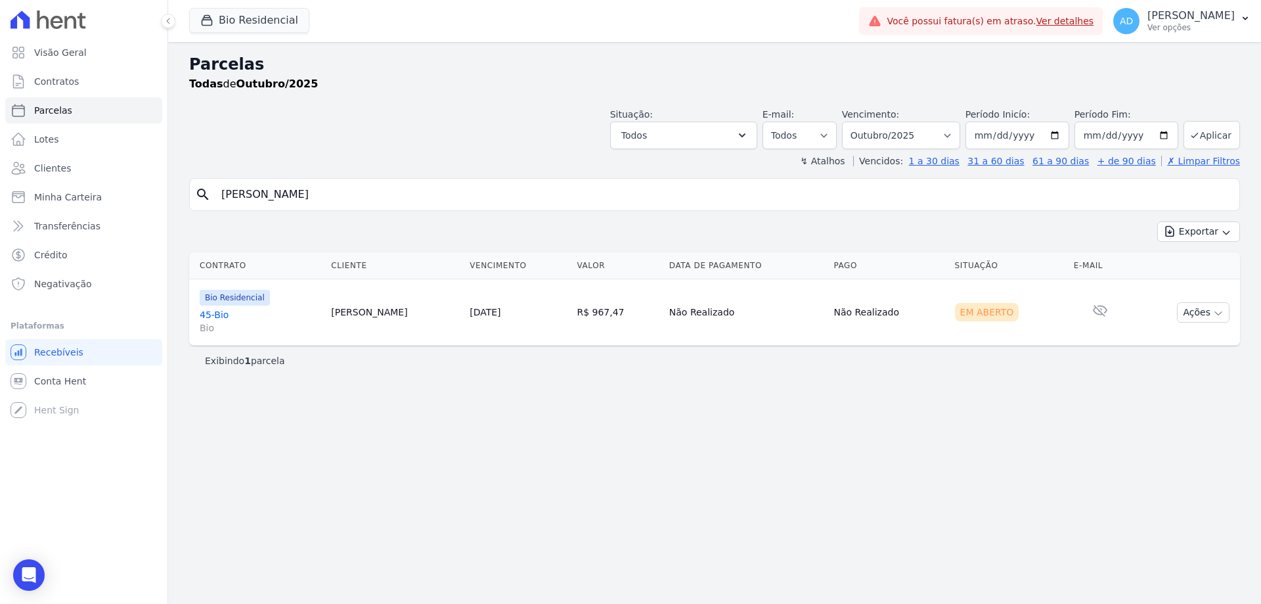
click at [500, 311] on link "[DATE]" at bounding box center [485, 312] width 31 height 11
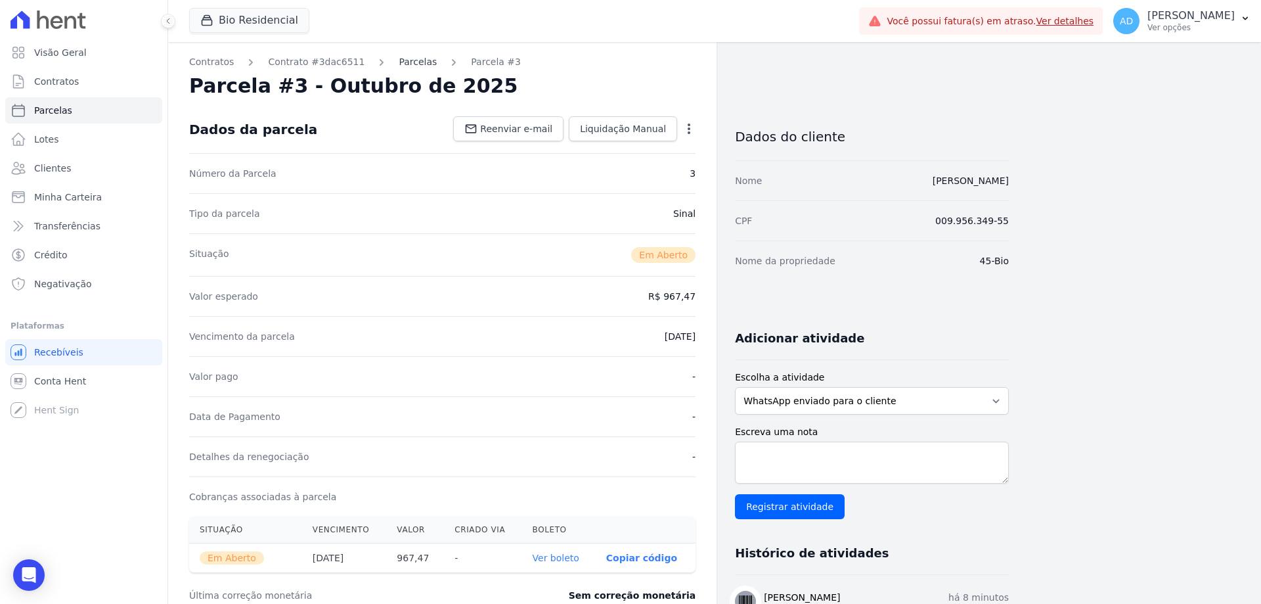
click at [402, 58] on link "Parcelas" at bounding box center [418, 62] width 38 height 14
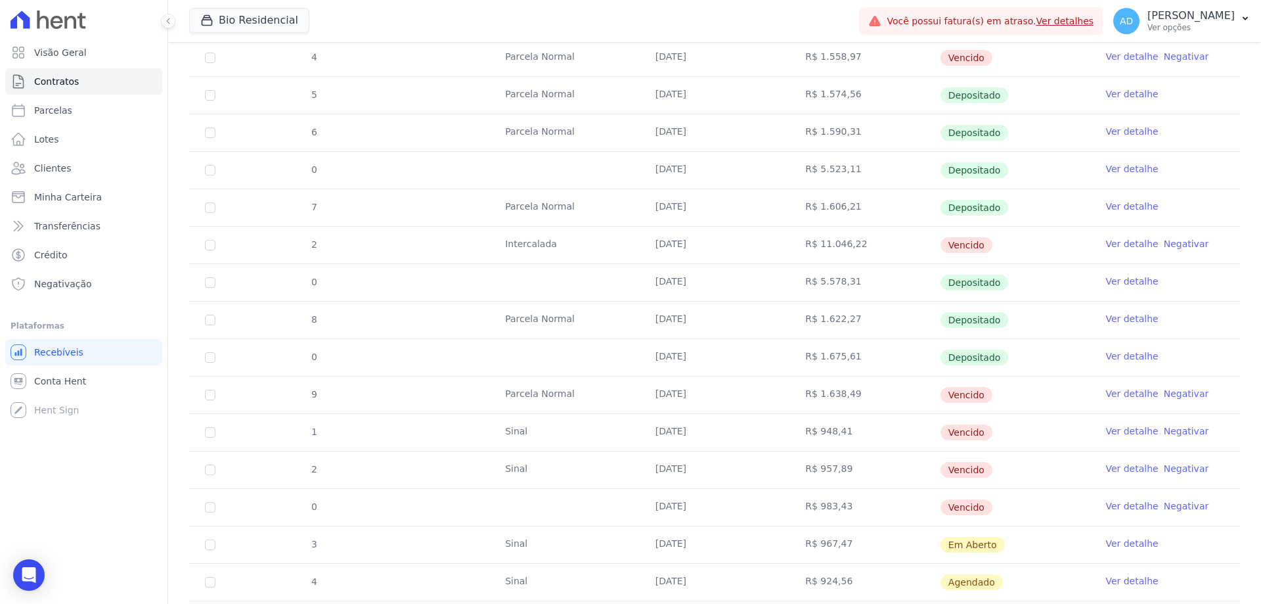
scroll to position [328, 0]
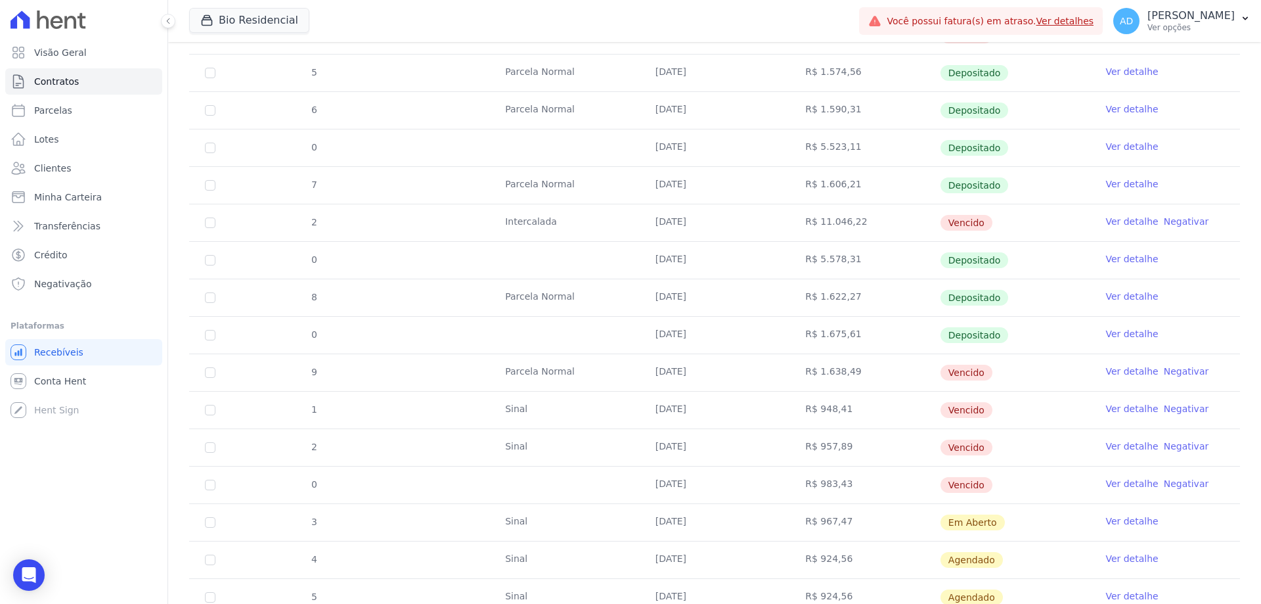
click at [1130, 444] on link "Ver detalhe" at bounding box center [1131, 445] width 53 height 13
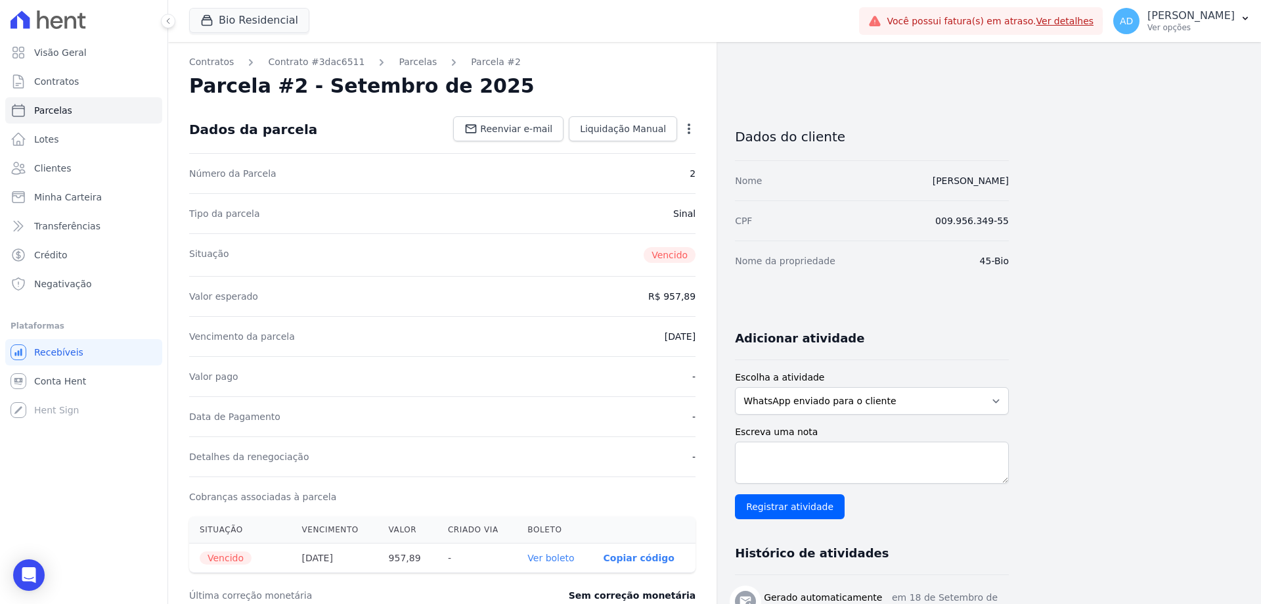
click at [690, 124] on icon "button" at bounding box center [689, 128] width 3 height 11
click at [639, 217] on link "Renegociar" at bounding box center [633, 218] width 116 height 24
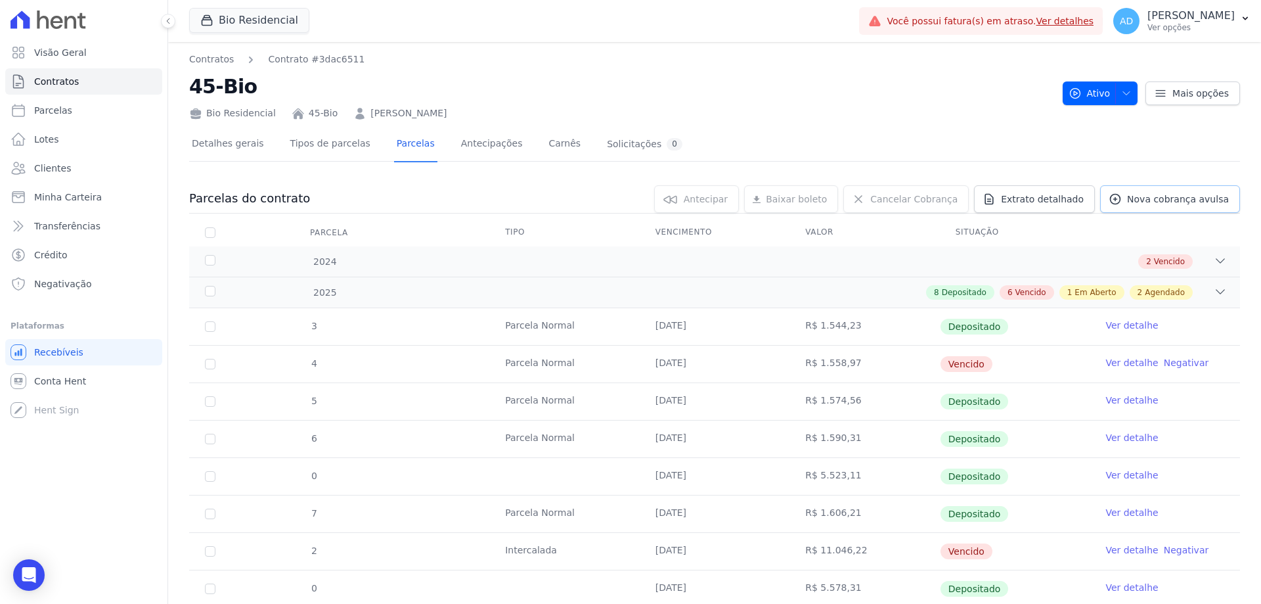
click at [1179, 207] on link "Nova cobrança avulsa" at bounding box center [1170, 199] width 140 height 28
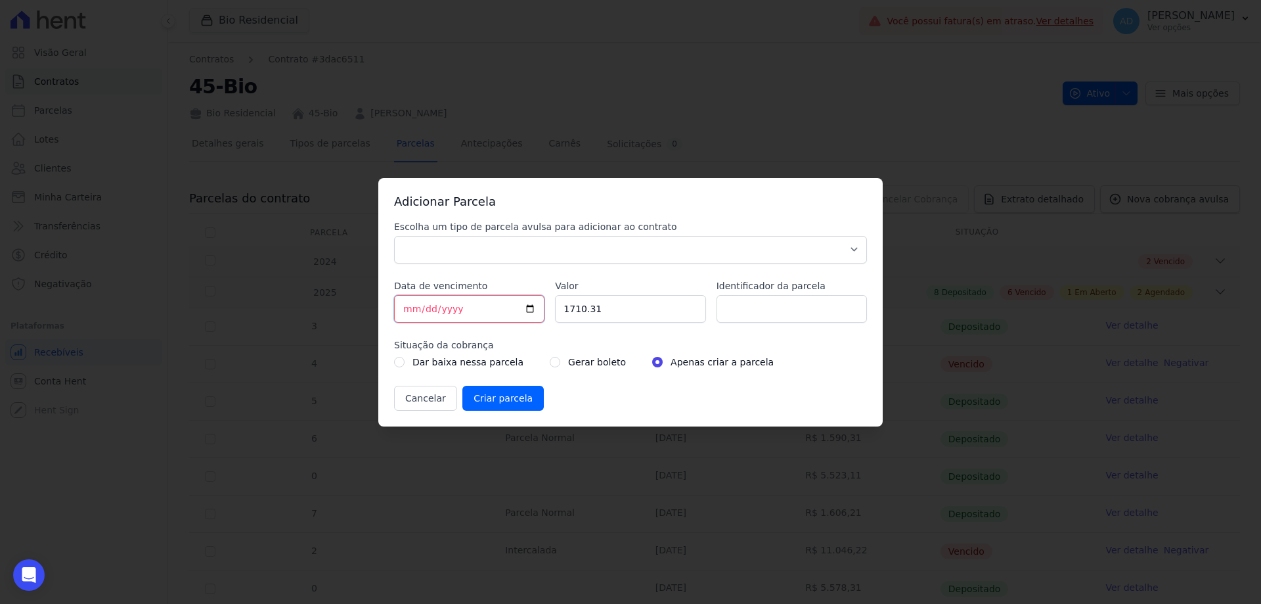
click at [408, 313] on input "[DATE]" at bounding box center [469, 309] width 150 height 28
type input "2025-10-05"
click at [562, 307] on input "1710.31" at bounding box center [630, 309] width 150 height 28
drag, startPoint x: 595, startPoint y: 307, endPoint x: 527, endPoint y: 295, distance: 68.8
click at [527, 296] on div "Escolha um tipo de parcela avulsa para adicionar ao contrato Parcela Normal Sin…" at bounding box center [630, 315] width 473 height 190
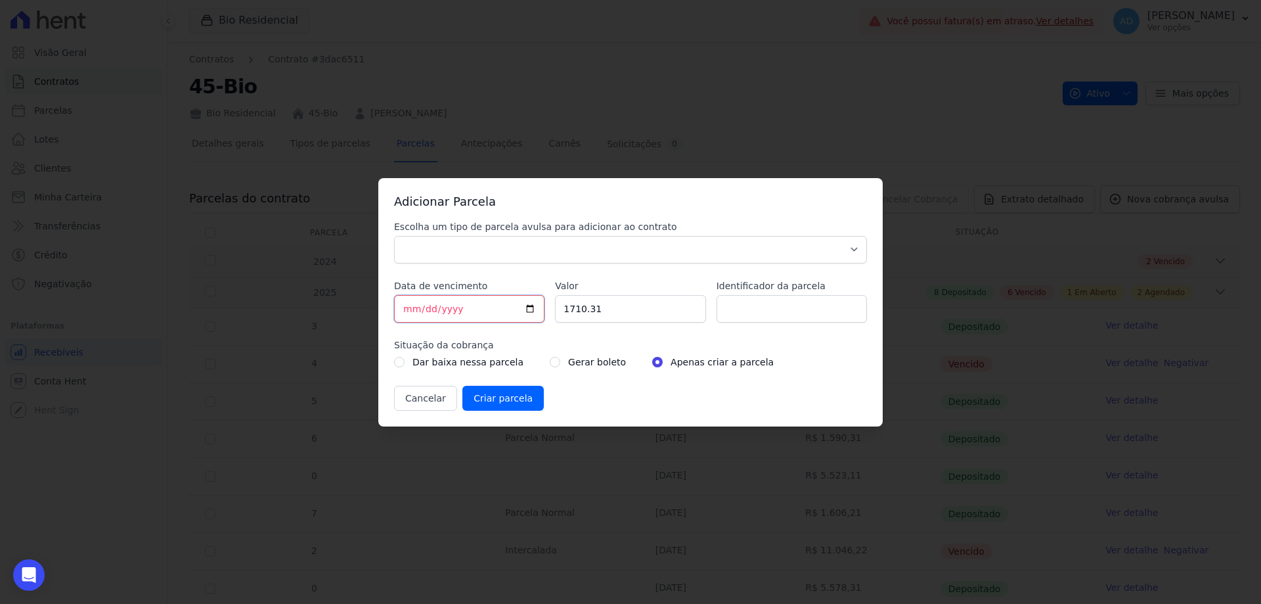
drag, startPoint x: 405, startPoint y: 307, endPoint x: 414, endPoint y: 328, distance: 22.3
click at [405, 308] on input "2025-10-05" at bounding box center [469, 309] width 150 height 28
type input "[DATE]"
type input "993.26"
type input "Setembro/2025"
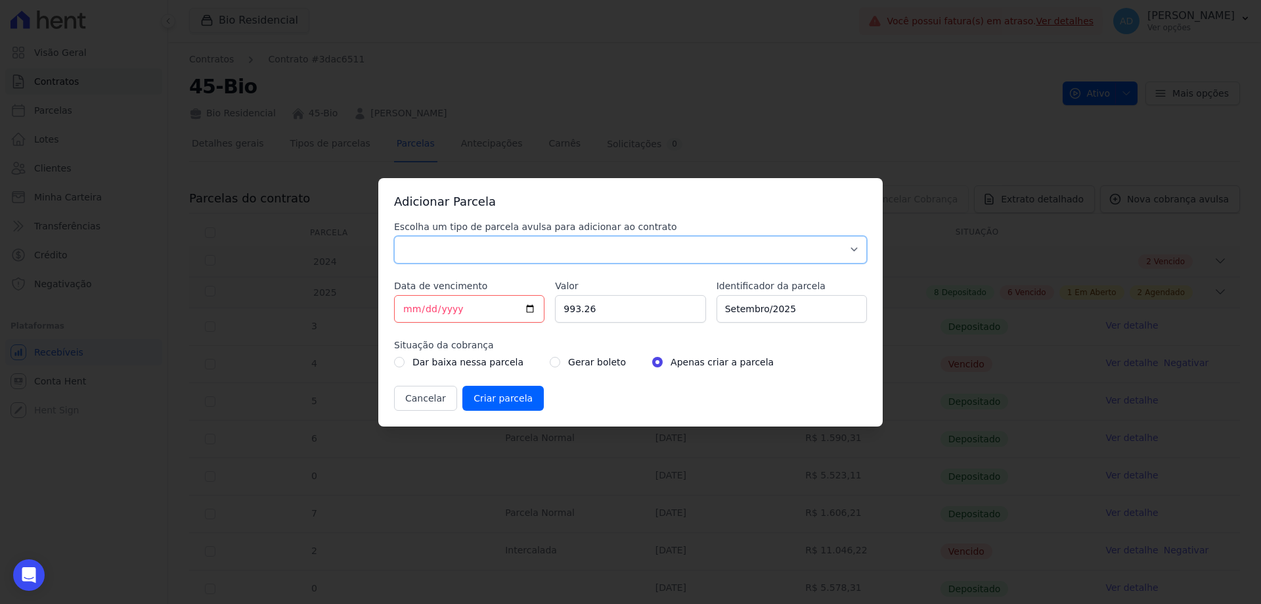
drag, startPoint x: 541, startPoint y: 252, endPoint x: 535, endPoint y: 259, distance: 9.3
click at [541, 252] on select "Parcela Normal Sinal Caução Intercalada Chaves Pré Chaves Pós Chaves Taxas Quit…" at bounding box center [630, 250] width 473 height 28
select select "settling"
click at [394, 236] on select "Parcela Normal Sinal Caução Intercalada Chaves Pré Chaves Pós Chaves Taxas Quit…" at bounding box center [630, 250] width 473 height 28
drag, startPoint x: 575, startPoint y: 305, endPoint x: 669, endPoint y: 305, distance: 94.6
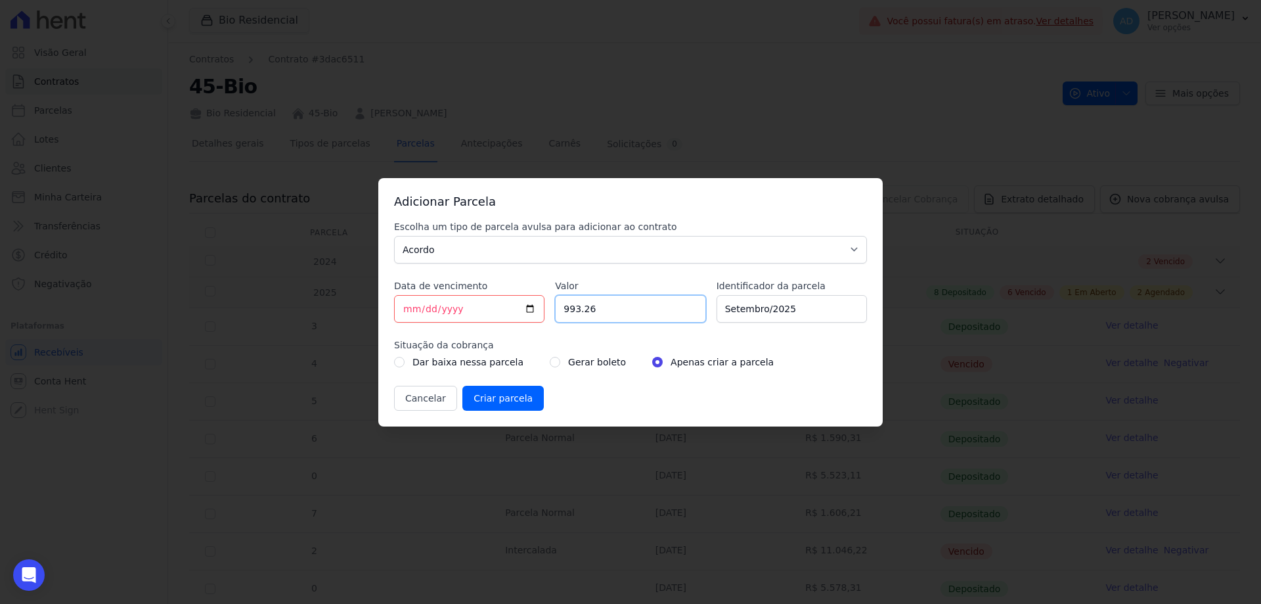
click at [669, 305] on input "993.26" at bounding box center [630, 309] width 150 height 28
type input "992.61"
click at [550, 363] on input "radio" at bounding box center [555, 362] width 11 height 11
radio input "true"
click at [504, 396] on input "Criar parcela" at bounding box center [502, 398] width 81 height 25
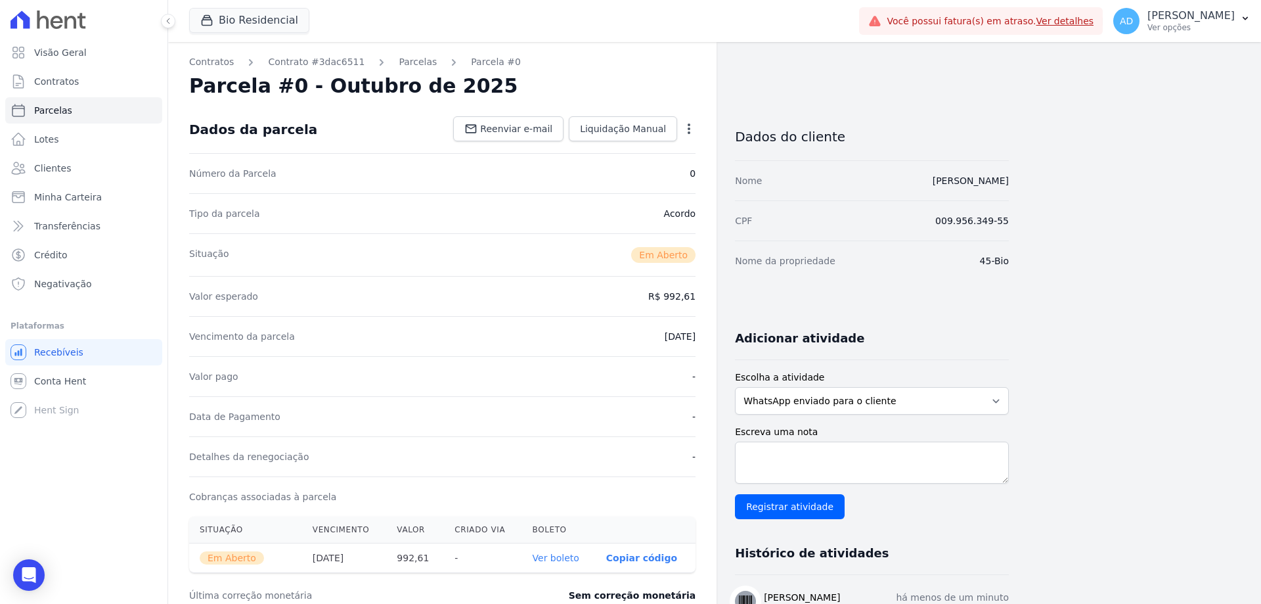
click at [562, 554] on link "Ver boleto" at bounding box center [556, 557] width 47 height 11
click at [690, 129] on icon "button" at bounding box center [689, 128] width 3 height 11
click at [661, 175] on link "Cancelar Cobrança" at bounding box center [633, 170] width 116 height 24
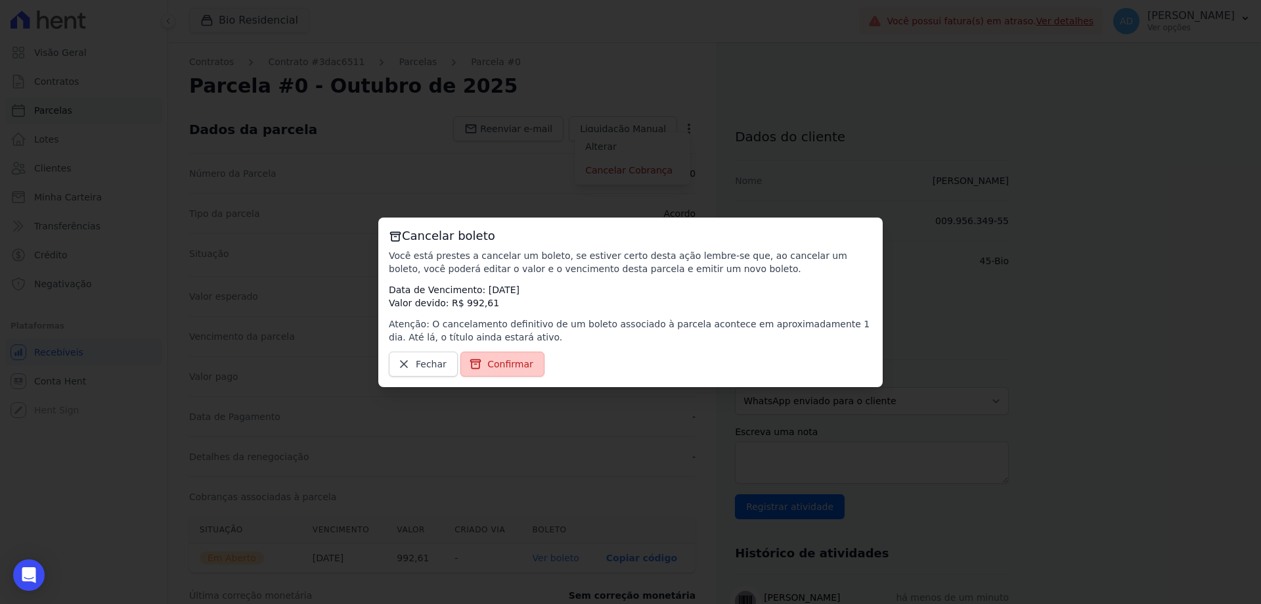
click at [501, 365] on span "Confirmar" at bounding box center [510, 363] width 46 height 13
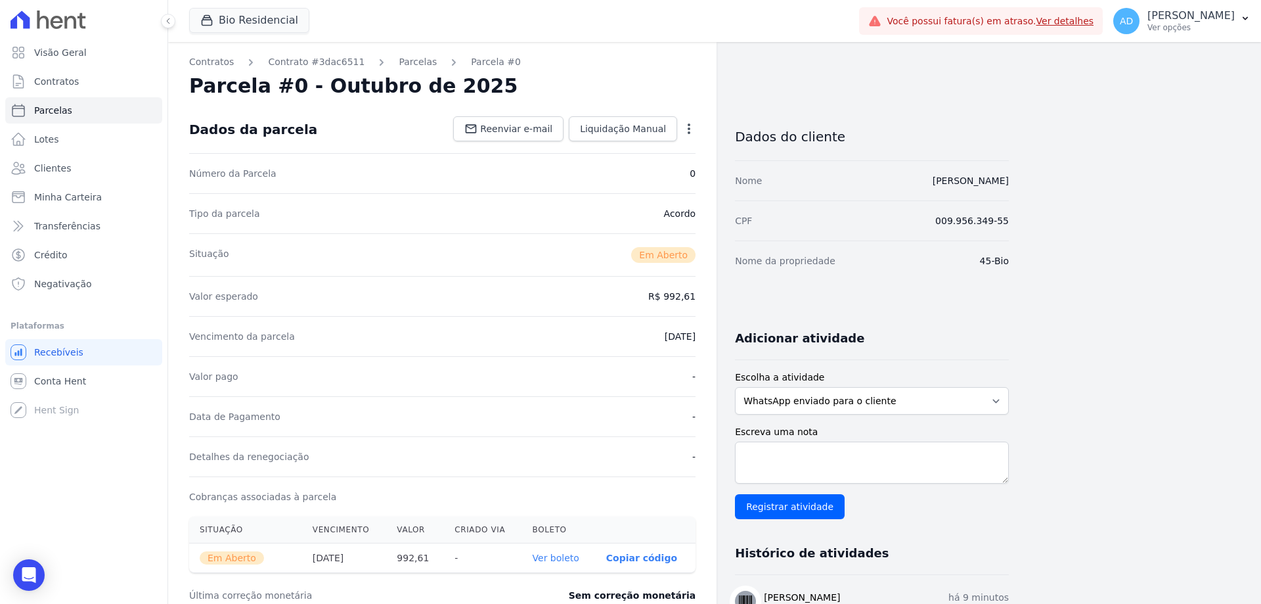
click at [688, 133] on icon "button" at bounding box center [689, 128] width 3 height 11
click at [654, 167] on link "Cancelar Cobrança" at bounding box center [633, 170] width 116 height 24
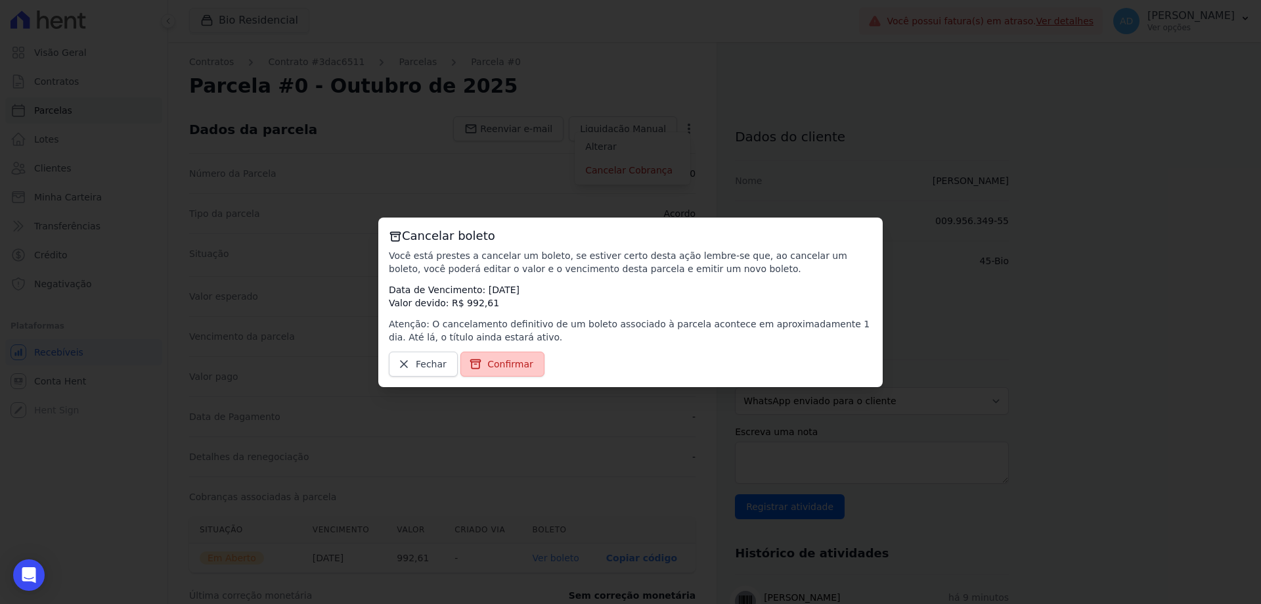
click at [504, 366] on span "Confirmar" at bounding box center [510, 363] width 46 height 13
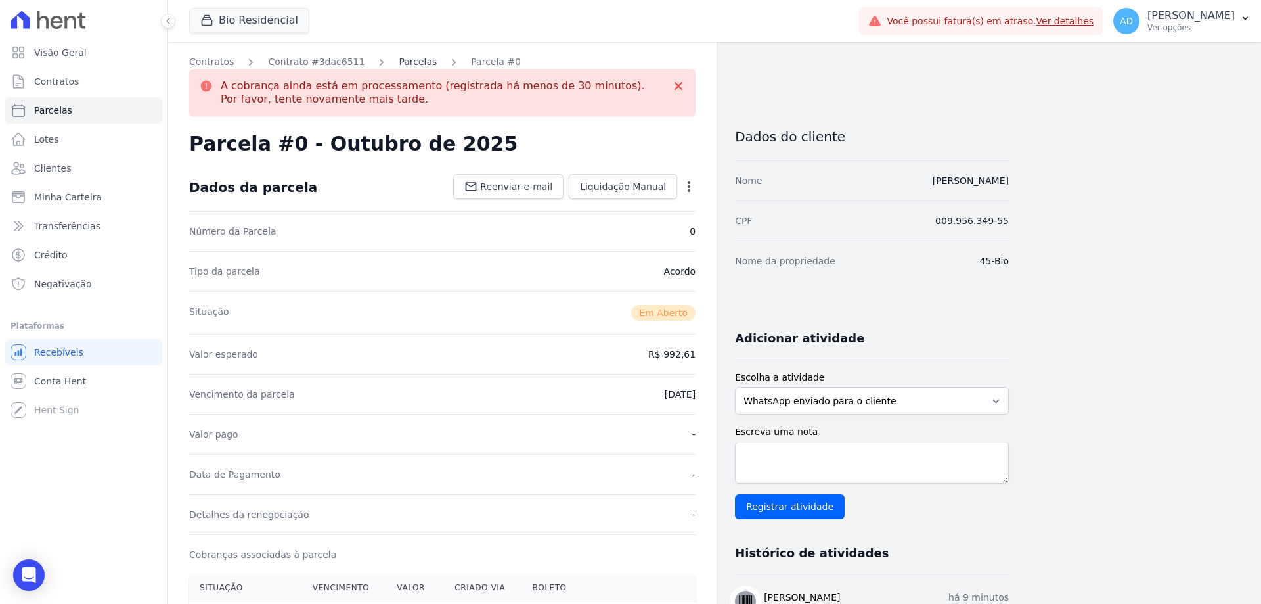
click at [399, 62] on link "Parcelas" at bounding box center [418, 62] width 38 height 14
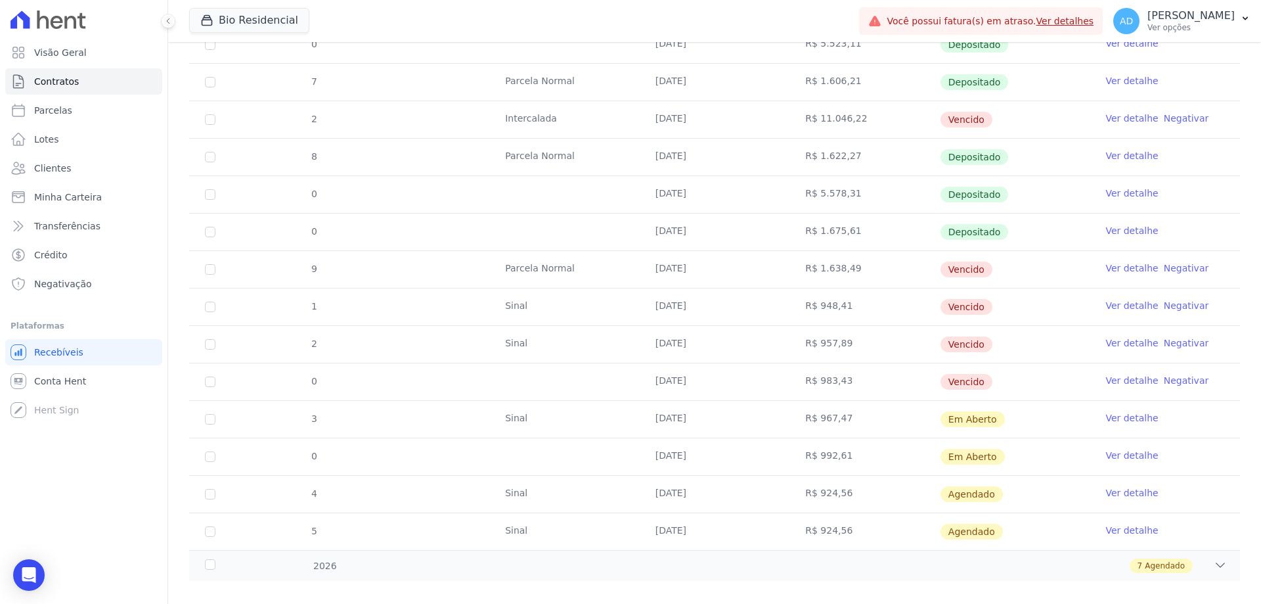
scroll to position [448, 0]
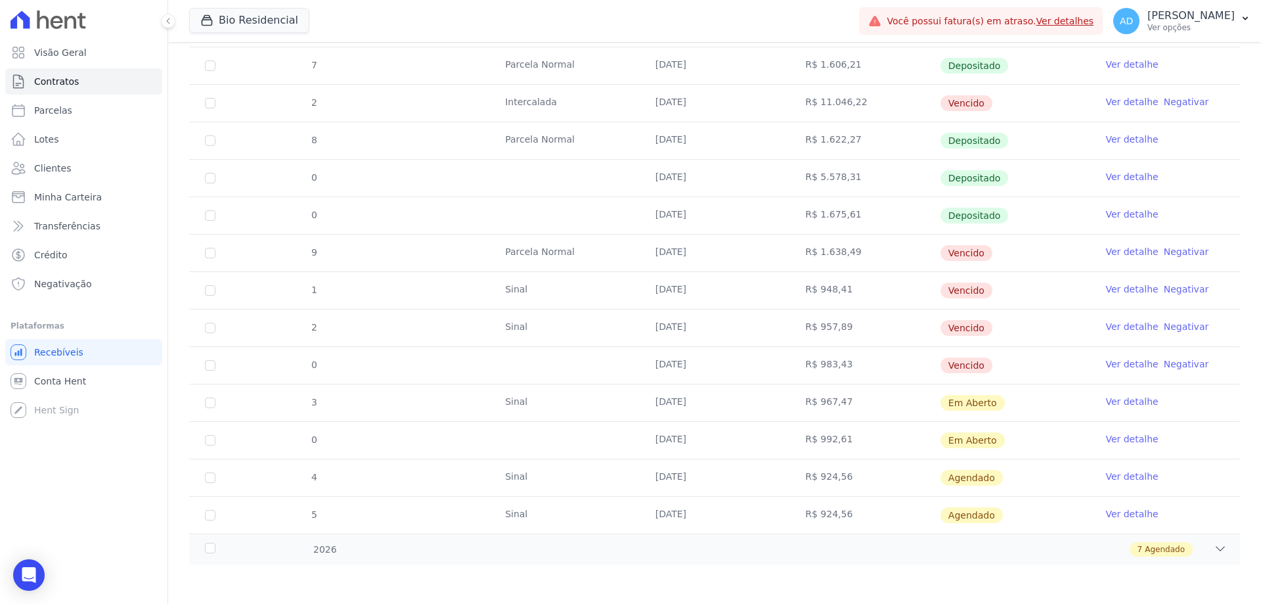
click at [1110, 441] on link "Ver detalhe" at bounding box center [1131, 438] width 53 height 13
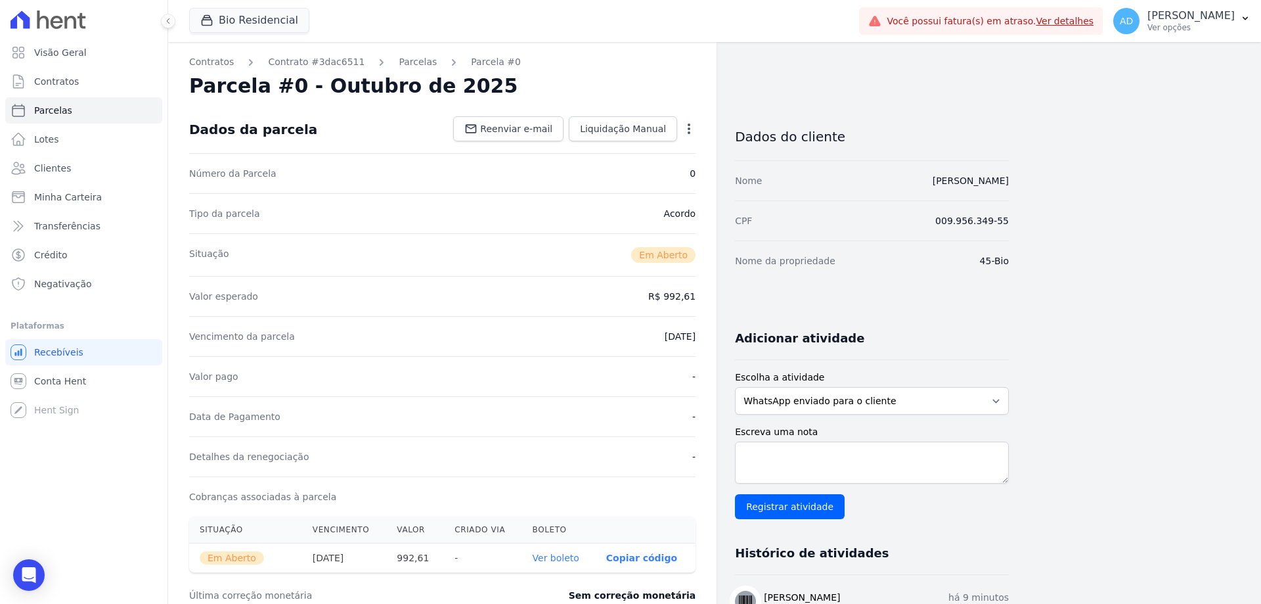
click at [681, 128] on div "Open options Alterar Cancelar Cobrança Cancelar boleto Você está prestes a canc…" at bounding box center [686, 130] width 18 height 22
click at [686, 128] on icon "button" at bounding box center [688, 128] width 13 height 13
click at [648, 141] on link "Alterar" at bounding box center [633, 147] width 116 height 24
click at [613, 338] on input "[DATE]" at bounding box center [644, 335] width 104 height 28
type input "[DATE]"
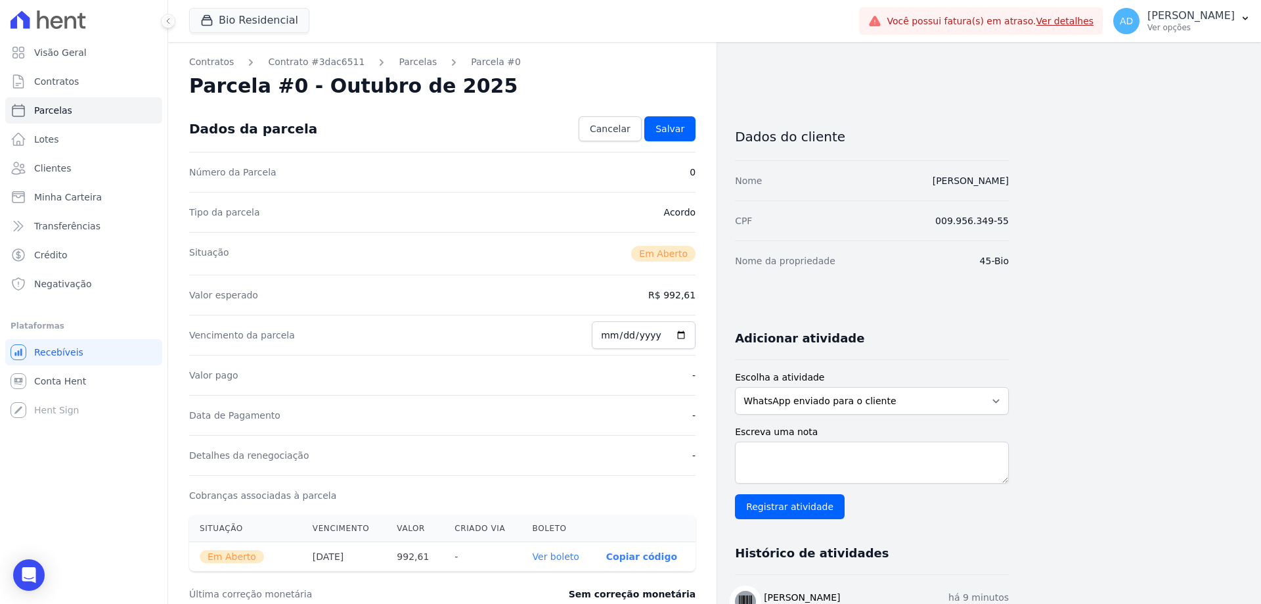
click at [665, 301] on dd "R$ 992,61" at bounding box center [671, 294] width 47 height 13
click at [673, 298] on dd "R$ 992,61" at bounding box center [671, 294] width 47 height 13
click at [659, 129] on link "Salvar" at bounding box center [669, 128] width 51 height 25
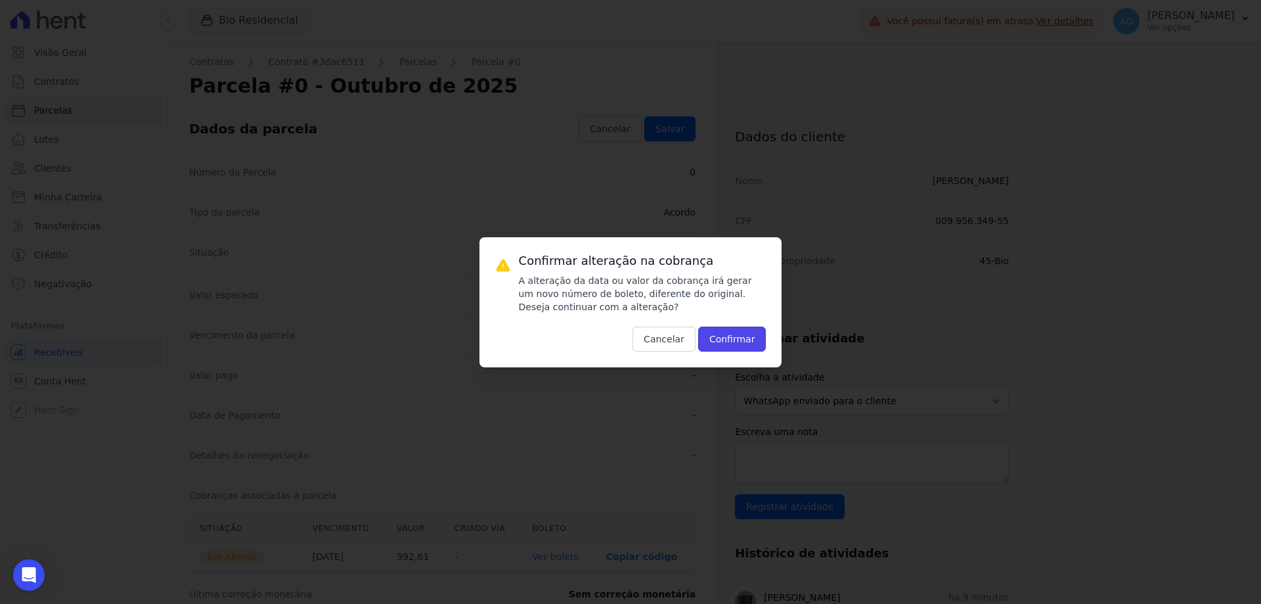
click at [729, 337] on button "Confirmar" at bounding box center [732, 338] width 68 height 25
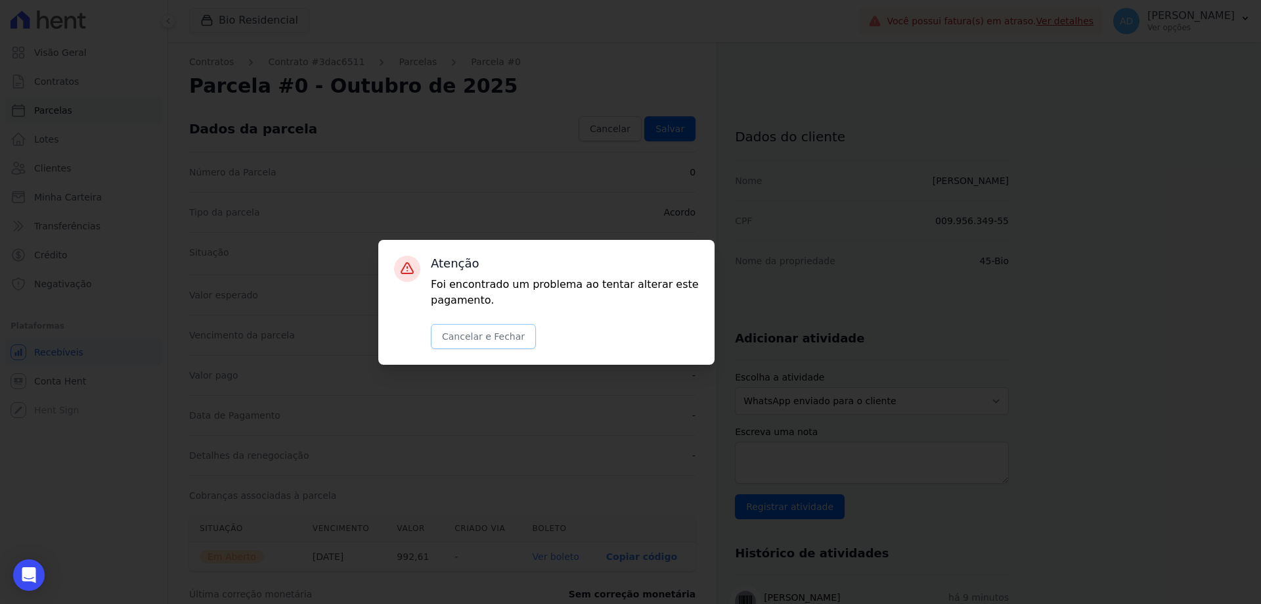
click at [481, 338] on button "Cancelar e Fechar" at bounding box center [483, 336] width 105 height 25
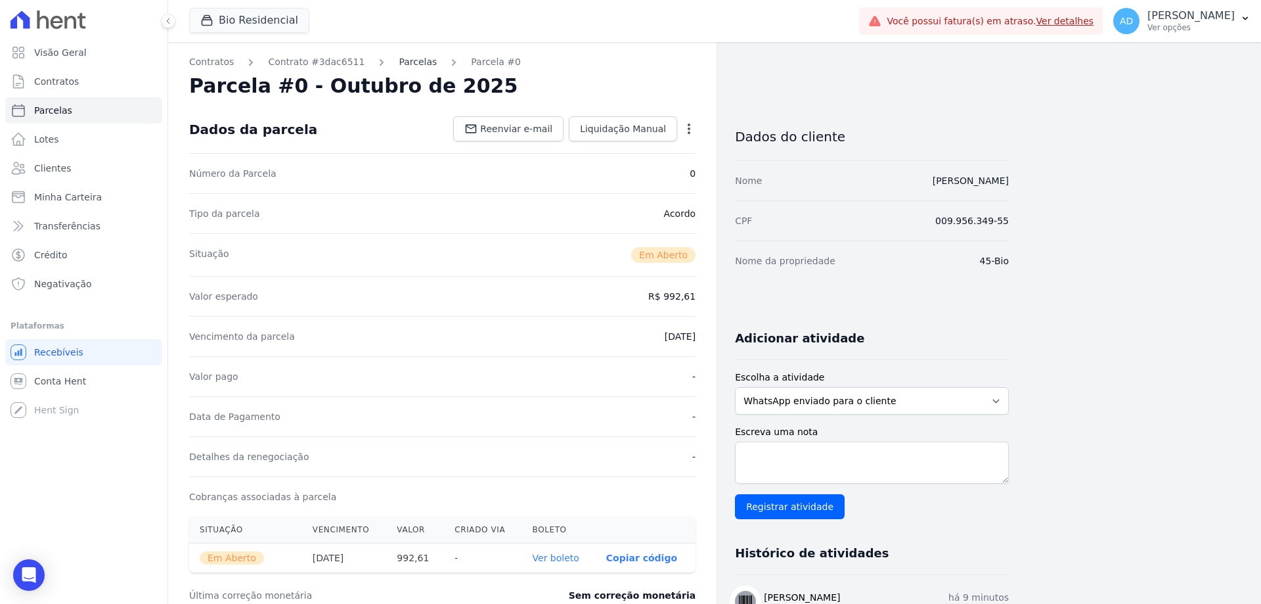
click at [403, 66] on link "Parcelas" at bounding box center [418, 62] width 38 height 14
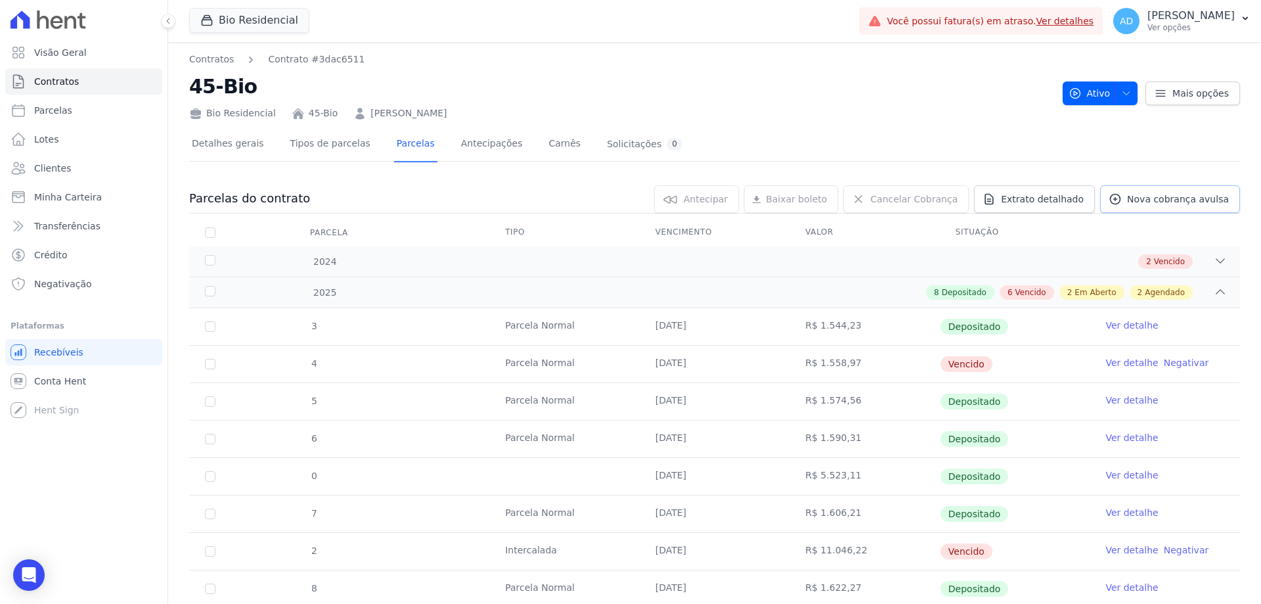
click at [1166, 206] on link "Nova cobrança avulsa" at bounding box center [1170, 199] width 140 height 28
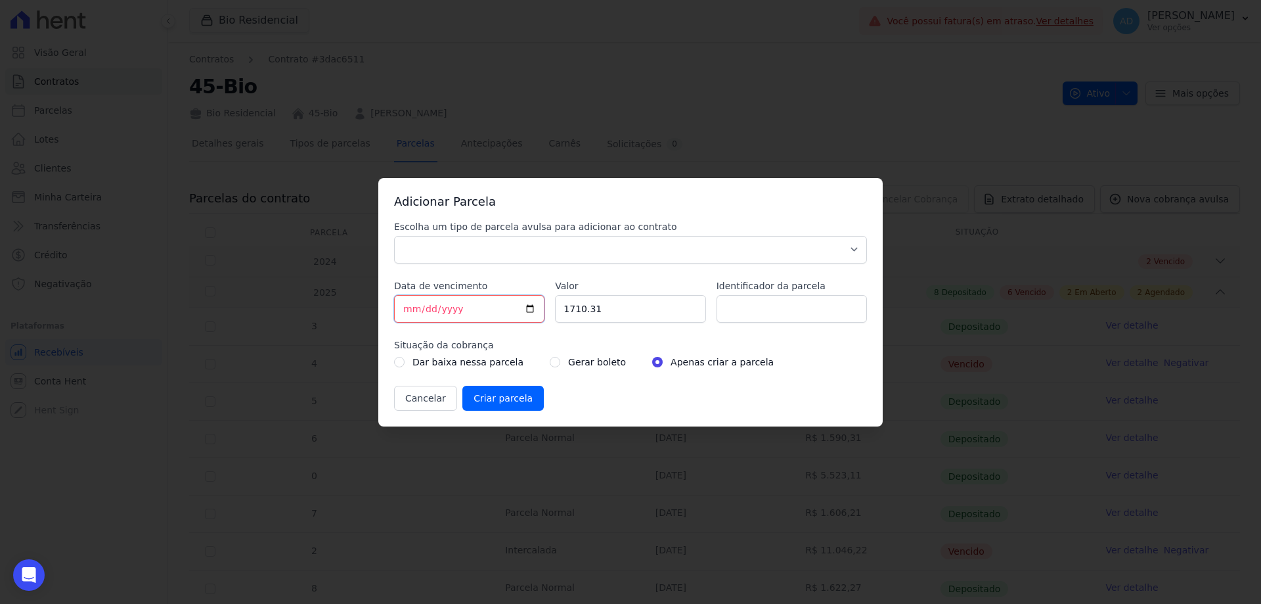
drag, startPoint x: 409, startPoint y: 309, endPoint x: 413, endPoint y: 327, distance: 18.2
click at [410, 309] on input "[DATE]" at bounding box center [469, 309] width 150 height 28
type input "[DATE]"
type input "994.23"
click at [550, 357] on input "radio" at bounding box center [555, 362] width 11 height 11
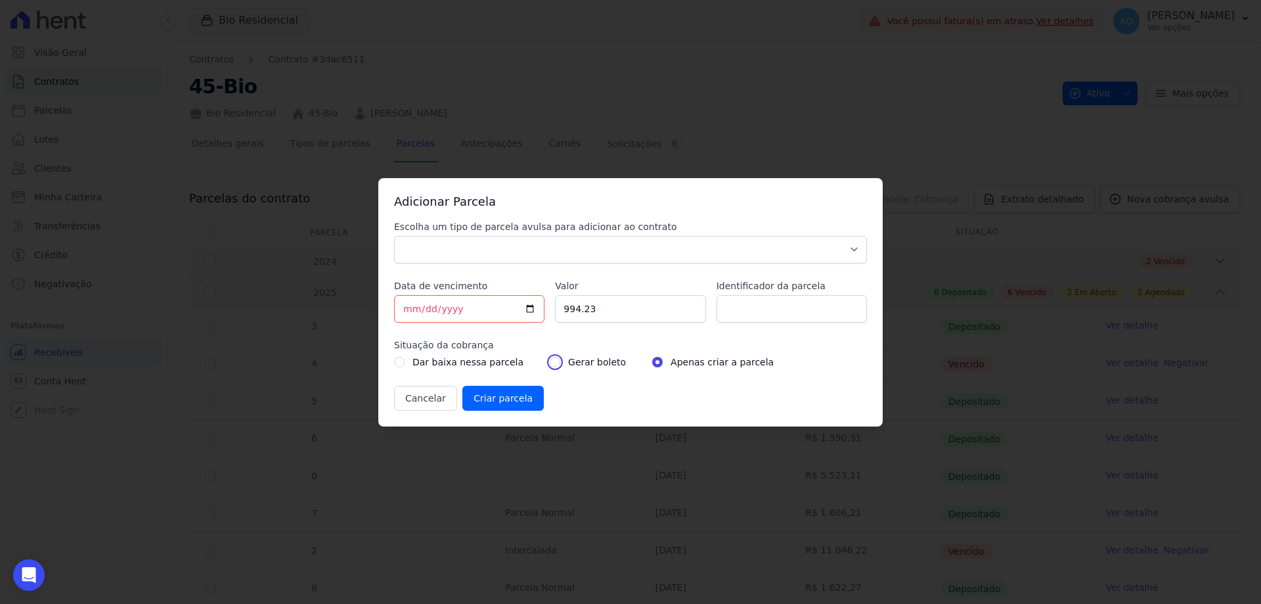
radio input "true"
click at [488, 260] on select "Parcela Normal Sinal Caução Intercalada Chaves Pré Chaves Pós Chaves Taxas Quit…" at bounding box center [630, 250] width 473 height 28
select select "settling"
click at [394, 236] on select "Parcela Normal Sinal Caução Intercalada Chaves Pré Chaves Pós Chaves Taxas Quit…" at bounding box center [630, 250] width 473 height 28
click at [493, 405] on input "Criar parcela" at bounding box center [502, 398] width 81 height 25
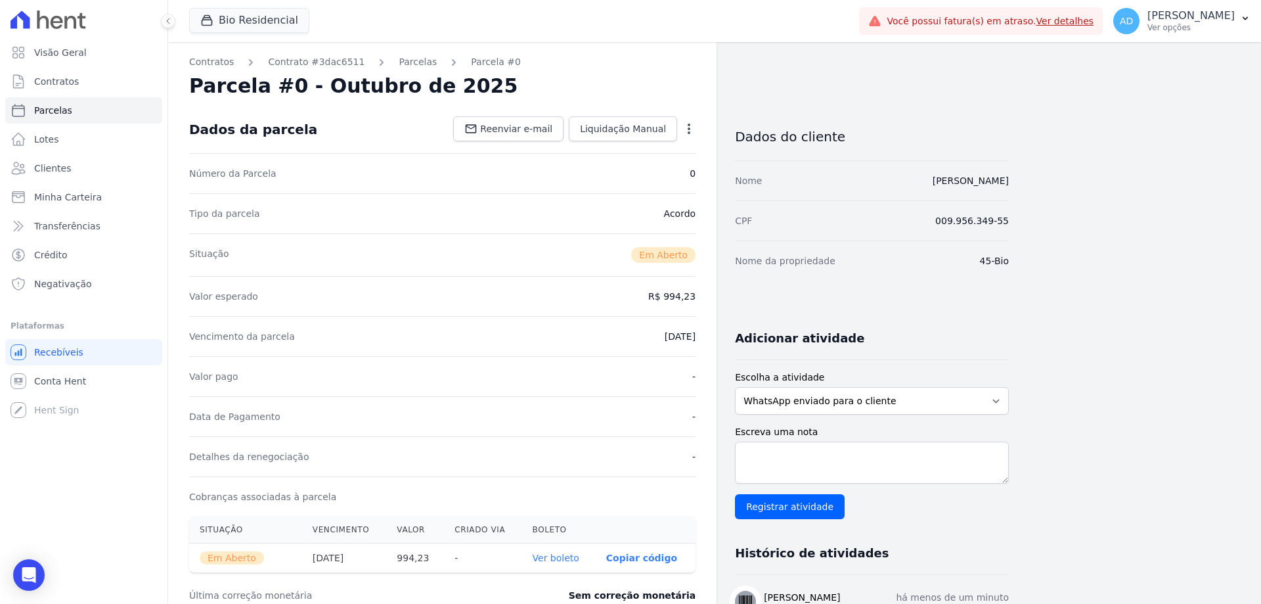
click at [567, 557] on link "Ver boleto" at bounding box center [556, 557] width 47 height 11
